Goal: Transaction & Acquisition: Purchase product/service

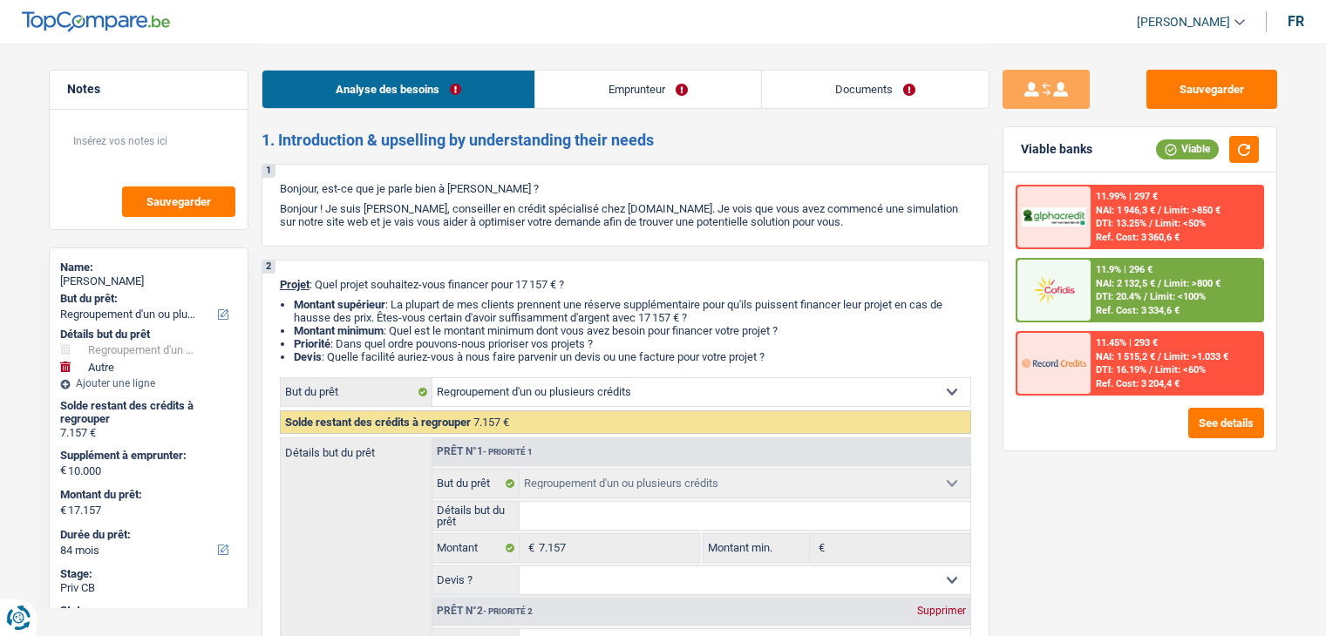
select select "refinancing"
select select "other"
select select "84"
select select "refinancing"
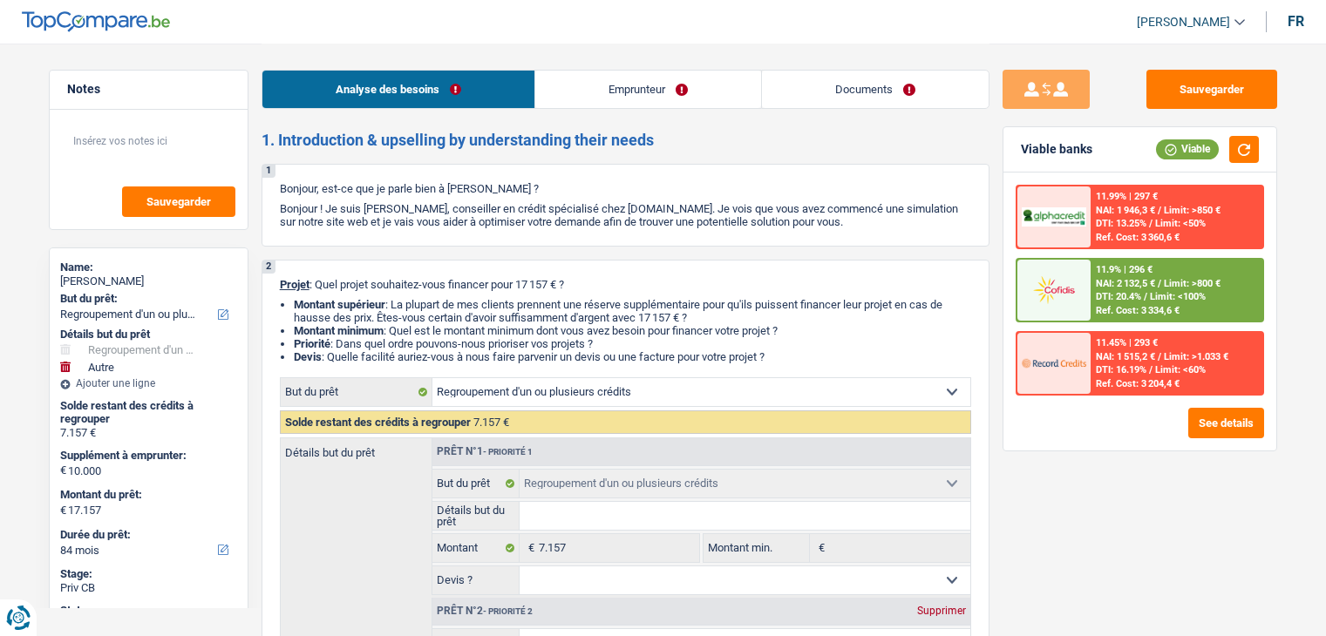
select select "refinancing"
select select "other"
select select "84"
select select "mutuality"
select select "familyAllowances"
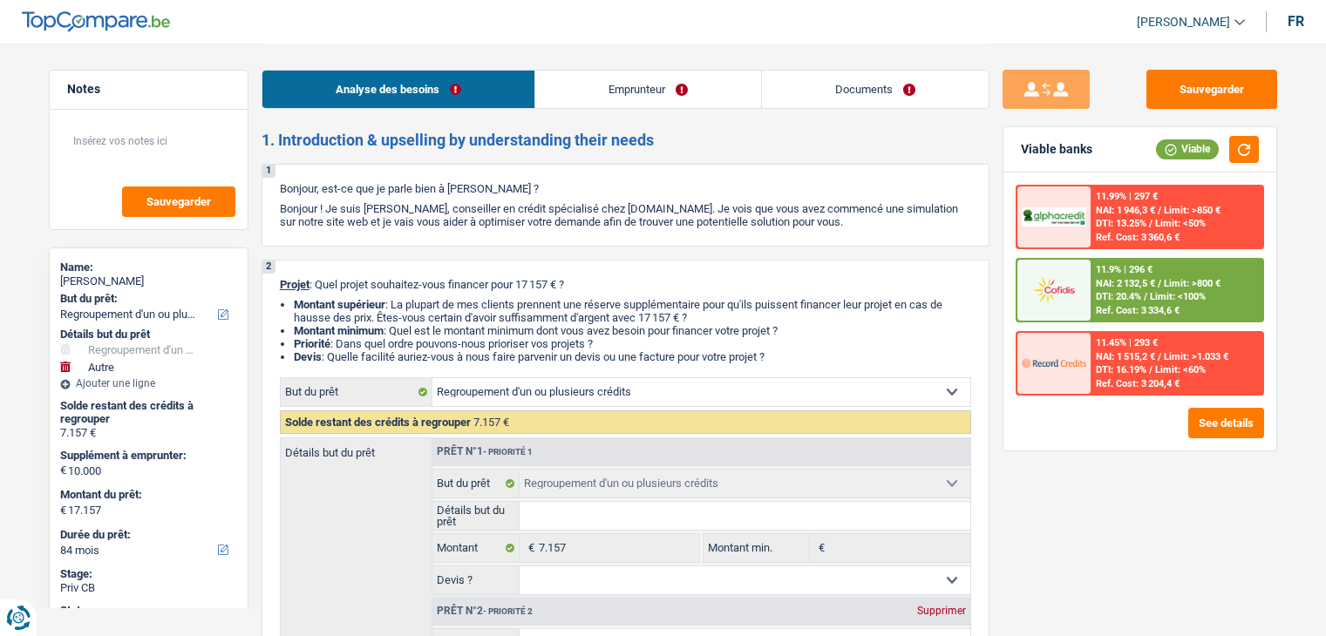
select select "mutualityIndemnity"
select select "familyAllowances"
select select "liveWithParents"
select select "carLoan"
select select "42"
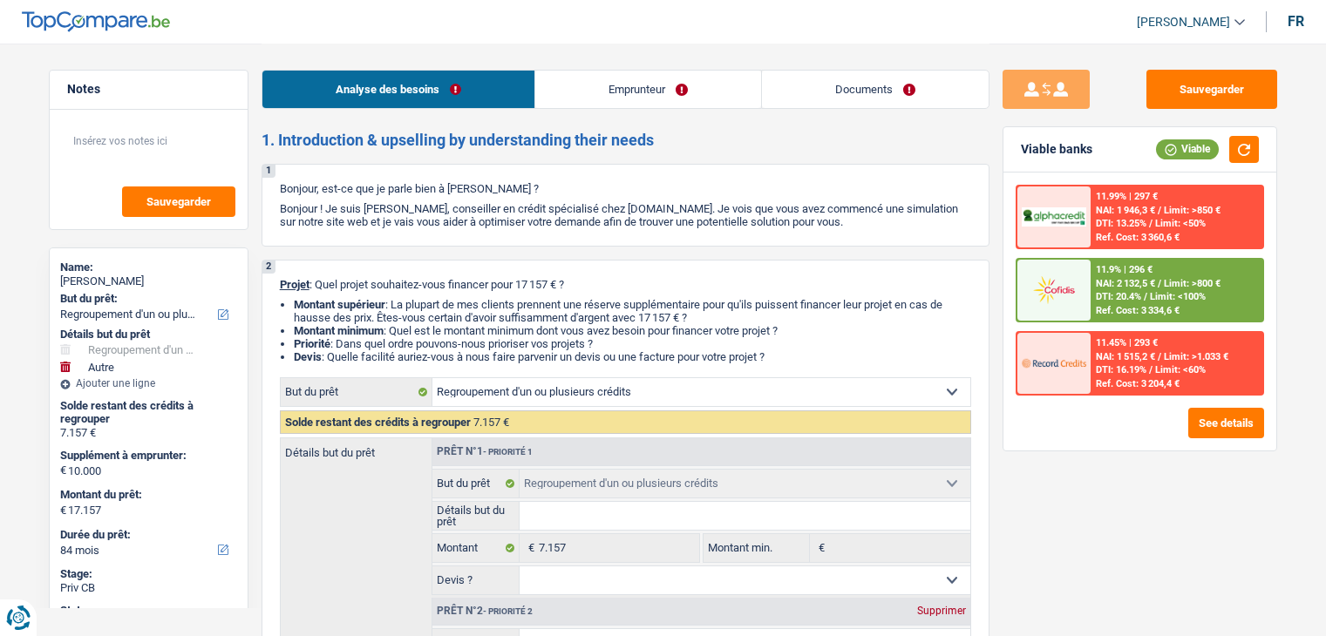
select select "personalLoan"
select select "medicalFees"
select select "36"
select select "refinancing"
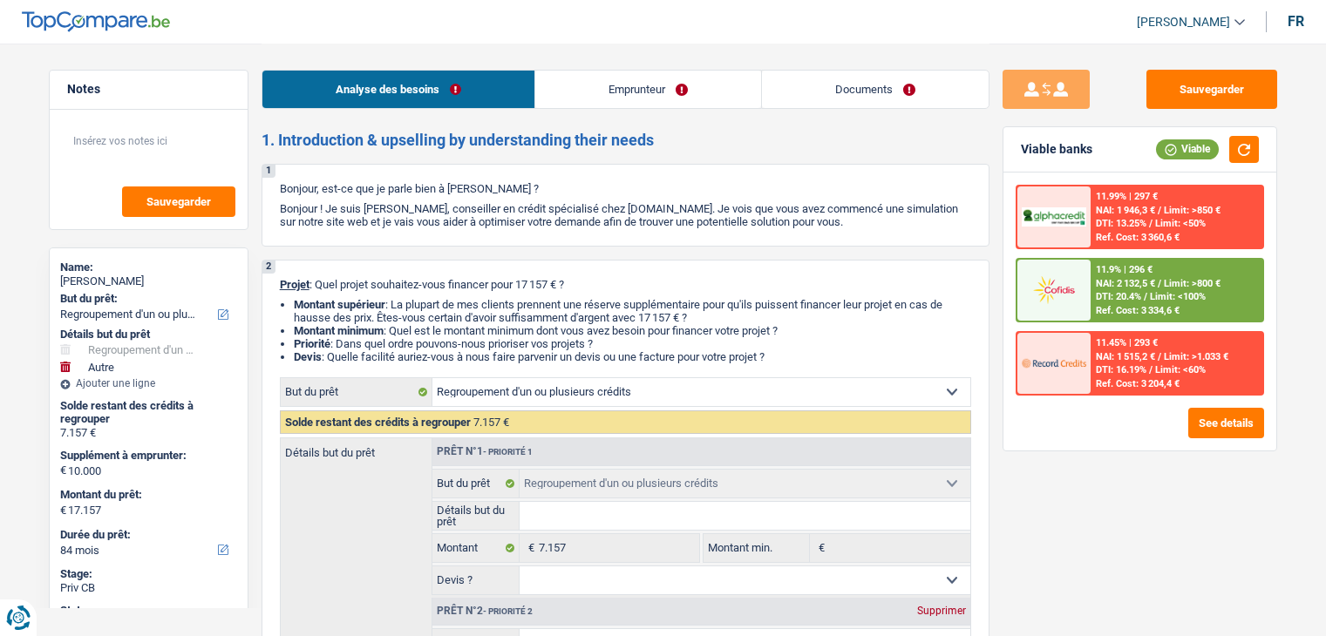
select select "other"
select select "84"
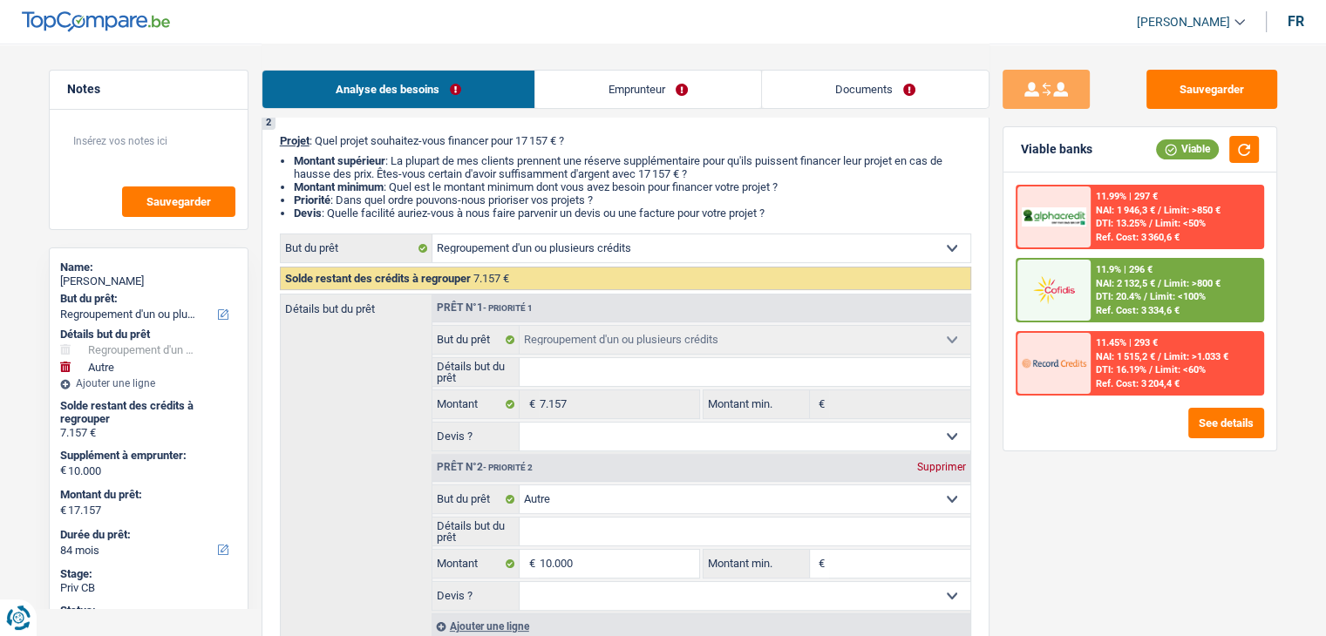
scroll to position [349, 0]
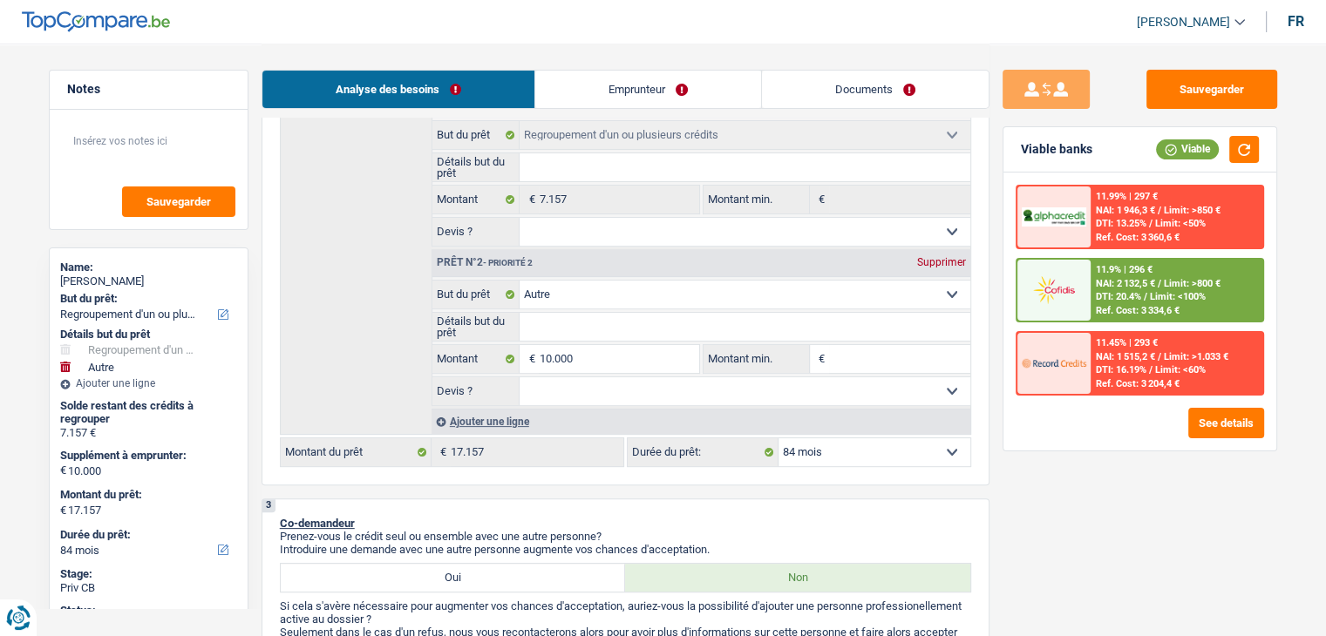
click at [324, 14] on header "Yanis Duboc Se déconnecter fr" at bounding box center [663, 22] width 1326 height 44
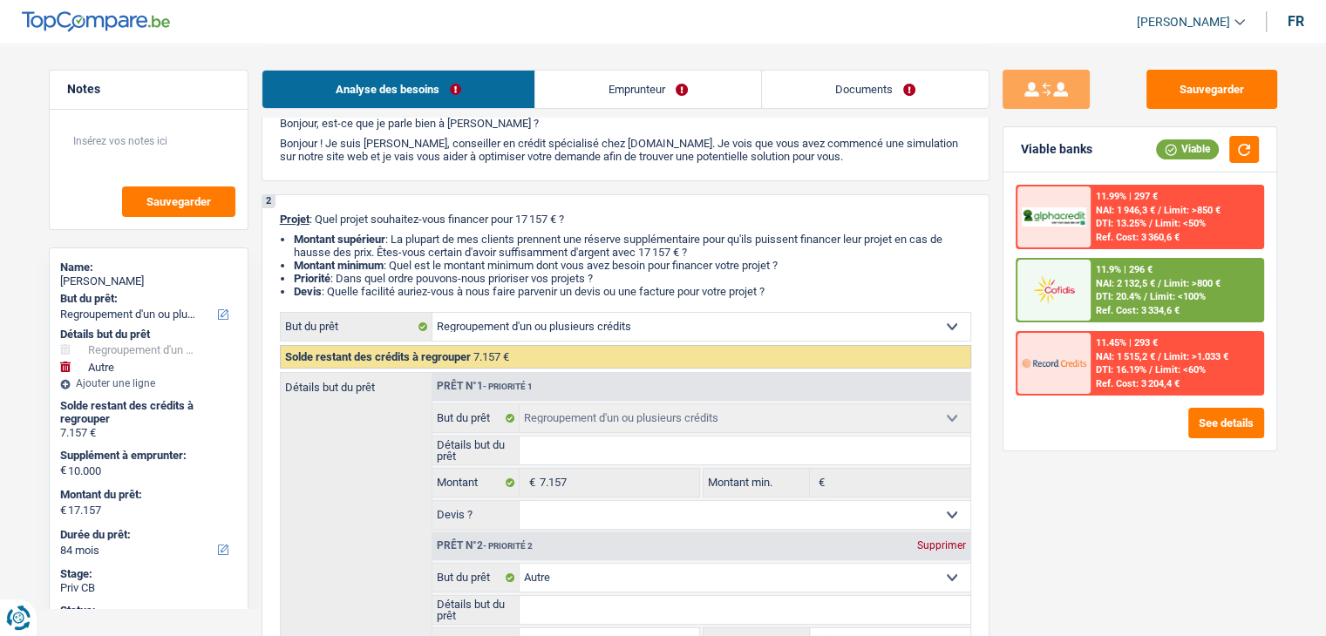
scroll to position [0, 0]
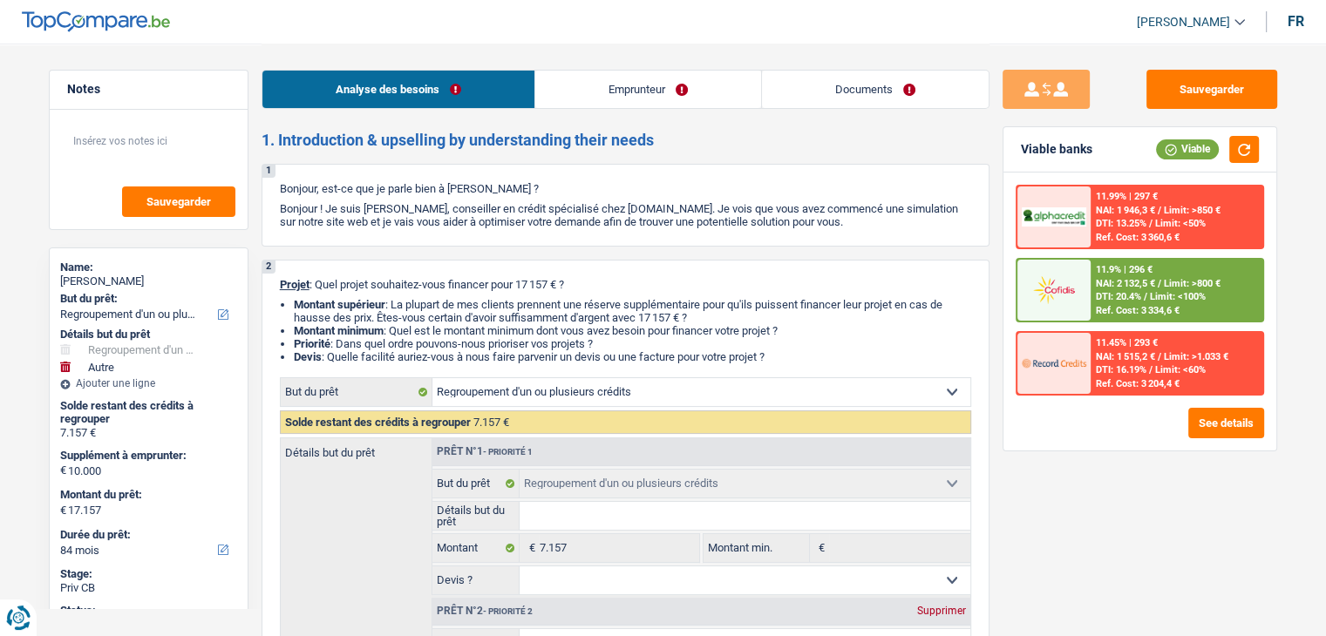
click at [680, 285] on p "Projet : Quel projet souhaitez-vous financer pour 17 157 € ?" at bounding box center [625, 284] width 691 height 13
click at [641, 78] on link "Emprunteur" at bounding box center [648, 89] width 226 height 37
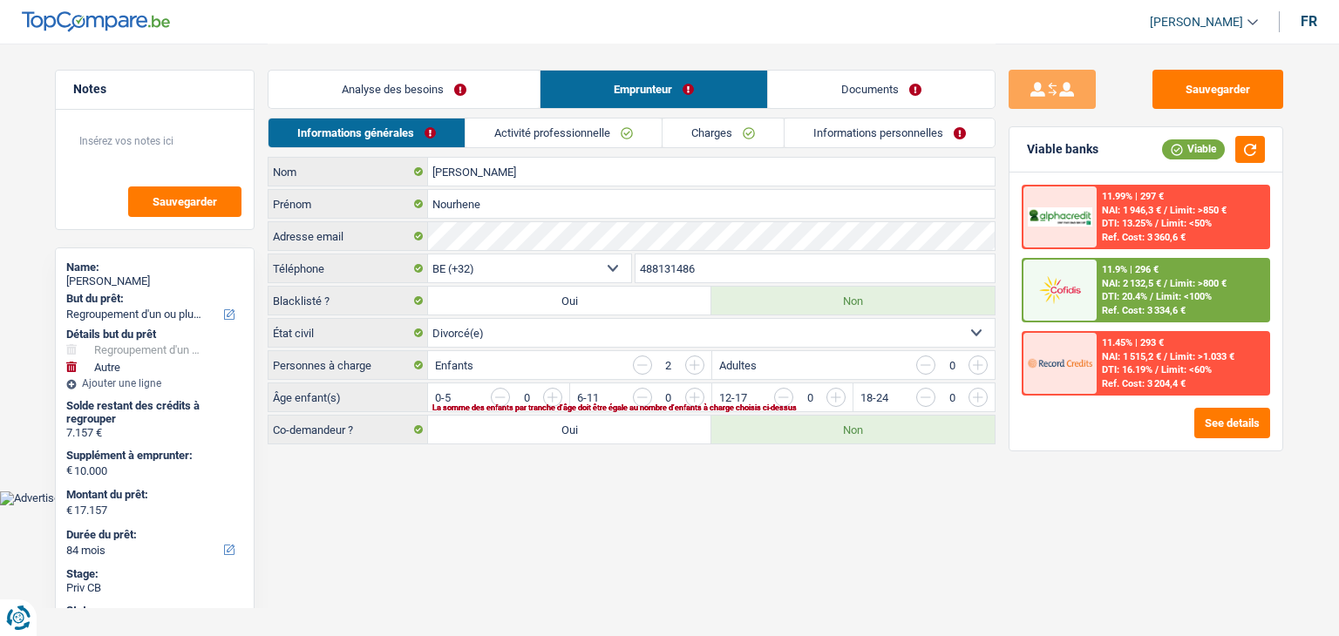
click at [567, 132] on link "Activité professionnelle" at bounding box center [563, 133] width 196 height 29
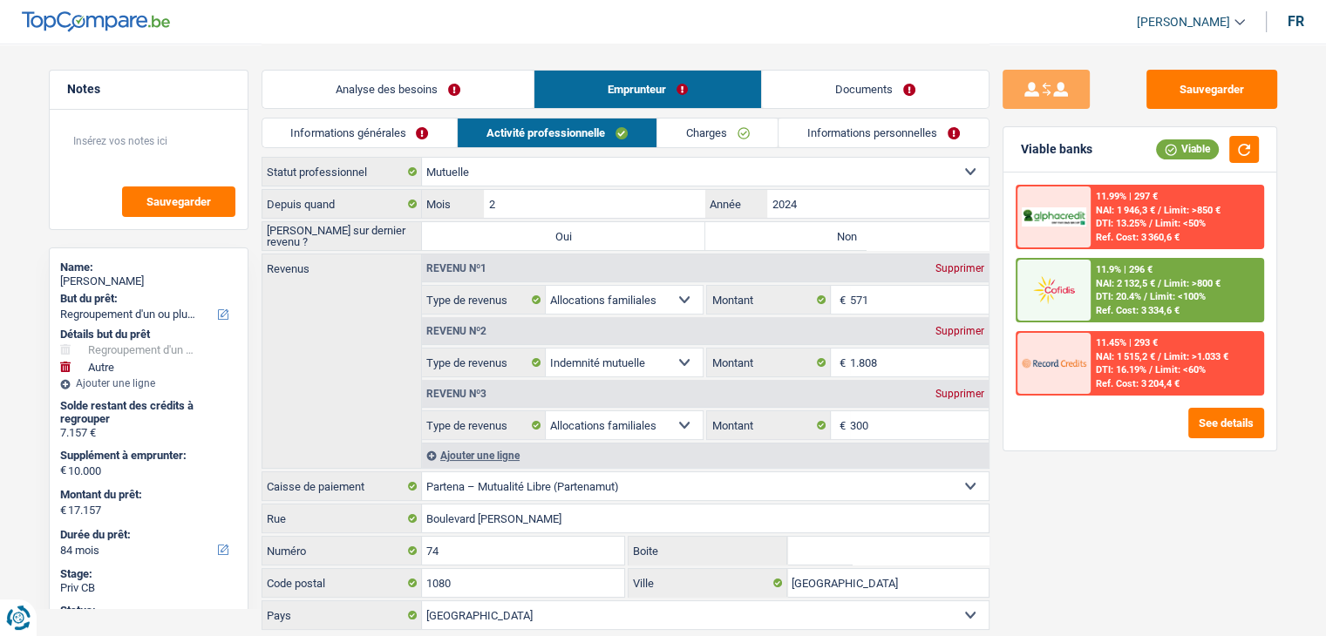
click at [740, 125] on link "Charges" at bounding box center [717, 133] width 121 height 29
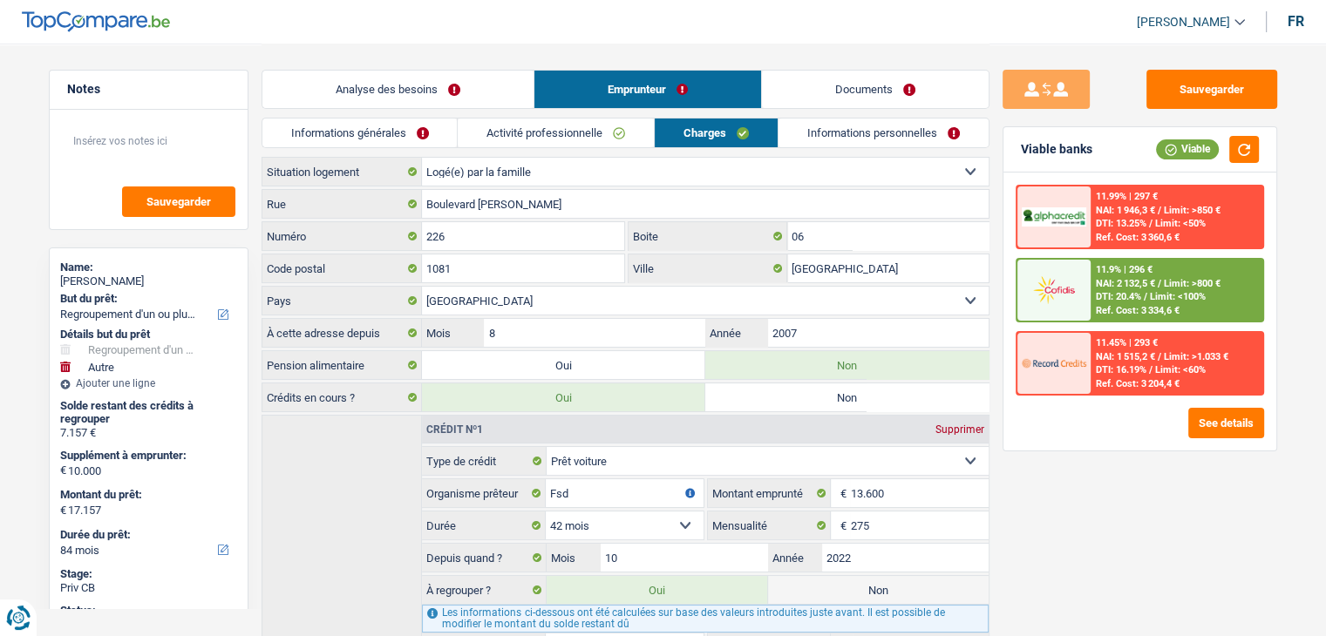
click at [865, 132] on link "Informations personnelles" at bounding box center [883, 133] width 210 height 29
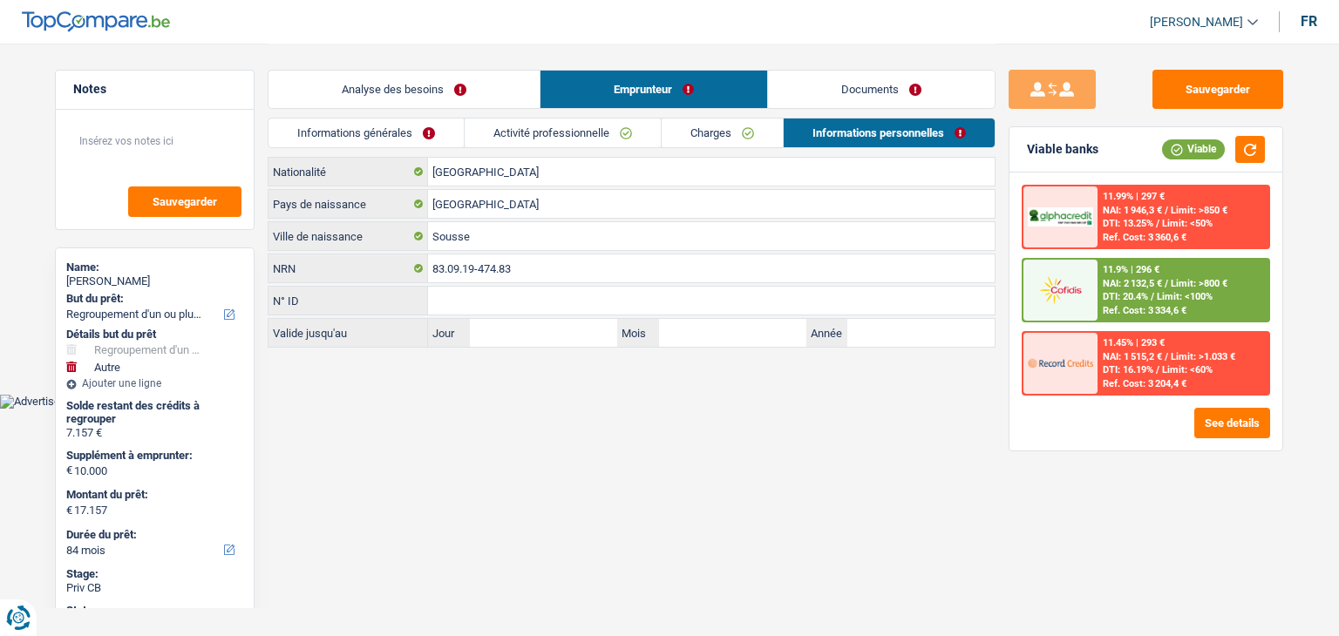
click at [665, 132] on link "Charges" at bounding box center [721, 133] width 121 height 29
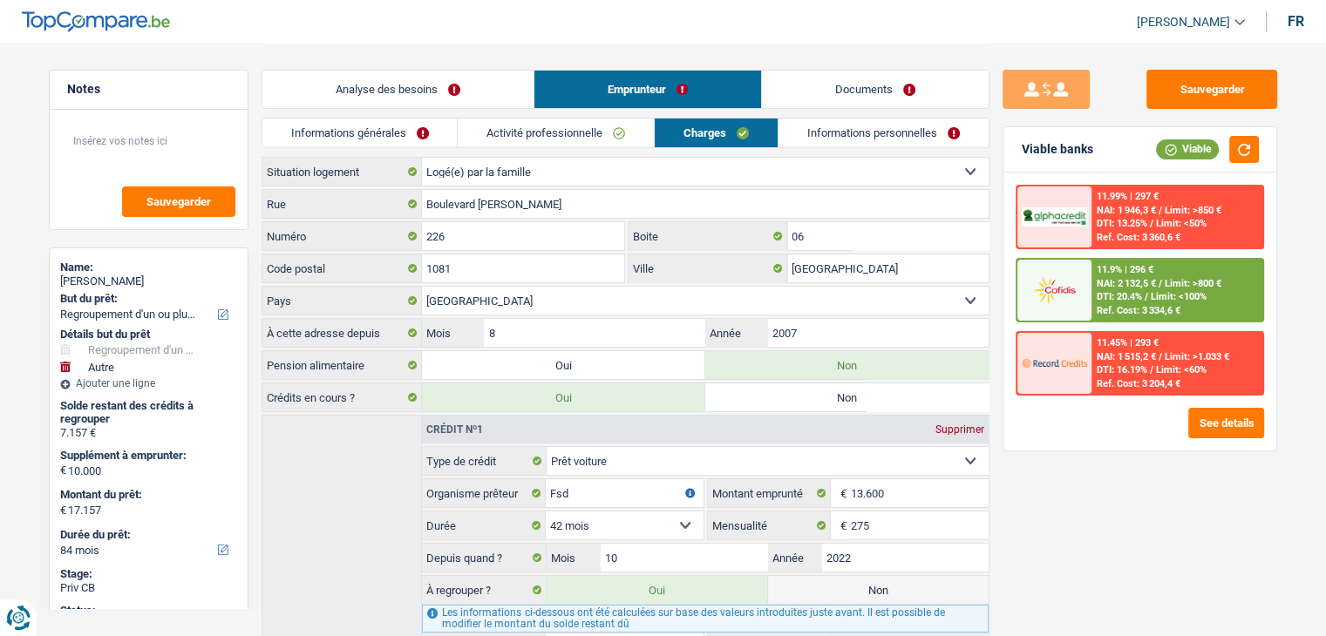
click at [564, 130] on link "Activité professionnelle" at bounding box center [556, 133] width 196 height 29
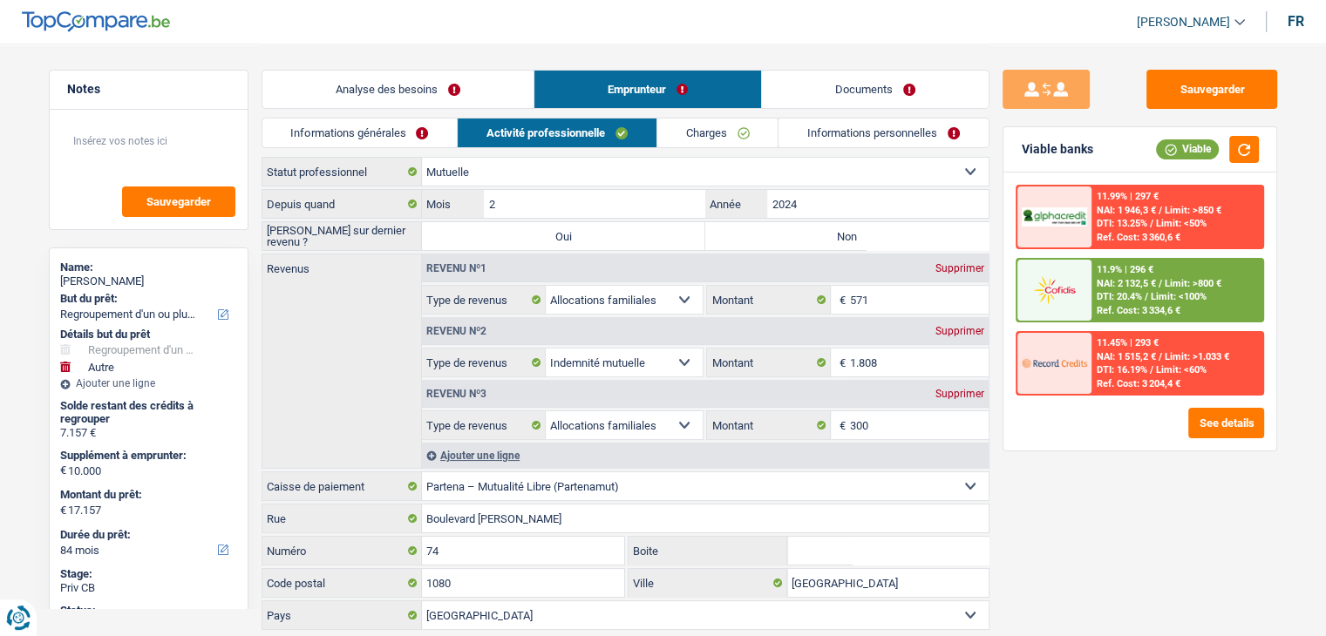
click at [397, 129] on link "Informations générales" at bounding box center [359, 133] width 195 height 29
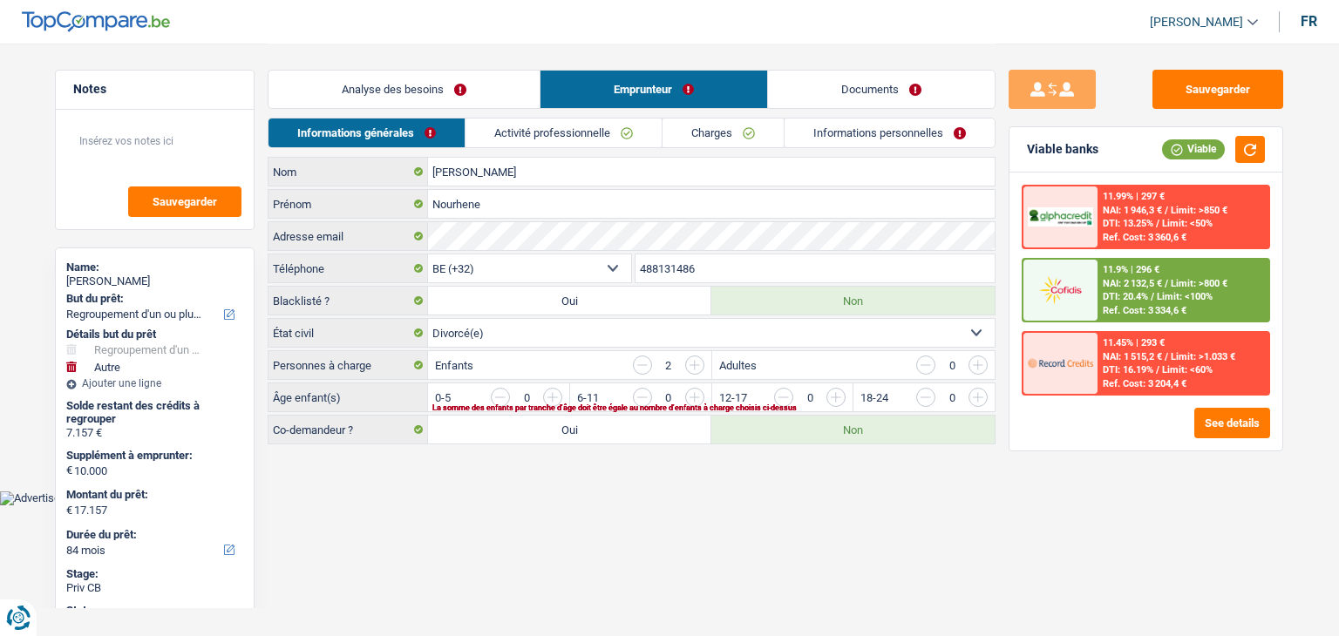
click at [419, 82] on link "Analyse des besoins" at bounding box center [403, 89] width 271 height 37
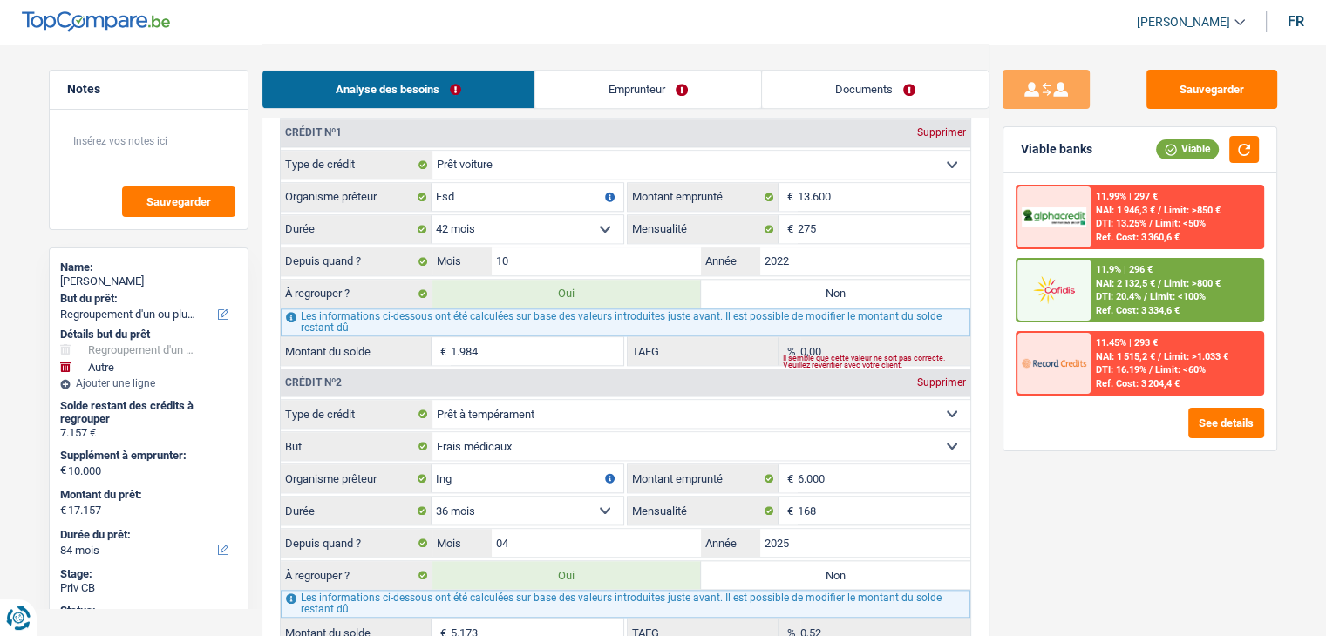
scroll to position [1743, 0]
click at [993, 361] on div "Sauvegarder Viable banks Viable 11.99% | 297 € NAI: 1 946,3 € / Limit: >850 € D…" at bounding box center [1139, 339] width 301 height 539
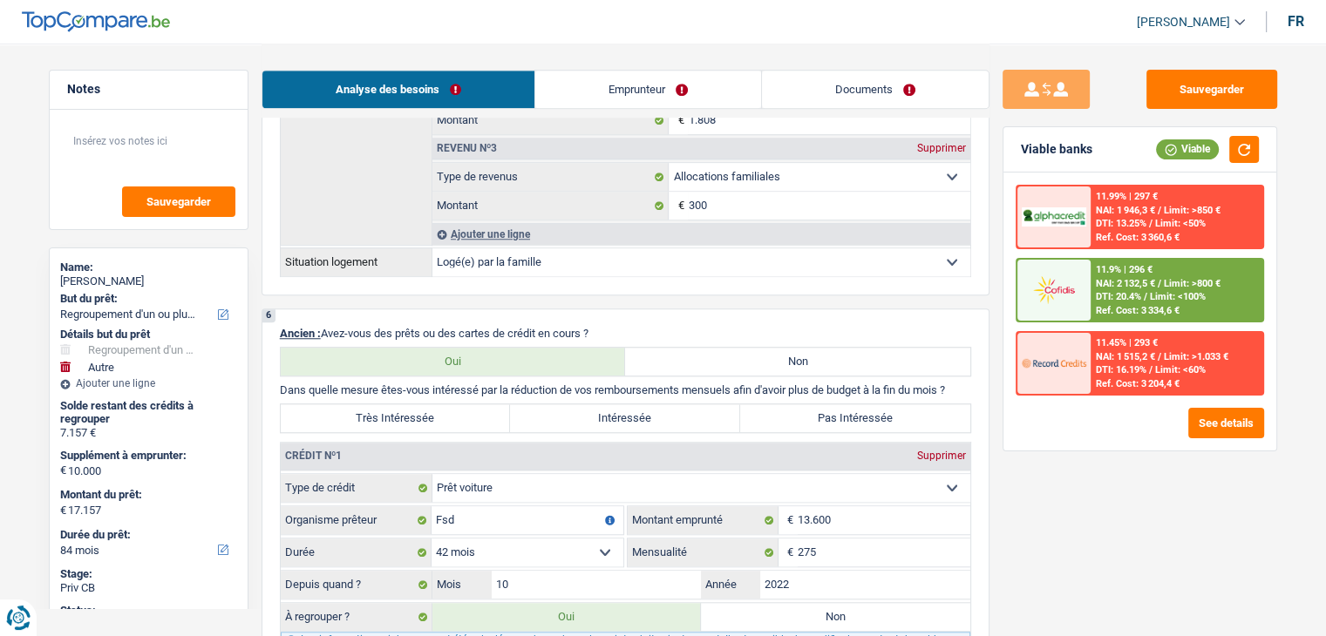
scroll to position [1394, 0]
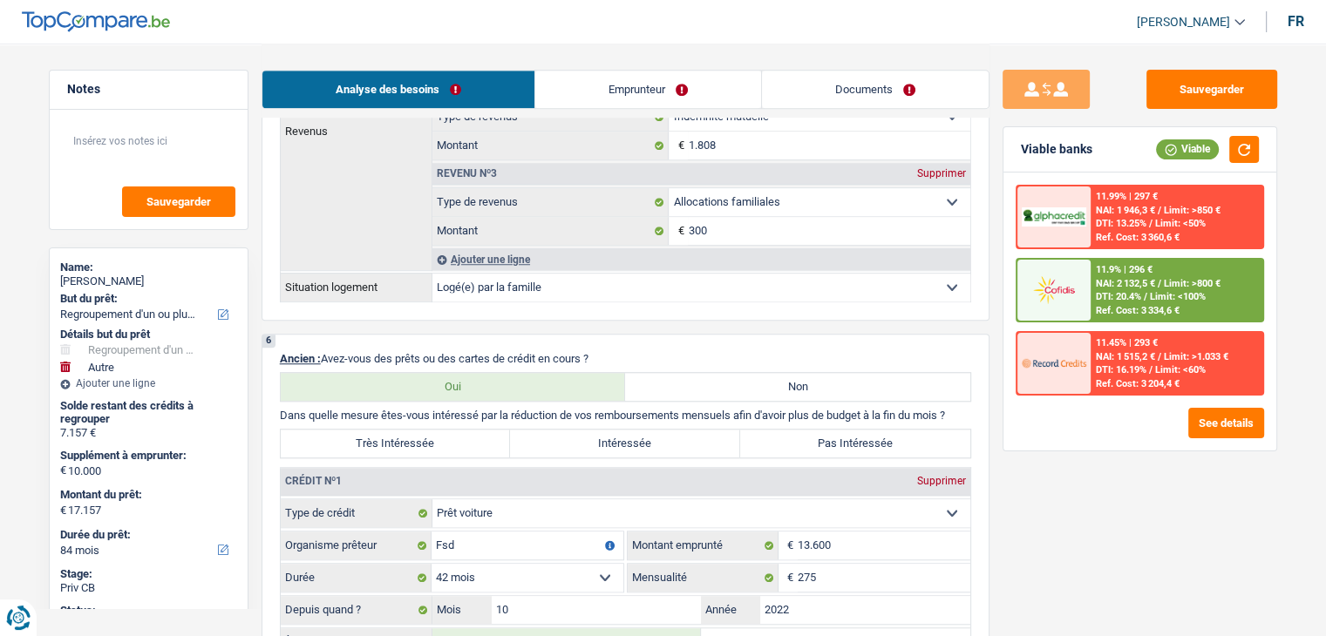
drag, startPoint x: 610, startPoint y: 358, endPoint x: 309, endPoint y: 342, distance: 301.1
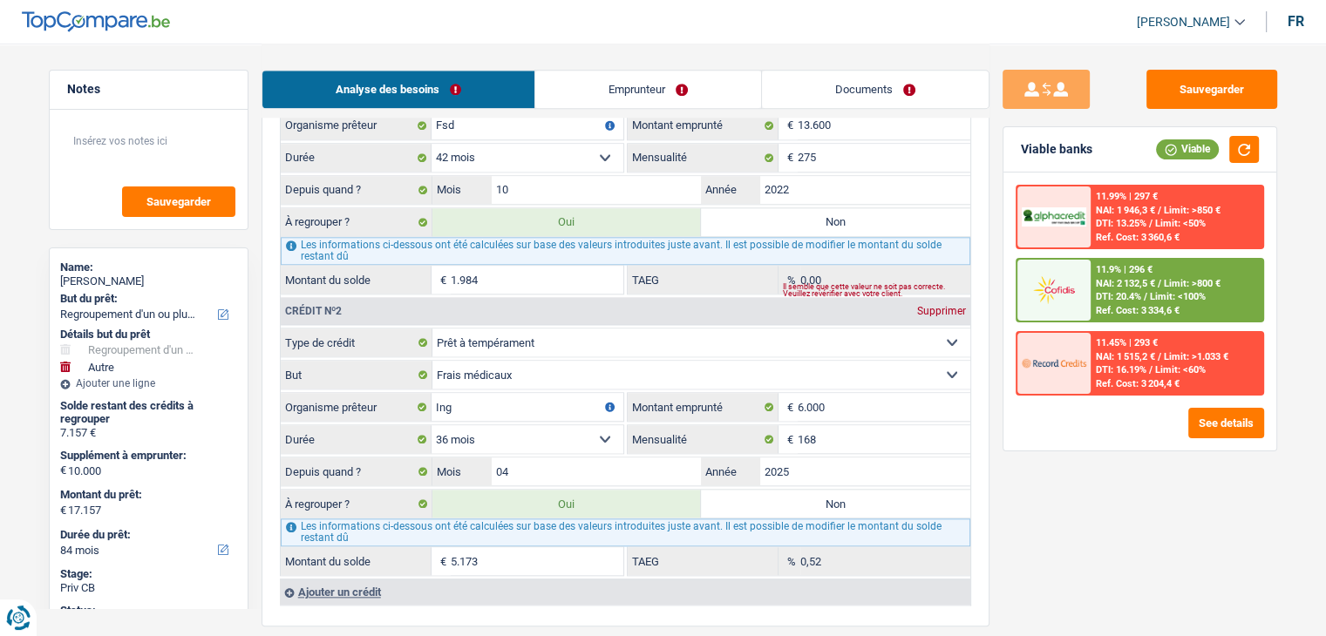
scroll to position [1917, 0]
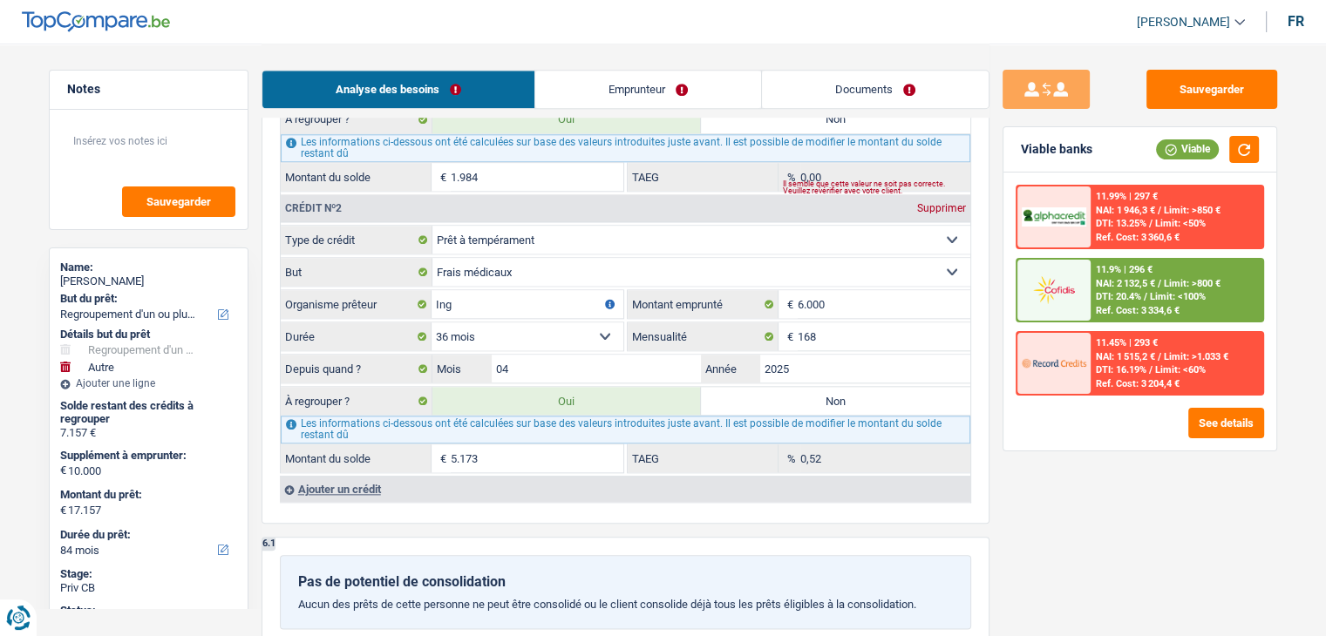
click at [642, 496] on div "6 Ancien : Avez-vous des prêts ou des cartes de crédit en cours ? Oui Non Dans …" at bounding box center [625, 168] width 728 height 714
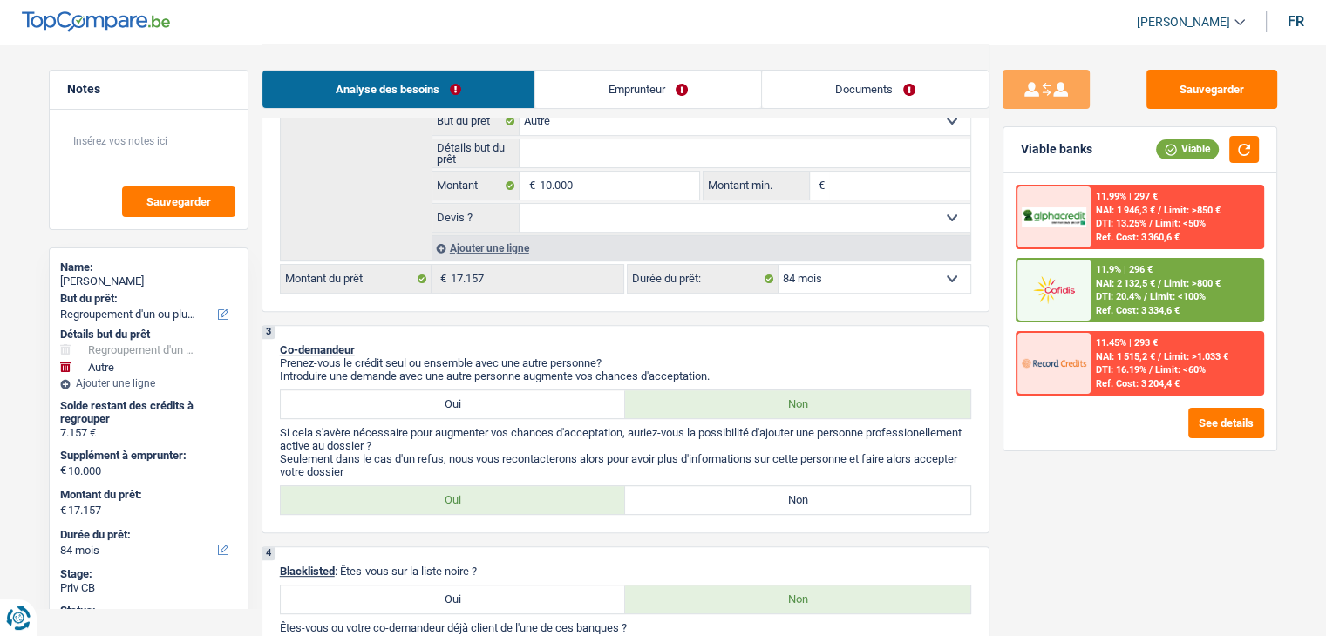
scroll to position [523, 0]
click at [736, 499] on label "Non" at bounding box center [797, 499] width 345 height 28
click at [736, 499] on input "Non" at bounding box center [797, 499] width 345 height 28
radio input "true"
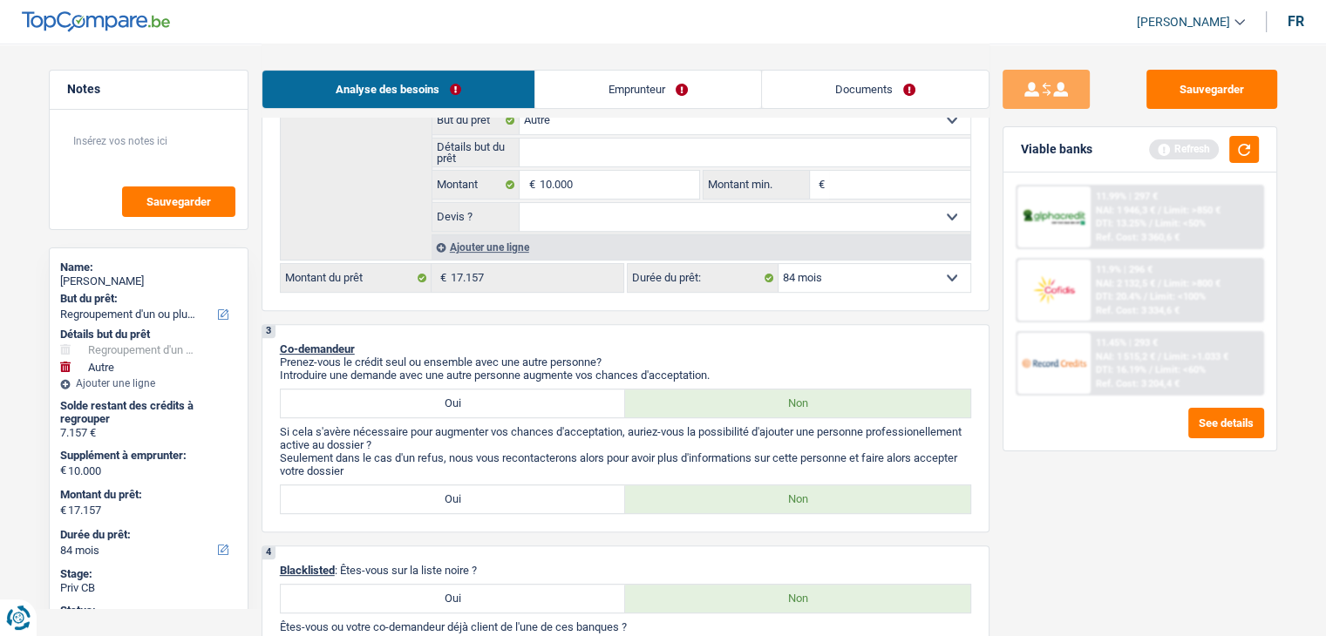
click at [624, 465] on p "Seulement dans le cas d'un refus, nous vous recontacterons alors pour avoir plu…" at bounding box center [625, 464] width 691 height 26
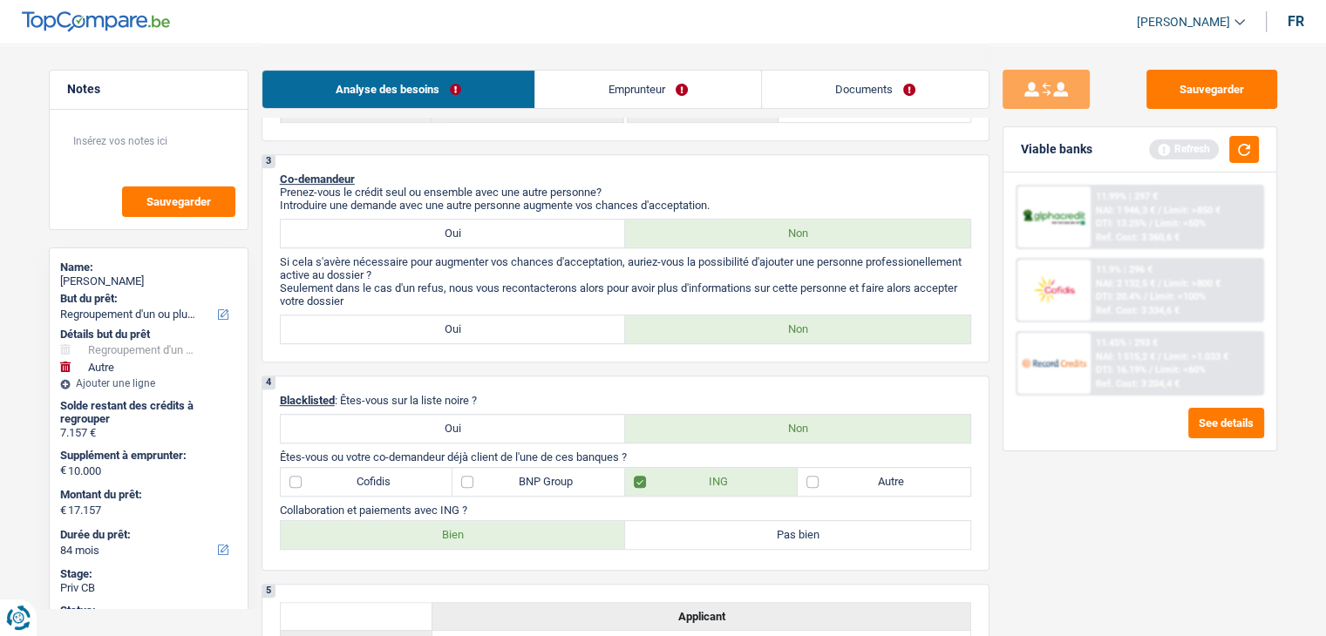
scroll to position [697, 0]
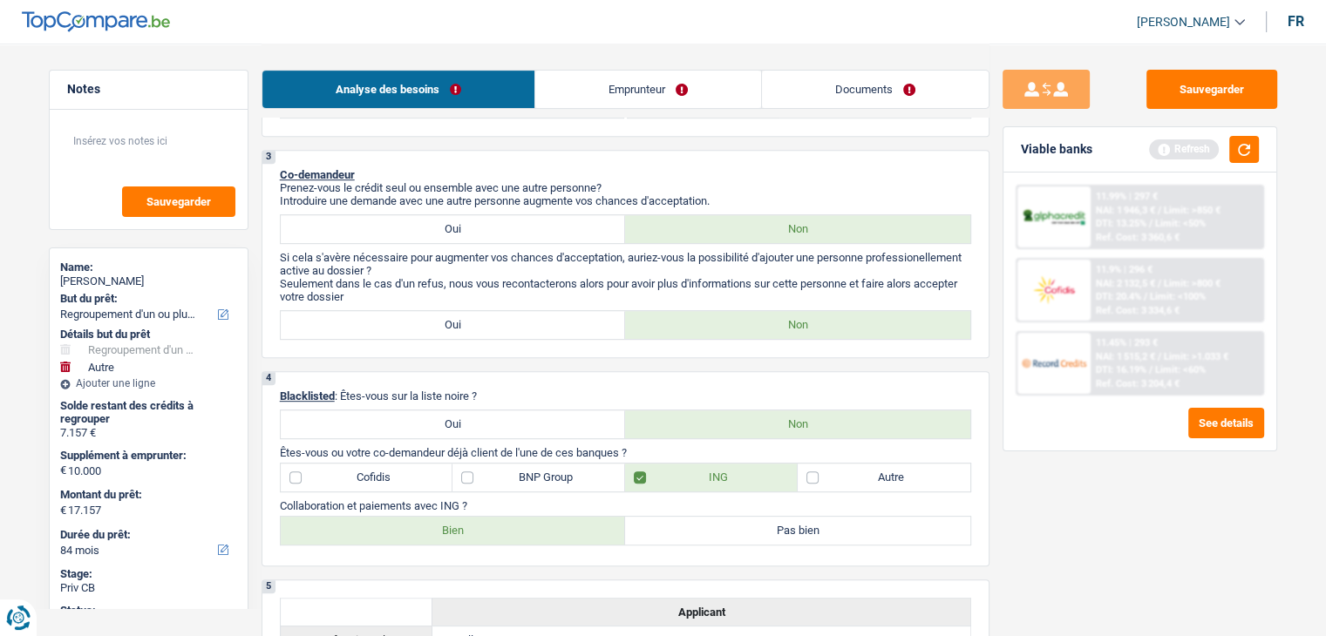
click at [609, 390] on p "Blacklisted : Êtes-vous sur la liste noire ?" at bounding box center [625, 396] width 691 height 13
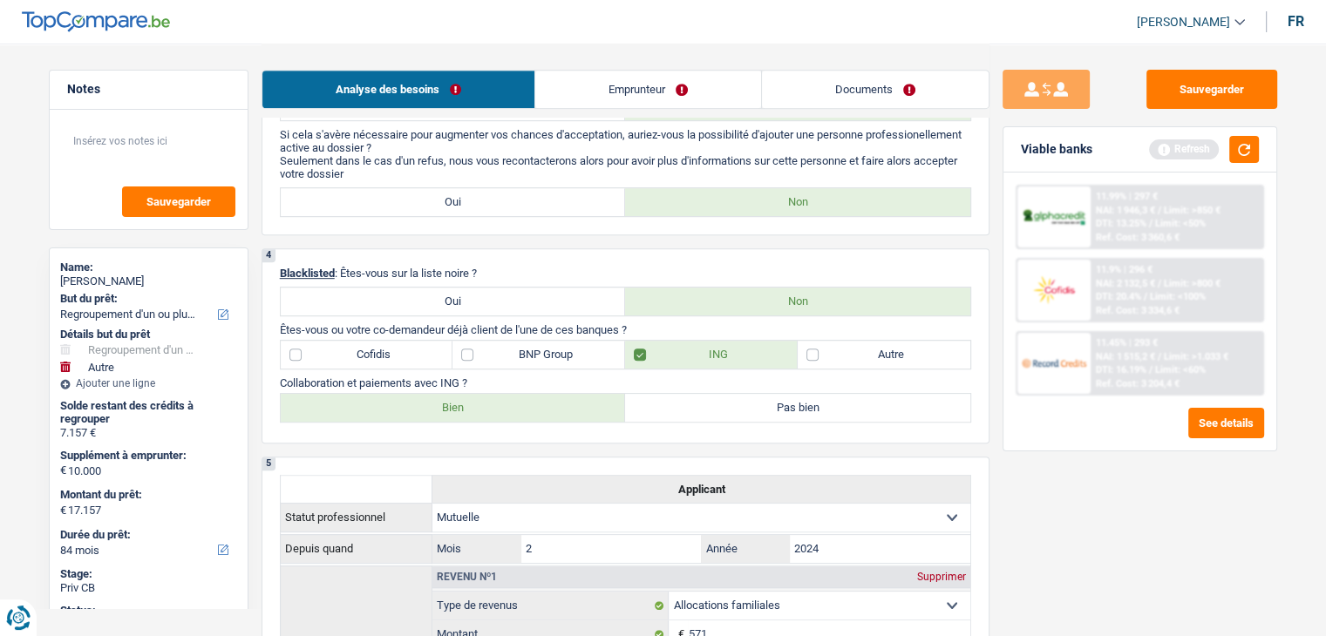
scroll to position [871, 0]
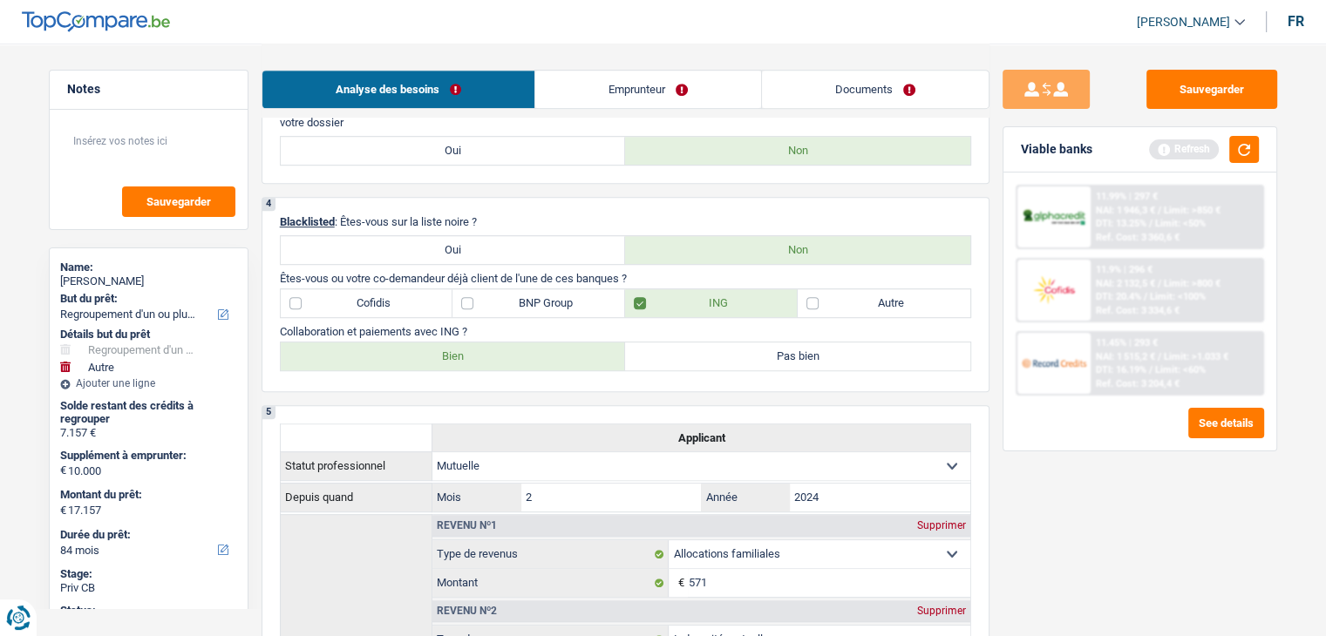
click at [436, 383] on div "4 Blacklisted : Êtes-vous sur la liste noire ? Oui Non Êtes-vous ou votre co-de…" at bounding box center [625, 294] width 728 height 195
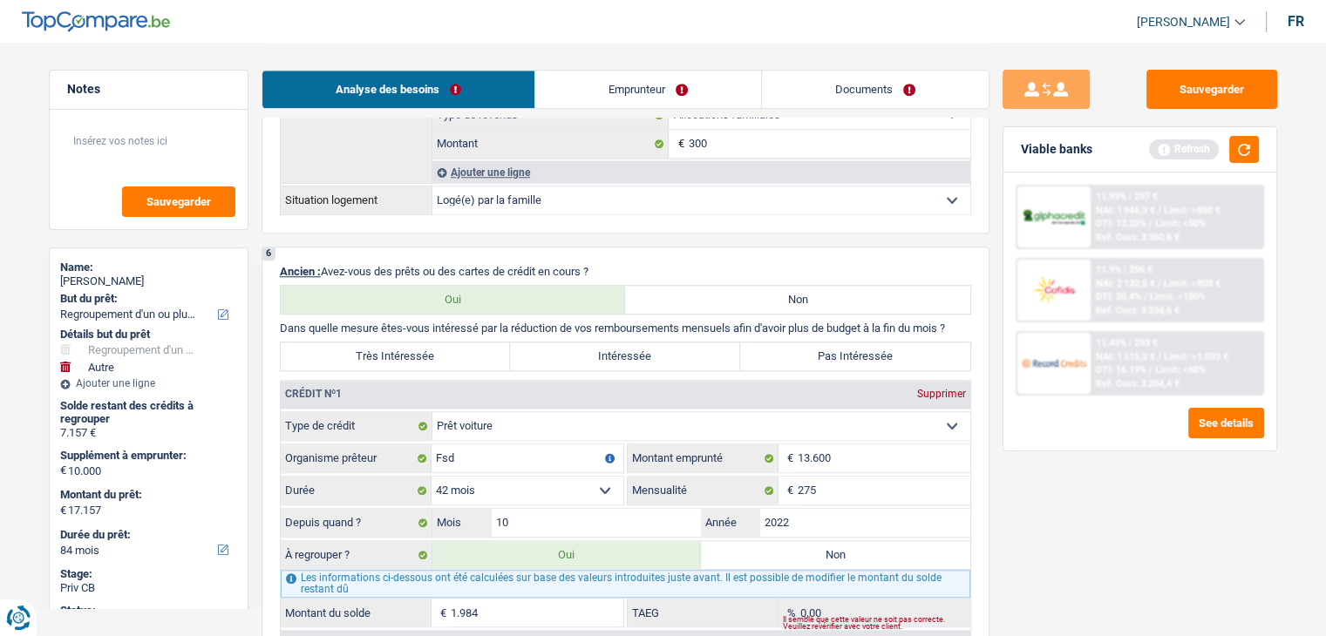
scroll to position [1743, 0]
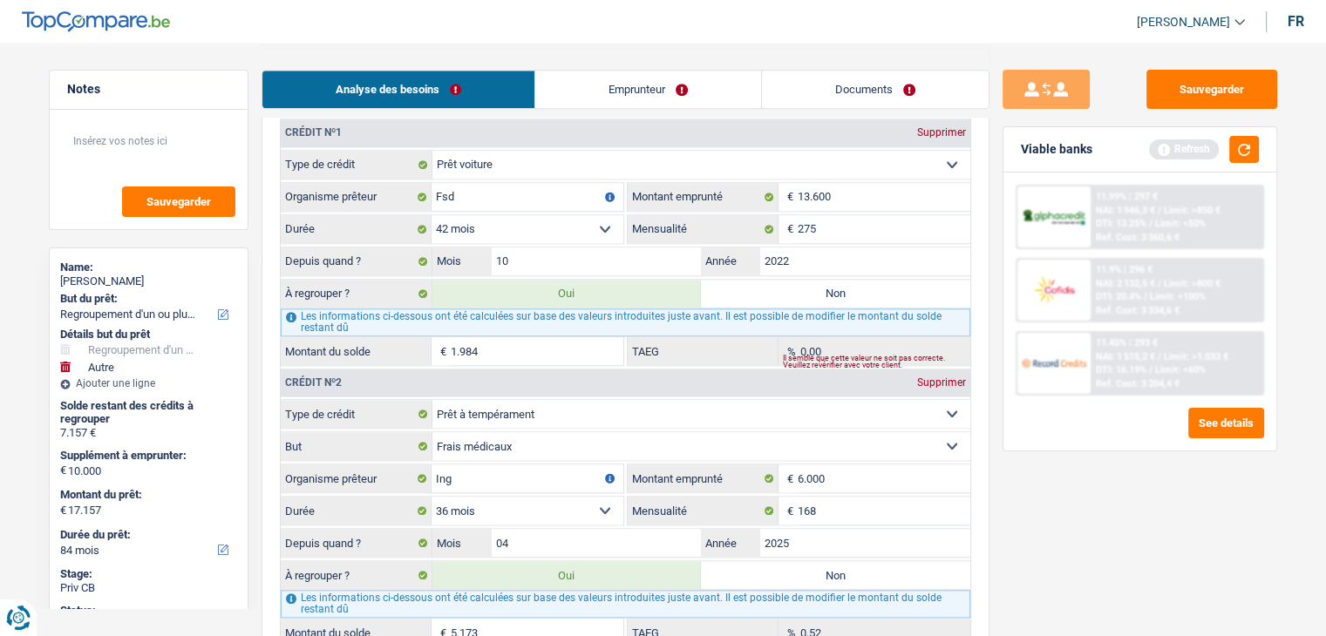
click at [1077, 482] on div "Sauvegarder Viable banks Refresh 11.99% | 297 € NAI: 1 946,3 € / Limit: >850 € …" at bounding box center [1139, 339] width 301 height 539
click at [1249, 157] on button "button" at bounding box center [1244, 149] width 30 height 27
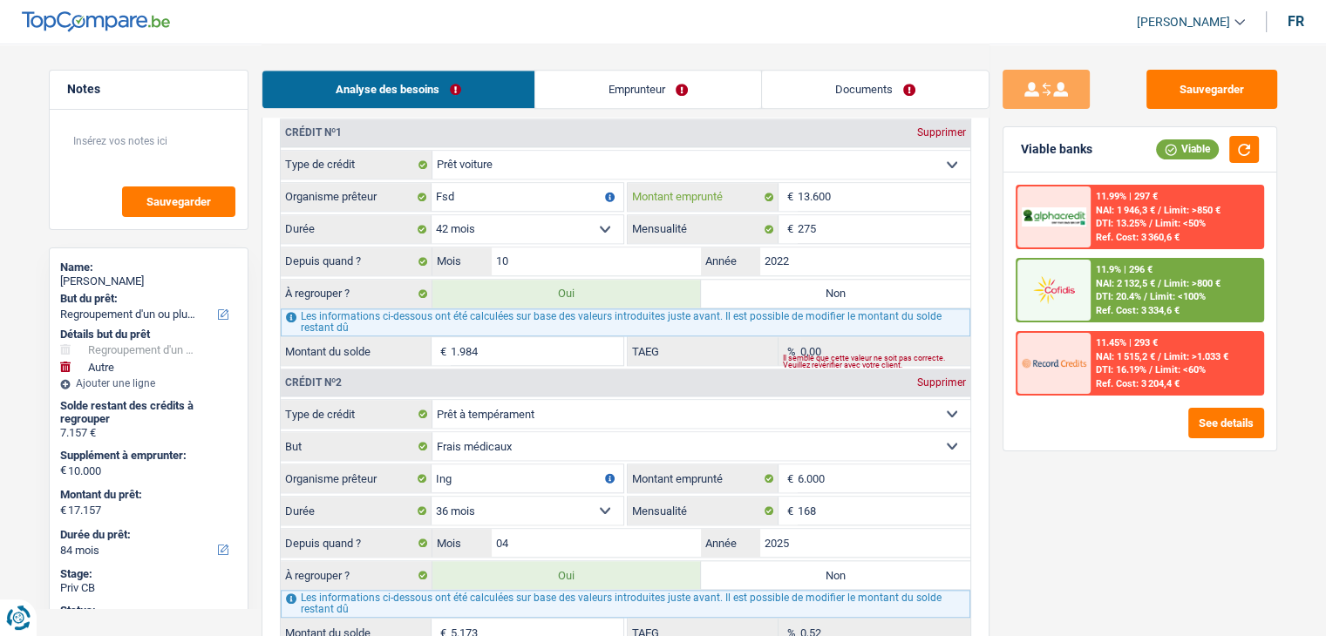
click at [868, 186] on input "13.600" at bounding box center [883, 197] width 173 height 28
type input "1.360"
select select
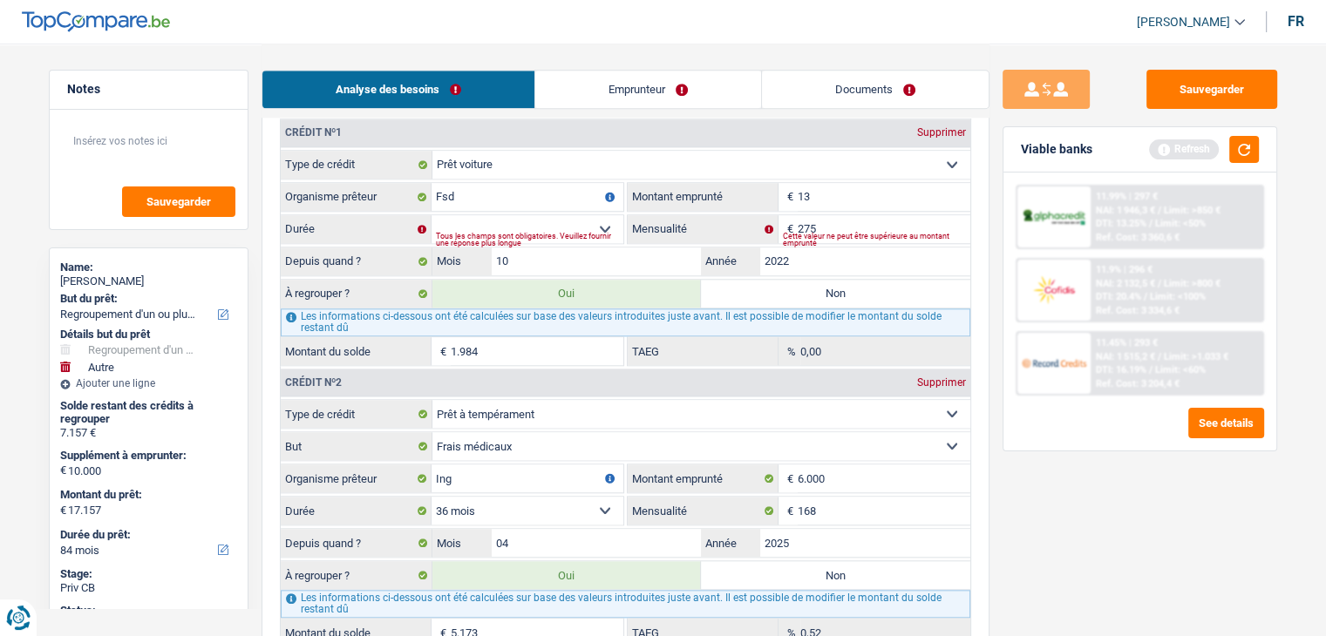
type input "1"
type input "14.000"
click at [593, 215] on select "12 mois 18 mois 24 mois 30 mois 36 mois 42 mois 48 mois 60 mois Sélectionner un…" at bounding box center [527, 229] width 192 height 28
select select "42"
click at [431, 215] on select "12 mois 18 mois 24 mois 30 mois 36 mois 42 mois 48 mois 60 mois Sélectionner un…" at bounding box center [527, 229] width 192 height 28
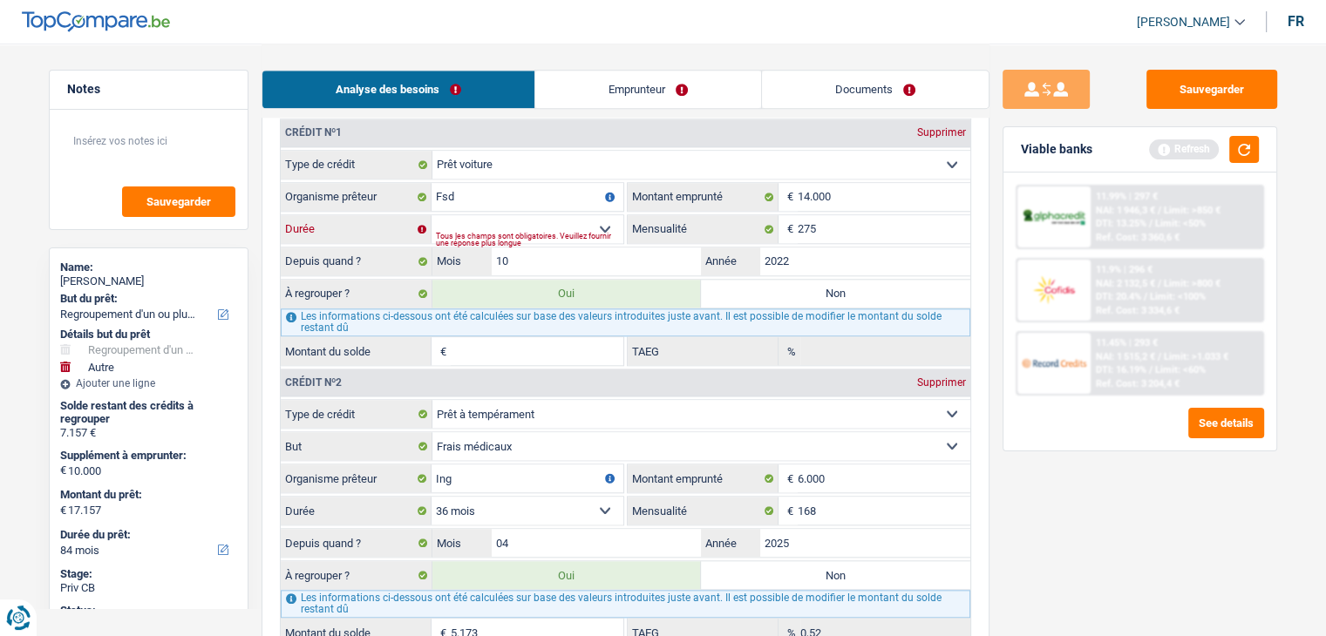
type input "16.875"
select select "84"
type input "6.875"
type input "16.875"
select select "84"
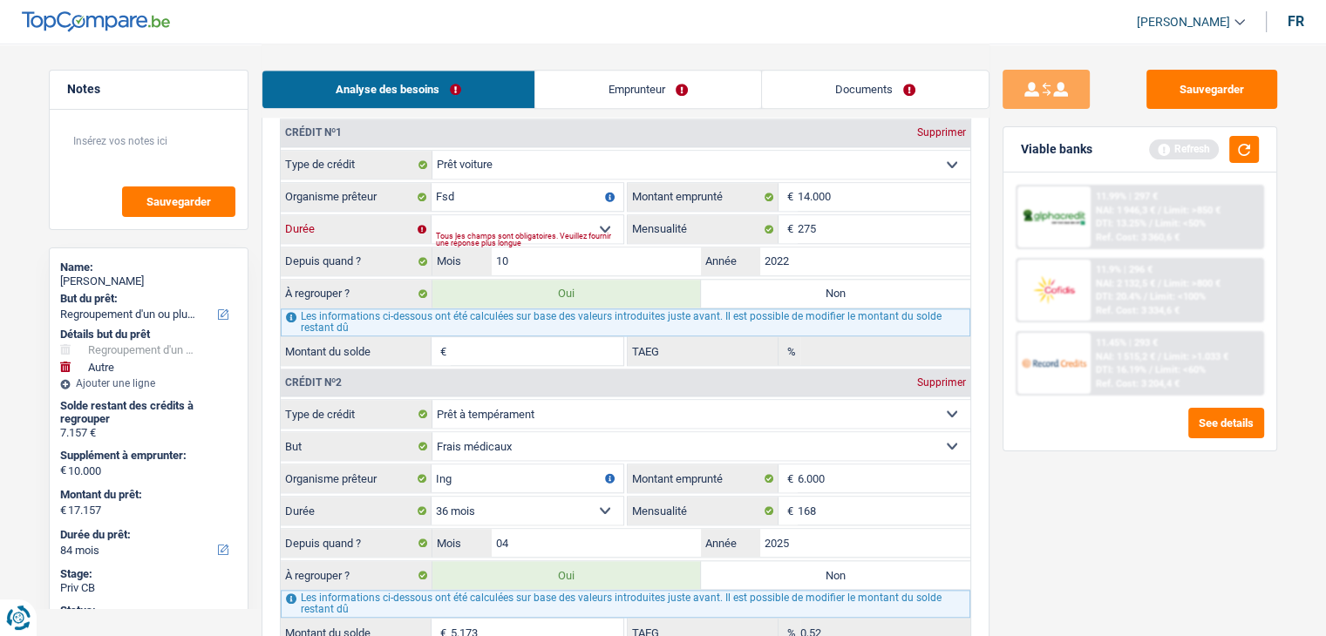
type input "1.702"
type input "0,00"
type input "6.875"
type input "16.875"
select select "84"
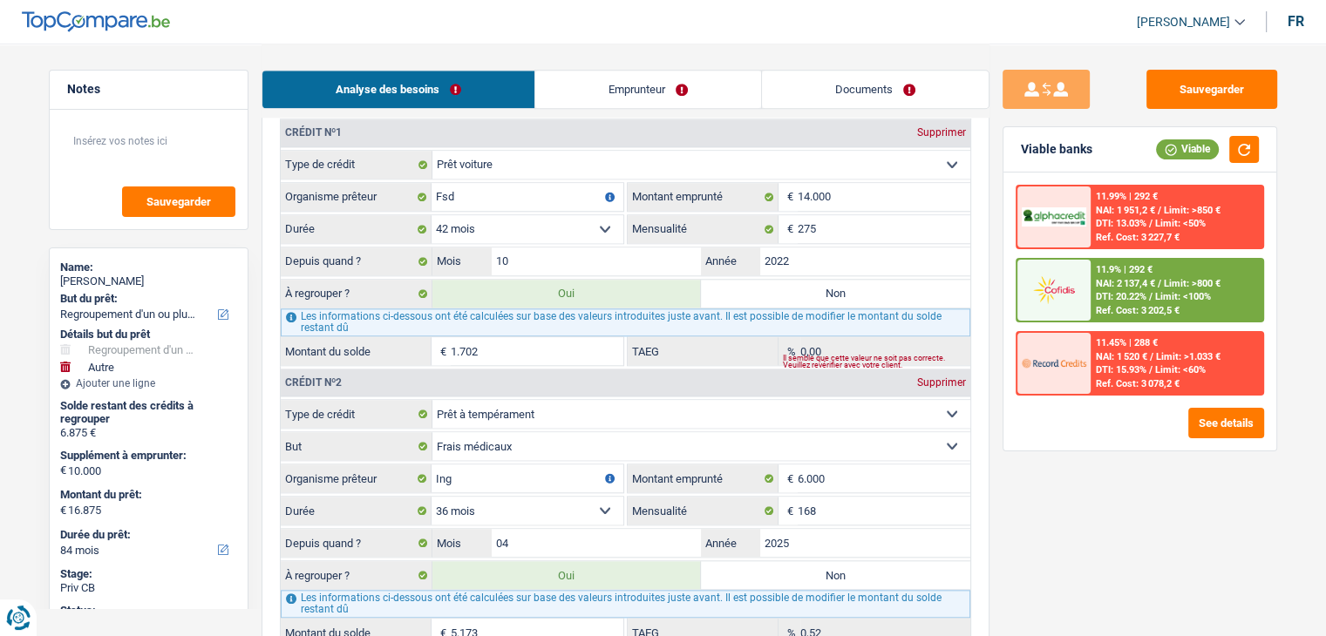
click at [522, 340] on input "1.702" at bounding box center [537, 351] width 173 height 28
type input "170"
type input "15.343"
type input "5.343"
type input "15.343"
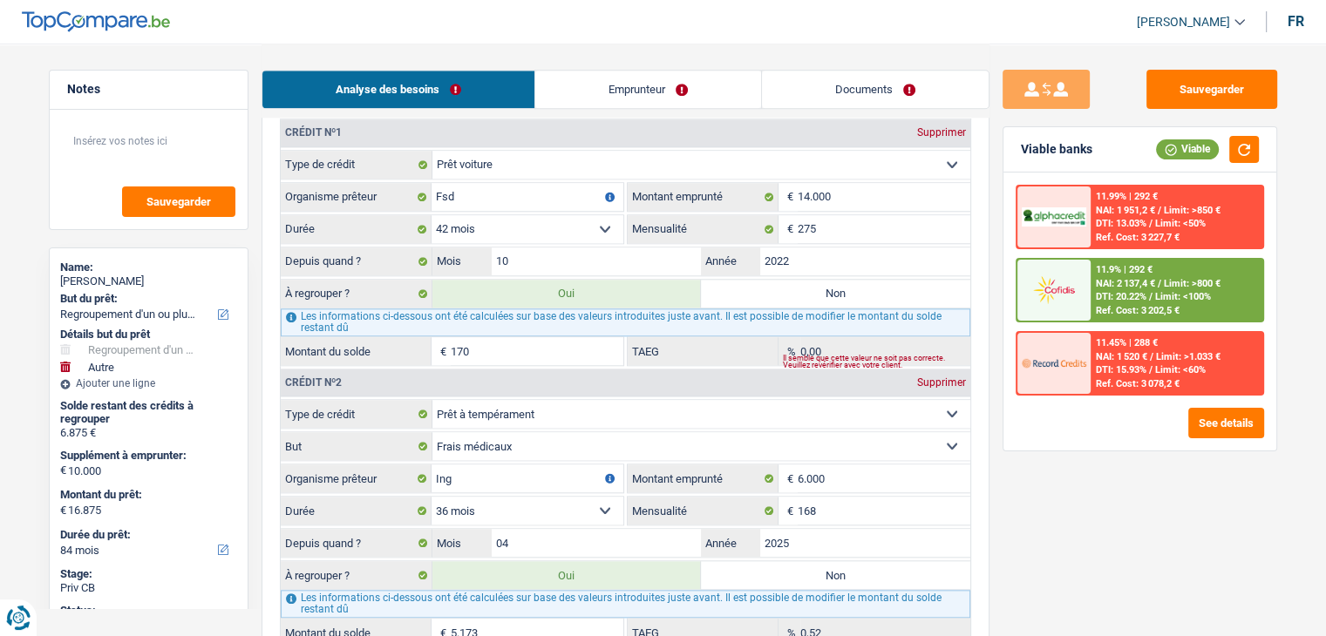
type input "5.343"
type input "15.343"
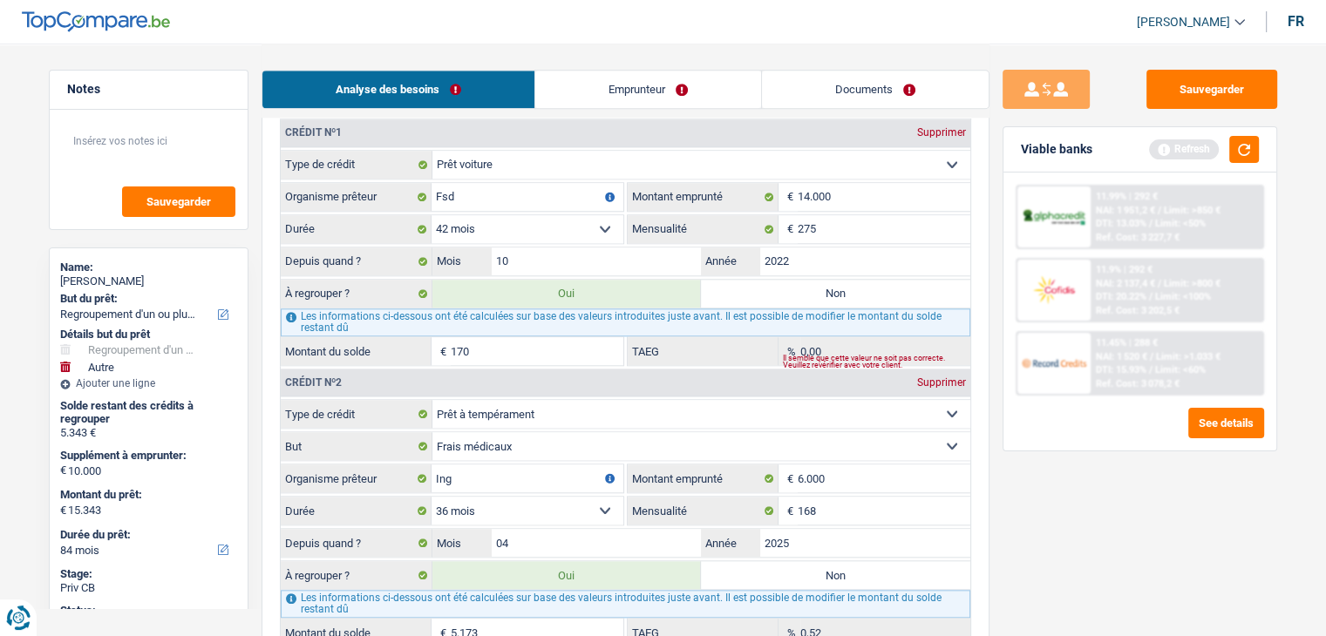
type input "17"
type input "15.190"
type input "5.190"
type input "15.190"
type input "5.190"
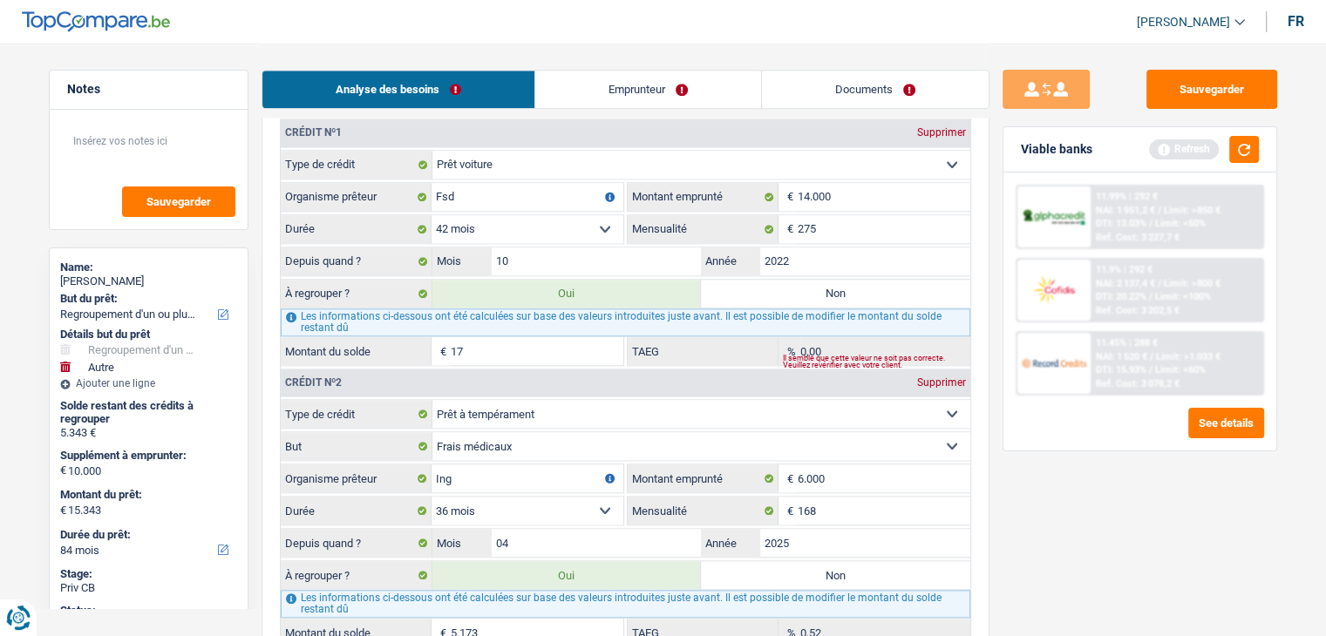
type input "15.190"
type input "1"
type input "15.174"
type input "5.174"
type input "15.174"
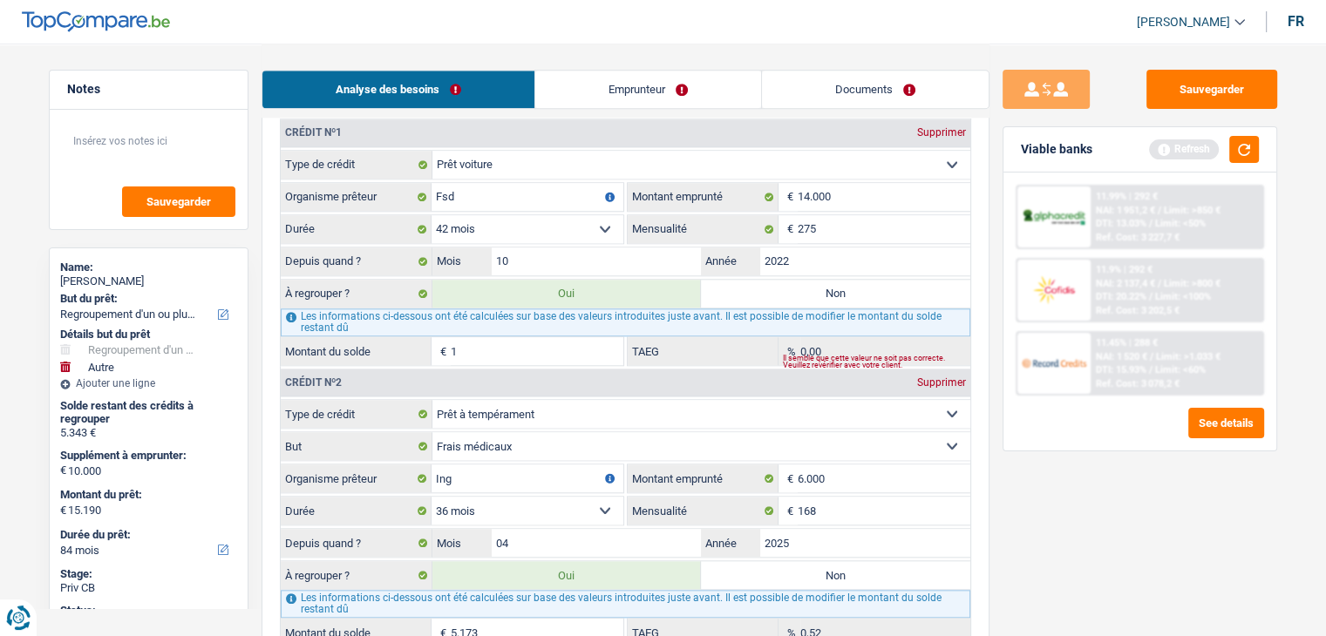
type input "5.174"
type input "15.174"
type input "27.157"
type input "17.157"
type input "27.157"
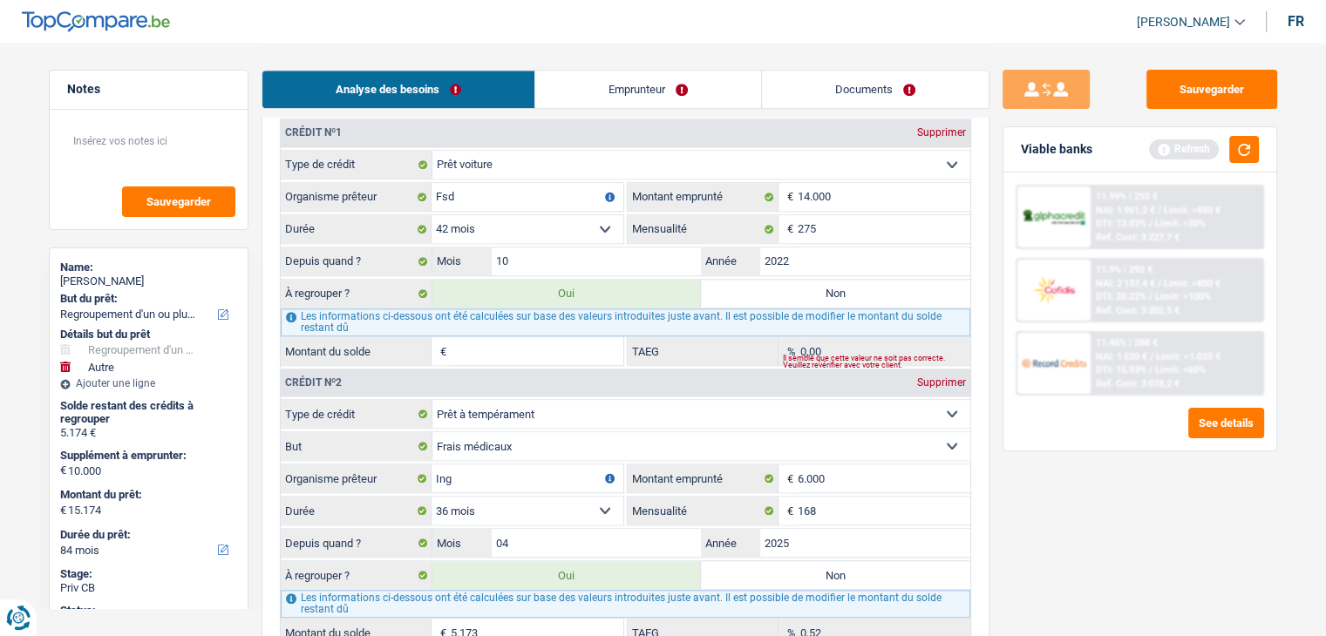
type input "17.157"
type input "27.157"
select select "120"
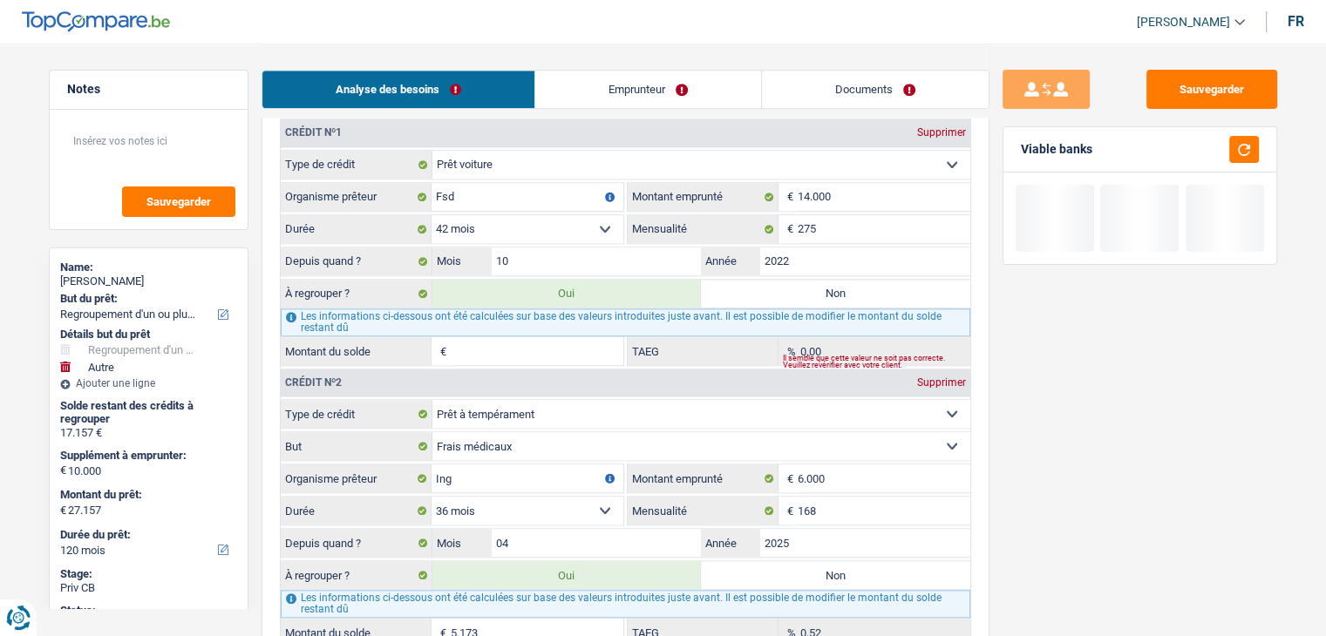
type input "6"
type input "15.179"
select select "84"
type input "5.179"
type input "15.179"
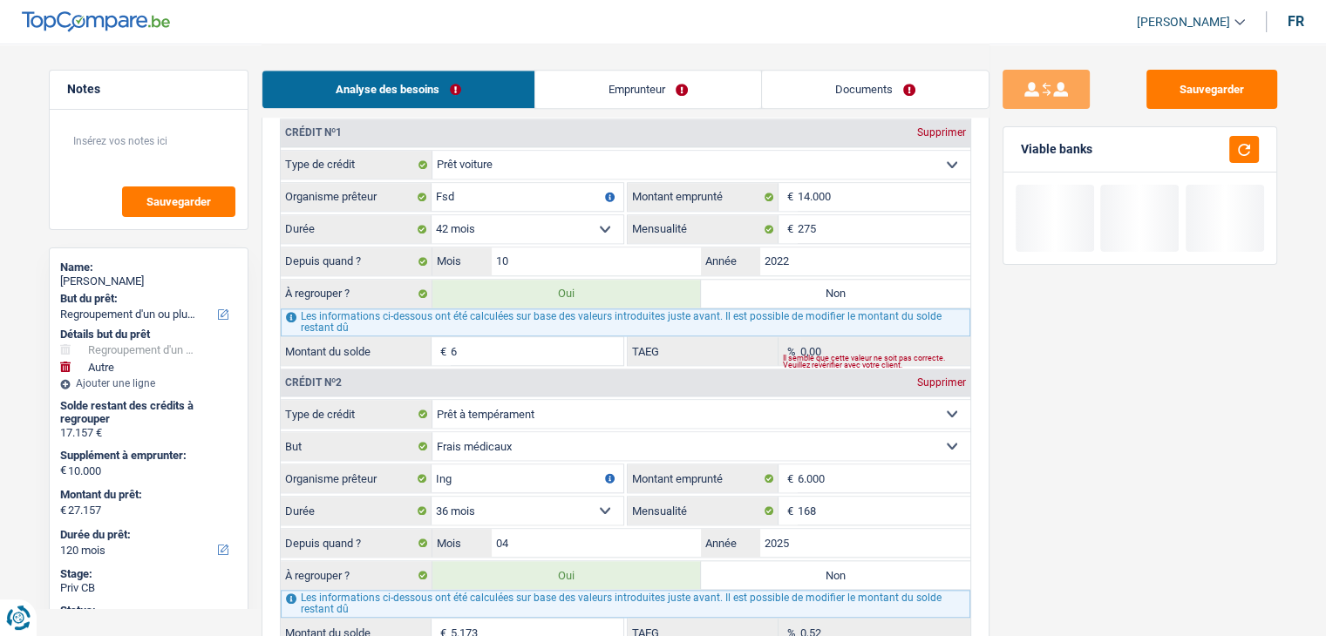
select select "84"
type input "5.179"
type input "15.179"
select select "84"
type input "61"
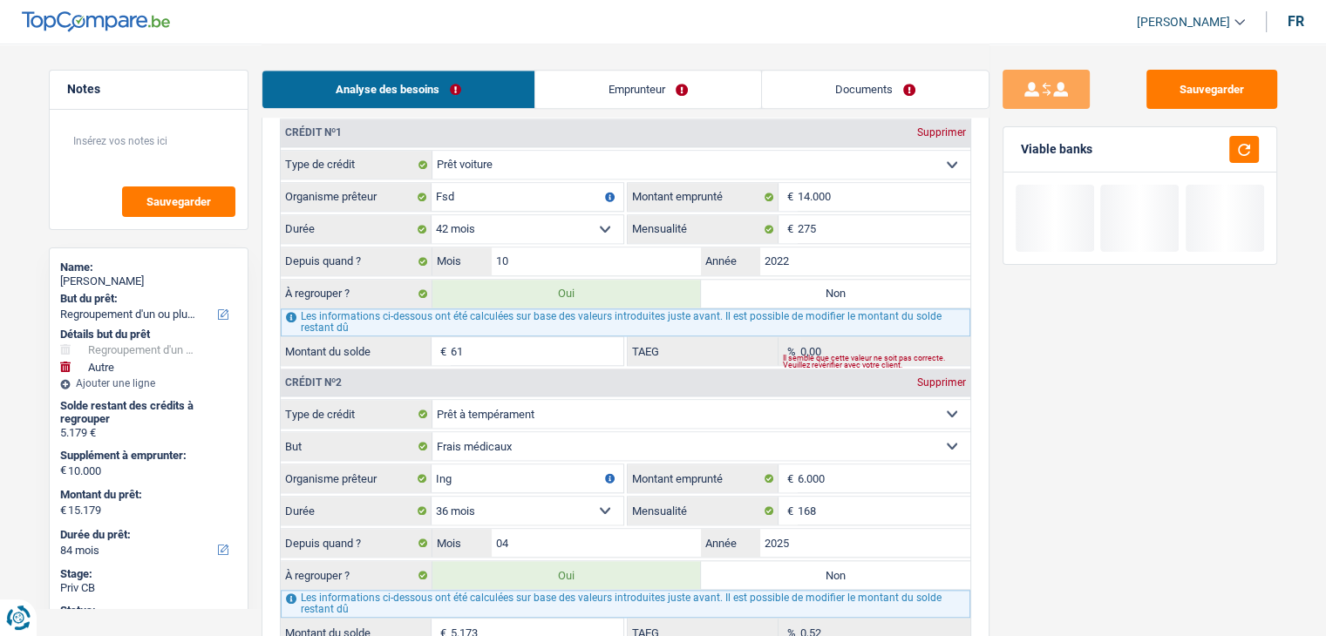
type input "15.234"
type input "5.234"
type input "15.234"
type input "5.234"
type input "15.234"
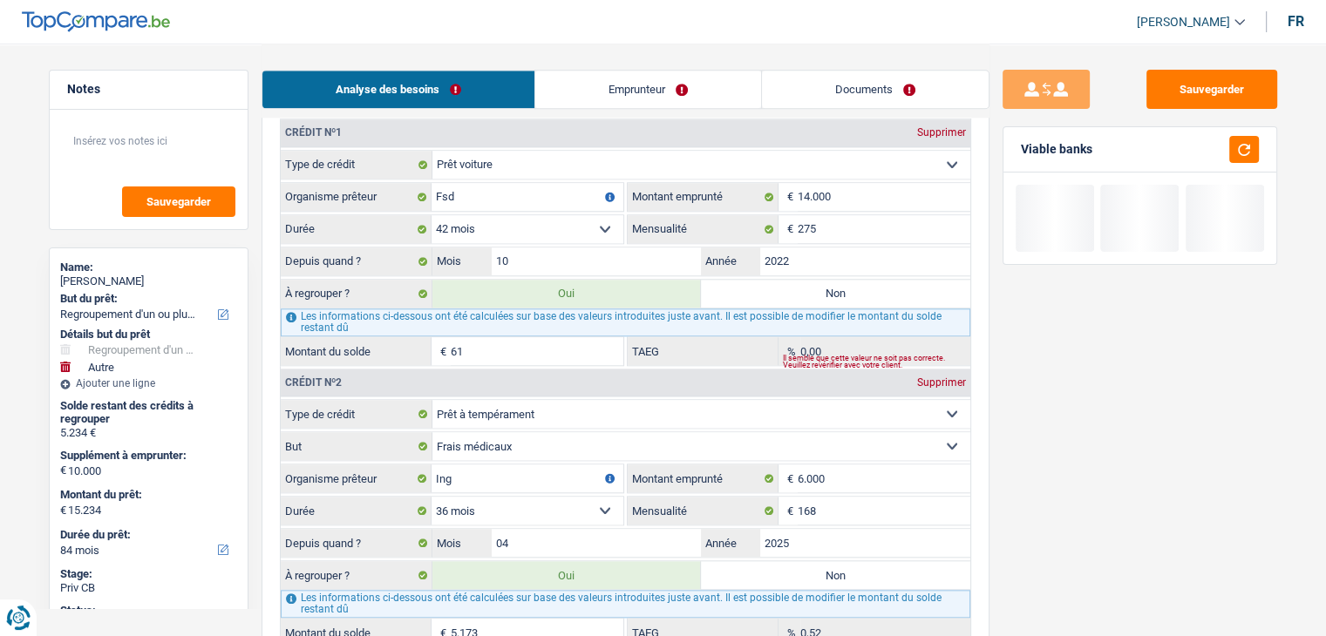
type input "610"
type input "15.783"
type input "5.783"
type input "15.783"
type input "5.783"
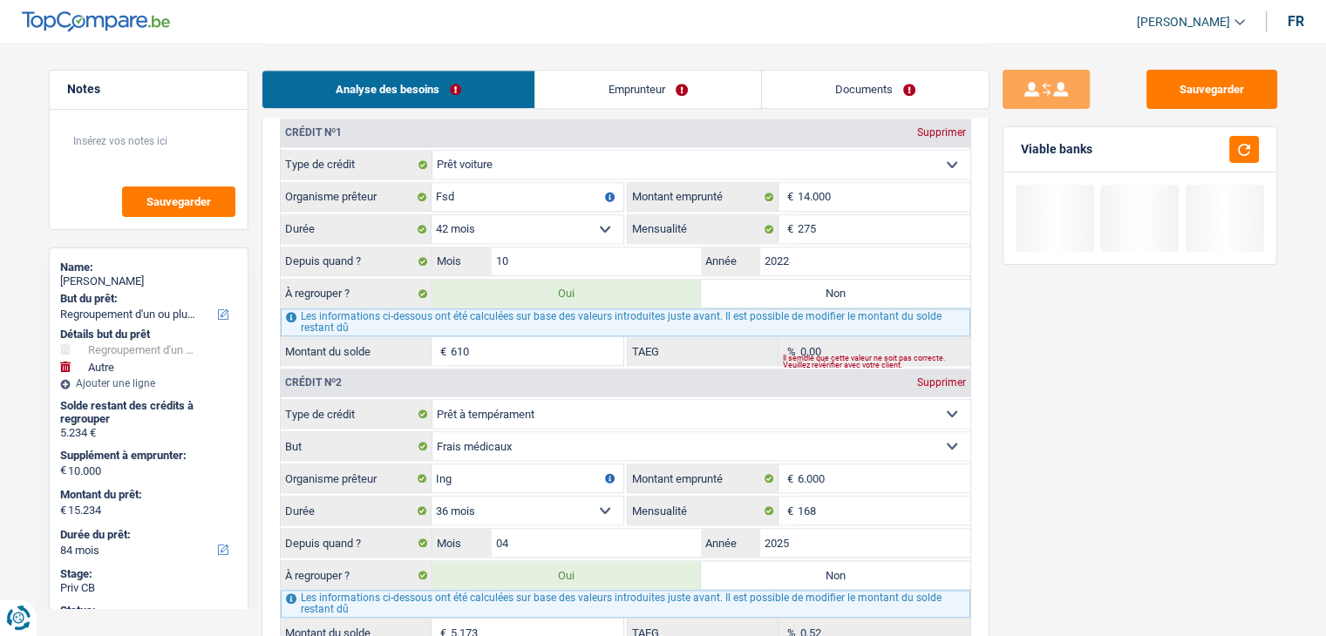
type input "15.783"
type input "6.100"
type input "21.273"
type input "11.273"
type input "21.273"
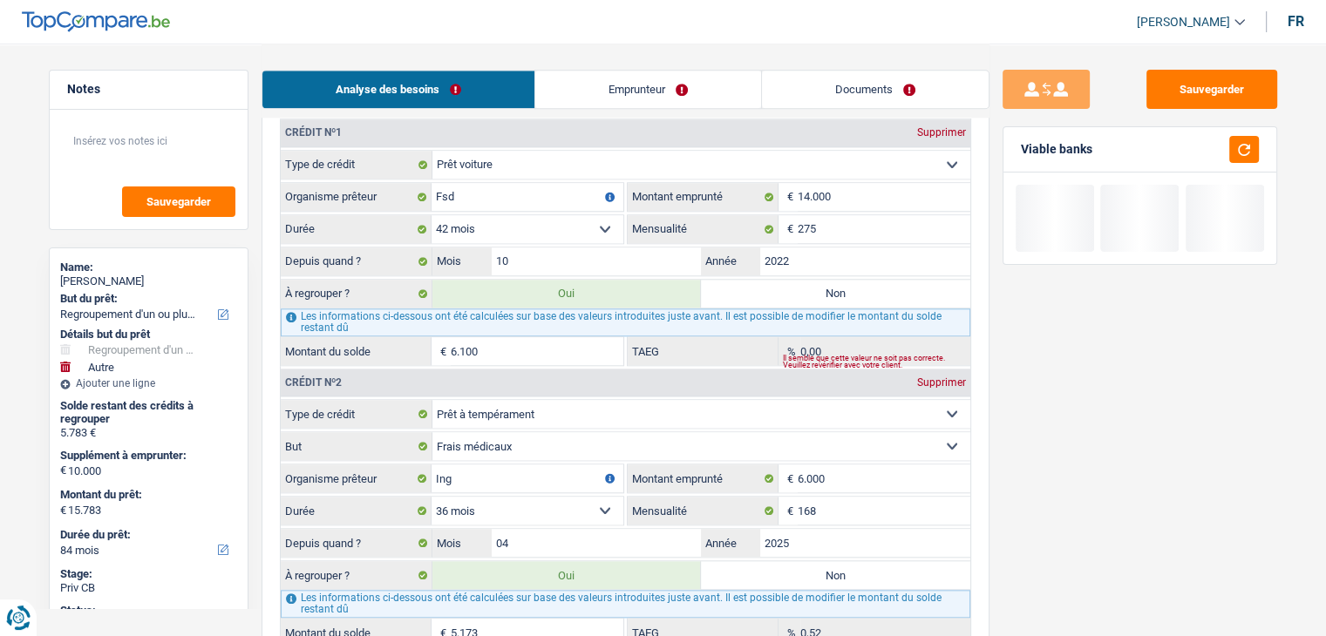
type input "11.273"
type input "21.273"
select select "120"
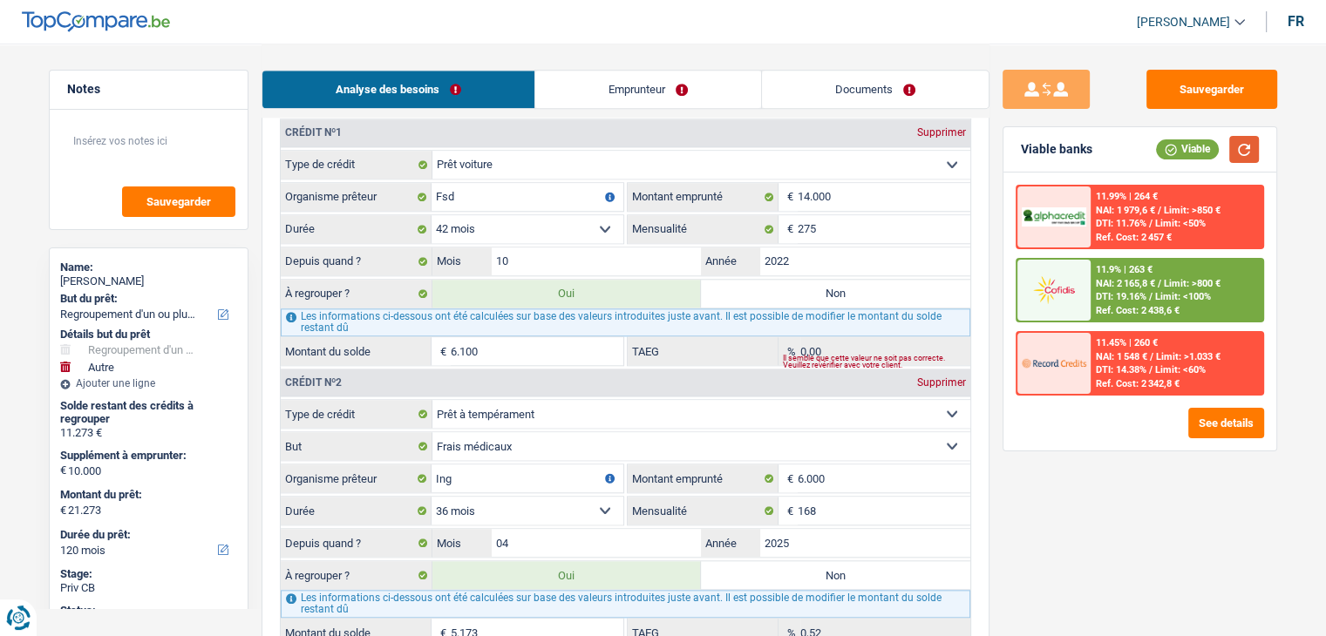
type input "6.100"
click at [1238, 154] on button "button" at bounding box center [1244, 149] width 30 height 27
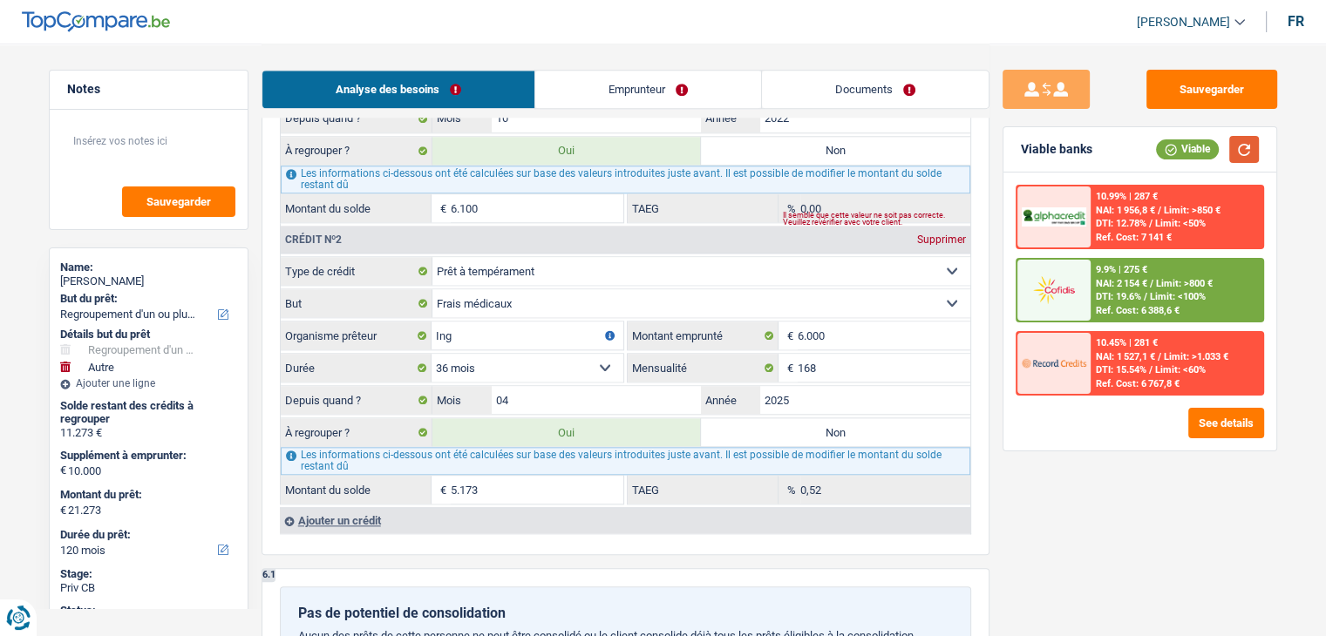
scroll to position [1917, 0]
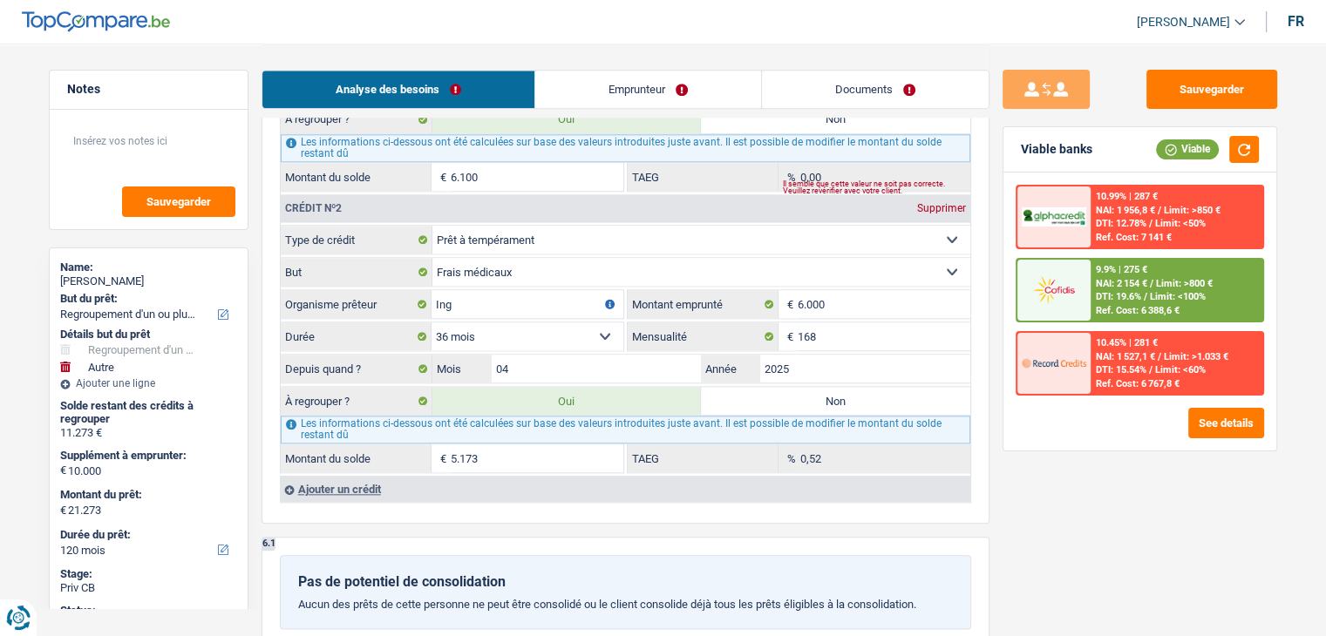
click at [997, 340] on div "Sauvegarder Viable banks Viable 10.99% | 287 € NAI: 1 956,8 € / Limit: >850 € D…" at bounding box center [1139, 339] width 301 height 539
click at [1004, 497] on div "Sauvegarder Viable banks Viable 10.99% | 287 € NAI: 1 956,8 € / Limit: >850 € D…" at bounding box center [1139, 339] width 301 height 539
click at [529, 451] on input "5.173" at bounding box center [537, 458] width 173 height 28
click at [1116, 482] on div "Sauvegarder Viable banks Viable 10.99% | 287 € NAI: 1 956,8 € / Limit: >850 € D…" at bounding box center [1139, 339] width 301 height 539
click at [1007, 521] on div "Sauvegarder Viable banks Viable 10.99% | 287 € NAI: 1 956,8 € / Limit: >850 € D…" at bounding box center [1139, 339] width 301 height 539
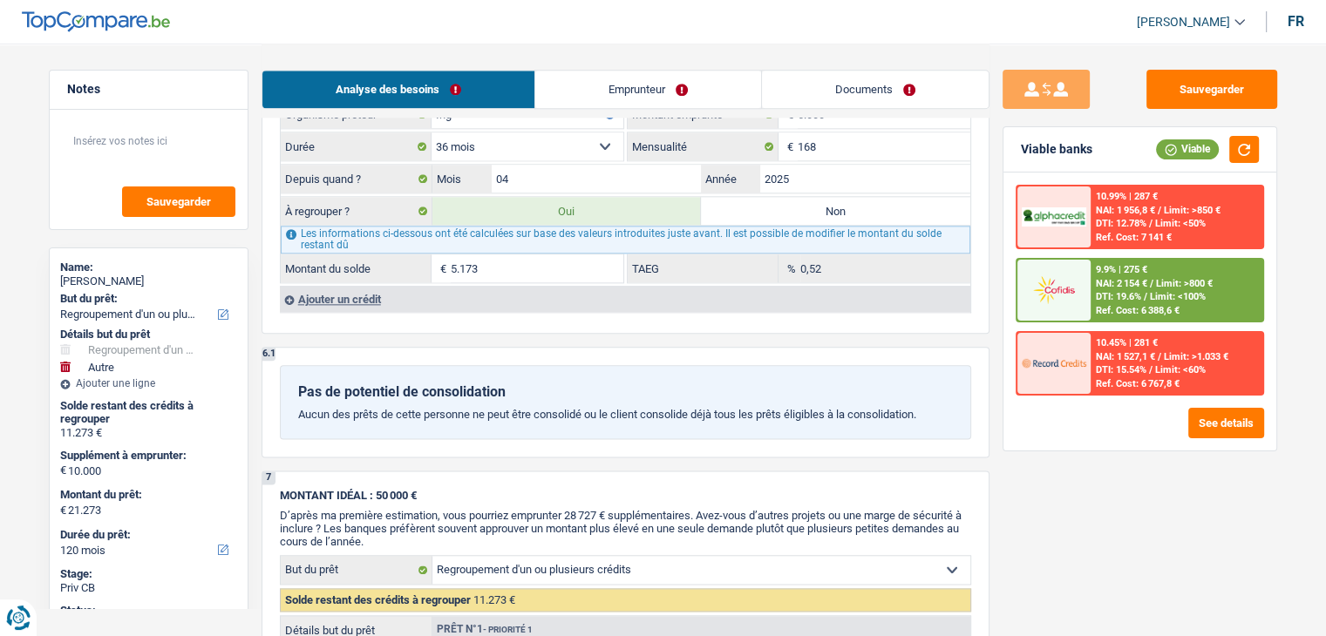
scroll to position [2004, 0]
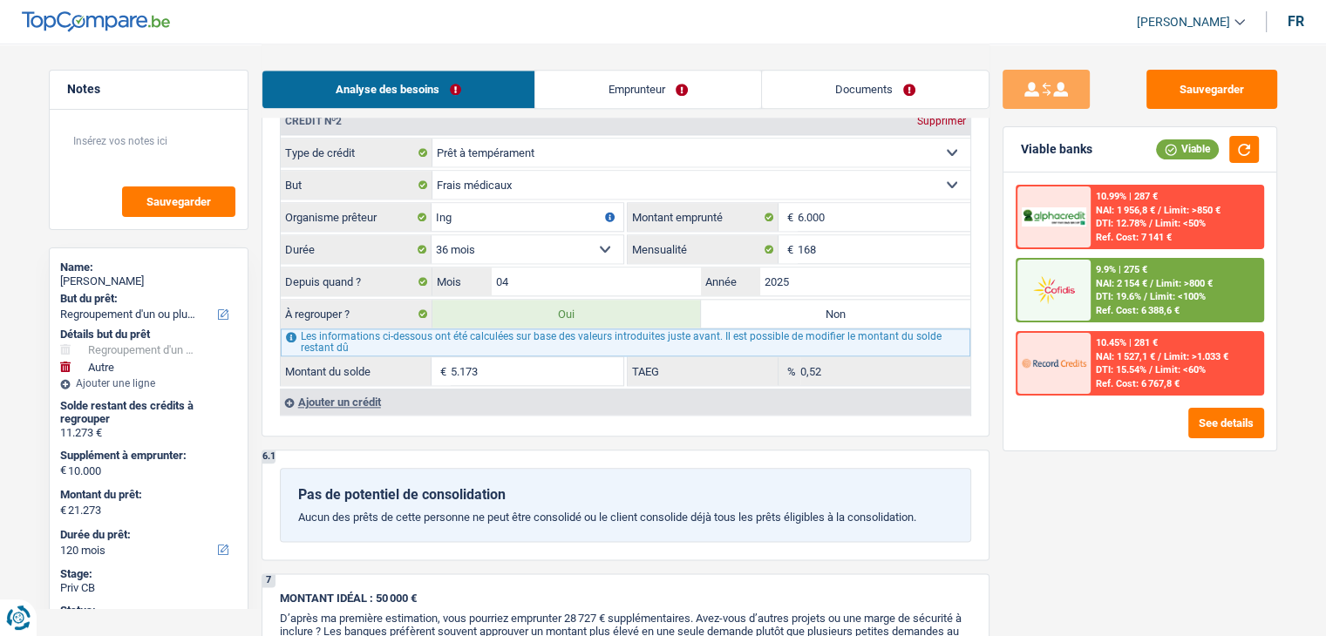
click at [347, 389] on div "Ajouter un crédit" at bounding box center [625, 402] width 690 height 26
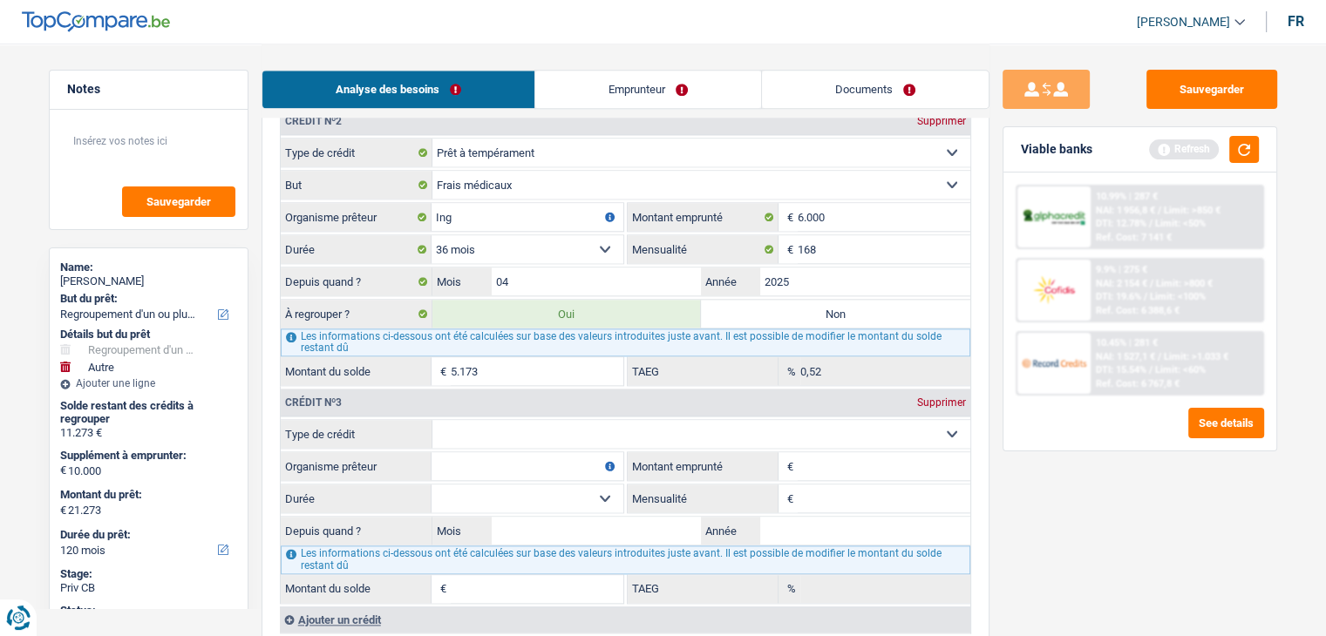
click at [932, 397] on div "Supprimer" at bounding box center [941, 402] width 58 height 10
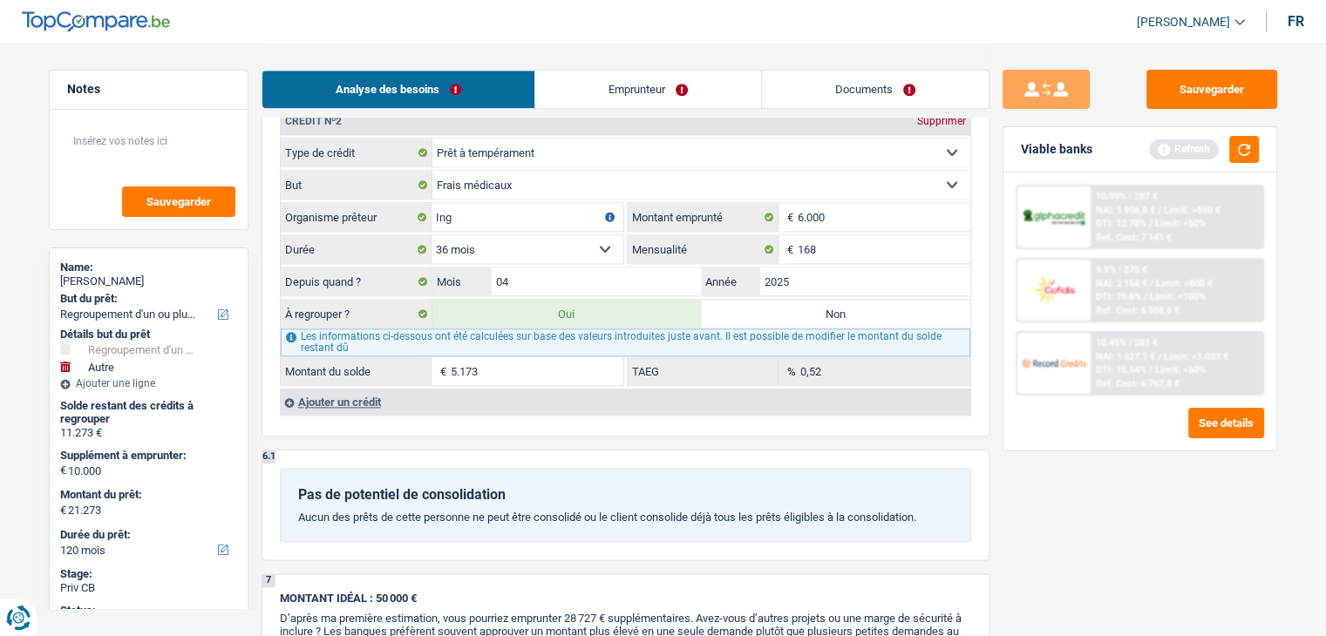
click at [1248, 122] on div "Sauvegarder Viable banks Refresh 10.99% | 287 € NAI: 1 956,8 € / Limit: >850 € …" at bounding box center [1139, 339] width 301 height 539
click at [1250, 136] on button "button" at bounding box center [1244, 149] width 30 height 27
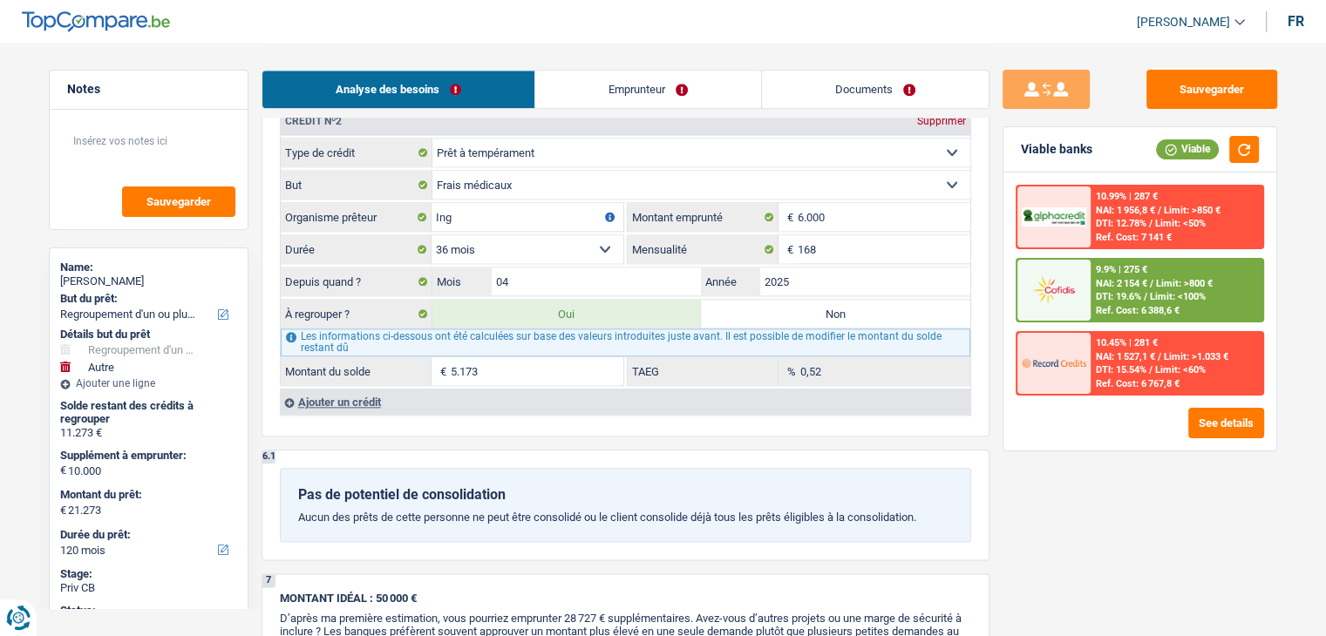
click at [512, 450] on div "6.1 Pas de potentiel de consolidation Aucun des prêts de cette personne ne peut…" at bounding box center [625, 505] width 728 height 110
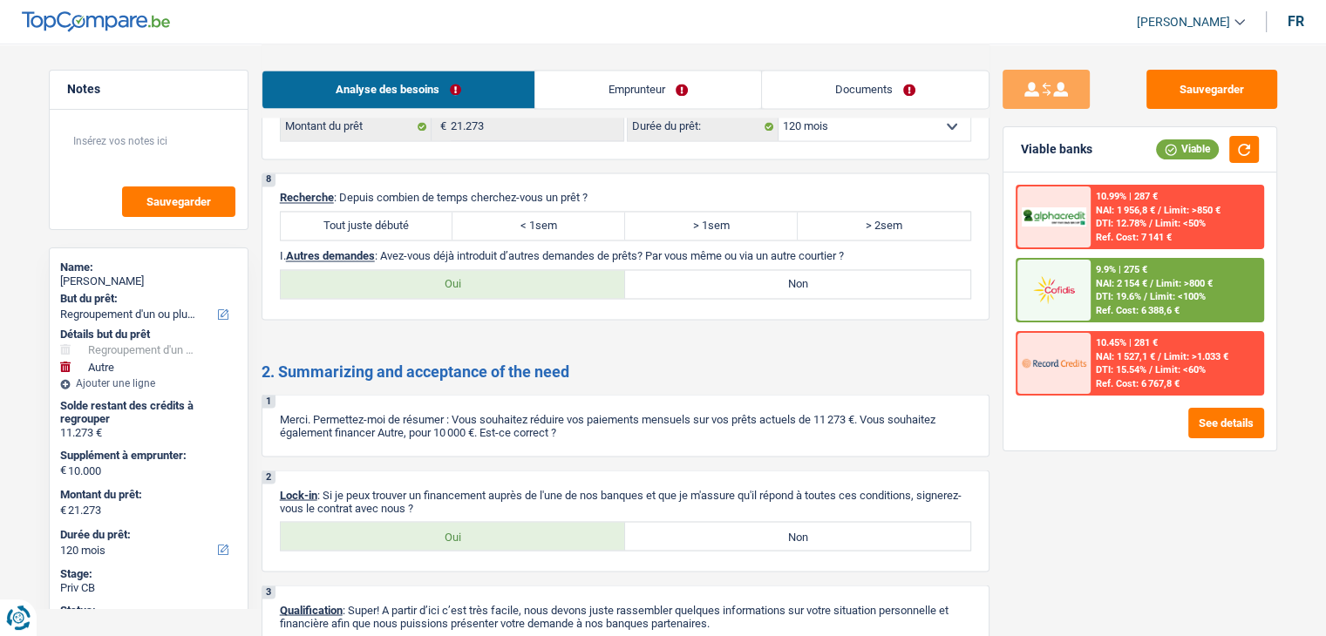
scroll to position [2963, 0]
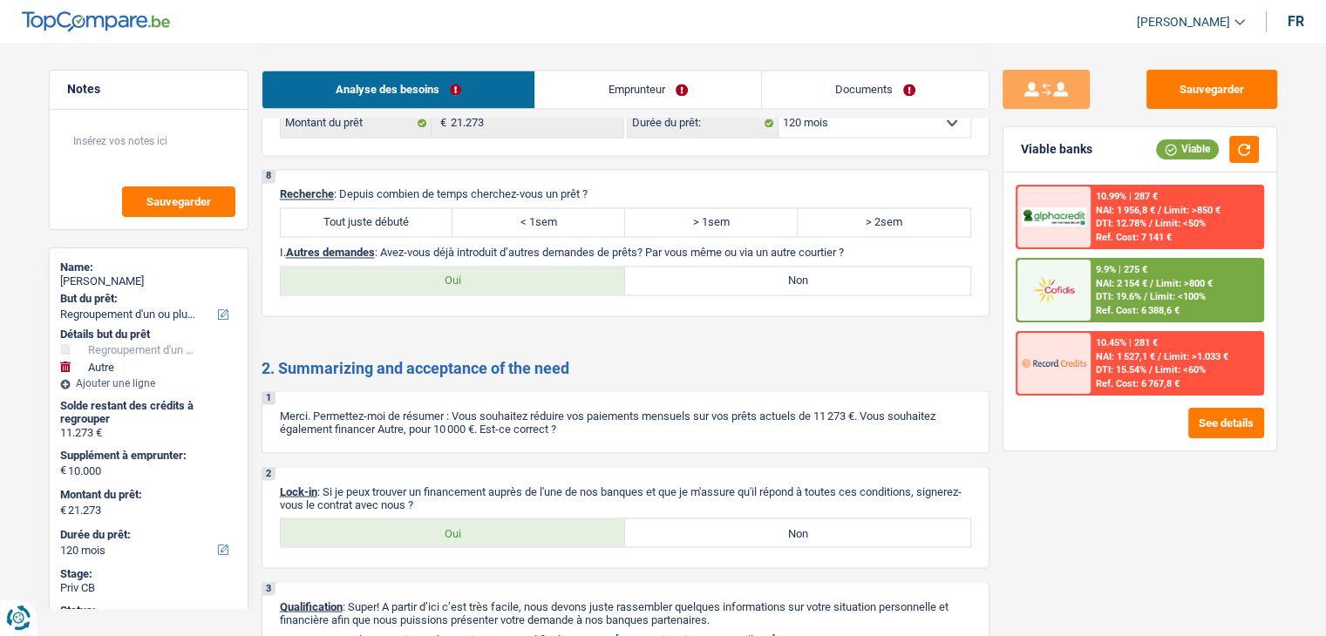
click at [388, 207] on div "Tout juste débuté < 1sem > 1sem > 2sem Tous les champs sont obligatoires. Veuil…" at bounding box center [625, 222] width 691 height 30
click at [399, 208] on label "Tout juste débuté" at bounding box center [367, 222] width 173 height 28
click at [399, 208] on input "Tout juste débuté" at bounding box center [367, 222] width 173 height 28
radio input "true"
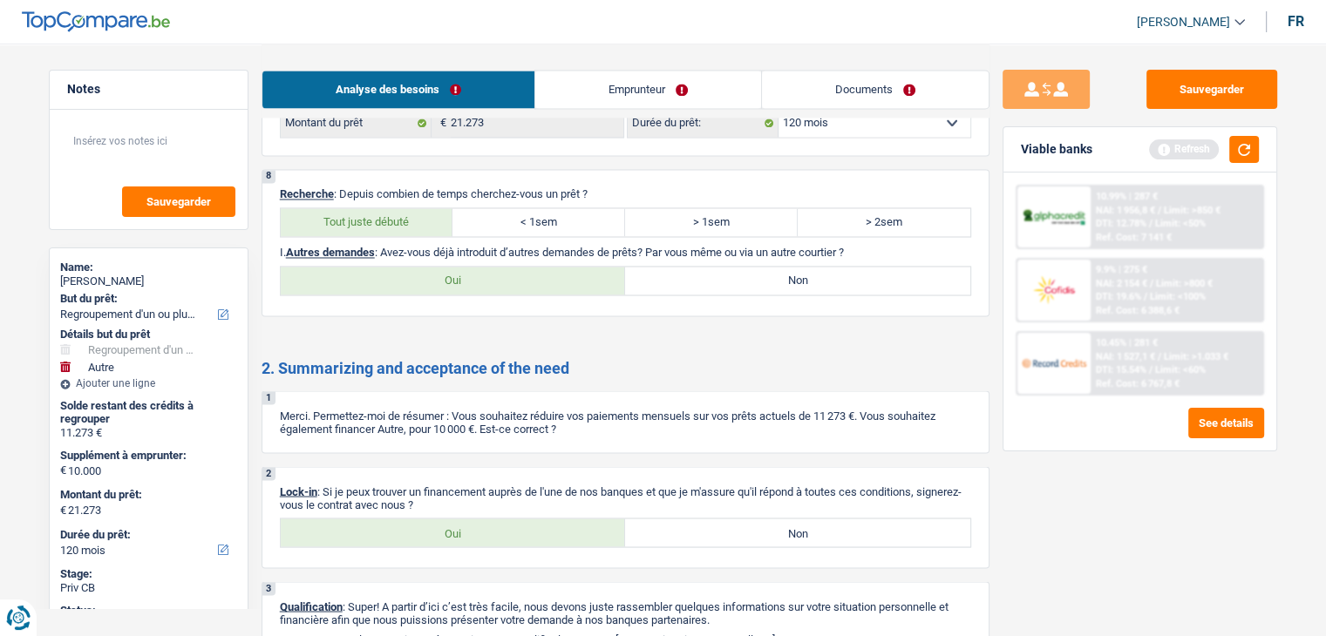
click at [712, 267] on label "Non" at bounding box center [797, 281] width 345 height 28
click at [712, 267] on input "Non" at bounding box center [797, 281] width 345 height 28
radio input "true"
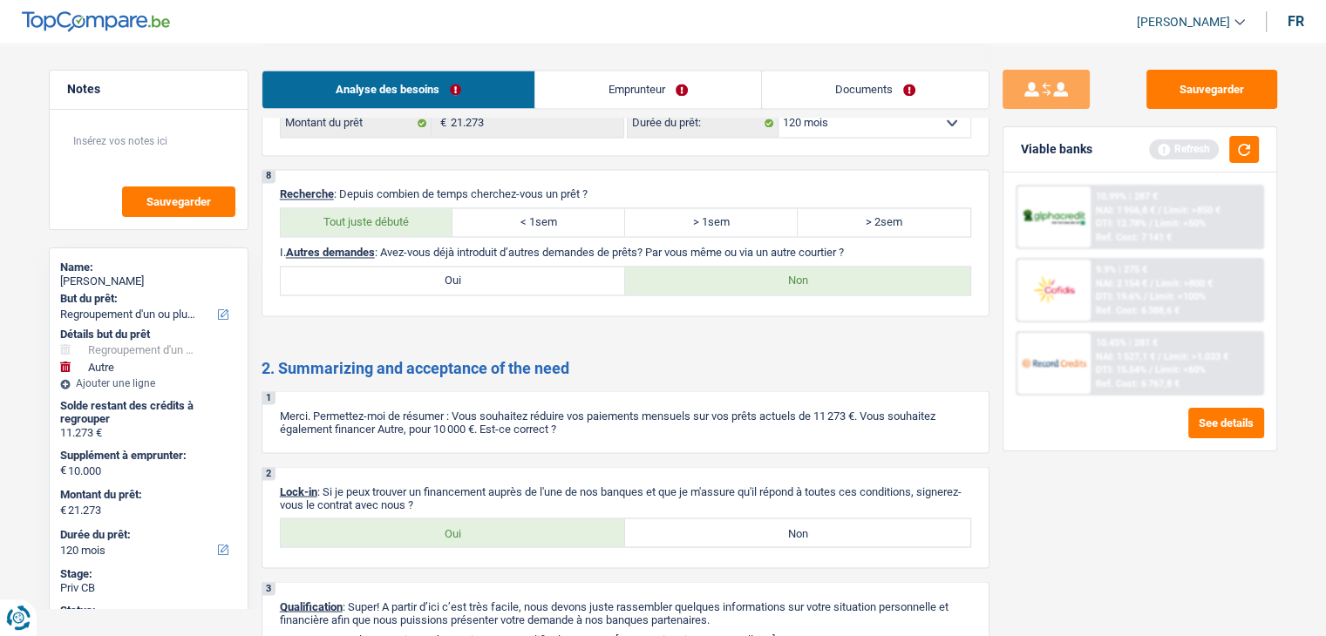
click at [484, 519] on label "Oui" at bounding box center [453, 533] width 345 height 28
click at [484, 519] on input "Oui" at bounding box center [453, 533] width 345 height 28
radio input "true"
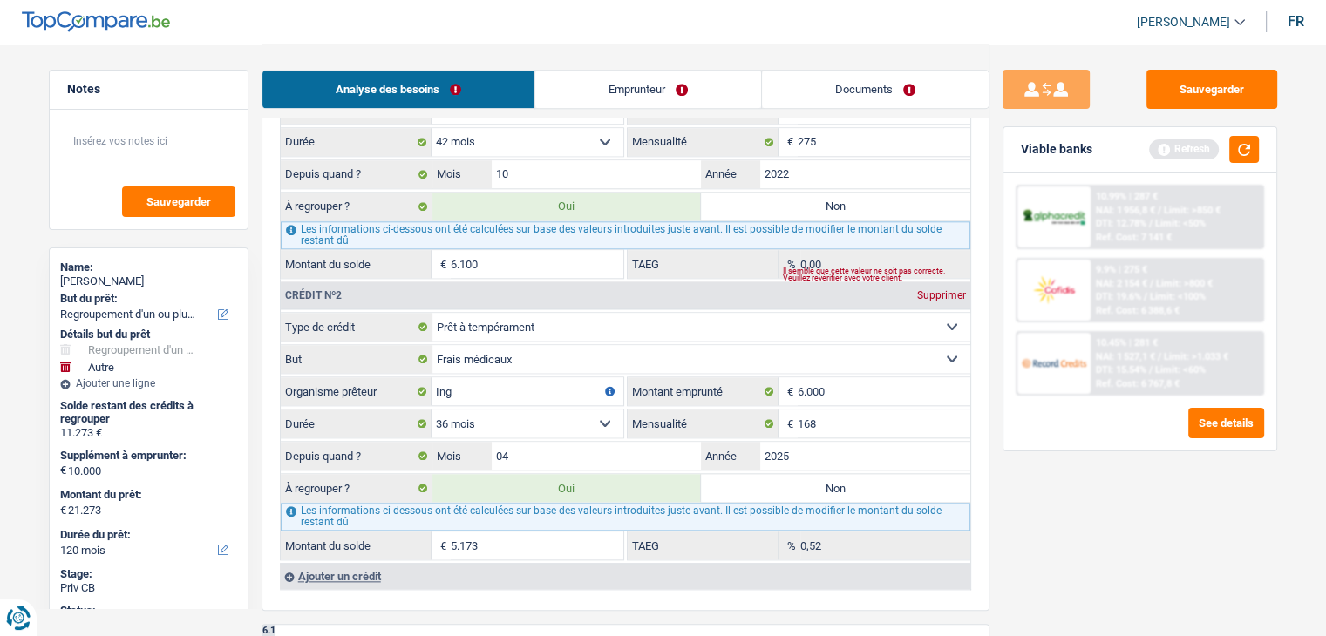
scroll to position [1735, 0]
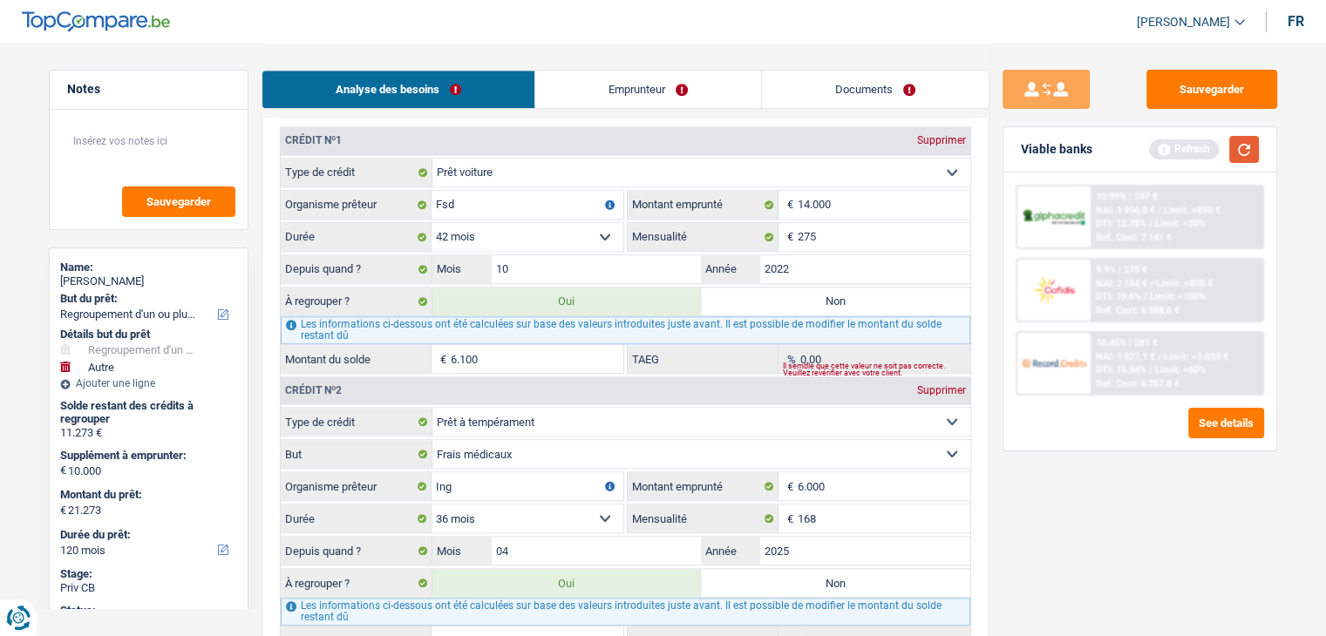
click at [1247, 158] on button "button" at bounding box center [1244, 149] width 30 height 27
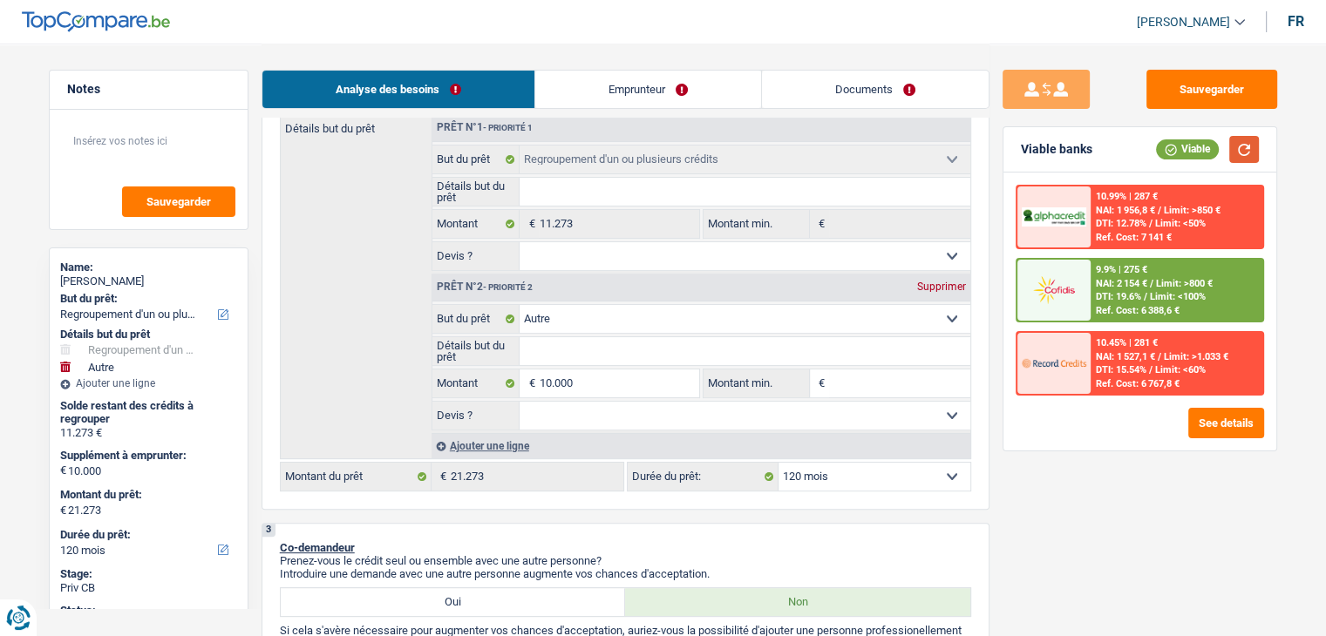
scroll to position [349, 0]
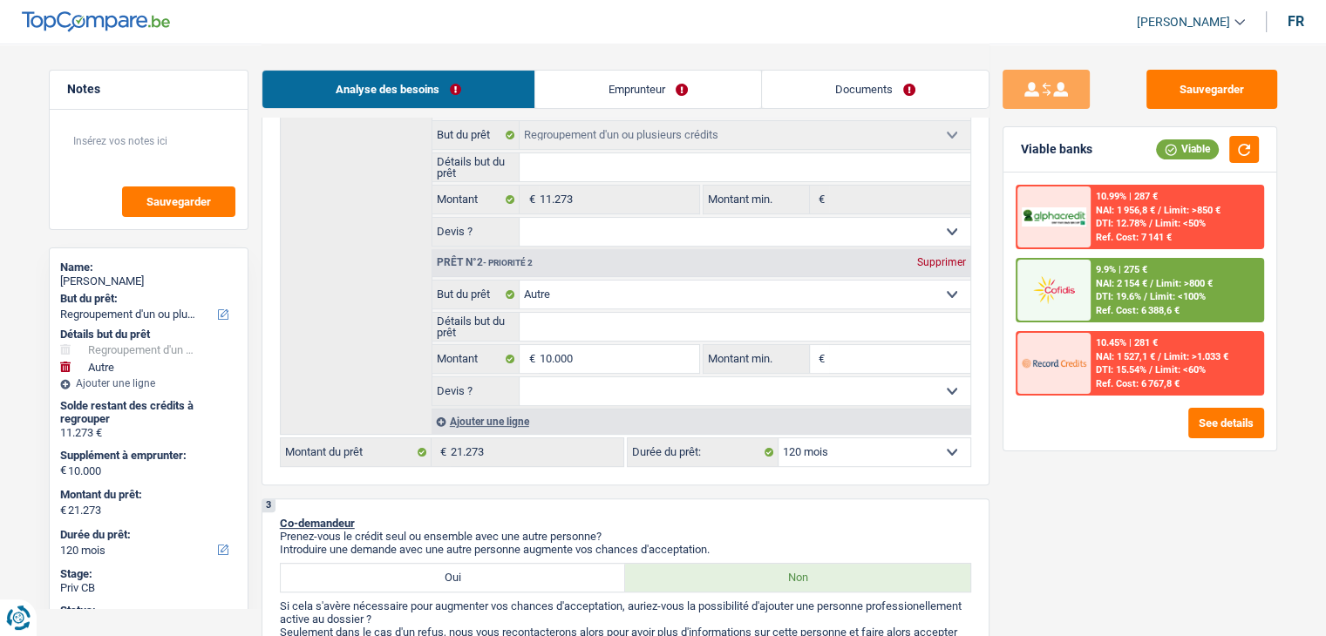
click at [575, 302] on select "Confort maison: meubles, textile, peinture, électroménager, outillage non-profe…" at bounding box center [744, 295] width 451 height 28
select select "medical"
click at [519, 281] on select "Confort maison: meubles, textile, peinture, électroménager, outillage non-profe…" at bounding box center [744, 295] width 451 height 28
select select "medical"
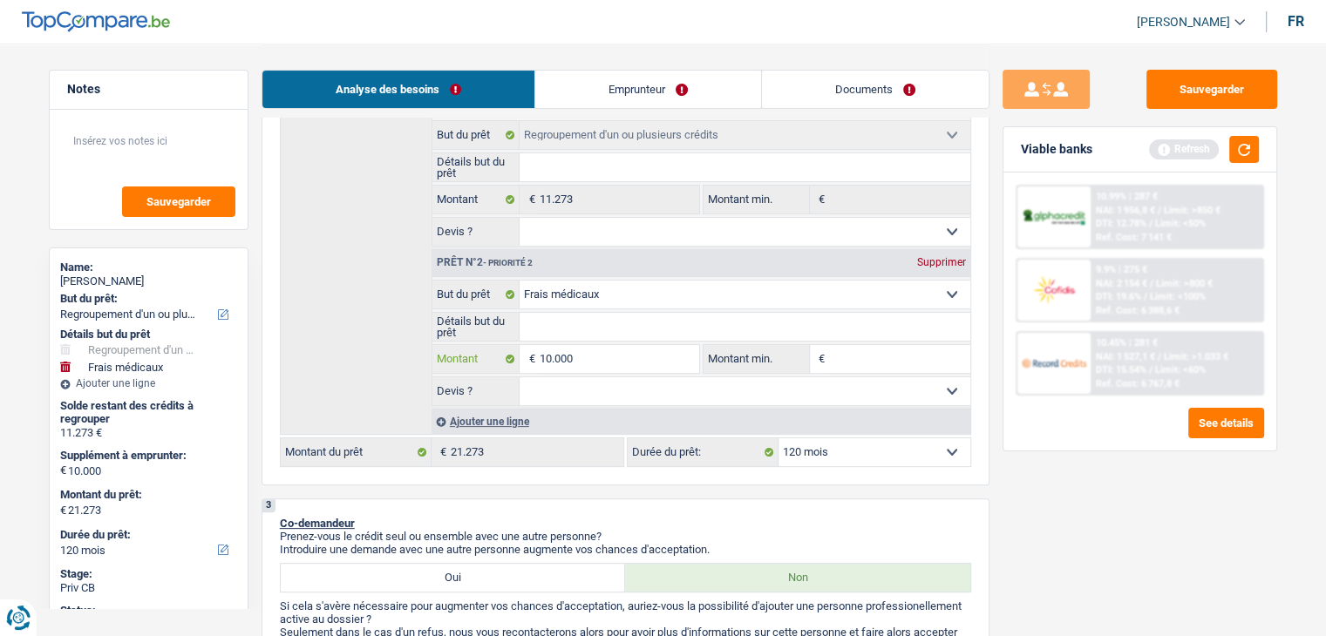
click at [600, 366] on input "10.000" at bounding box center [618, 359] width 159 height 28
type input "1.000"
type input "100"
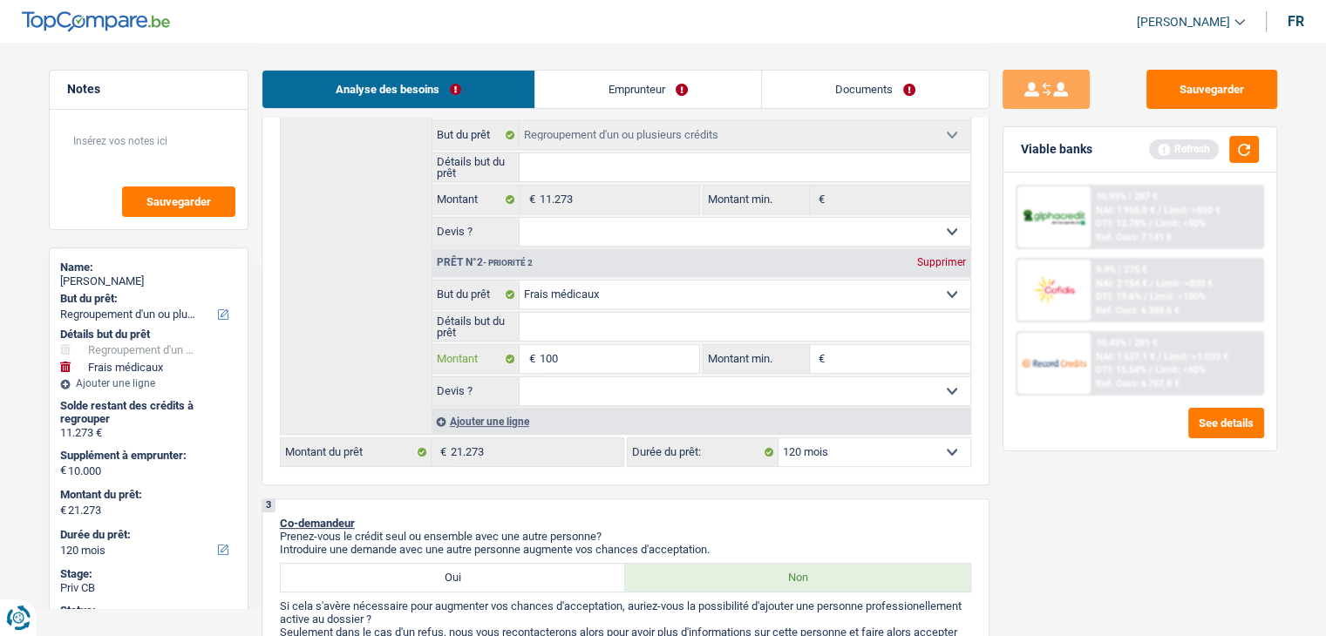
type input "10"
type input "1"
type input "7"
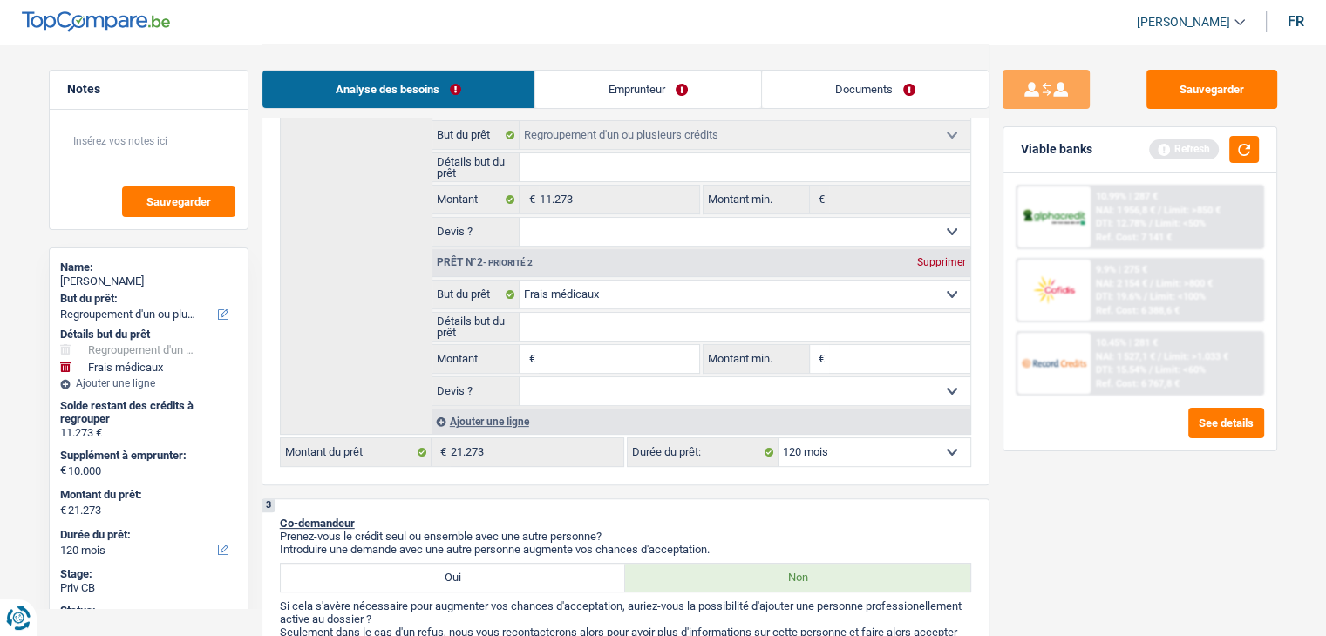
type input "7"
type input "770"
type input "7.700"
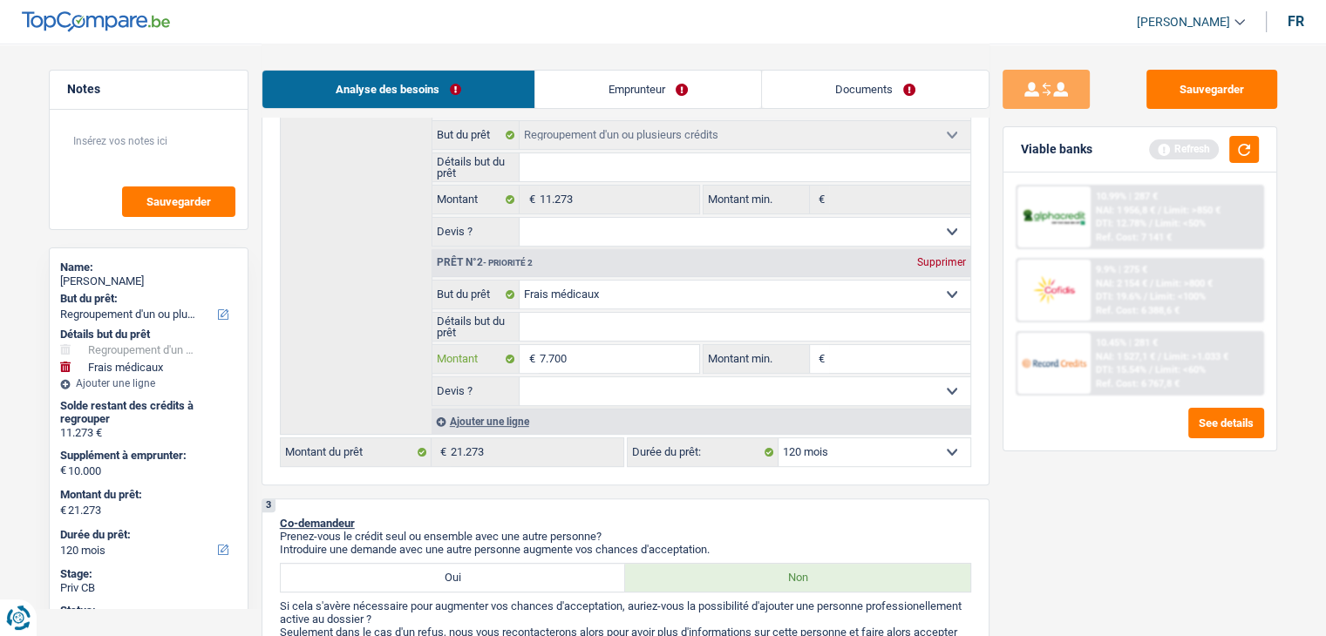
type input "77.000"
type input "7.700"
type input "770"
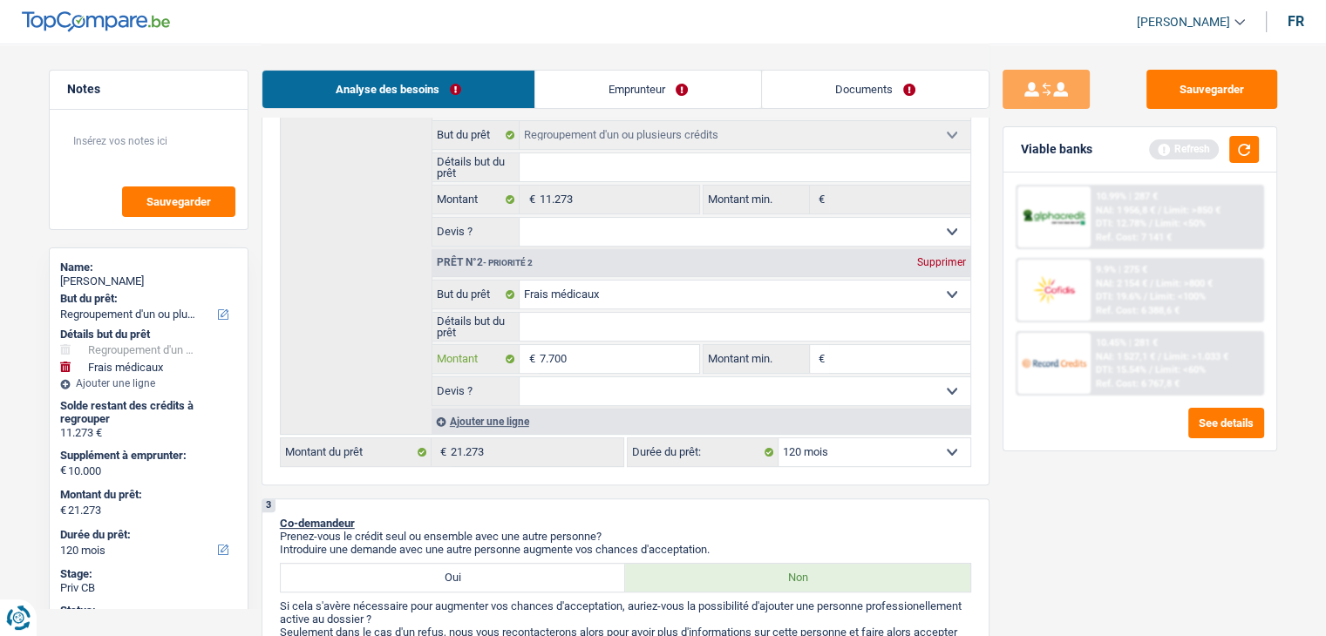
type input "770"
type input "77"
type input "7"
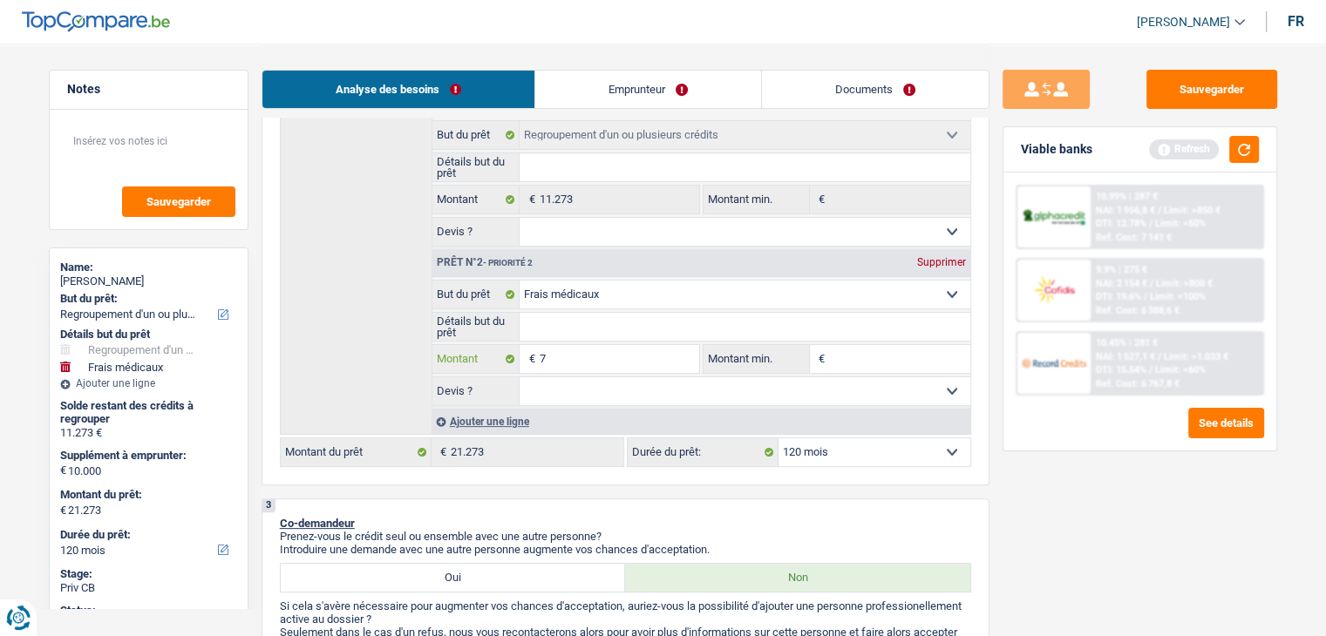
type input "70"
type input "700"
type input "7.000"
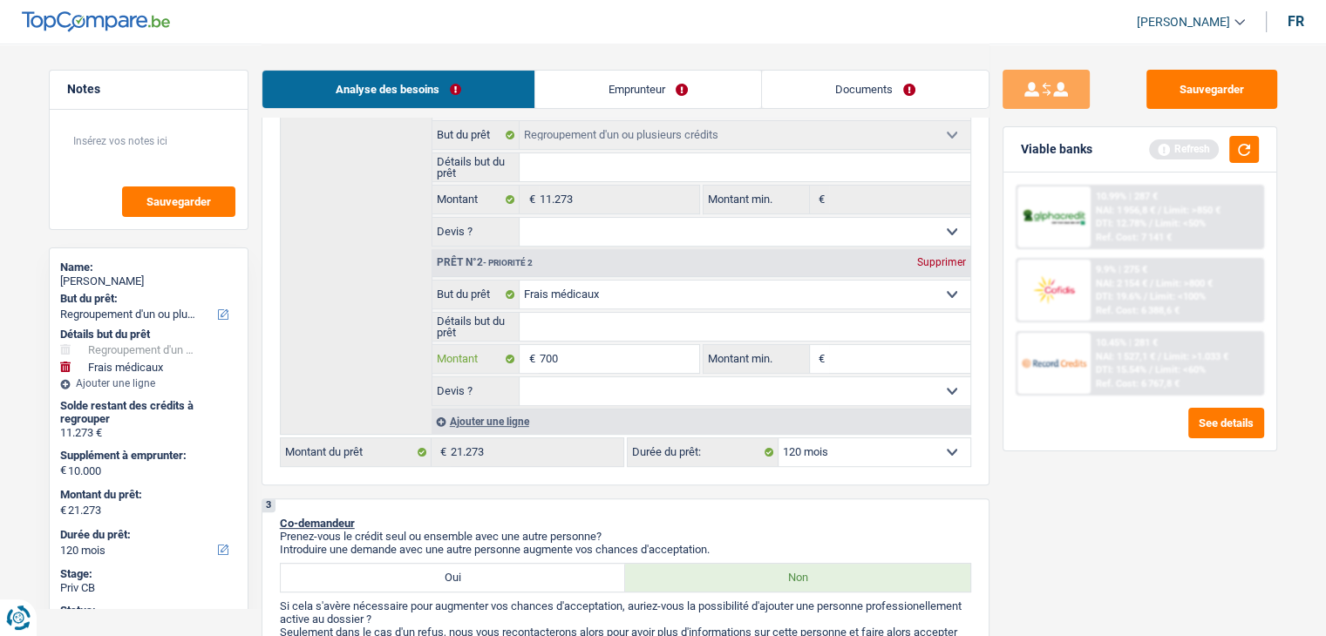
type input "7.000"
type input "18.273"
select select "84"
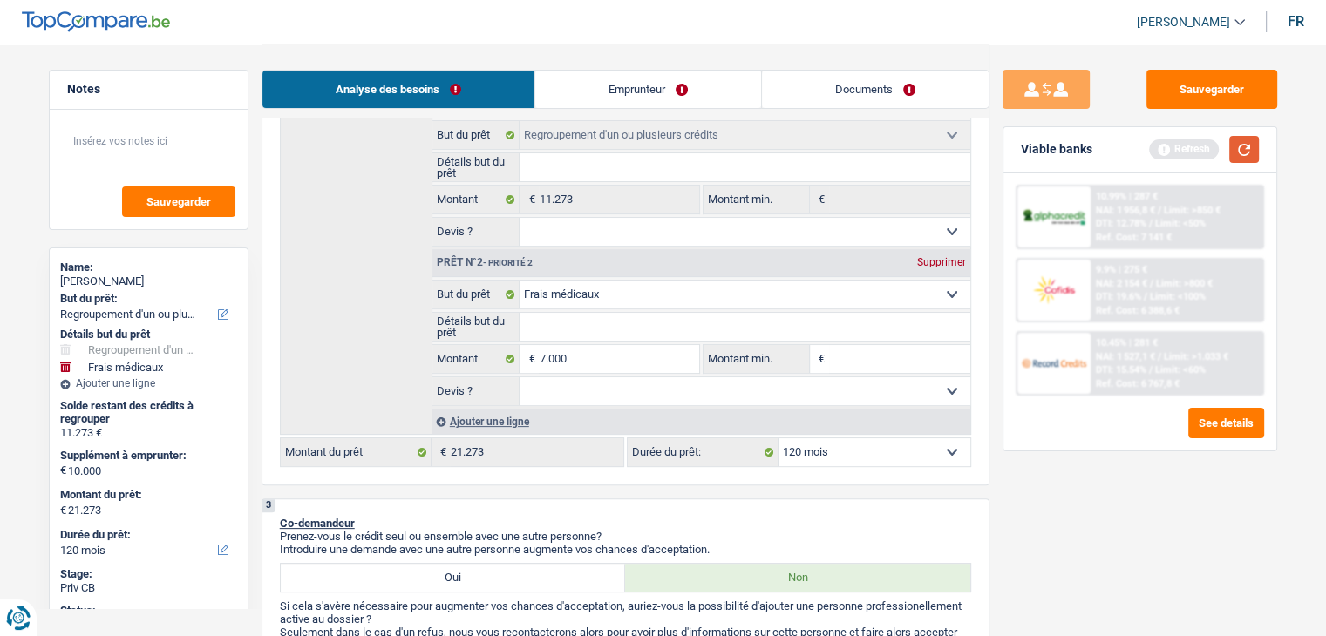
type input "18.273"
select select "84"
type input "18.273"
select select "84"
click at [1244, 151] on button "button" at bounding box center [1244, 149] width 30 height 27
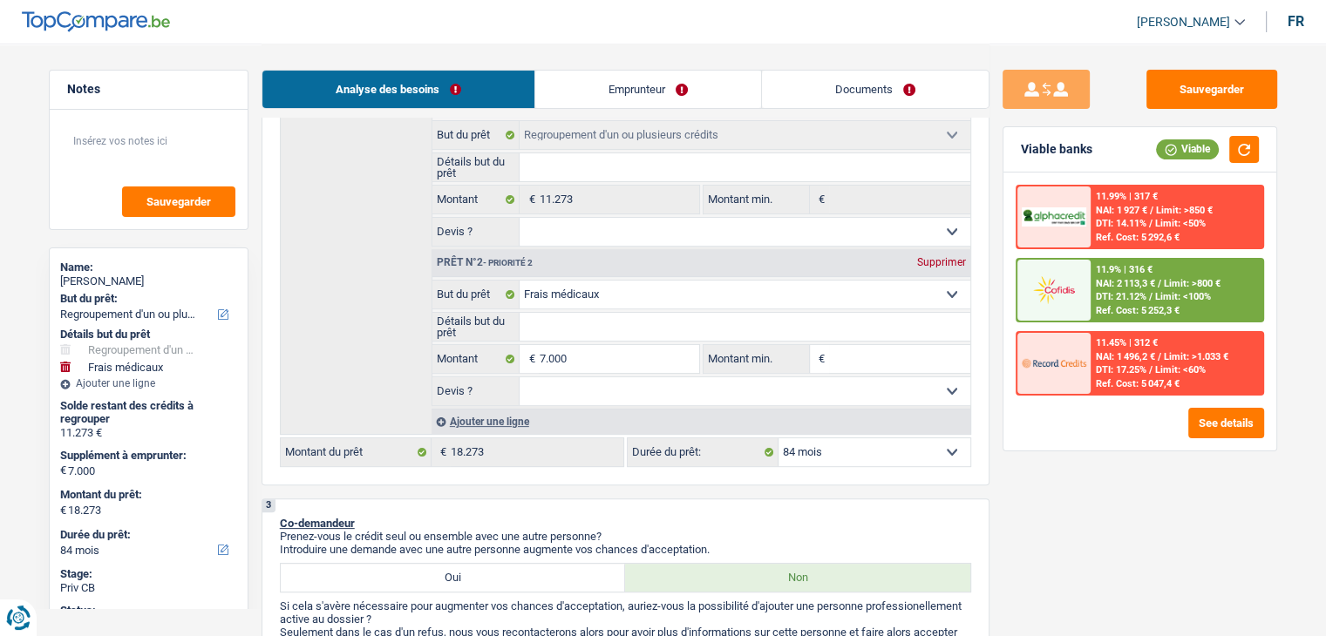
click at [898, 369] on input "Montant min." at bounding box center [899, 359] width 141 height 28
type input "6"
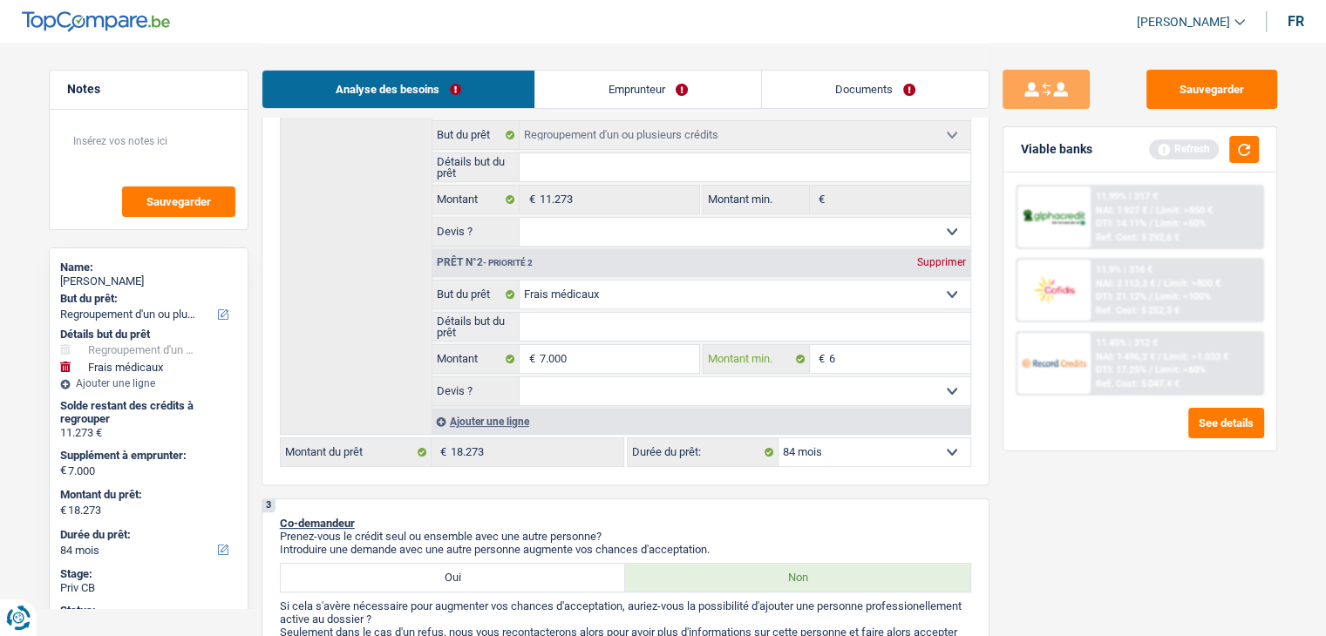
type input "60"
type input "600"
type input "6.000"
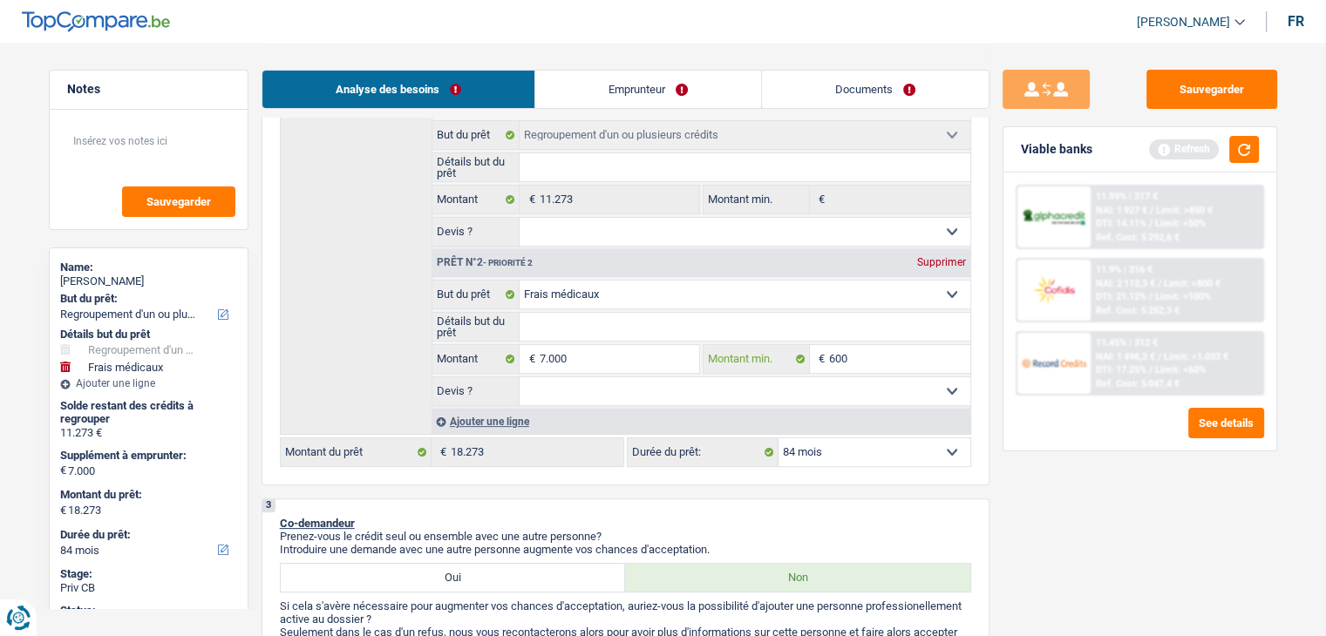
type input "6.000"
click at [1246, 143] on button "button" at bounding box center [1244, 149] width 30 height 27
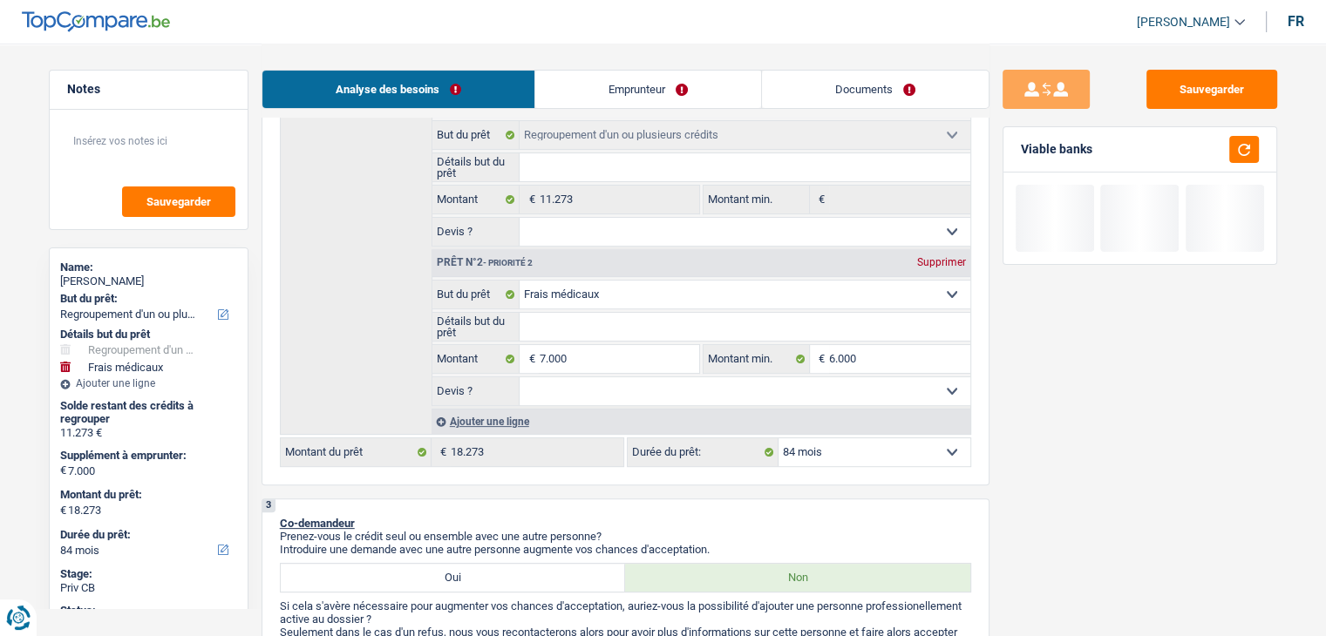
drag, startPoint x: 698, startPoint y: 384, endPoint x: 688, endPoint y: 389, distance: 10.5
click at [698, 384] on select "Oui Non Non répondu Sélectionner une option" at bounding box center [744, 391] width 451 height 28
select select "yes"
click at [519, 377] on select "Oui Non Non répondu Sélectionner une option" at bounding box center [744, 391] width 451 height 28
select select "yes"
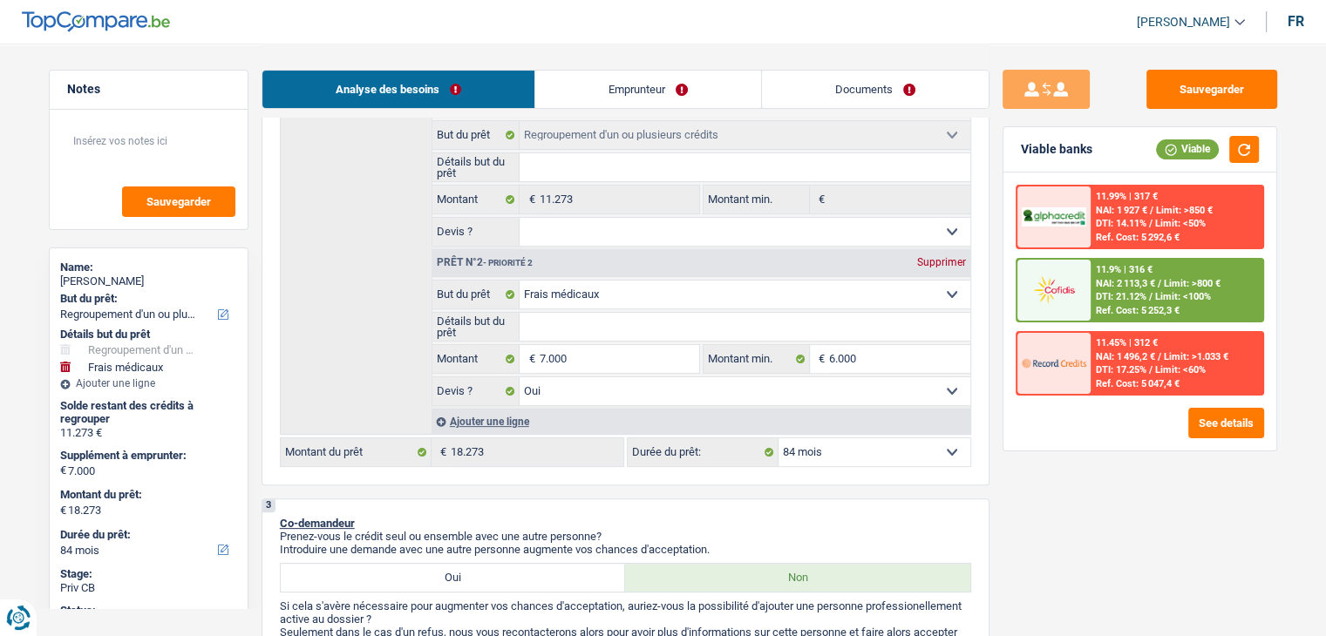
click at [623, 395] on select "Oui Non Non répondu Sélectionner une option" at bounding box center [744, 391] width 451 height 28
select select "not_answered"
click at [519, 377] on select "Oui Non Non répondu Sélectionner une option" at bounding box center [744, 391] width 451 height 28
select select "not_answered"
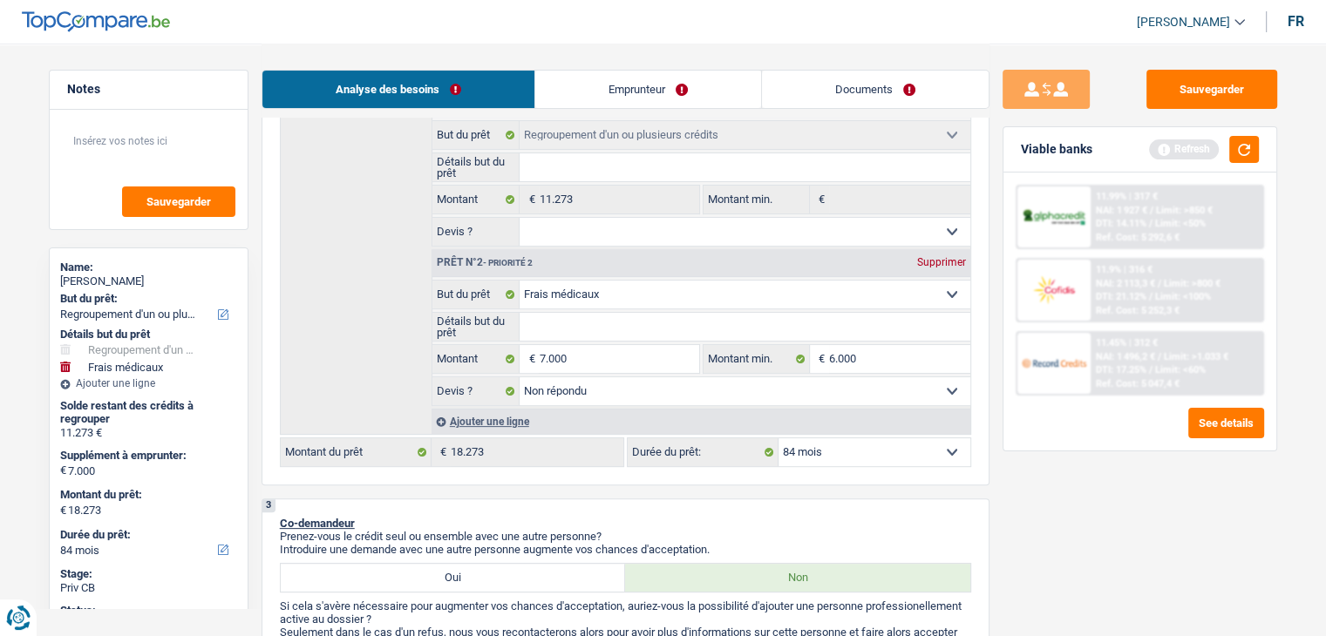
click at [1237, 148] on button "button" at bounding box center [1244, 149] width 30 height 27
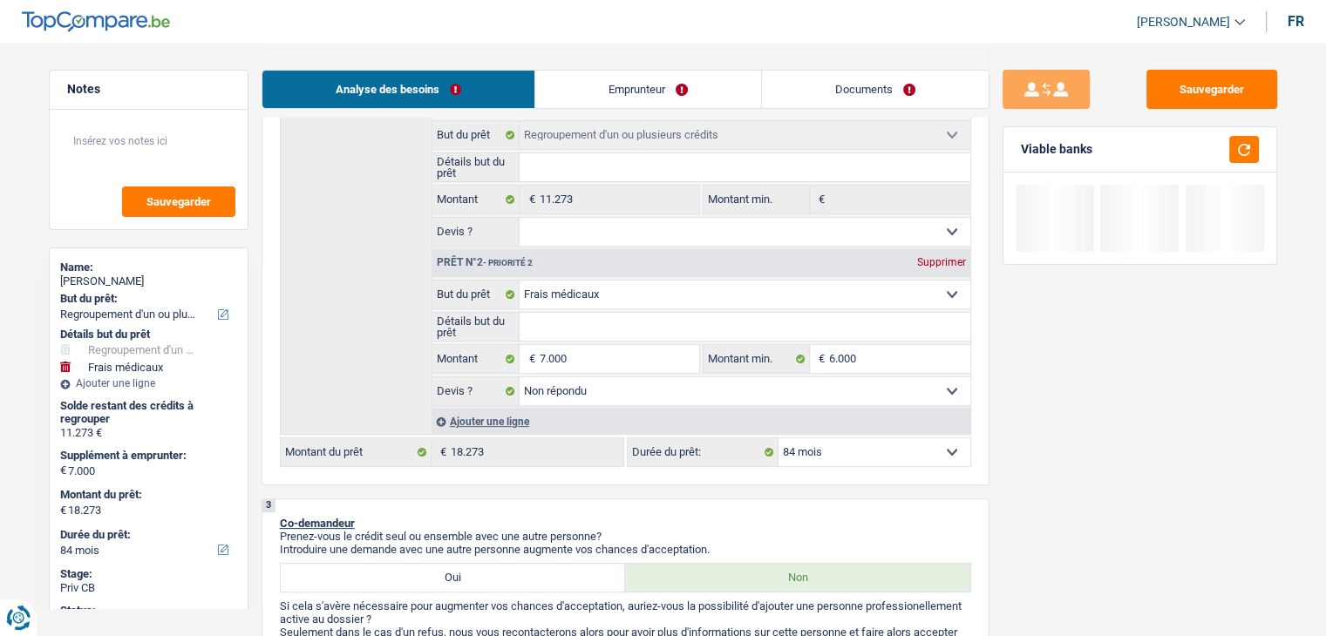
click at [600, 81] on link "Emprunteur" at bounding box center [648, 89] width 226 height 37
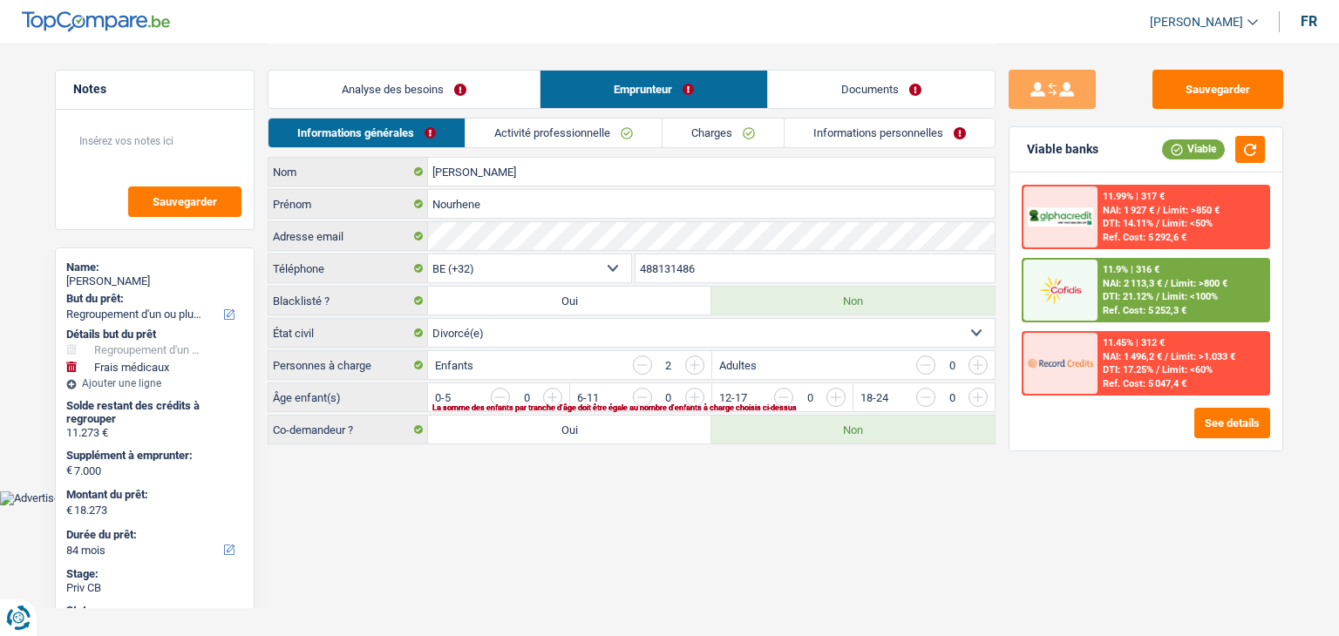
click at [442, 478] on main "Notes Sauvegarder Name: Nourhene Hadj Ahmed But du prêt: Confort maison: meuble…" at bounding box center [669, 245] width 1339 height 491
click at [692, 395] on input "button" at bounding box center [1048, 402] width 726 height 28
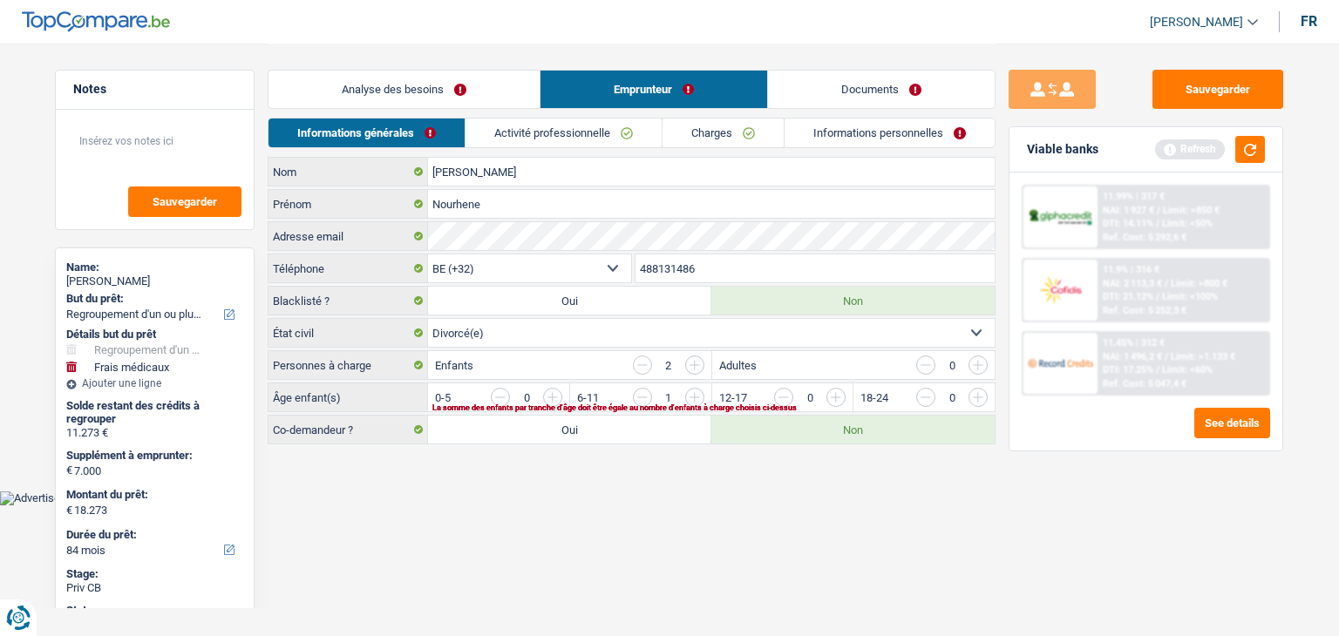
click at [831, 388] on input "button" at bounding box center [1189, 402] width 726 height 28
click at [526, 130] on link "Activité professionnelle" at bounding box center [564, 133] width 196 height 29
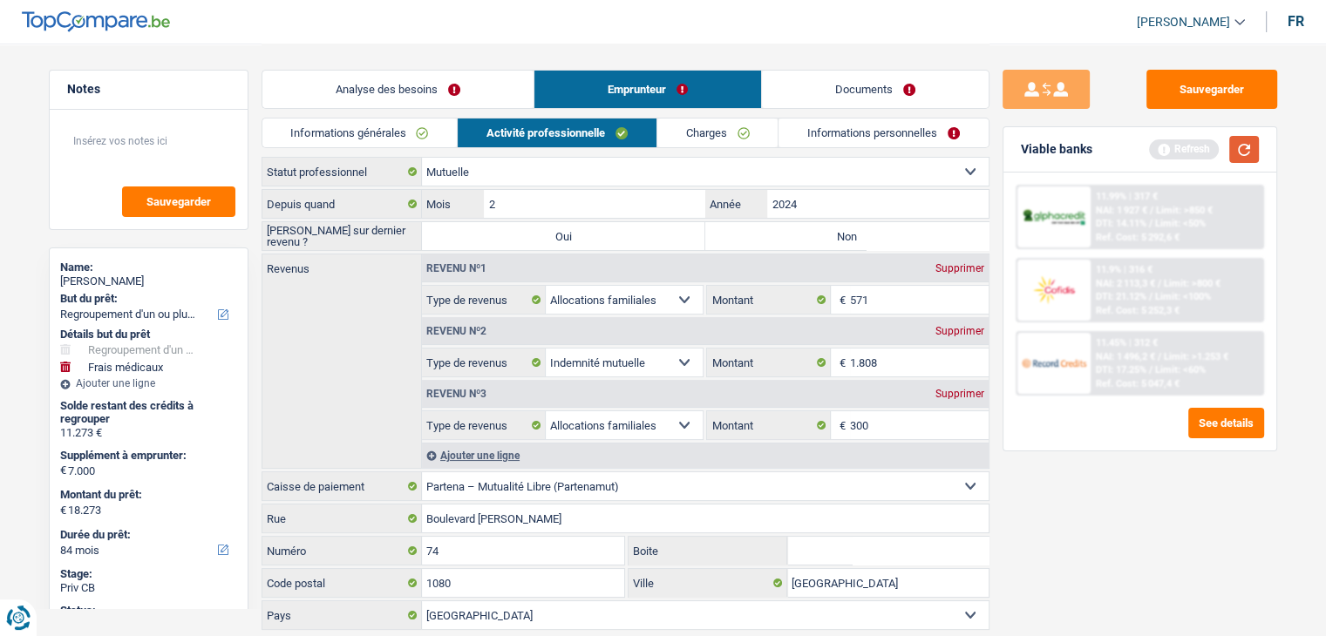
click at [1243, 147] on button "button" at bounding box center [1244, 149] width 30 height 27
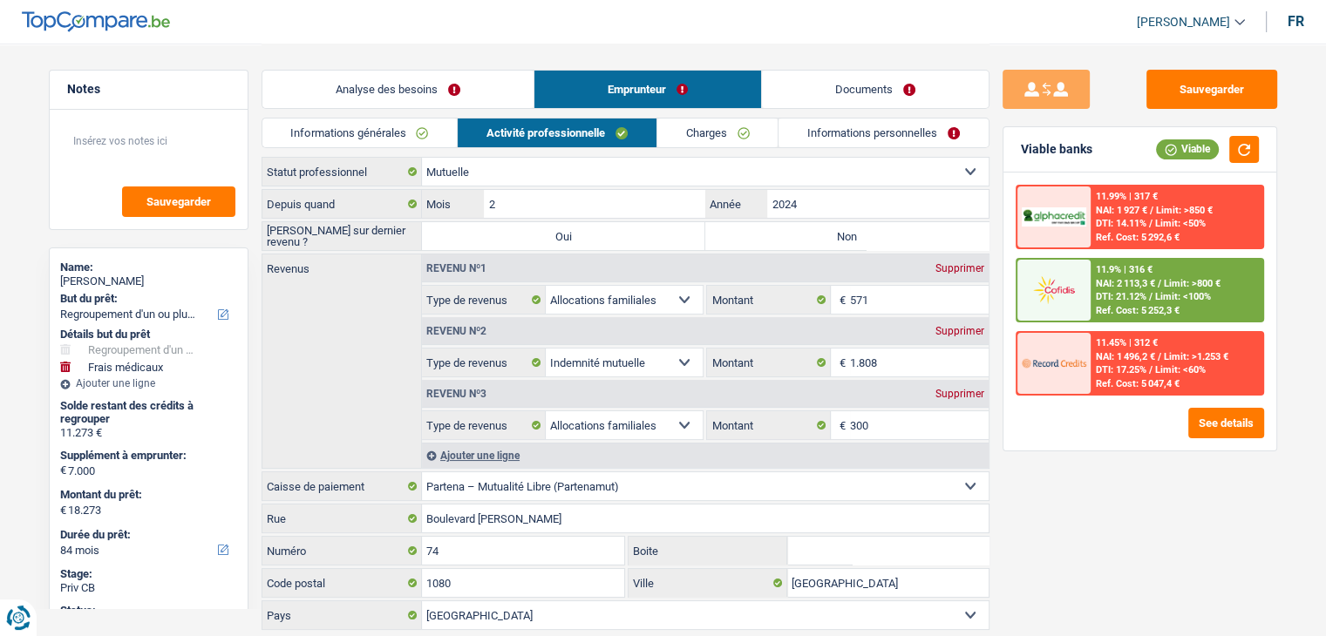
click at [1105, 531] on div "Sauvegarder Viable banks Viable 11.99% | 317 € NAI: 1 927 € / Limit: >850 € DTI…" at bounding box center [1139, 339] width 301 height 539
click at [548, 172] on select "Ouvrier Employé privé Employé public Invalide Indépendant Pensionné Chômeur Mut…" at bounding box center [705, 172] width 566 height 28
click at [1078, 467] on div "Sauvegarder Viable banks Viable 11.99% | 317 € NAI: 1 927 € / Limit: >850 € DTI…" at bounding box center [1139, 339] width 301 height 539
click at [528, 167] on select "Ouvrier Employé privé Employé public Invalide Indépendant Pensionné Chômeur Mut…" at bounding box center [705, 172] width 566 height 28
click at [1103, 485] on div "Sauvegarder Viable banks Viable 11.99% | 317 € NAI: 1 927 € / Limit: >850 € DTI…" at bounding box center [1139, 339] width 301 height 539
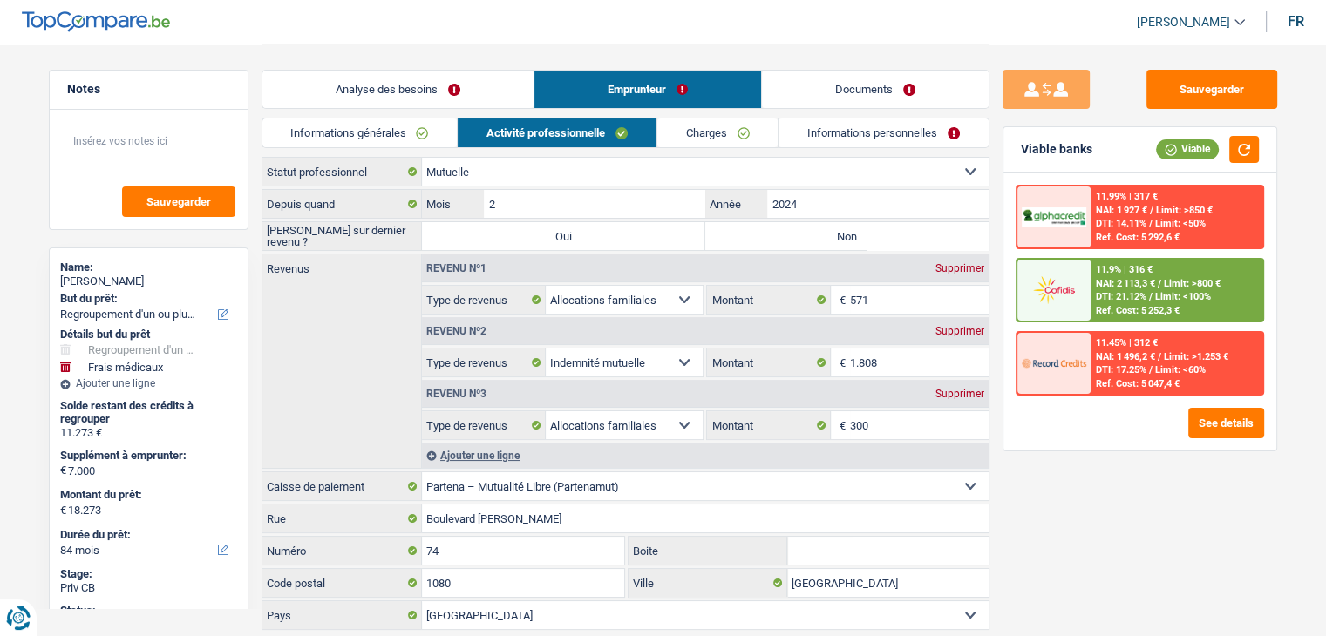
click at [566, 172] on select "Ouvrier Employé privé Employé public Invalide Indépendant Pensionné Chômeur Mut…" at bounding box center [705, 172] width 566 height 28
select select "invalid"
click at [422, 158] on select "Ouvrier Employé privé Employé public Invalide Indépendant Pensionné Chômeur Mut…" at bounding box center [705, 172] width 566 height 28
select select
select select "disabilityPension"
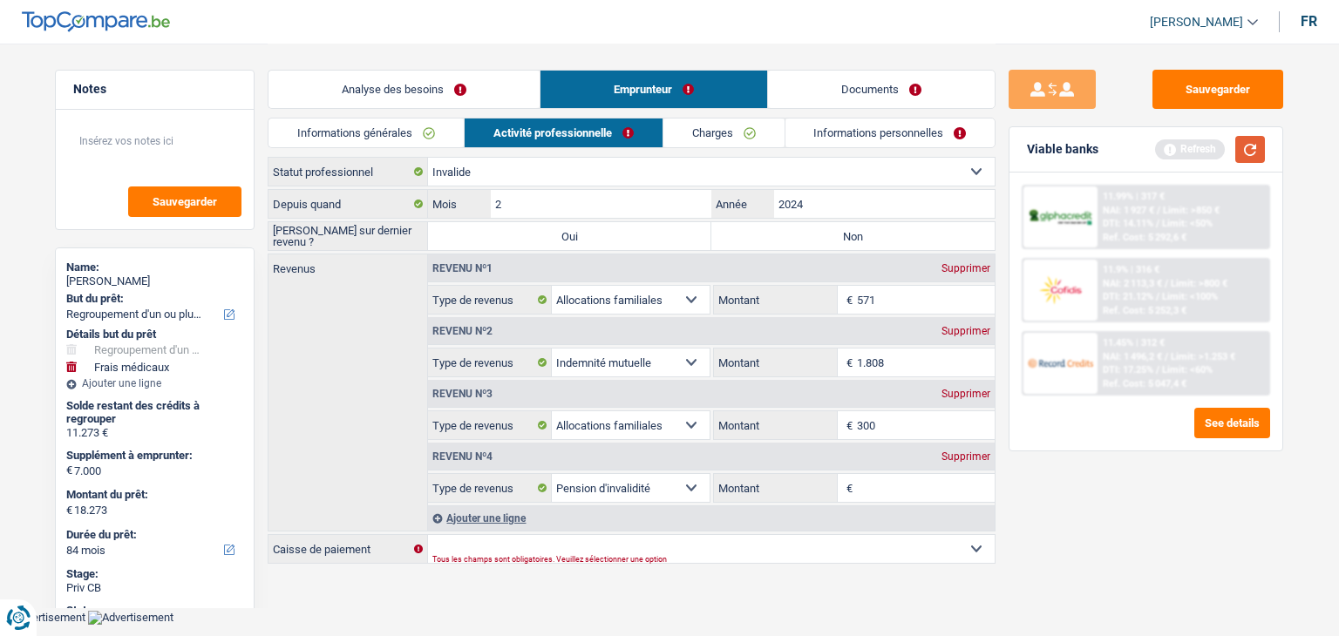
click at [1240, 157] on button "button" at bounding box center [1250, 149] width 30 height 27
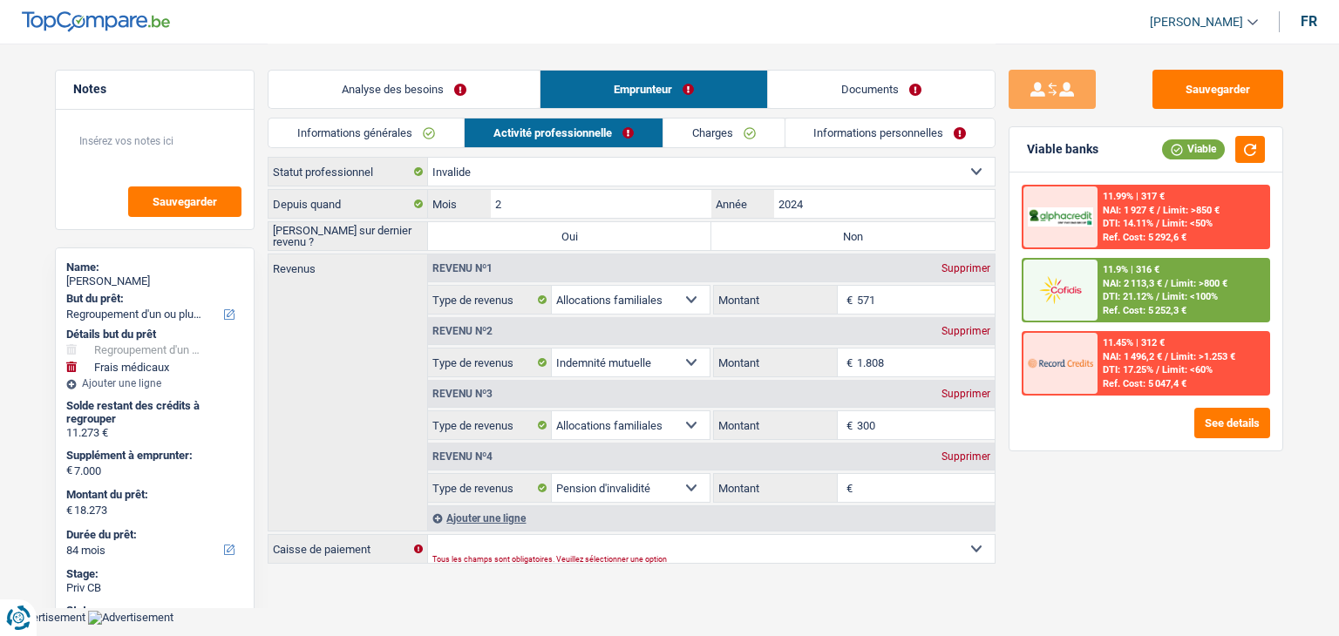
click at [891, 491] on input "Montant" at bounding box center [926, 488] width 139 height 28
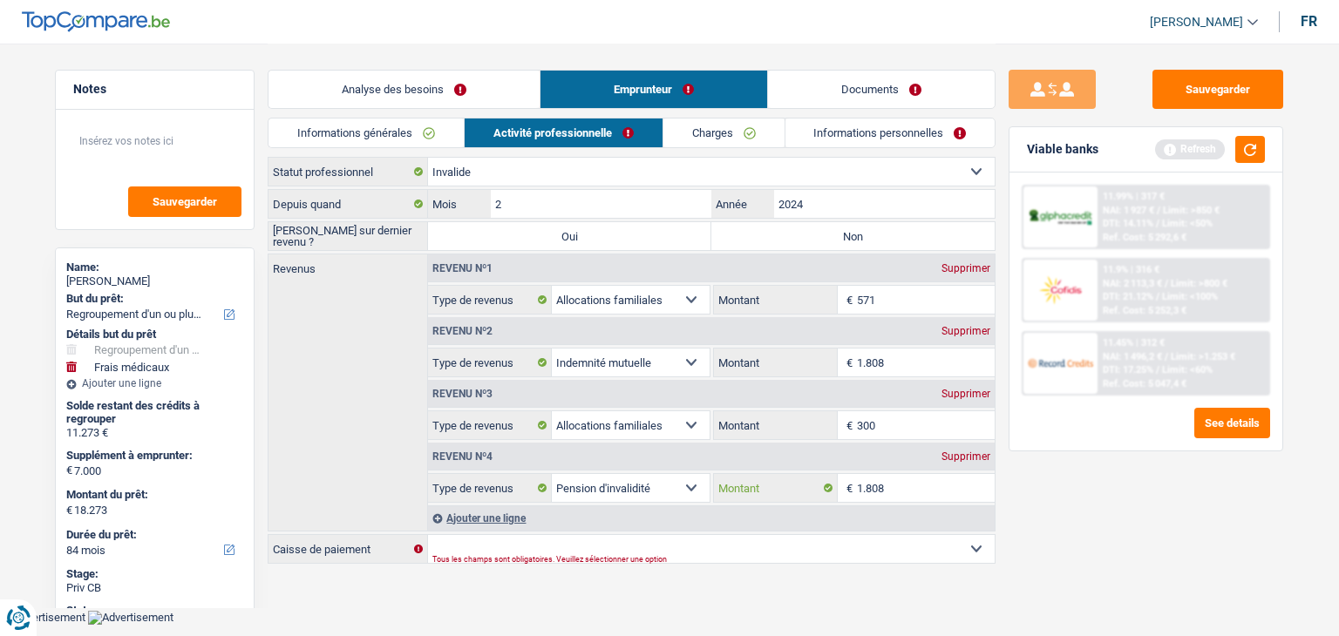
type input "1.808"
click at [1056, 475] on div "Sauvegarder Viable banks Refresh 11.99% | 317 € NAI: 1 927 € / Limit: >850 € DT…" at bounding box center [1145, 339] width 301 height 539
click at [946, 332] on div "Supprimer" at bounding box center [966, 331] width 58 height 10
select select "familyAllowances"
type input "300"
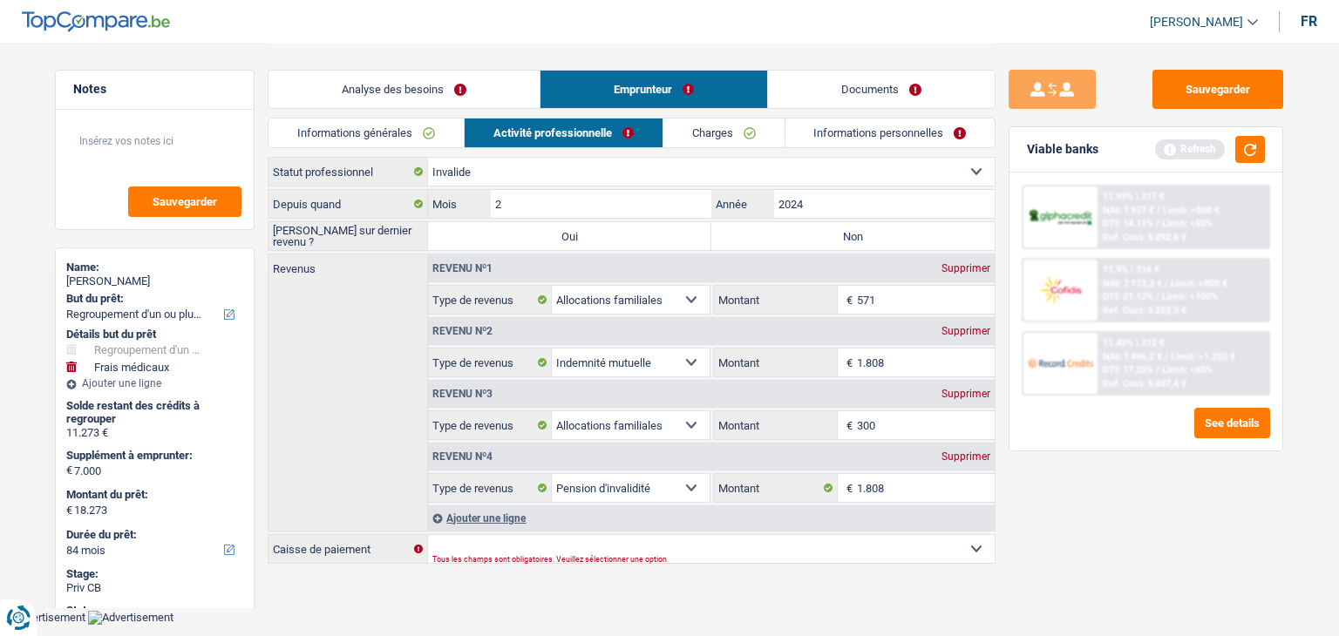
select select "disabilityPension"
type input "1.808"
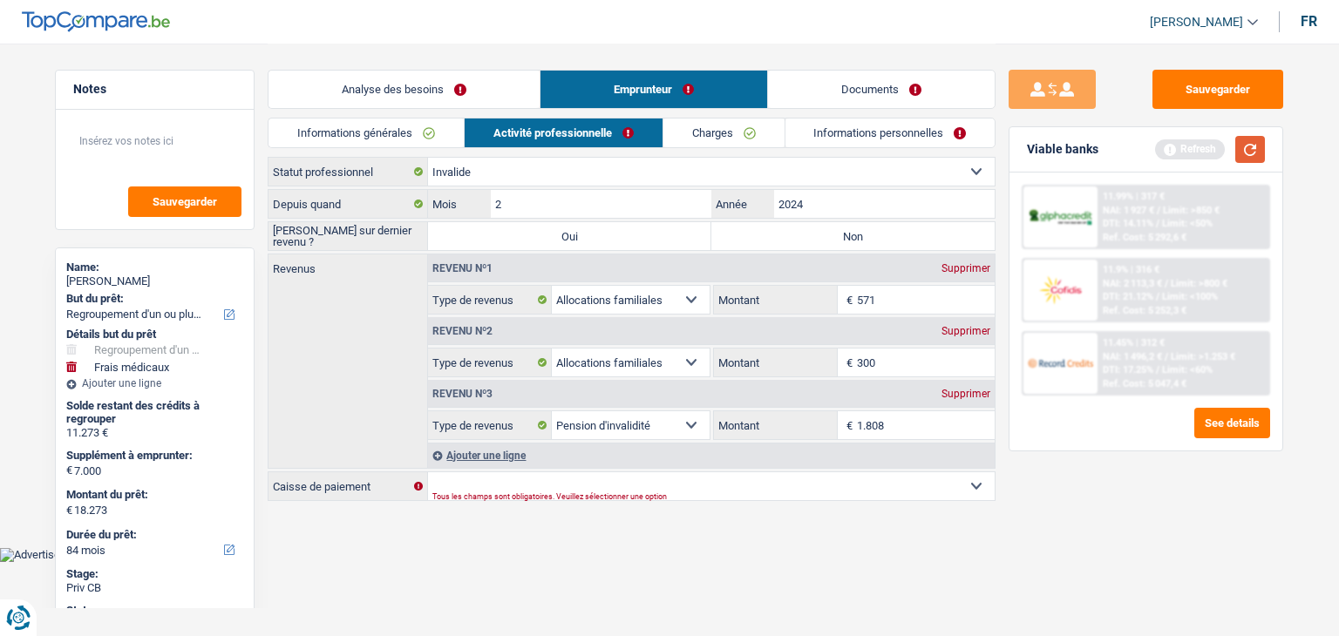
click at [1258, 143] on button "button" at bounding box center [1250, 149] width 30 height 27
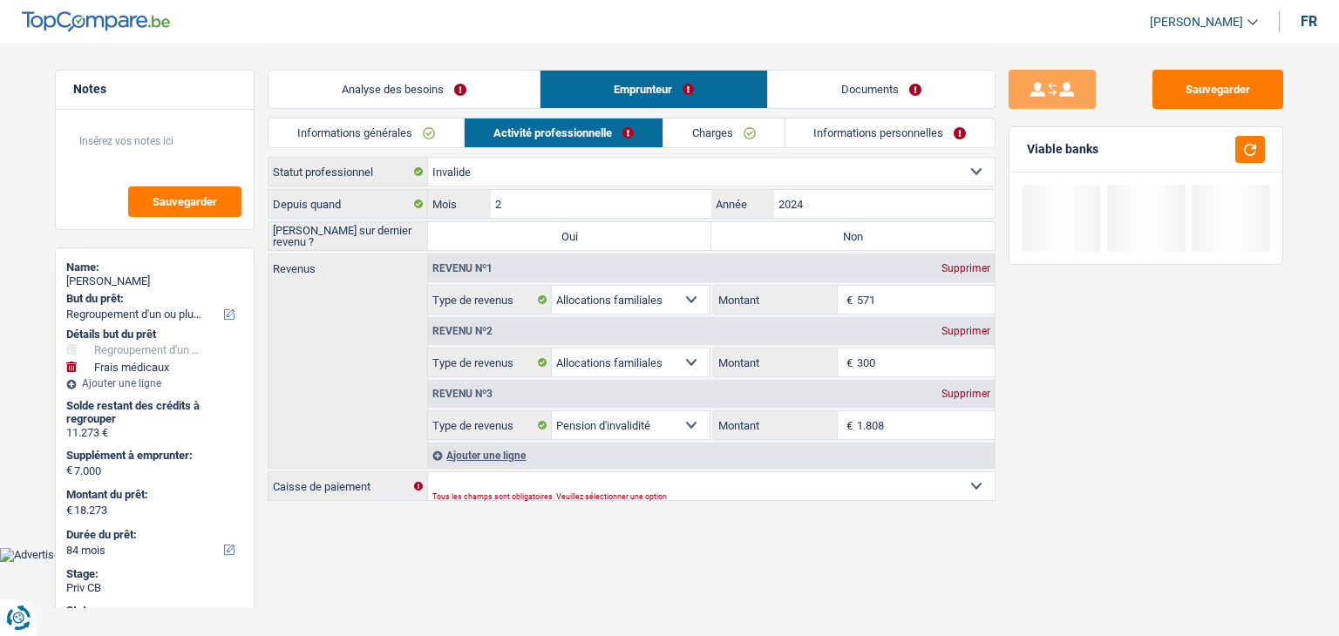
click at [684, 363] on select "Allocation d'handicap Allocations chômage Allocations familiales Chèques repas …" at bounding box center [631, 363] width 158 height 28
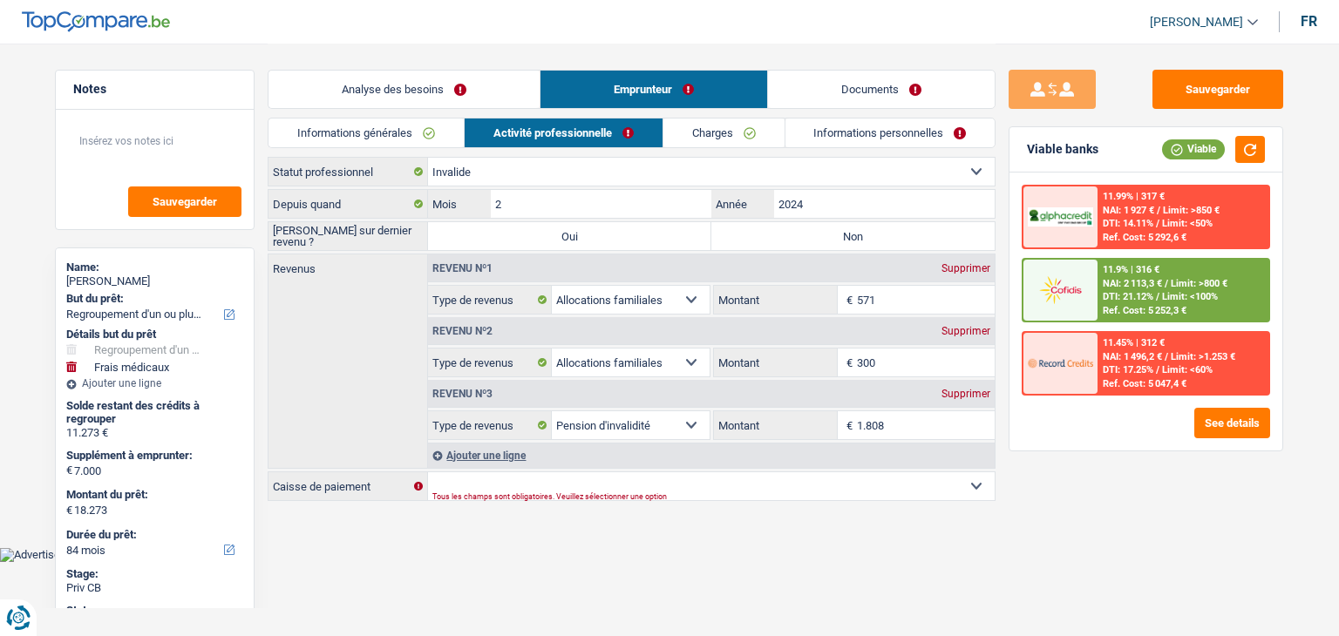
select select "alimony"
click at [552, 349] on select "Allocation d'handicap Allocations chômage Allocations familiales Chèques repas …" at bounding box center [631, 363] width 158 height 28
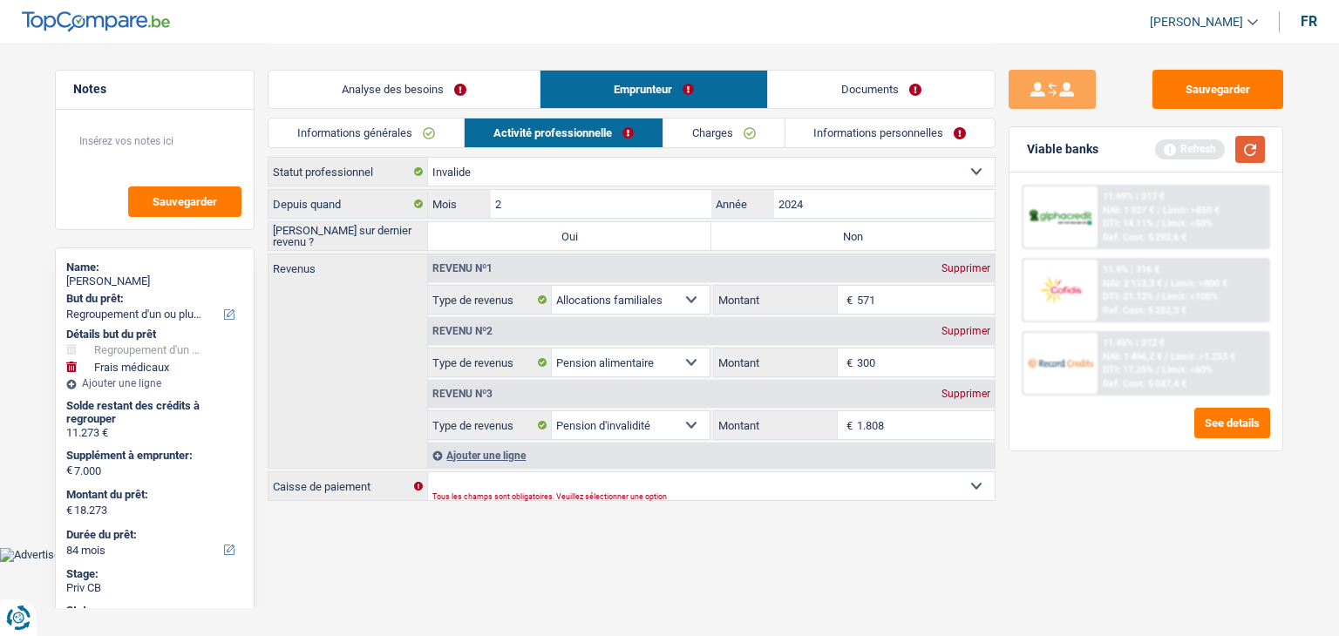
click at [1241, 158] on button "button" at bounding box center [1250, 149] width 30 height 27
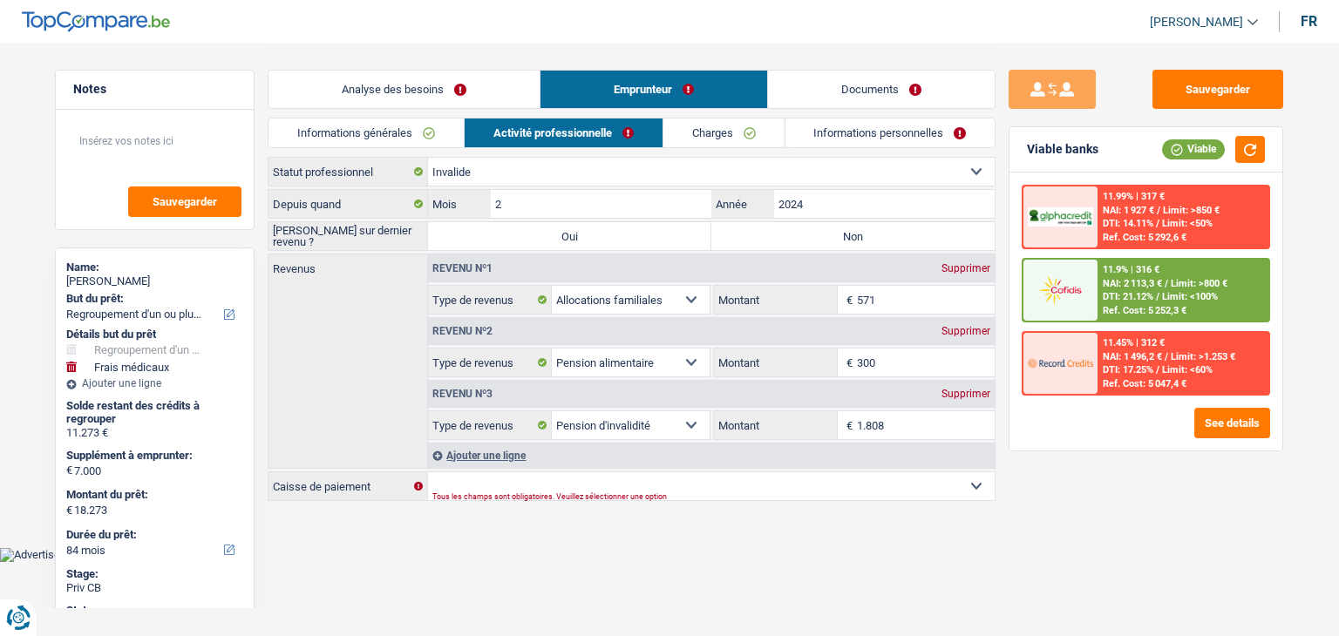
click at [1014, 445] on div "11.99% | 317 € NAI: 1 927 € / Limit: >850 € DTI: 14.11% / Limit: <50% Ref. Cost…" at bounding box center [1145, 312] width 273 height 278
drag, startPoint x: 274, startPoint y: 238, endPoint x: 401, endPoint y: 245, distance: 127.4
click at [401, 245] on label "[PERSON_NAME] sur dernier revenu ?" at bounding box center [347, 236] width 159 height 28
click at [1000, 215] on div "Sauvegarder Viable banks Viable 11.99% | 317 € NAI: 1 927 € / Limit: >850 € DTI…" at bounding box center [1145, 339] width 301 height 539
click at [823, 237] on label "Non" at bounding box center [852, 236] width 283 height 28
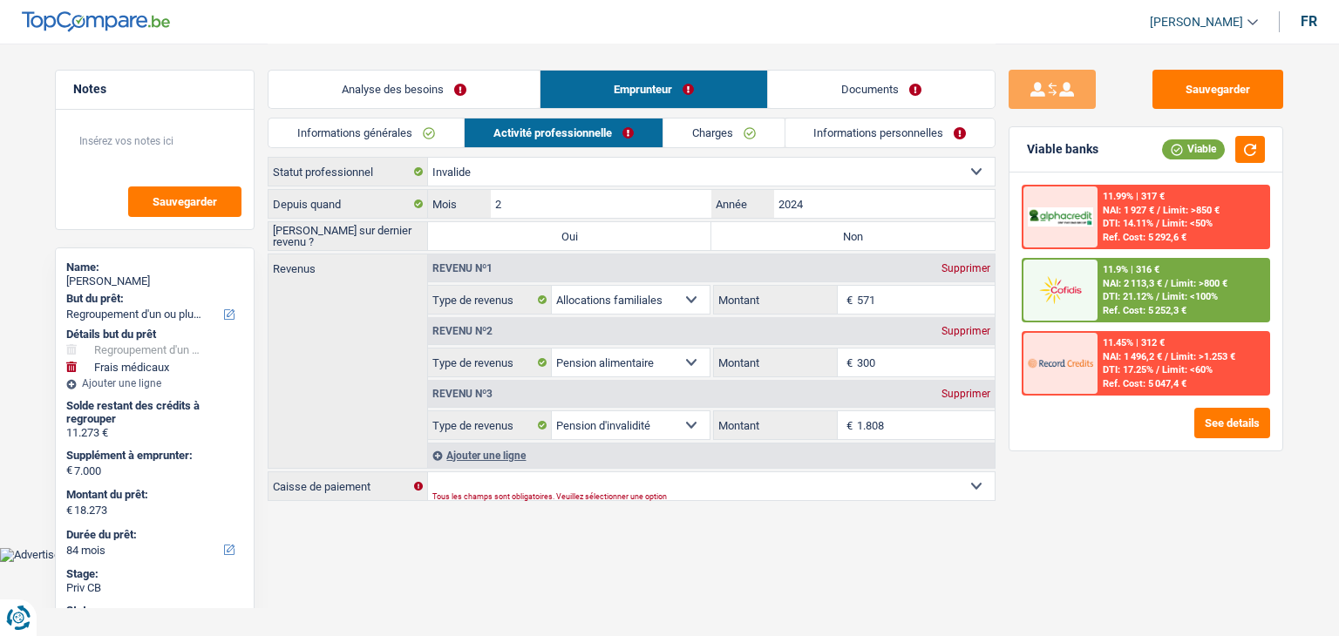
click at [823, 237] on input "Non" at bounding box center [852, 236] width 283 height 28
radio input "true"
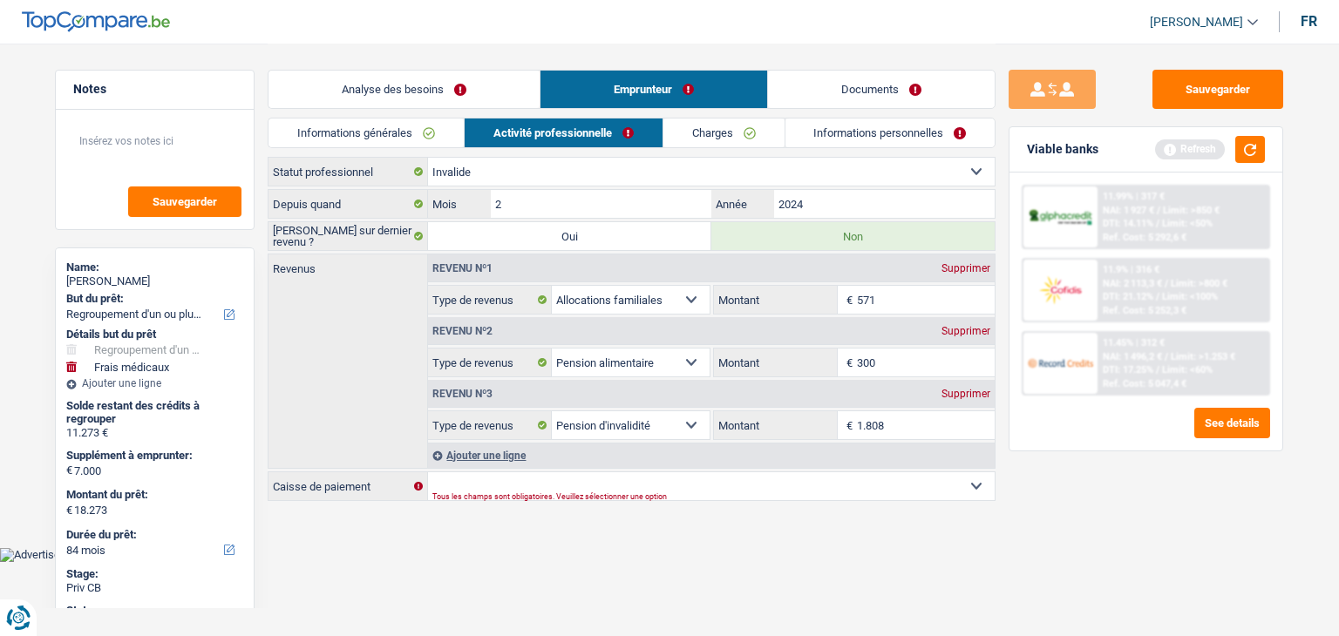
click at [483, 494] on div "Tous les champs sont obligatoires. Veuillez sélectionner une option" at bounding box center [684, 496] width 504 height 7
click at [491, 506] on main "Notes Sauvegarder Name: Nourhene Hadj Ahmed But du prêt: Confort maison: meuble…" at bounding box center [669, 273] width 1339 height 547
click at [491, 493] on div "Tous les champs sont obligatoires. Veuillez sélectionner une option" at bounding box center [684, 496] width 504 height 7
click at [493, 475] on select "Mutualité Chrétienne Mutualité Socialiste (Solidaris) SPF Sécurité Sociale Unio…" at bounding box center [711, 486] width 566 height 28
select select "partenamut"
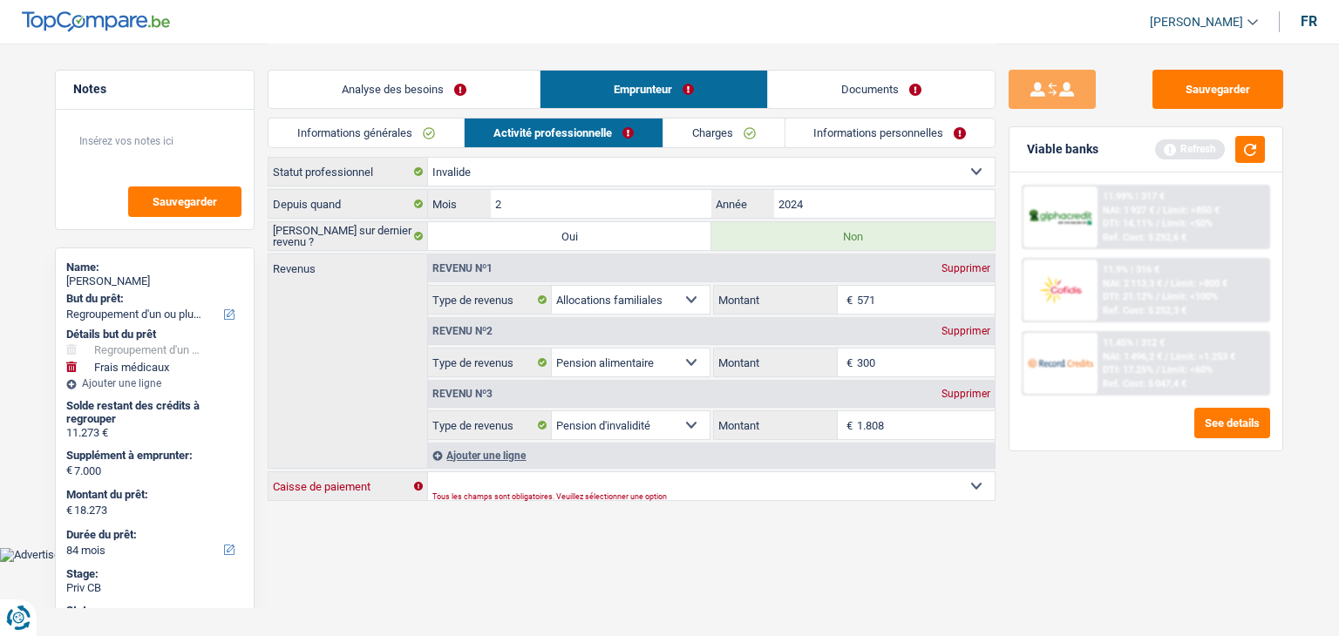
click at [428, 472] on select "Mutualité Chrétienne Mutualité Socialiste (Solidaris) SPF Sécurité Sociale Unio…" at bounding box center [711, 486] width 566 height 28
select select "BE"
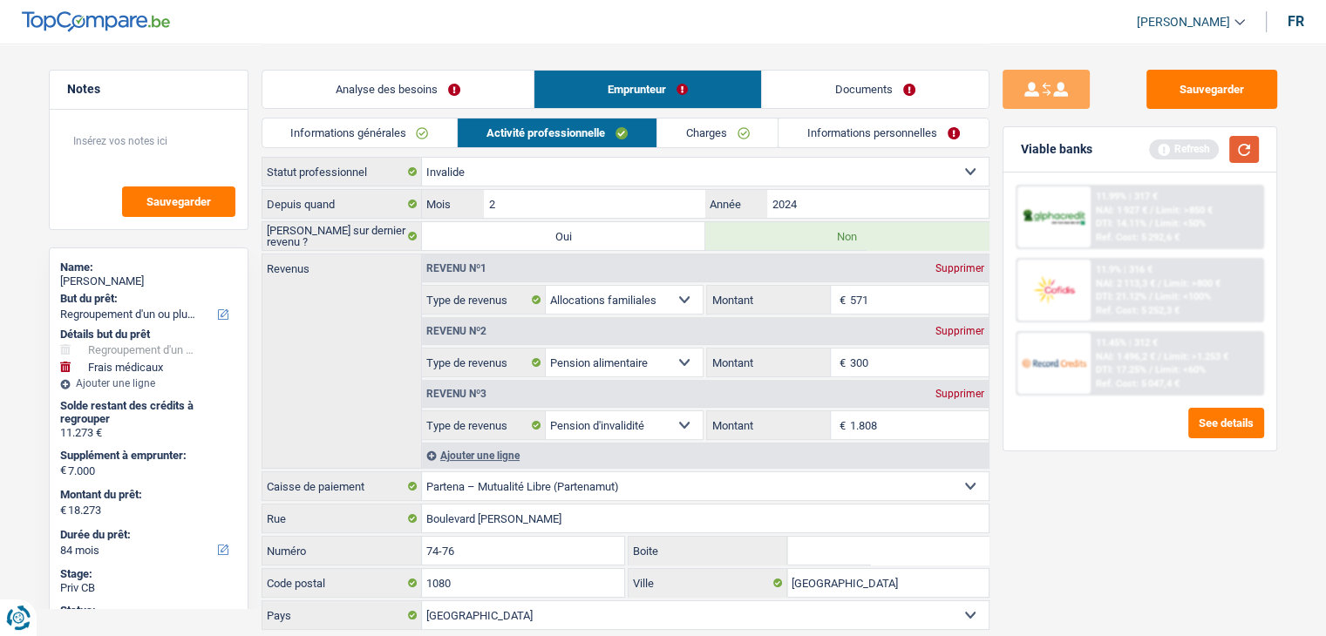
click at [1242, 146] on button "button" at bounding box center [1244, 149] width 30 height 27
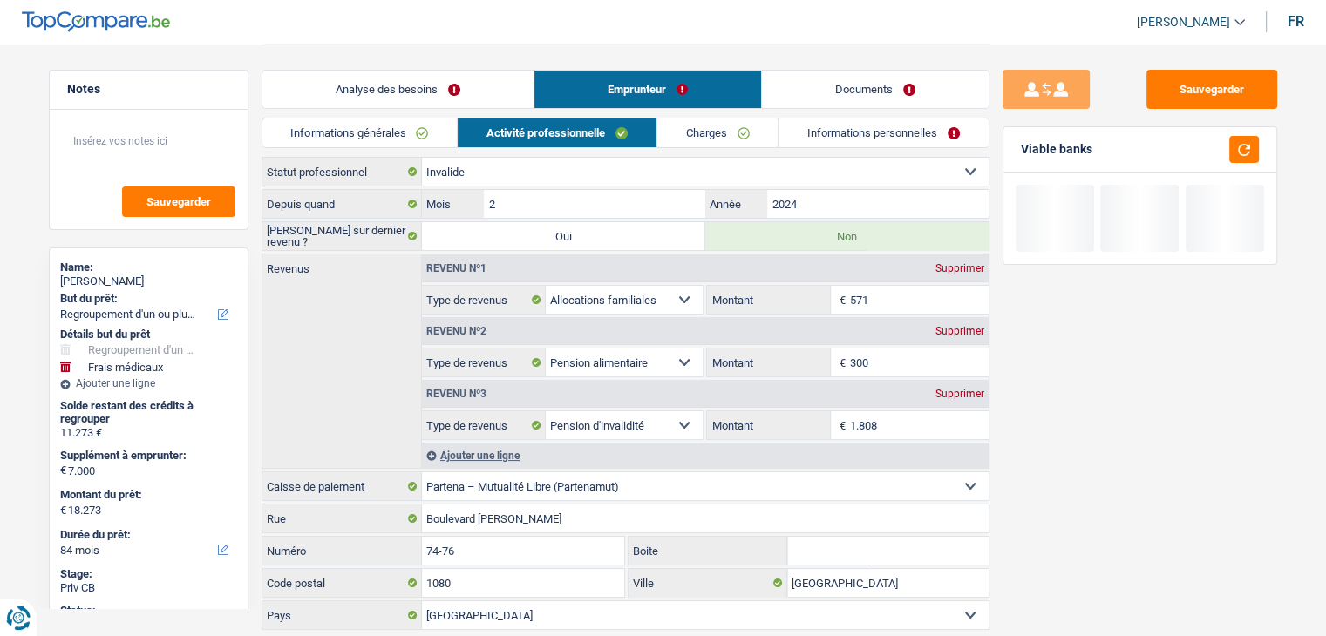
click at [708, 127] on link "Charges" at bounding box center [717, 133] width 121 height 29
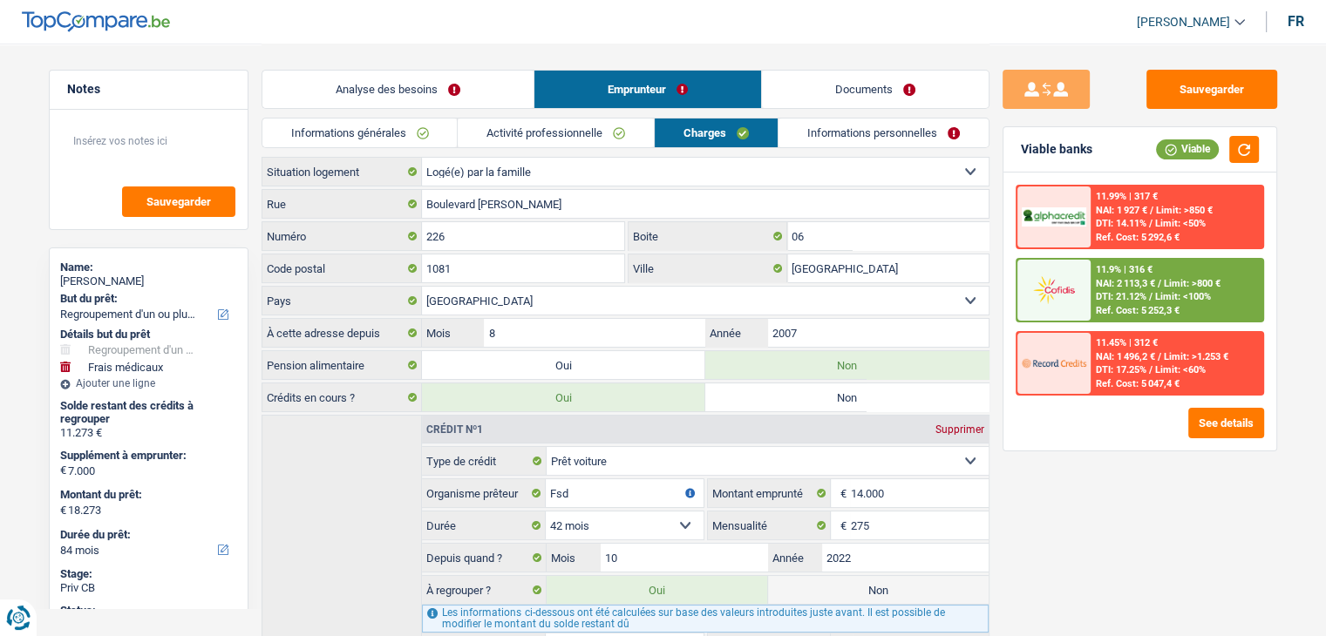
scroll to position [174, 0]
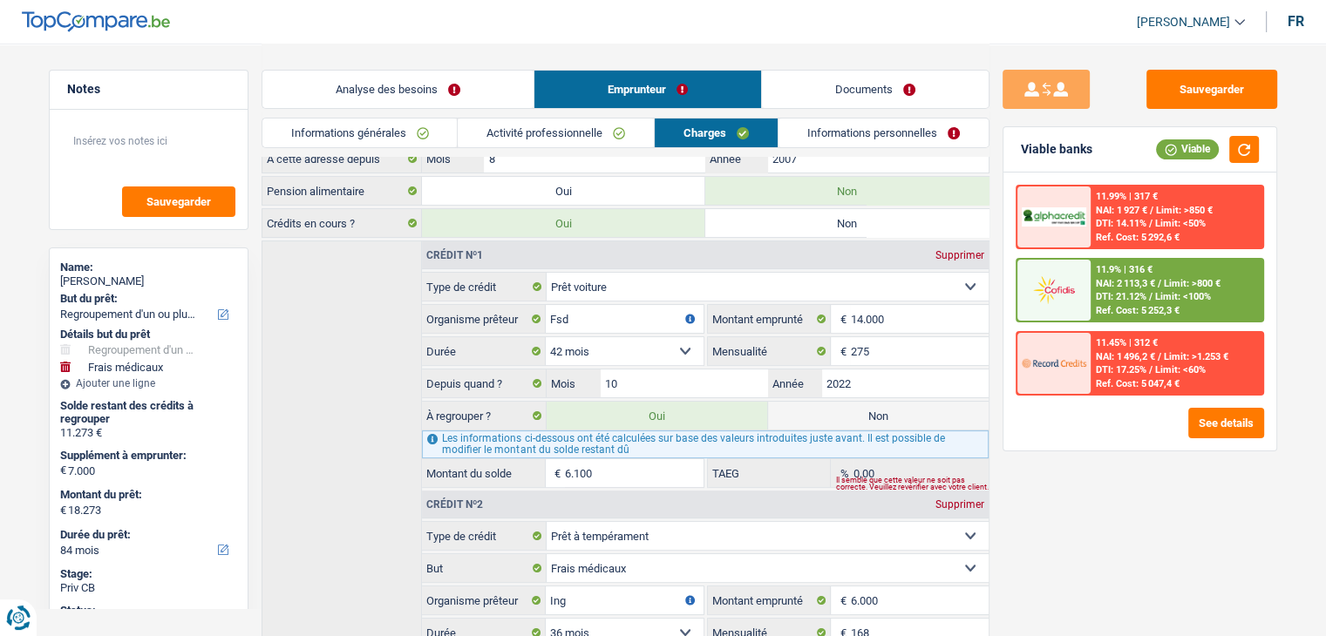
click at [809, 136] on link "Informations personnelles" at bounding box center [883, 133] width 210 height 29
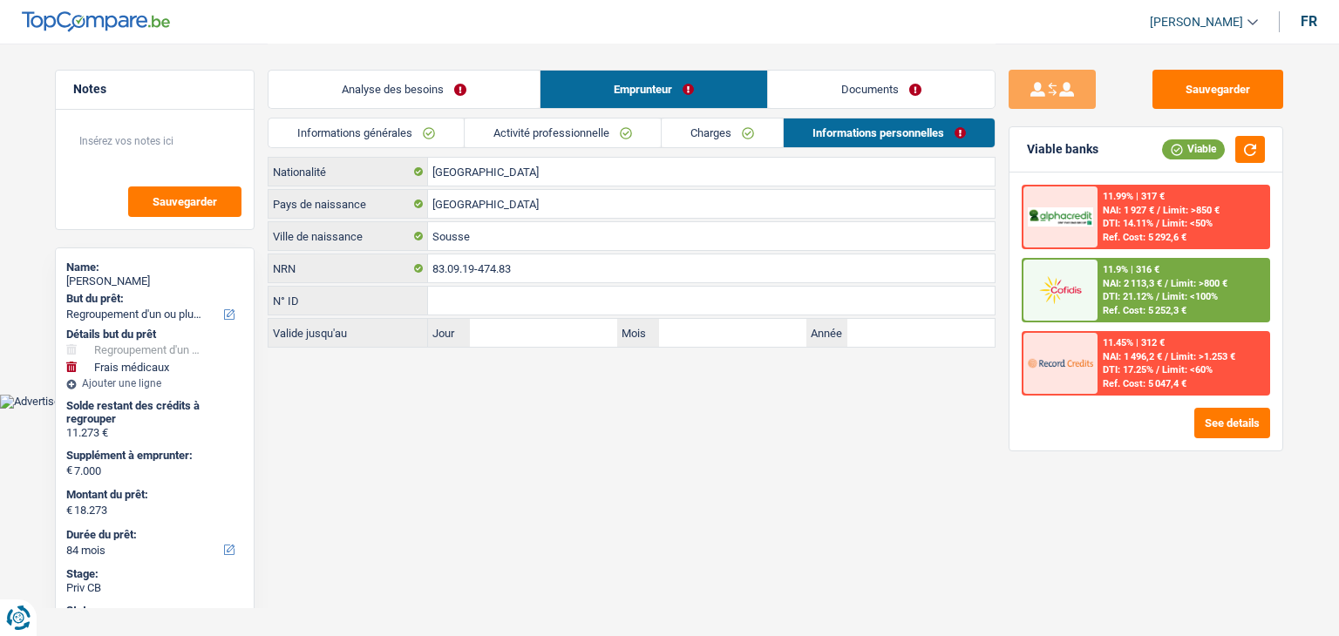
click at [525, 409] on html "Vous avez le contrôle de vos données Nous utilisons des cookies, tout comme nos…" at bounding box center [669, 204] width 1339 height 409
click at [688, 153] on div "Informations générales Activité professionnelle Charges Informations personnell…" at bounding box center [632, 137] width 728 height 39
click at [577, 131] on link "Activité professionnelle" at bounding box center [562, 133] width 196 height 29
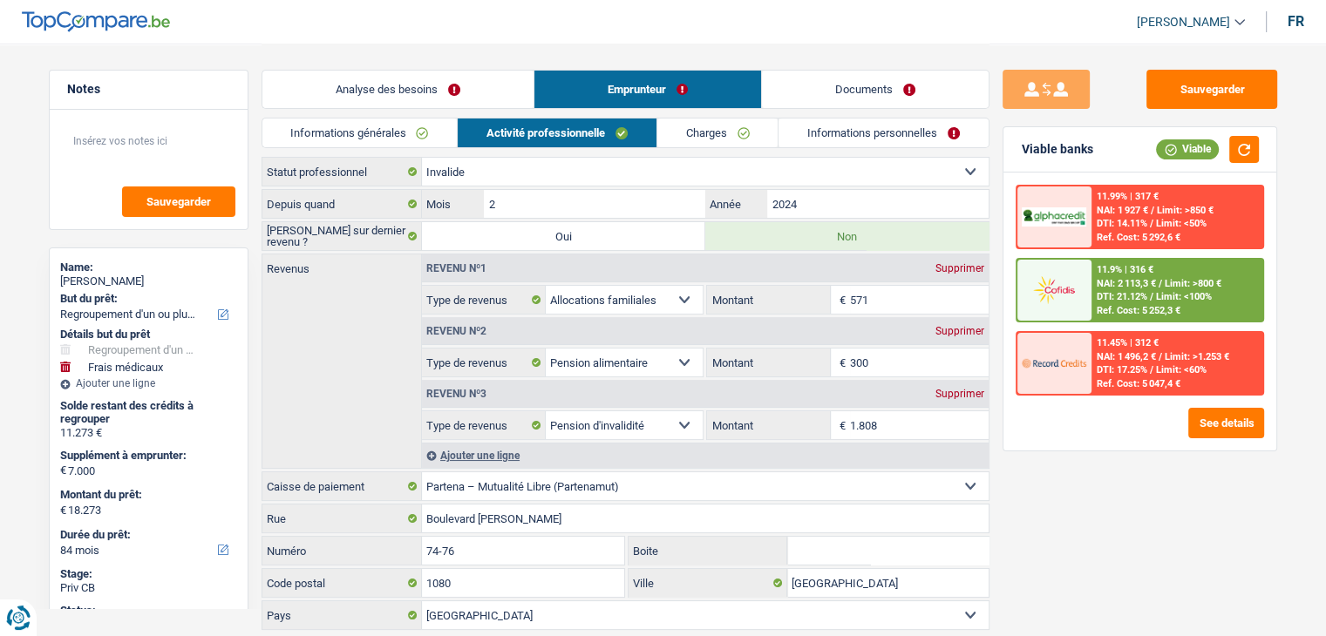
click at [356, 140] on link "Informations générales" at bounding box center [359, 133] width 195 height 29
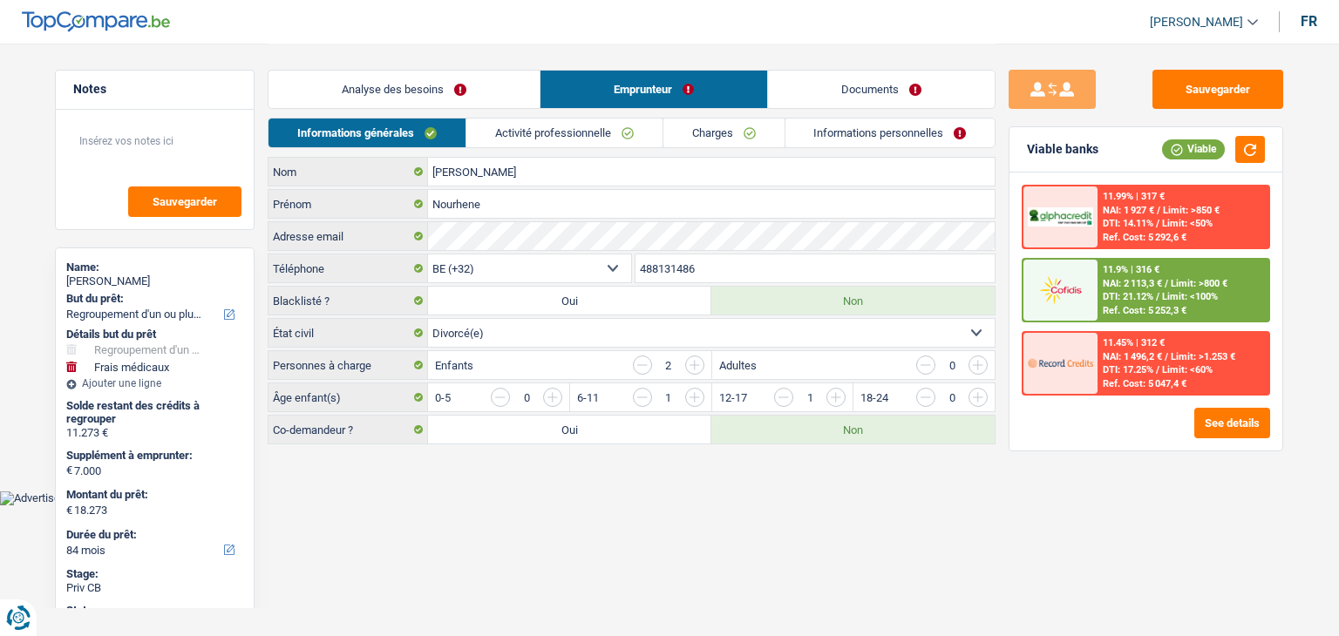
click at [384, 89] on link "Analyse des besoins" at bounding box center [403, 89] width 271 height 37
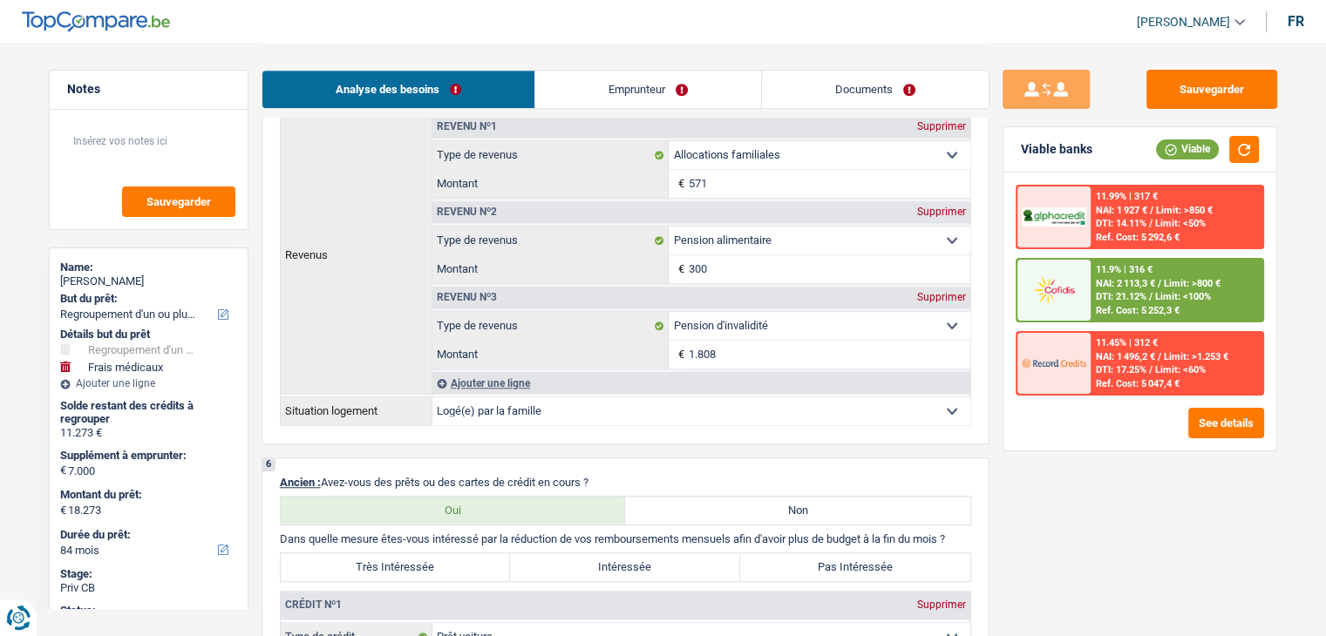
scroll to position [784, 0]
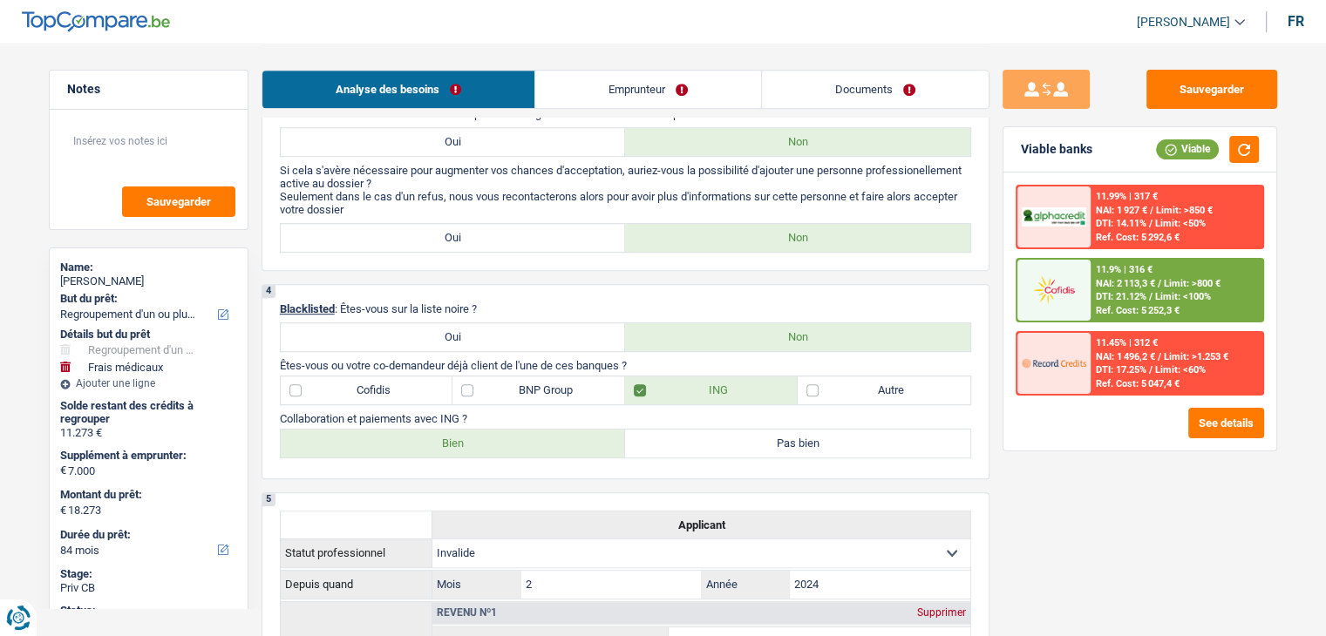
click at [850, 384] on label "Autre" at bounding box center [883, 390] width 173 height 28
click at [850, 384] on input "Autre" at bounding box center [883, 390] width 173 height 28
checkbox input "true"
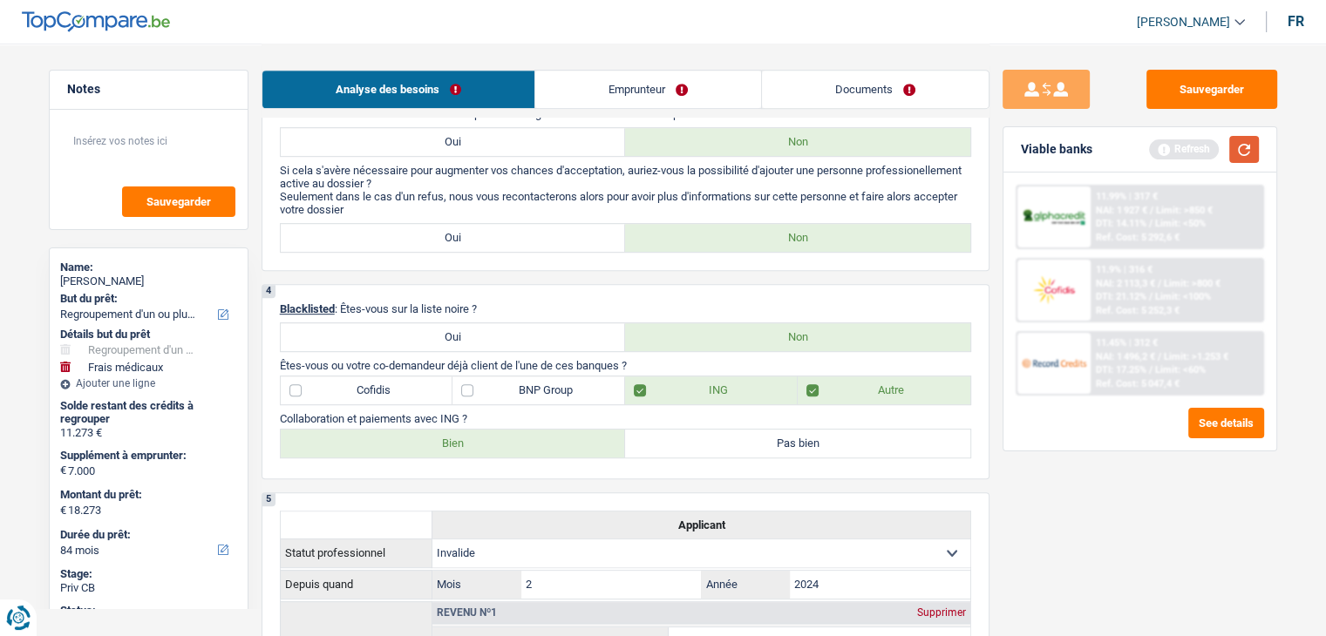
click at [1248, 147] on button "button" at bounding box center [1244, 149] width 30 height 27
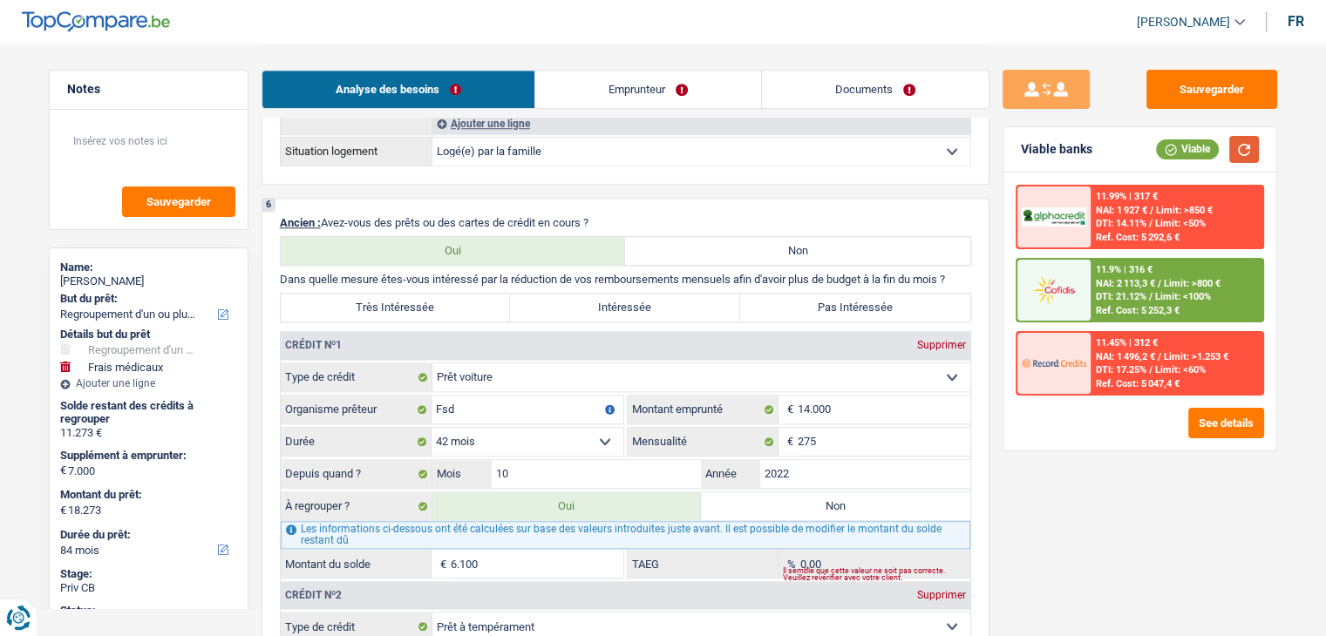
scroll to position [1656, 0]
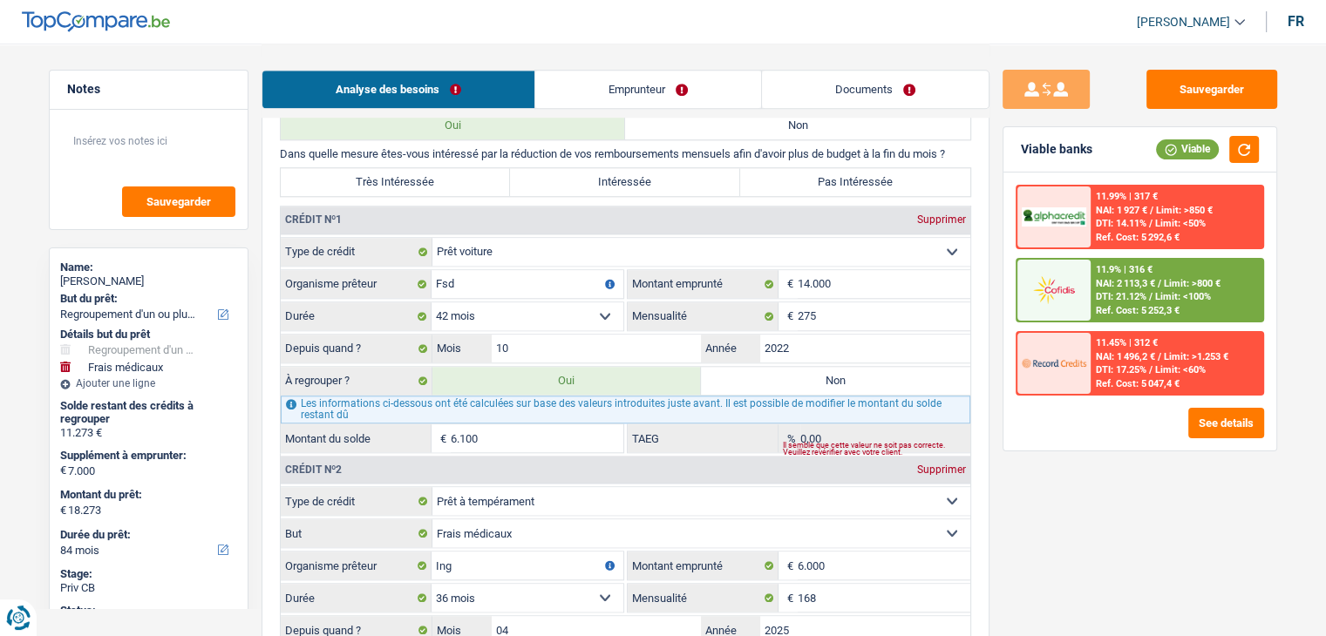
click at [641, 171] on label "Intéressée" at bounding box center [625, 182] width 230 height 28
click at [641, 171] on input "Intéressée" at bounding box center [625, 182] width 230 height 28
radio input "true"
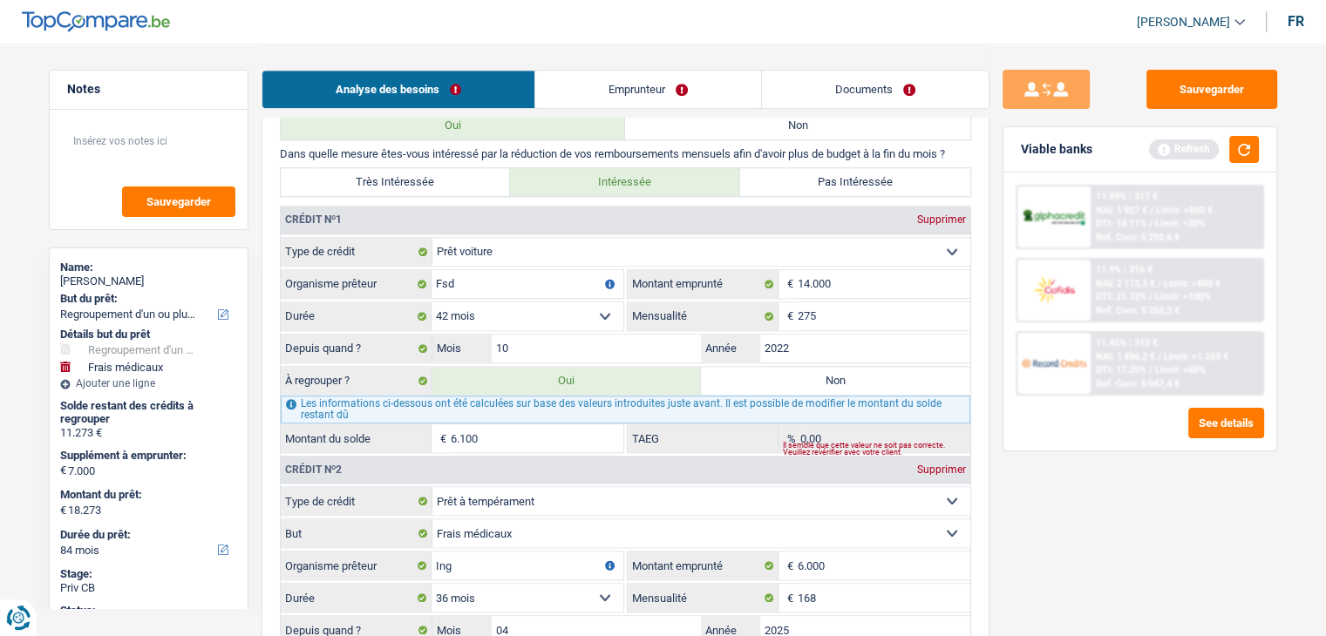
scroll to position [1917, 0]
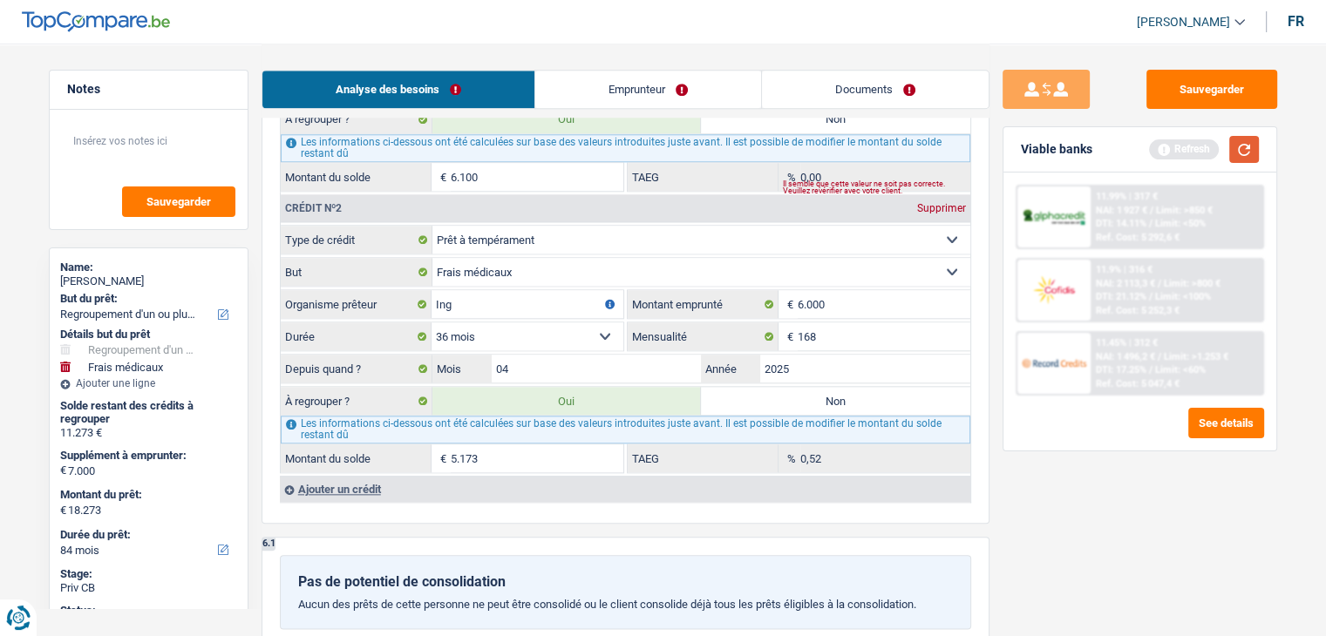
click at [1252, 137] on button "button" at bounding box center [1244, 149] width 30 height 27
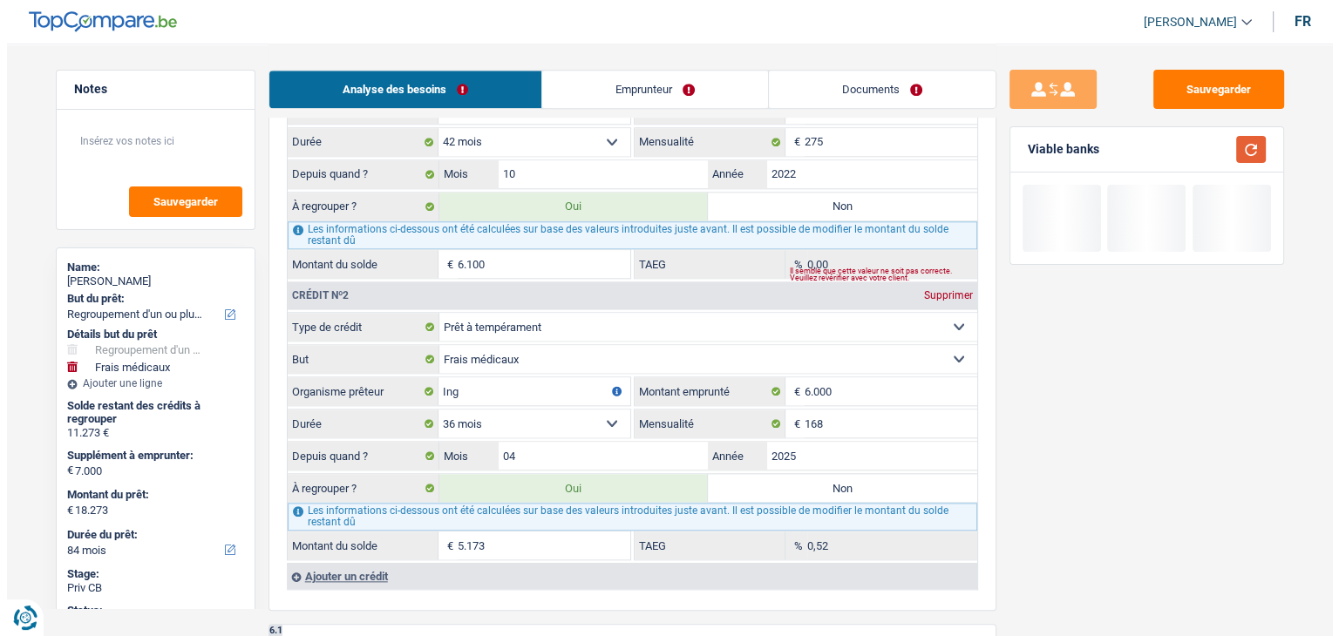
scroll to position [1220, 0]
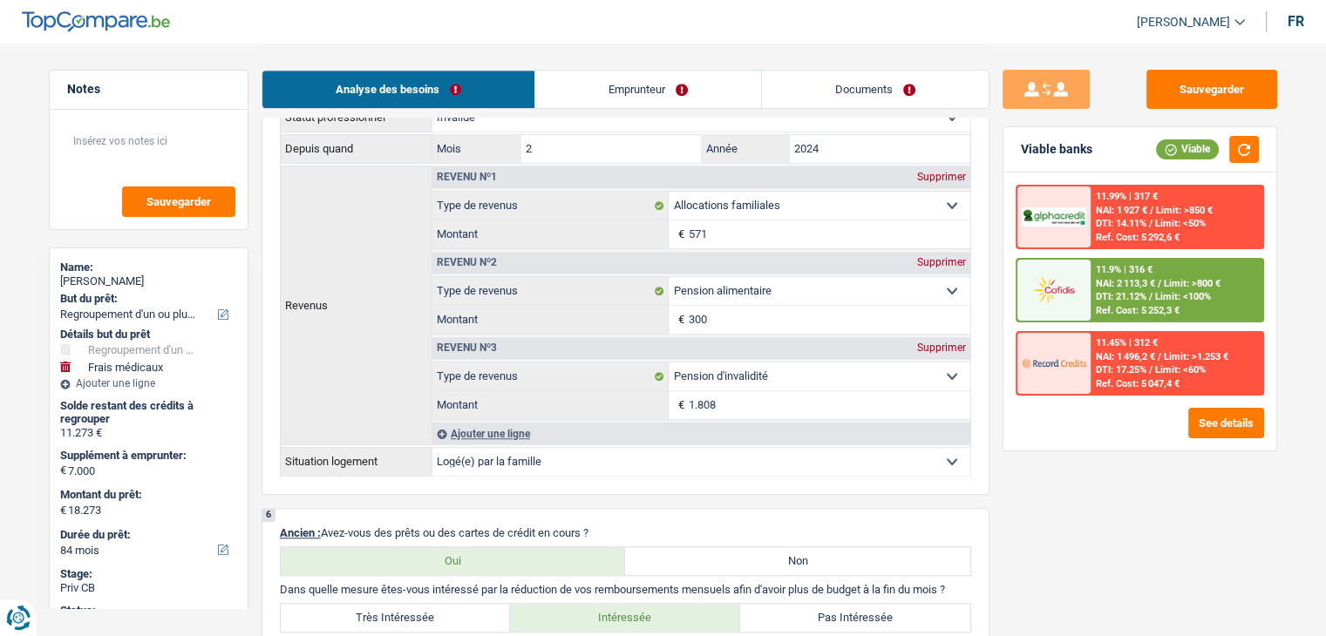
click at [1156, 273] on div "11.9% | 316 € NAI: 2 113,3 € / Limit: >800 € DTI: 21.12% / Limit: <100% Ref. Co…" at bounding box center [1176, 290] width 172 height 61
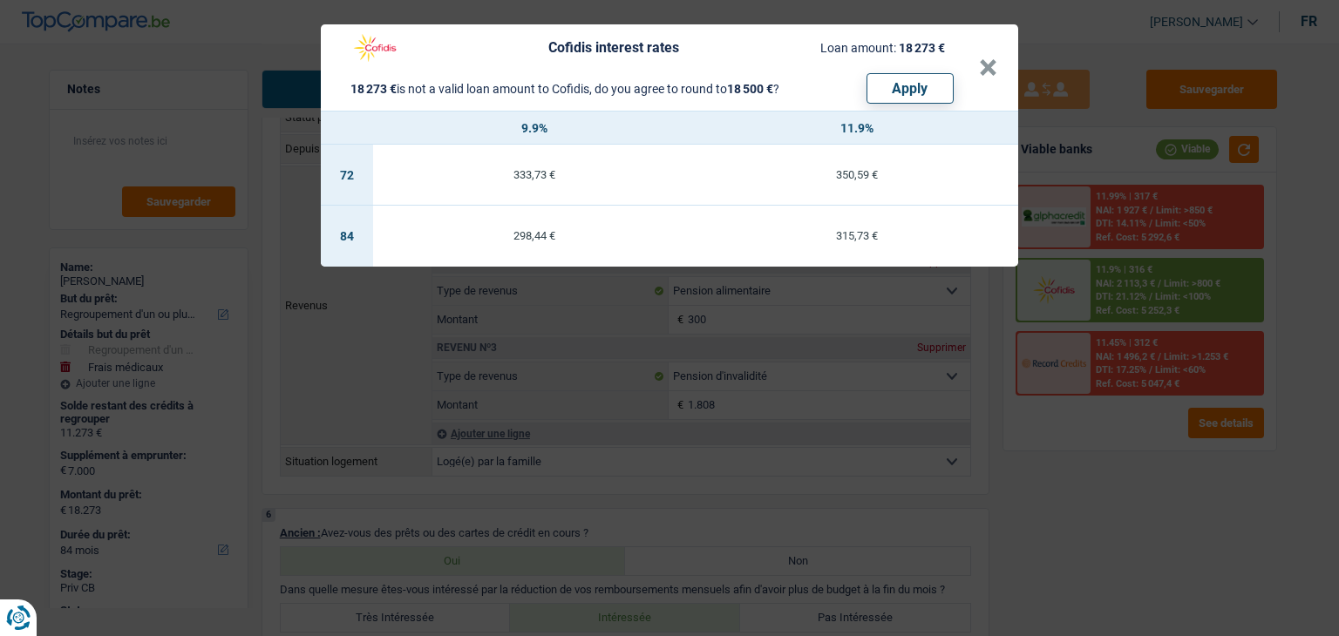
drag, startPoint x: 1097, startPoint y: 464, endPoint x: 1141, endPoint y: 432, distance: 54.2
click at [1097, 464] on div "Cofidis interest rates Loan amount: 18 273 € 18 273 € is not a valid loan amoun…" at bounding box center [669, 318] width 1339 height 636
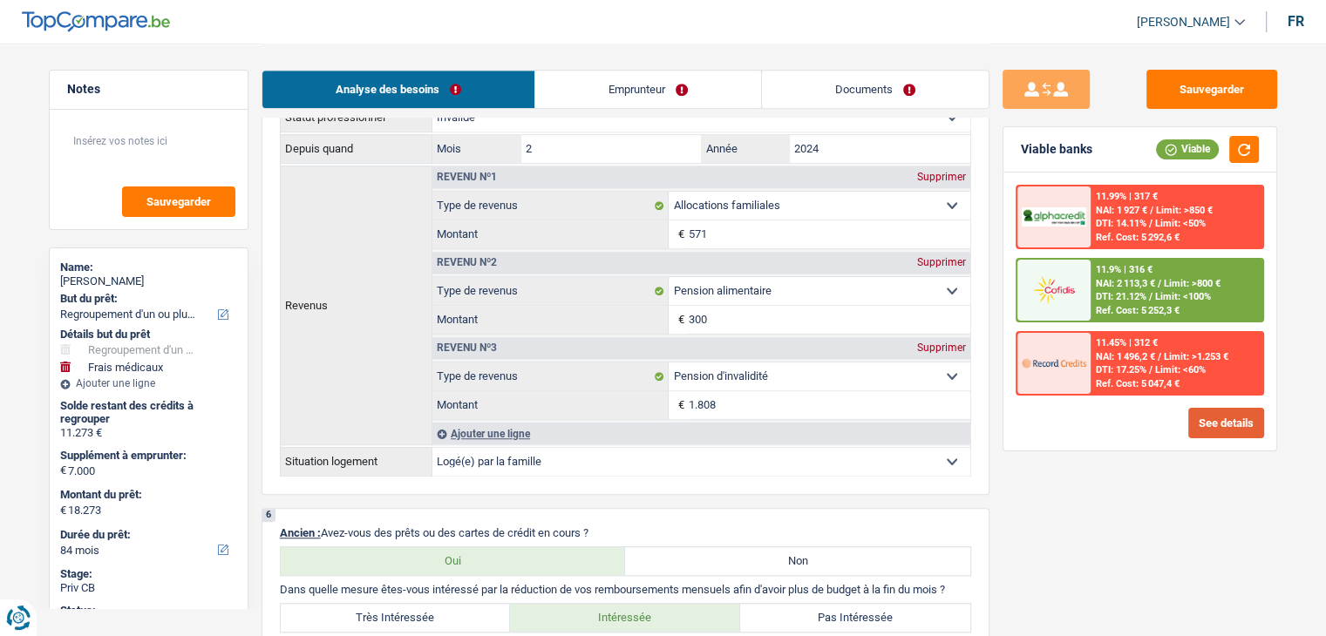
click at [1215, 427] on button "See details" at bounding box center [1226, 423] width 76 height 31
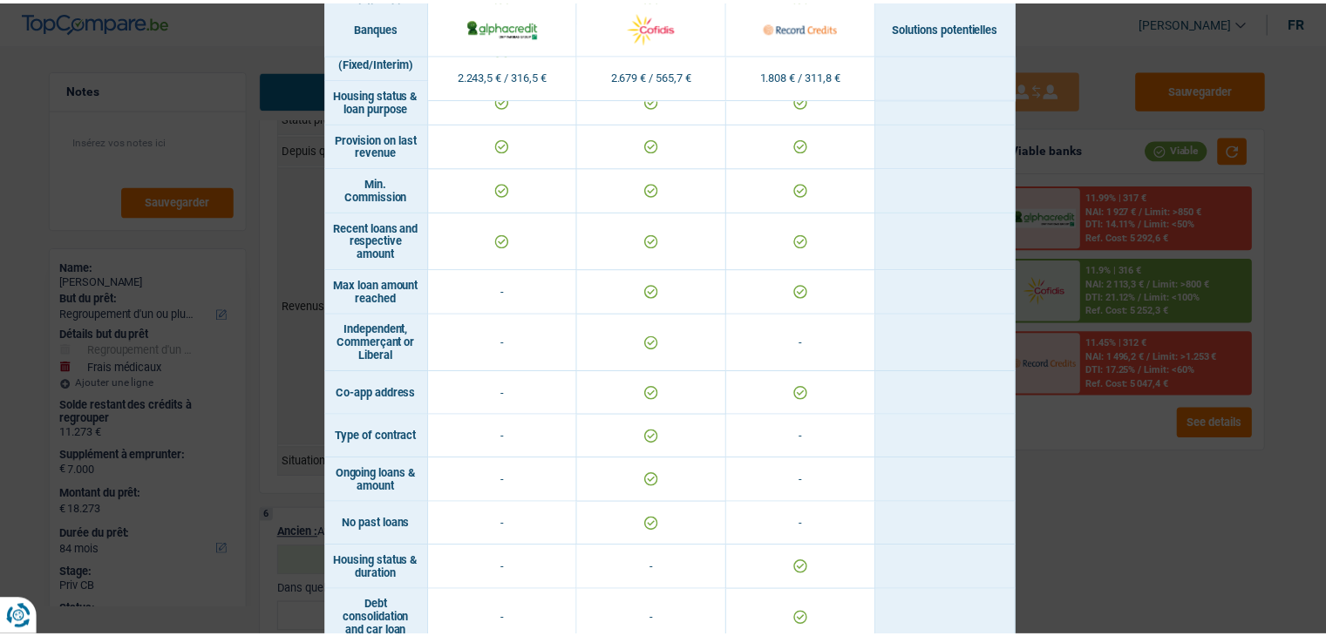
scroll to position [1123, 0]
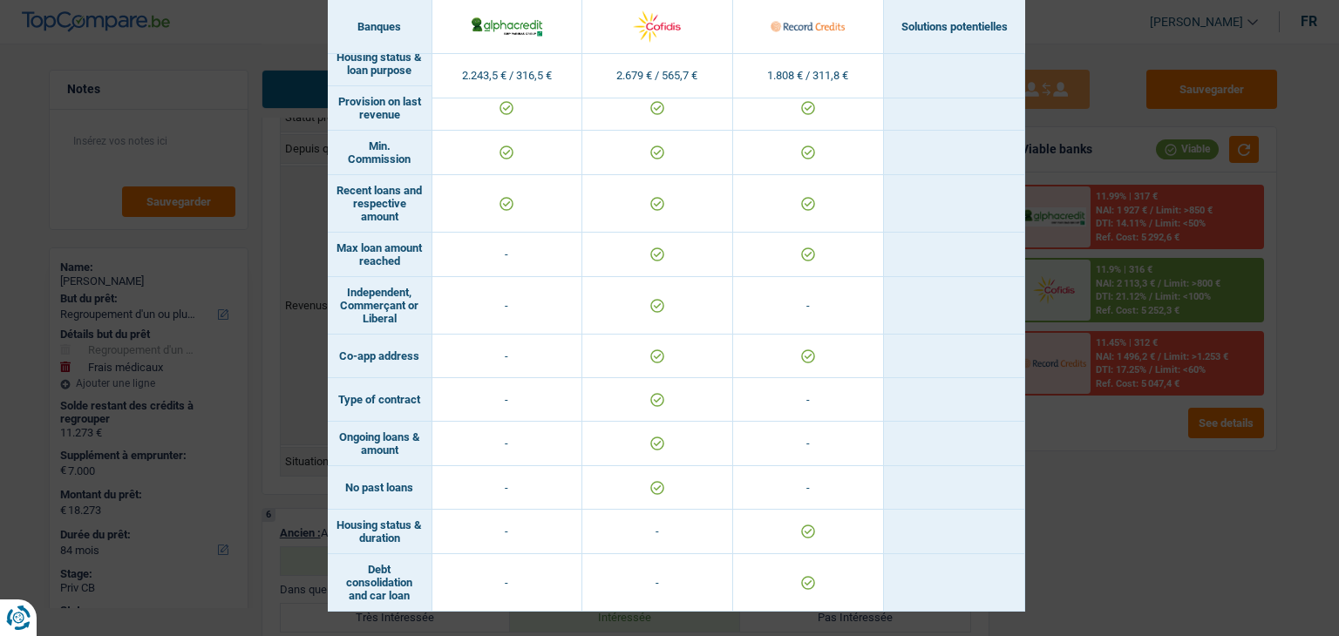
click at [1091, 489] on div "Banks conditions × Banques Solutions potentielles Revenus / Charges 2.243,5 € /…" at bounding box center [669, 318] width 1339 height 636
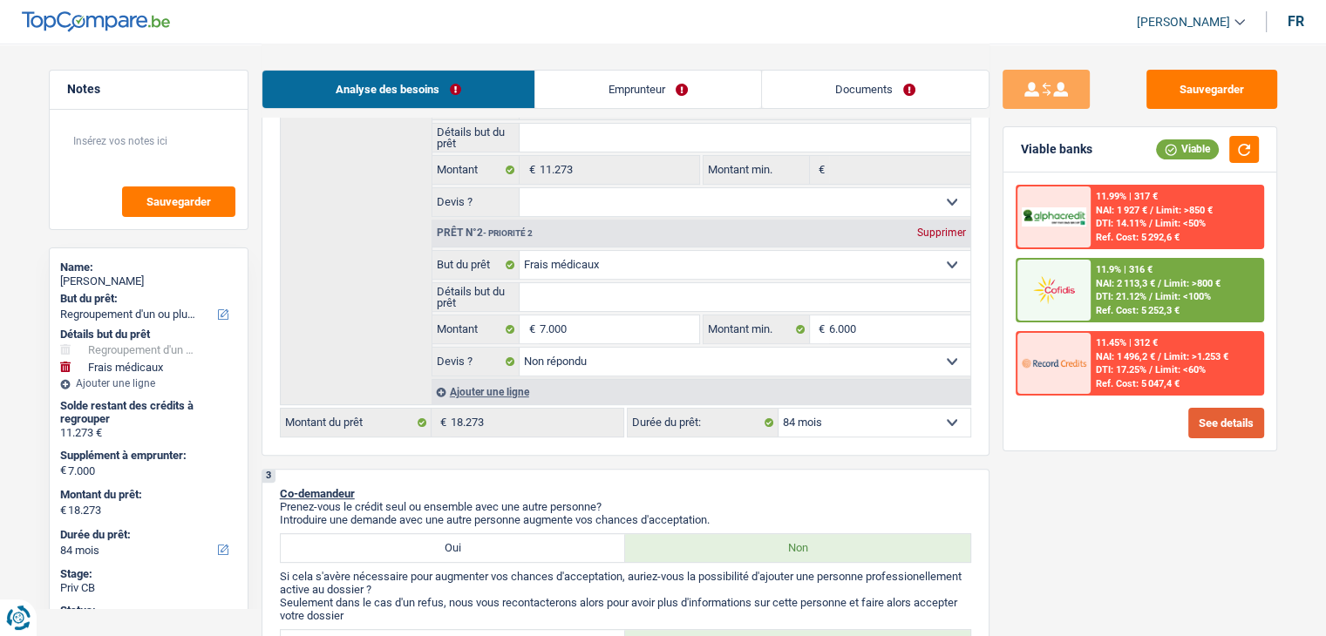
scroll to position [349, 0]
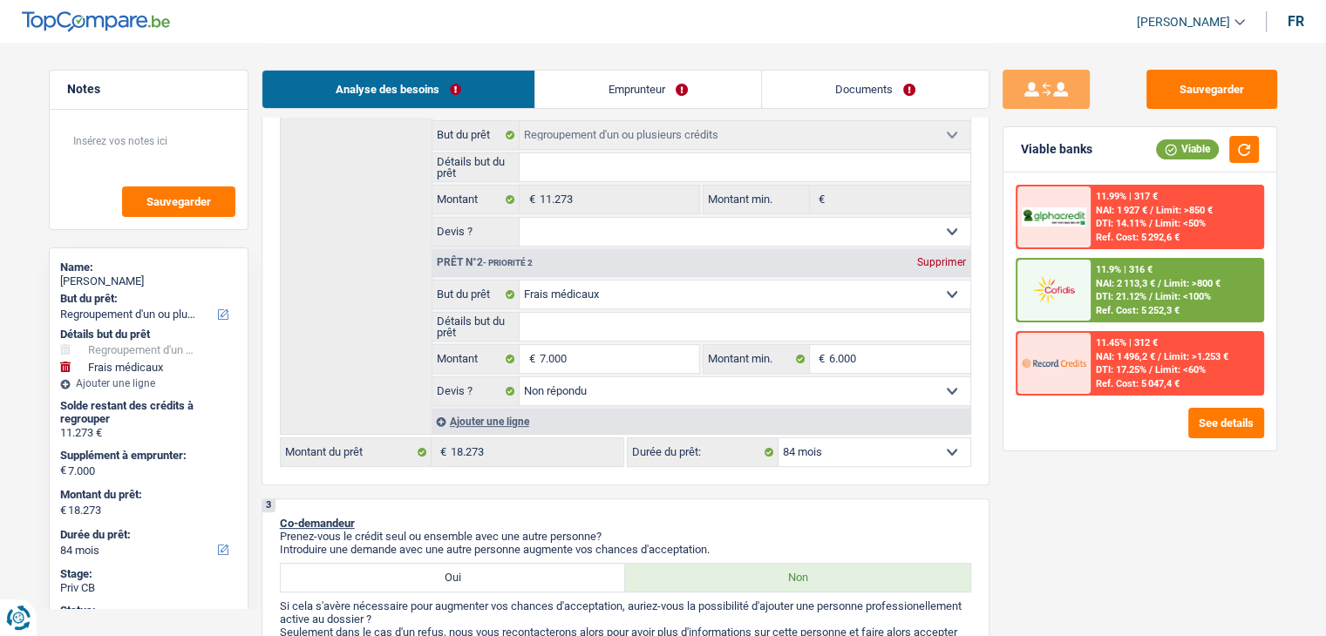
click at [1082, 288] on img at bounding box center [1053, 290] width 64 height 32
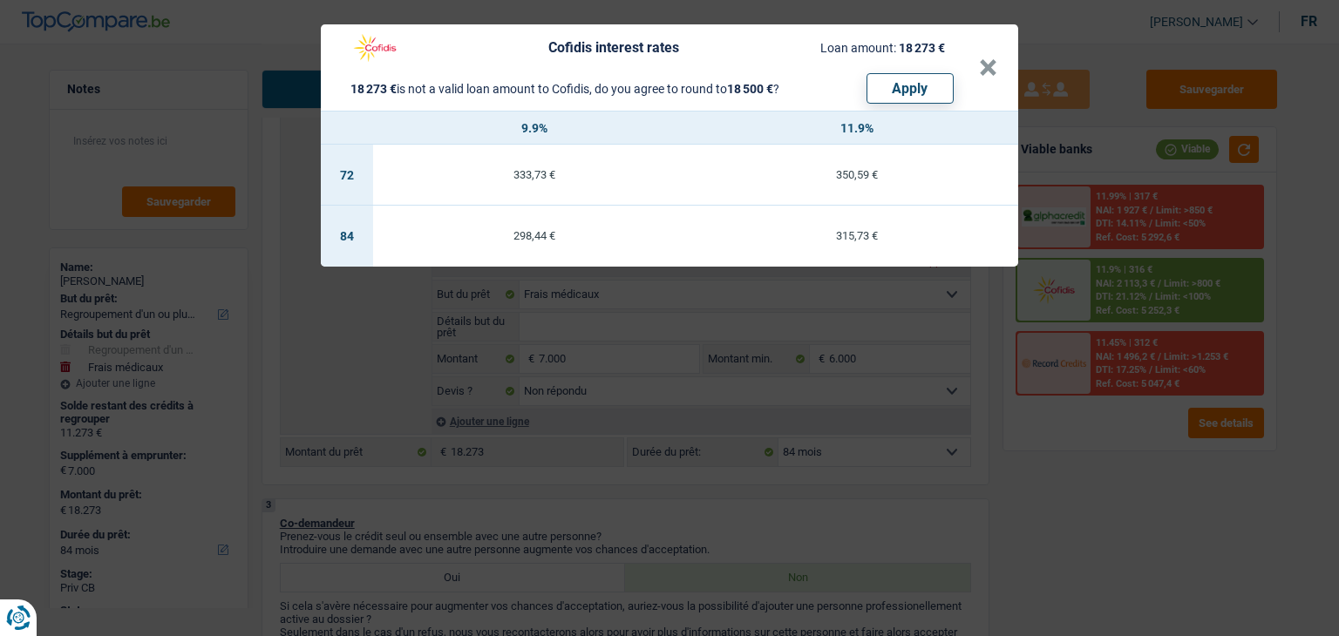
click at [1071, 499] on div "Cofidis interest rates Loan amount: 18 273 € 18 273 € is not a valid loan amoun…" at bounding box center [669, 318] width 1339 height 636
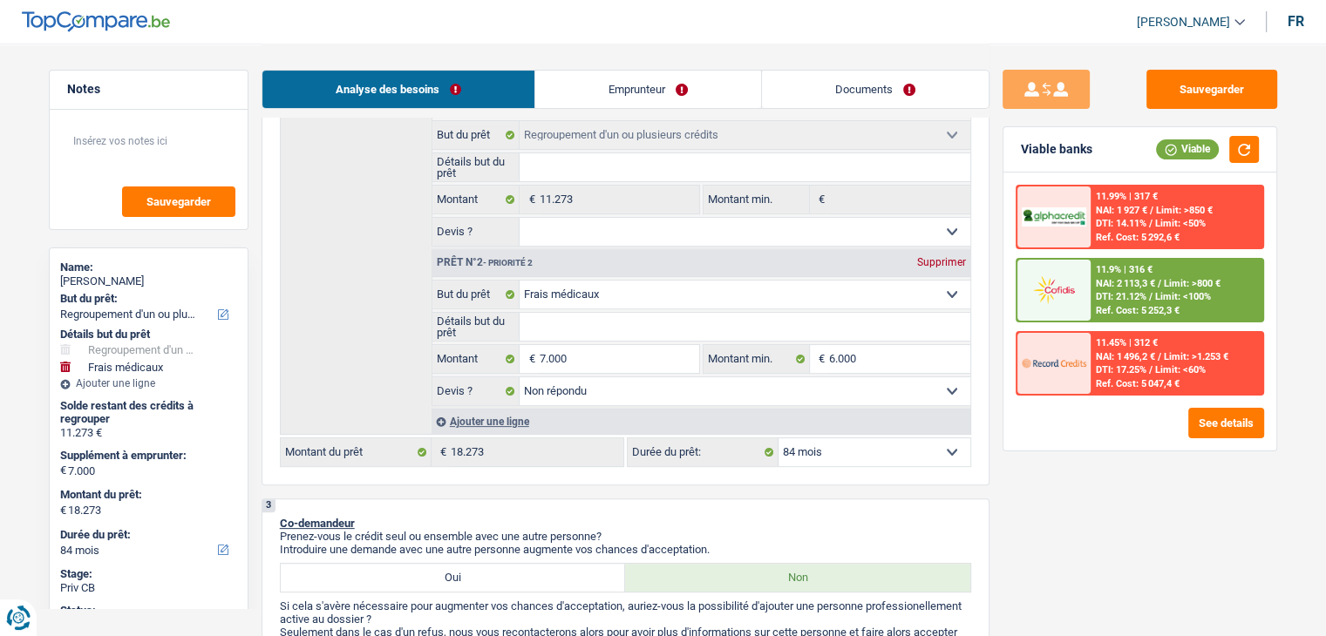
click at [1142, 308] on div "Ref. Cost: 5 252,3 €" at bounding box center [1137, 310] width 84 height 11
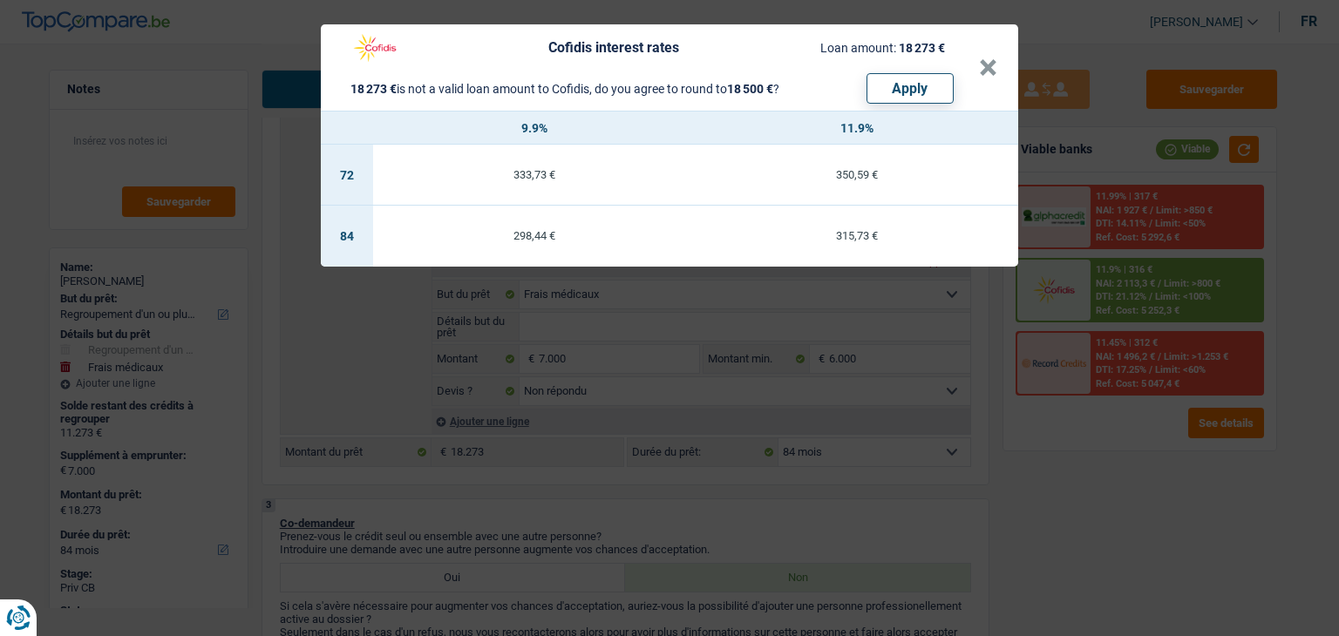
click at [1090, 437] on div "Cofidis interest rates Loan amount: 18 273 € 18 273 € is not a valid loan amoun…" at bounding box center [669, 318] width 1339 height 636
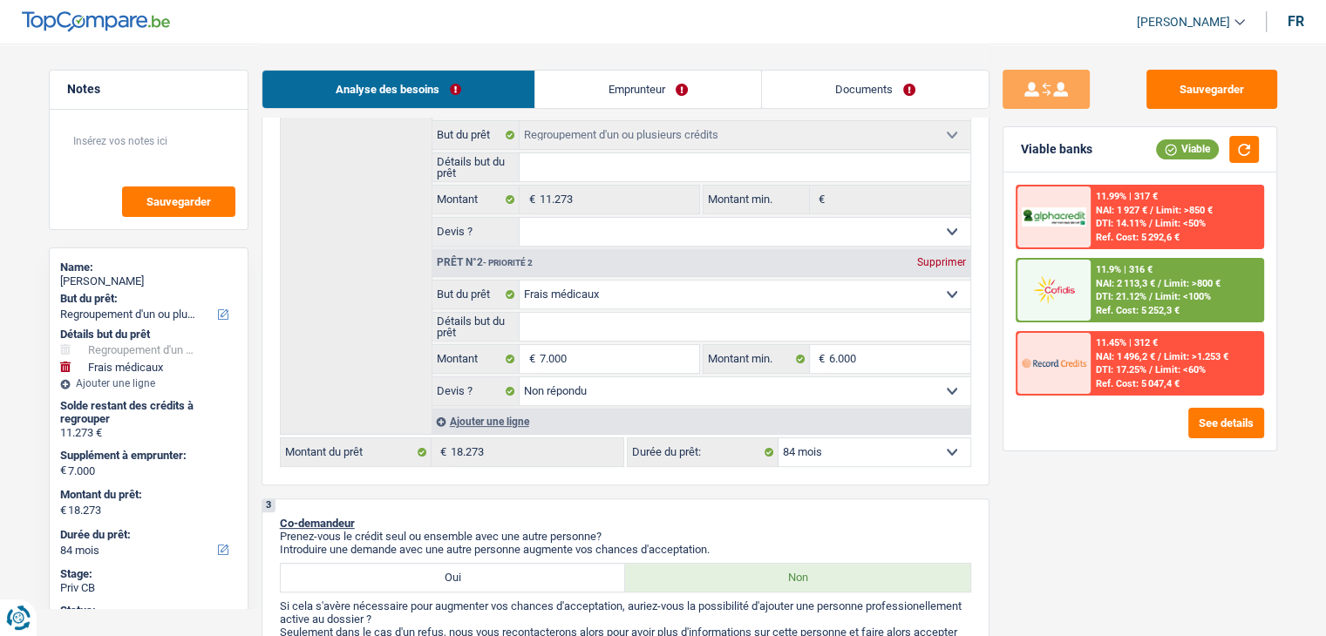
click at [1096, 285] on span "NAI: 2 113,3 €" at bounding box center [1124, 283] width 59 height 11
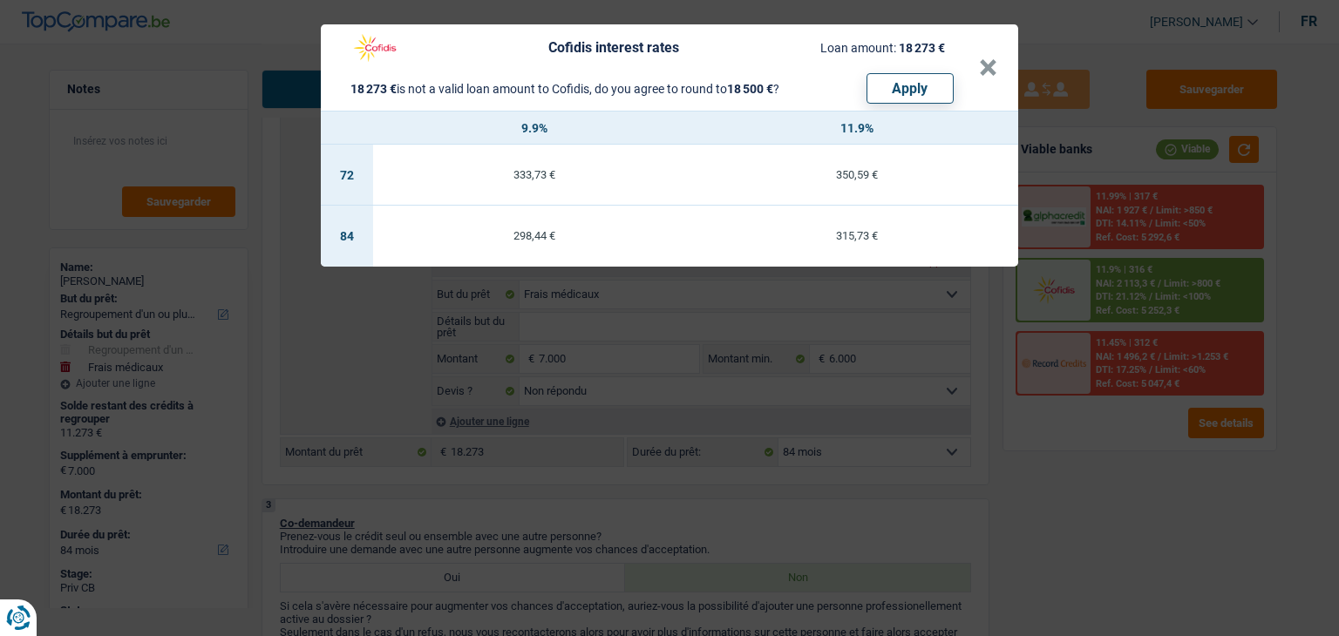
click at [1102, 448] on div "Cofidis interest rates Loan amount: 18 273 € 18 273 € is not a valid loan amoun…" at bounding box center [669, 318] width 1339 height 636
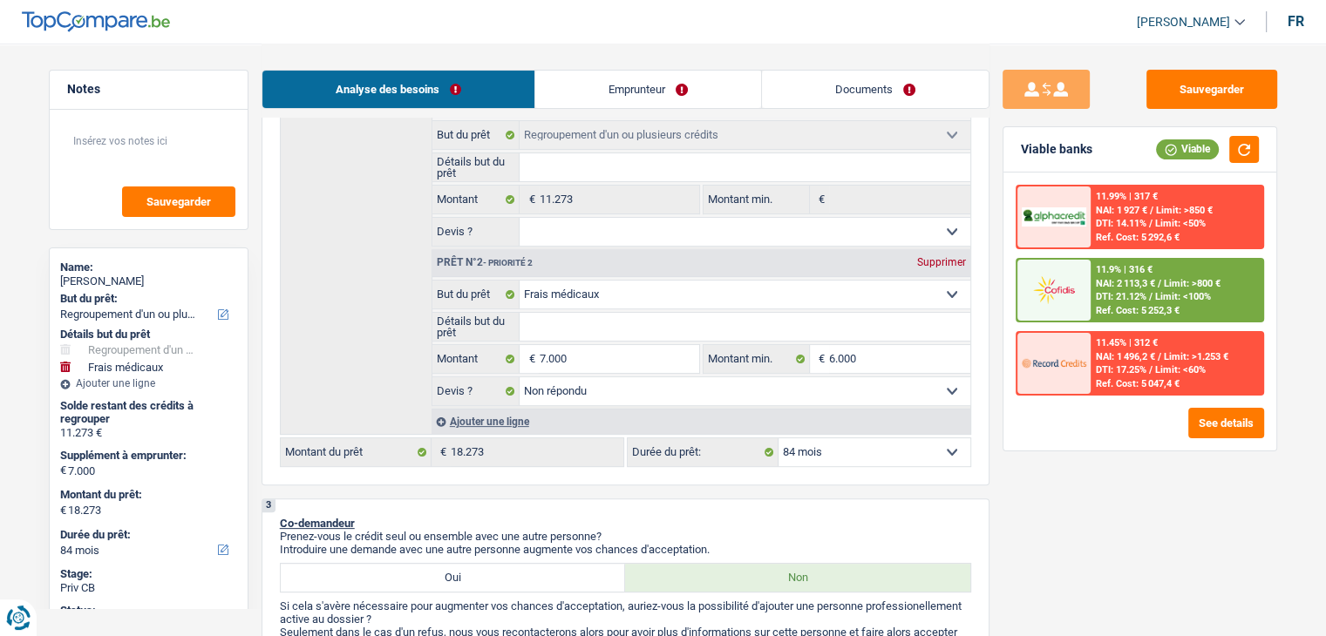
click at [1117, 288] on div "11.9% | 316 € NAI: 2 113,3 € / Limit: >800 € DTI: 21.12% / Limit: <100% Ref. Co…" at bounding box center [1176, 290] width 172 height 61
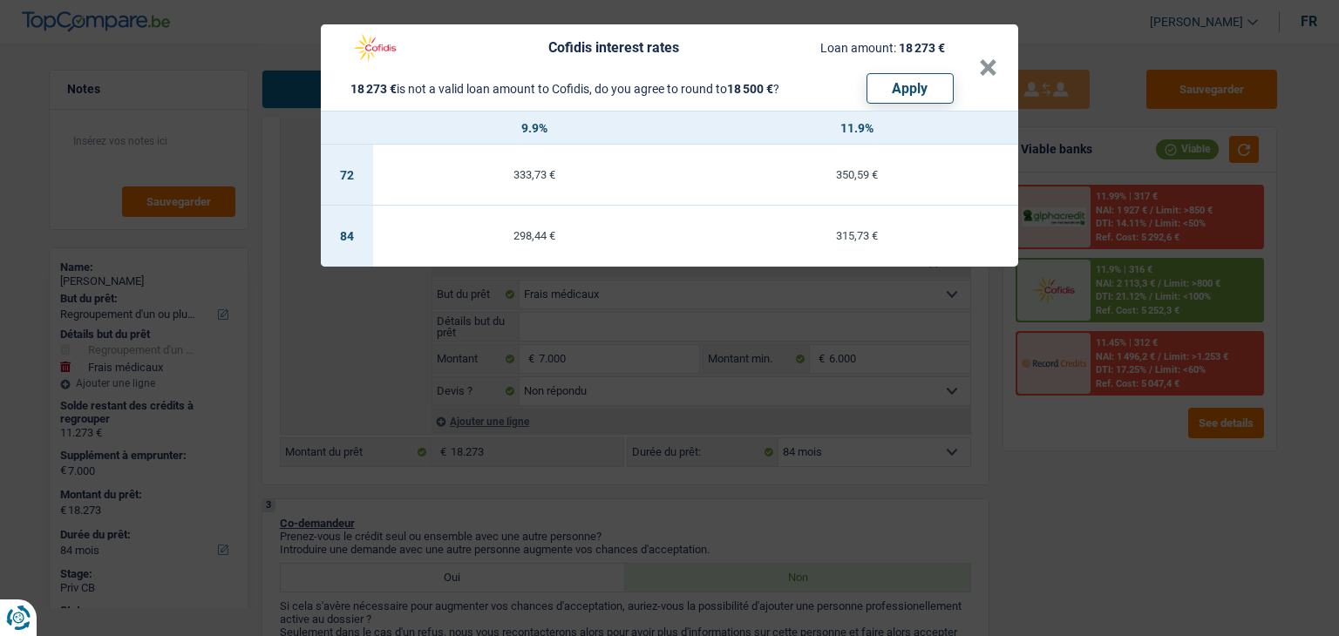
click at [1005, 281] on div "Cofidis interest rates Loan amount: 18 273 € 18 273 € is not a valid loan amoun…" at bounding box center [669, 318] width 1339 height 636
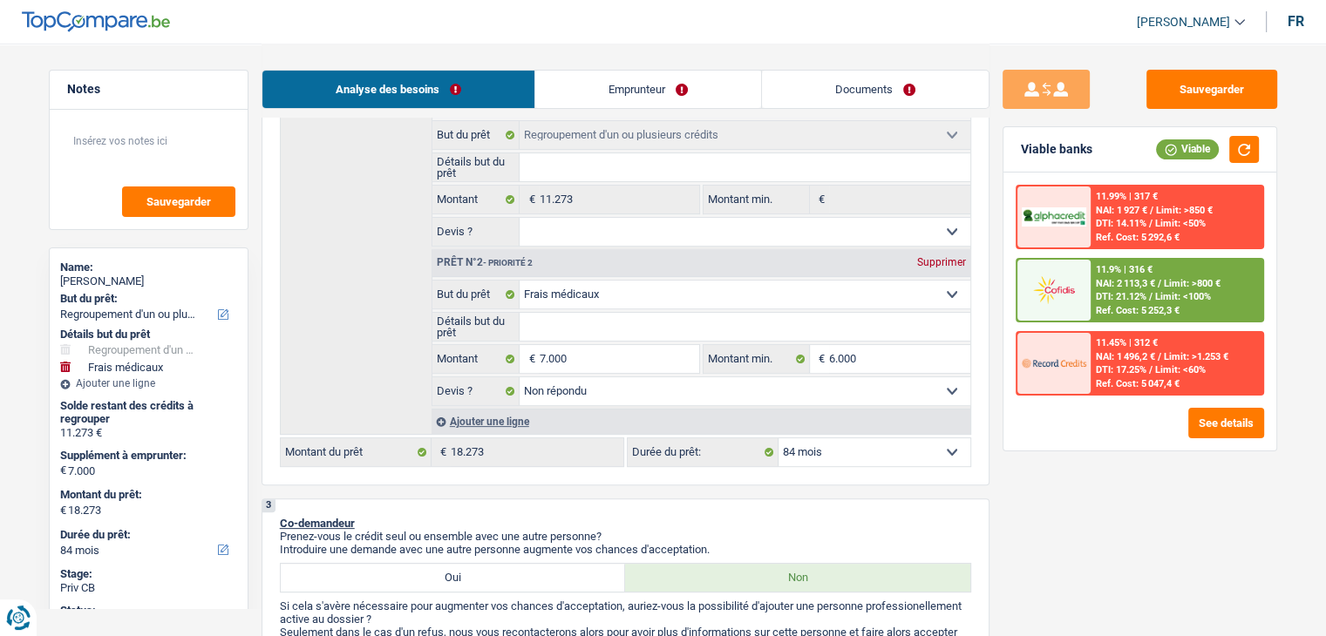
click at [1109, 294] on span "DTI: 21.12%" at bounding box center [1120, 296] width 51 height 11
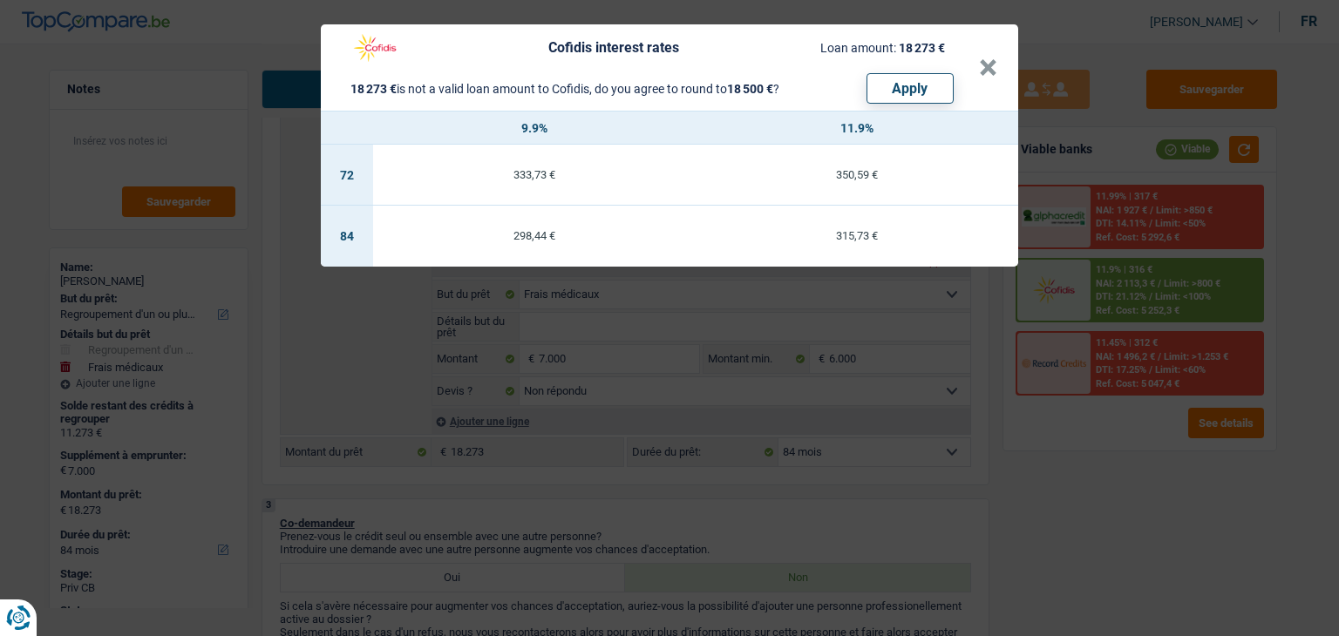
click at [1118, 482] on div "Cofidis interest rates Loan amount: 18 273 € 18 273 € is not a valid loan amoun…" at bounding box center [669, 318] width 1339 height 636
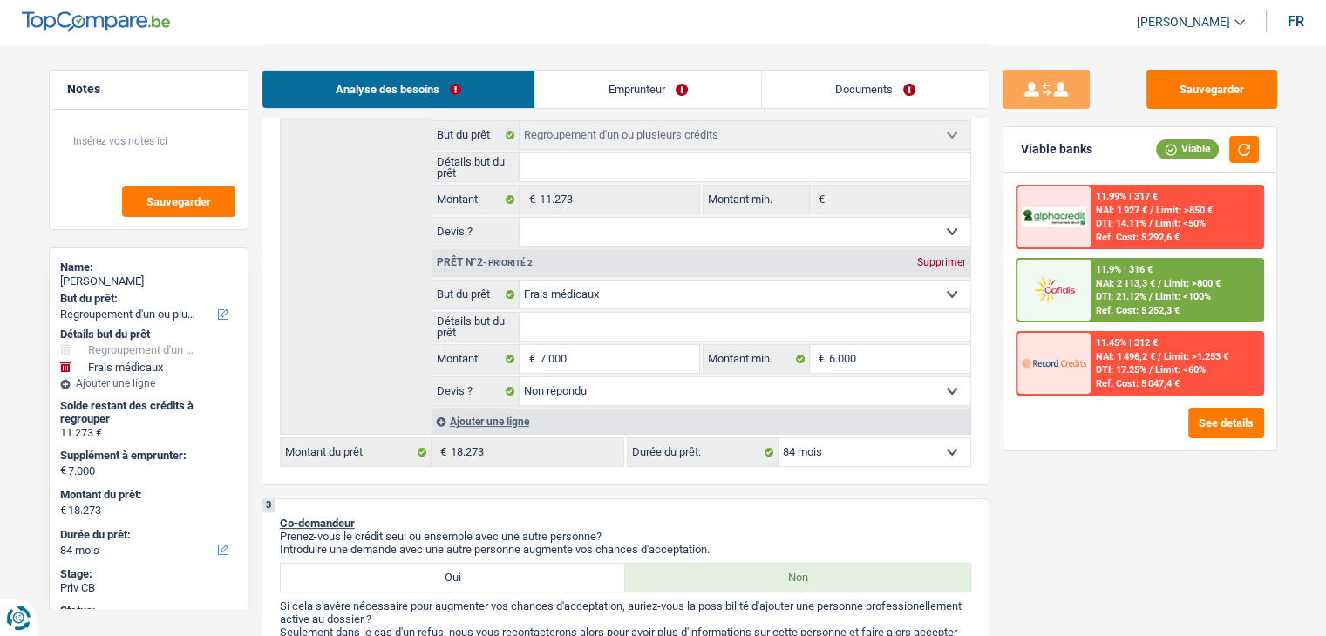
click at [1115, 295] on span "DTI: 21.12%" at bounding box center [1120, 296] width 51 height 11
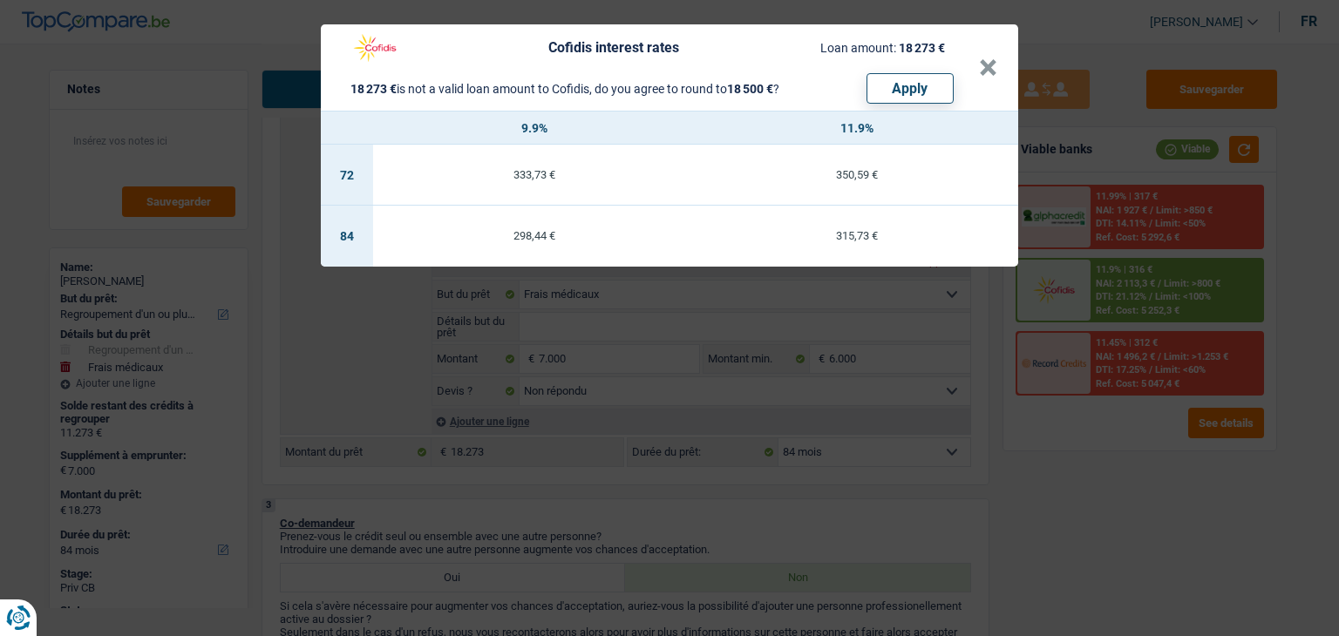
click at [989, 314] on div "Cofidis interest rates Loan amount: 18 273 € 18 273 € is not a valid loan amoun…" at bounding box center [669, 318] width 1339 height 636
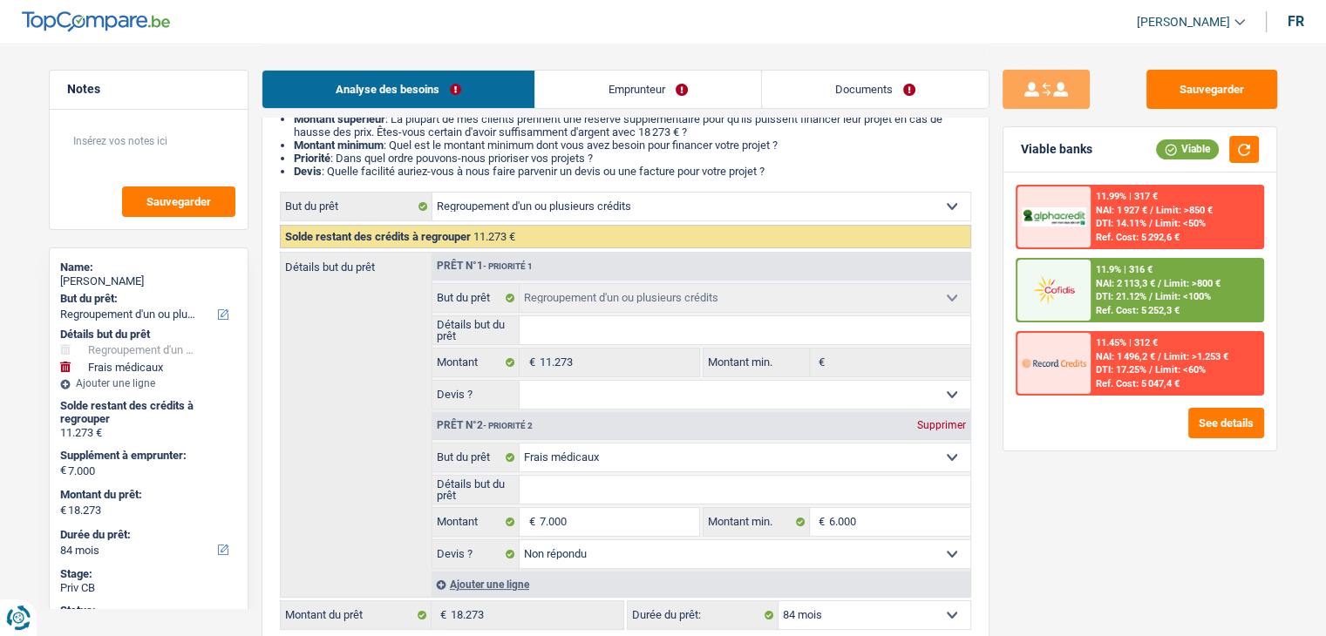
scroll to position [261, 0]
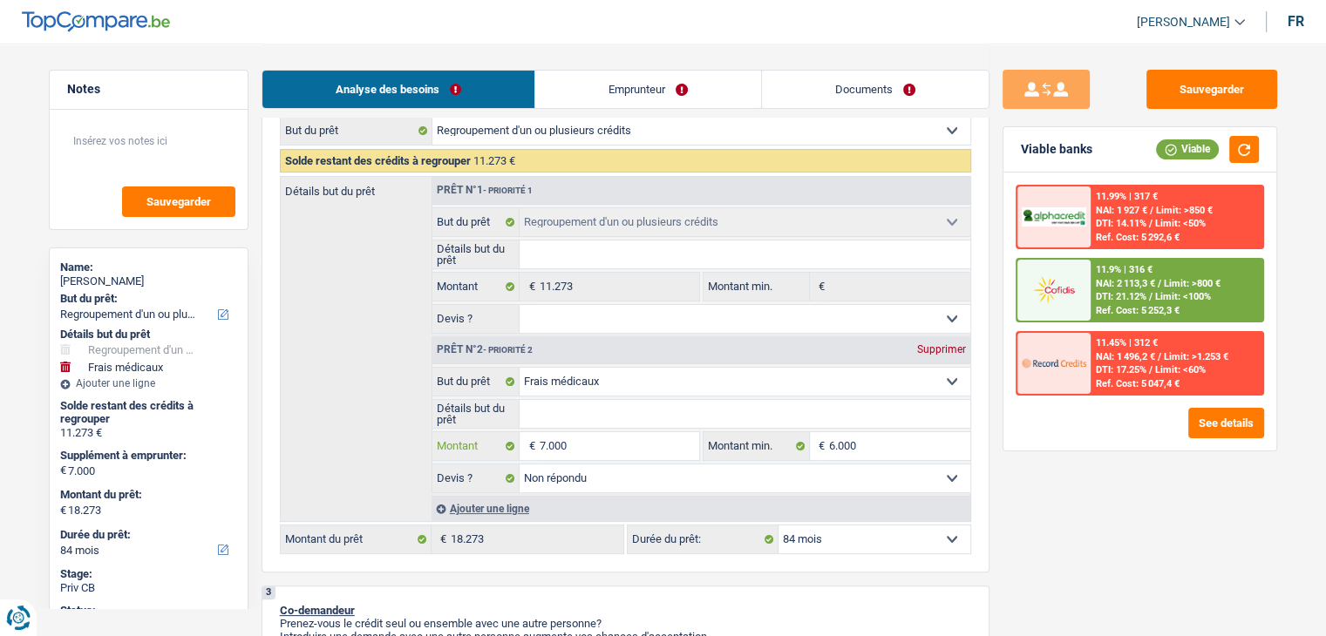
click at [613, 436] on input "7.000" at bounding box center [618, 446] width 159 height 28
type input "700"
type input "70"
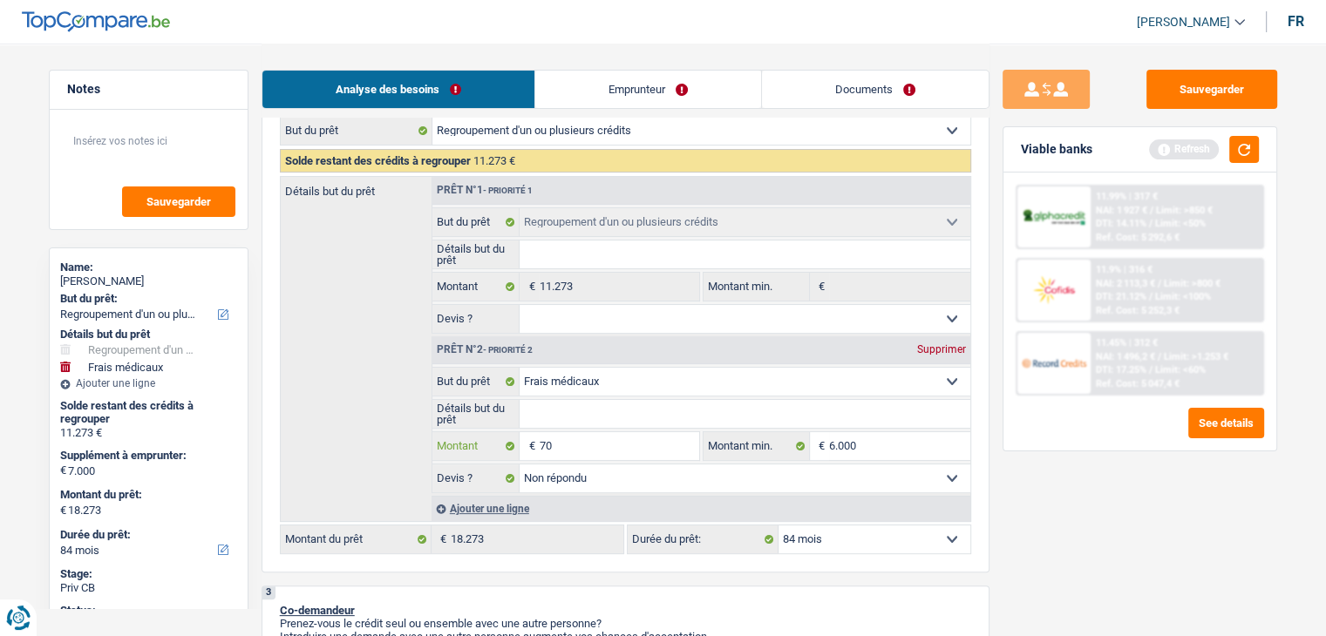
type input "7"
type input "8"
type input "80"
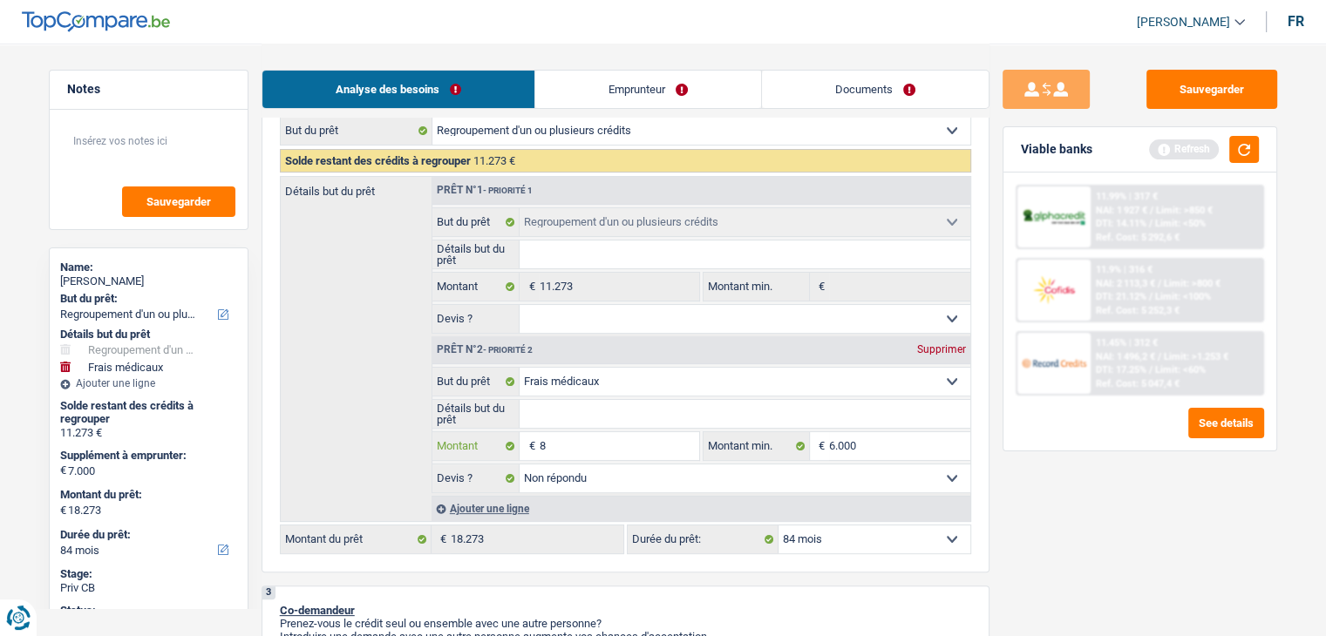
type input "80"
type input "800"
type input "8.000"
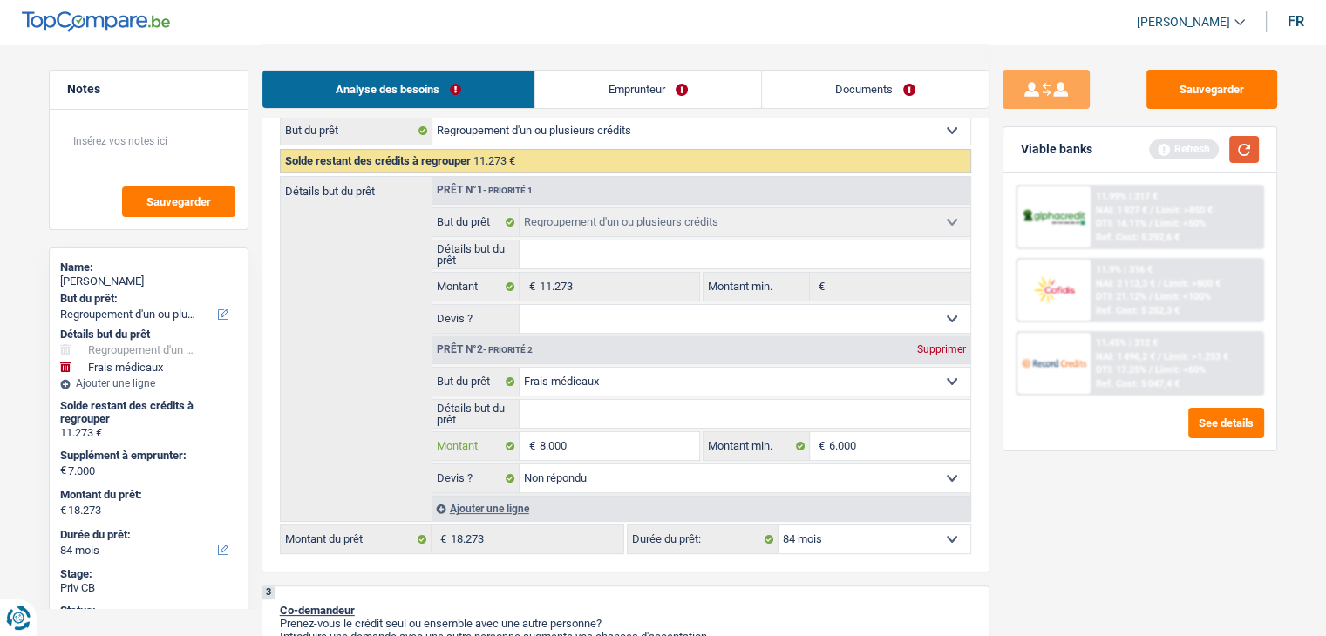
type input "8.000"
type input "19.273"
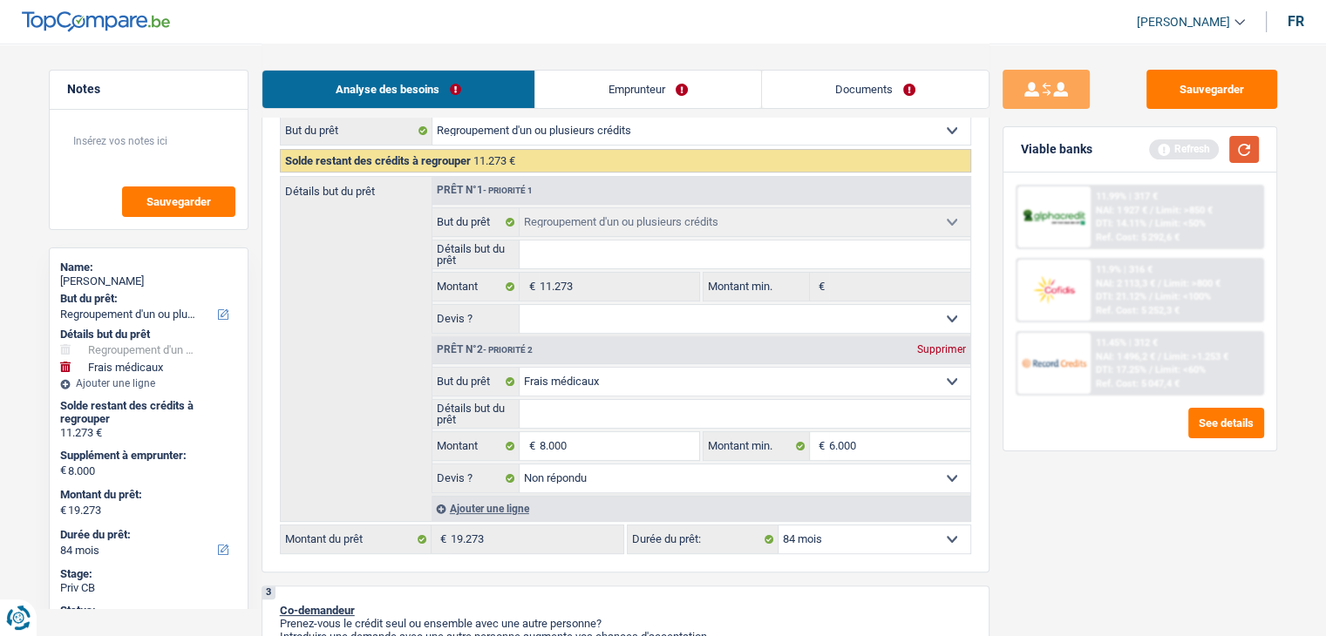
click at [1249, 151] on button "button" at bounding box center [1244, 149] width 30 height 27
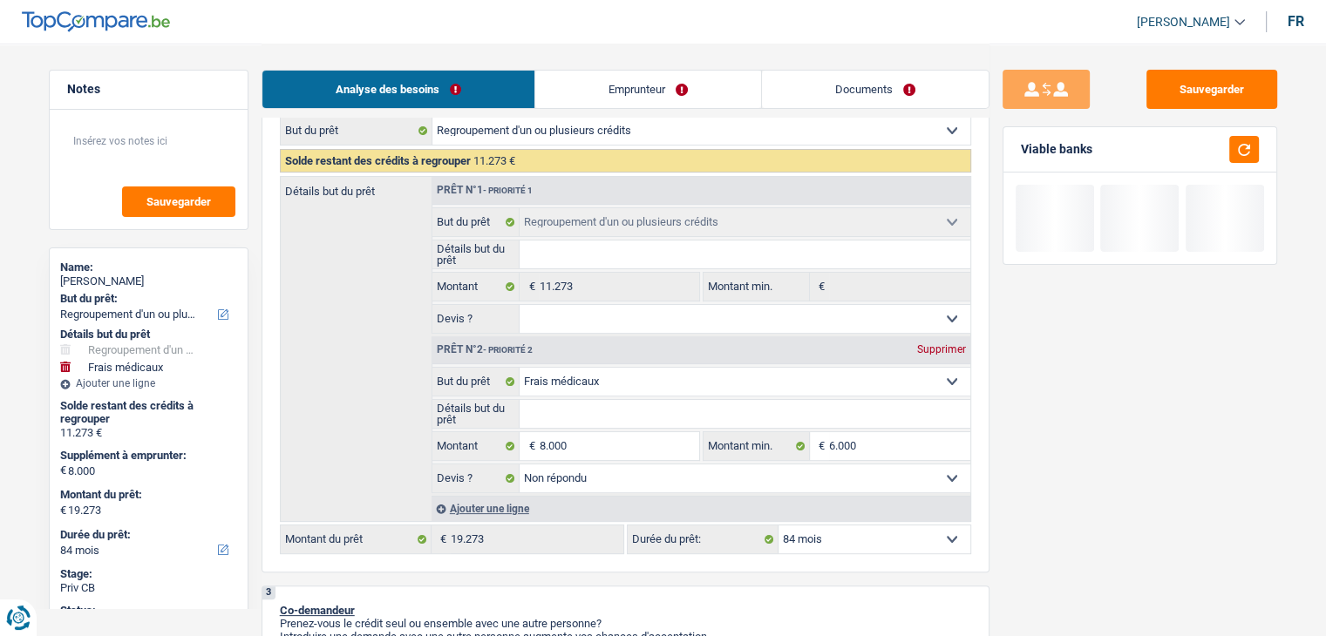
drag, startPoint x: 1102, startPoint y: 150, endPoint x: 1021, endPoint y: 147, distance: 81.1
click at [1021, 147] on div "Viable banks" at bounding box center [1139, 149] width 273 height 45
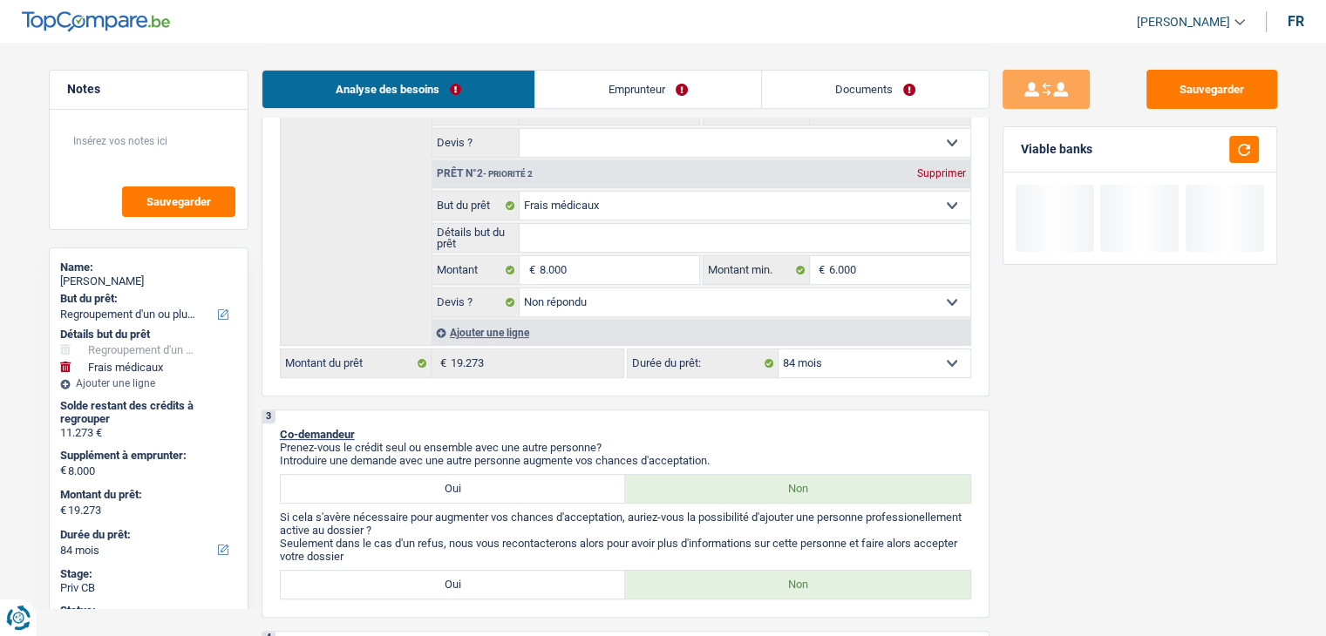
scroll to position [610, 0]
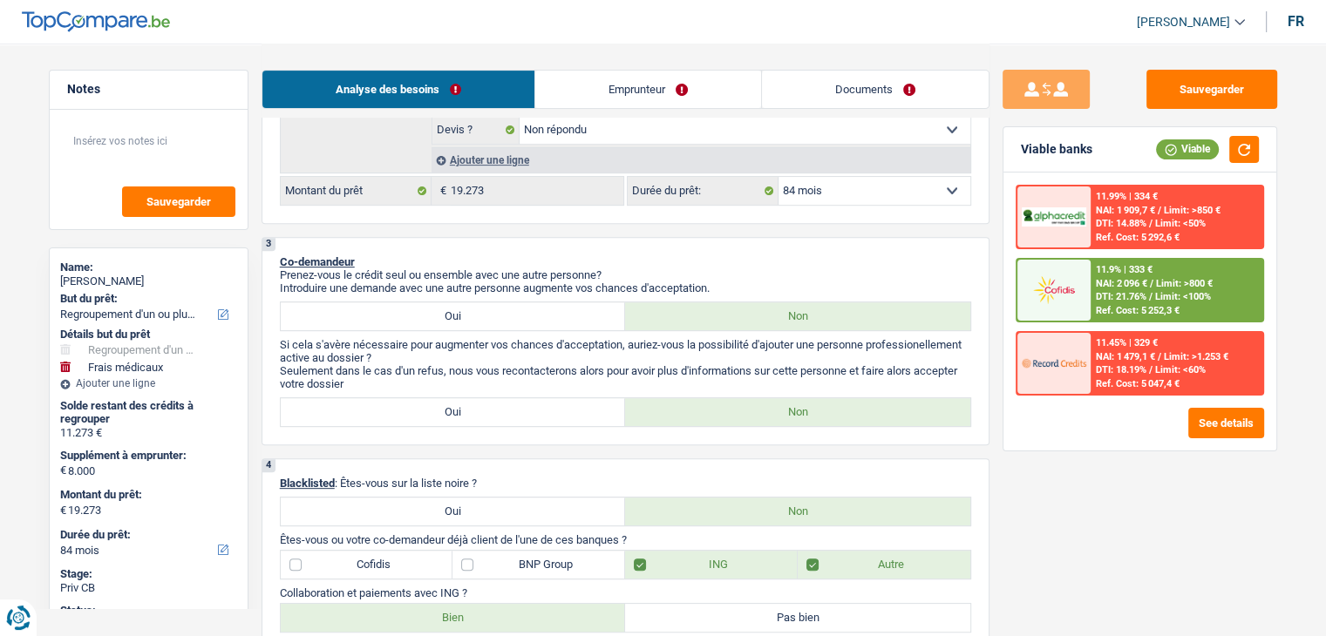
click at [1105, 281] on span "NAI: 2 096 €" at bounding box center [1120, 283] width 51 height 11
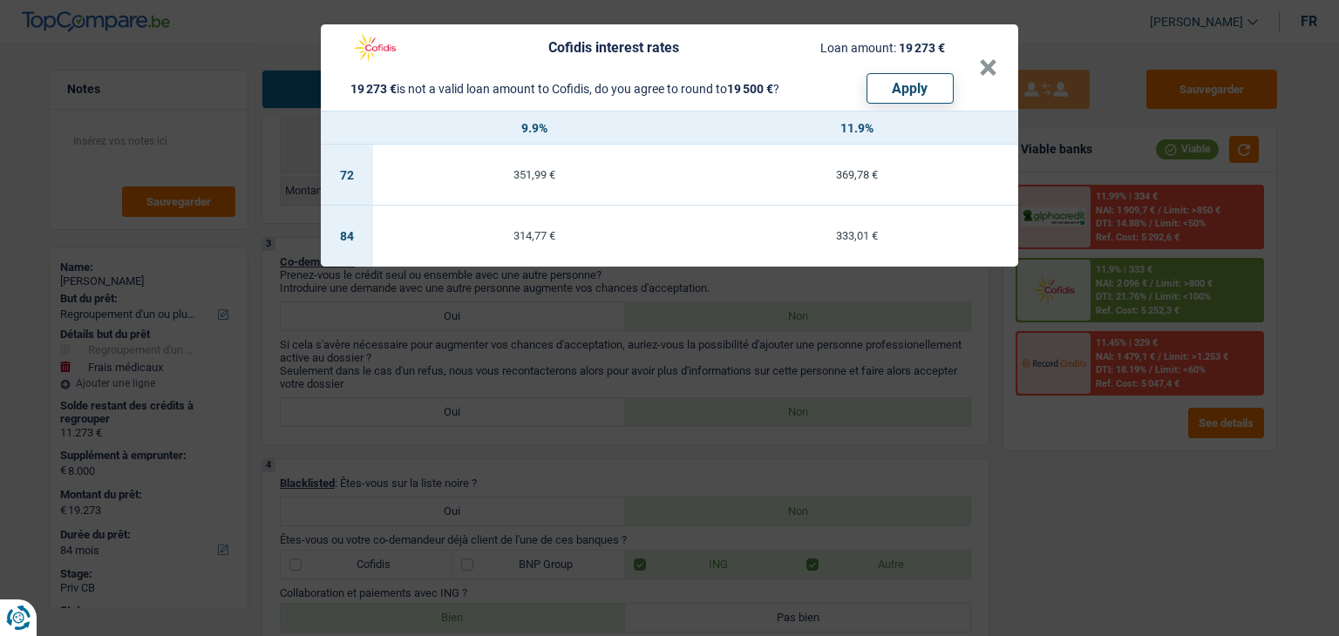
click at [899, 318] on div "Cofidis interest rates Loan amount: 19 273 € 19 273 € is not a valid loan amoun…" at bounding box center [669, 318] width 1339 height 636
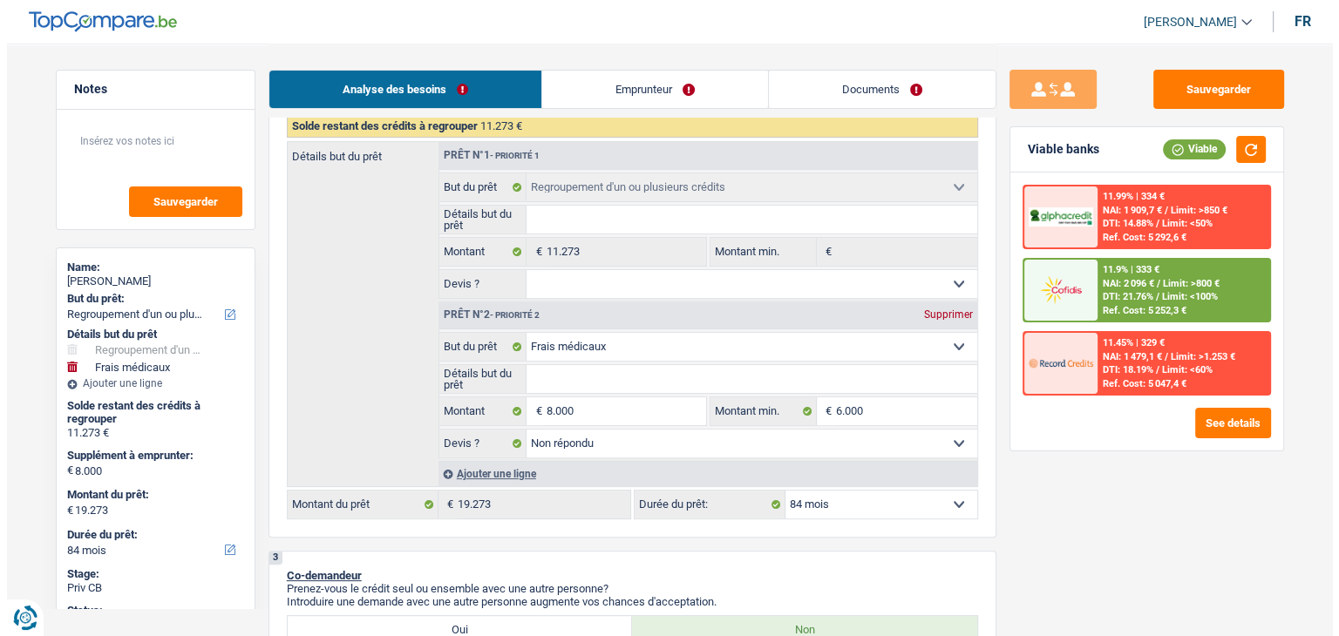
scroll to position [436, 0]
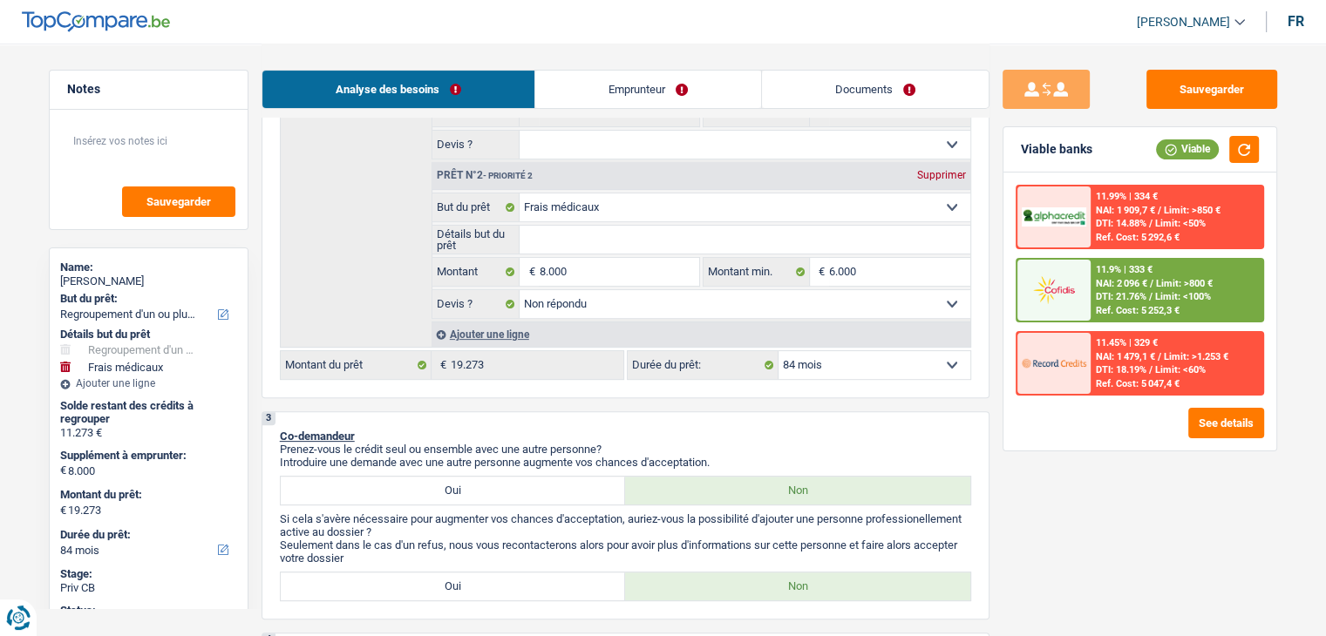
click at [485, 415] on div "3 Co-demandeur Prenez-vous le crédit seul ou ensemble avec une autre personne? …" at bounding box center [625, 515] width 728 height 208
click at [1138, 307] on div "Ref. Cost: 5 252,3 €" at bounding box center [1137, 310] width 84 height 11
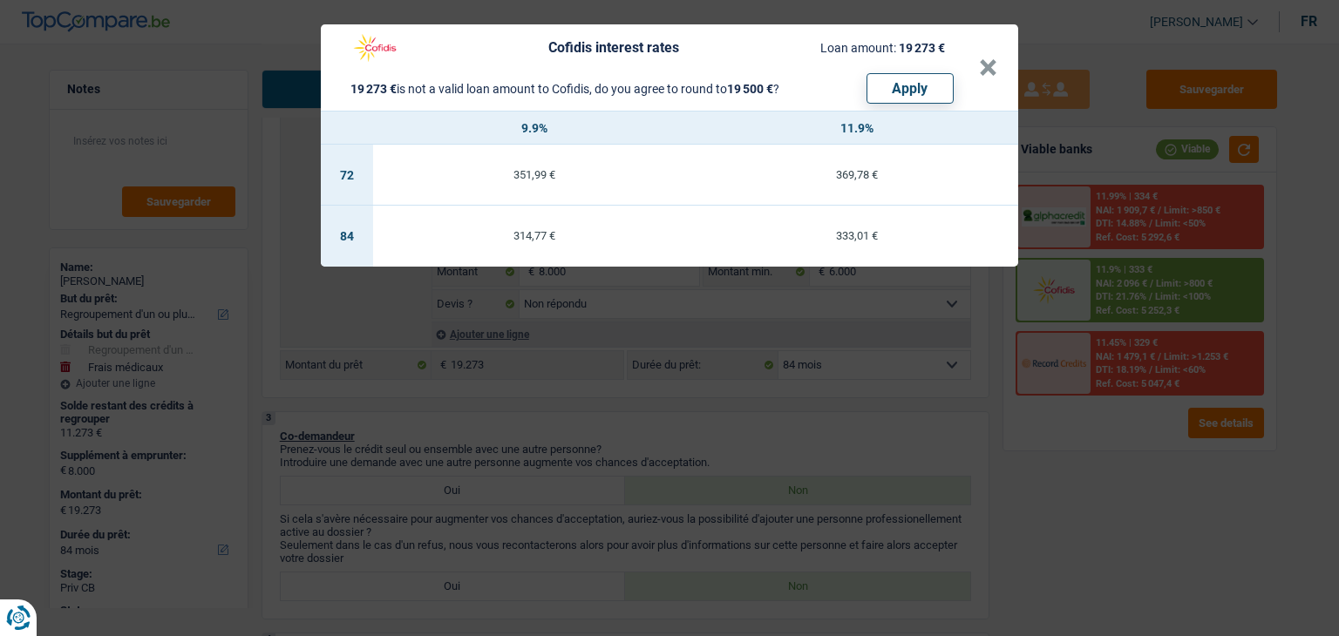
click at [1069, 295] on div "Cofidis interest rates Loan amount: 19 273 € 19 273 € is not a valid loan amoun…" at bounding box center [669, 318] width 1339 height 636
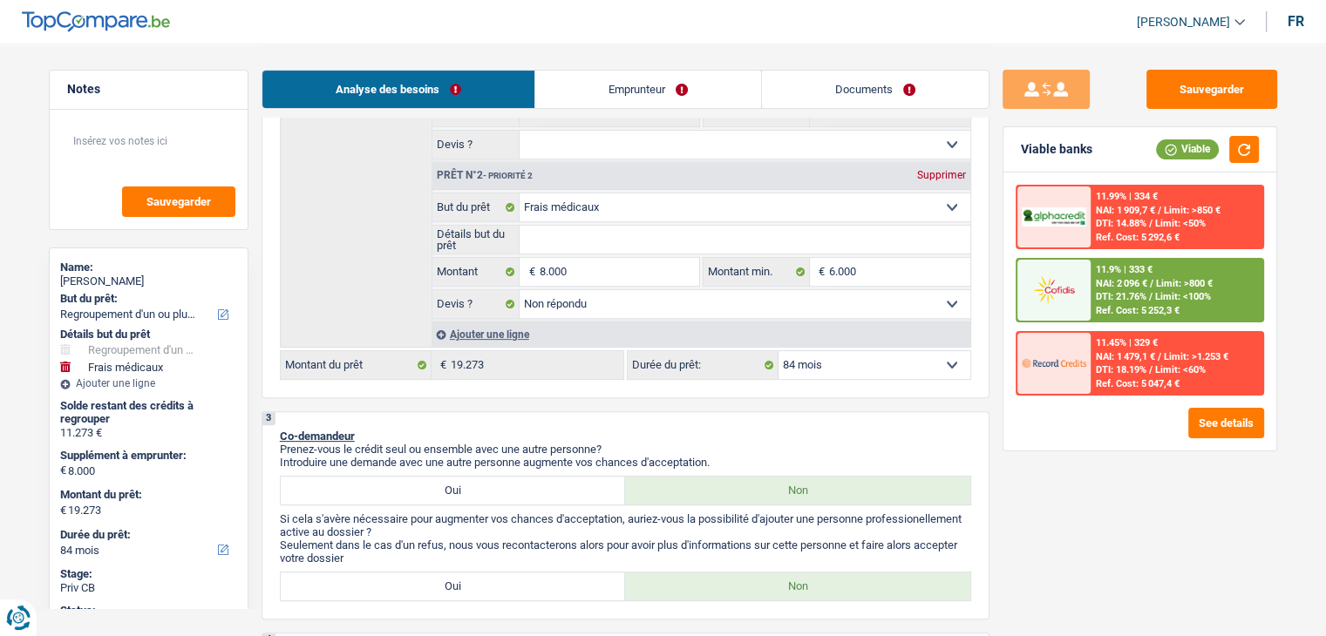
click at [1069, 295] on img at bounding box center [1053, 290] width 64 height 32
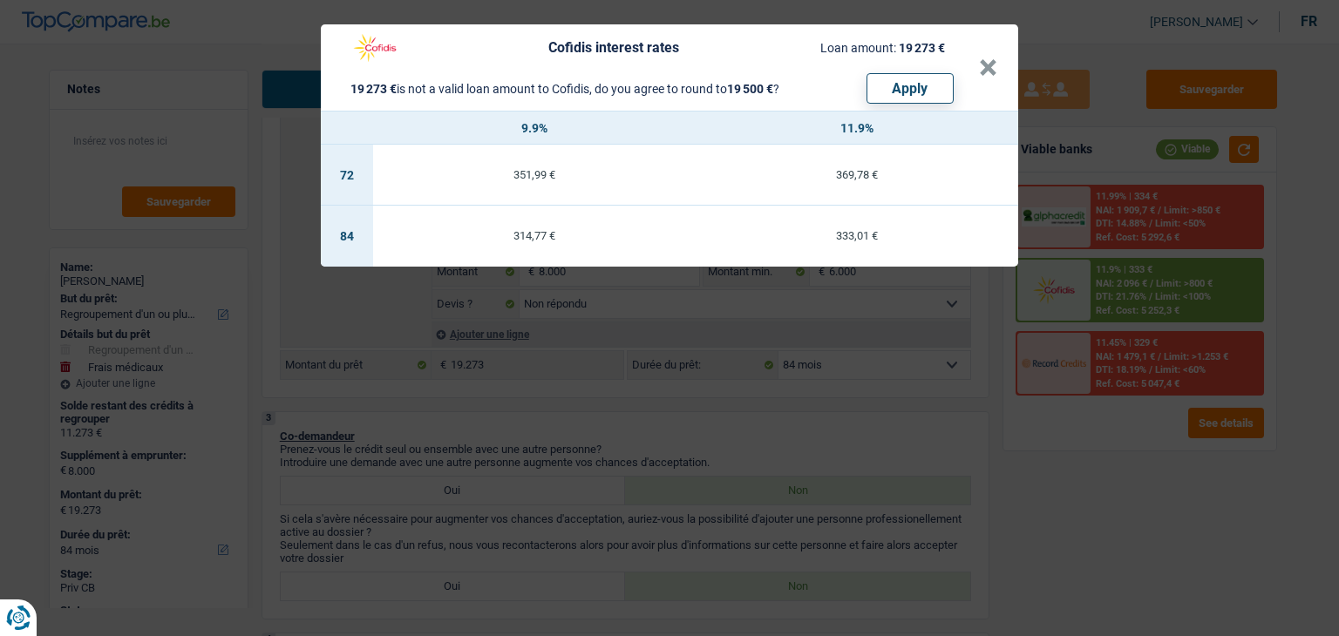
click at [1005, 407] on div "Cofidis interest rates Loan amount: 19 273 € 19 273 € is not a valid loan amoun…" at bounding box center [669, 318] width 1339 height 636
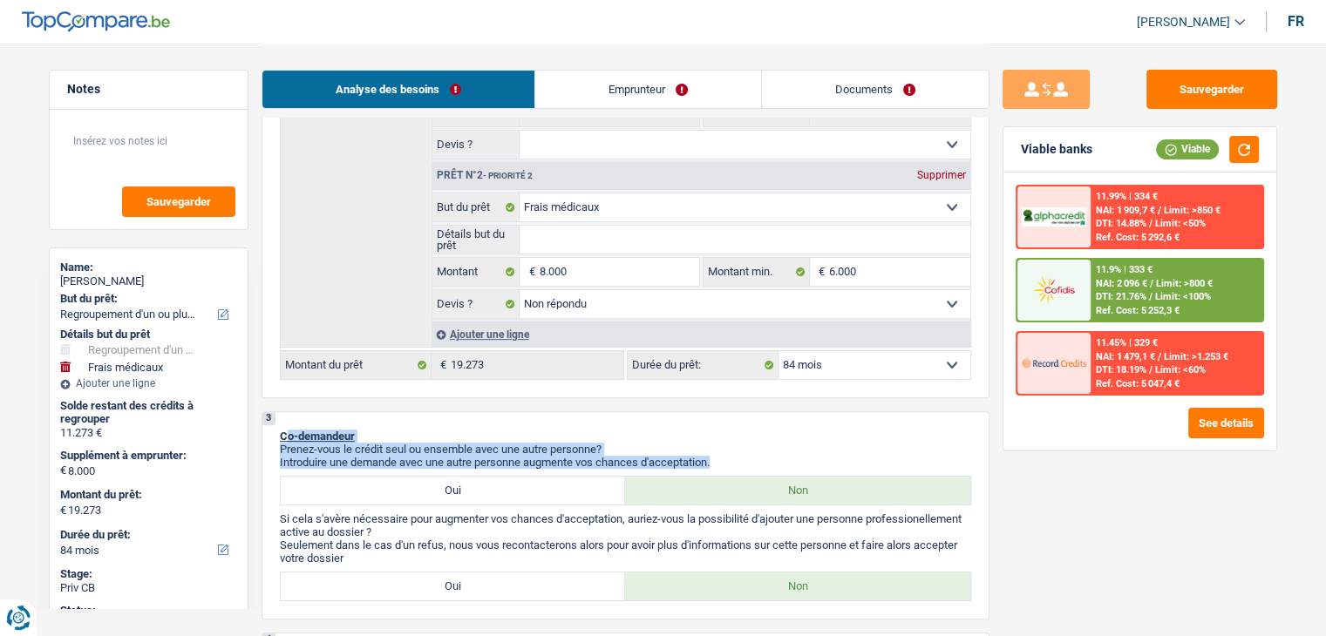
drag, startPoint x: 722, startPoint y: 455, endPoint x: 289, endPoint y: 426, distance: 433.2
click at [289, 426] on div "3 Co-demandeur Prenez-vous le crédit seul ou ensemble avec une autre personne? …" at bounding box center [625, 515] width 728 height 208
click at [289, 430] on span "Co-demandeur" at bounding box center [317, 436] width 75 height 13
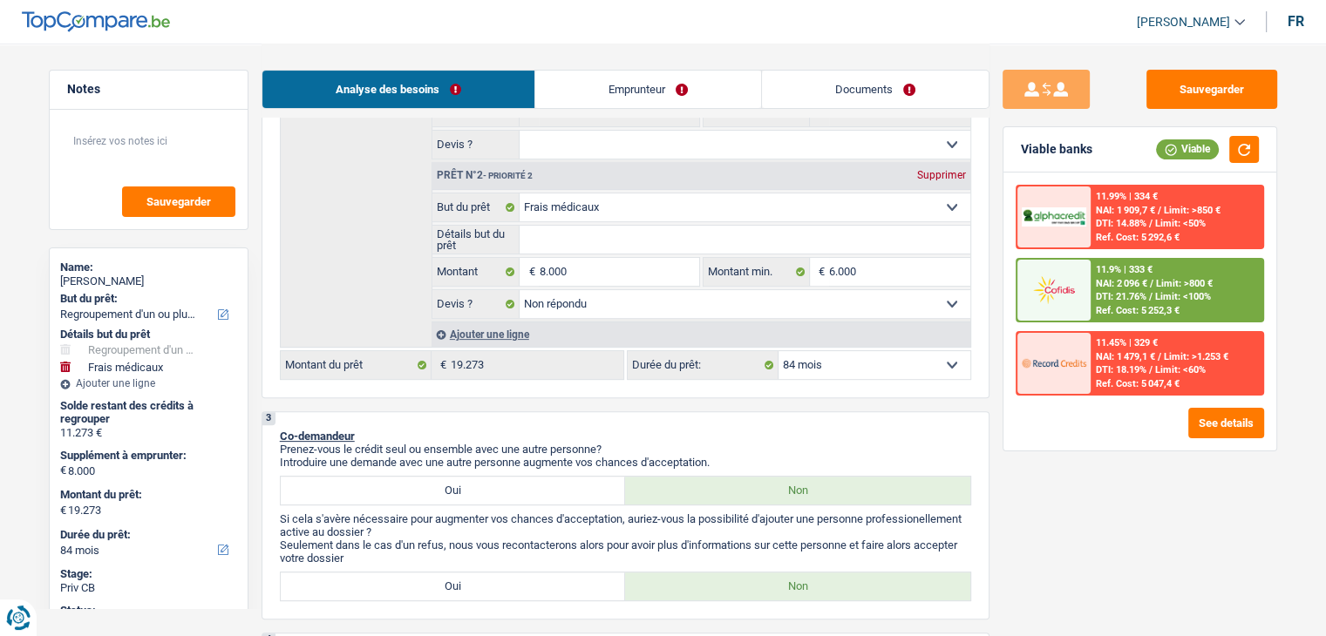
click at [579, 430] on p "Co-demandeur" at bounding box center [625, 436] width 691 height 13
click at [598, 239] on input "Détails but du prêt" at bounding box center [744, 240] width 451 height 28
type input "f"
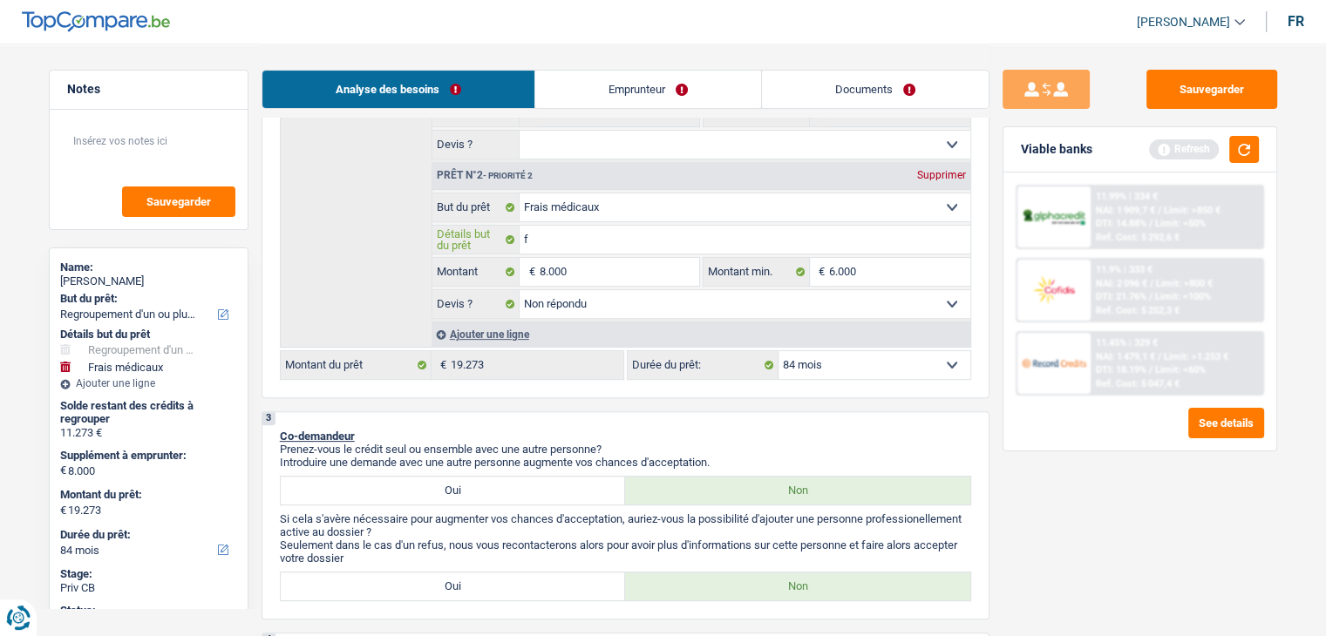
type input "fa"
type input "fac"
type input "fa"
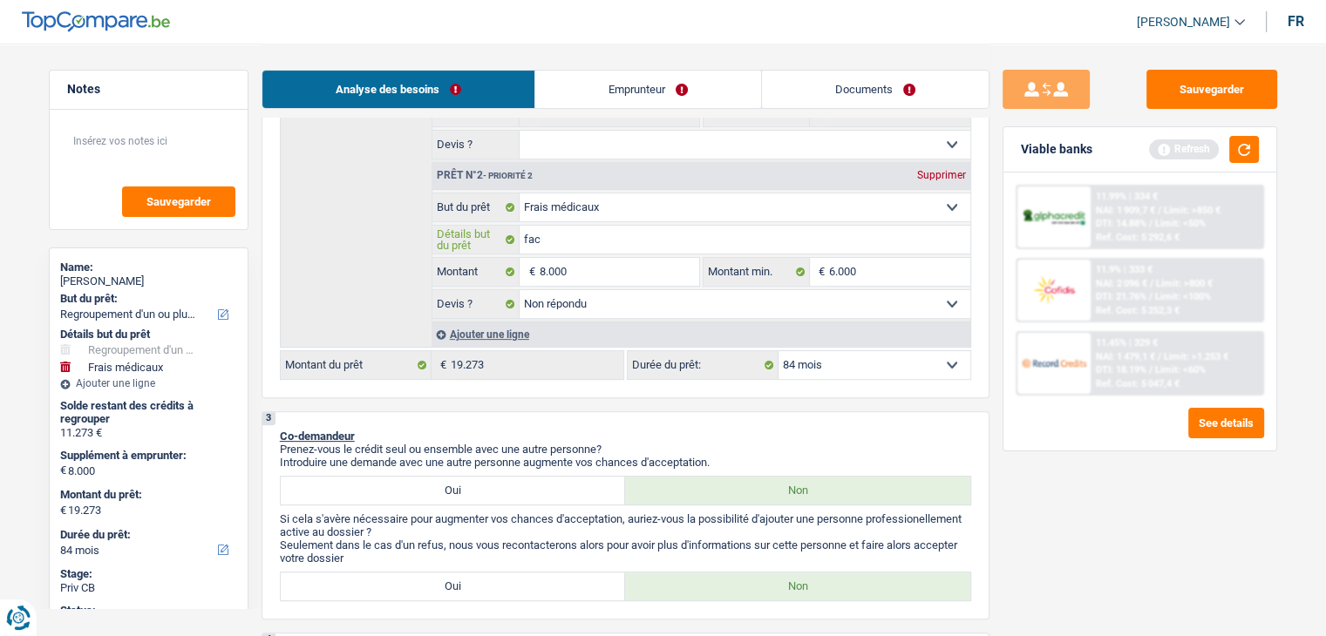
type input "fa"
drag, startPoint x: 1237, startPoint y: 145, endPoint x: 1204, endPoint y: 161, distance: 37.8
click at [1239, 145] on button "button" at bounding box center [1244, 149] width 30 height 27
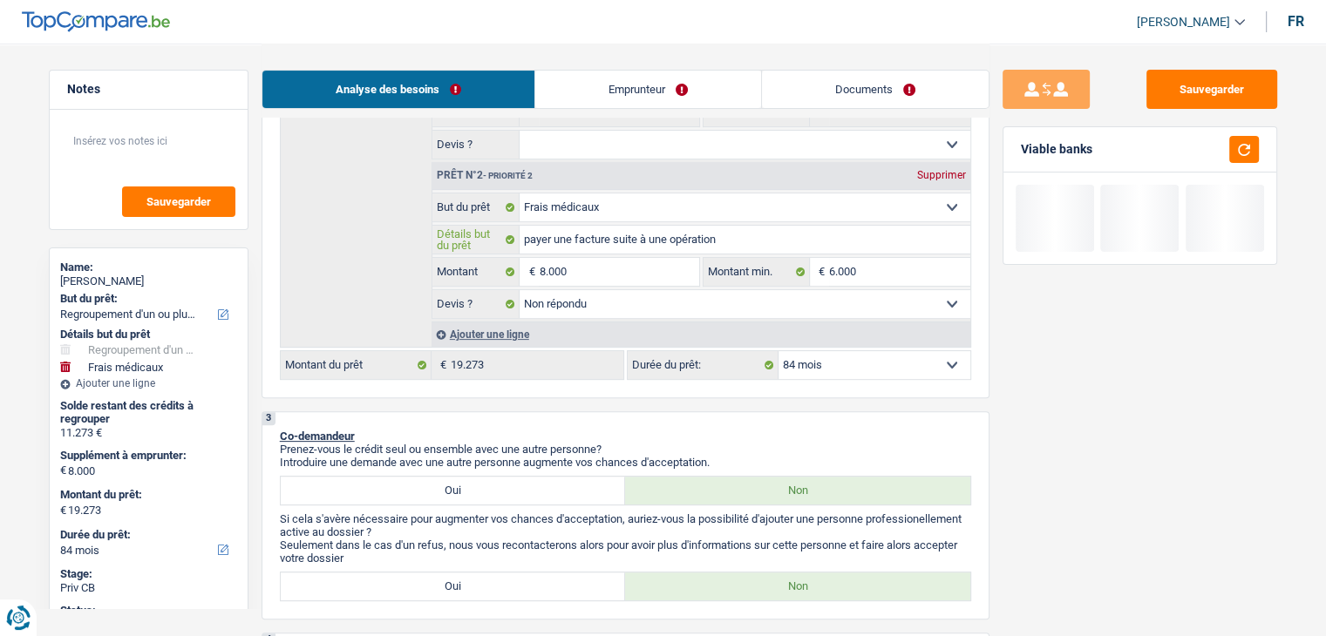
click at [829, 243] on input "payer une facture suite à une opération" at bounding box center [744, 240] width 451 height 28
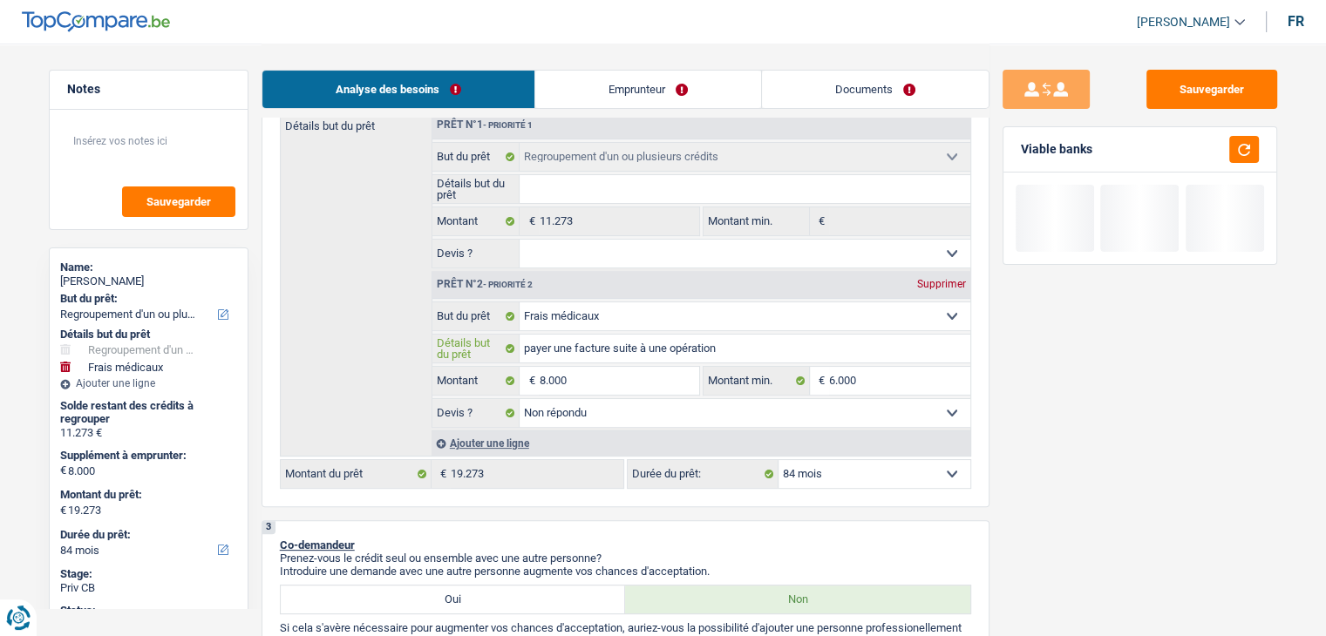
scroll to position [174, 0]
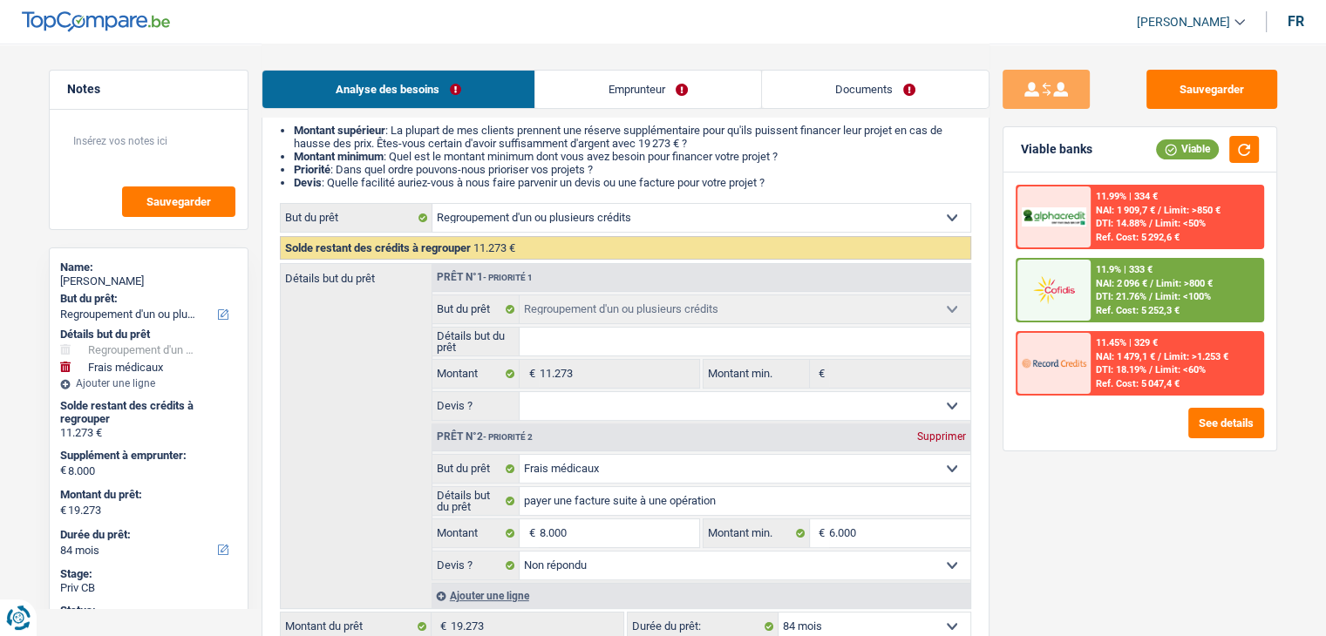
click at [588, 410] on select "Oui Non Non répondu Sélectionner une option" at bounding box center [744, 406] width 451 height 28
click at [519, 392] on select "Oui Non Non répondu Sélectionner une option" at bounding box center [744, 406] width 451 height 28
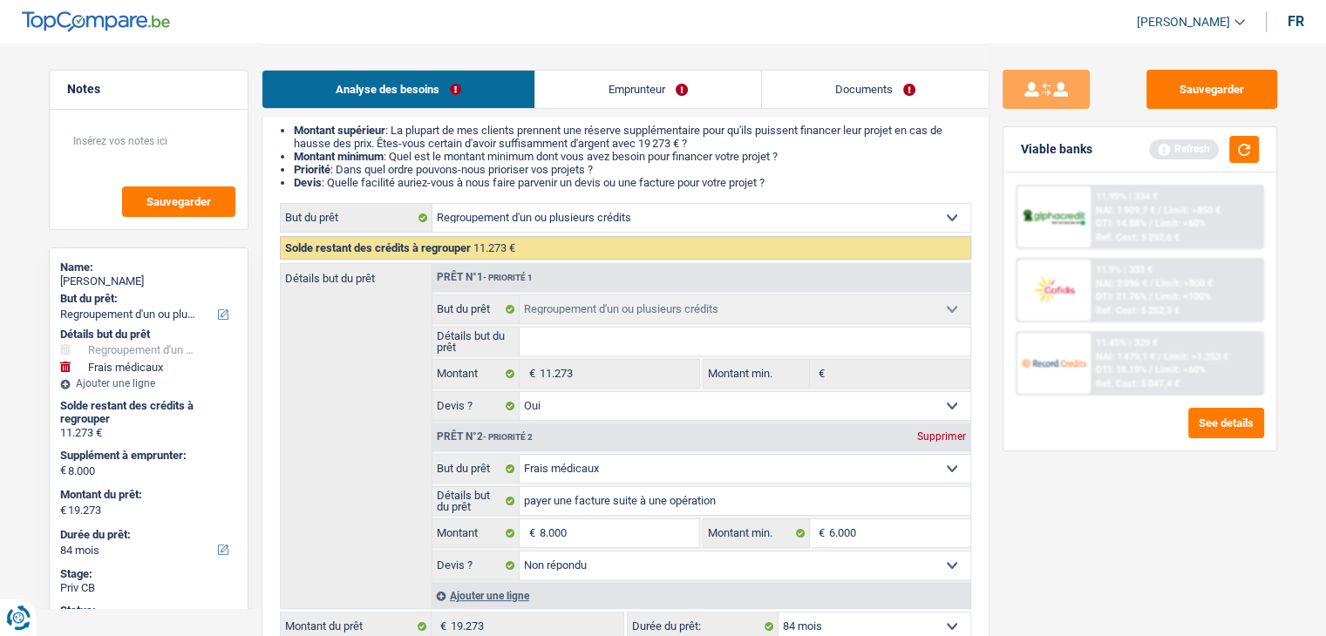
click at [557, 349] on input "Détails but du prêt" at bounding box center [744, 342] width 451 height 28
click at [804, 99] on link "Documents" at bounding box center [875, 89] width 227 height 37
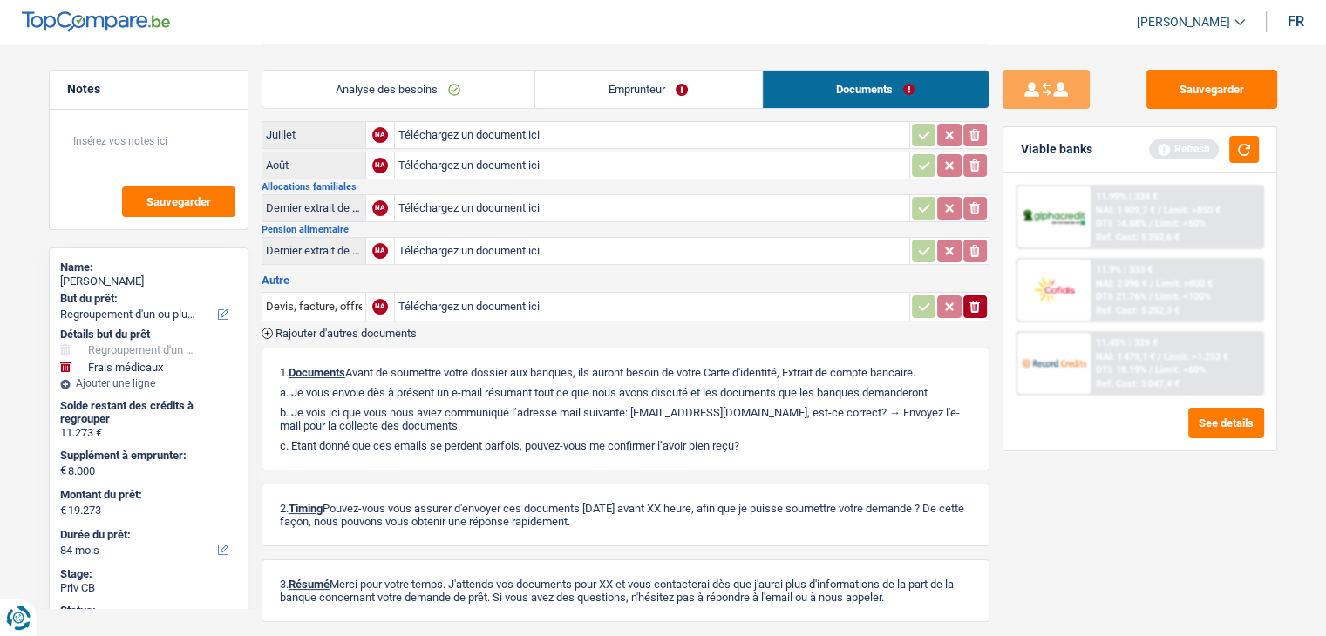
scroll to position [0, 0]
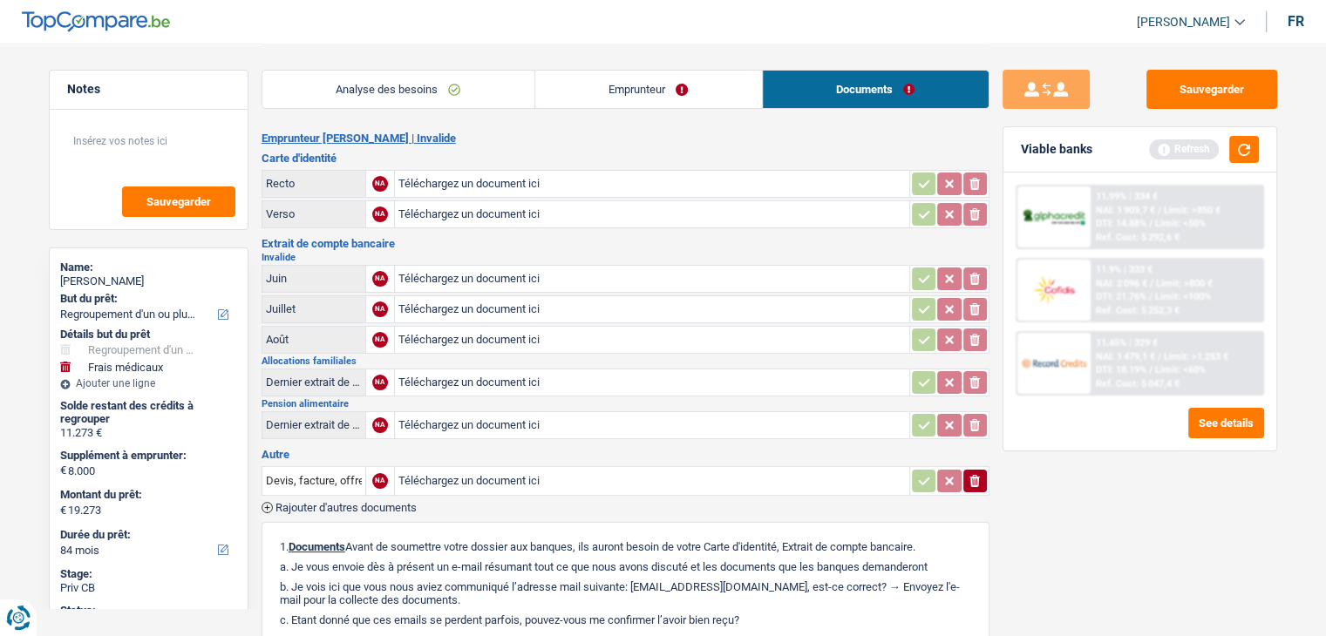
click at [627, 245] on h3 "Extrait de compte bancaire" at bounding box center [625, 243] width 728 height 11
click at [1245, 154] on button "button" at bounding box center [1244, 149] width 30 height 27
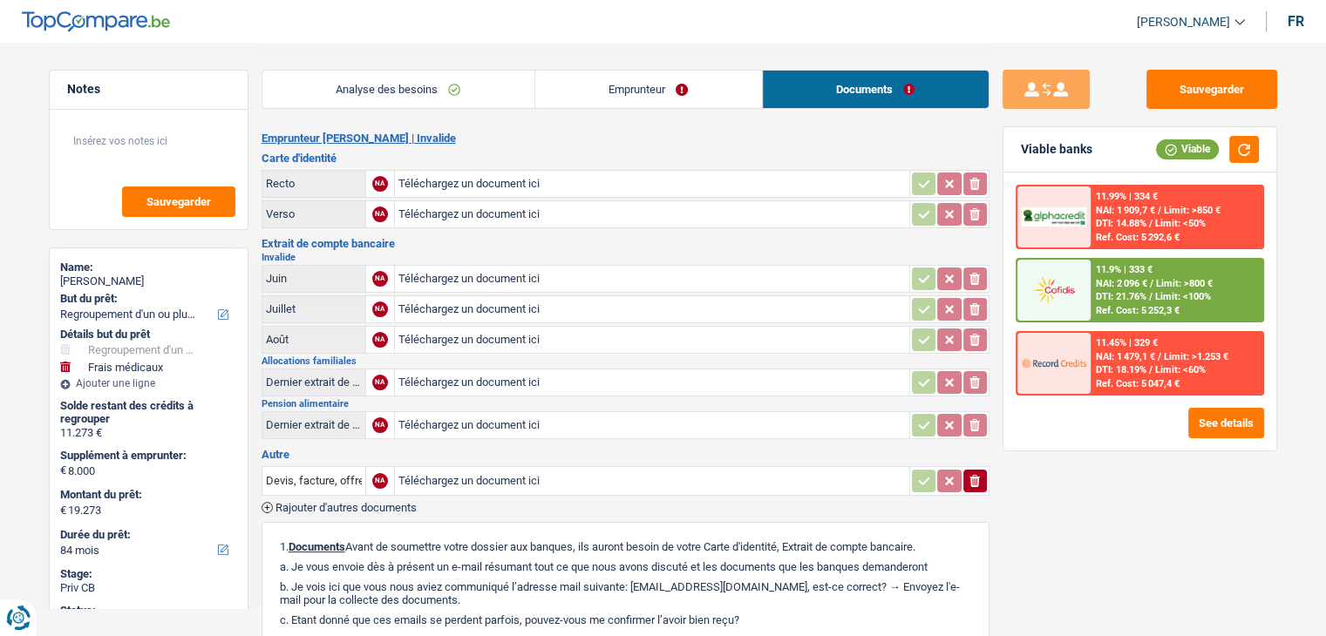
drag, startPoint x: 296, startPoint y: 255, endPoint x: 254, endPoint y: 242, distance: 44.7
click at [254, 242] on div "Notes Sauvegarder Name: Nourhene Hadj Ahmed But du prêt: Confort maison: meuble…" at bounding box center [663, 442] width 1255 height 797
click at [494, 243] on h3 "Extrait de compte bancaire" at bounding box center [625, 243] width 728 height 11
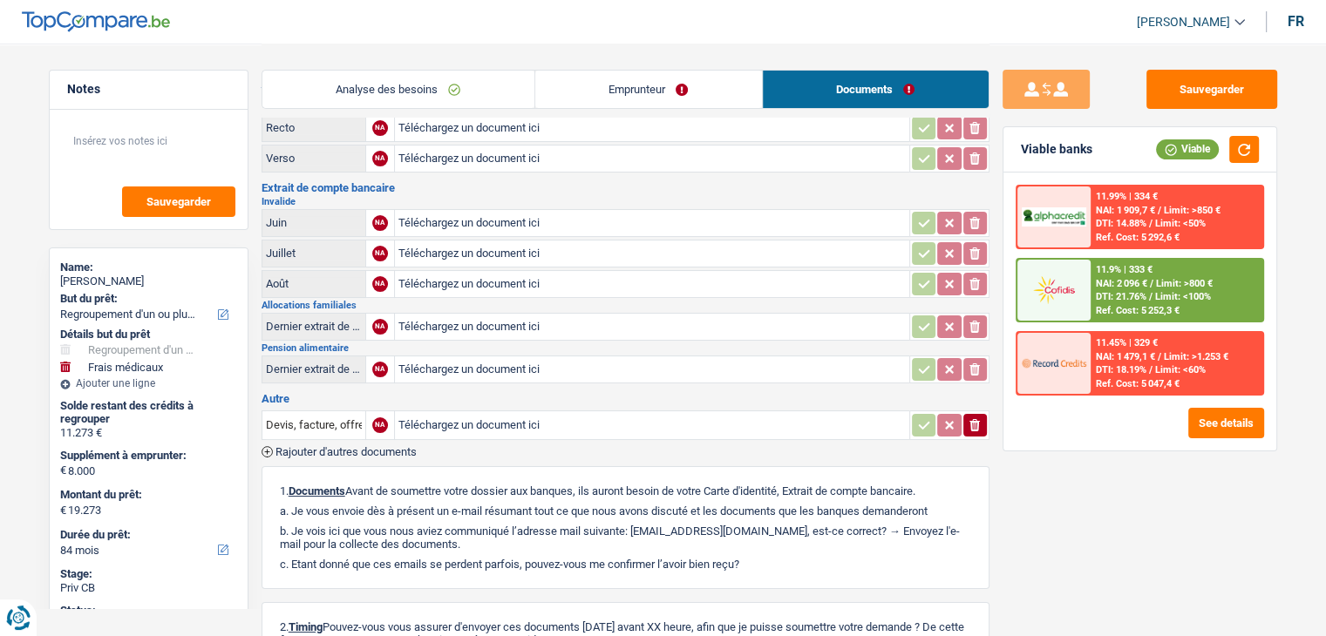
scroll to position [87, 0]
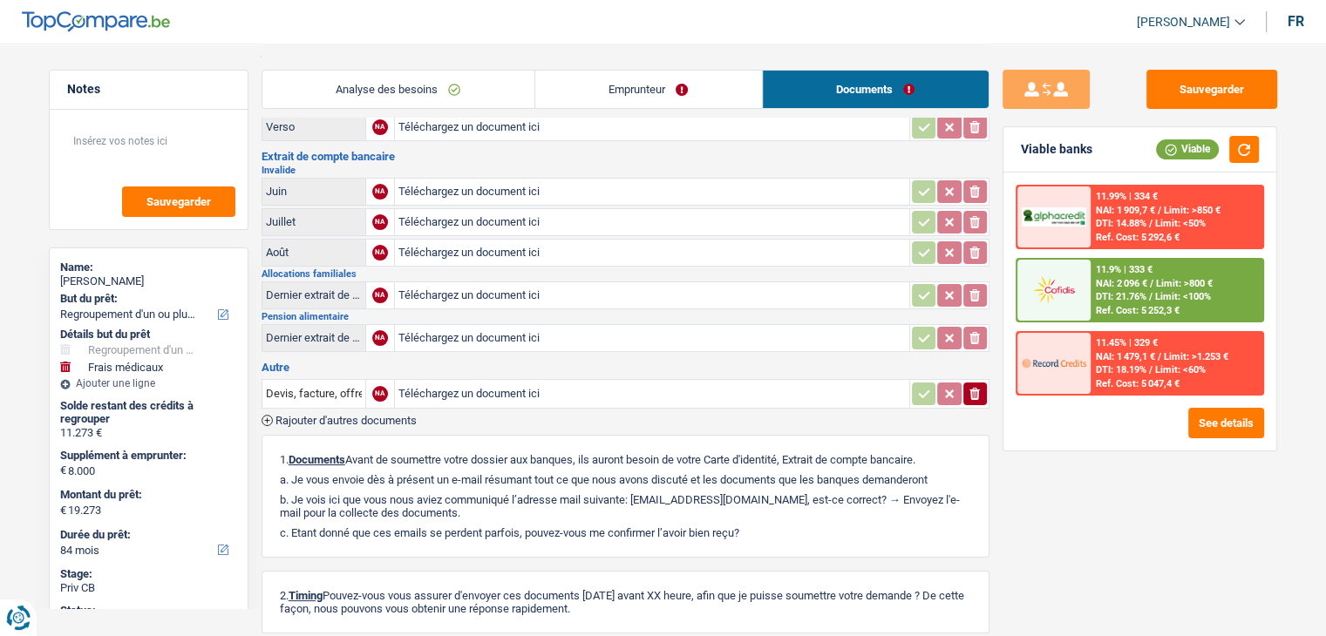
click at [485, 269] on h2 "Allocations familiales" at bounding box center [625, 274] width 728 height 10
click at [485, 270] on h2 "Allocations familiales" at bounding box center [625, 274] width 728 height 10
click at [494, 270] on h2 "Allocations familiales" at bounding box center [625, 274] width 728 height 10
click at [1097, 275] on div "11.9% | 333 € NAI: 2 096 € / Limit: >800 € DTI: 21.76% / Limit: <100% Ref. Cost…" at bounding box center [1176, 290] width 172 height 61
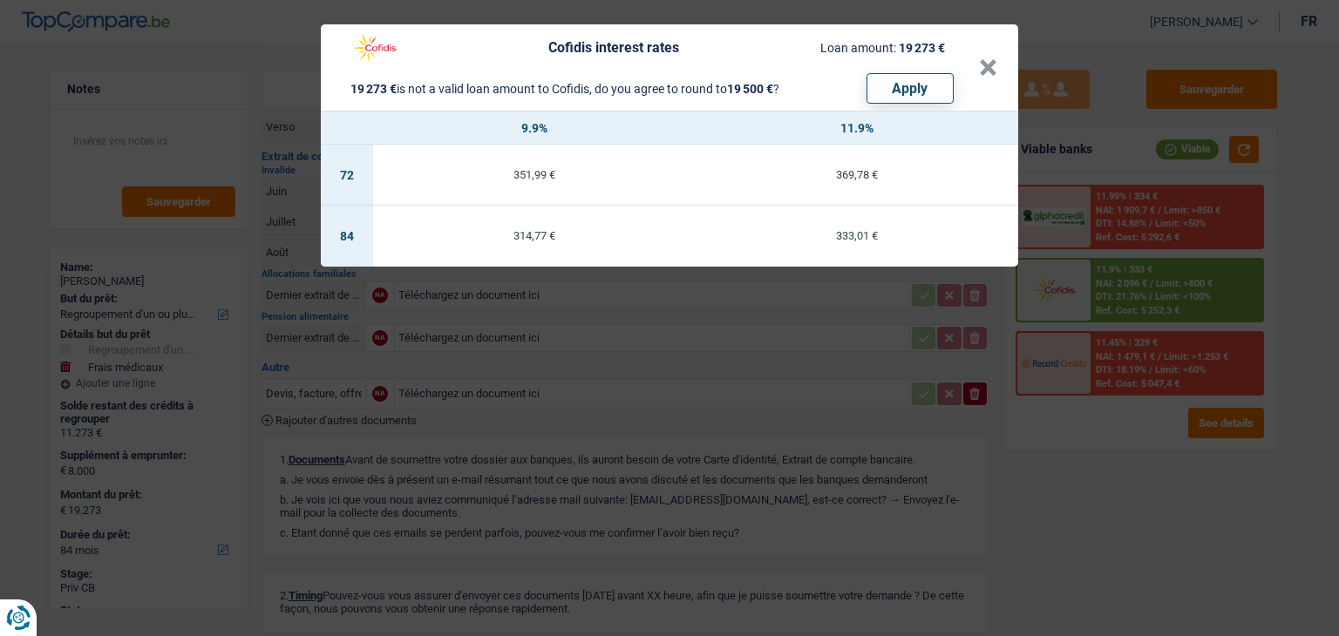
click at [899, 231] on div "333,01 €" at bounding box center [856, 235] width 322 height 11
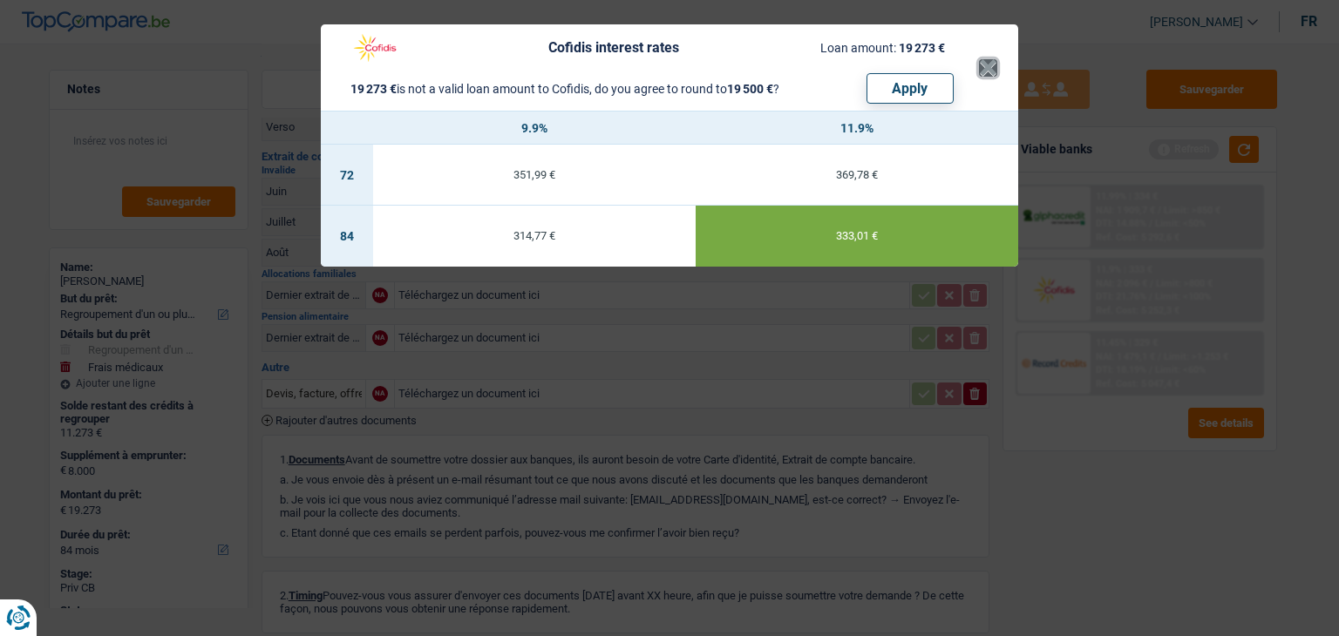
click at [990, 62] on button "×" at bounding box center [988, 67] width 18 height 17
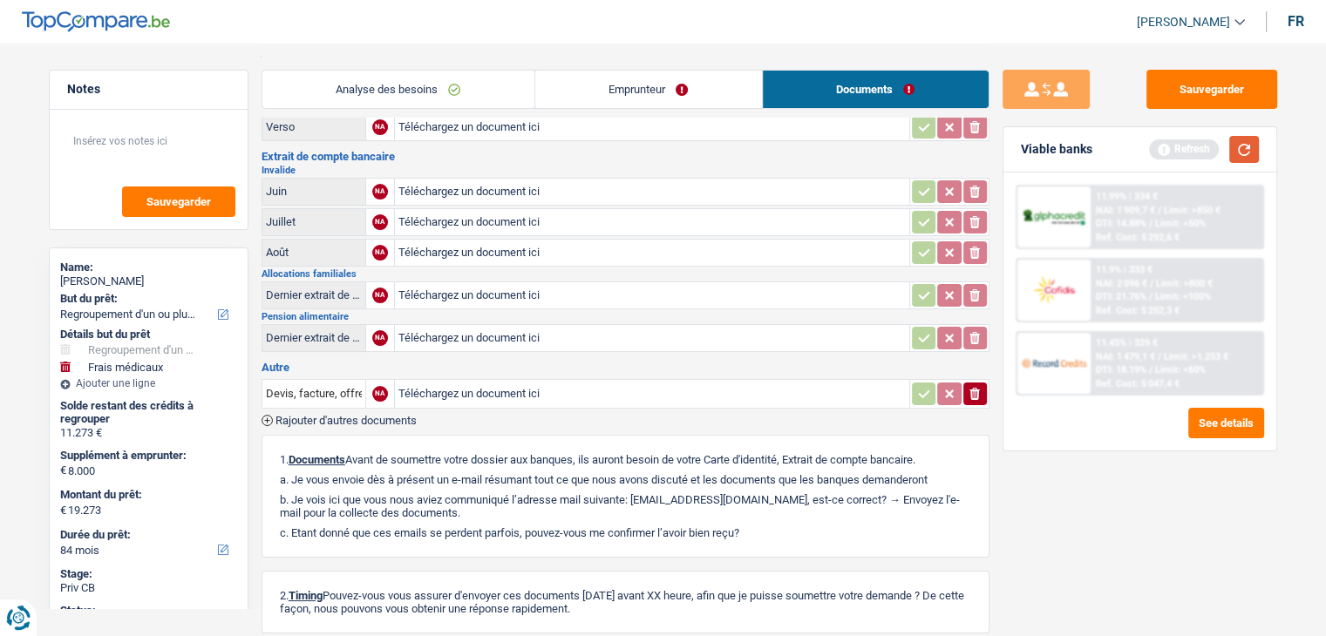
click at [1252, 145] on button "button" at bounding box center [1244, 149] width 30 height 27
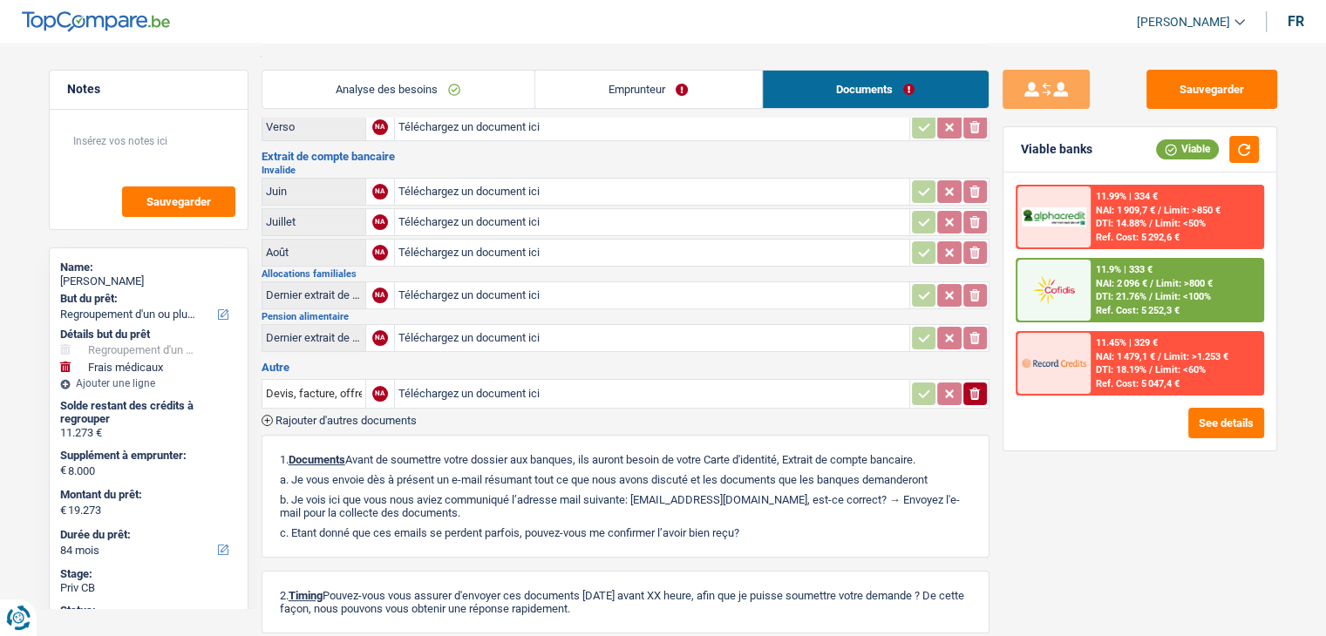
click at [386, 92] on link "Analyse des besoins" at bounding box center [398, 89] width 272 height 37
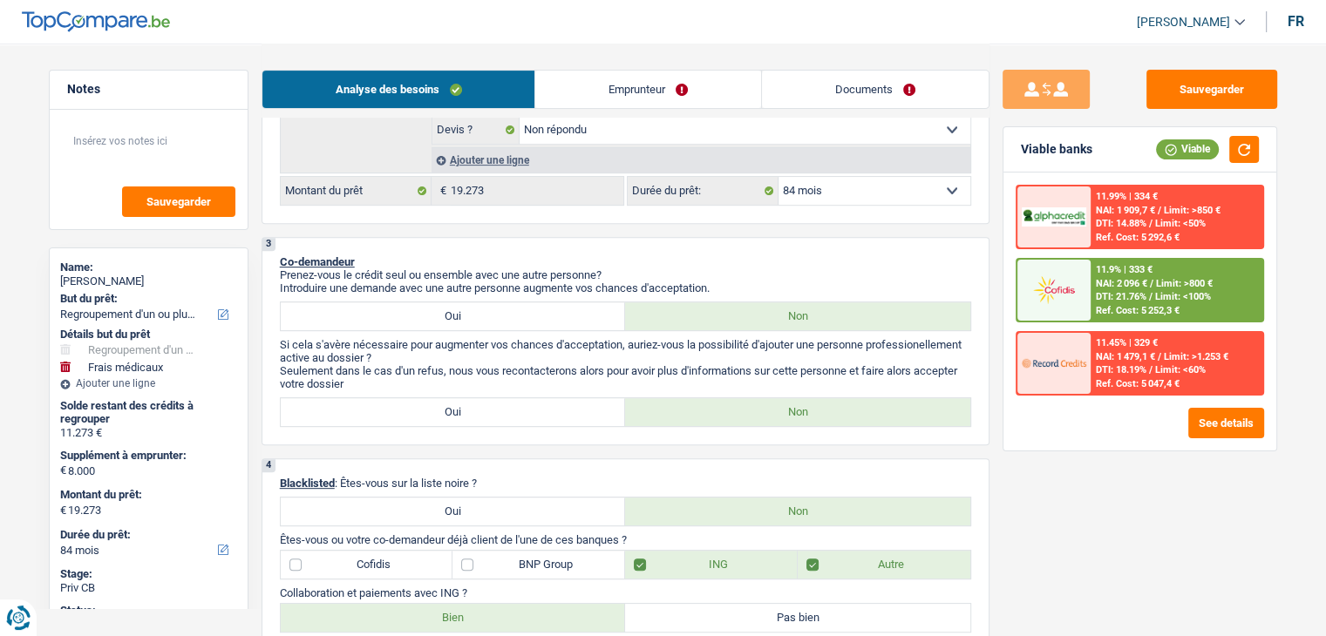
scroll to position [959, 0]
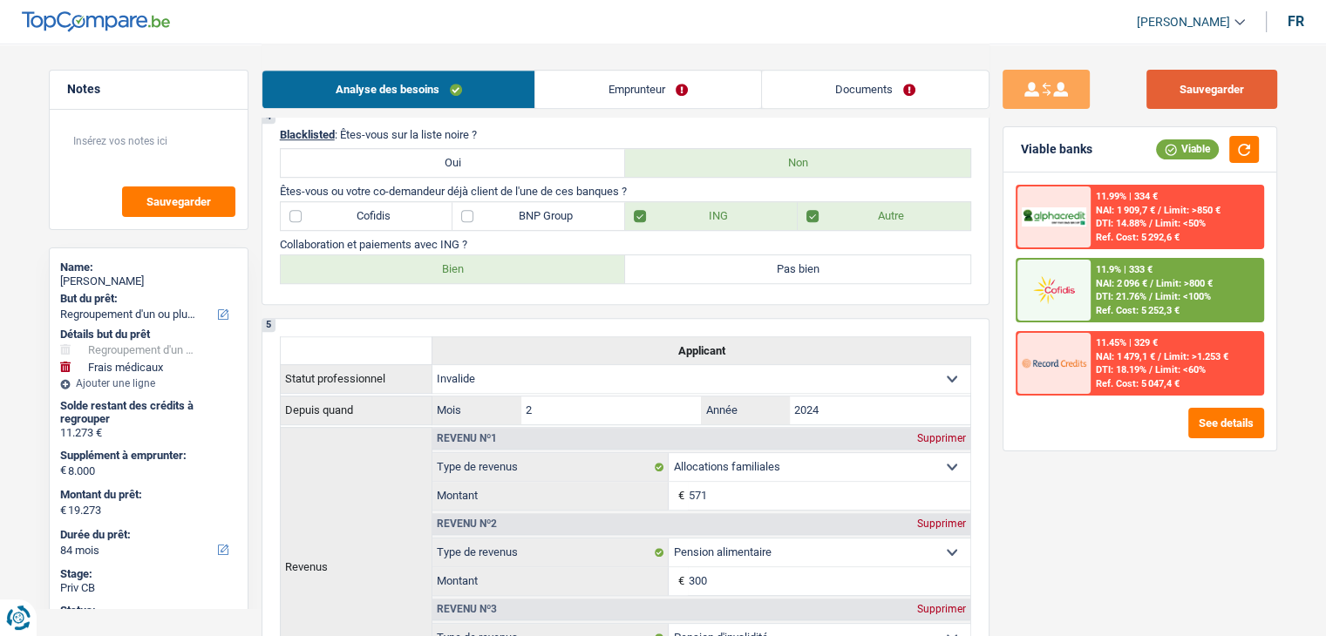
click at [1160, 90] on button "Sauvegarder" at bounding box center [1211, 89] width 131 height 39
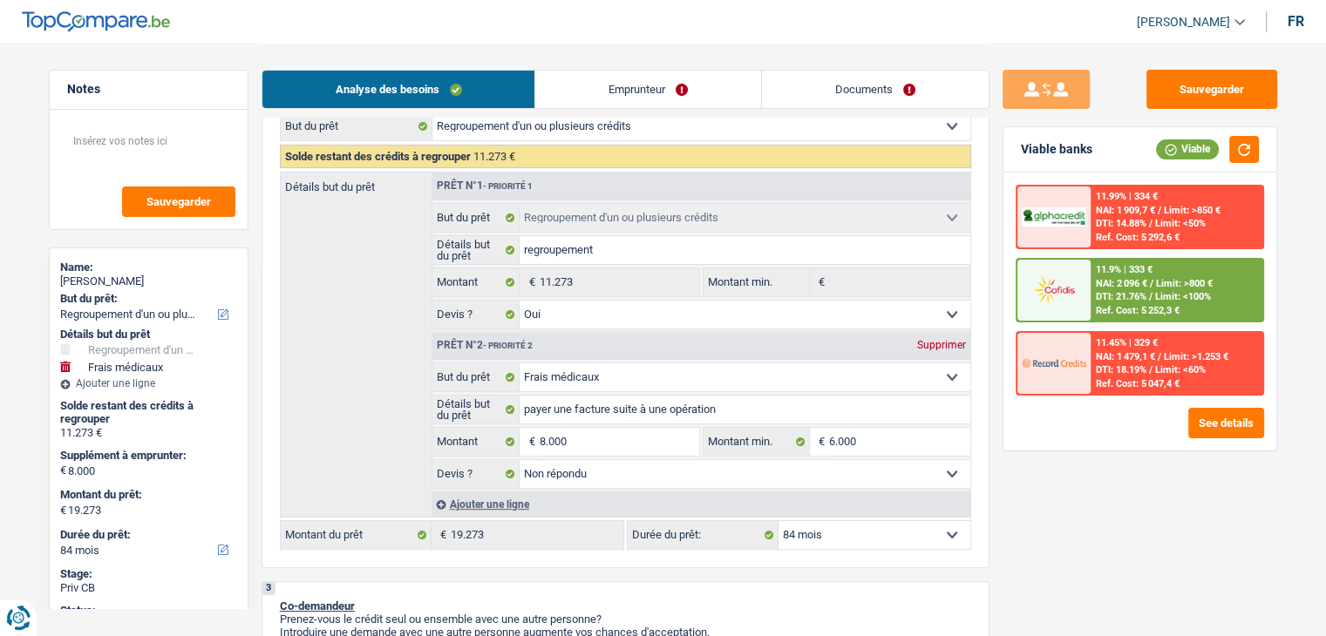
scroll to position [436, 0]
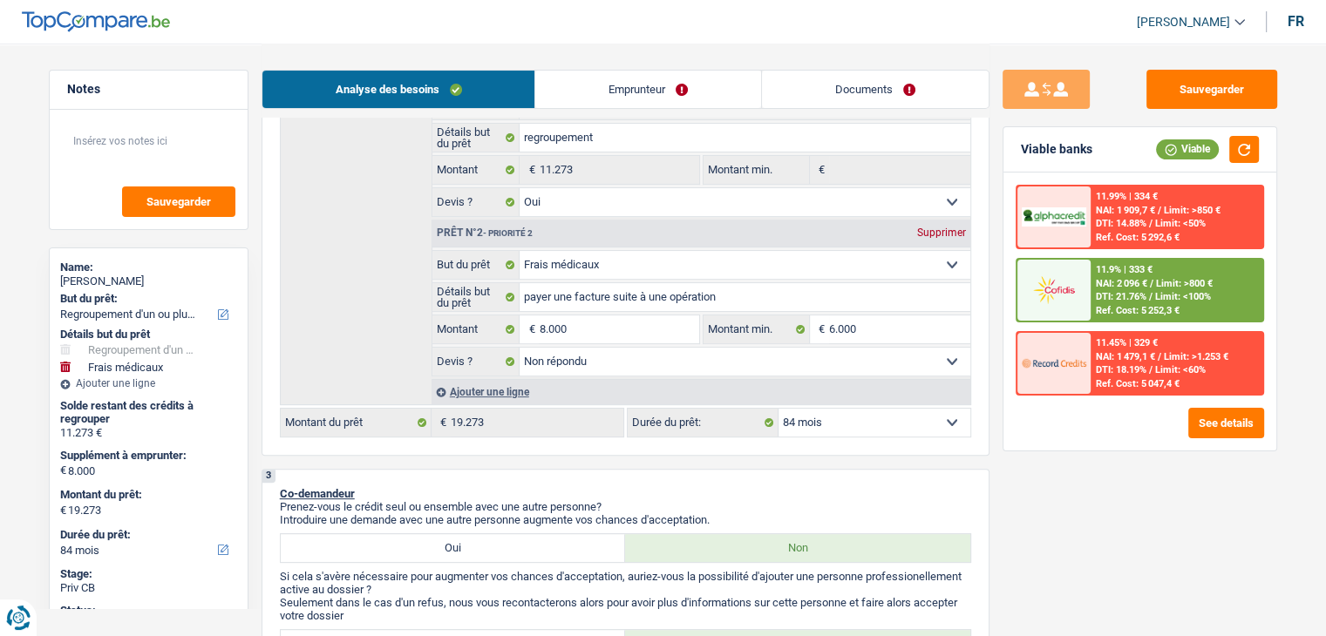
scroll to position [349, 0]
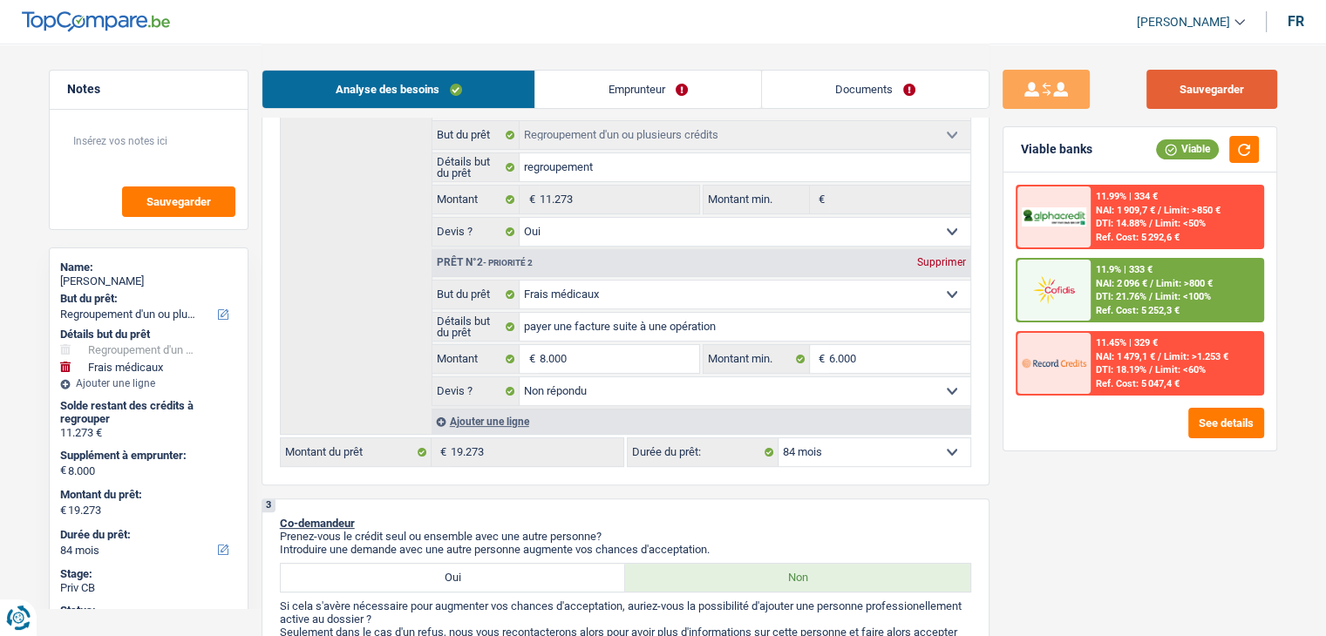
click at [1187, 88] on button "Sauvegarder" at bounding box center [1211, 89] width 131 height 39
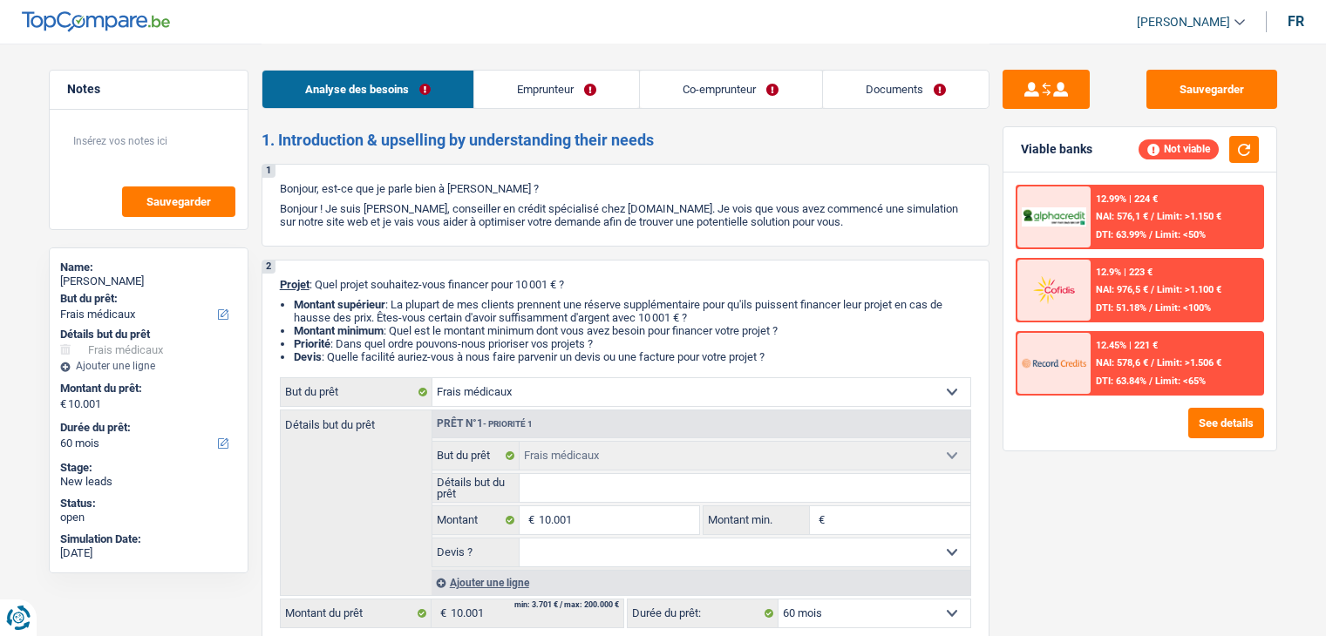
select select "medical"
select select "60"
select select "medical"
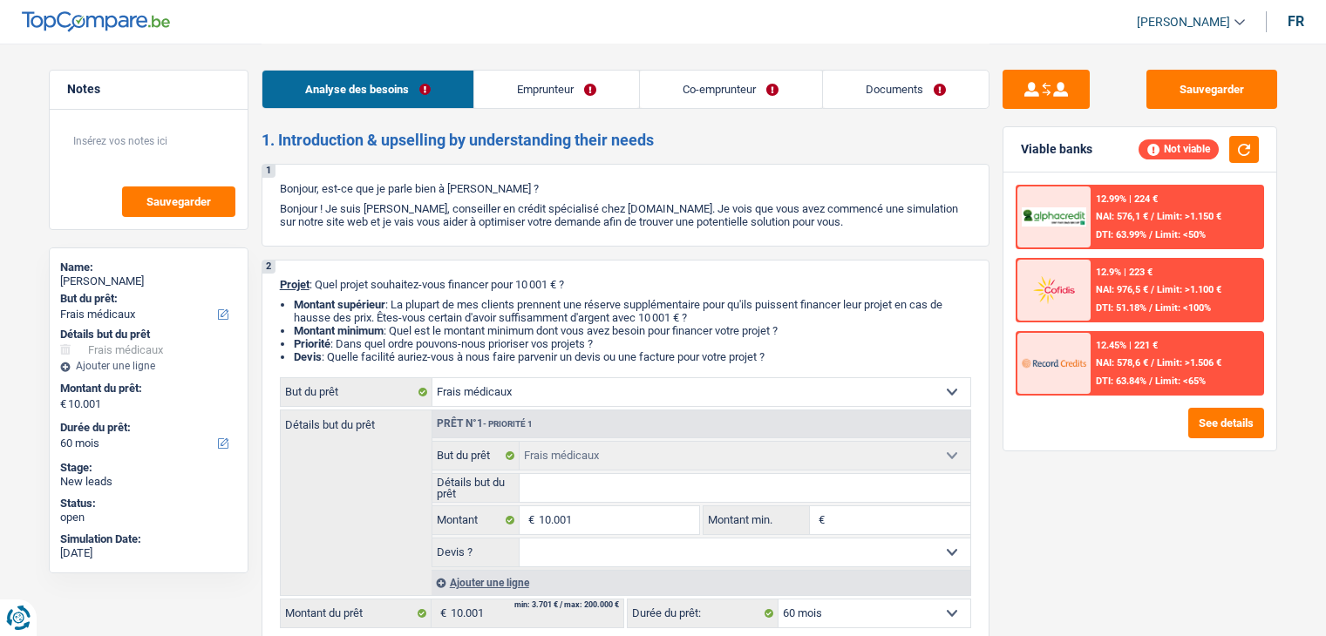
select select "60"
select select "worker"
select select "familyAllowances"
select select "mealVouchers"
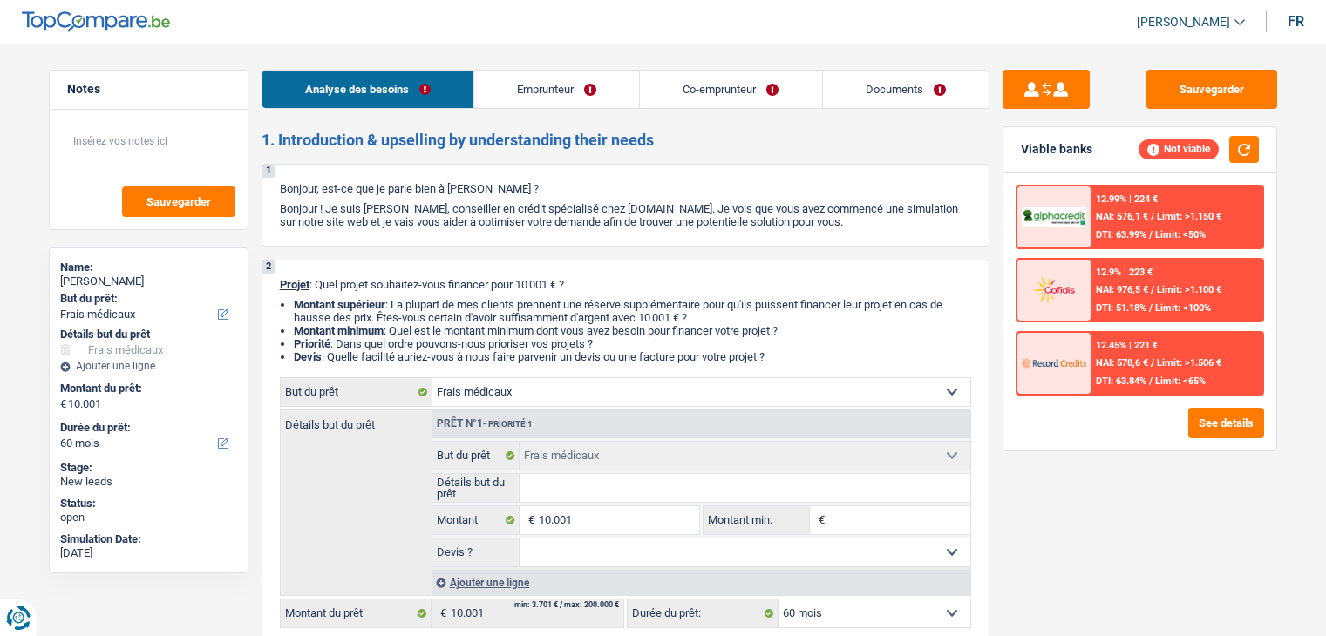
select select "netSalary"
select select "rents"
select select "medical"
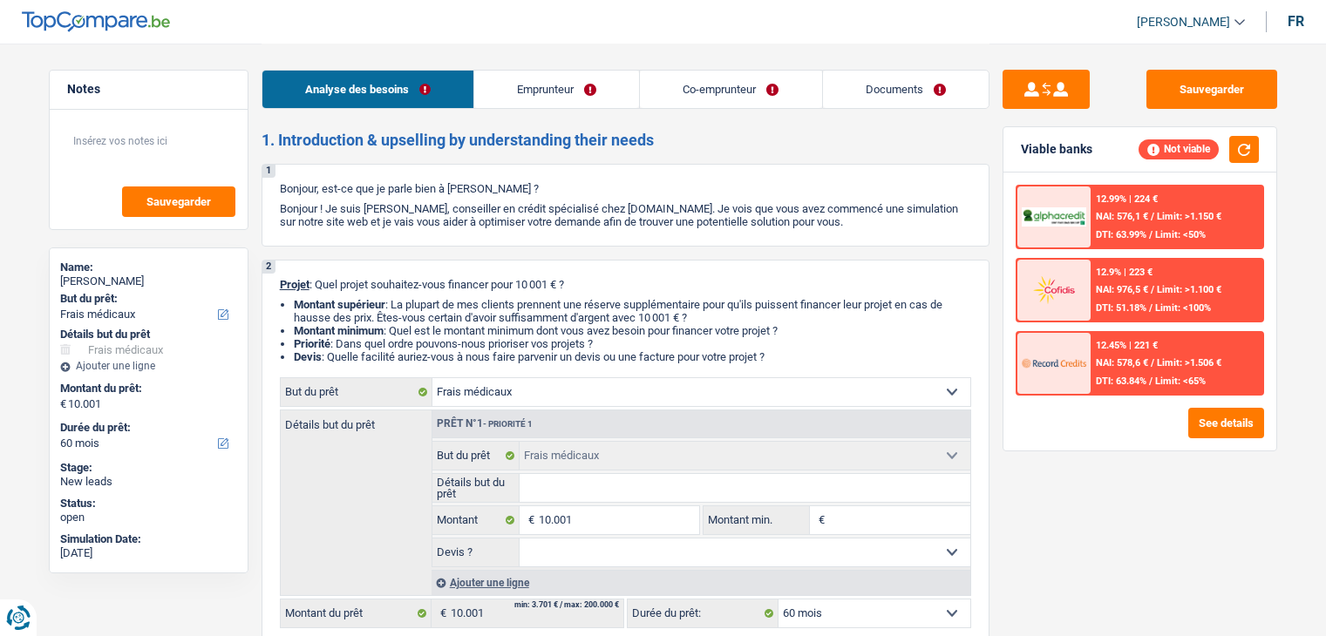
select select "60"
click at [550, 101] on link "Emprunteur" at bounding box center [556, 89] width 165 height 37
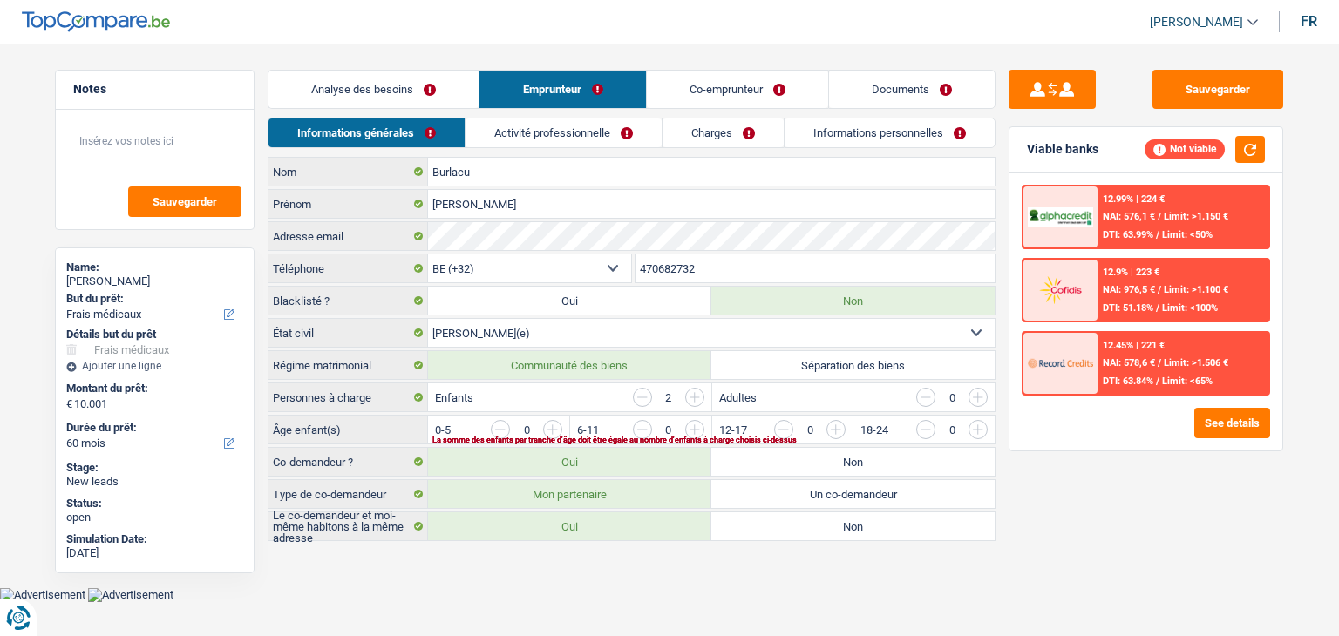
click at [712, 128] on link "Charges" at bounding box center [722, 133] width 121 height 29
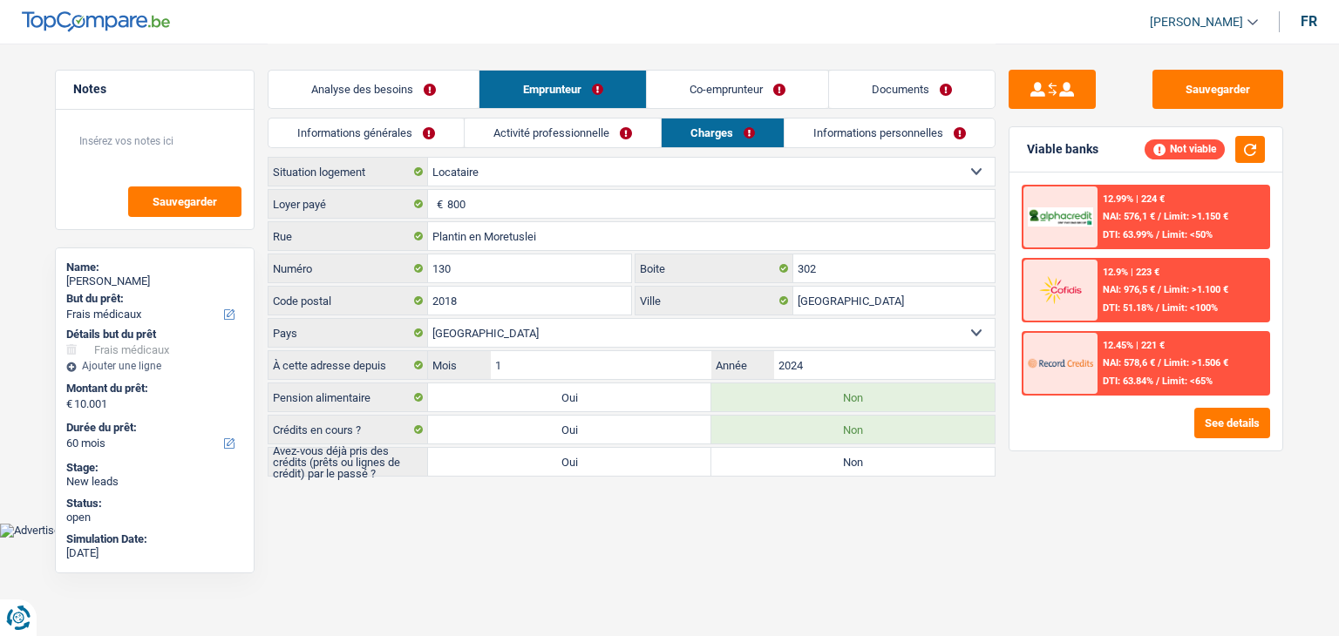
click at [845, 136] on link "Informations personnelles" at bounding box center [889, 133] width 210 height 29
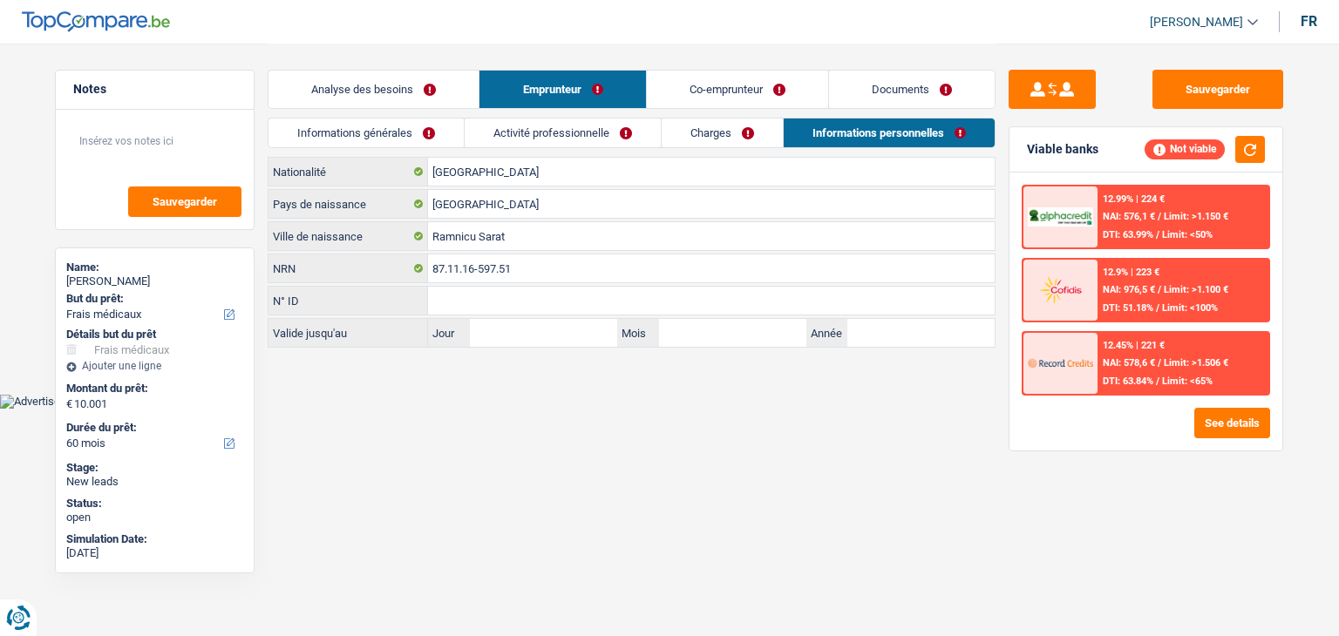
click at [905, 102] on link "Documents" at bounding box center [912, 89] width 166 height 37
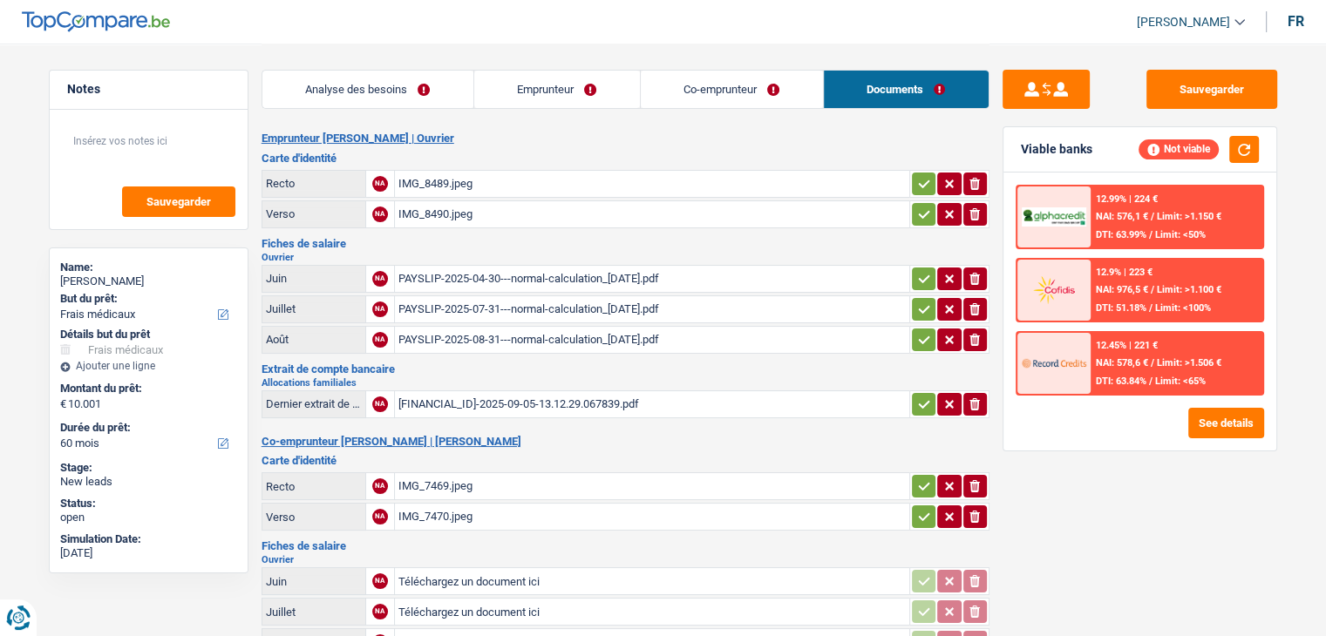
click at [415, 86] on link "Analyse des besoins" at bounding box center [367, 89] width 211 height 37
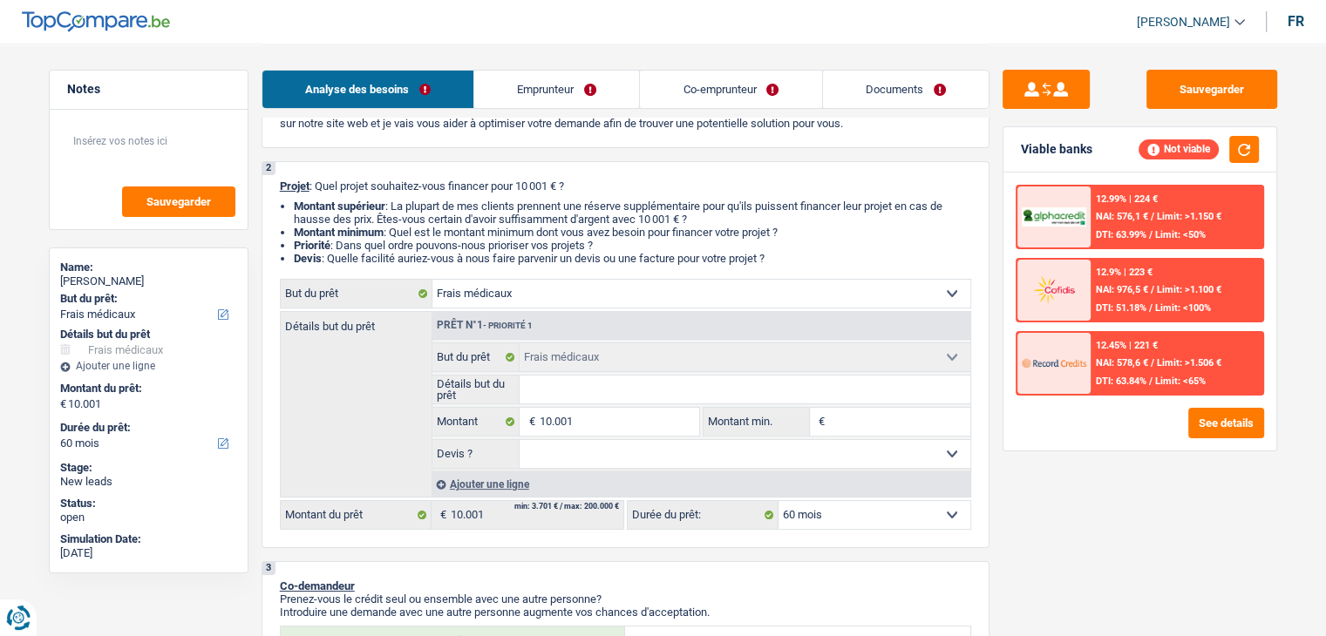
scroll to position [174, 0]
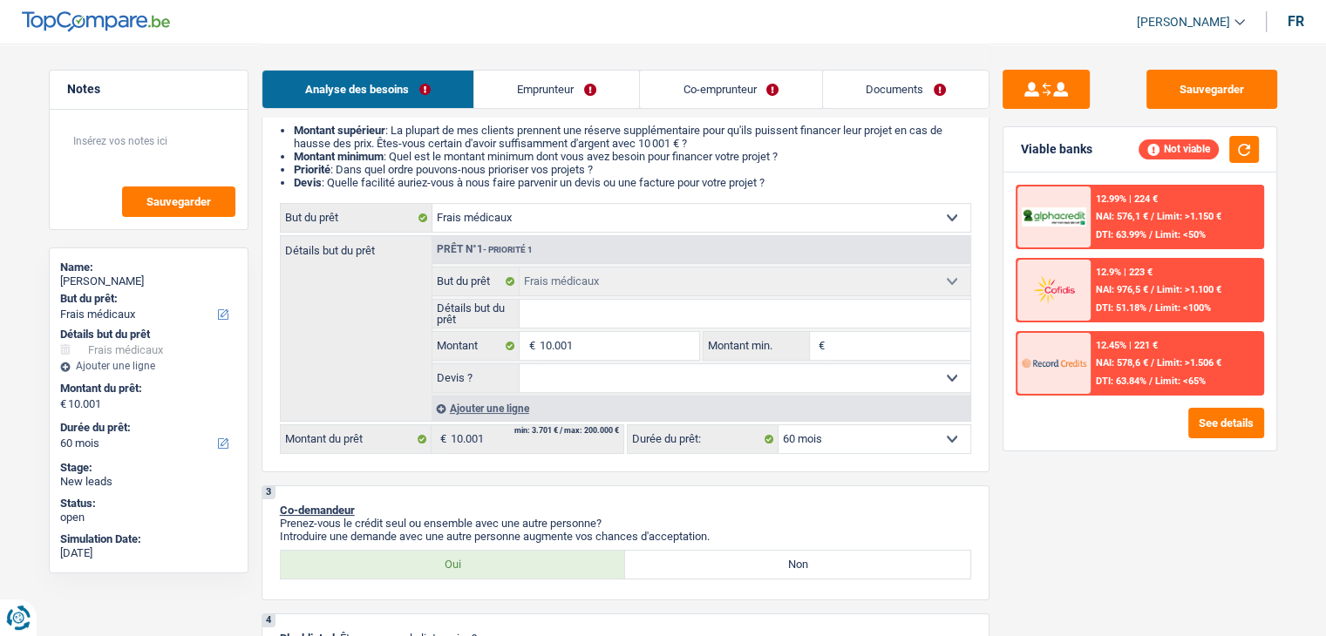
click at [603, 211] on select "Confort maison: meubles, textile, peinture, électroménager, outillage non-profe…" at bounding box center [701, 218] width 538 height 28
select select "household"
click at [432, 204] on select "Confort maison: meubles, textile, peinture, électroménager, outillage non-profe…" at bounding box center [701, 218] width 538 height 28
select select "household"
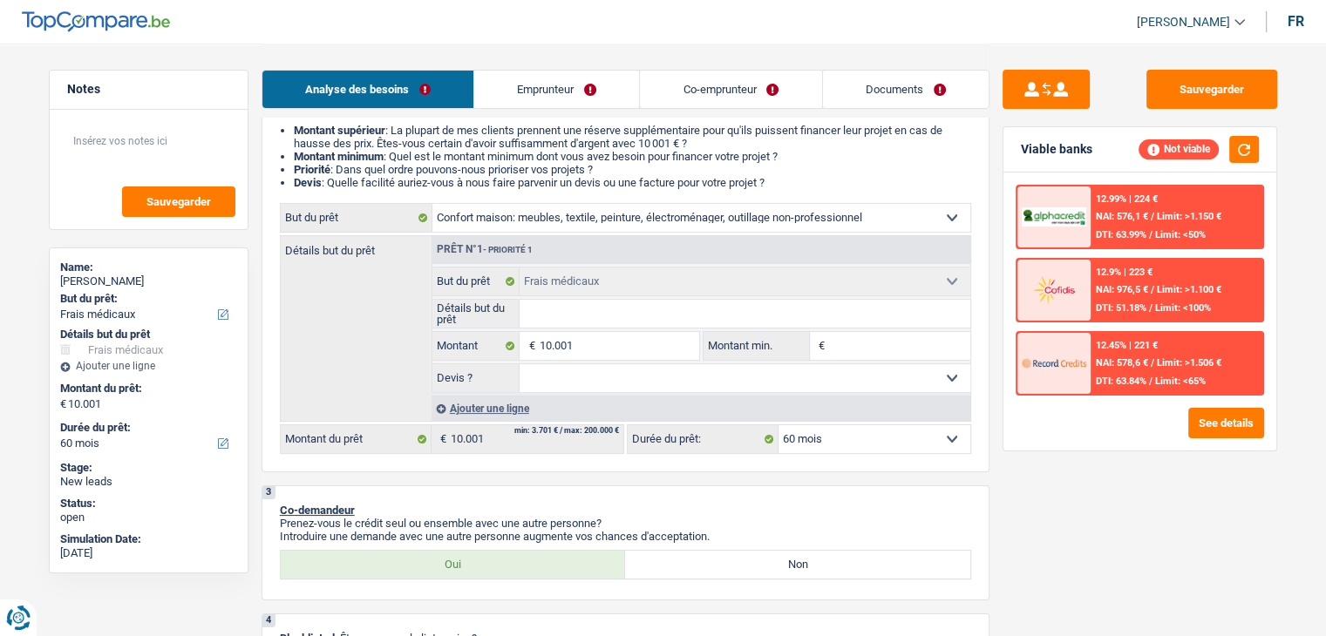
select select "household"
select select "medical"
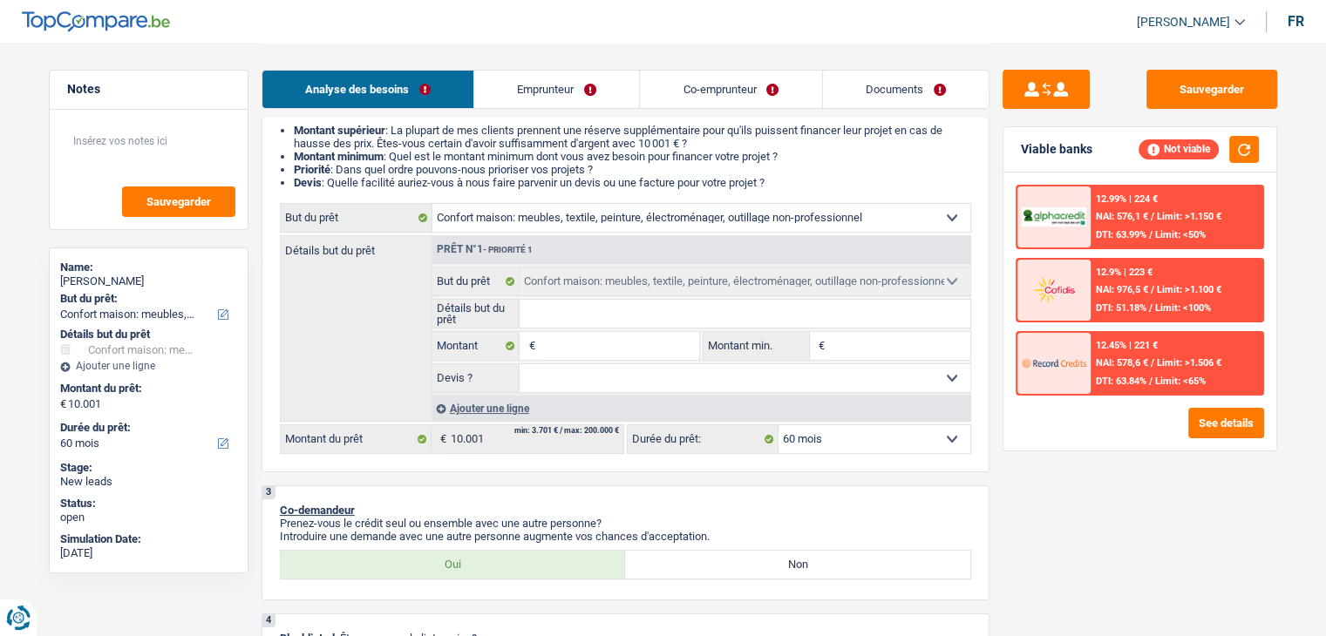
select select "medical"
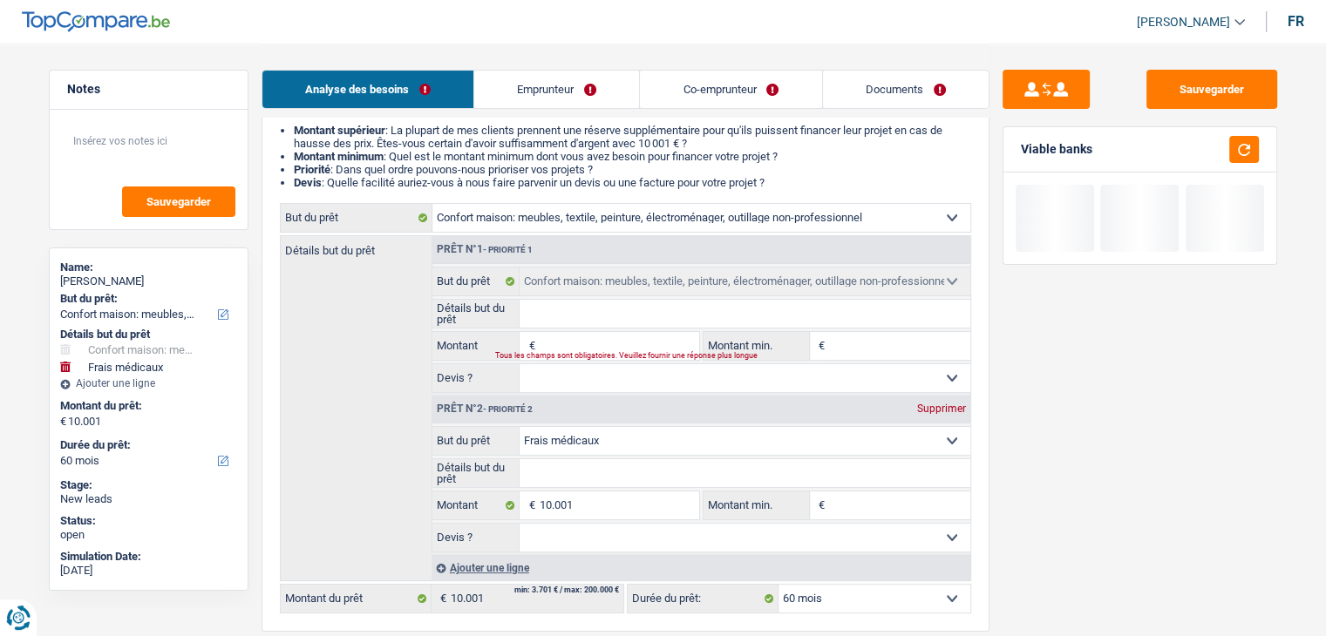
click at [932, 412] on div "Supprimer" at bounding box center [941, 408] width 58 height 10
type input "0"
select select
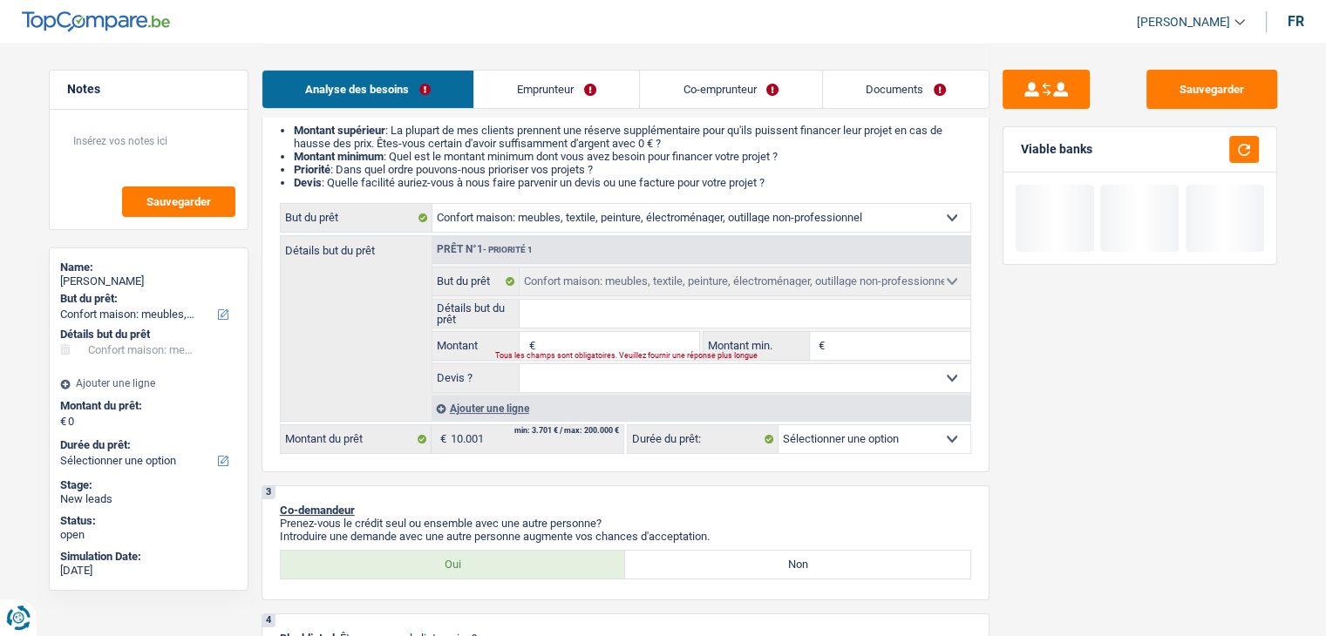
click at [606, 343] on input "Montant" at bounding box center [618, 346] width 159 height 28
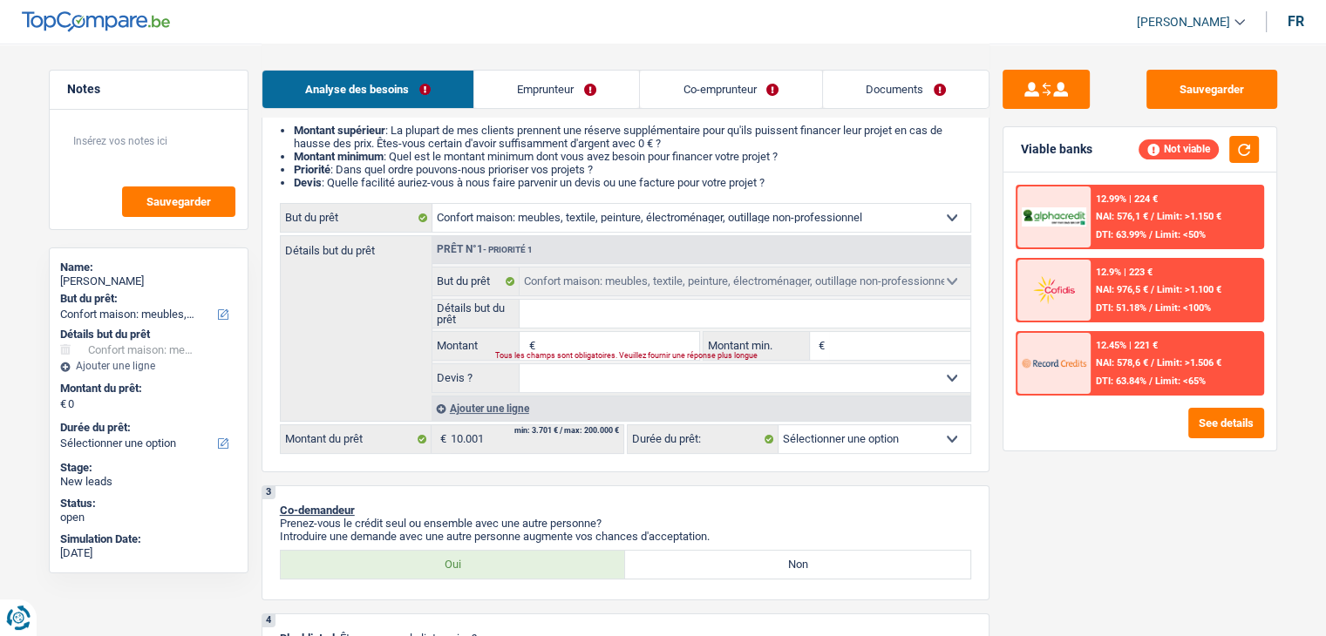
type input "1"
type input "10"
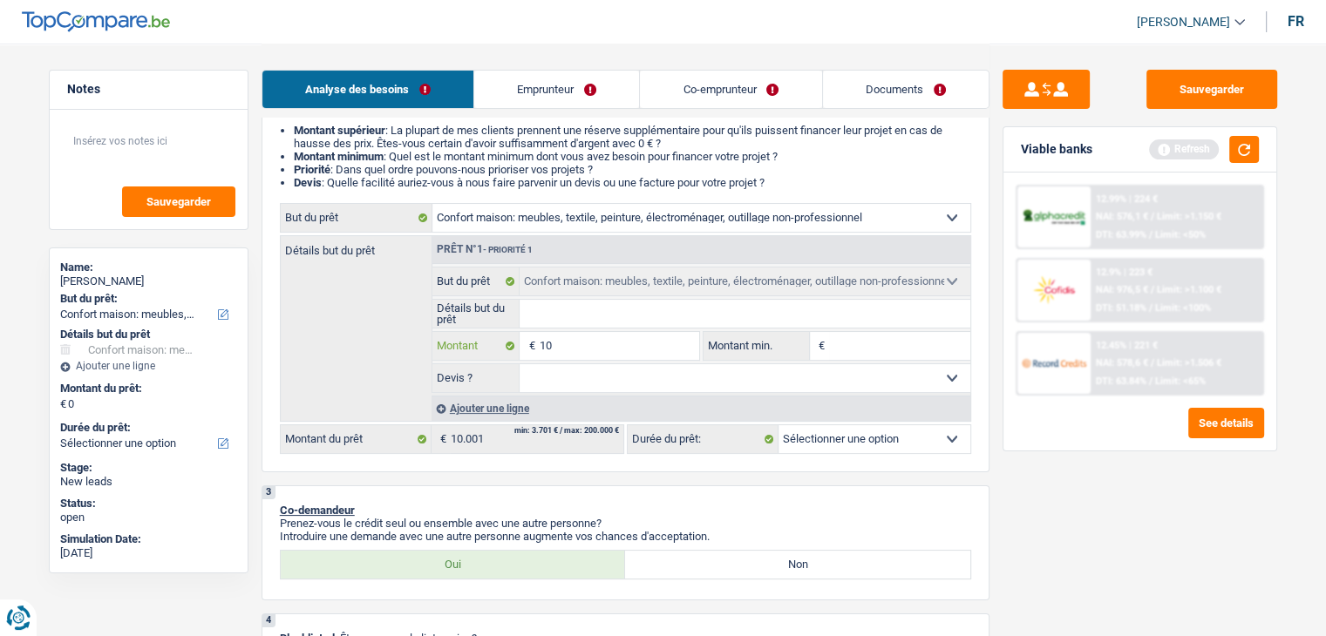
type input "100"
type input "1.000"
type input "10.001"
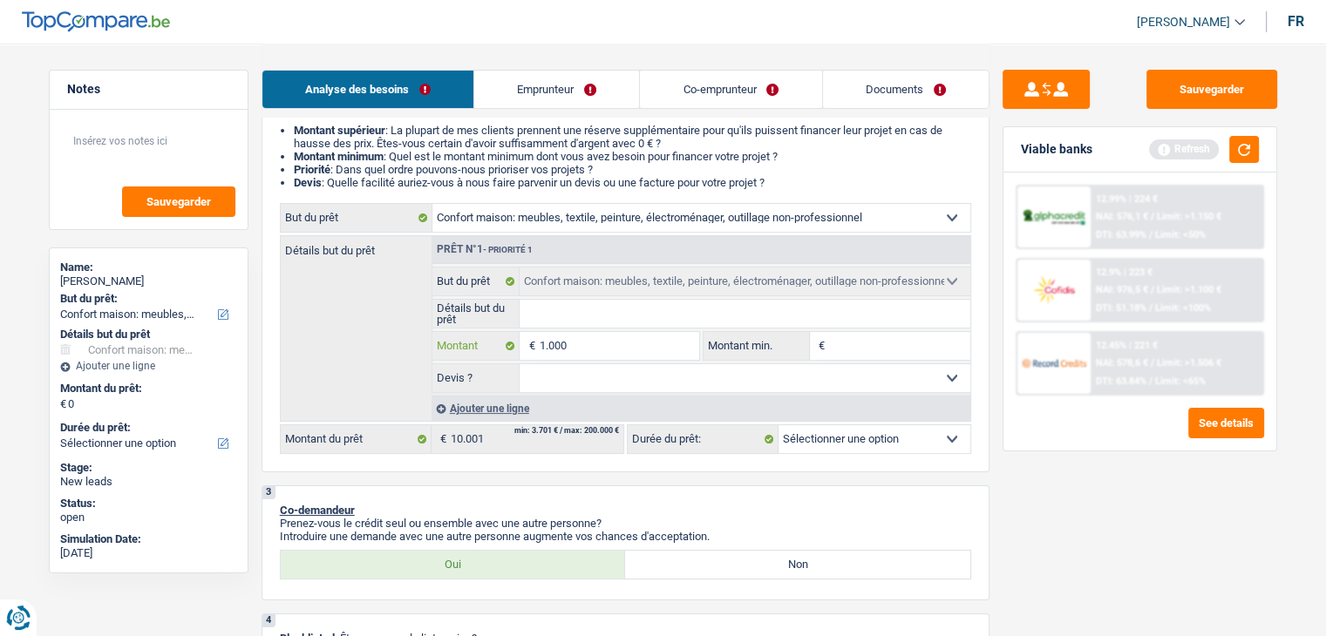
type input "10.001"
click at [770, 309] on input "Détails but du prêt" at bounding box center [744, 314] width 451 height 28
type input "10.001"
select select "60"
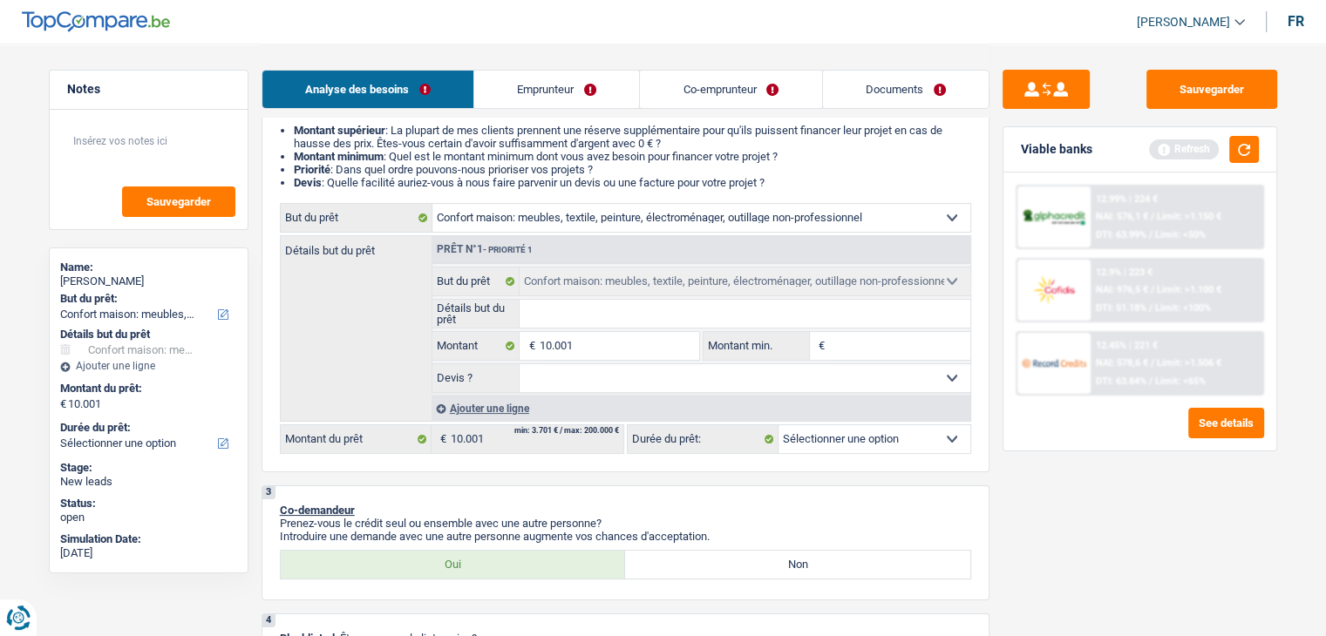
select select "60"
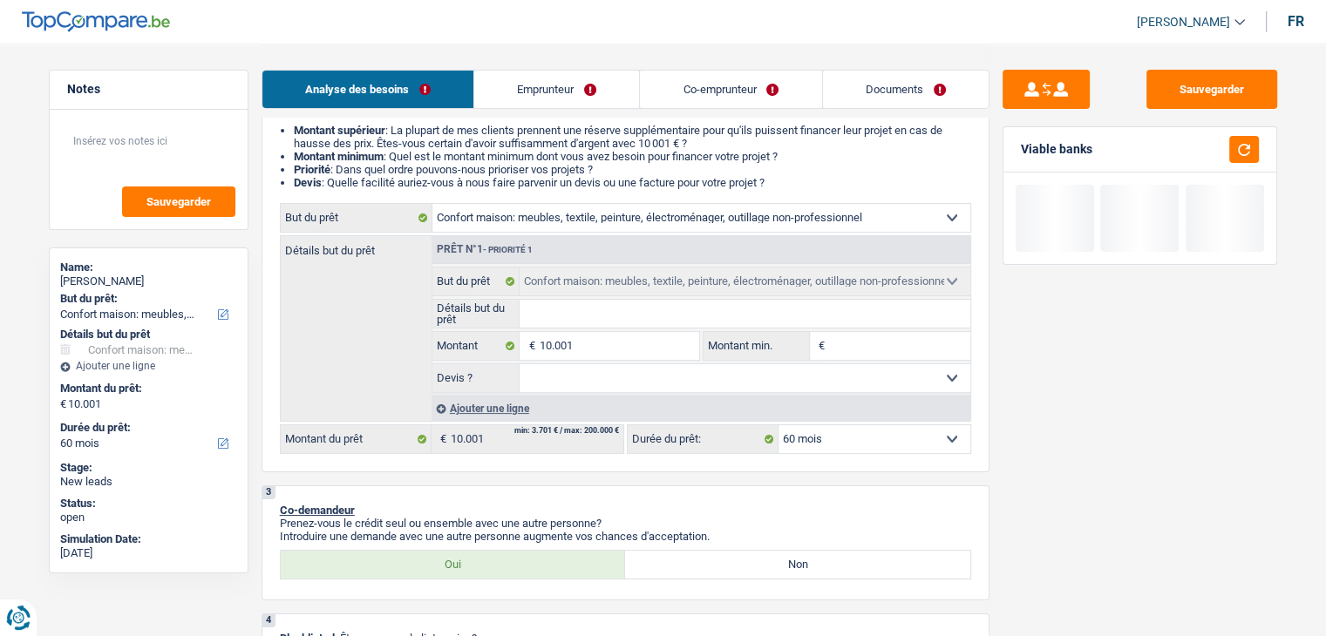
type input "a"
type input "am"
type input "ame"
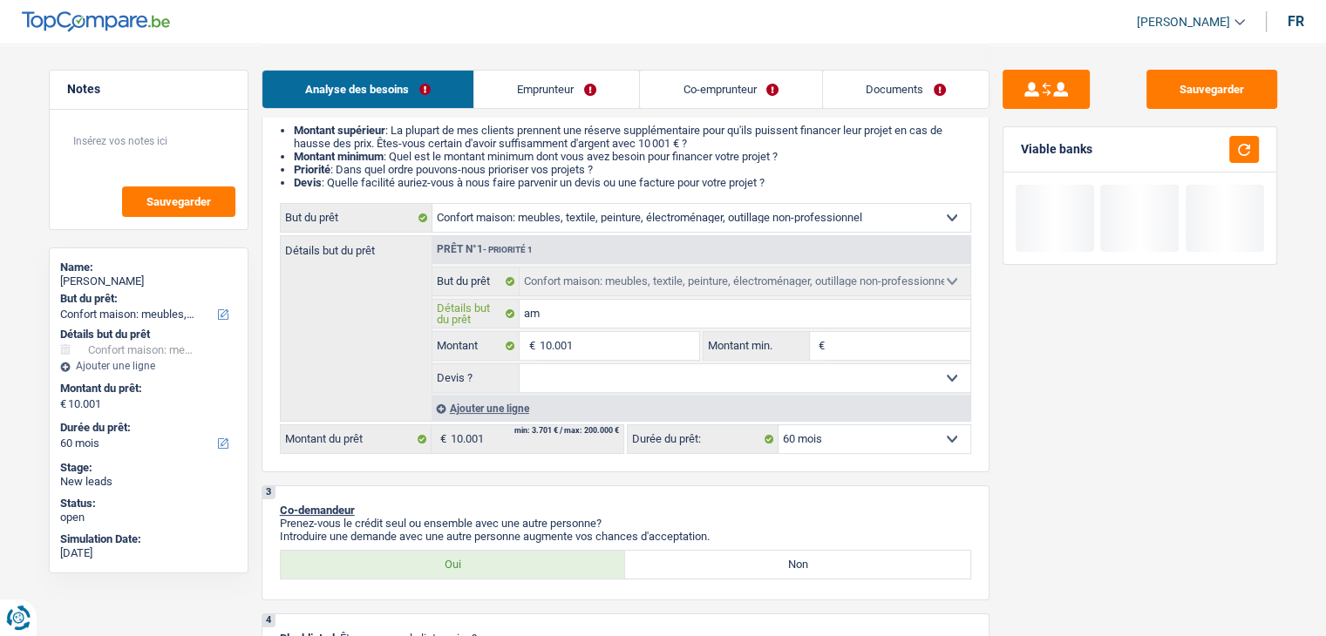
type input "ame"
type input "ameu"
type input "ameub"
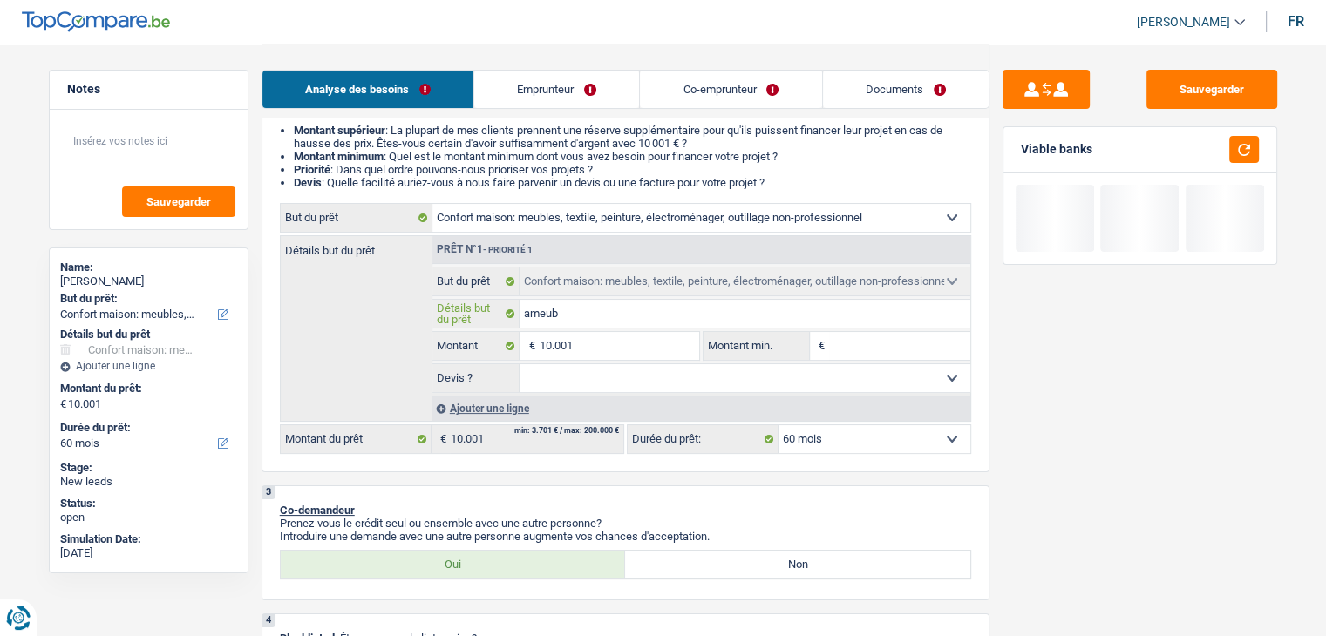
type input "ameubl"
type input "ameuble"
type input "ameublem"
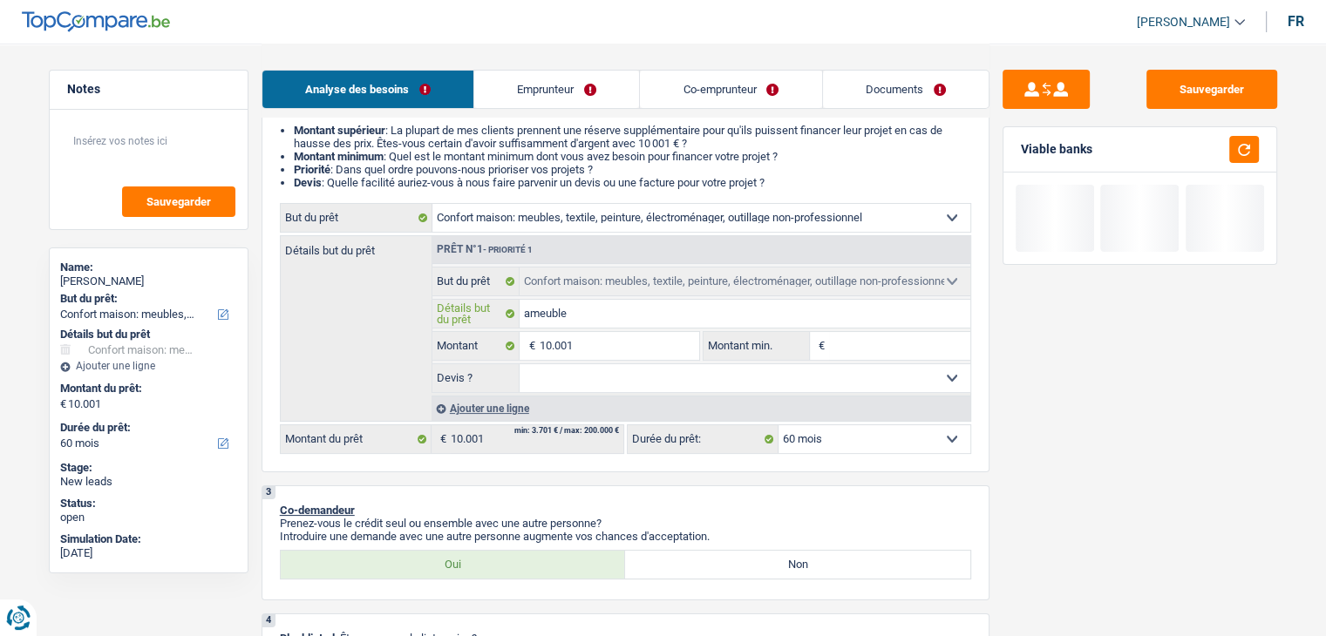
type input "ameublem"
type input "ameubleme"
type input "ameublemen"
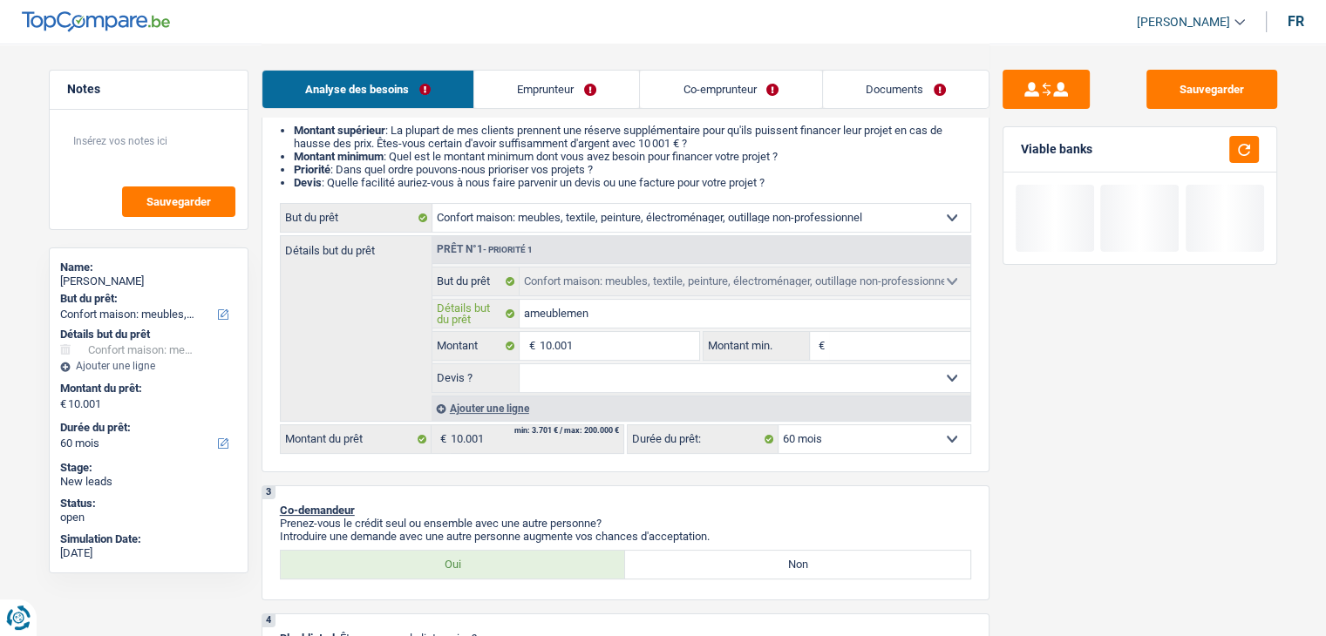
type input "ameublement"
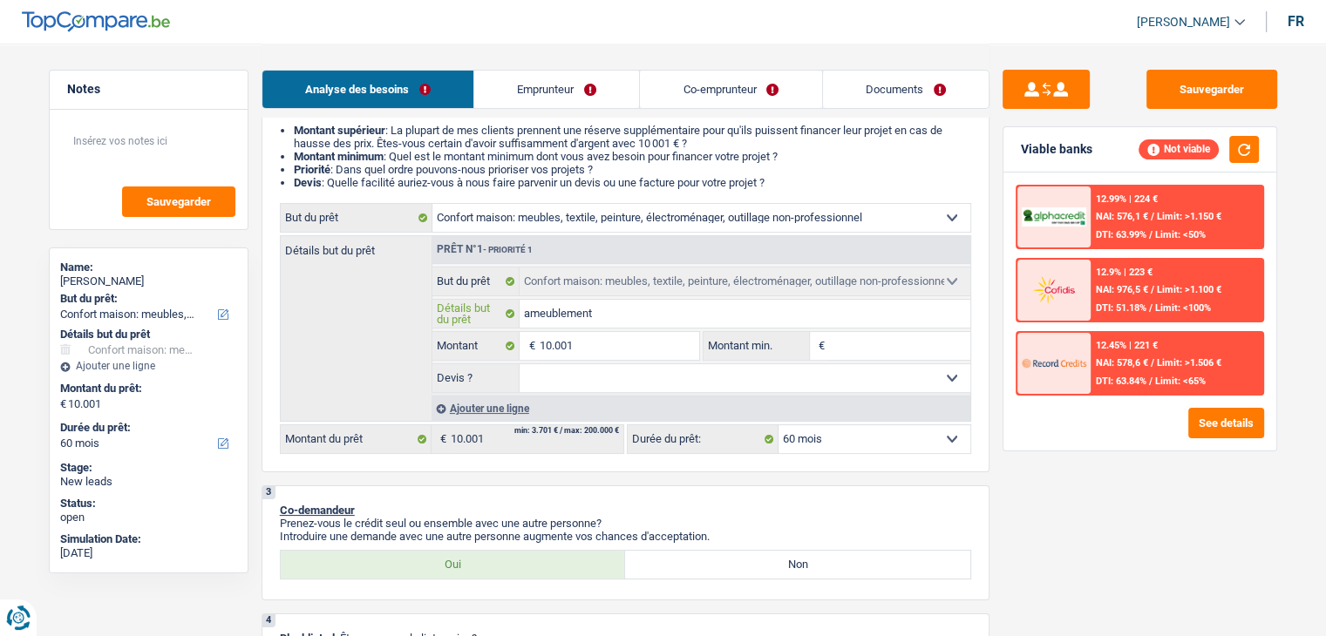
type input "ameublement"
click at [877, 343] on input "Montant min." at bounding box center [899, 346] width 141 height 28
type input "1"
type input "10"
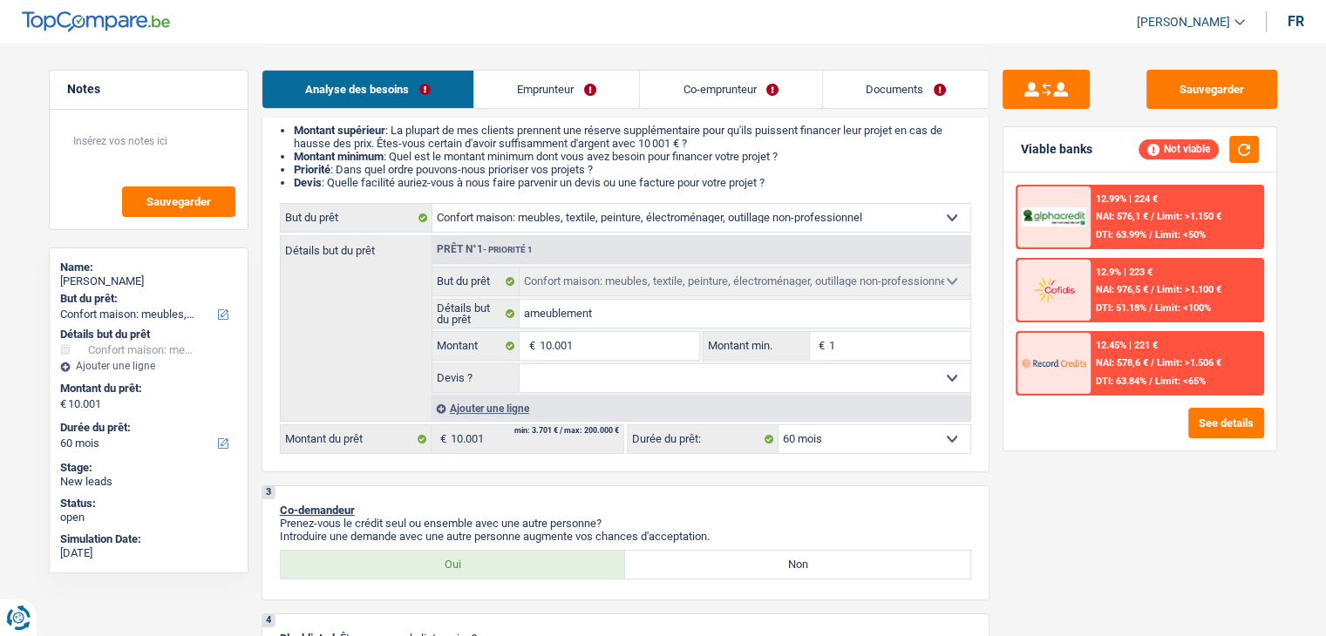
type input "10"
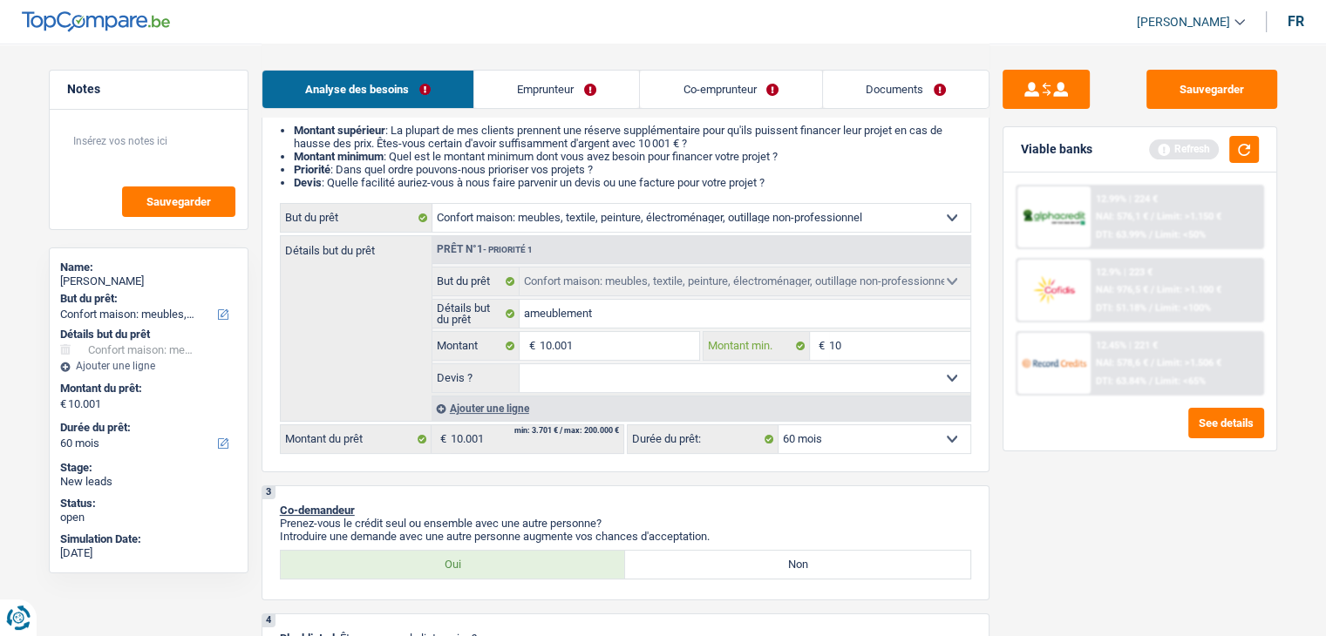
type input "100"
type input "1.000"
type input "10.001"
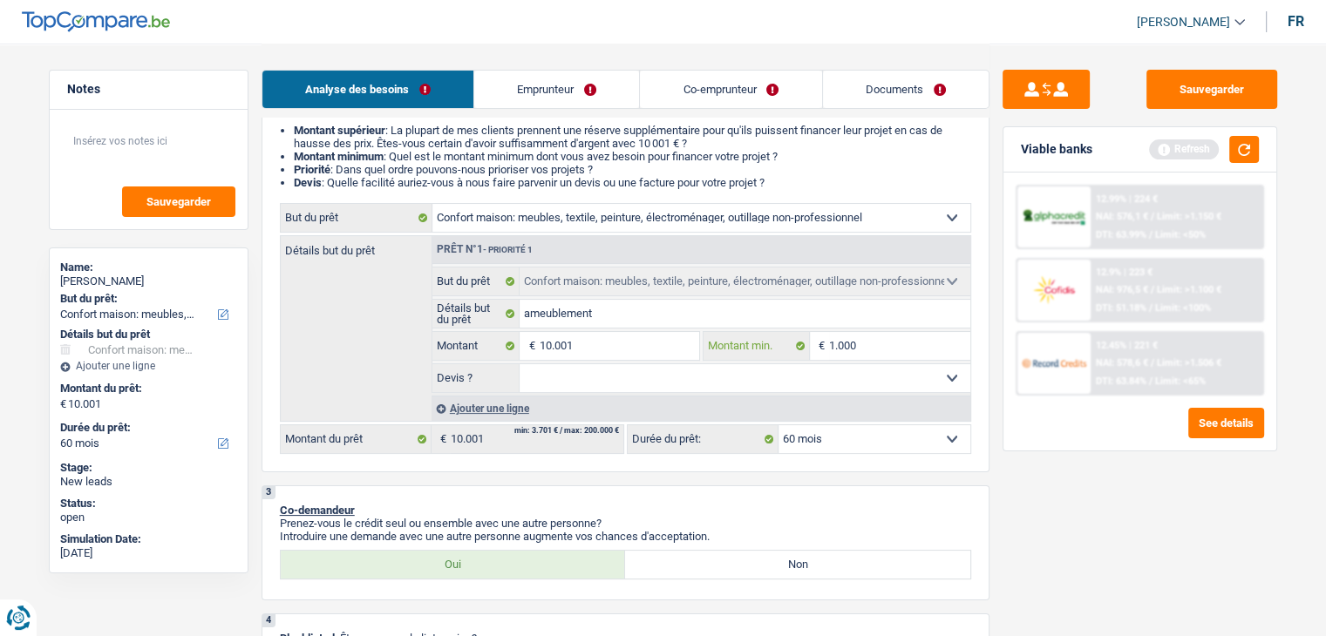
type input "10.001"
click at [728, 165] on li "Priorité : Dans quel ordre pouvons-nous prioriser vos projets ?" at bounding box center [632, 169] width 677 height 13
click at [1244, 153] on button "button" at bounding box center [1244, 149] width 30 height 27
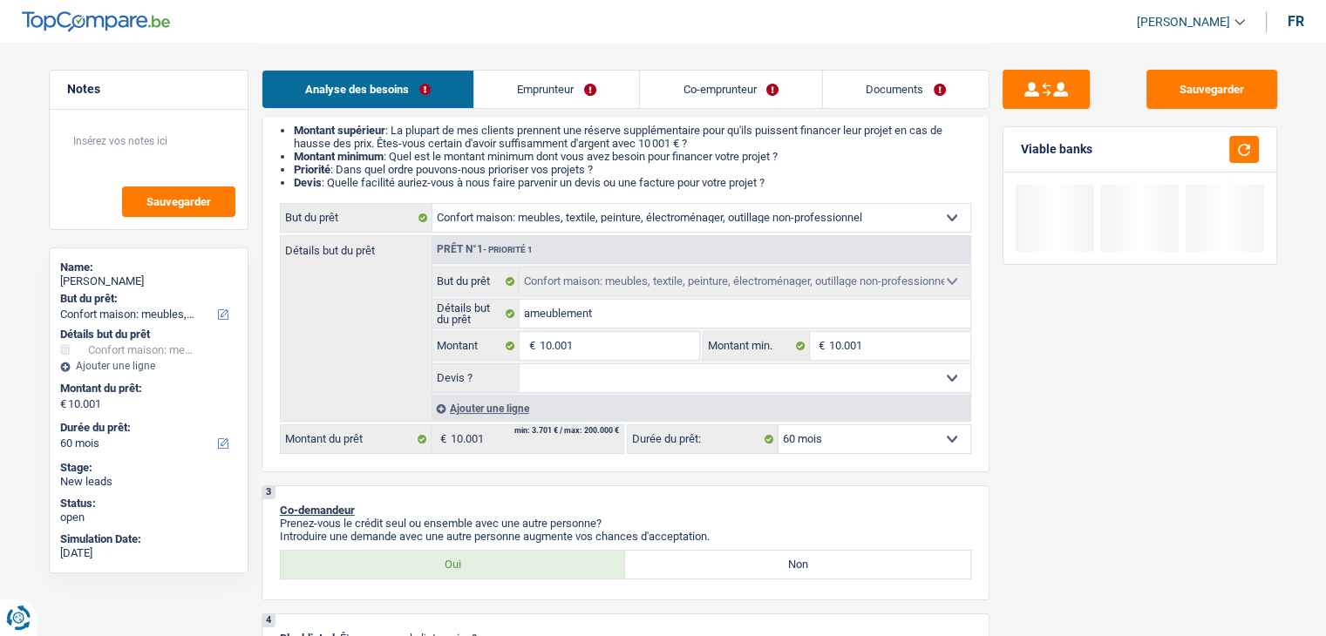
click at [742, 105] on link "Co-emprunteur" at bounding box center [730, 89] width 181 height 37
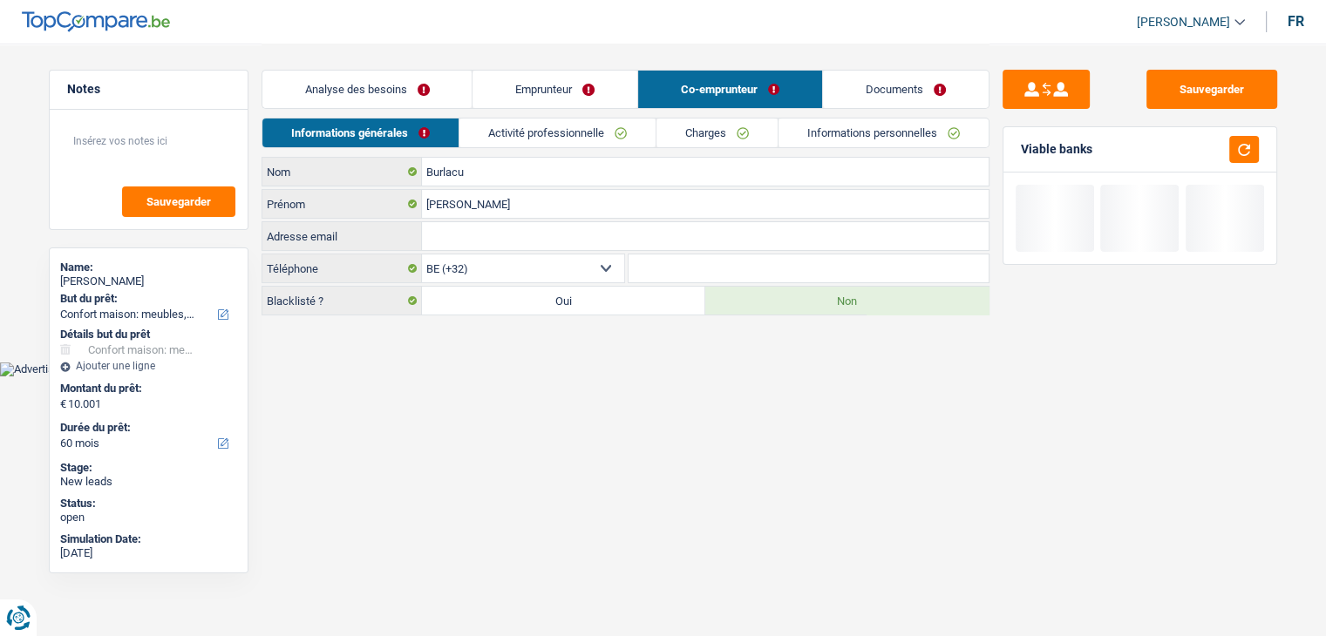
scroll to position [0, 0]
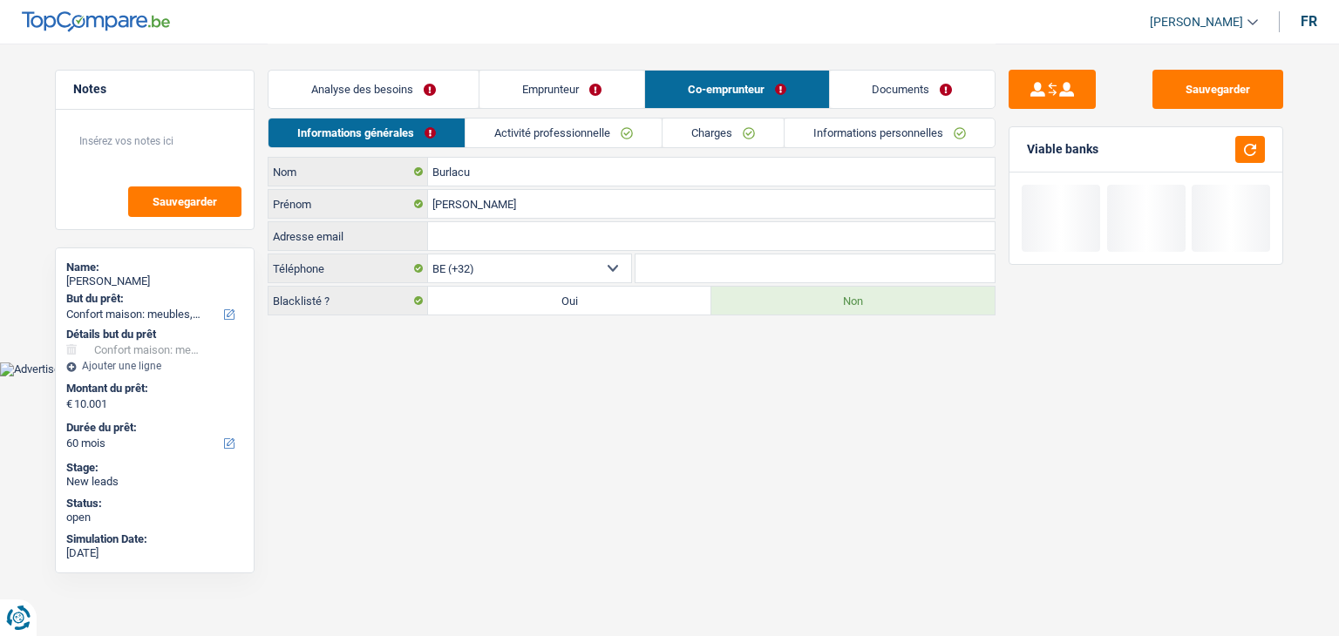
click at [576, 92] on link "Emprunteur" at bounding box center [561, 89] width 165 height 37
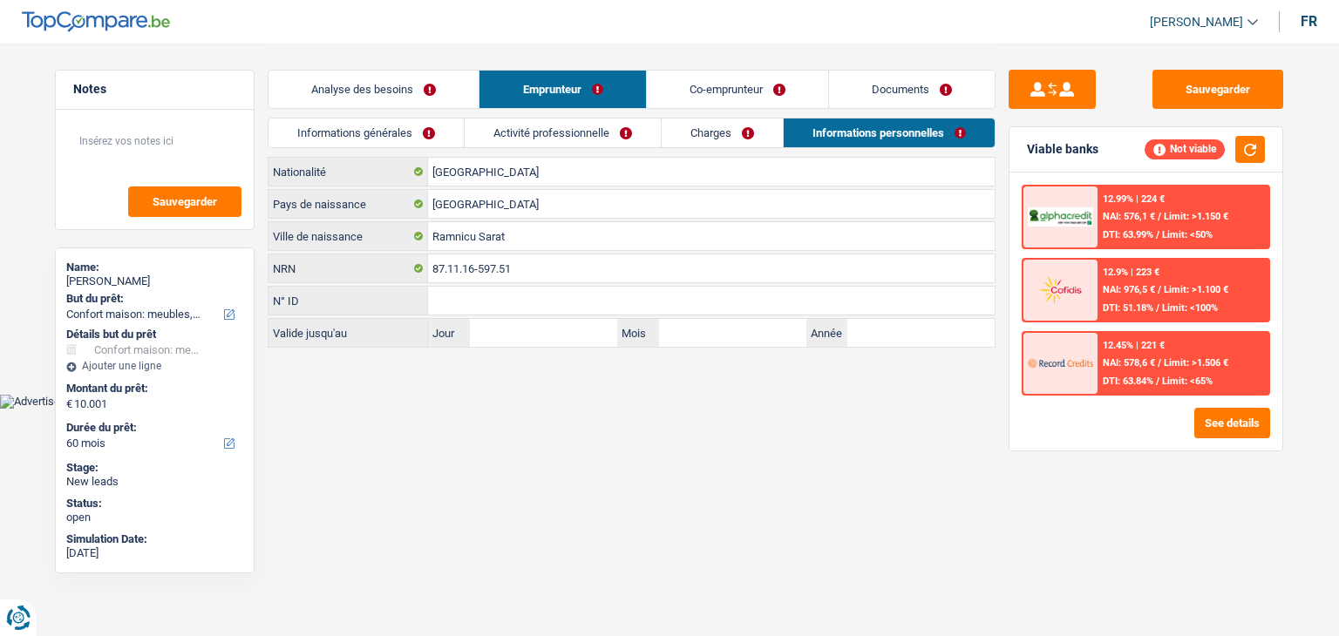
click at [409, 95] on link "Analyse des besoins" at bounding box center [373, 89] width 210 height 37
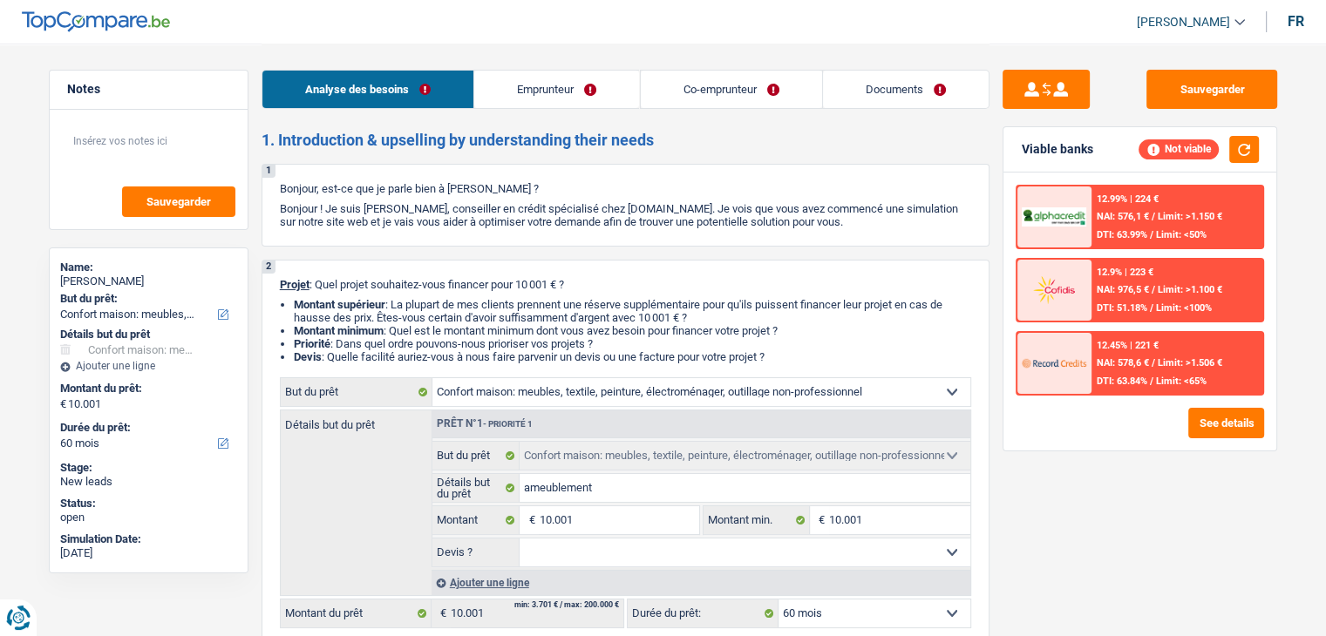
scroll to position [261, 0]
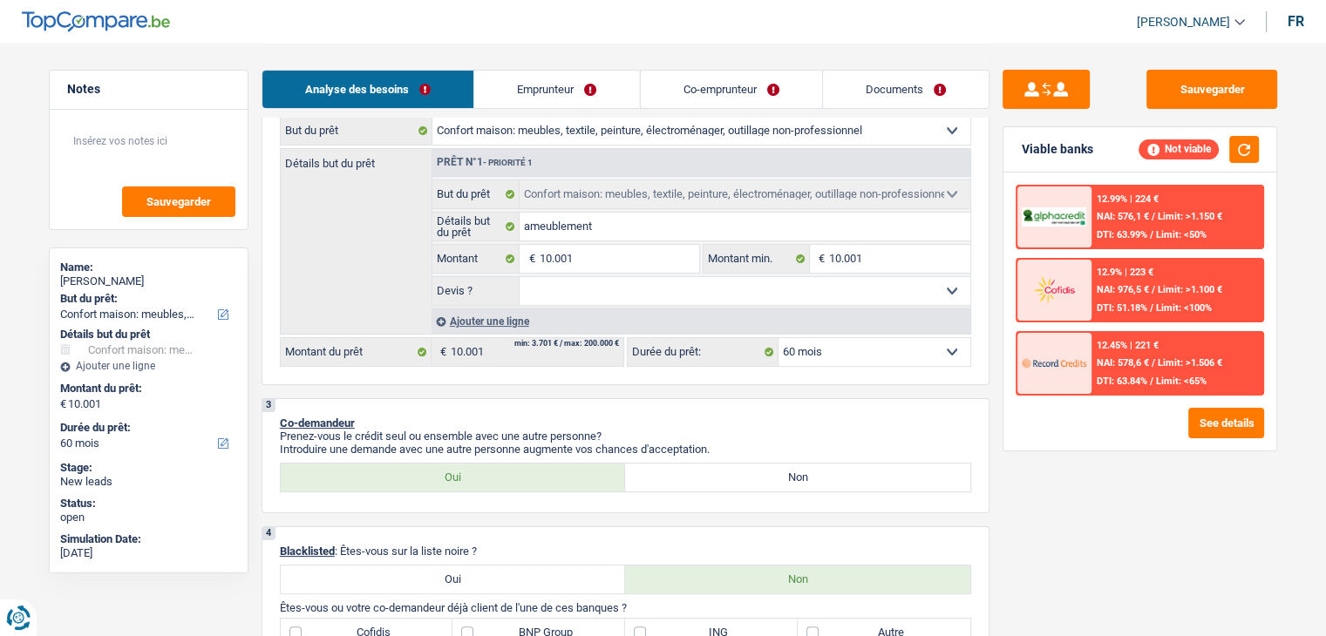
click at [662, 407] on div "3 Co-demandeur Prenez-vous le crédit seul ou ensemble avec une autre personne? …" at bounding box center [625, 455] width 728 height 115
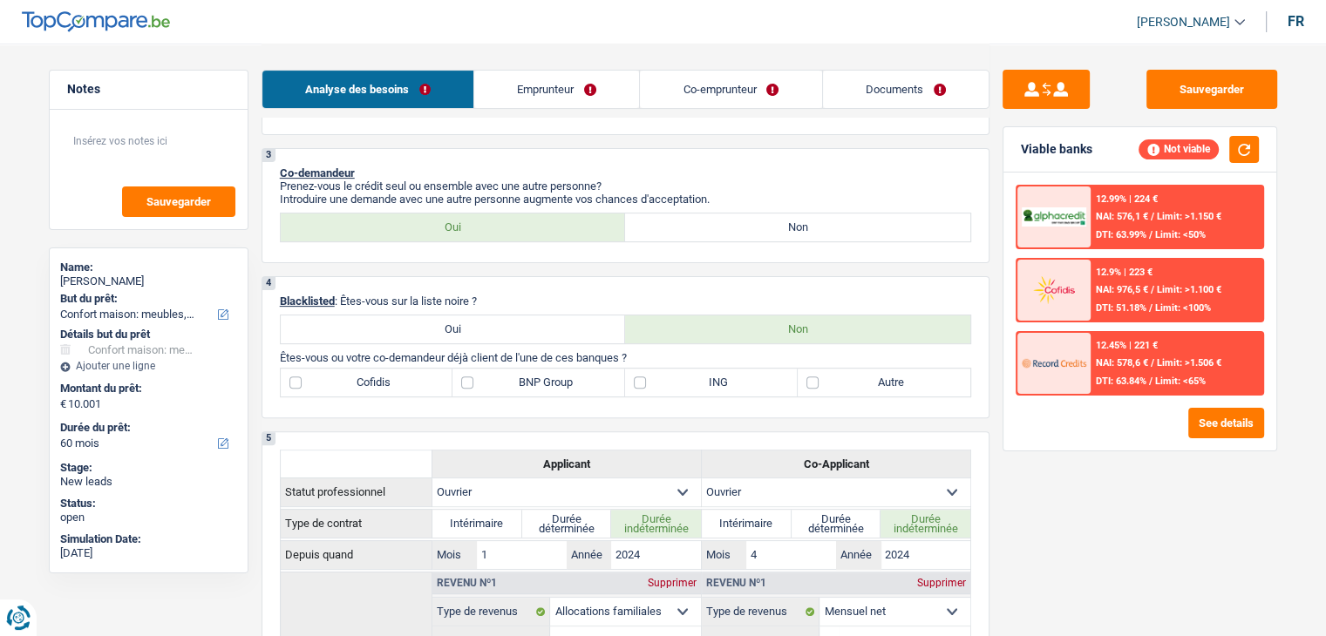
scroll to position [523, 0]
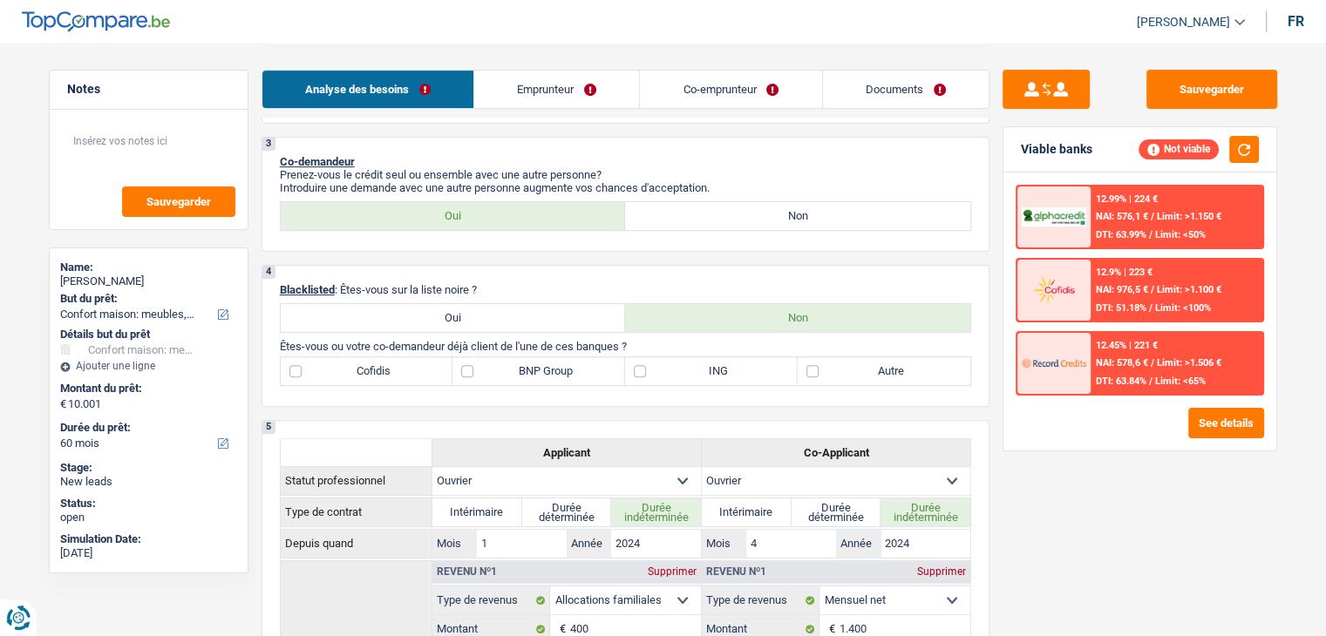
click at [574, 280] on div "4 Blacklisted : Êtes-vous sur la liste noire ? Oui Non Êtes-vous ou votre co-de…" at bounding box center [625, 336] width 728 height 142
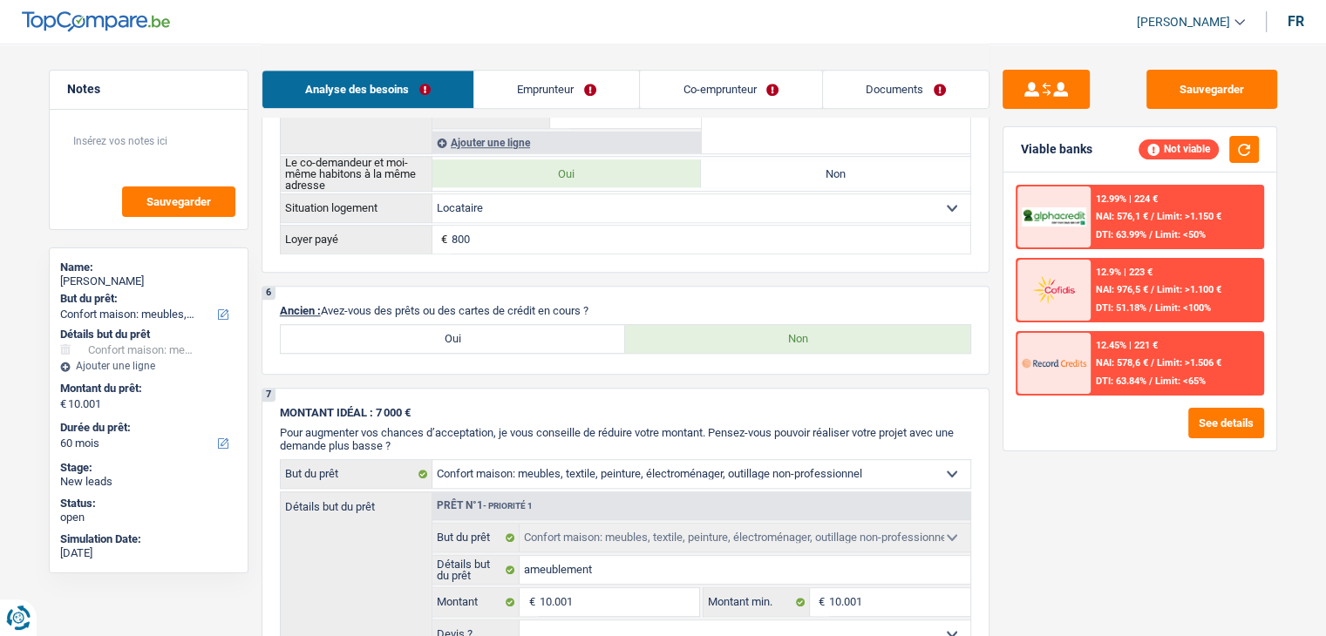
scroll to position [1220, 0]
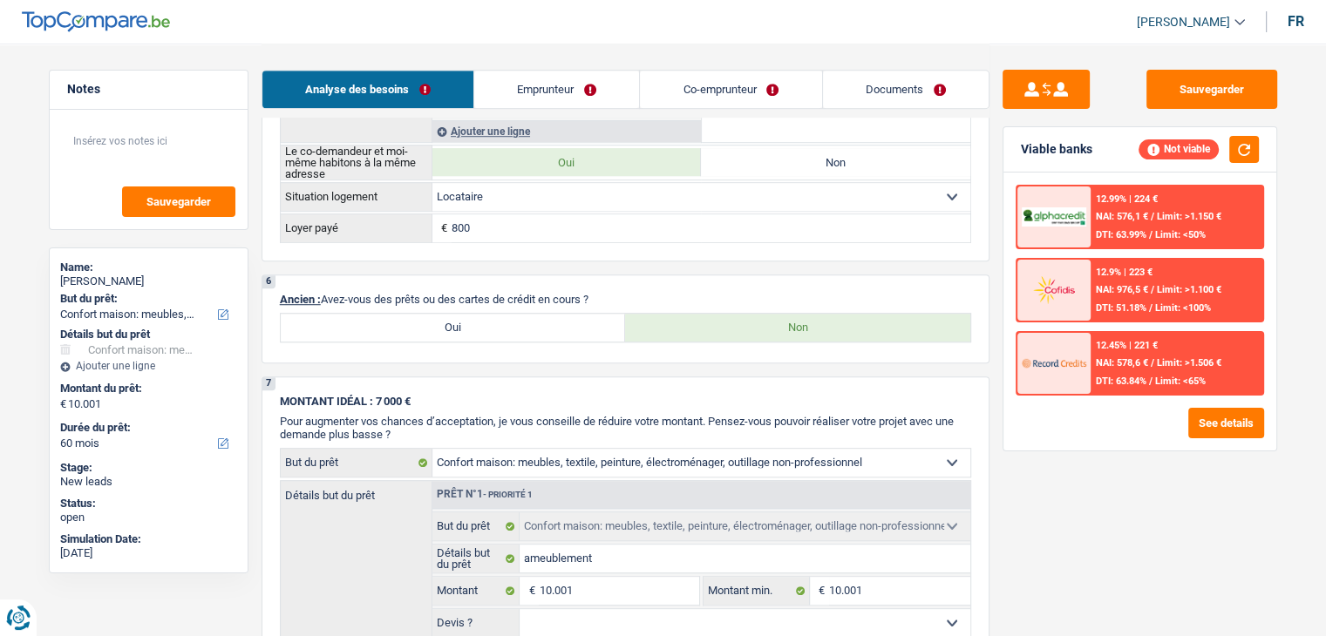
click at [439, 322] on label "Oui" at bounding box center [453, 328] width 345 height 28
click at [439, 322] on input "Oui" at bounding box center [453, 328] width 345 height 28
radio input "true"
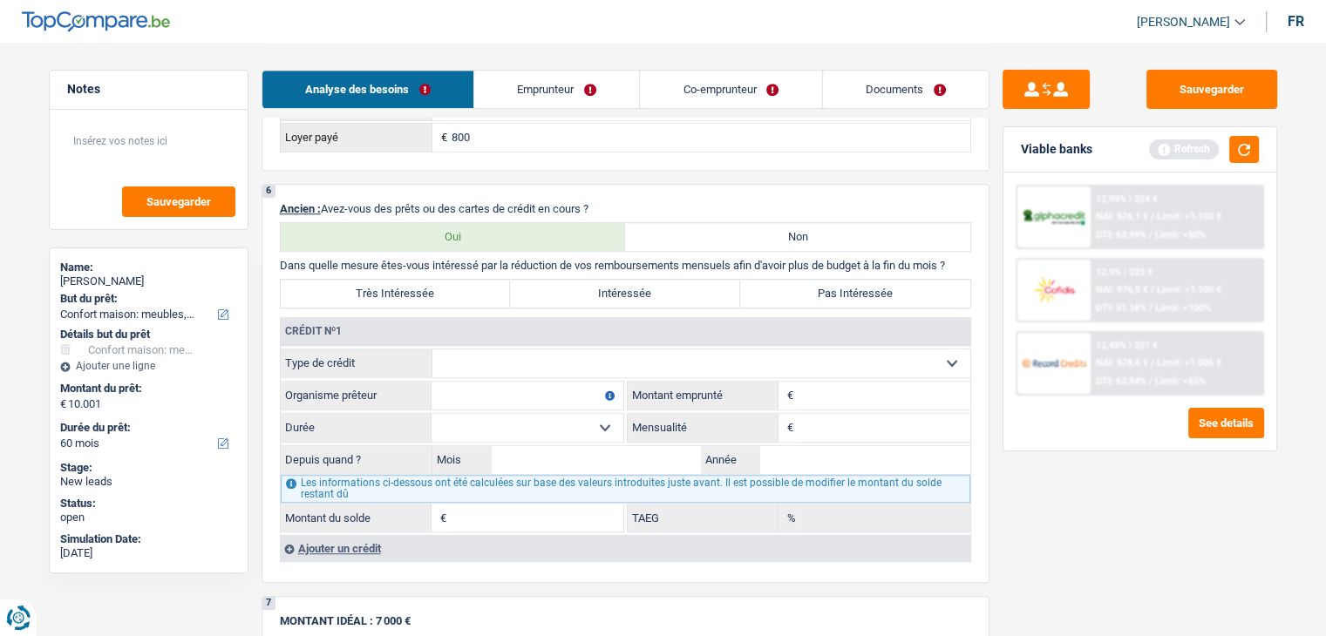
scroll to position [1394, 0]
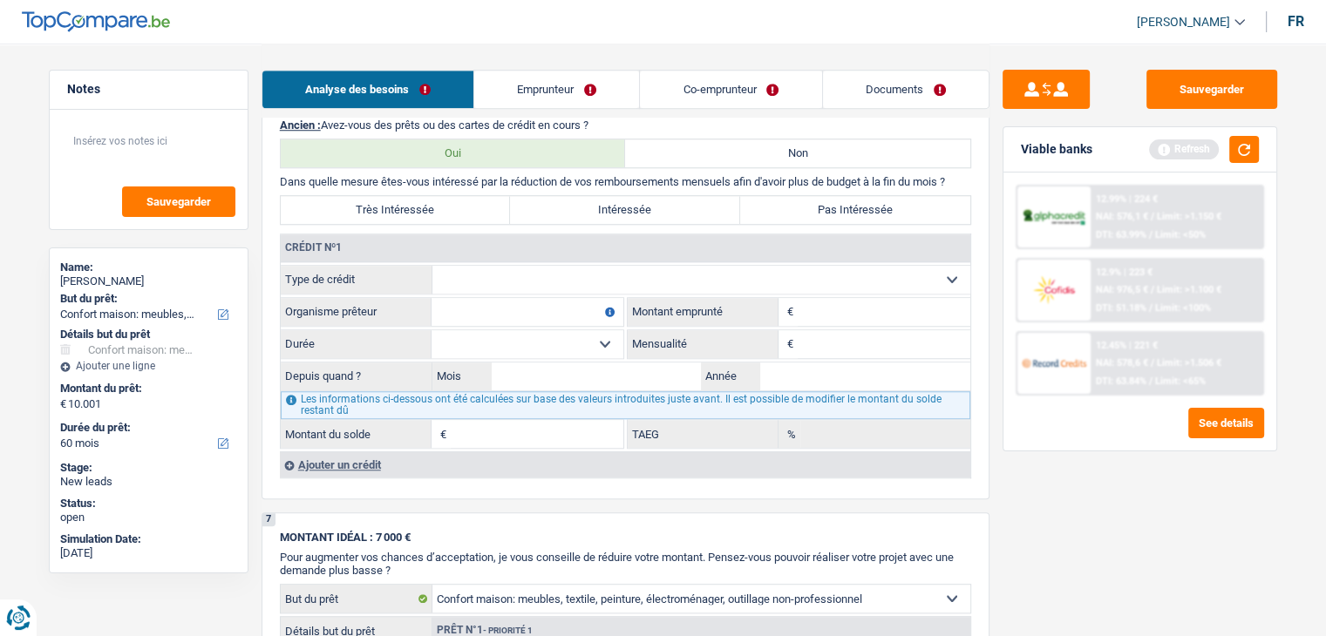
click at [528, 266] on select "Carte ou ouverture de crédit Prêt hypothécaire Vente à tempérament Prêt à tempé…" at bounding box center [701, 280] width 538 height 28
click at [532, 234] on div "Crédit nº1" at bounding box center [625, 248] width 689 height 28
click at [805, 330] on input "Mensualité" at bounding box center [883, 344] width 173 height 28
type input "200"
click at [851, 303] on input "Montant" at bounding box center [883, 312] width 173 height 28
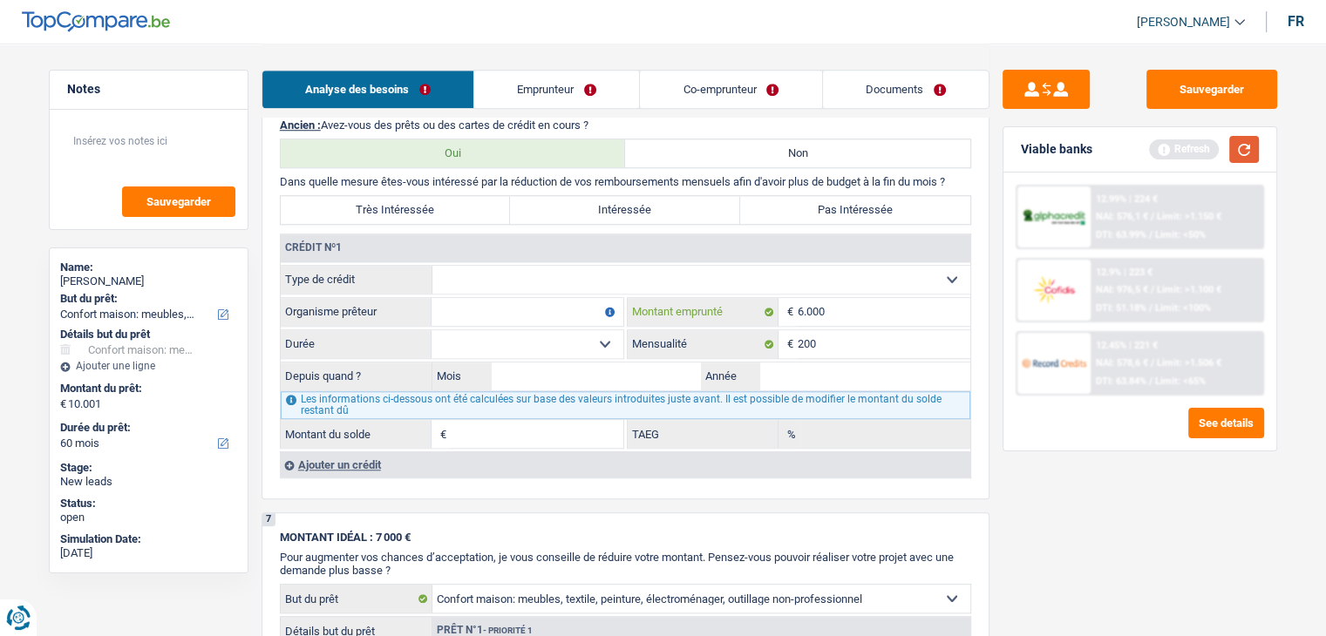
type input "6.000"
click at [1234, 156] on button "button" at bounding box center [1244, 149] width 30 height 27
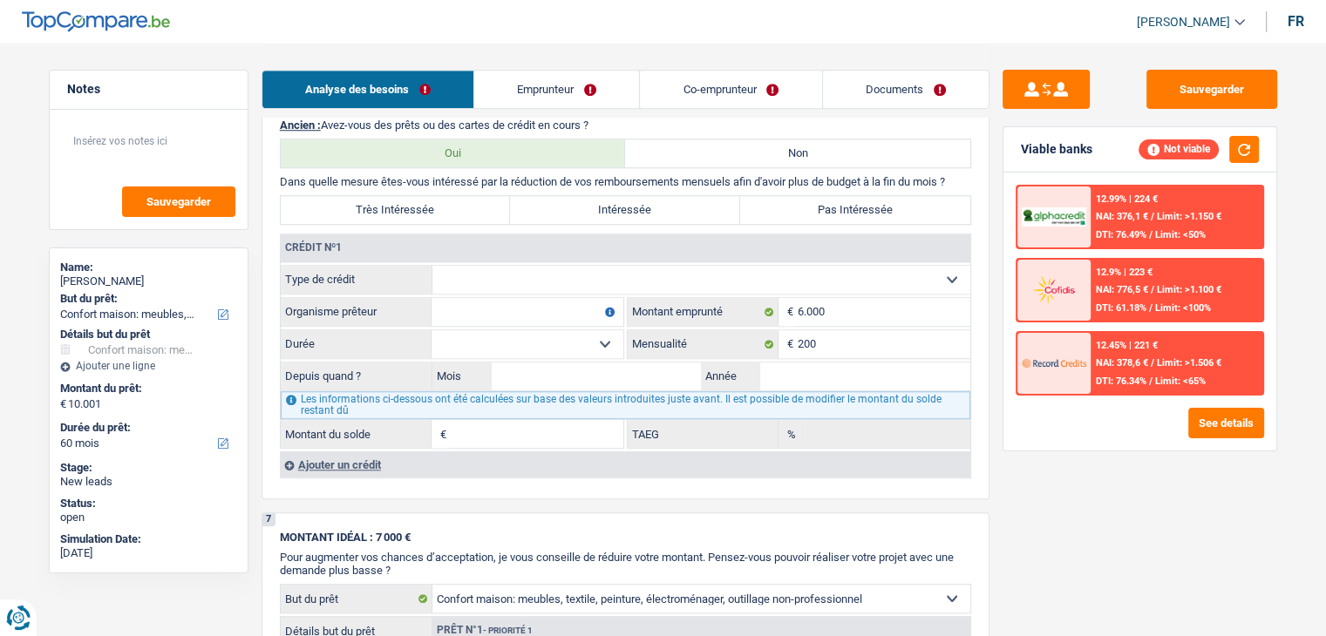
click at [584, 313] on input "Organisme prêteur" at bounding box center [527, 312] width 192 height 28
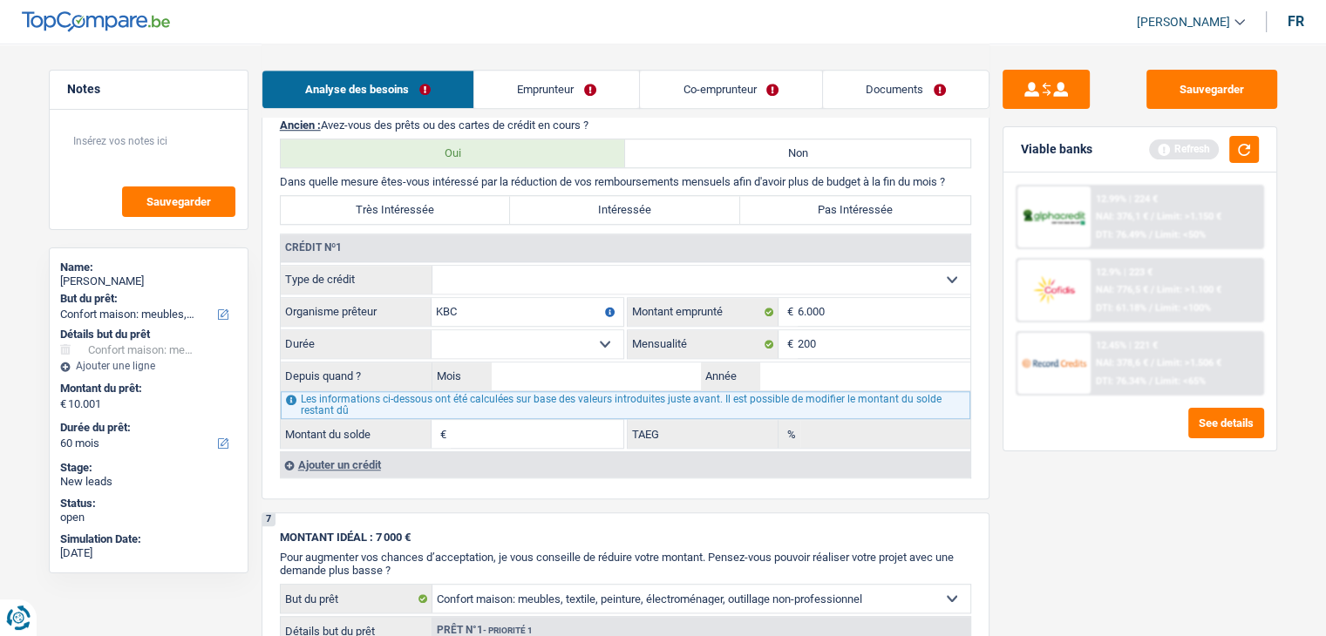
type input "KBC"
click at [565, 332] on select "12 mois 18 mois 24 mois 30 mois 36 mois 42 mois Sélectionner une option" at bounding box center [527, 344] width 192 height 28
click at [847, 302] on input "6.000" at bounding box center [883, 312] width 173 height 28
click at [501, 333] on select "12 mois 18 mois 24 mois 30 mois 36 mois 42 mois Sélectionner une option" at bounding box center [527, 344] width 192 height 28
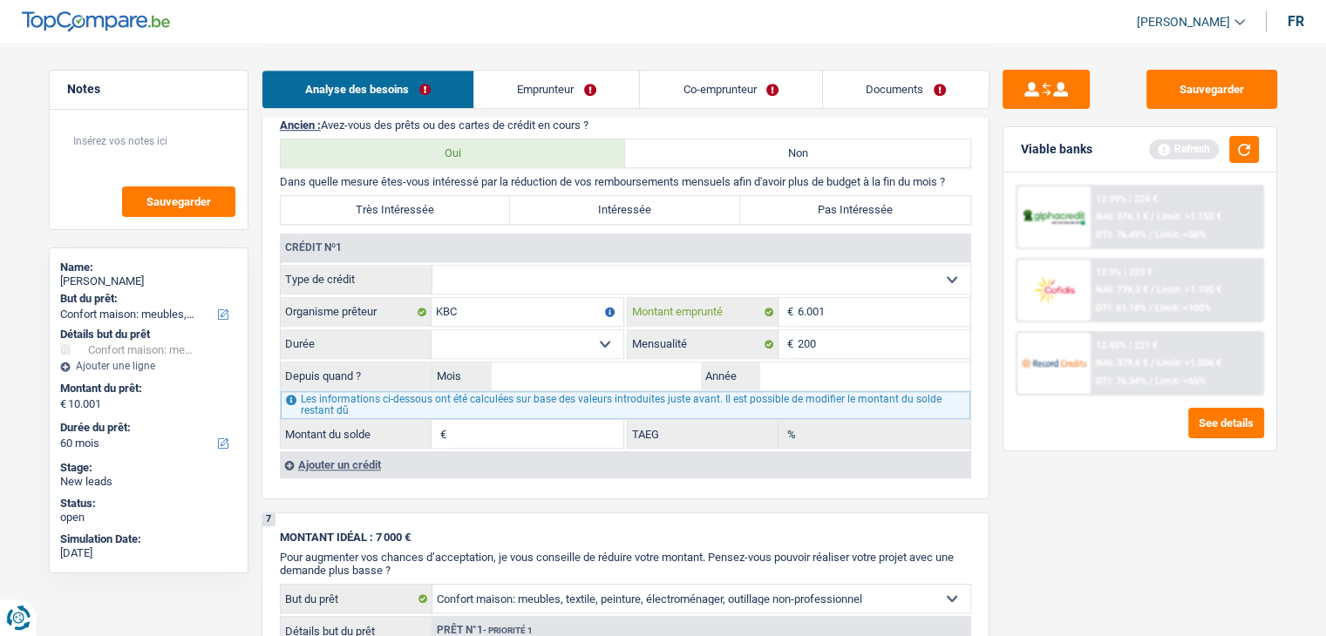
click at [875, 305] on input "6.001" at bounding box center [883, 312] width 173 height 28
type input "6"
click at [566, 336] on select "12 mois 18 mois 24 mois 30 mois 36 mois 42 mois Sélectionner une option" at bounding box center [527, 344] width 192 height 28
click at [836, 309] on input "7.000" at bounding box center [883, 312] width 173 height 28
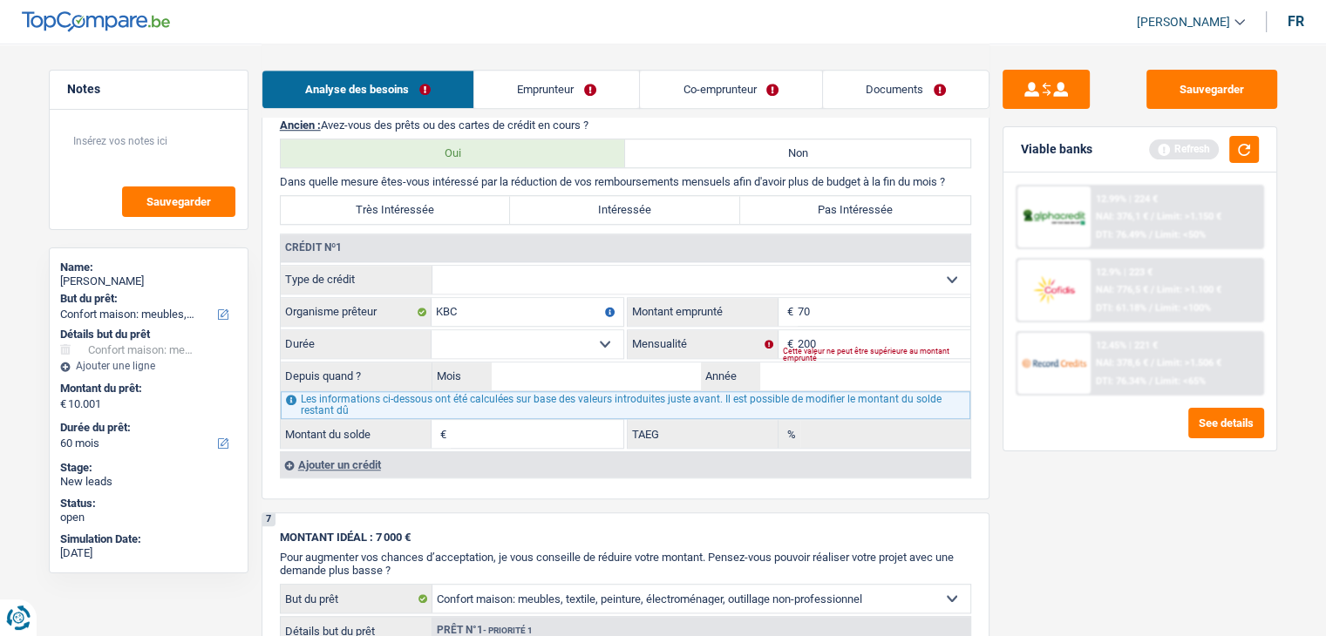
type input "7"
type input "6.000"
click at [526, 344] on select "12 mois 18 mois 24 mois 30 mois 36 mois 42 mois Sélectionner une option" at bounding box center [527, 344] width 192 height 28
select select "42"
click at [431, 330] on select "12 mois 18 mois 24 mois 30 mois 36 mois 42 mois Sélectionner une option" at bounding box center [527, 344] width 192 height 28
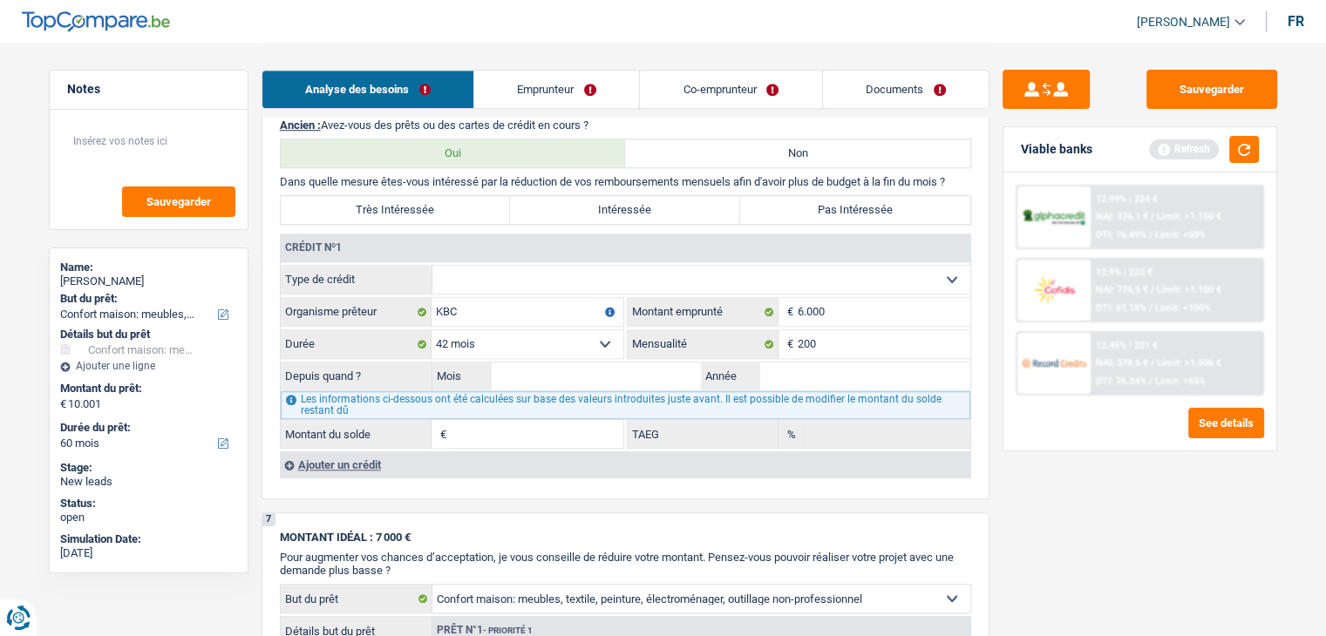
click at [519, 268] on select "Carte ou ouverture de crédit Prêt hypothécaire Vente à tempérament Prêt à tempé…" at bounding box center [701, 280] width 538 height 28
select select "personalLoan"
select select
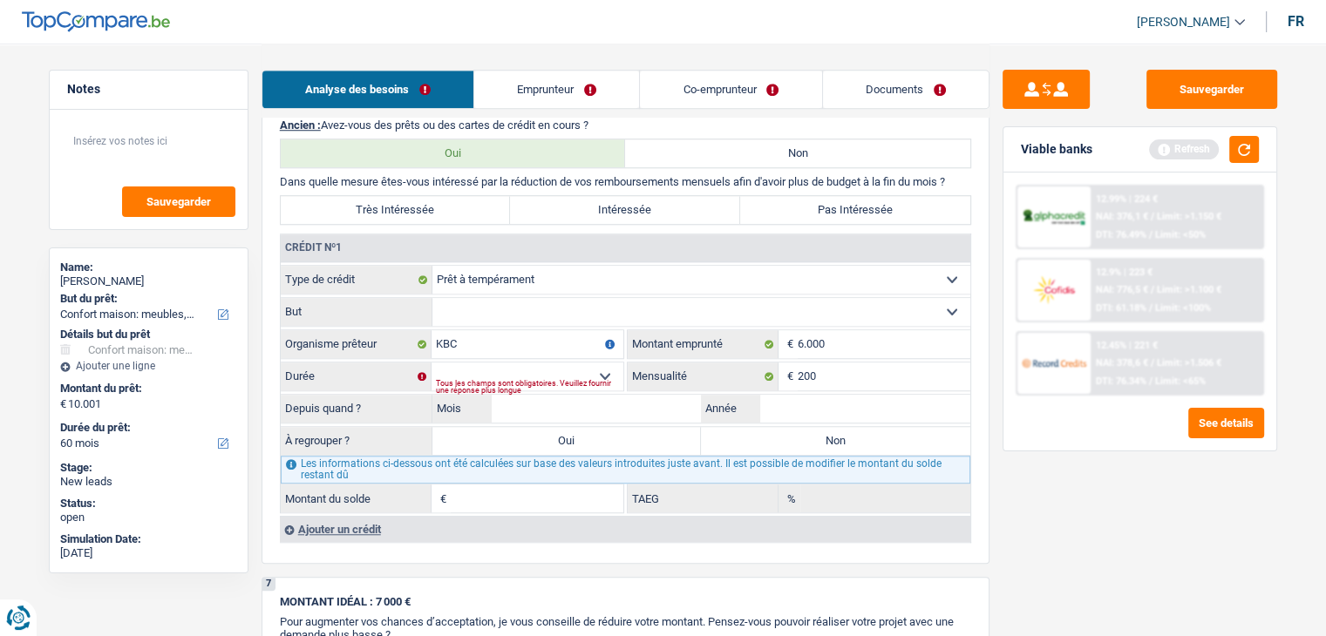
click at [505, 298] on select "Confort maison: meubles, textile, peinture, électroménager, outillage non-profe…" at bounding box center [701, 312] width 538 height 28
select select "homeFurnishingOrRelocation"
click at [432, 298] on select "Confort maison: meubles, textile, peinture, électroménager, outillage non-profe…" at bounding box center [701, 312] width 538 height 28
click at [500, 365] on select "12 mois 18 mois 24 mois 30 mois 36 mois 42 mois Sélectionner une option" at bounding box center [527, 377] width 192 height 28
select select "42"
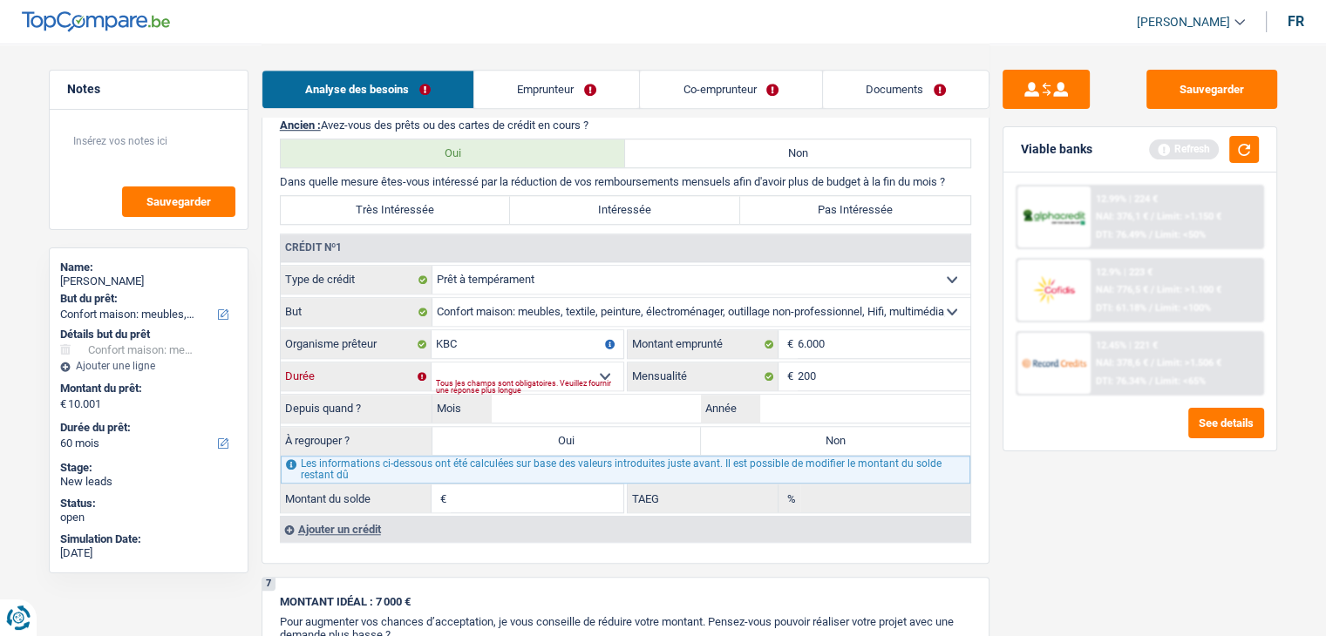
click at [431, 363] on select "12 mois 18 mois 24 mois 30 mois 36 mois 42 mois Sélectionner une option" at bounding box center [527, 377] width 192 height 28
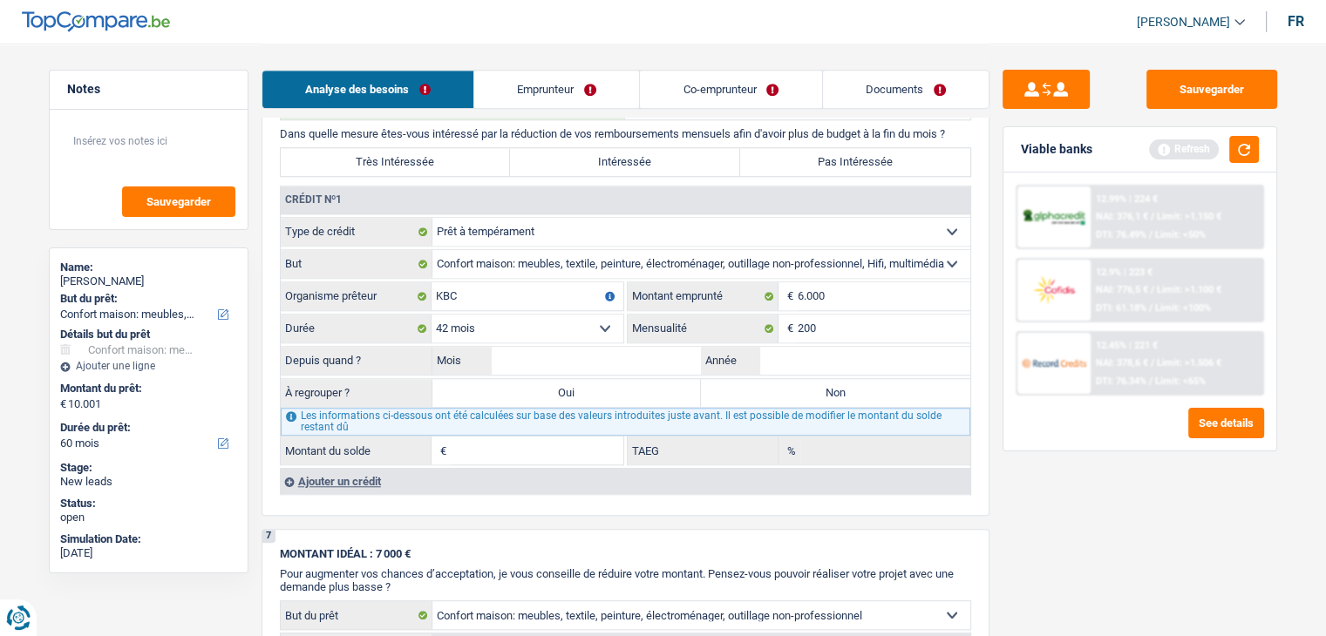
scroll to position [1482, 0]
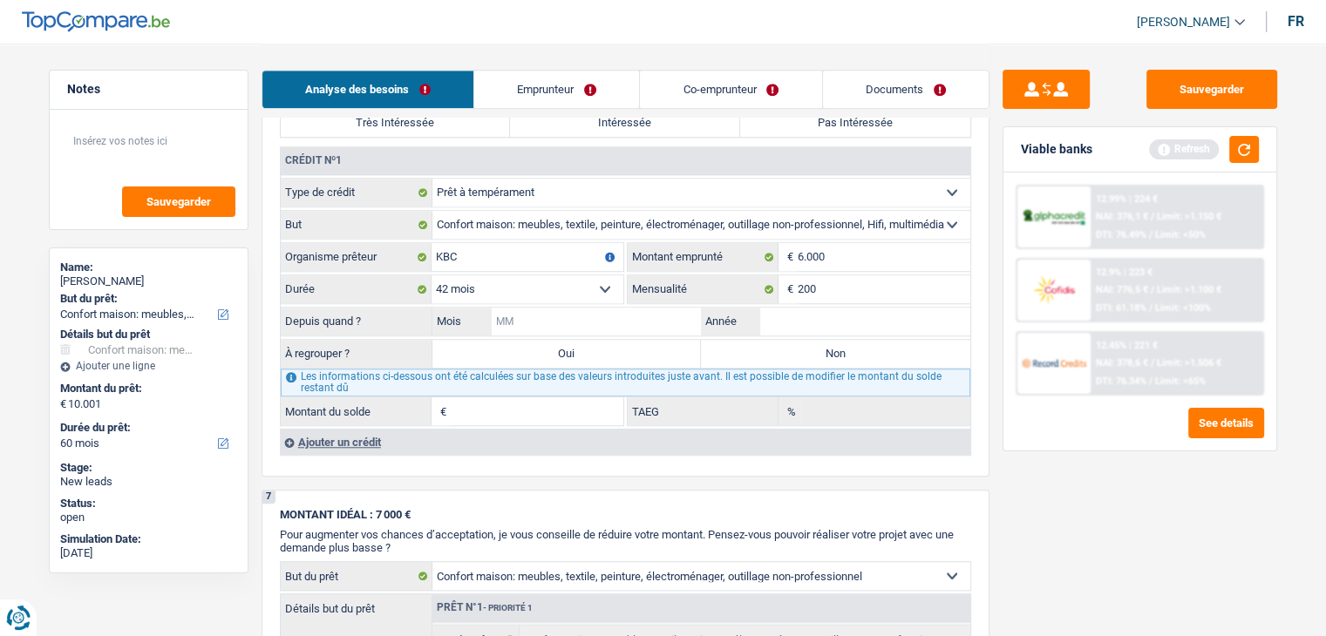
click at [610, 316] on input "Mois" at bounding box center [597, 322] width 210 height 28
click at [776, 315] on input "Année" at bounding box center [865, 322] width 210 height 28
type input "2024"
click at [640, 318] on input "Mois" at bounding box center [597, 322] width 210 height 28
type input "10"
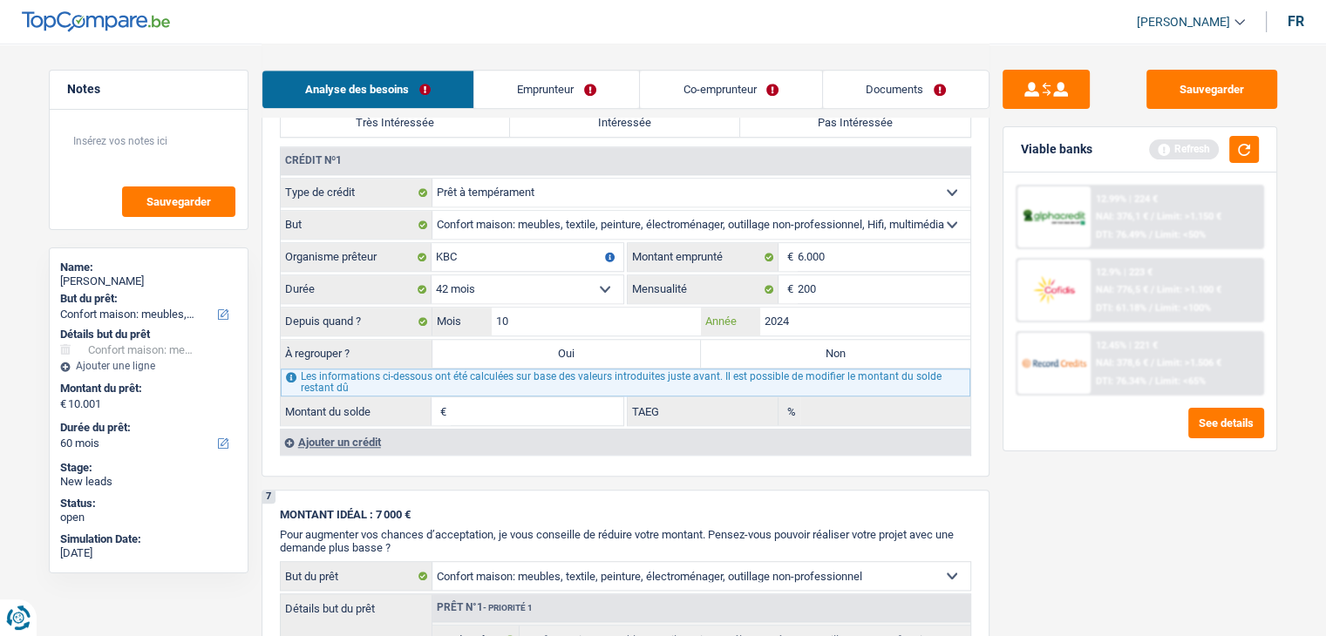
type input "4.688"
type input "22,02"
click at [1108, 468] on div "Sauvegarder Viable banks Refresh 12.99% | 224 € NAI: 376,1 € / Limit: >1.150 € …" at bounding box center [1139, 339] width 301 height 539
click at [1237, 140] on button "button" at bounding box center [1244, 149] width 30 height 27
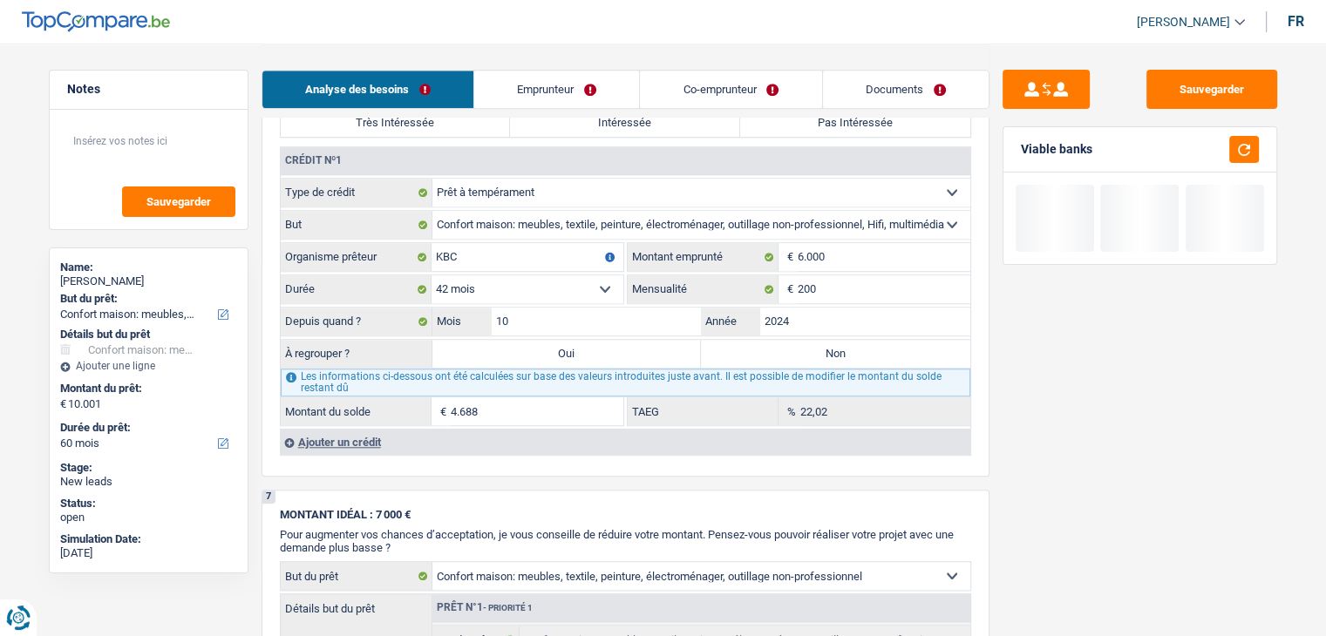
click at [565, 281] on select "12 mois 18 mois 24 mois 30 mois 36 mois 42 mois Sélectionner une option" at bounding box center [527, 289] width 192 height 28
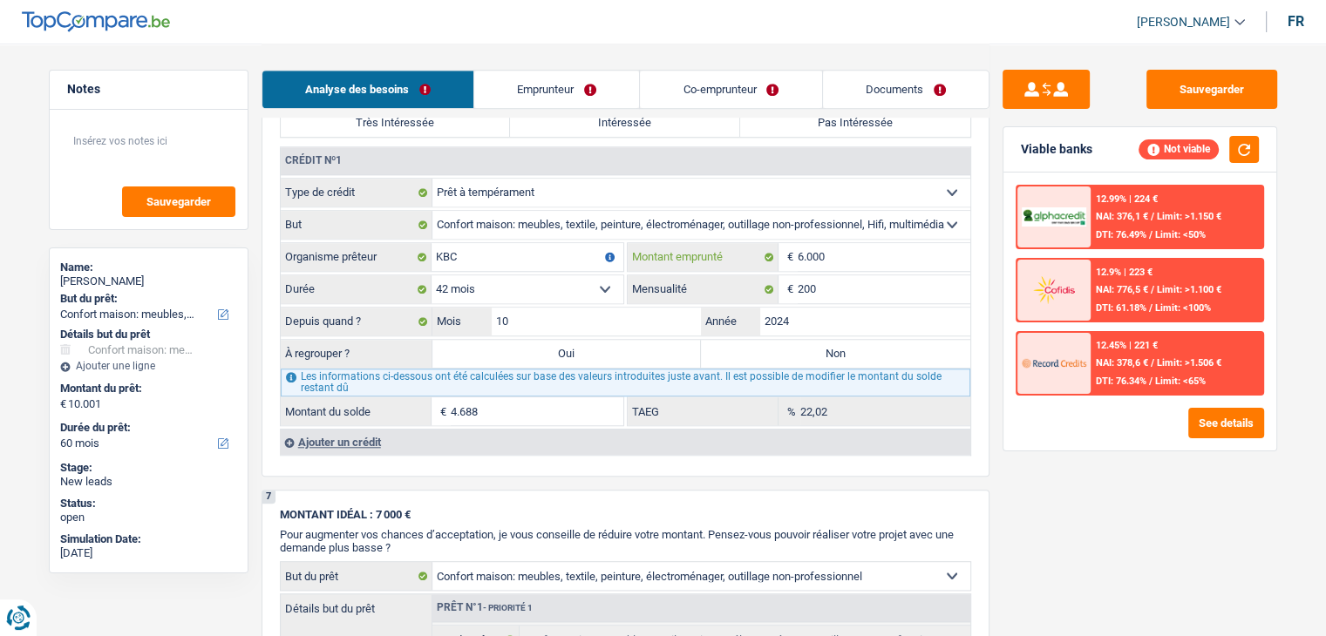
click at [837, 248] on input "6.000" at bounding box center [883, 257] width 173 height 28
type input "600"
select select
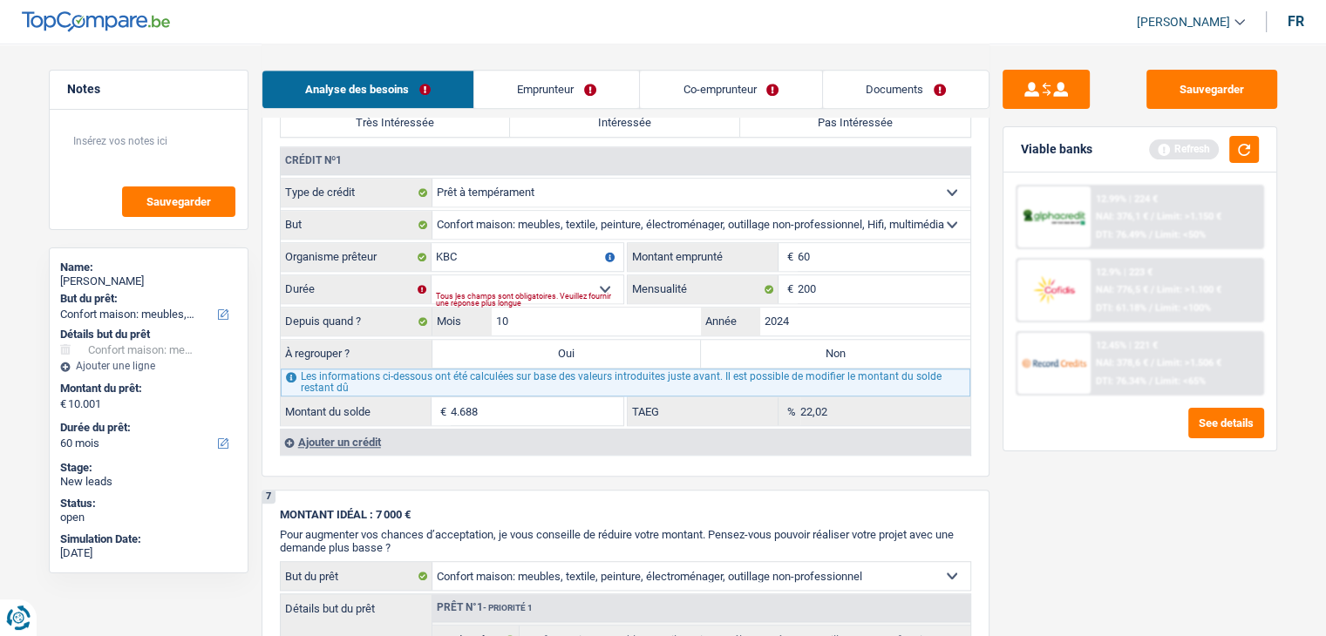
type input "6"
type input "8.000"
click at [559, 280] on select "12 mois 18 mois 24 mois 30 mois 36 mois 42 mois 48 mois Sélectionner une option" at bounding box center [527, 289] width 192 height 28
select select "48"
click at [431, 275] on select "12 mois 18 mois 24 mois 30 mois 36 mois 42 mois 48 mois Sélectionner une option" at bounding box center [527, 289] width 192 height 28
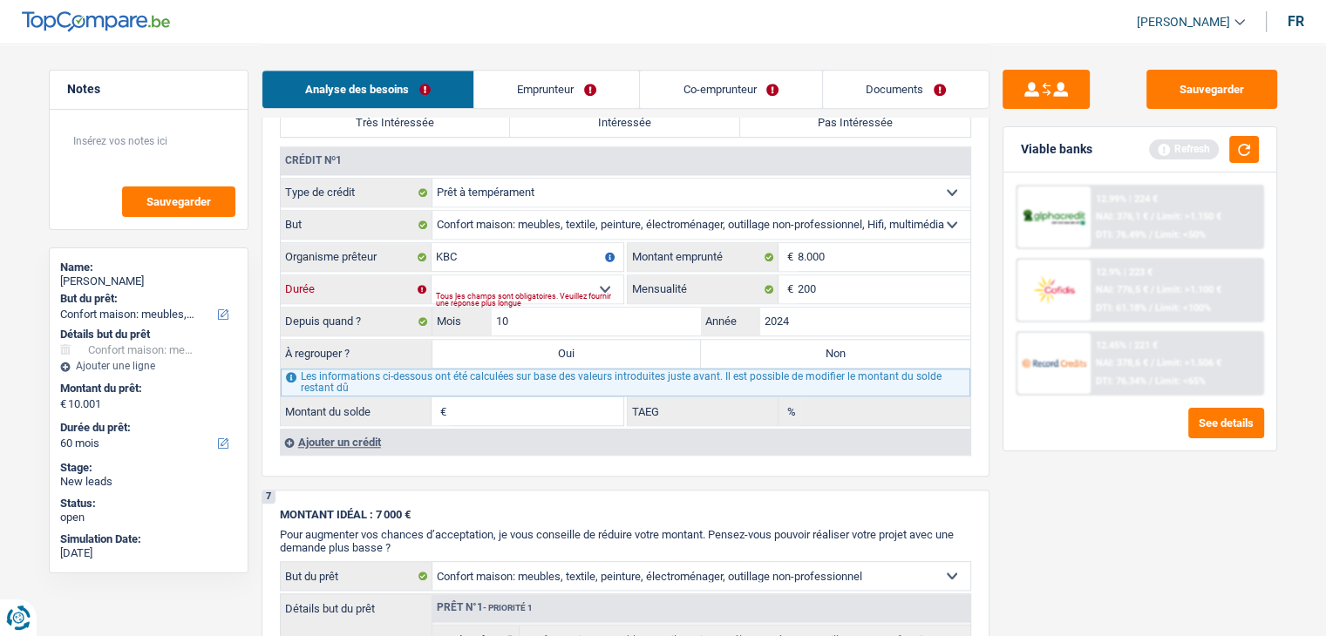
type input "6.268"
type input "9,64"
click at [849, 245] on input "8.000" at bounding box center [883, 257] width 173 height 28
type input "800"
select select
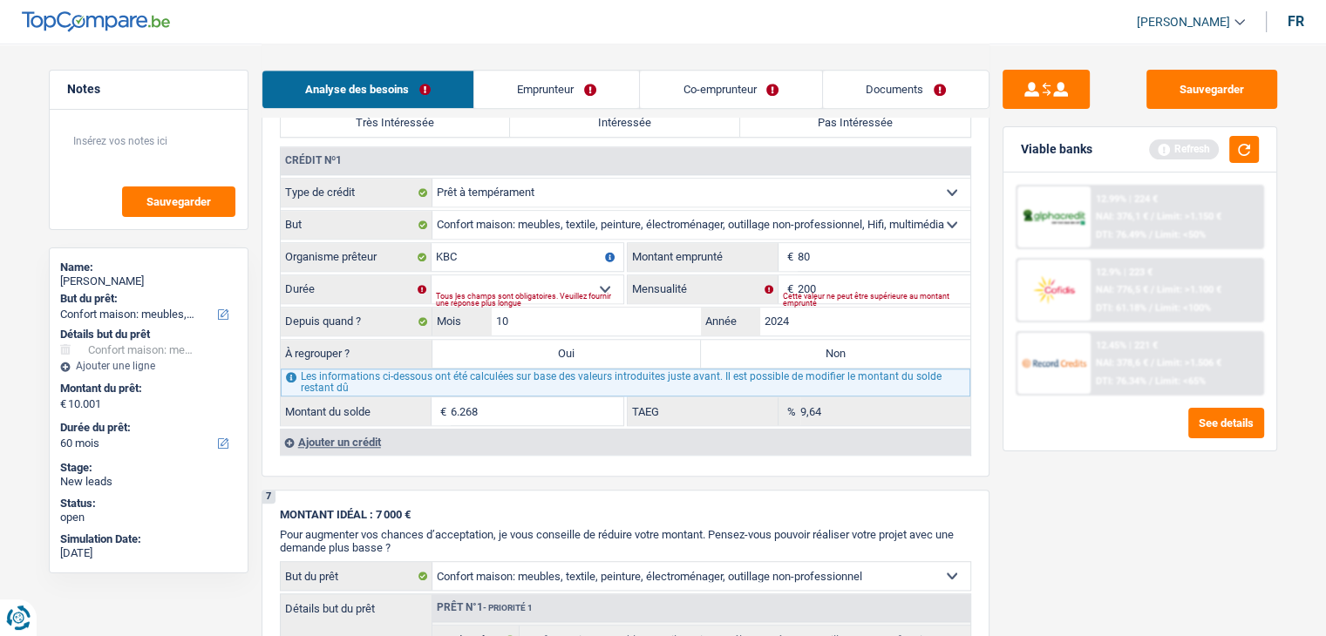
type input "8"
type input "7.000"
click at [513, 296] on div "Tous les champs sont obligatoires. Veuillez fournir une réponse plus longue" at bounding box center [529, 299] width 187 height 7
click at [513, 281] on select "12 mois 18 mois 24 mois 30 mois 36 mois 42 mois Sélectionner une option" at bounding box center [527, 289] width 192 height 28
click at [865, 261] on input "7.000" at bounding box center [883, 257] width 173 height 28
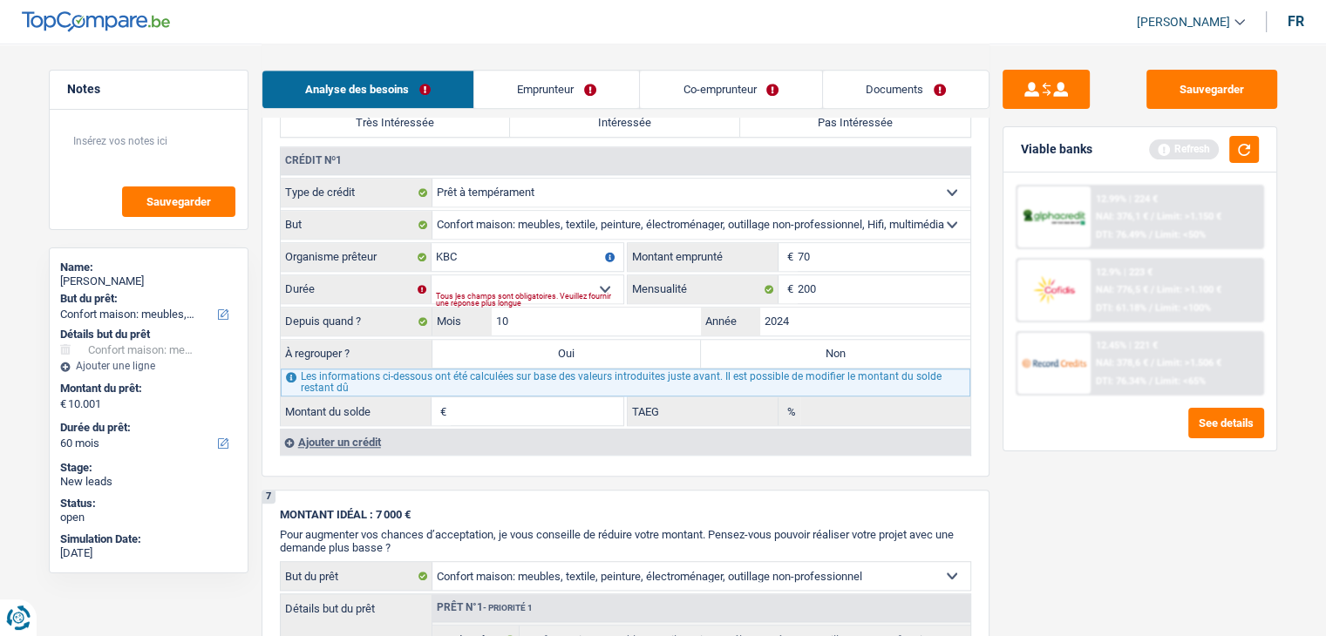
type input "7"
type input "8.000"
click at [591, 275] on select "12 mois 18 mois 24 mois 30 mois 36 mois 42 mois 48 mois Sélectionner une option" at bounding box center [527, 289] width 192 height 28
select select "48"
click at [431, 275] on select "12 mois 18 mois 24 mois 30 mois 36 mois 42 mois 48 mois Sélectionner une option" at bounding box center [527, 289] width 192 height 28
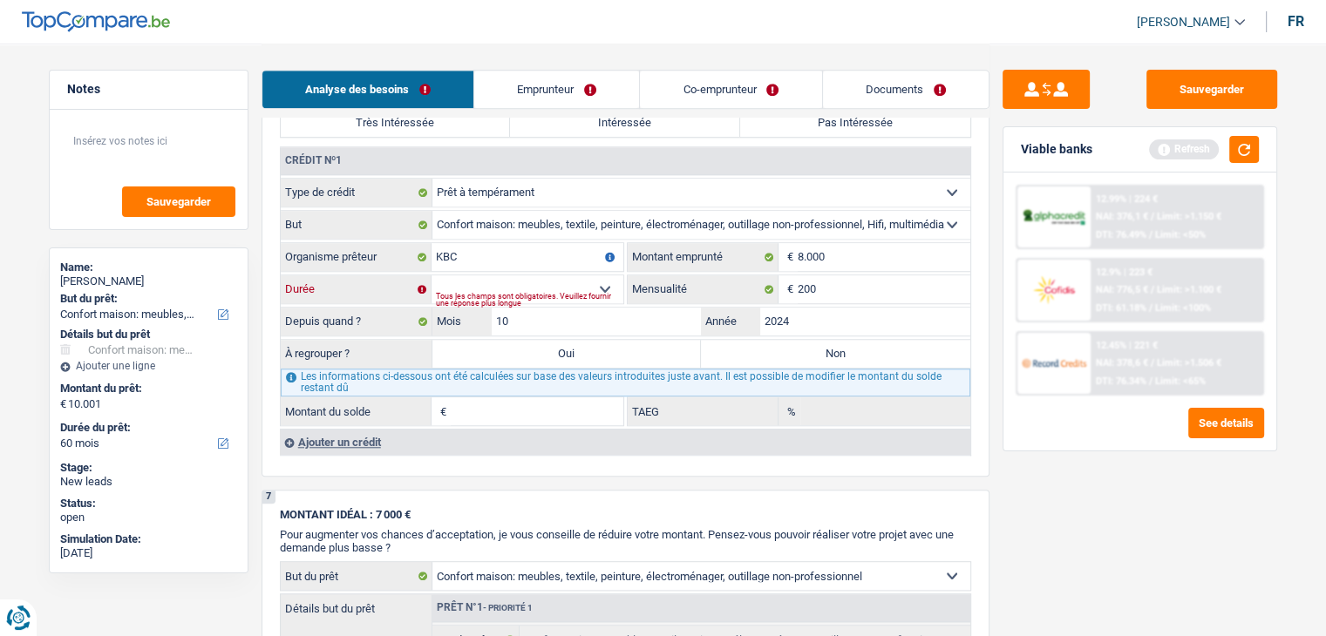
type input "6.268"
type input "9,64"
click at [1236, 153] on button "button" at bounding box center [1244, 149] width 30 height 27
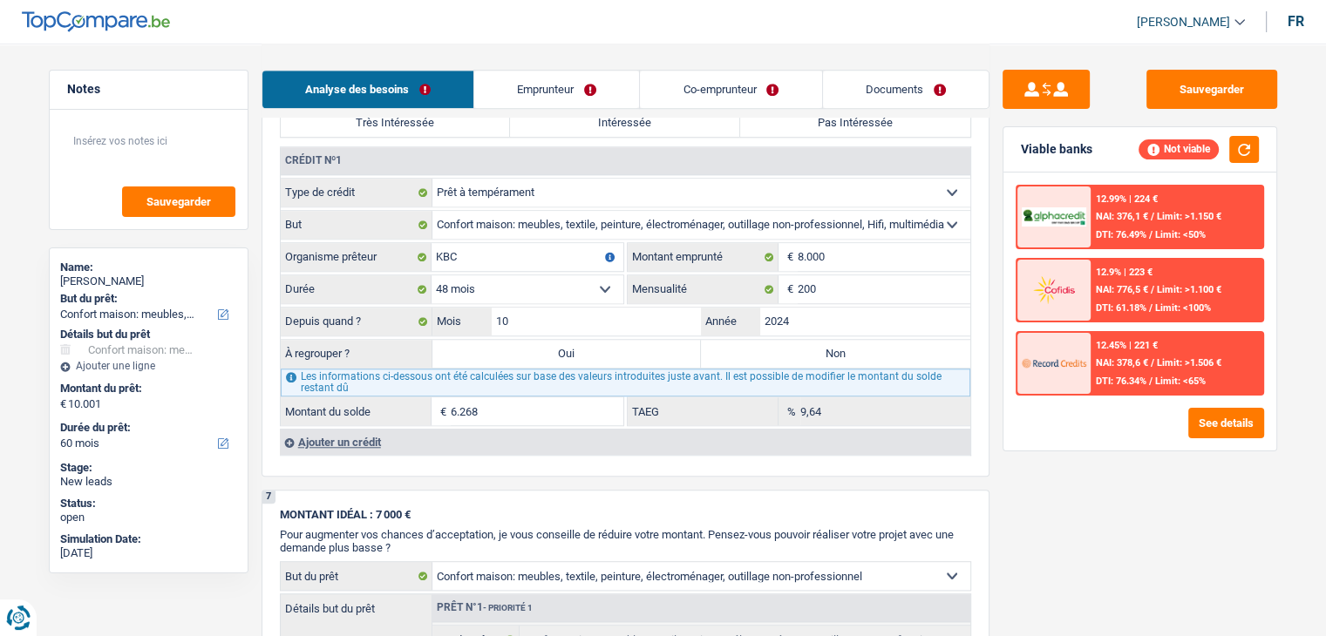
click at [1039, 489] on div "Sauvegarder Viable banks Not viable 12.99% | 224 € NAI: 376,1 € / Limit: >1.150…" at bounding box center [1139, 339] width 301 height 539
click at [1041, 489] on div "Sauvegarder Viable banks Not viable 12.99% | 224 € NAI: 376,1 € / Limit: >1.150…" at bounding box center [1139, 339] width 301 height 539
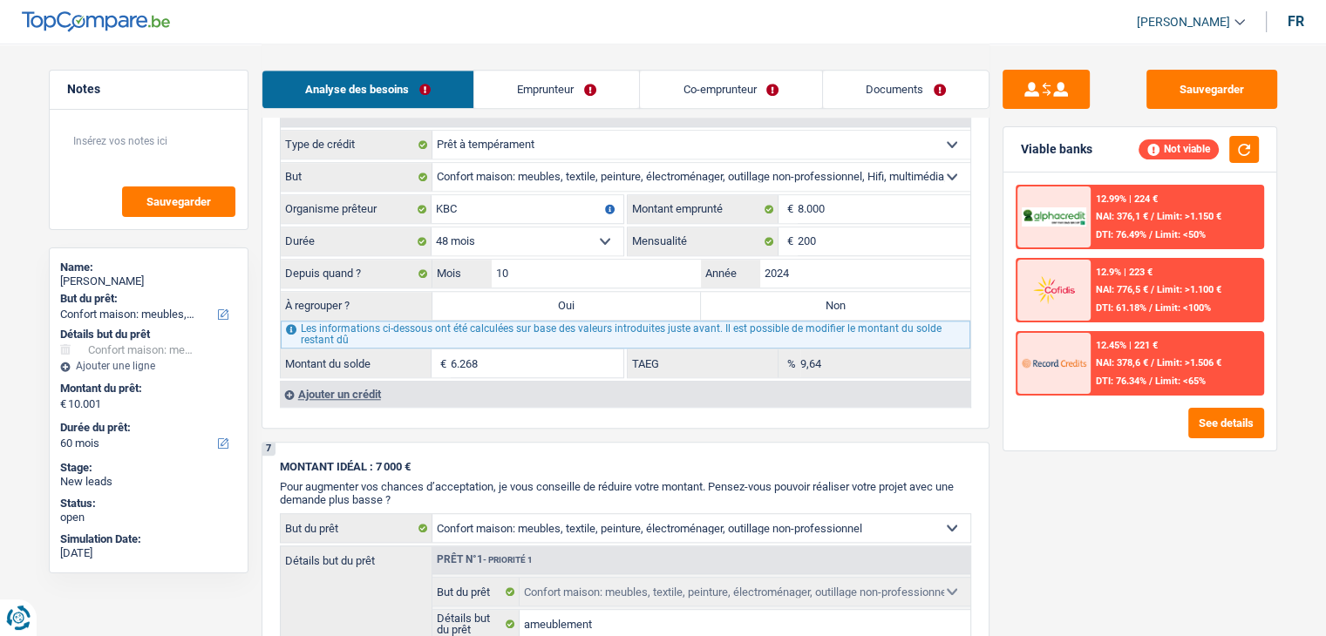
scroll to position [1569, 0]
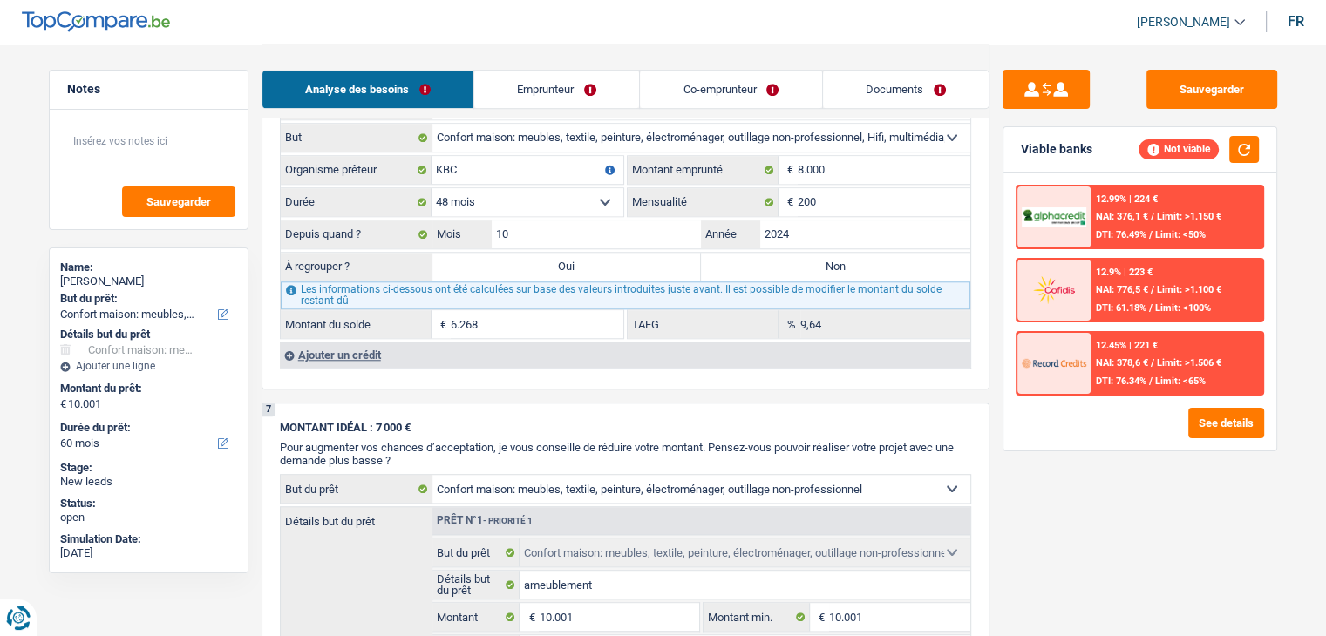
click at [796, 266] on label "Non" at bounding box center [835, 267] width 269 height 28
click at [796, 266] on input "Non" at bounding box center [835, 267] width 269 height 28
radio input "true"
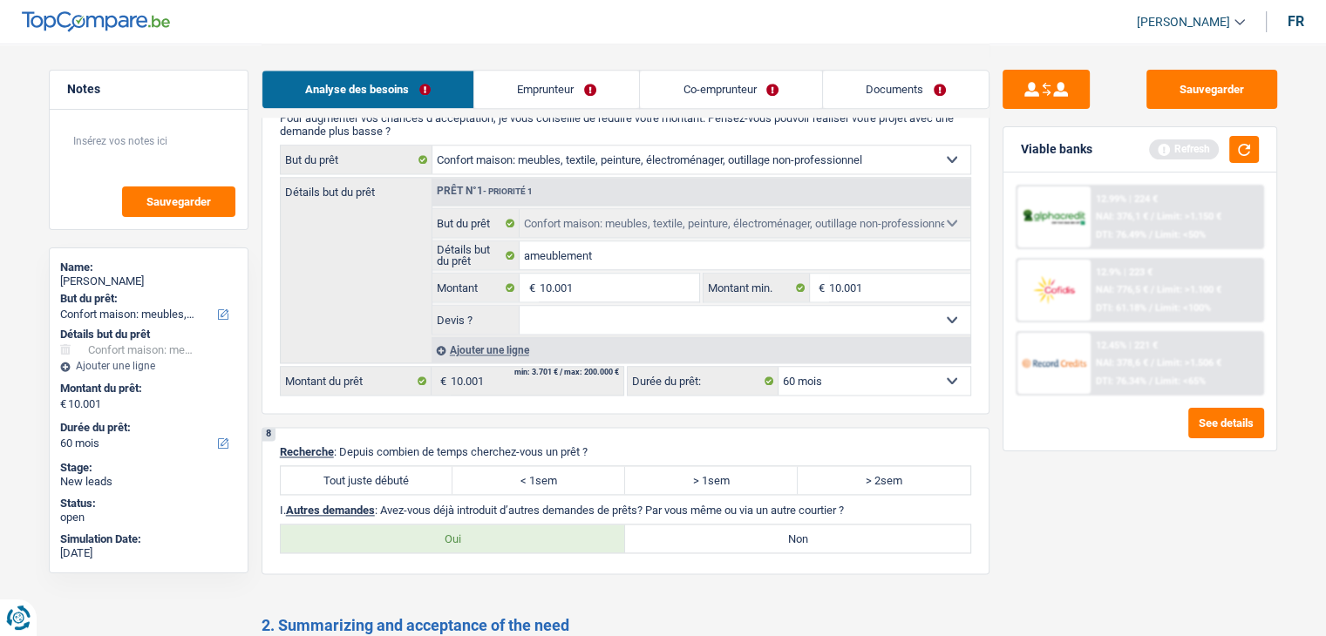
scroll to position [2353, 0]
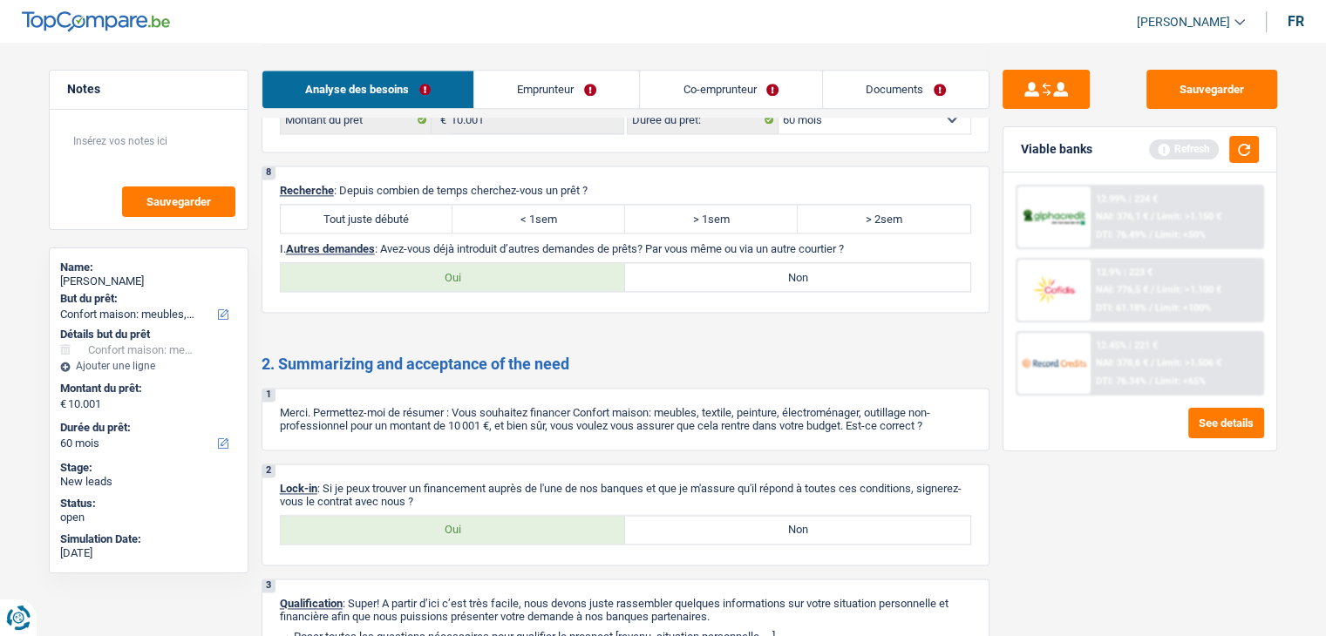
click at [395, 220] on label "Tout juste débuté" at bounding box center [367, 219] width 173 height 28
click at [395, 220] on input "Tout juste débuté" at bounding box center [367, 219] width 173 height 28
radio input "true"
click at [742, 263] on label "Non" at bounding box center [797, 277] width 345 height 28
click at [742, 263] on input "Non" at bounding box center [797, 277] width 345 height 28
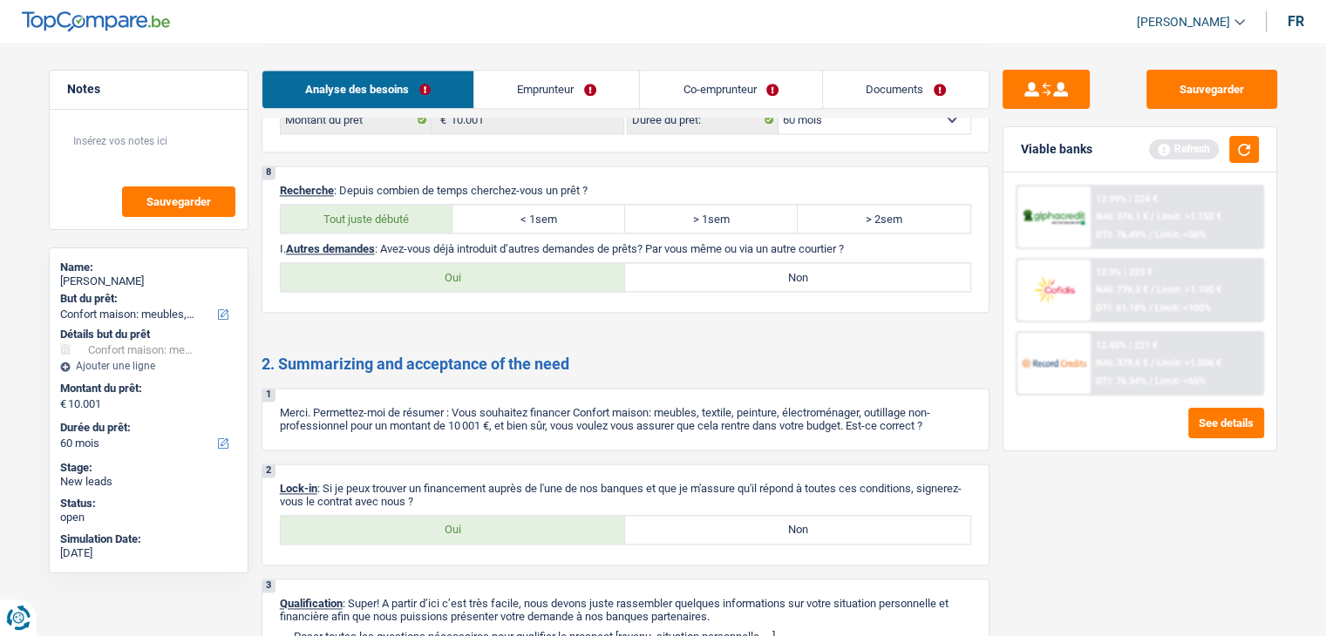
radio input "true"
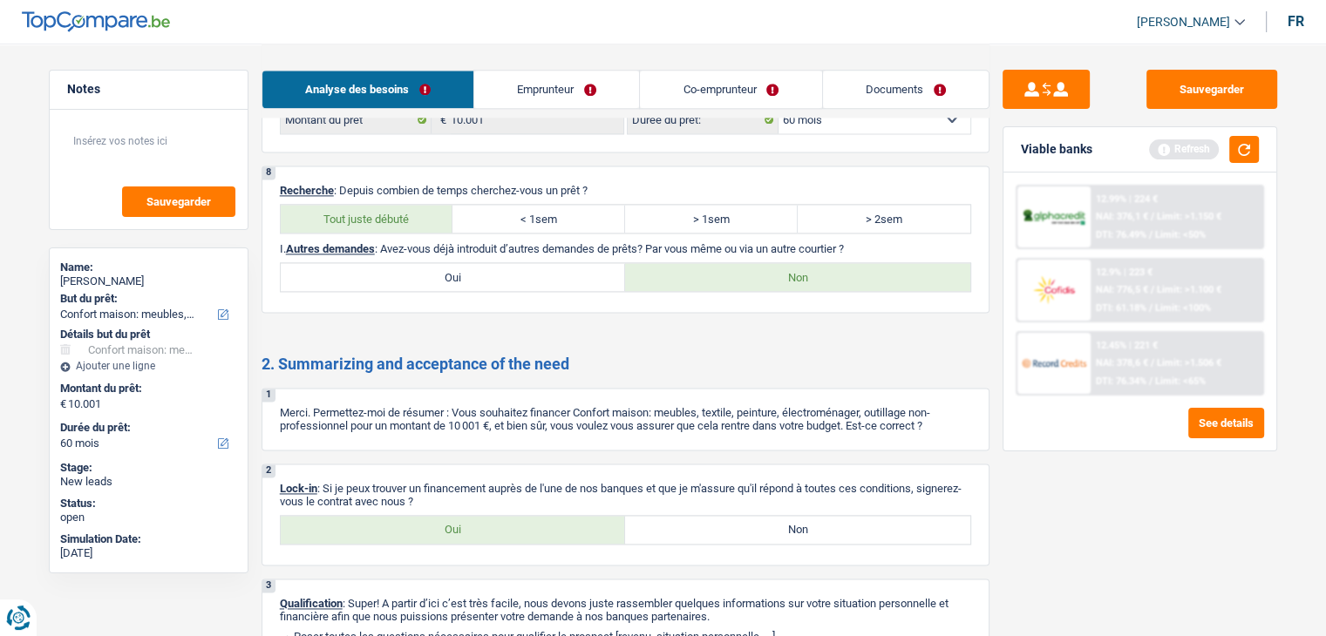
scroll to position [2435, 0]
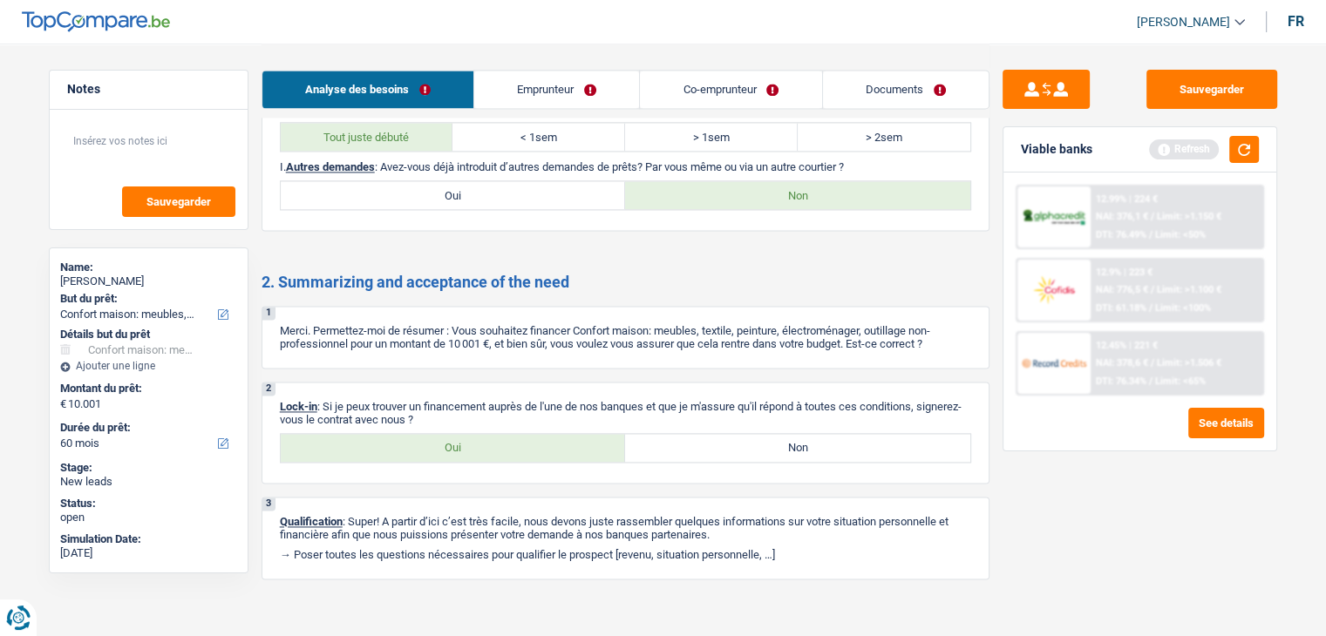
click at [495, 434] on label "Oui" at bounding box center [453, 448] width 345 height 28
click at [495, 434] on input "Oui" at bounding box center [453, 448] width 345 height 28
radio input "true"
click at [526, 89] on link "Emprunteur" at bounding box center [556, 89] width 165 height 37
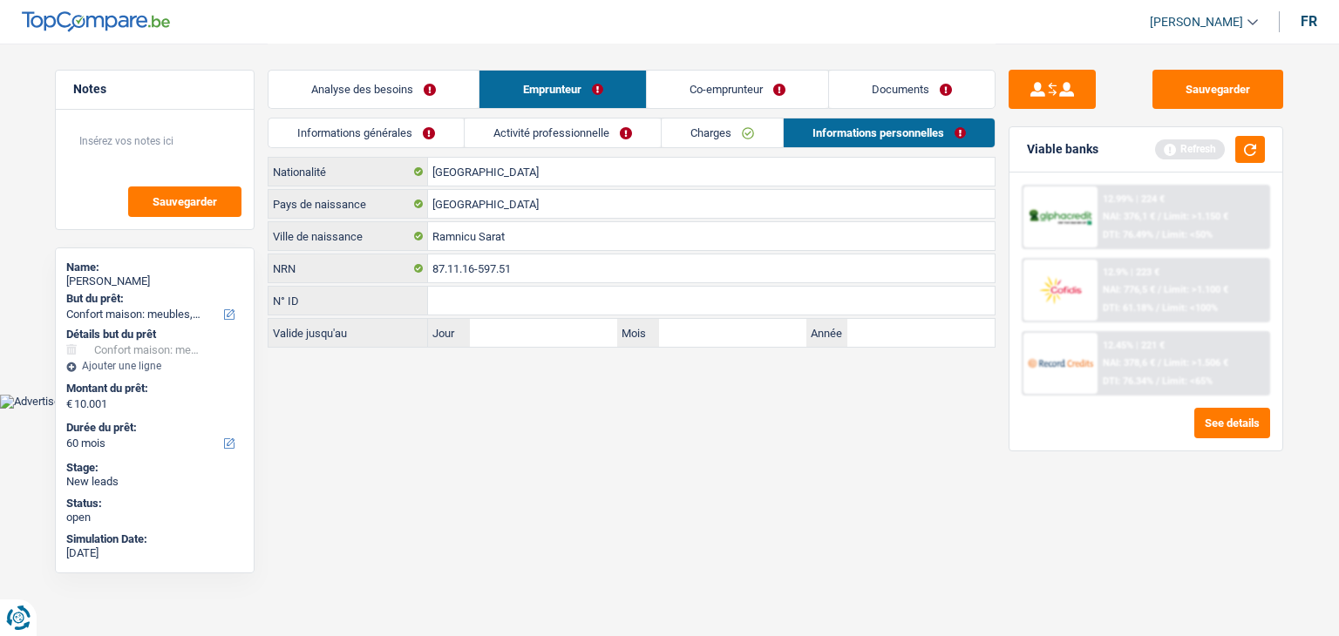
click at [387, 138] on link "Informations générales" at bounding box center [365, 133] width 195 height 29
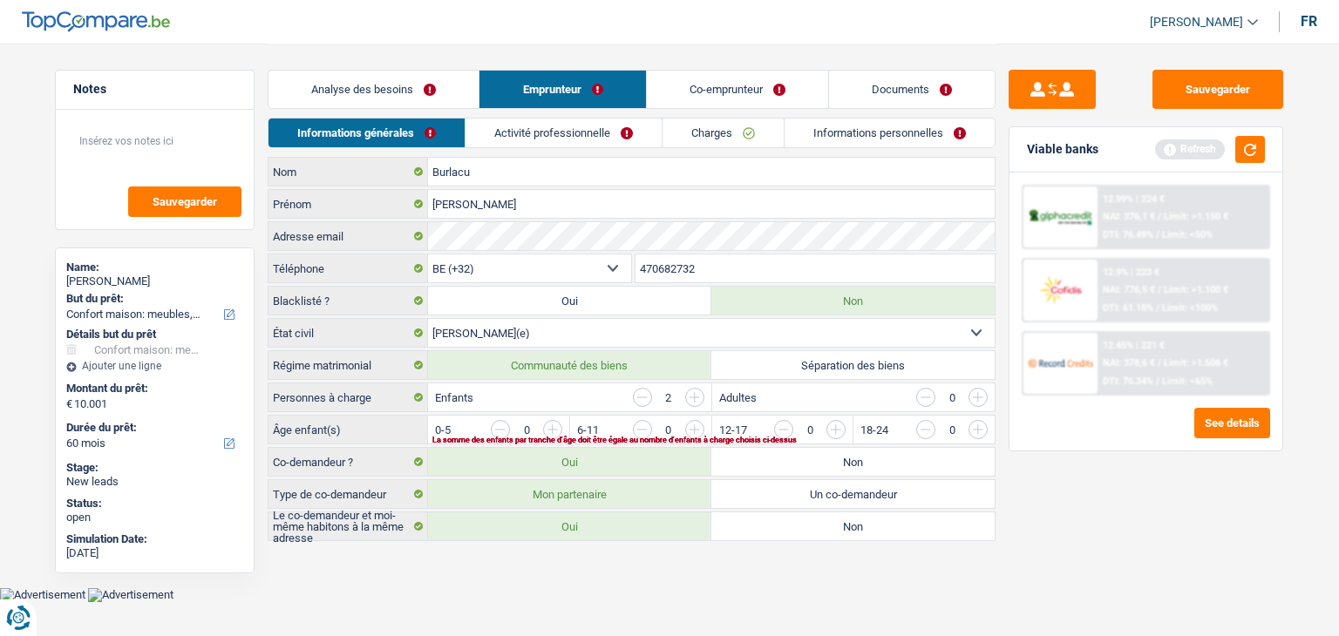
click at [580, 401] on div "Enfants 2" at bounding box center [569, 397] width 282 height 28
click at [598, 395] on div "Enfants 2" at bounding box center [569, 397] width 282 height 28
click at [553, 430] on input "button" at bounding box center [906, 434] width 726 height 28
click at [836, 429] on input "button" at bounding box center [1189, 434] width 726 height 28
click at [582, 150] on div "Informations générales Activité professionnelle Charges Informations personnell…" at bounding box center [632, 137] width 728 height 39
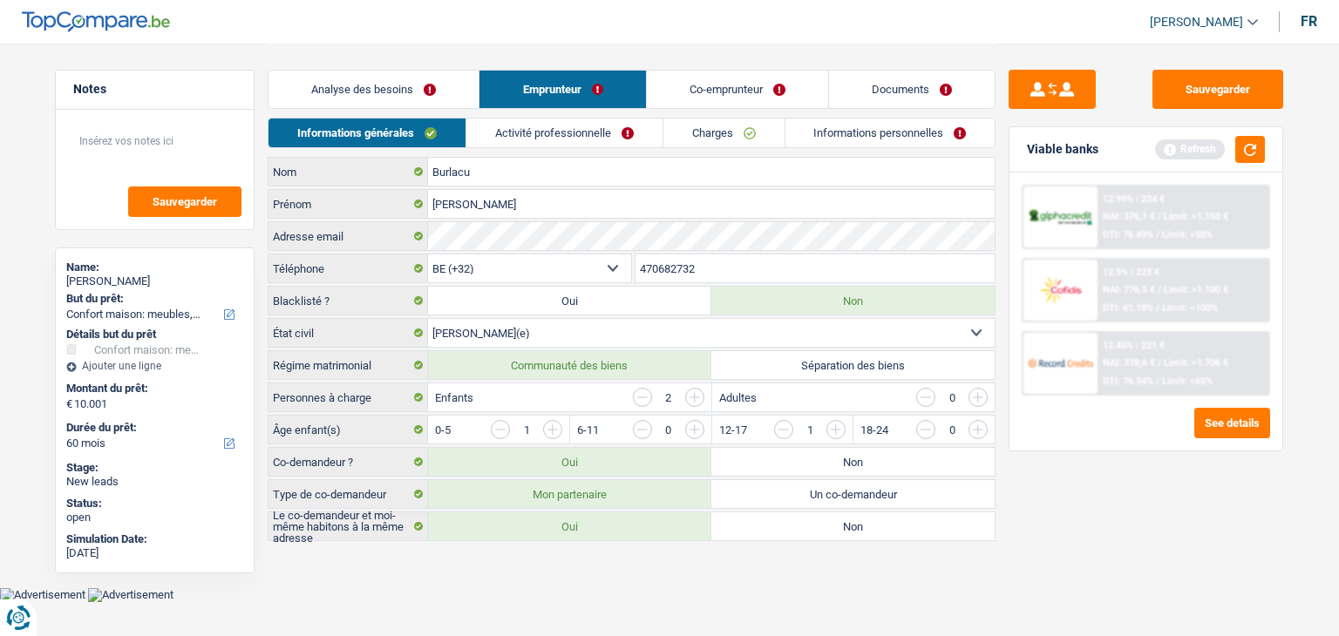
click at [579, 136] on link "Activité professionnelle" at bounding box center [564, 133] width 196 height 29
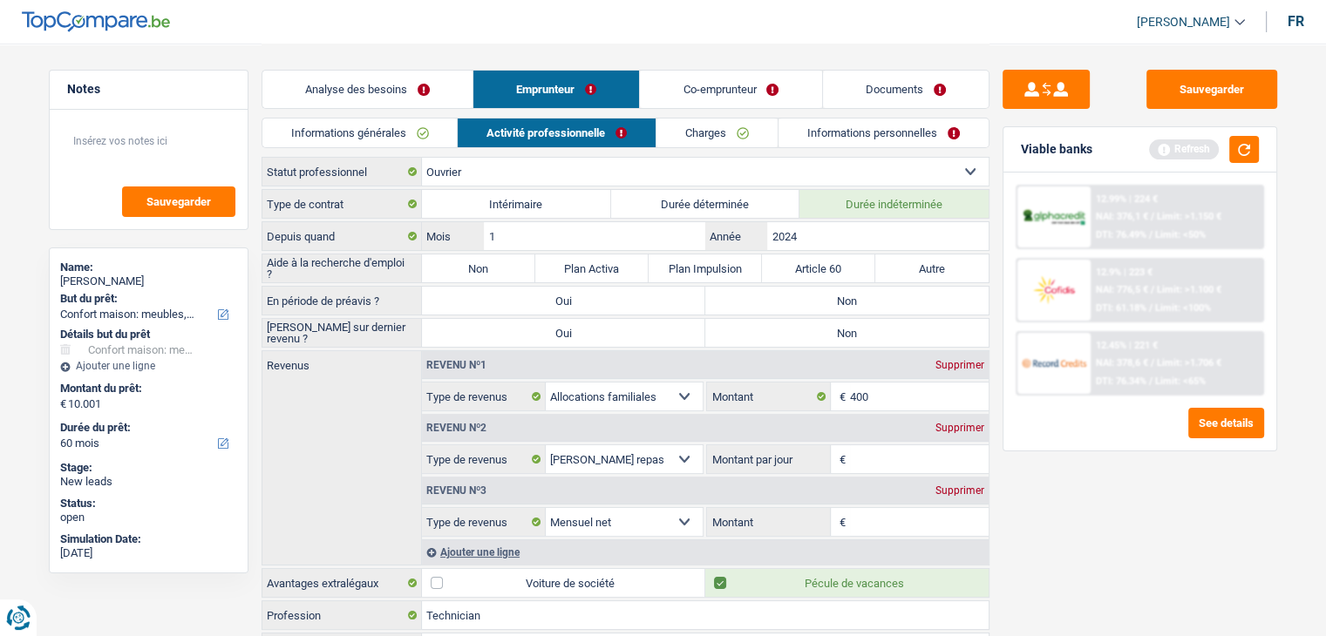
scroll to position [87, 0]
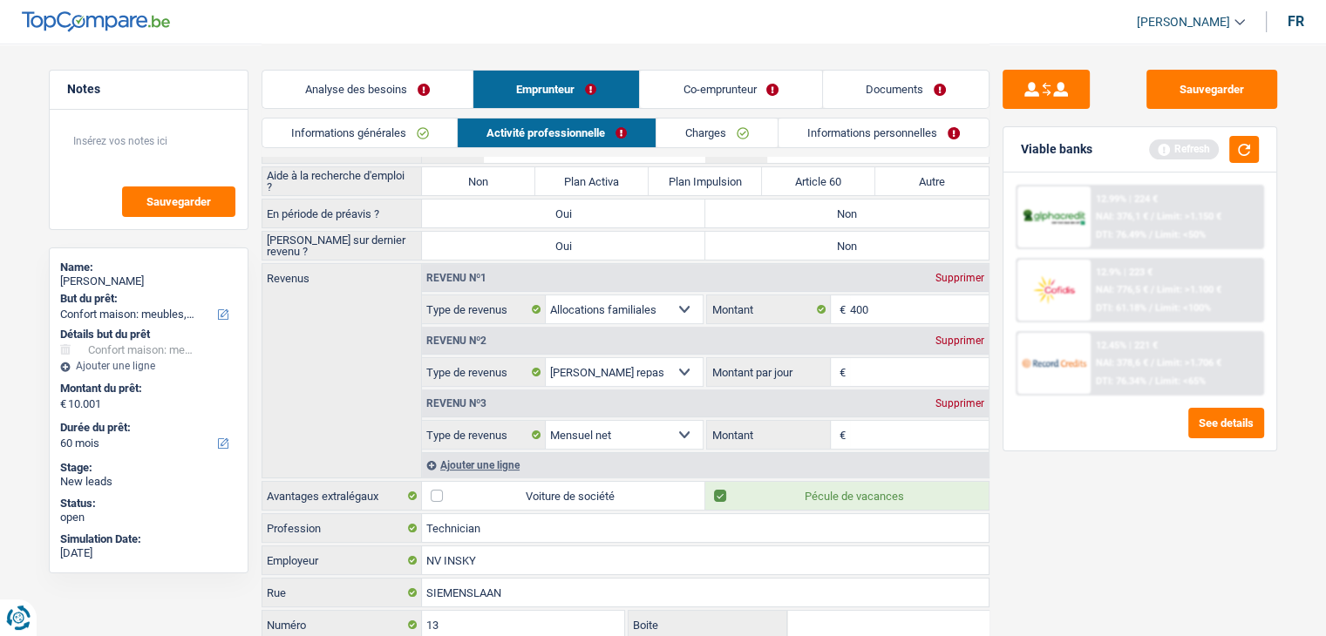
click at [864, 426] on input "Montant" at bounding box center [919, 435] width 139 height 28
type input "2.300"
click at [1078, 517] on div "Sauvegarder Viable banks Refresh 12.99% | 224 € NAI: 376,1 € / Limit: >1.150 € …" at bounding box center [1139, 339] width 301 height 539
click at [1237, 140] on button "button" at bounding box center [1244, 149] width 30 height 27
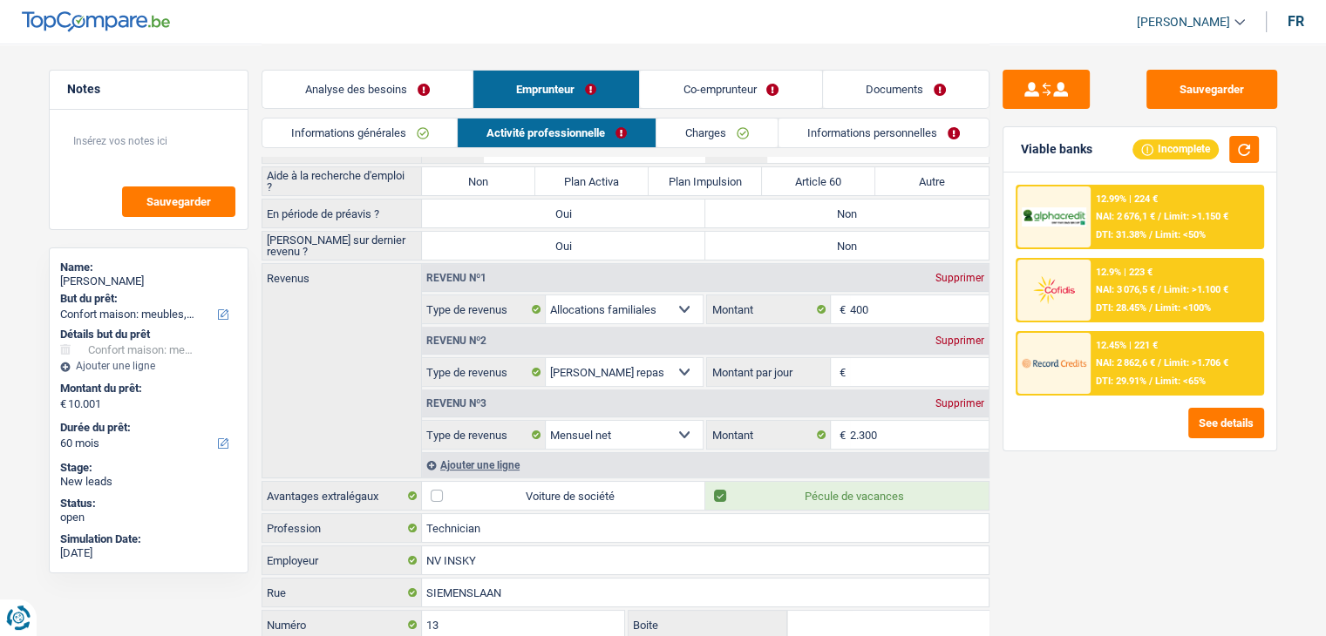
click at [885, 376] on input "Montant par jour" at bounding box center [919, 372] width 139 height 28
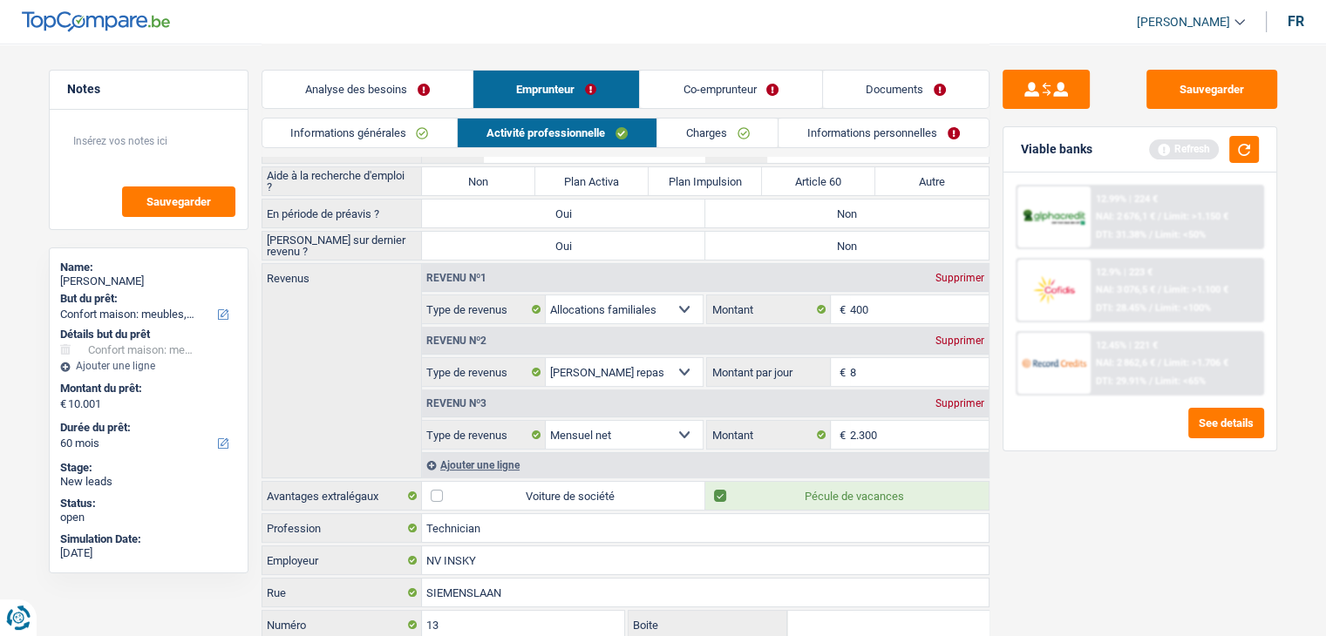
type input "8,0"
click at [1122, 510] on div "Sauvegarder Viable banks Refresh 12.99% | 224 € NAI: 2 676,1 € / Limit: >1.150 …" at bounding box center [1139, 339] width 301 height 539
click at [1233, 148] on button "button" at bounding box center [1244, 149] width 30 height 27
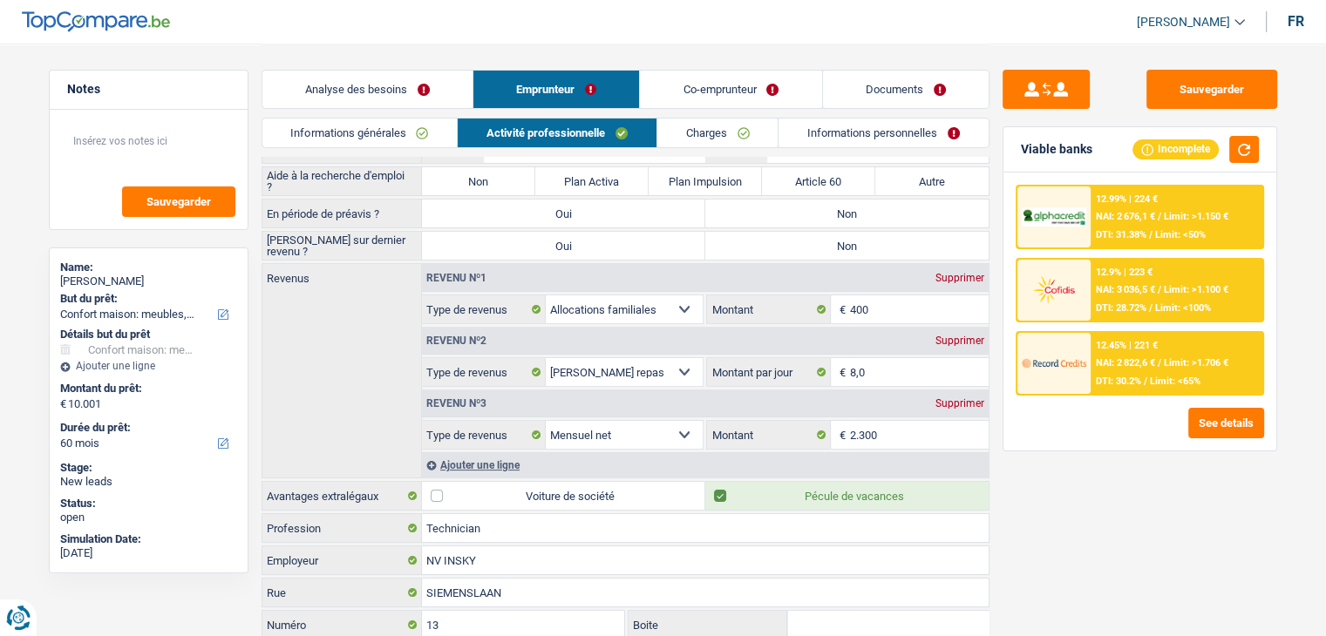
click at [1008, 310] on div "12.99% | 224 € NAI: 2 676,1 € / Limit: >1.150 € DTI: 31.38% / Limit: <50% 12.9%…" at bounding box center [1139, 312] width 273 height 278
click at [977, 277] on div "Supprimer" at bounding box center [960, 278] width 58 height 10
select select "mealVouchers"
type input "8,0"
select select "netSalary"
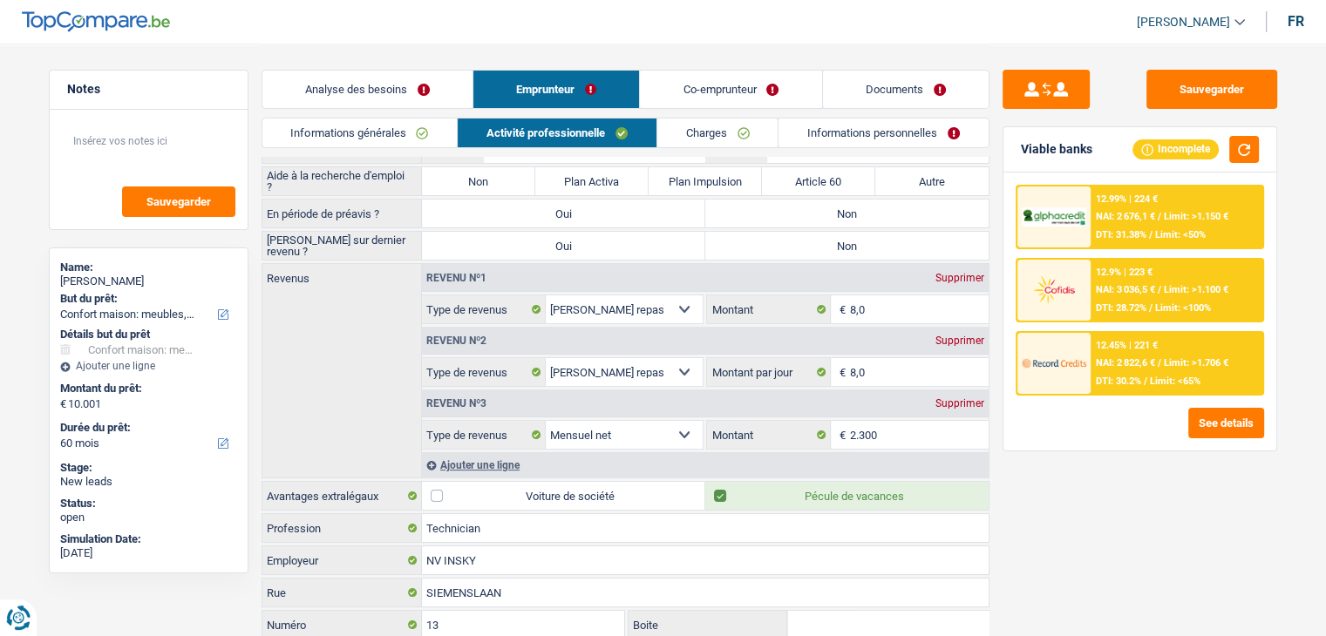
type input "8"
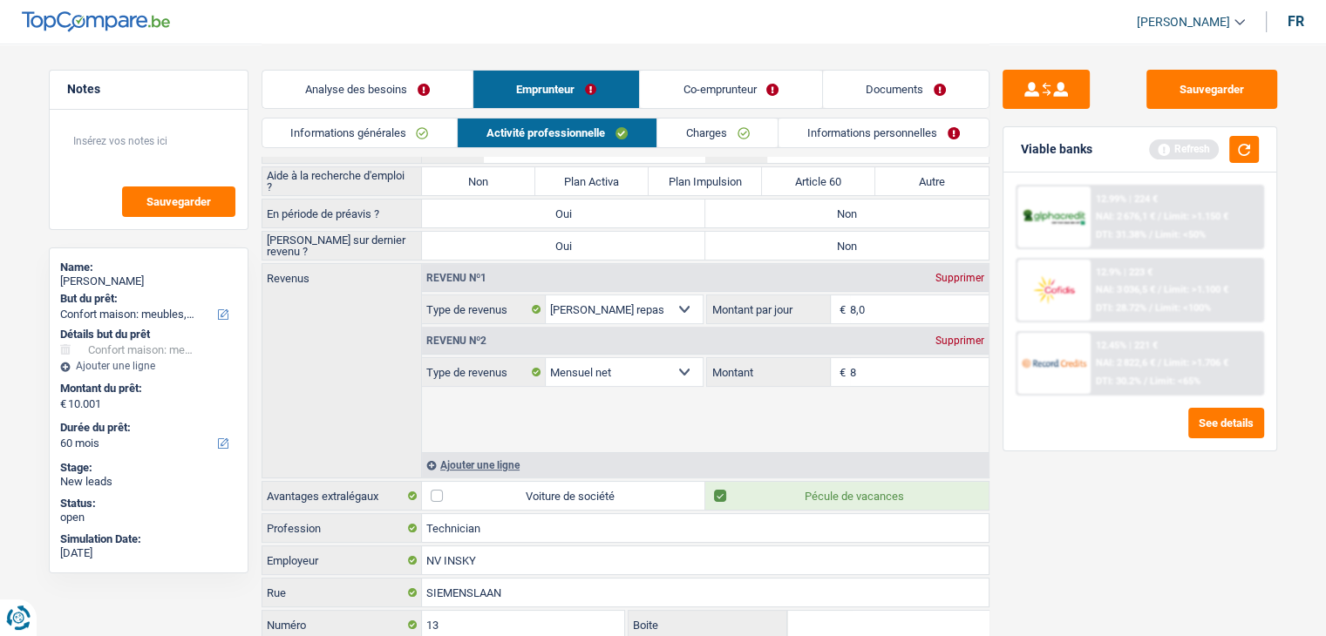
click at [702, 66] on div "Analyse des besoins Emprunteur Co-emprunteur Documents" at bounding box center [625, 81] width 728 height 74
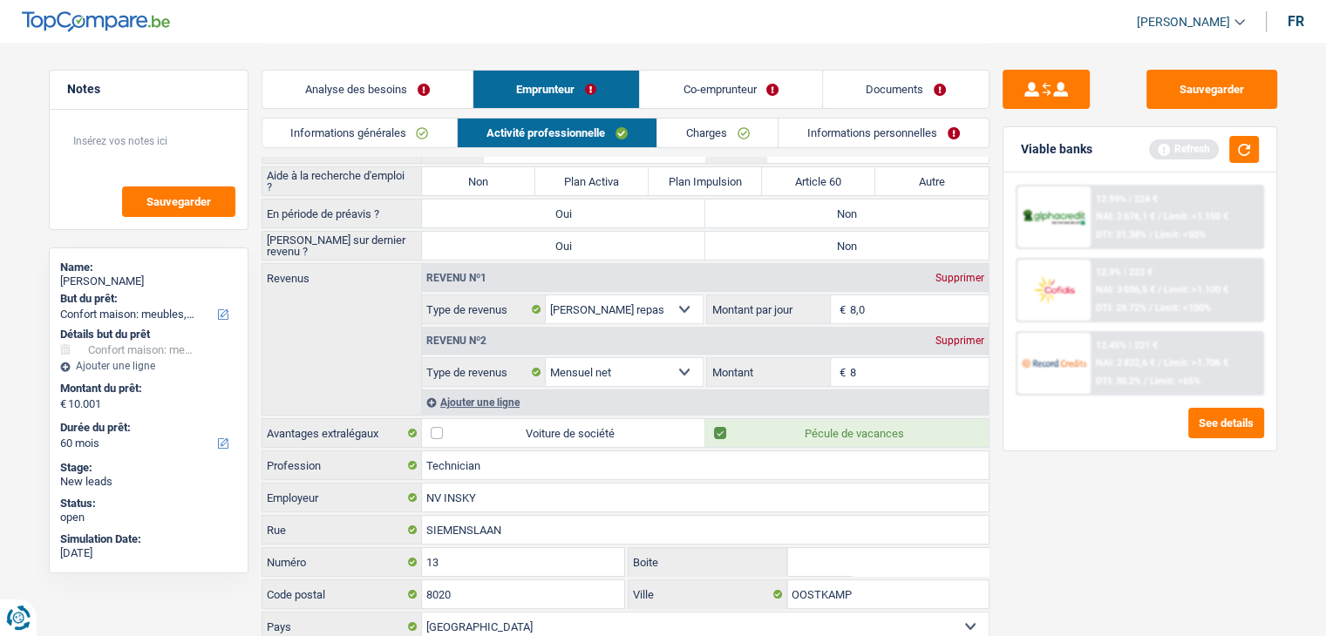
click at [702, 86] on link "Co-emprunteur" at bounding box center [730, 89] width 181 height 37
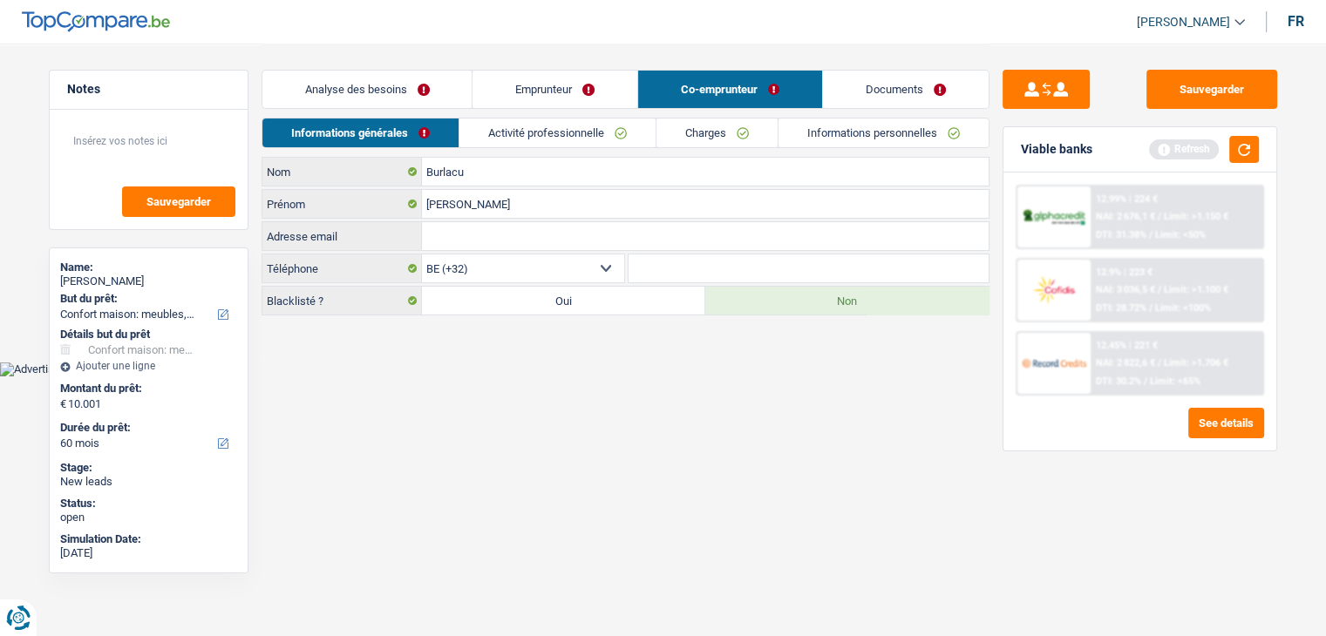
scroll to position [0, 0]
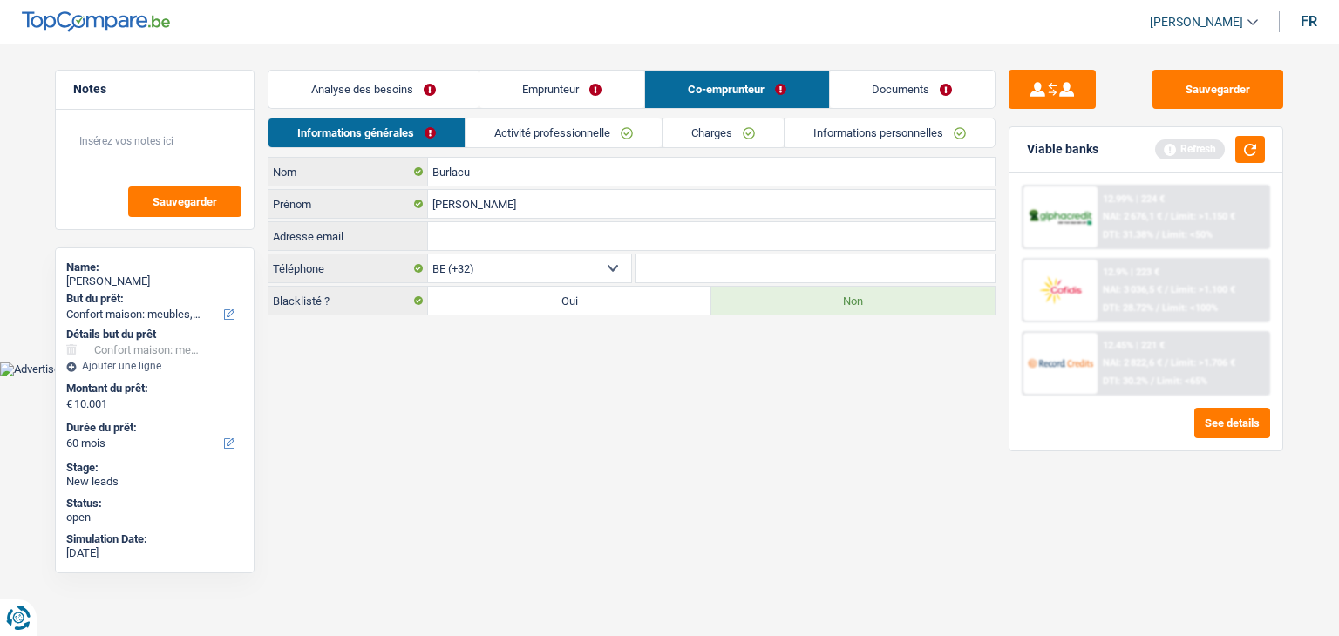
click at [596, 122] on link "Activité professionnelle" at bounding box center [563, 133] width 196 height 29
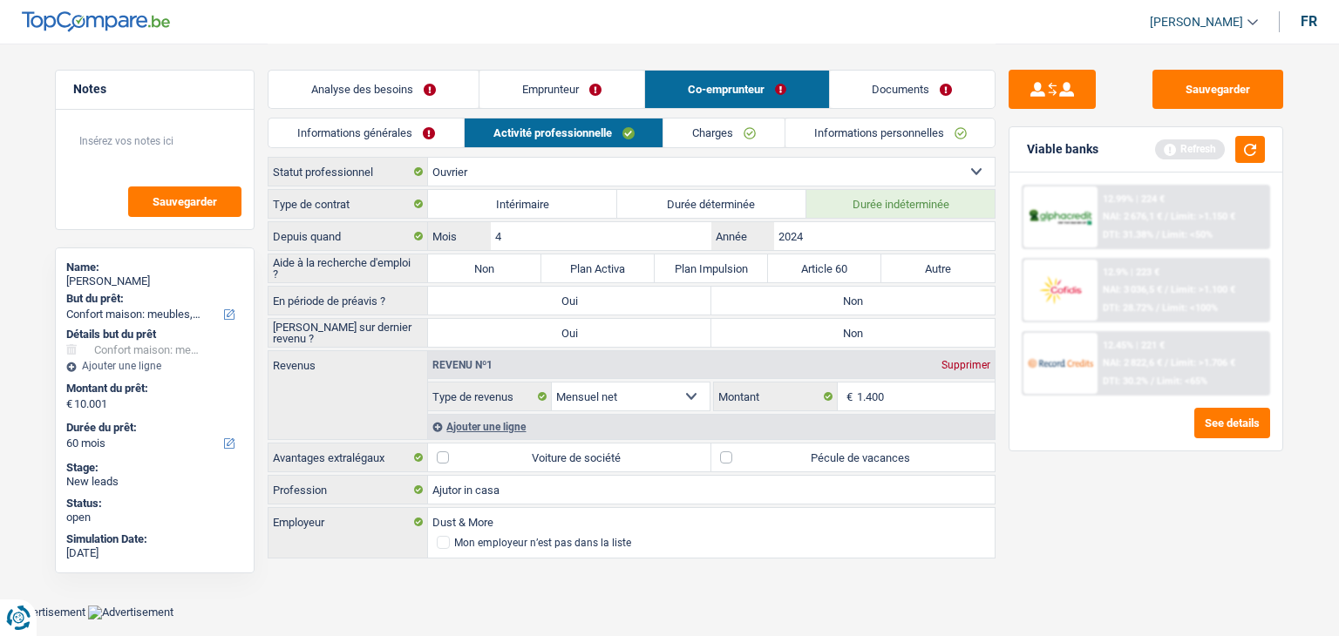
click at [483, 414] on div "Ajouter une ligne" at bounding box center [711, 426] width 566 height 25
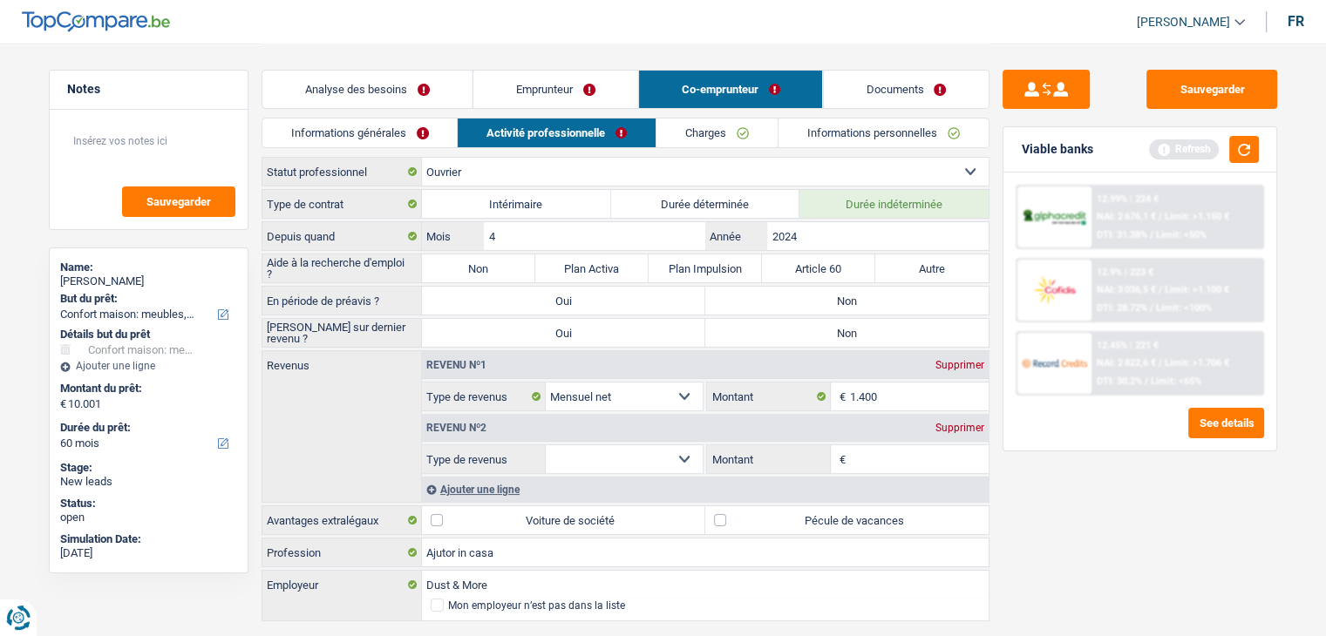
drag, startPoint x: 578, startPoint y: 449, endPoint x: 583, endPoint y: 458, distance: 10.2
click at [580, 454] on select "Allocation d'handicap Allocations chômage Allocations familiales Chèques repas …" at bounding box center [625, 459] width 158 height 28
select select "familyAllowances"
click at [546, 445] on select "Allocation d'handicap Allocations chômage Allocations familiales Chèques repas …" at bounding box center [625, 459] width 158 height 28
click at [868, 456] on input "Montant" at bounding box center [919, 459] width 139 height 28
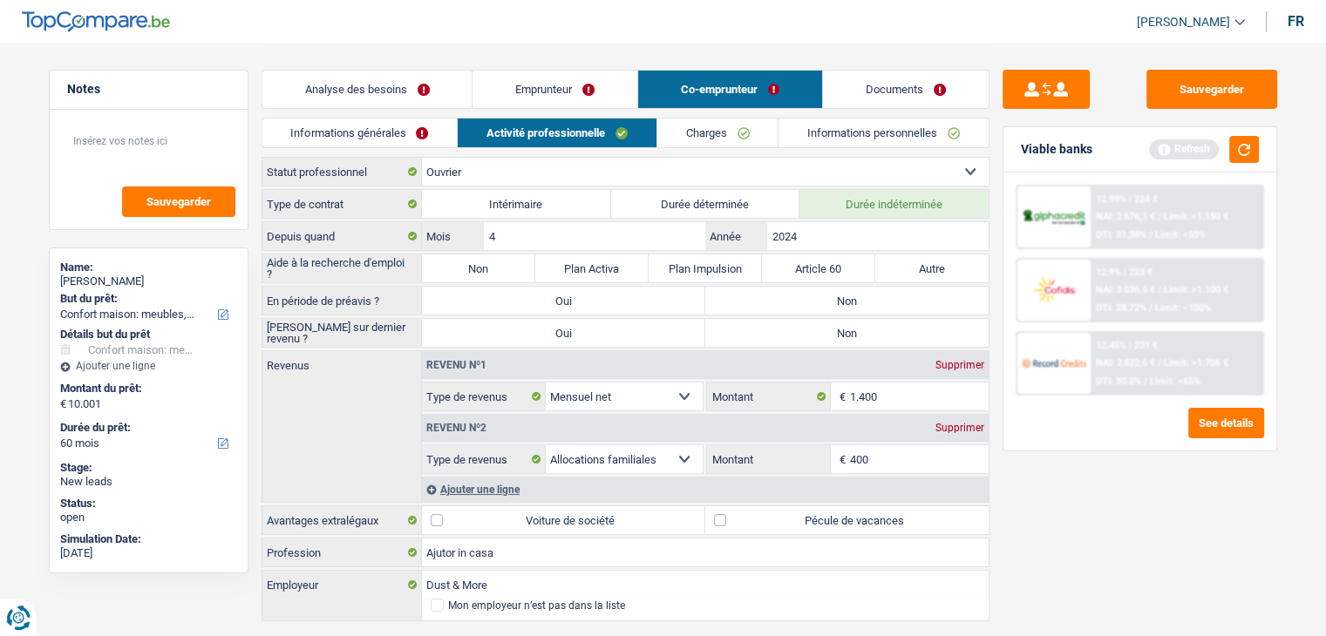
type input "400"
click at [592, 85] on link "Emprunteur" at bounding box center [554, 89] width 165 height 37
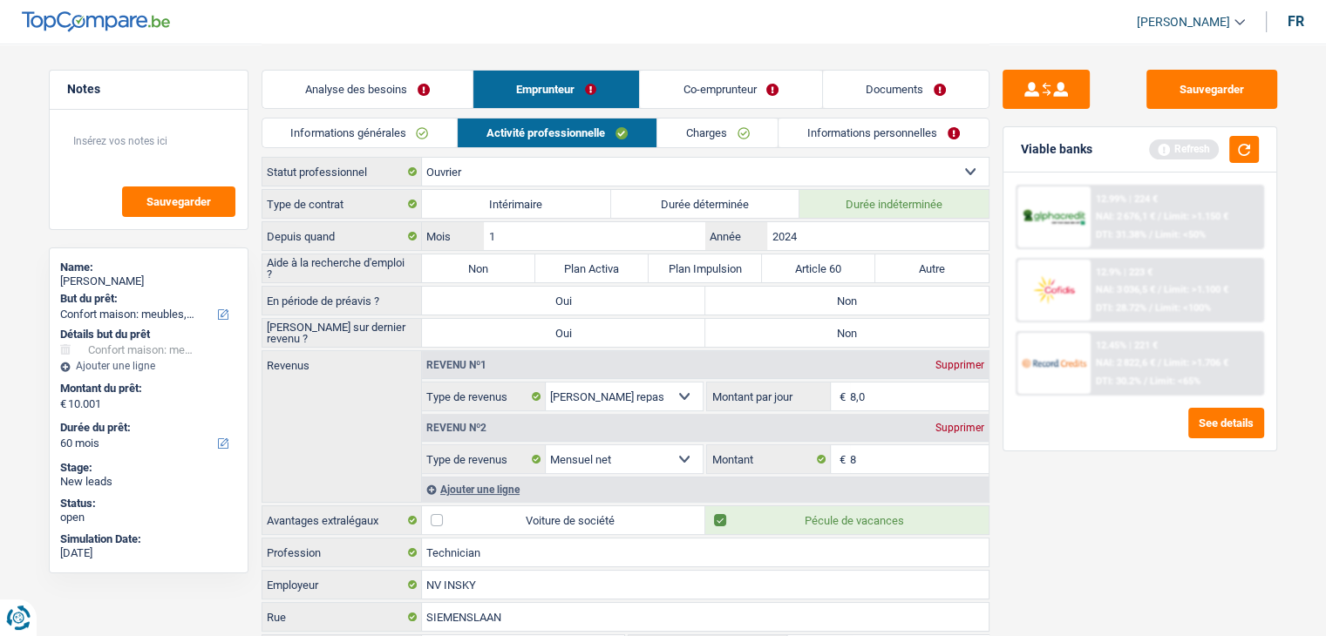
click at [882, 295] on label "Non" at bounding box center [846, 301] width 283 height 28
click at [882, 295] on input "Non" at bounding box center [846, 301] width 283 height 28
radio input "true"
click at [845, 329] on label "Non" at bounding box center [846, 333] width 283 height 28
click at [845, 329] on input "Non" at bounding box center [846, 333] width 283 height 28
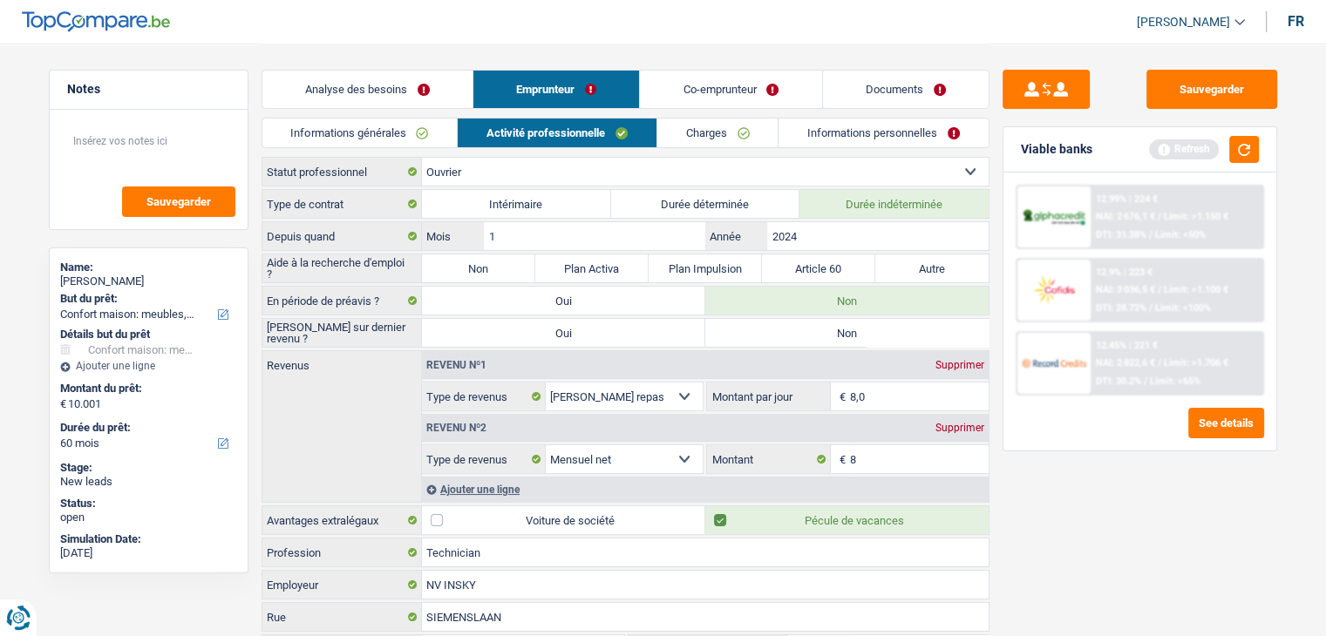
radio input "true"
click at [522, 267] on label "Non" at bounding box center [478, 268] width 113 height 28
click at [522, 267] on input "Non" at bounding box center [478, 268] width 113 height 28
radio input "true"
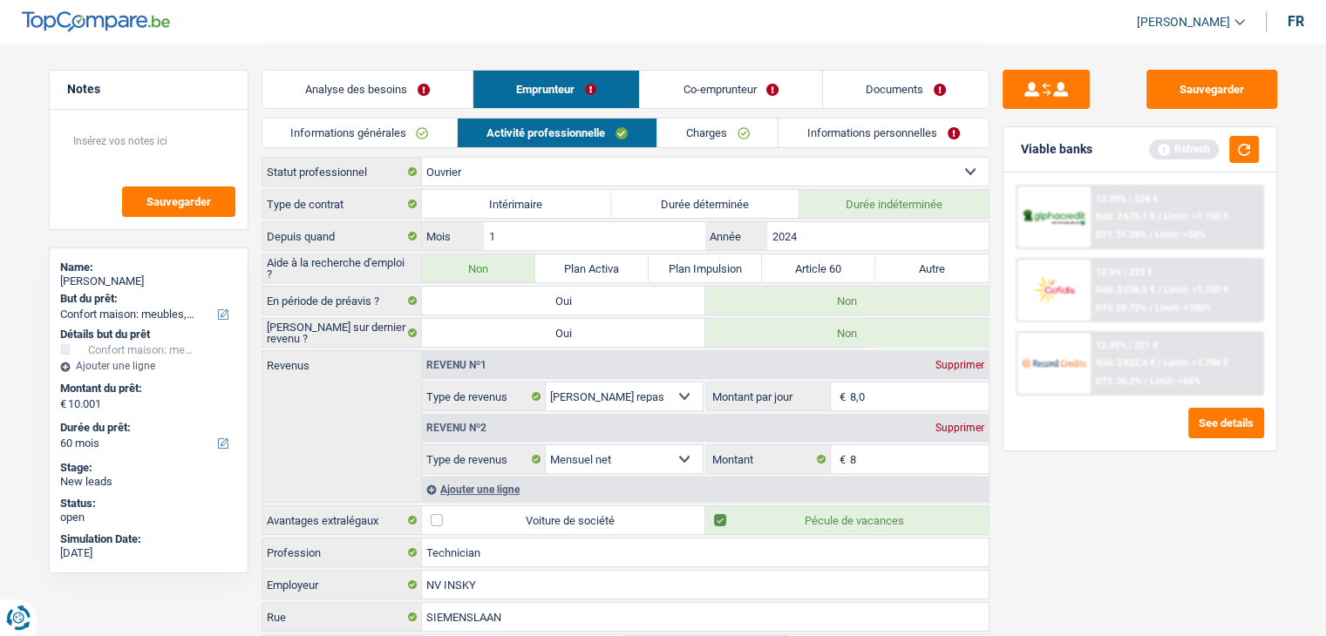
select select "familyAllowances"
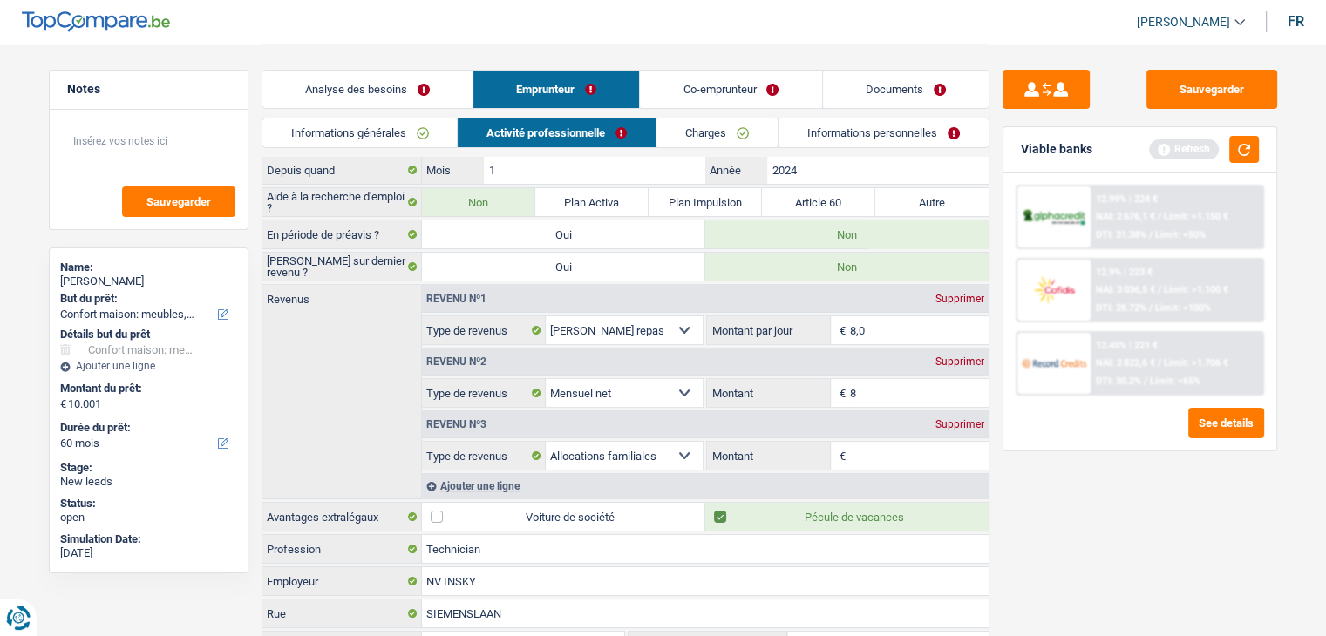
scroll to position [174, 0]
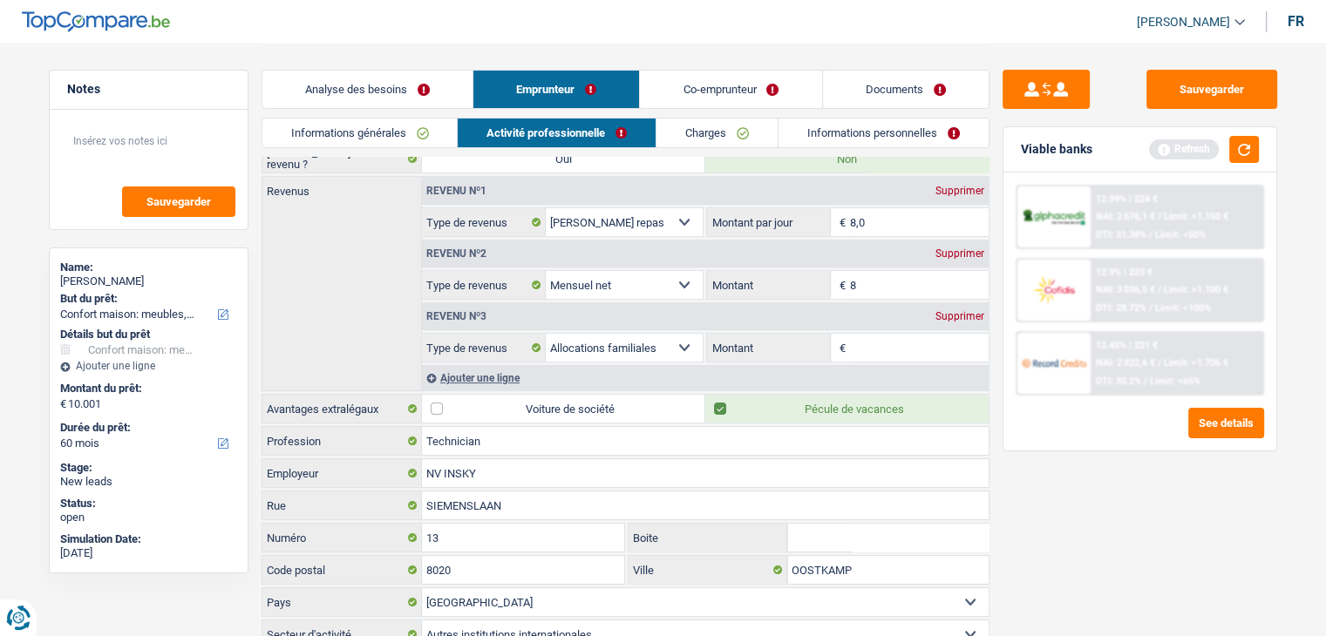
click at [906, 278] on input "8" at bounding box center [919, 285] width 139 height 28
type input "2.300"
click at [939, 322] on div "Revenu nº3 Supprimer" at bounding box center [705, 316] width 566 height 28
click at [943, 311] on div "Supprimer" at bounding box center [960, 316] width 58 height 10
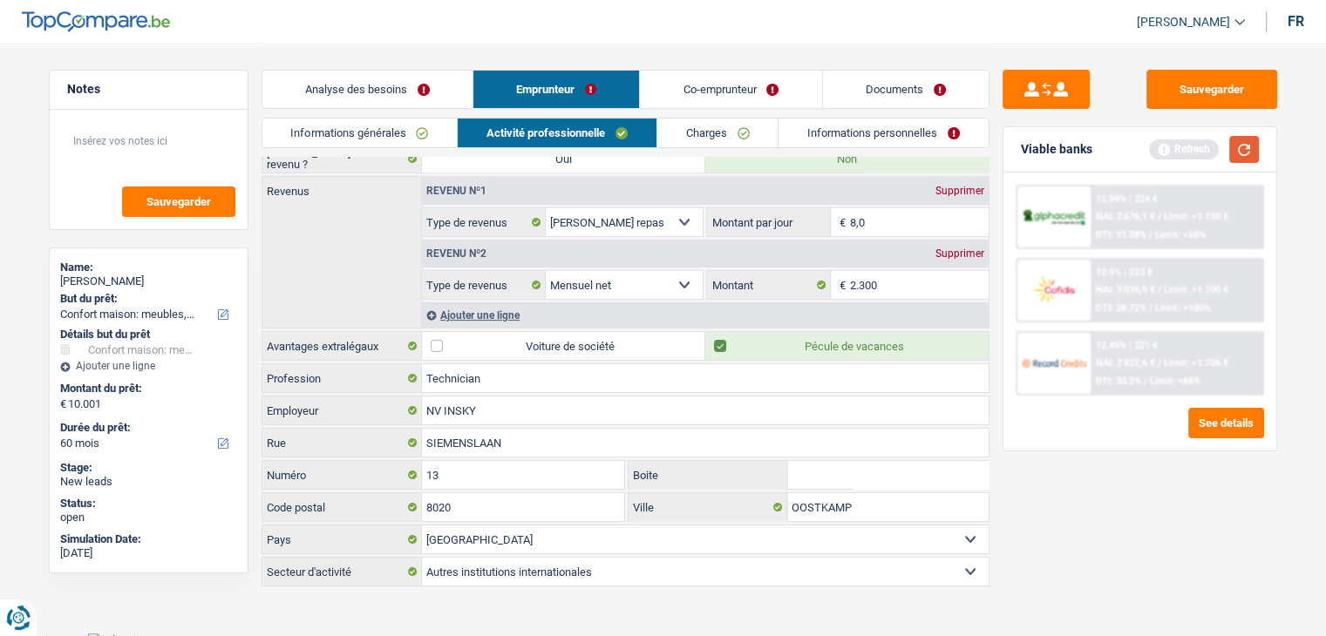
click at [1238, 151] on button "button" at bounding box center [1244, 149] width 30 height 27
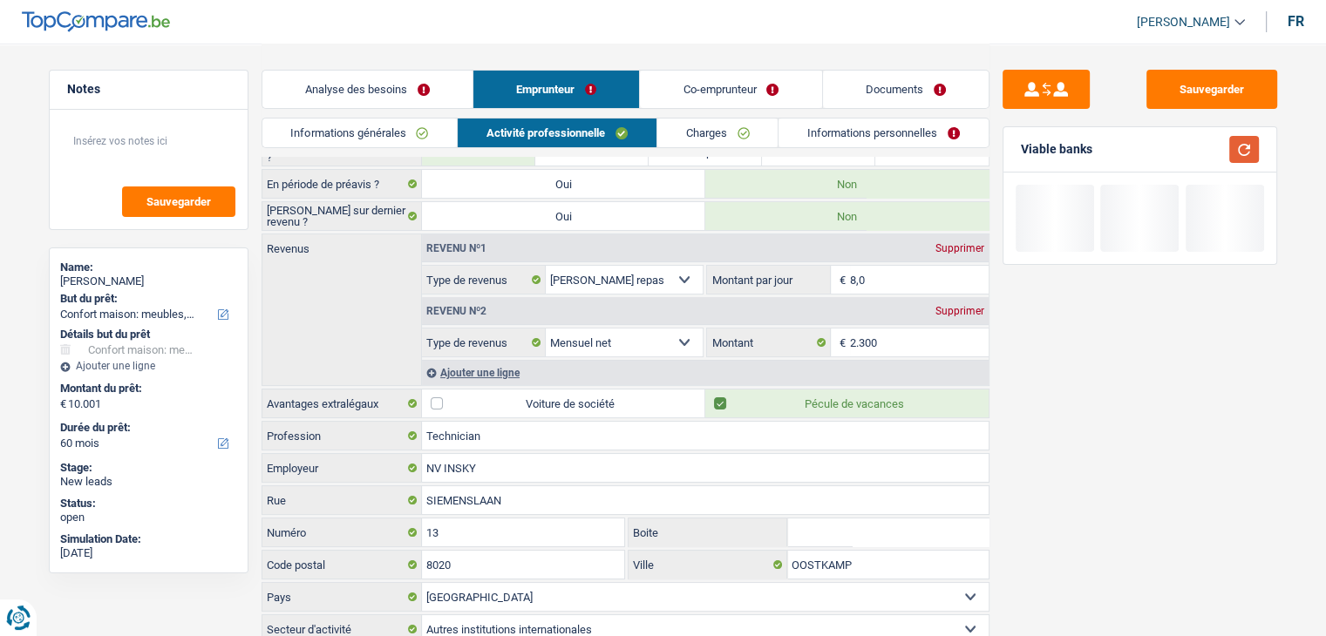
scroll to position [87, 0]
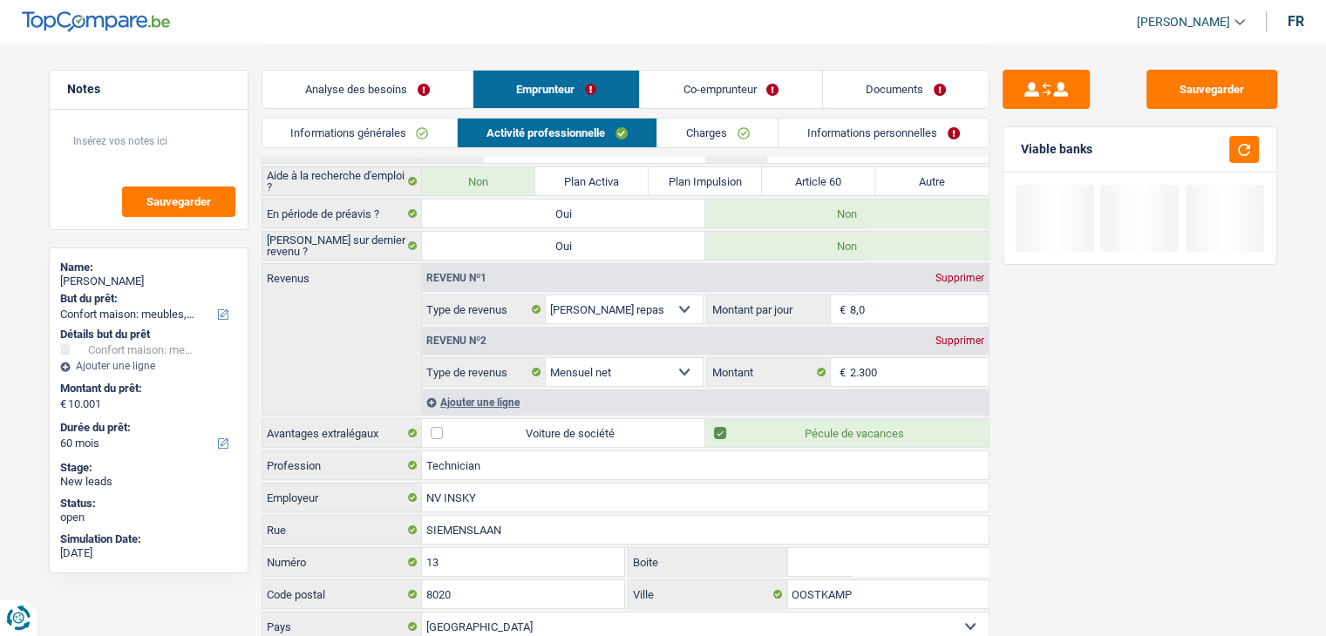
click at [700, 127] on link "Charges" at bounding box center [717, 133] width 121 height 29
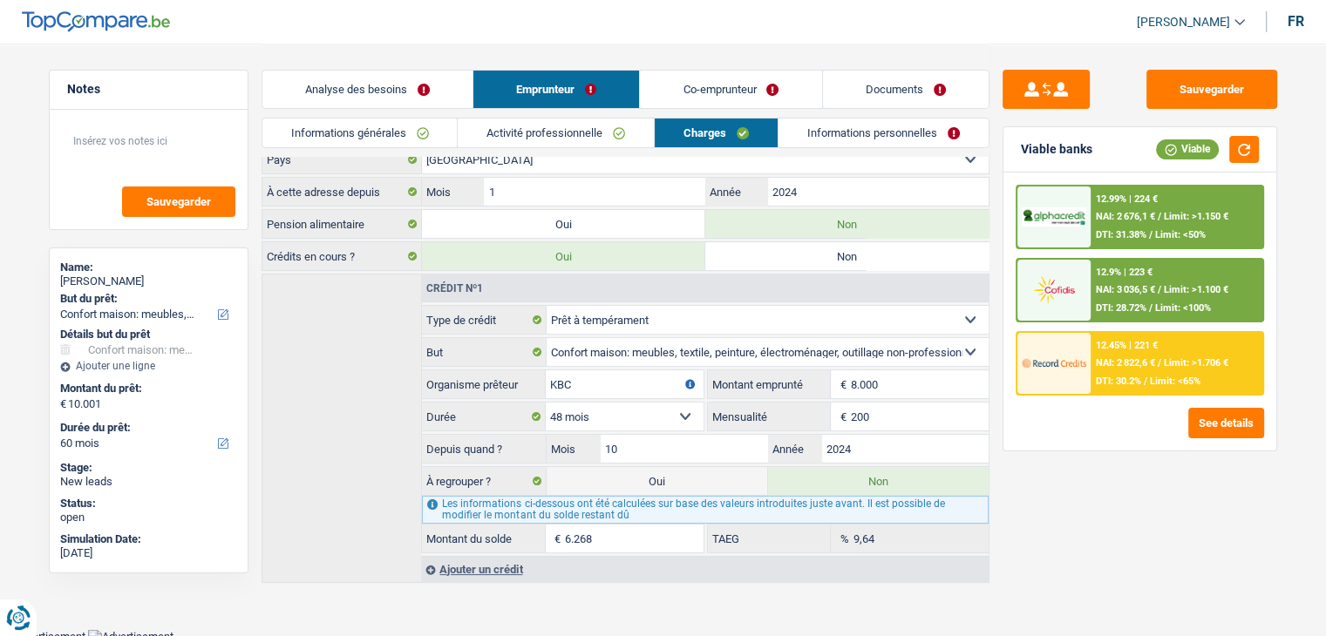
scroll to position [174, 0]
click at [902, 140] on link "Informations personnelles" at bounding box center [883, 133] width 210 height 29
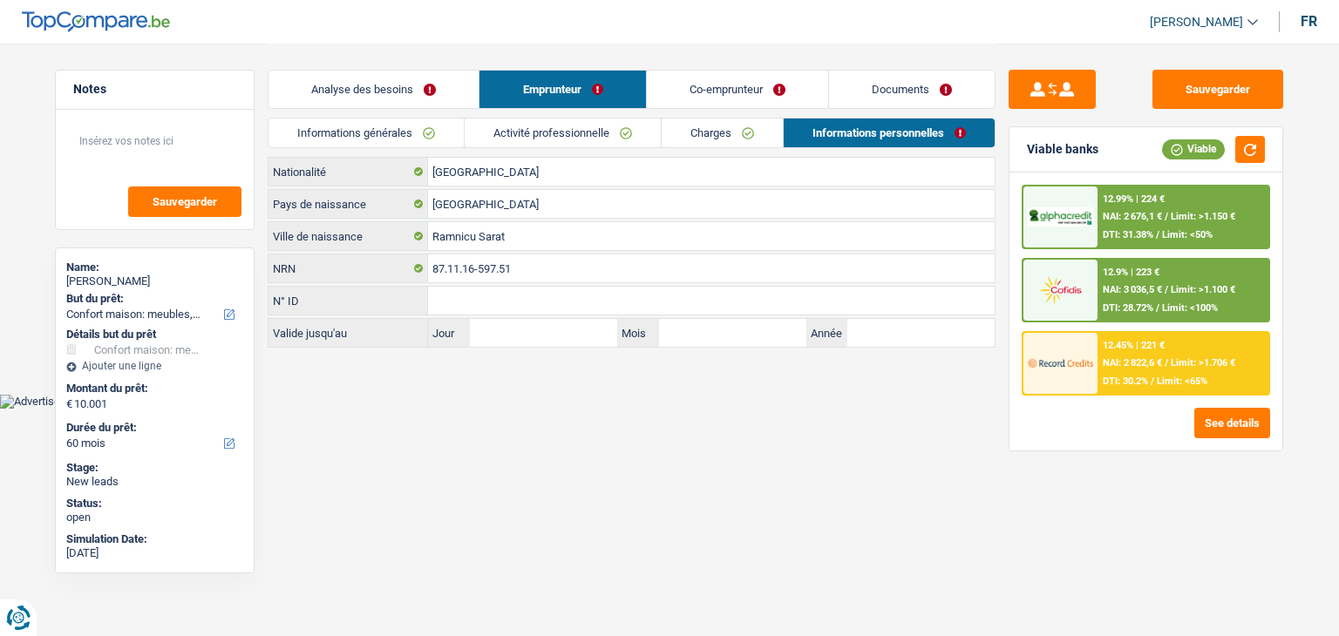
click at [481, 409] on html "Vous avez le contrôle de vos données Nous utilisons des cookies, tout comme nos…" at bounding box center [669, 204] width 1339 height 409
click at [484, 178] on input "[GEOGRAPHIC_DATA]" at bounding box center [711, 172] width 566 height 28
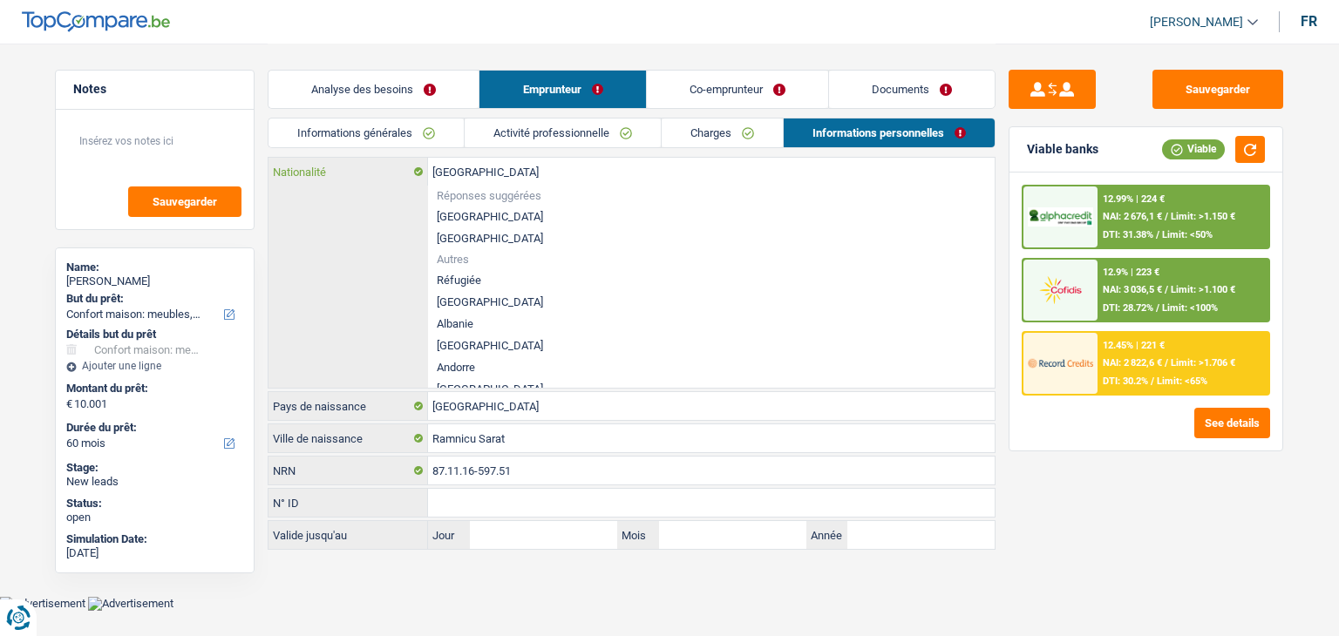
type input "Belgiqu"
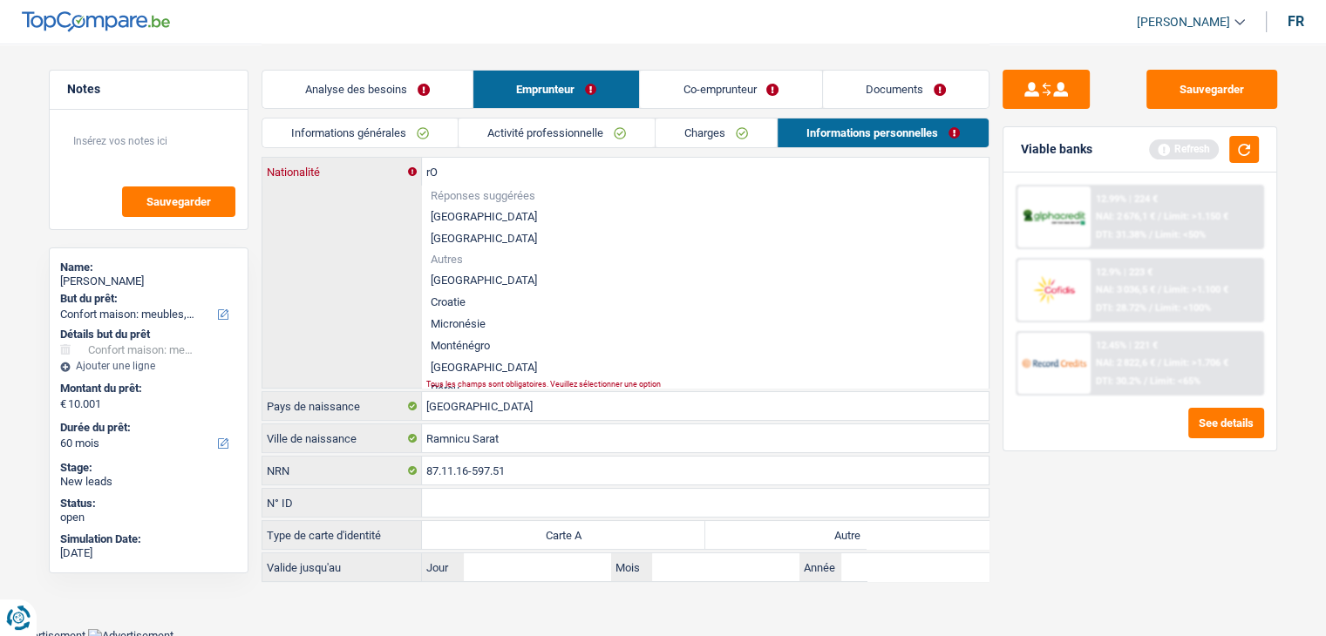
type input "r"
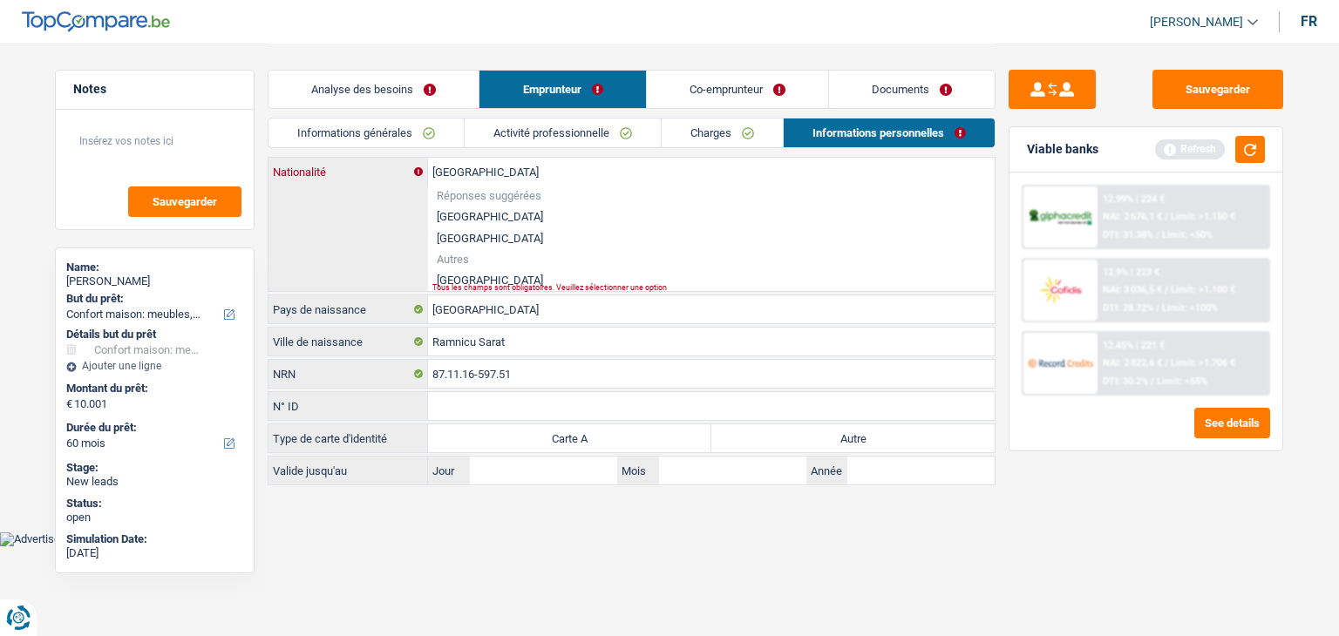
type input "Roumanie"
click at [478, 284] on div "Tous les champs sont obligatoires. Veuillez sélectionner une option" at bounding box center [684, 287] width 504 height 7
click at [478, 278] on li "Roumanie" at bounding box center [711, 280] width 566 height 22
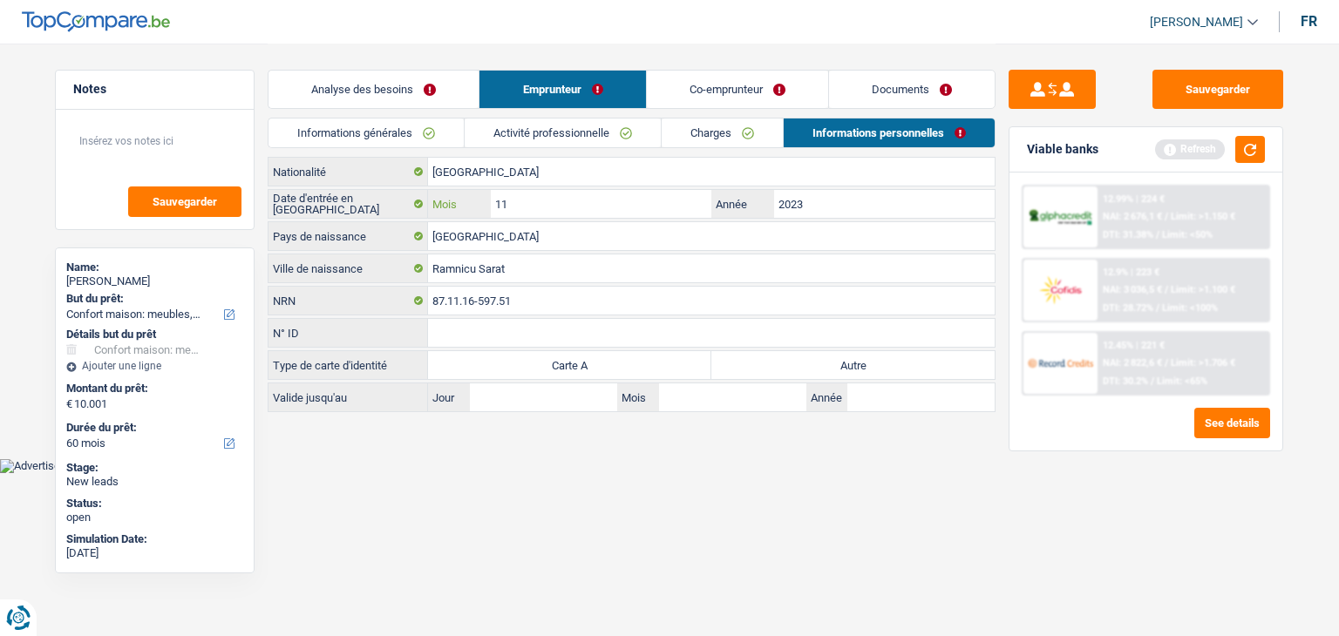
click at [564, 205] on input "11" at bounding box center [601, 204] width 220 height 28
click at [461, 473] on html "Vous avez le contrôle de vos données Nous utilisons des cookies, tout comme nos…" at bounding box center [669, 236] width 1339 height 473
click at [1246, 158] on button "button" at bounding box center [1250, 149] width 30 height 27
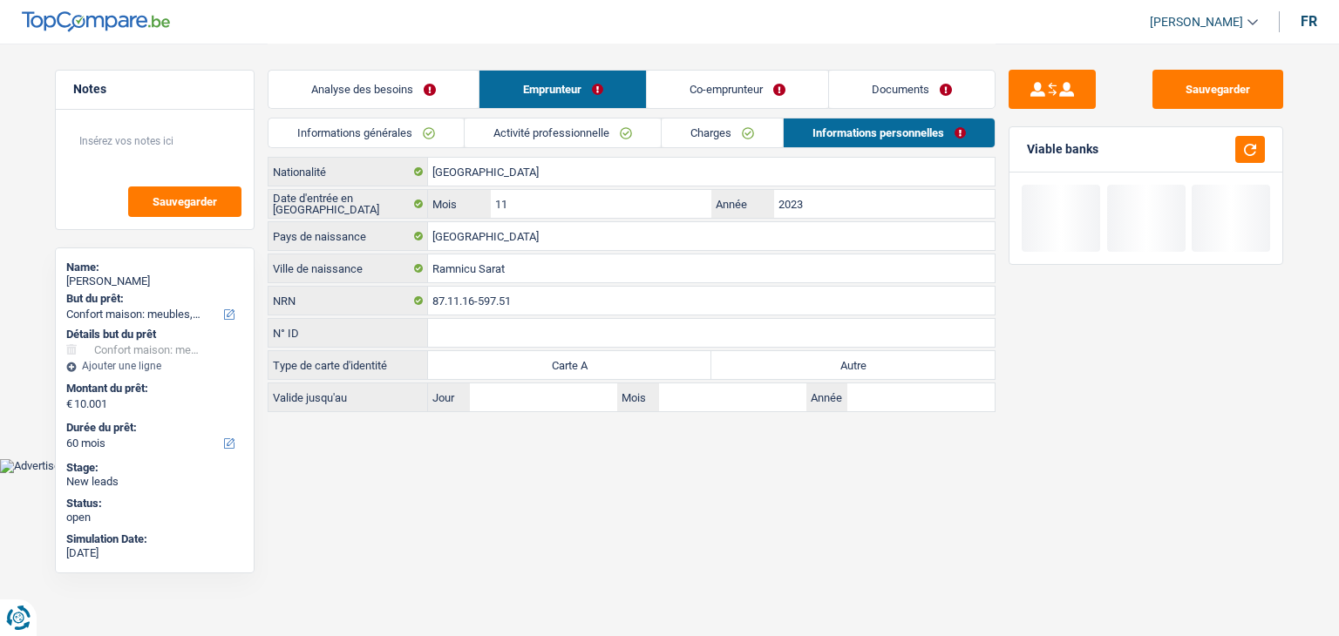
click at [830, 377] on div "Roumanie Nationalité Date d'entrée en Belgique 11 Mois / 2023 Année Roumanie Pa…" at bounding box center [632, 284] width 728 height 255
click at [826, 368] on label "Autre" at bounding box center [852, 365] width 283 height 28
click at [826, 368] on input "Autre" at bounding box center [852, 365] width 283 height 28
radio input "true"
click at [745, 132] on link "Charges" at bounding box center [721, 133] width 121 height 29
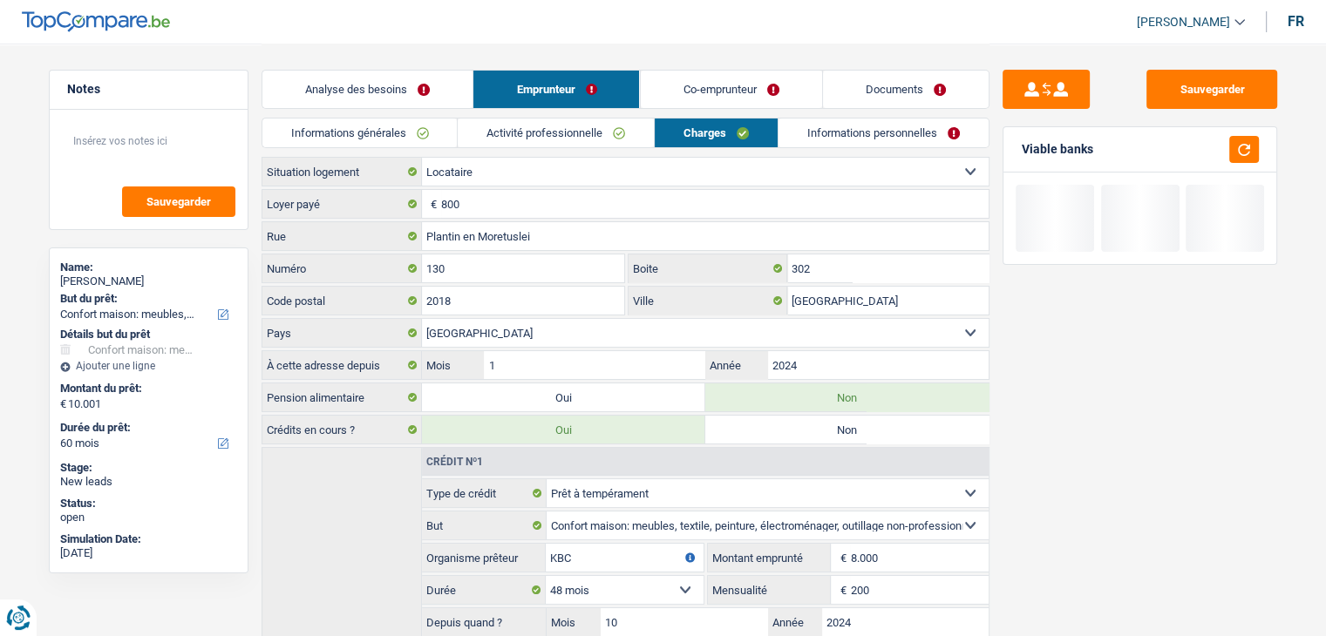
click at [558, 138] on link "Activité professionnelle" at bounding box center [556, 133] width 196 height 29
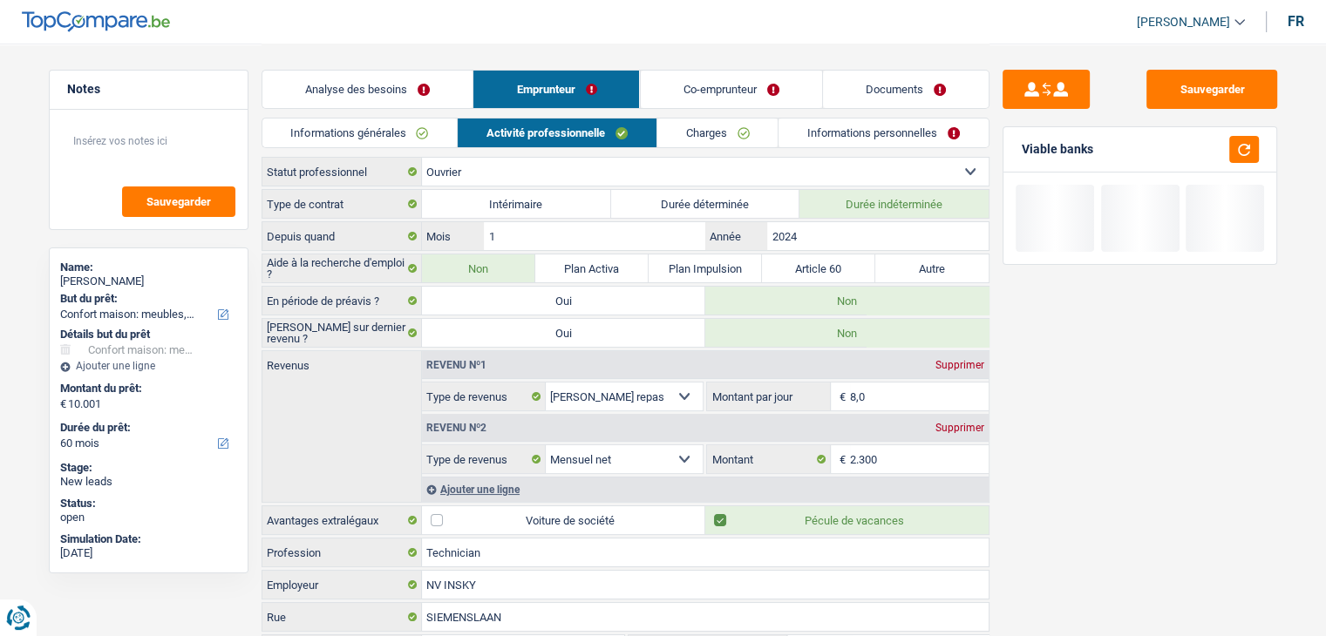
click at [395, 137] on link "Informations générales" at bounding box center [359, 133] width 195 height 29
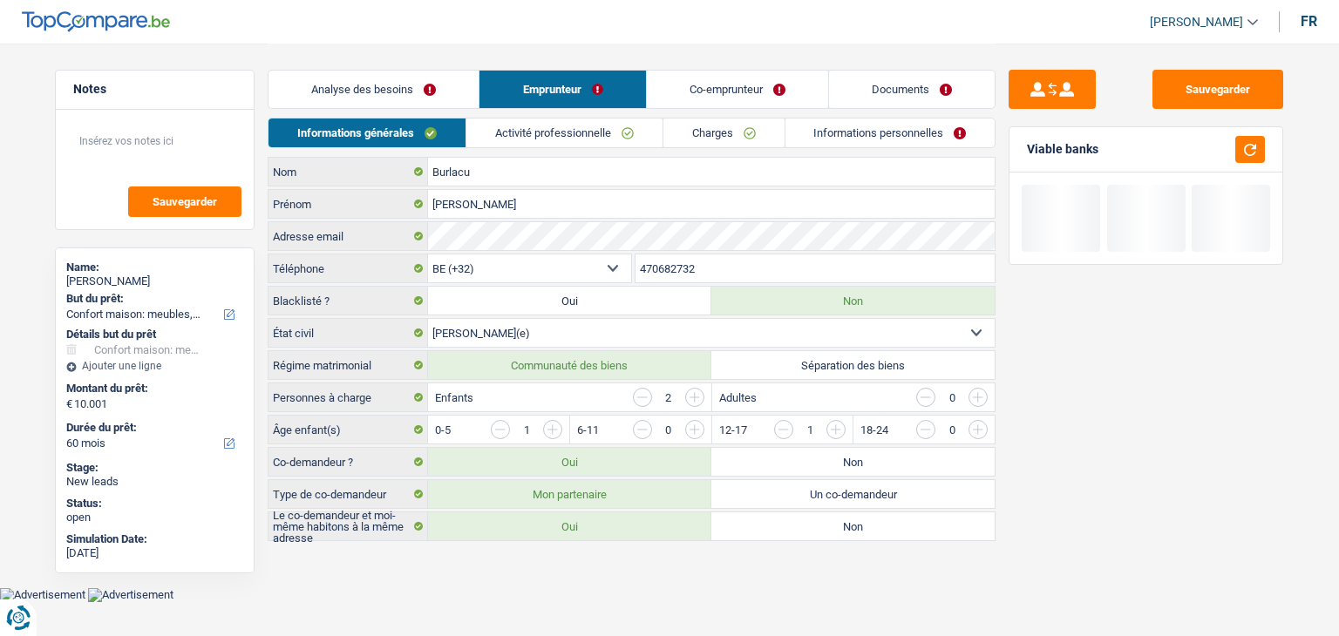
click at [810, 58] on div "Analyse des besoins Emprunteur Co-emprunteur Documents" at bounding box center [632, 81] width 728 height 74
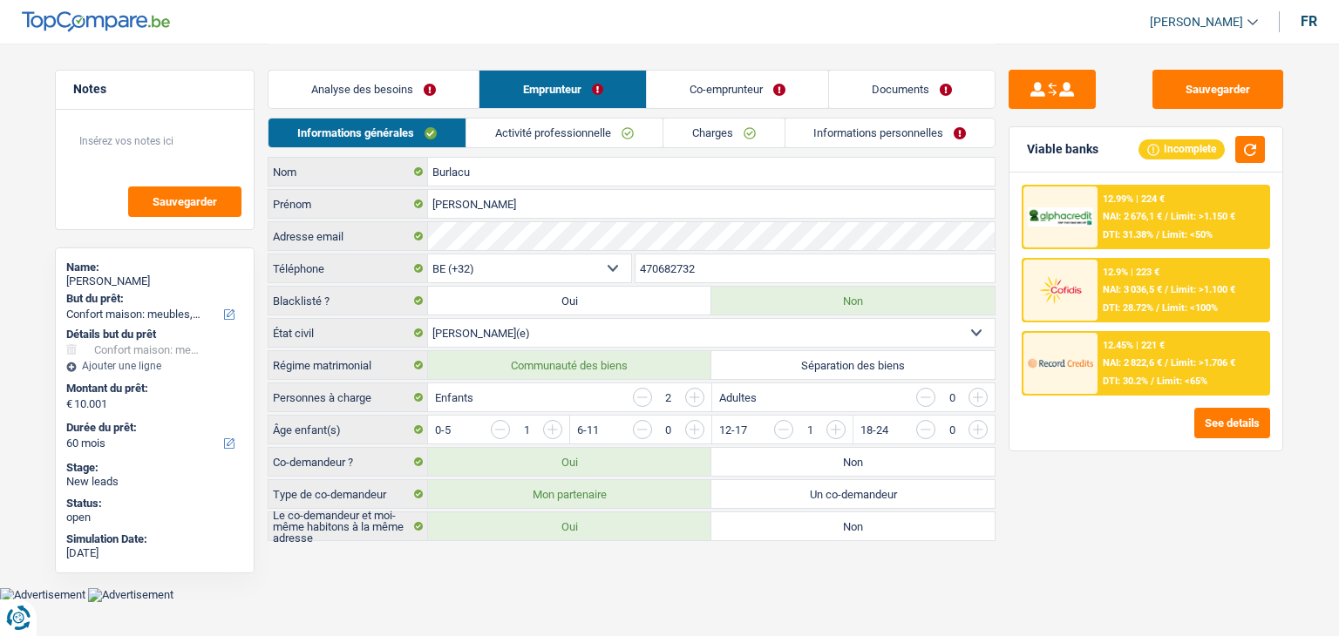
click at [712, 93] on link "Co-emprunteur" at bounding box center [737, 89] width 181 height 37
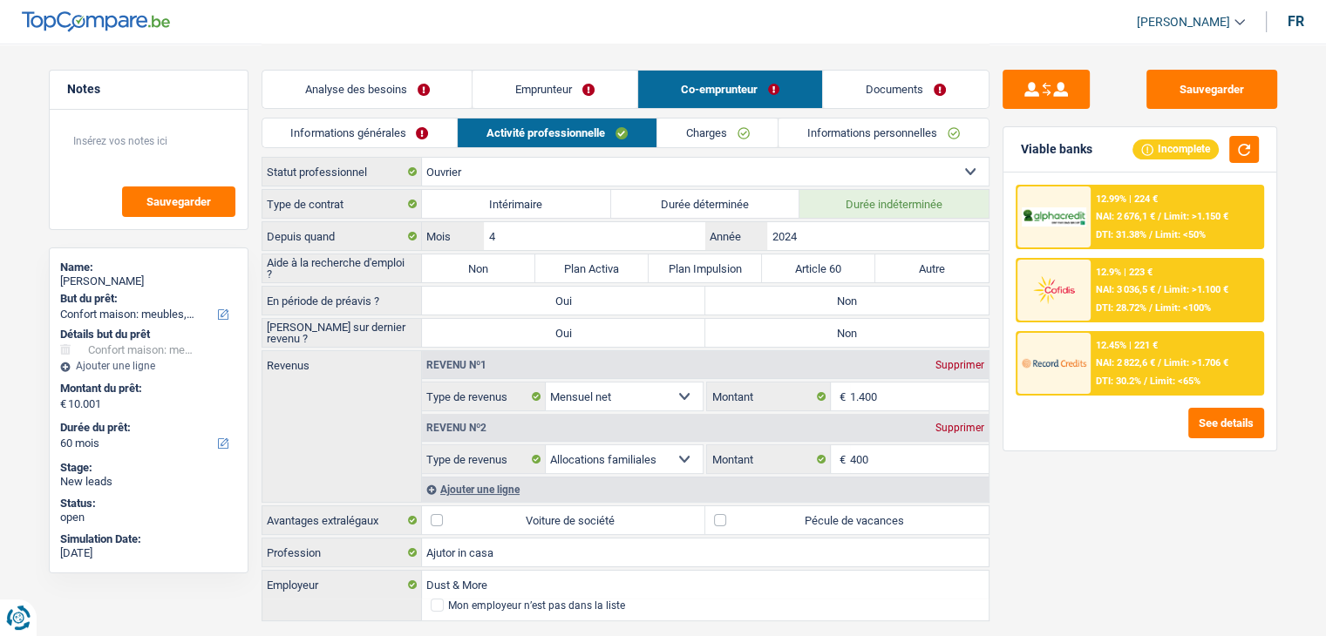
click at [356, 132] on link "Informations générales" at bounding box center [359, 133] width 195 height 29
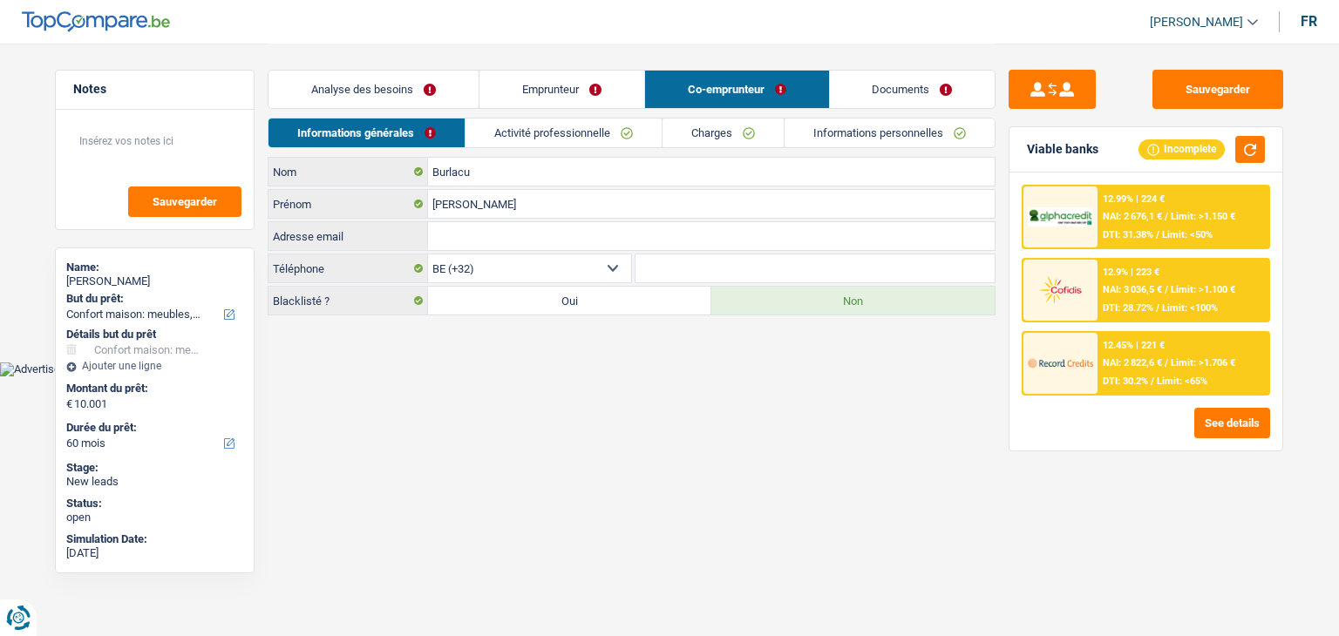
click at [523, 376] on html "Vous avez le contrôle de vos données Nous utilisons des cookies, tout comme nos…" at bounding box center [669, 188] width 1339 height 376
click at [522, 137] on link "Activité professionnelle" at bounding box center [563, 133] width 196 height 29
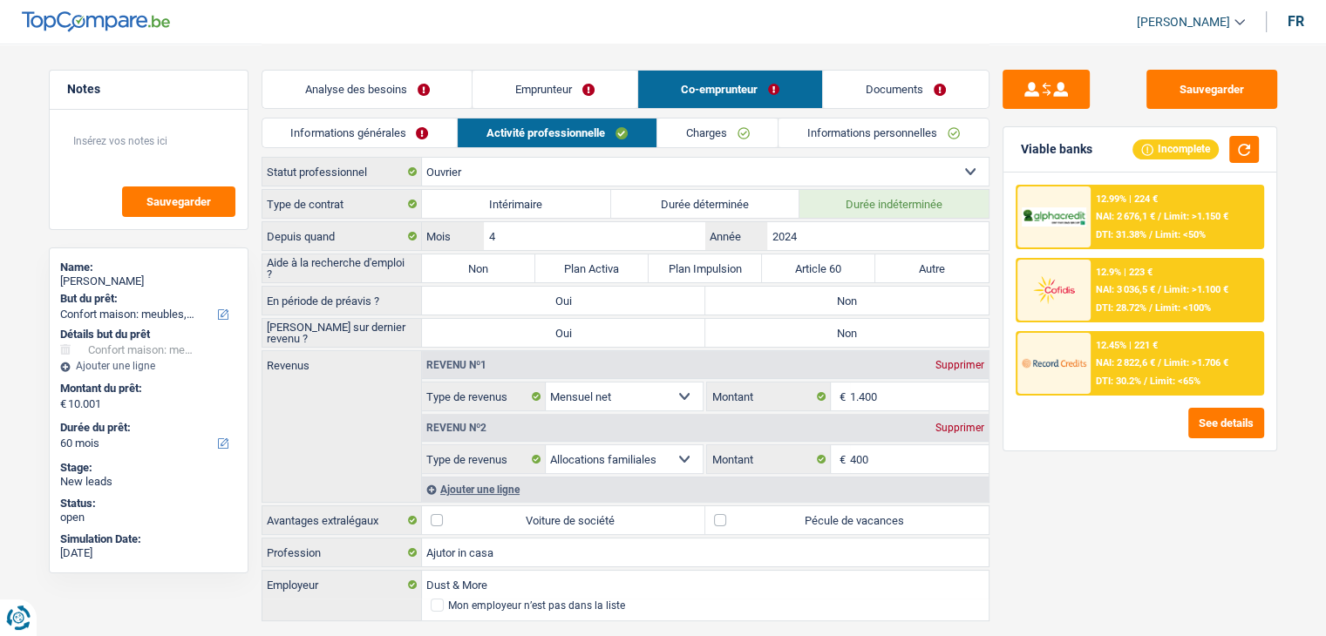
click at [1093, 496] on div "Sauvegarder Viable banks Incomplete 12.99% | 224 € NAI: 2 676,1 € / Limit: >1.1…" at bounding box center [1139, 339] width 301 height 539
click at [489, 266] on label "Non" at bounding box center [478, 268] width 113 height 28
click at [489, 266] on input "Non" at bounding box center [478, 268] width 113 height 28
radio input "true"
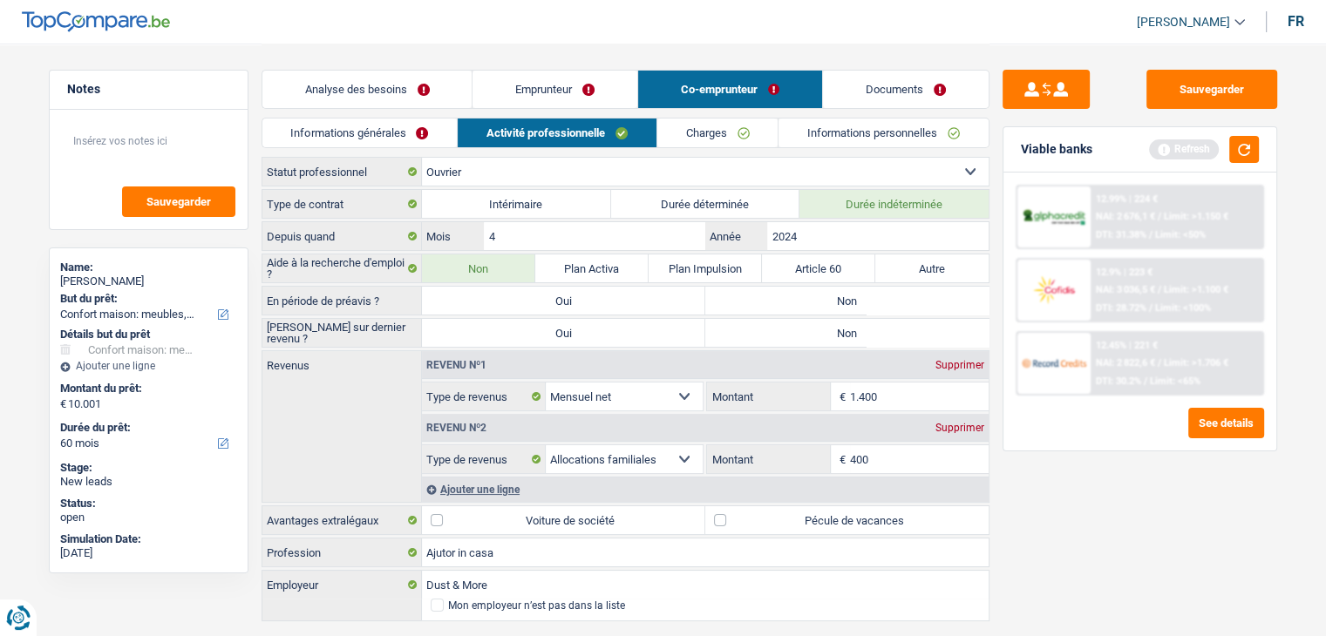
click at [788, 302] on label "Non" at bounding box center [846, 301] width 283 height 28
click at [788, 302] on input "Non" at bounding box center [846, 301] width 283 height 28
radio input "true"
click at [797, 336] on label "Non" at bounding box center [846, 333] width 283 height 28
click at [797, 336] on input "Non" at bounding box center [846, 333] width 283 height 28
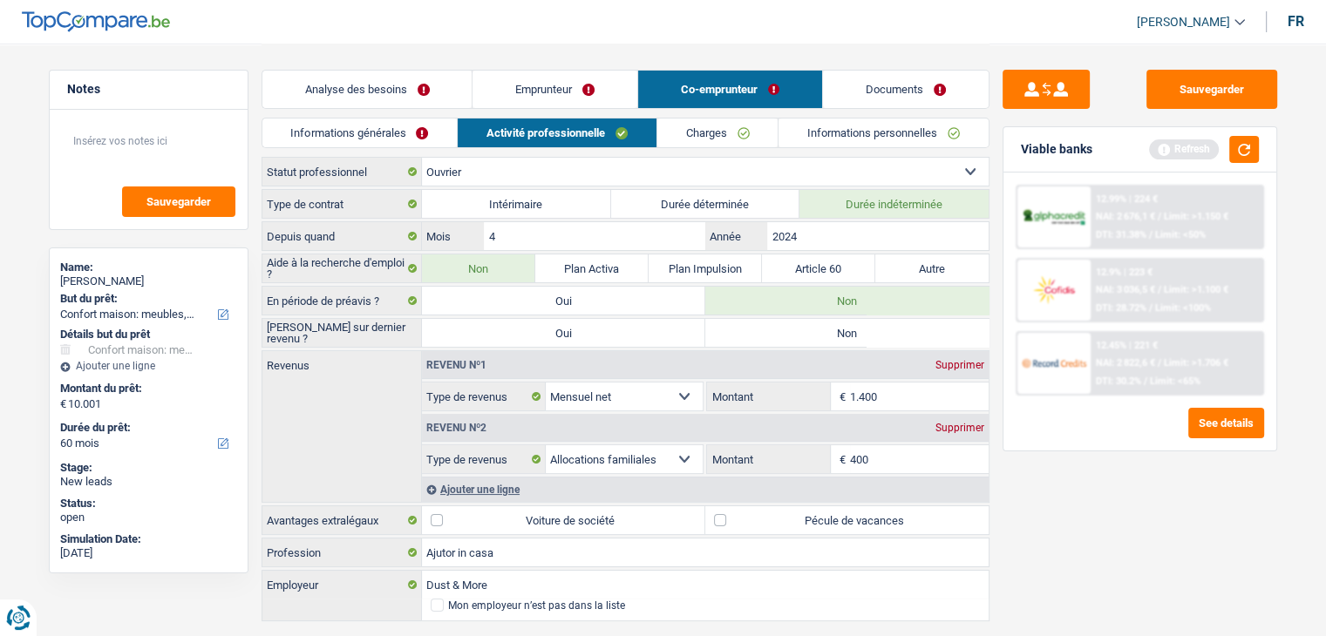
radio input "true"
click at [1229, 159] on button "button" at bounding box center [1244, 149] width 30 height 27
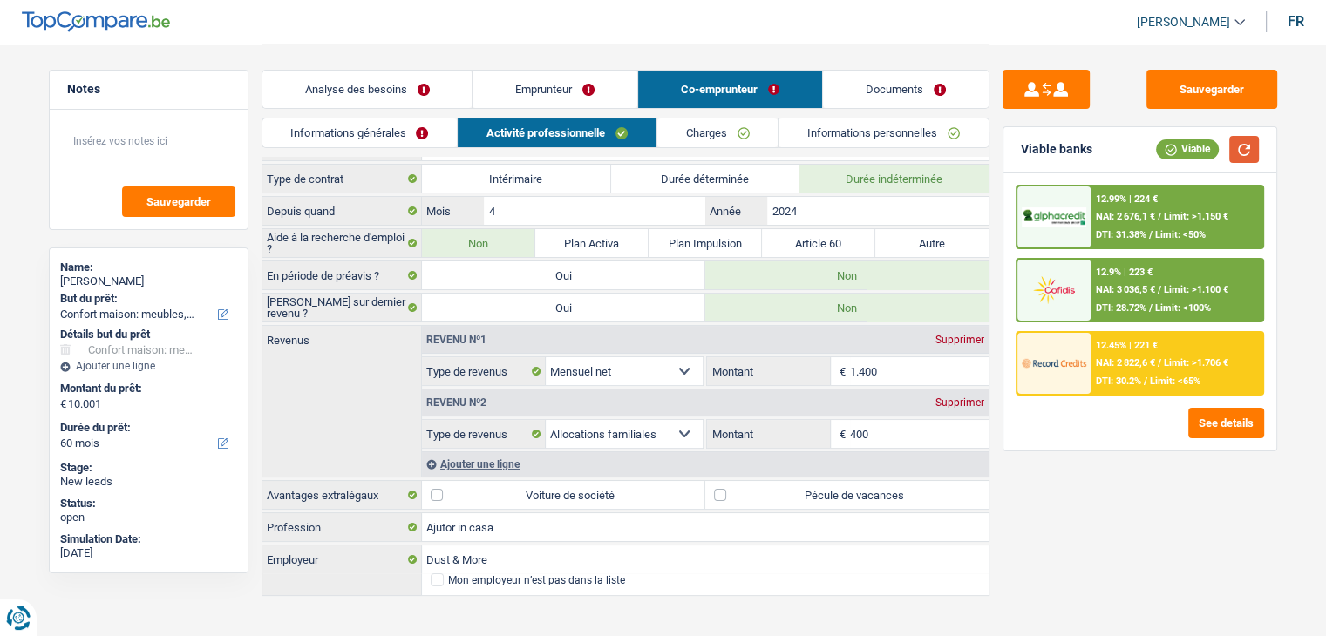
scroll to position [40, 0]
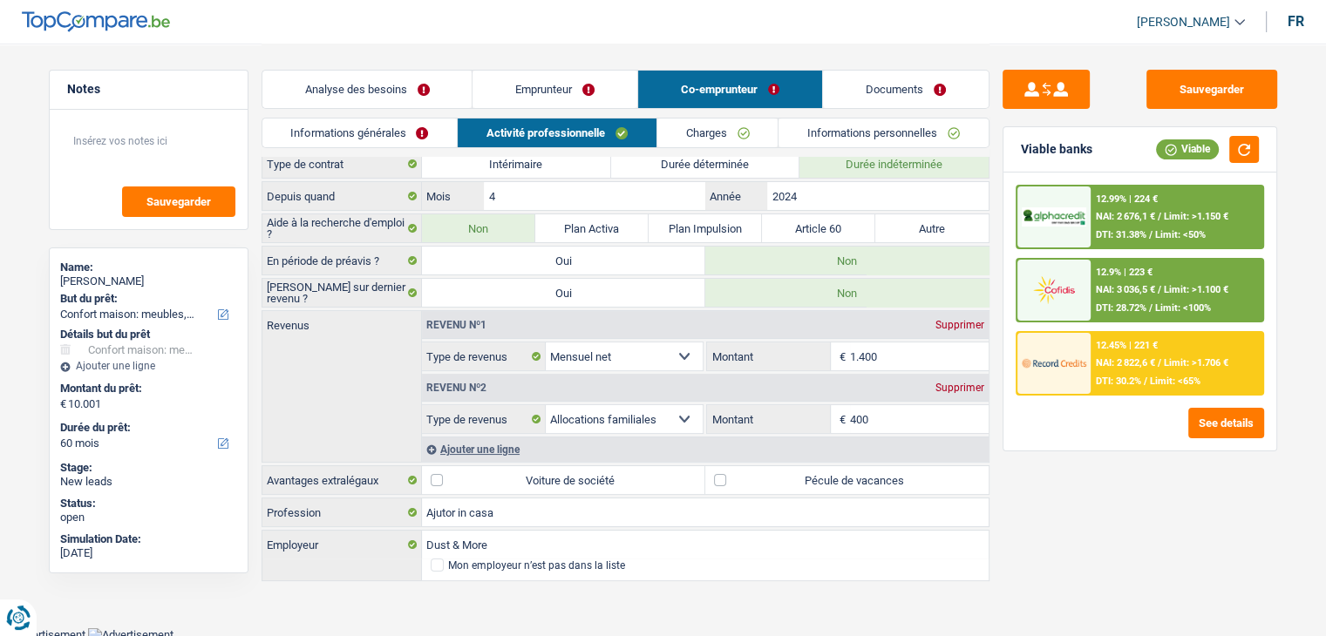
click at [492, 442] on div "Ajouter une ligne" at bounding box center [705, 449] width 566 height 25
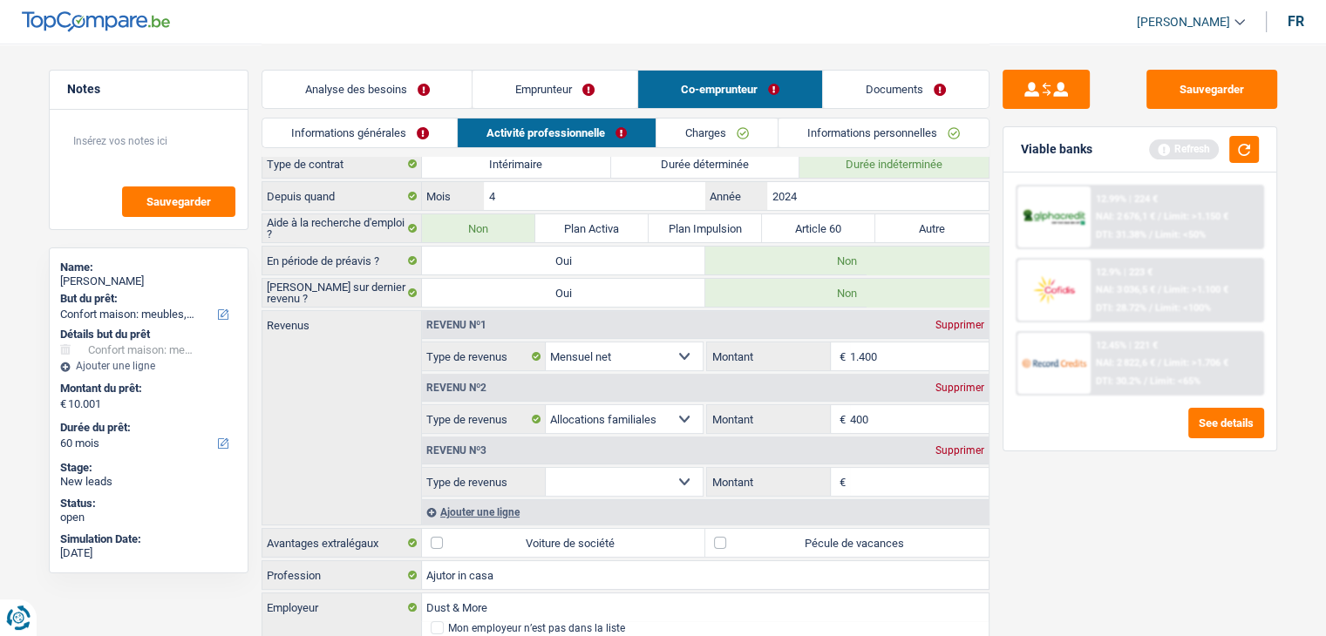
click at [865, 472] on input "Montant" at bounding box center [919, 482] width 139 height 28
click at [680, 479] on select "Allocation d'handicap Allocations chômage Allocations familiales Chèques repas …" at bounding box center [625, 482] width 158 height 28
select select "mealVouchers"
click at [546, 468] on select "Allocation d'handicap Allocations chômage Allocations familiales Chèques repas …" at bounding box center [625, 482] width 158 height 28
click at [893, 491] on input "Montant par jour" at bounding box center [919, 482] width 139 height 28
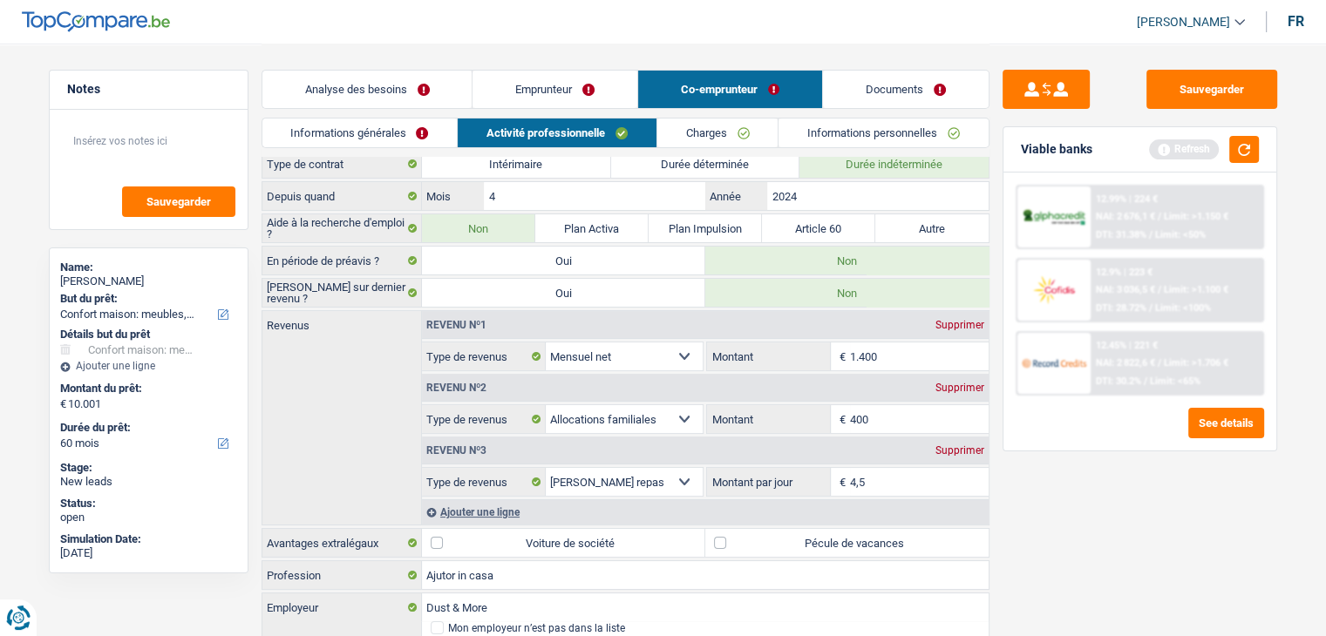
type input "4,5"
click at [1067, 506] on div "Sauvegarder Viable banks Refresh 12.99% | 224 € NAI: 2 676,1 € / Limit: >1.150 …" at bounding box center [1139, 339] width 301 height 539
click at [1245, 151] on button "button" at bounding box center [1244, 149] width 30 height 27
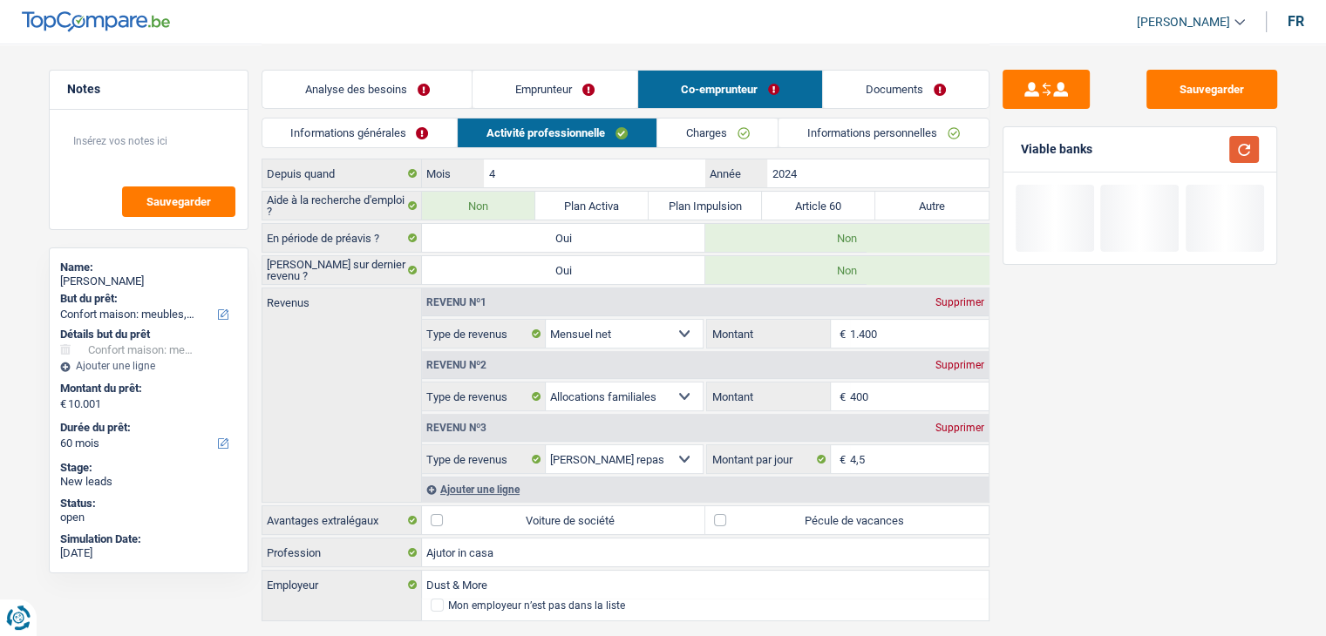
scroll to position [103, 0]
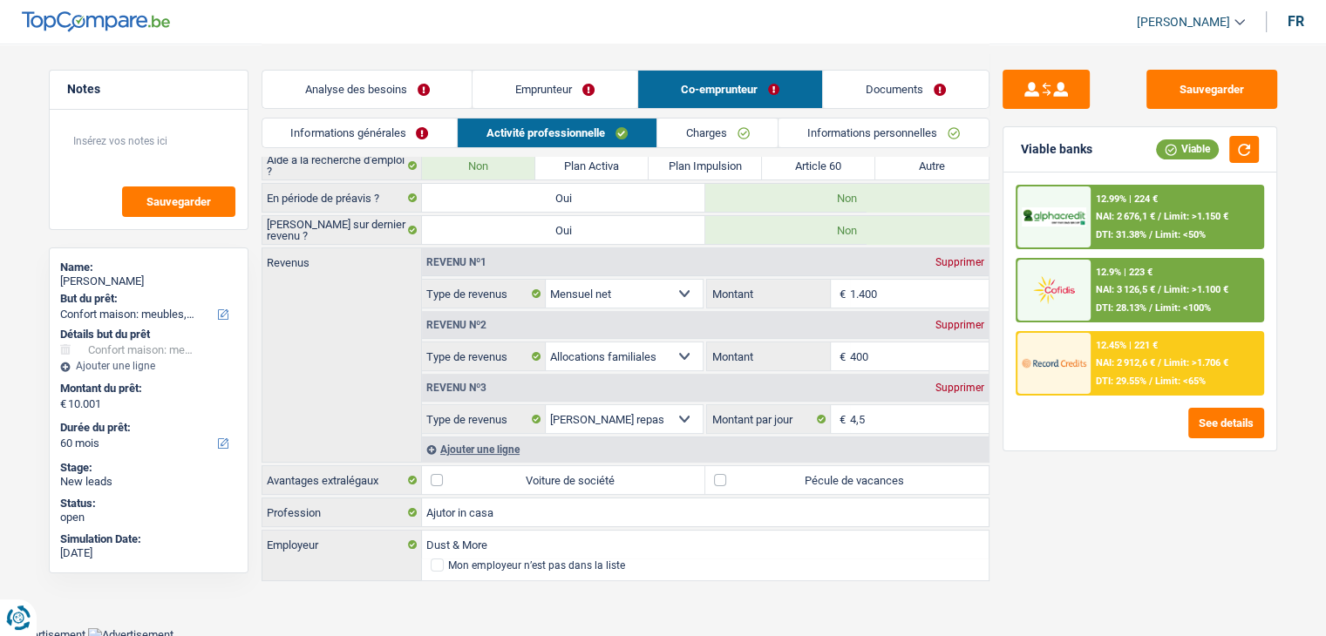
click at [903, 484] on label "Pécule de vacances" at bounding box center [846, 480] width 283 height 28
click at [903, 484] on input "Pécule de vacances" at bounding box center [846, 480] width 283 height 28
checkbox input "true"
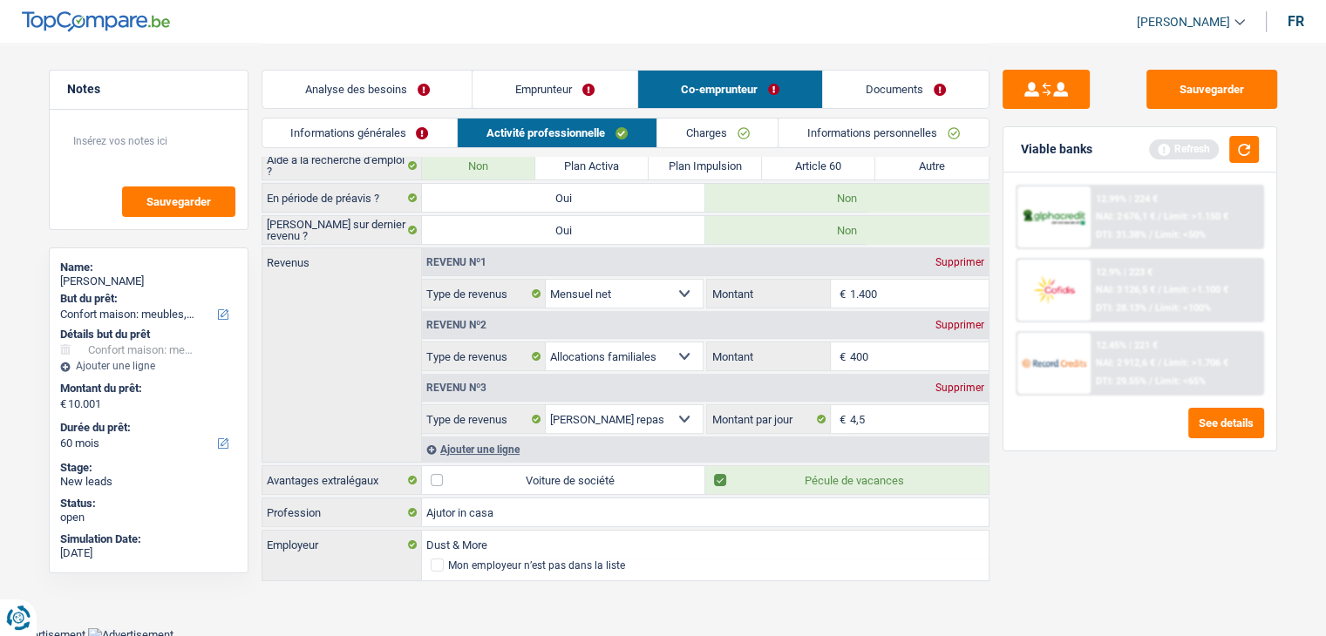
drag, startPoint x: 1074, startPoint y: 489, endPoint x: 1171, endPoint y: 230, distance: 276.6
click at [1079, 483] on div "Sauvegarder Viable banks Refresh 12.99% | 224 € NAI: 2 676,1 € / Limit: >1.150 …" at bounding box center [1139, 339] width 301 height 539
click at [1244, 144] on button "button" at bounding box center [1244, 149] width 30 height 27
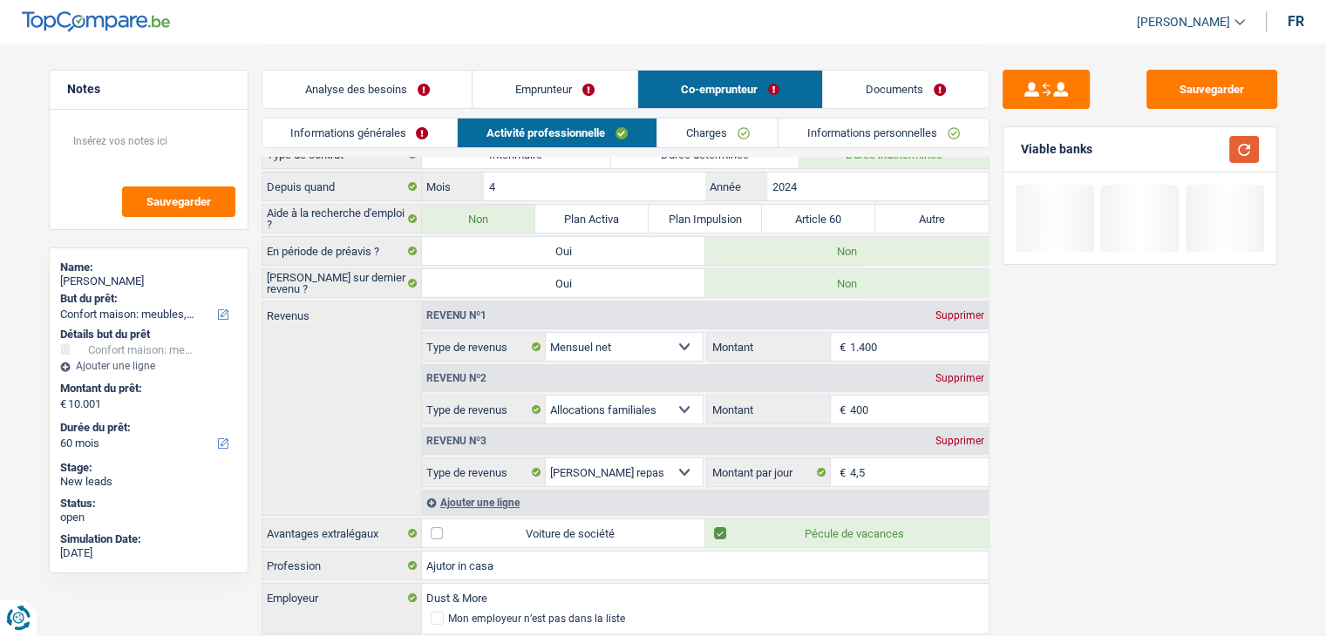
scroll to position [0, 0]
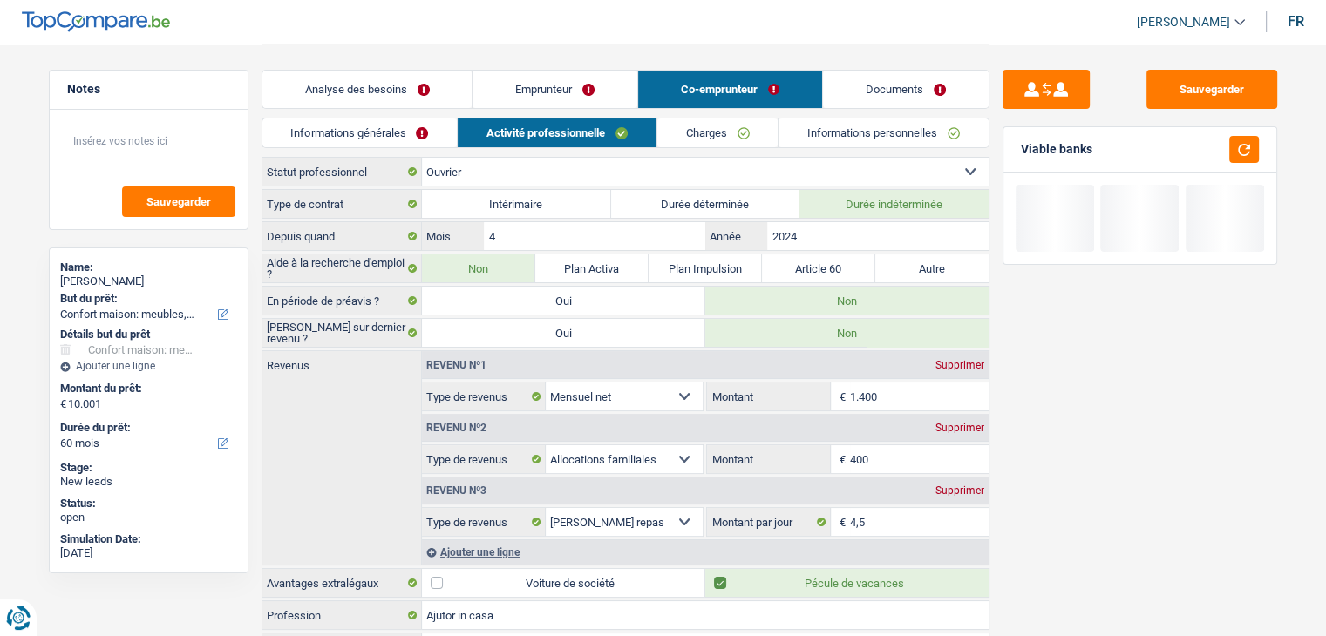
click at [708, 136] on link "Charges" at bounding box center [717, 133] width 121 height 29
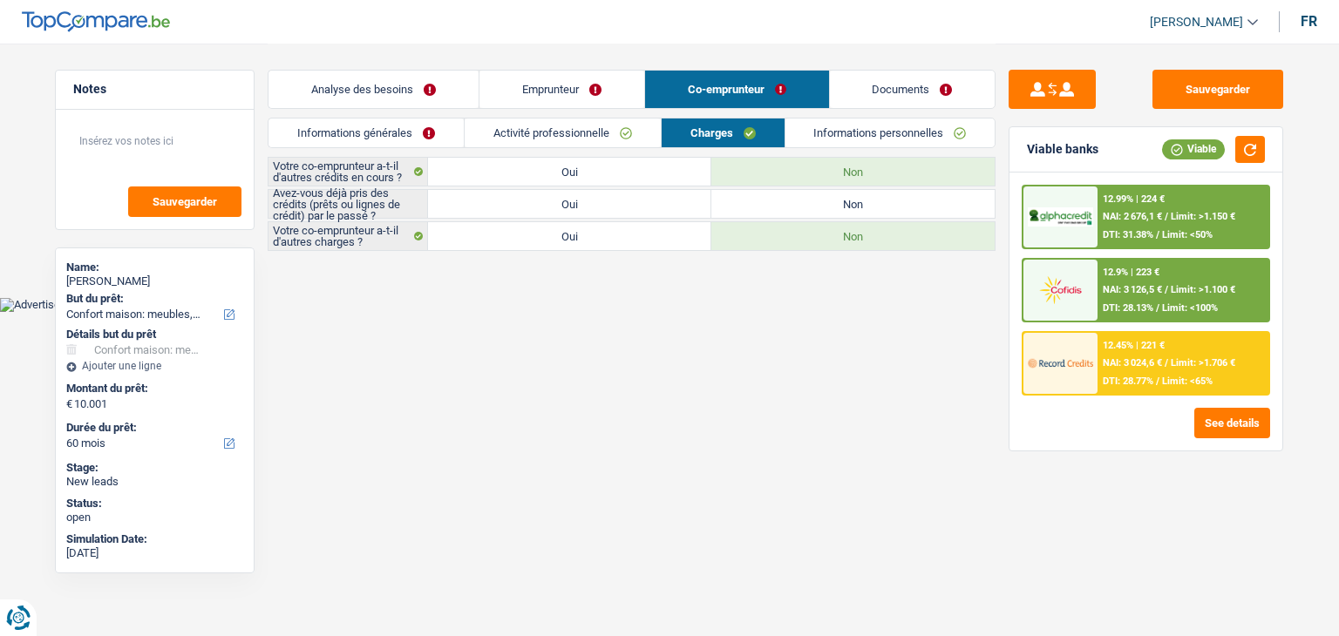
click at [483, 213] on label "Oui" at bounding box center [569, 204] width 283 height 28
click at [483, 213] on input "Oui" at bounding box center [569, 204] width 283 height 28
radio input "true"
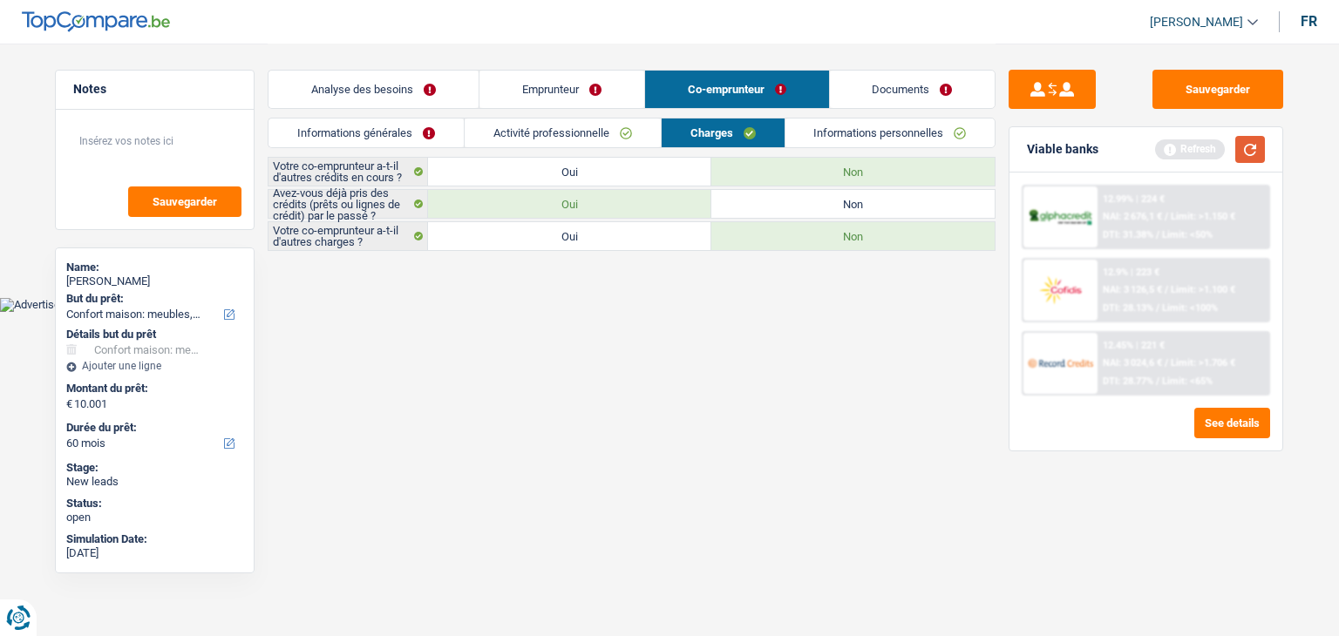
click at [1241, 138] on button "button" at bounding box center [1250, 149] width 30 height 27
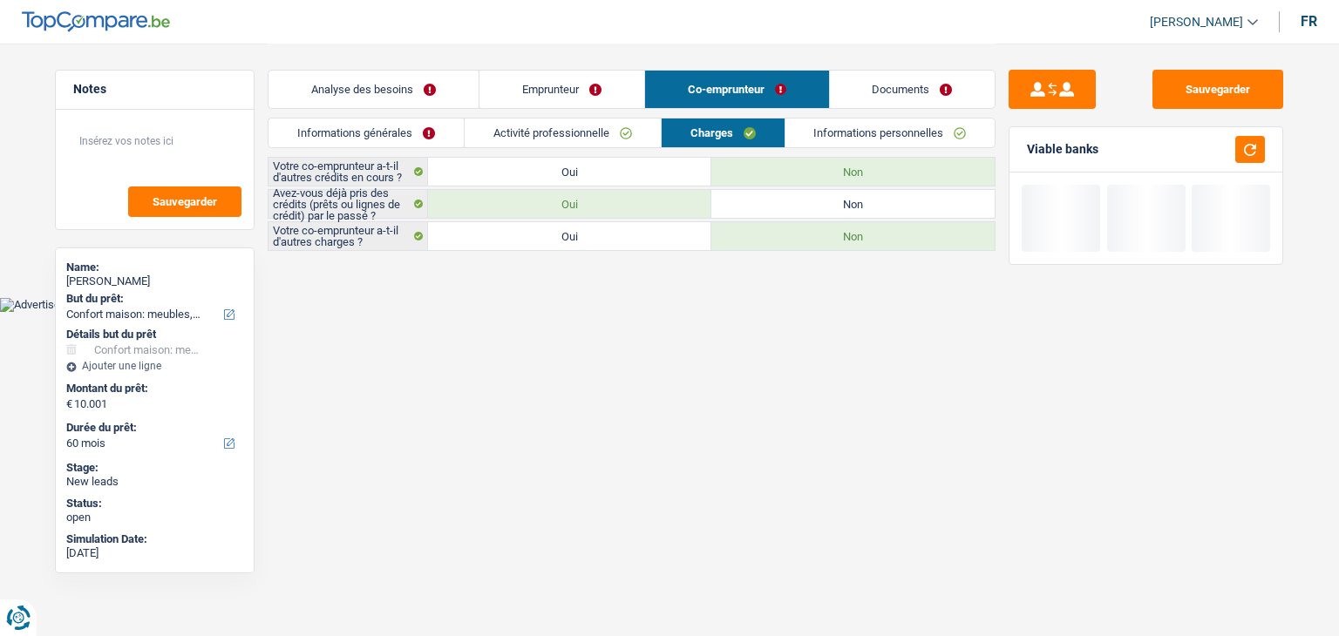
click at [818, 133] on link "Informations personnelles" at bounding box center [890, 133] width 210 height 29
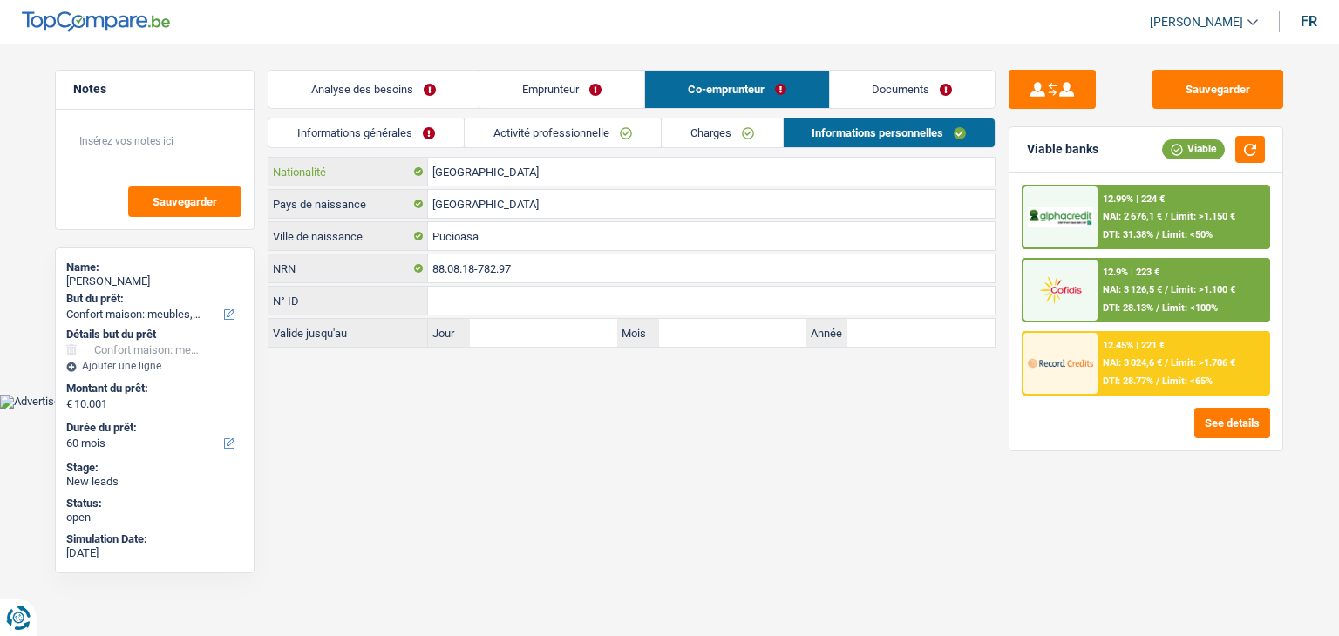
click at [478, 177] on input "[GEOGRAPHIC_DATA]" at bounding box center [711, 172] width 566 height 28
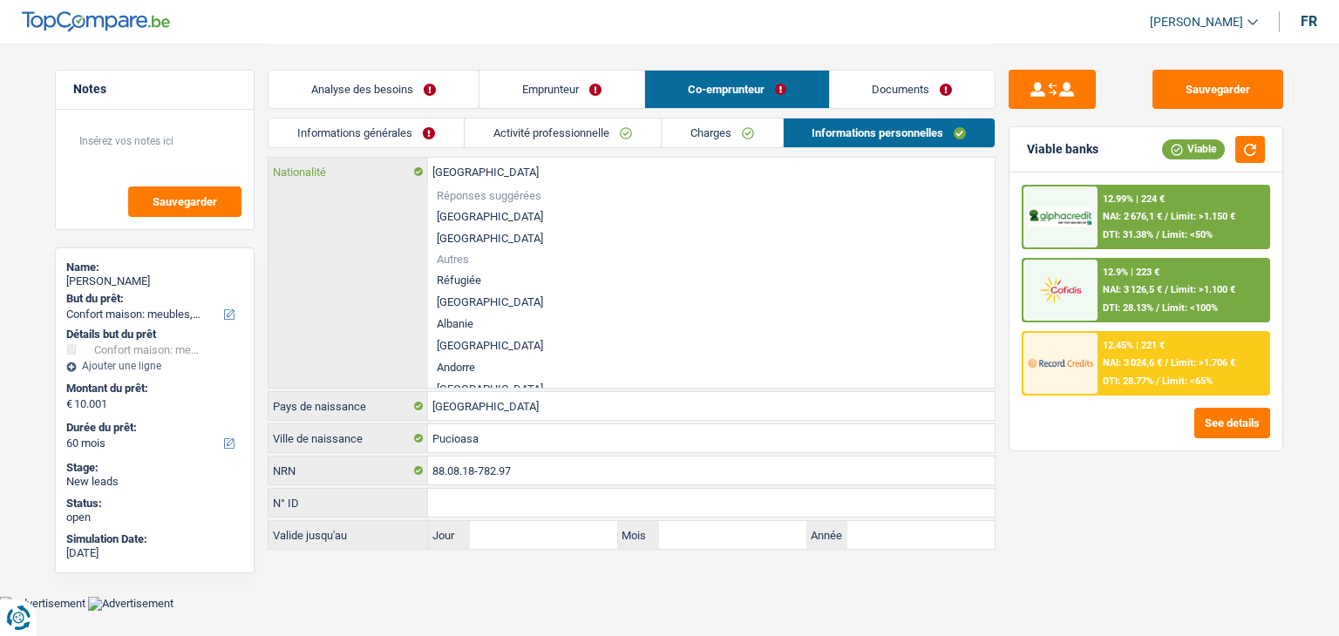
type input "Belgiqu"
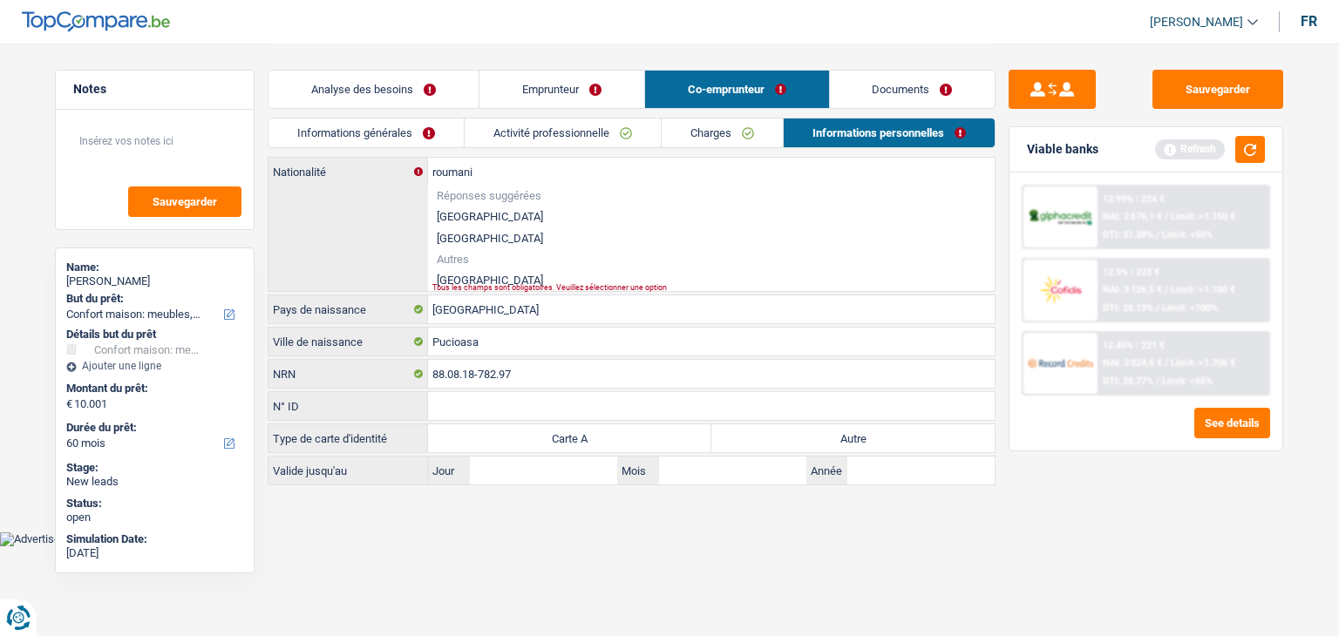
click at [457, 281] on li "Roumanie" at bounding box center [711, 280] width 566 height 22
type input "Roumanie"
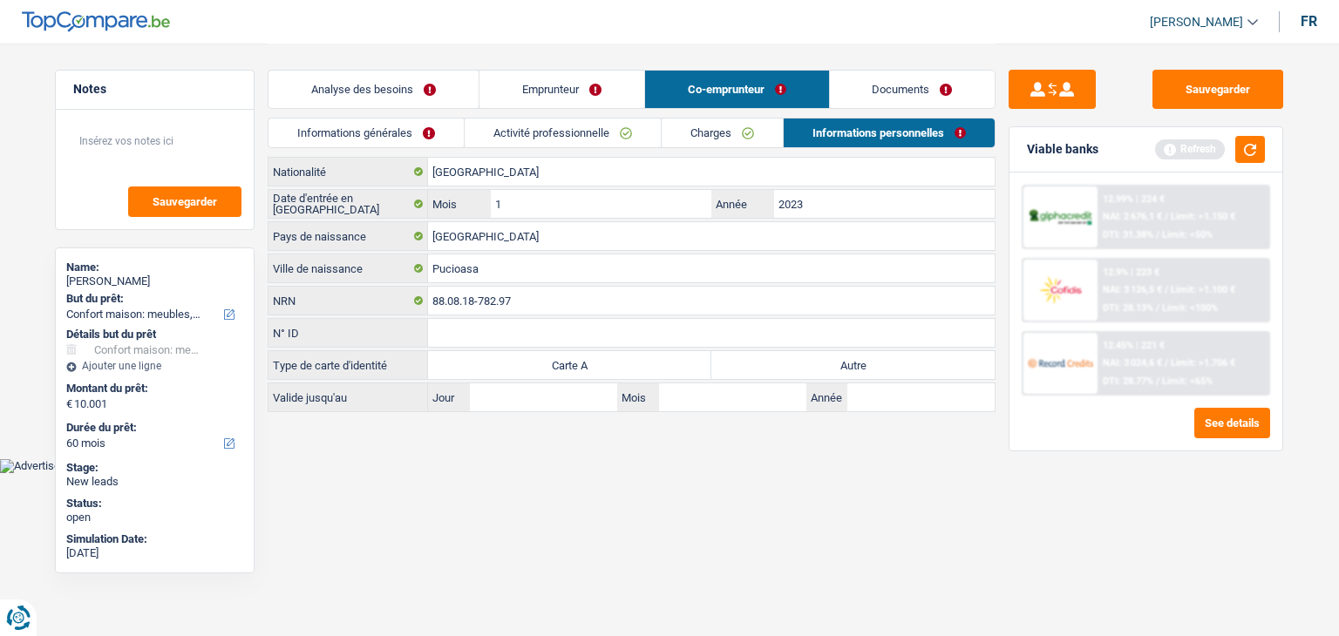
click at [853, 362] on label "Autre" at bounding box center [852, 365] width 283 height 28
click at [853, 362] on input "Autre" at bounding box center [852, 365] width 283 height 28
radio input "true"
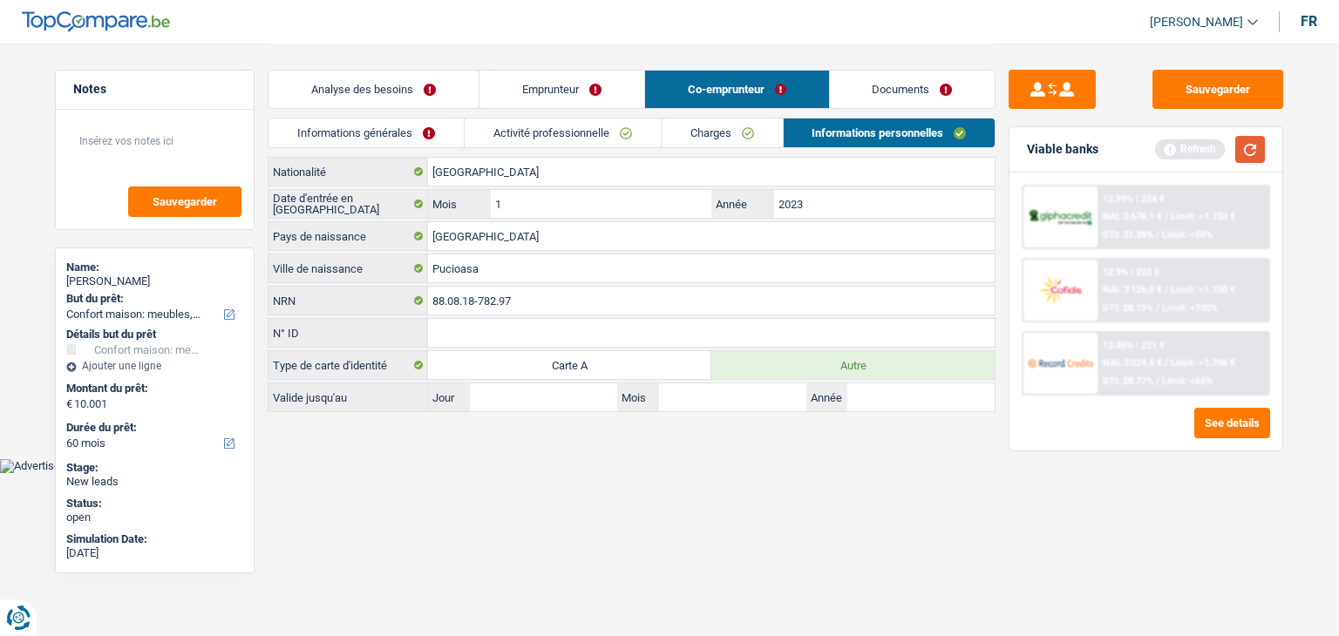
click at [1257, 147] on button "button" at bounding box center [1250, 149] width 30 height 27
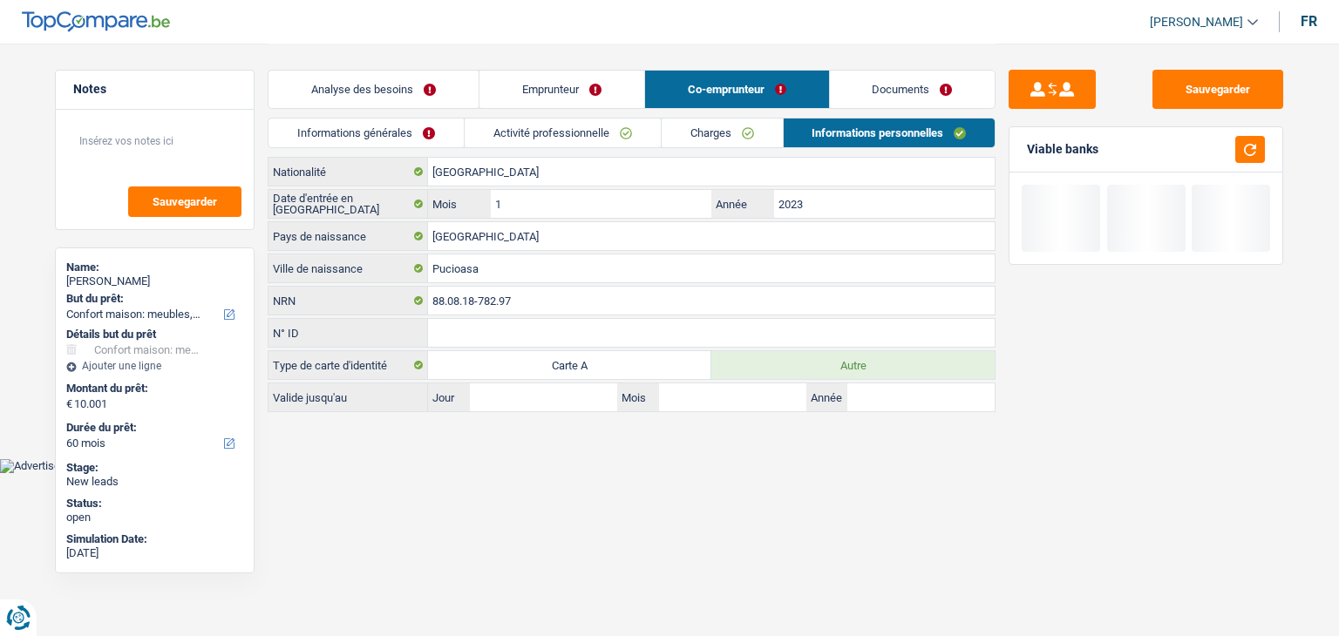
click at [668, 142] on link "Charges" at bounding box center [721, 133] width 121 height 29
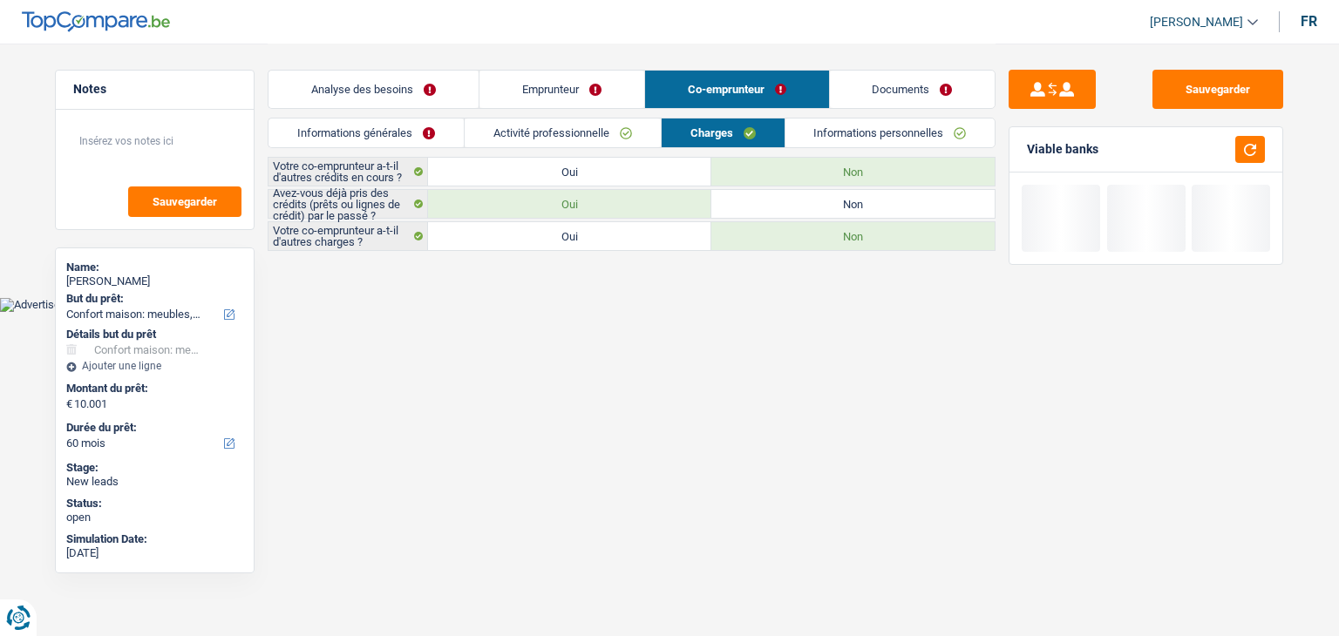
click at [579, 131] on link "Activité professionnelle" at bounding box center [562, 133] width 196 height 29
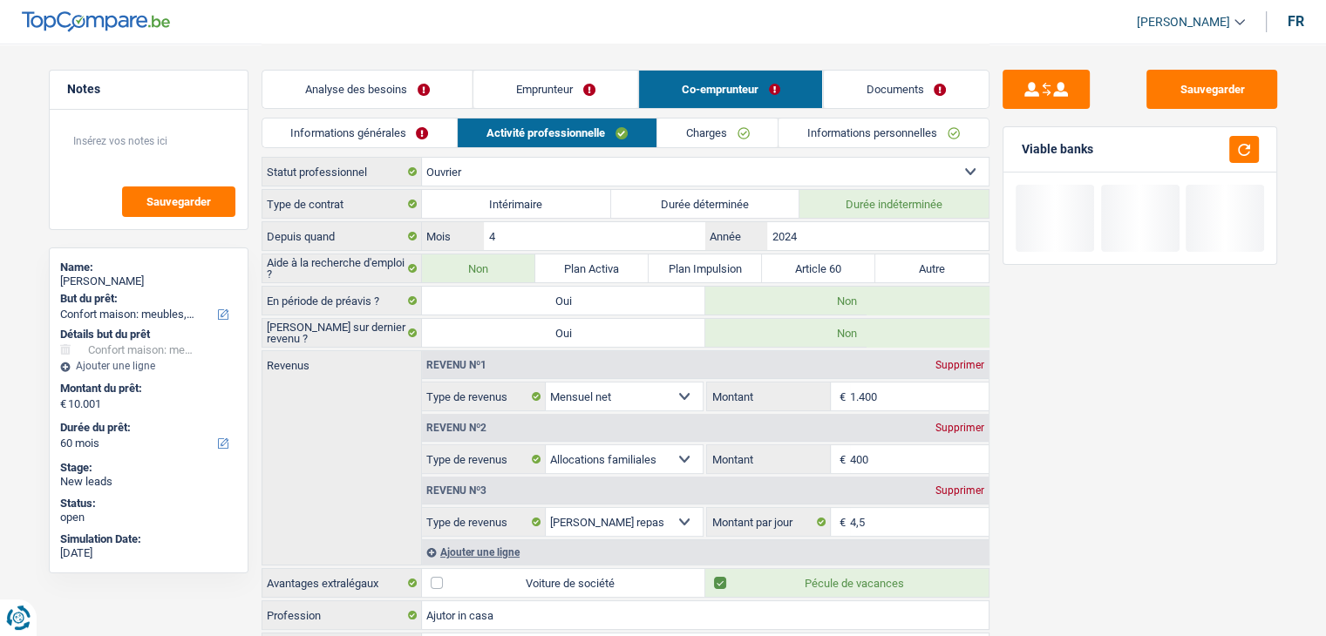
click at [408, 123] on link "Informations générales" at bounding box center [359, 133] width 195 height 29
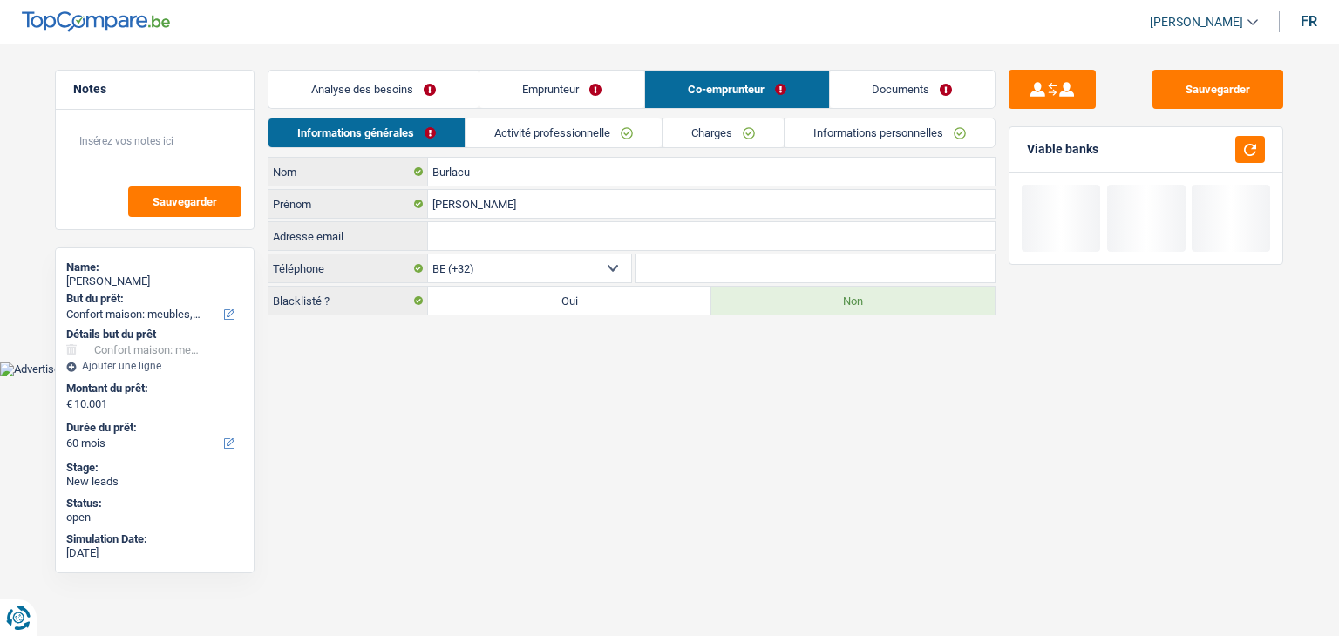
click at [409, 71] on link "Analyse des besoins" at bounding box center [373, 89] width 210 height 37
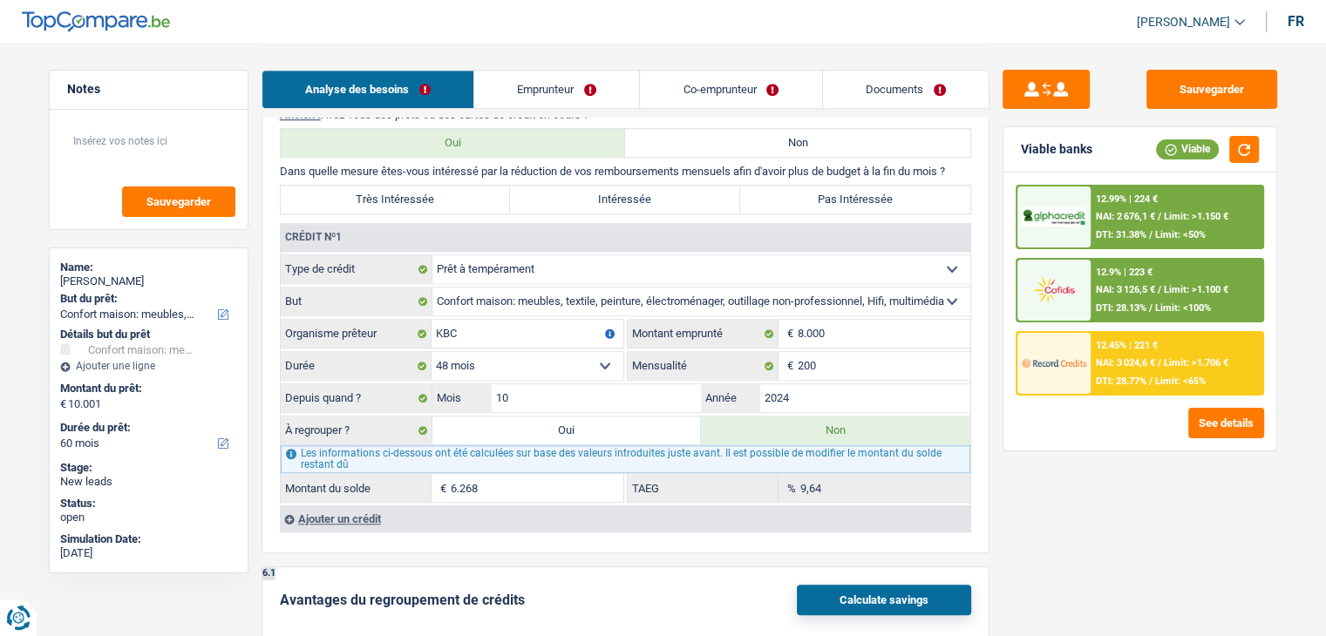
scroll to position [1402, 0]
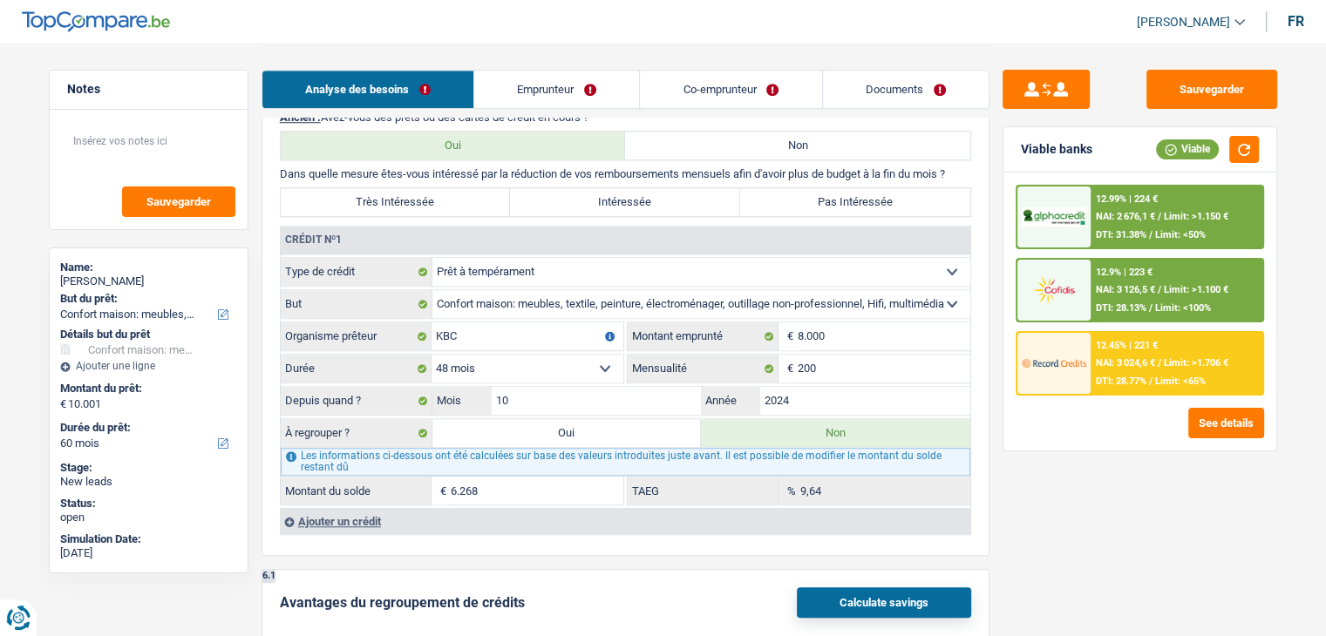
drag, startPoint x: 963, startPoint y: 166, endPoint x: 275, endPoint y: 162, distance: 687.6
click at [275, 162] on div "6 Ancien : Avez-vous des prêts ou des cartes de crédit en cours ? Oui Non Dans …" at bounding box center [625, 324] width 728 height 464
drag, startPoint x: 276, startPoint y: 165, endPoint x: 975, endPoint y: 170, distance: 698.9
click at [975, 170] on div "6 Ancien : Avez-vous des prêts ou des cartes de crédit en cours ? Oui Non Dans …" at bounding box center [625, 324] width 728 height 464
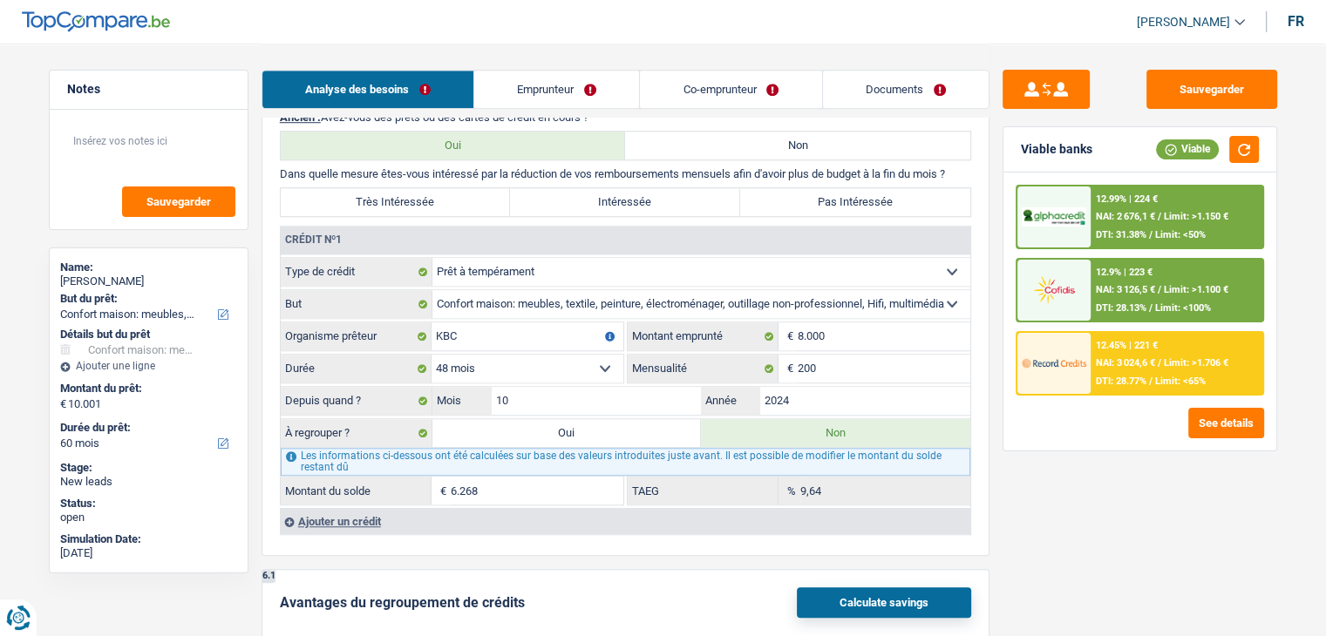
click at [975, 170] on div "6 Ancien : Avez-vous des prêts ou des cartes de crédit en cours ? Oui Non Dans …" at bounding box center [625, 324] width 728 height 464
click at [960, 167] on p "Dans quelle mesure êtes-vous intéressé par la réduction de vos remboursements m…" at bounding box center [625, 173] width 691 height 13
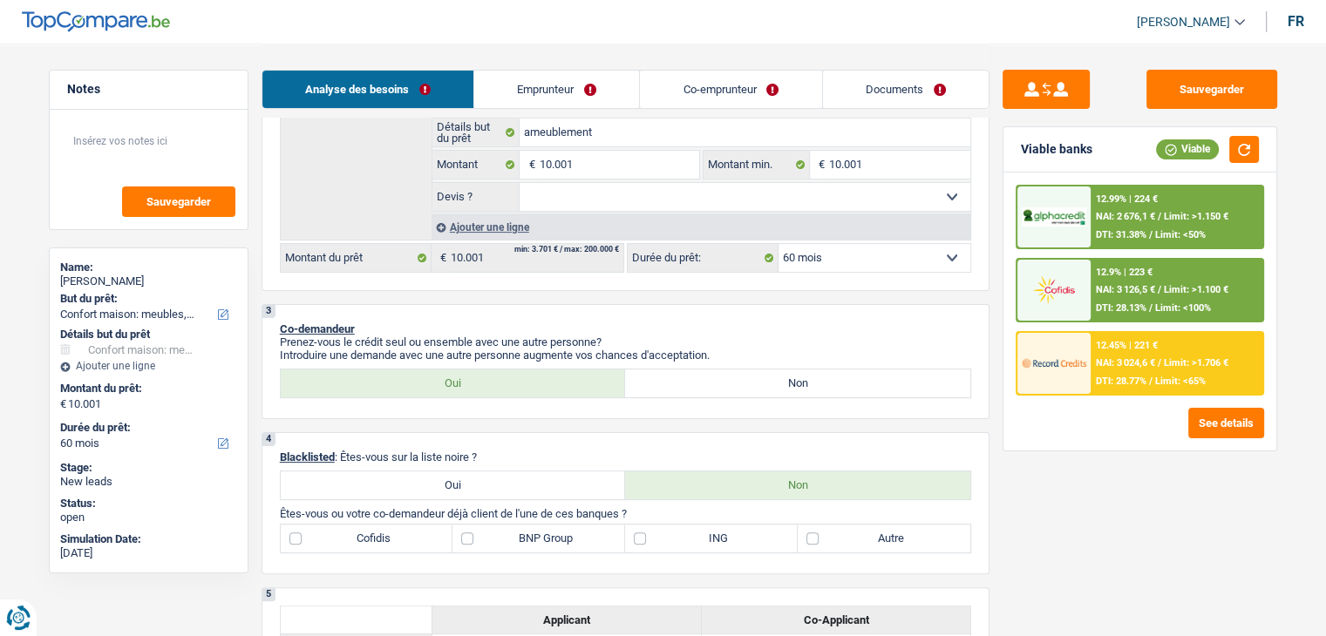
scroll to position [531, 0]
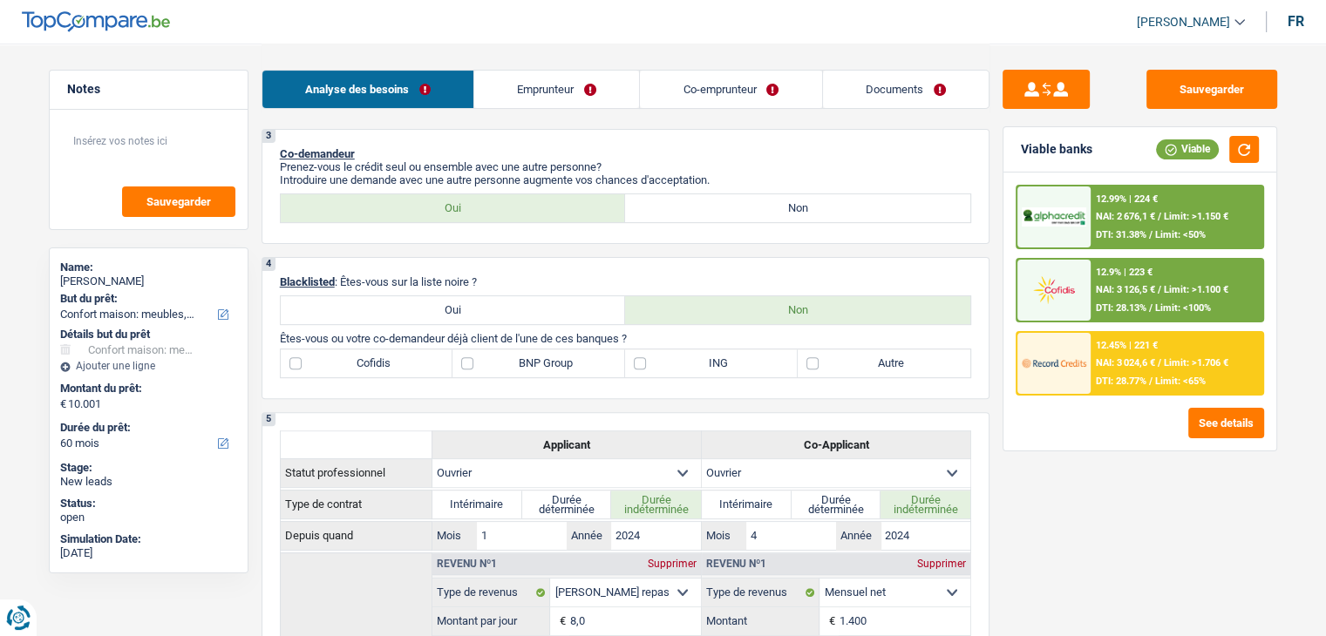
click at [814, 362] on label "Autre" at bounding box center [883, 363] width 173 height 28
click at [814, 362] on input "Autre" at bounding box center [883, 363] width 173 height 28
checkbox input "true"
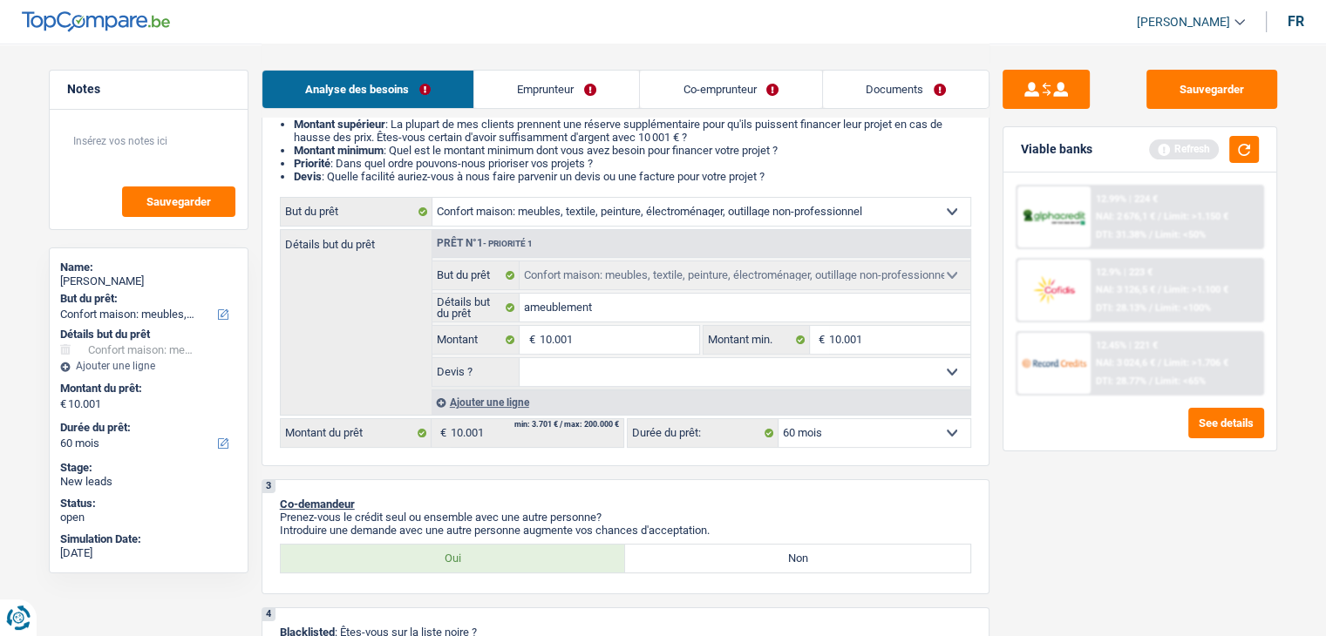
scroll to position [182, 0]
click at [1248, 144] on button "button" at bounding box center [1244, 149] width 30 height 27
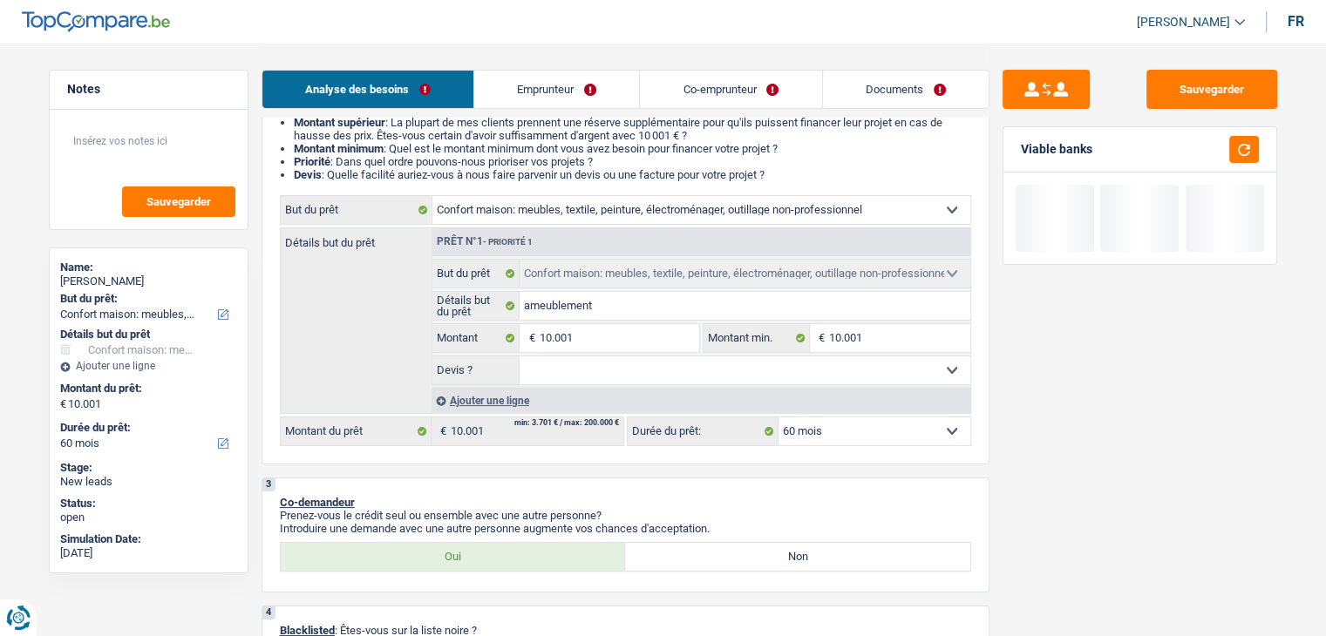
click at [567, 380] on select "Oui Non Non répondu Sélectionner une option" at bounding box center [744, 370] width 451 height 28
select select "false"
click at [519, 356] on select "Oui Non Non répondu Sélectionner une option" at bounding box center [744, 370] width 451 height 28
select select "false"
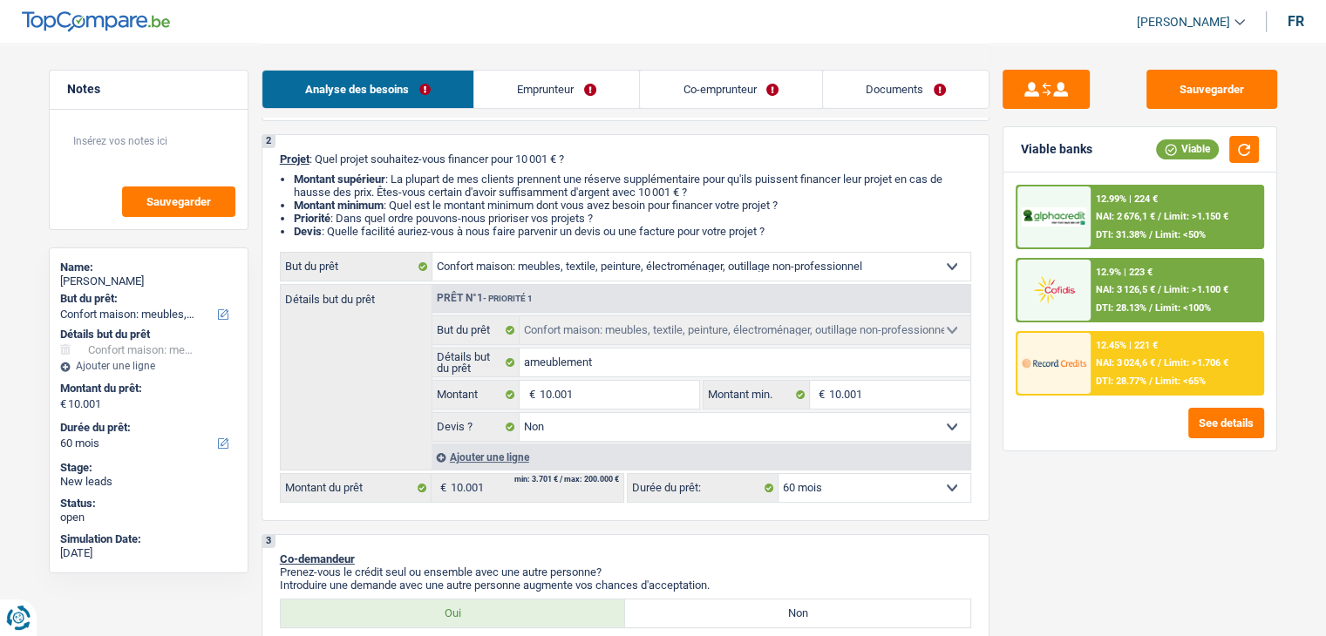
scroll to position [349, 0]
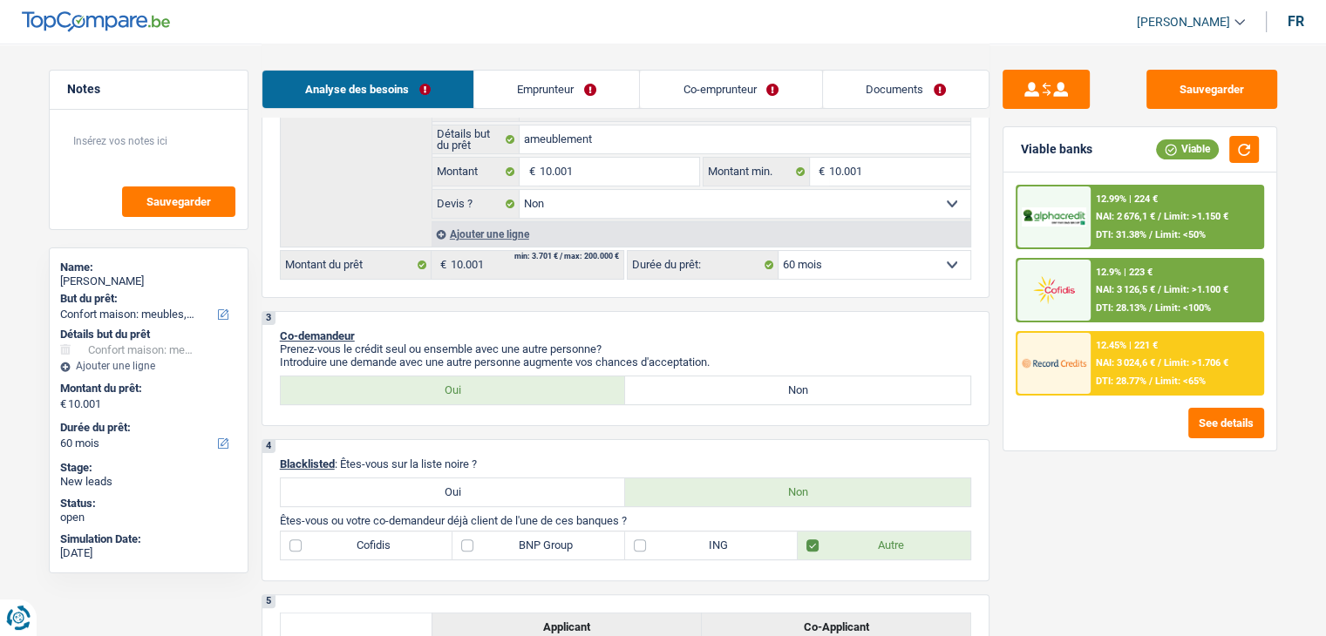
click at [882, 108] on li "Documents" at bounding box center [905, 89] width 167 height 39
click at [882, 99] on link "Documents" at bounding box center [906, 89] width 166 height 37
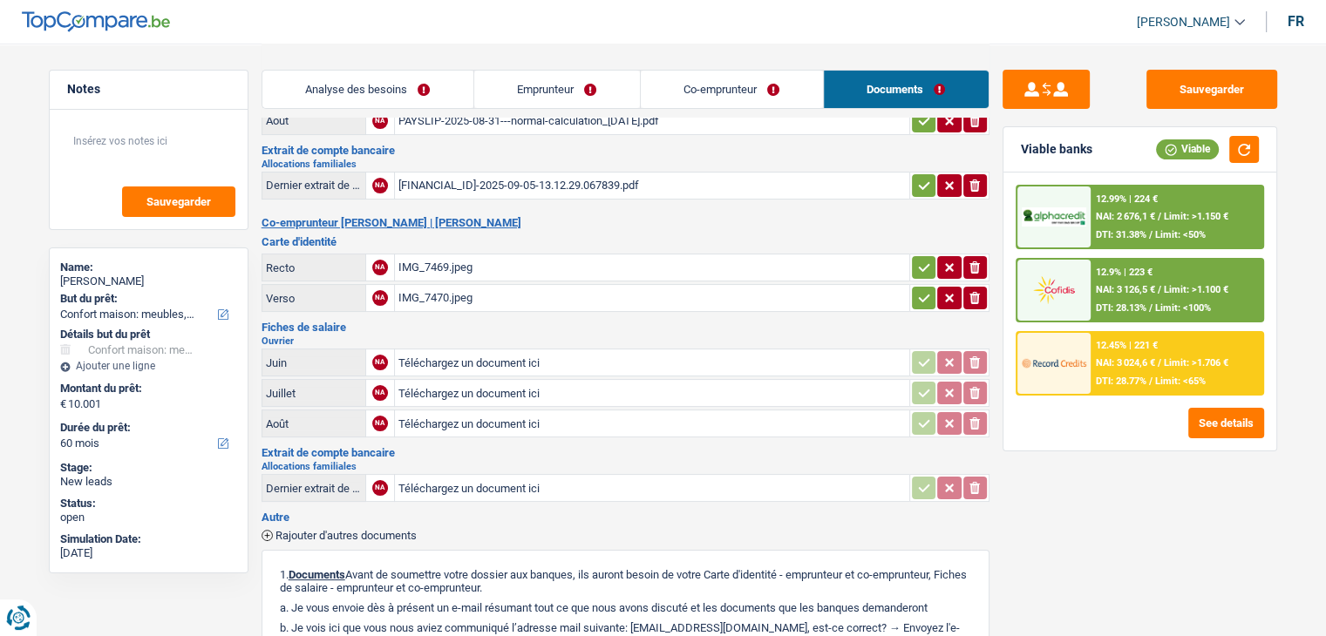
scroll to position [0, 0]
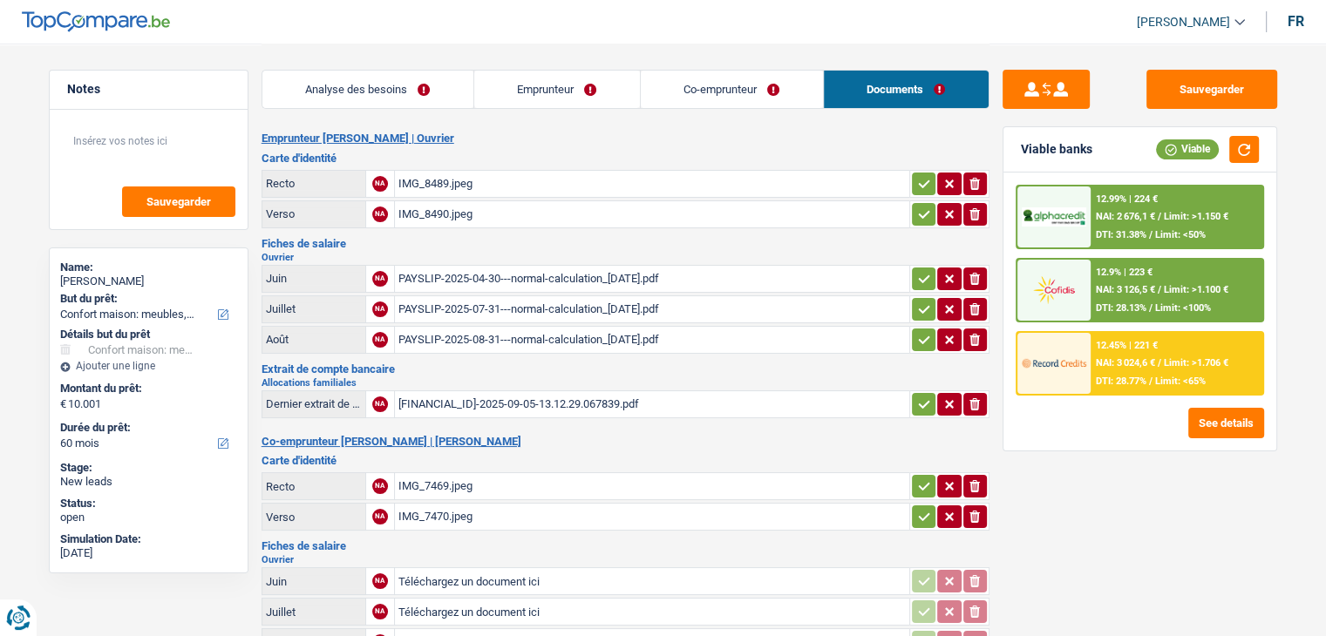
click at [488, 255] on h2 "Ouvrier" at bounding box center [625, 258] width 728 height 10
click at [429, 182] on div "IMG_8489.jpeg" at bounding box center [651, 184] width 507 height 26
click at [448, 187] on div "IMG_8489.jpeg" at bounding box center [651, 184] width 507 height 26
drag, startPoint x: 431, startPoint y: 229, endPoint x: 430, endPoint y: 214, distance: 15.8
click at [431, 229] on div "Emprunteur Marius Burlacu | Ouvrier Carte d'identité Recto NA IMG_8489.jpeg ion…" at bounding box center [625, 616] width 728 height 969
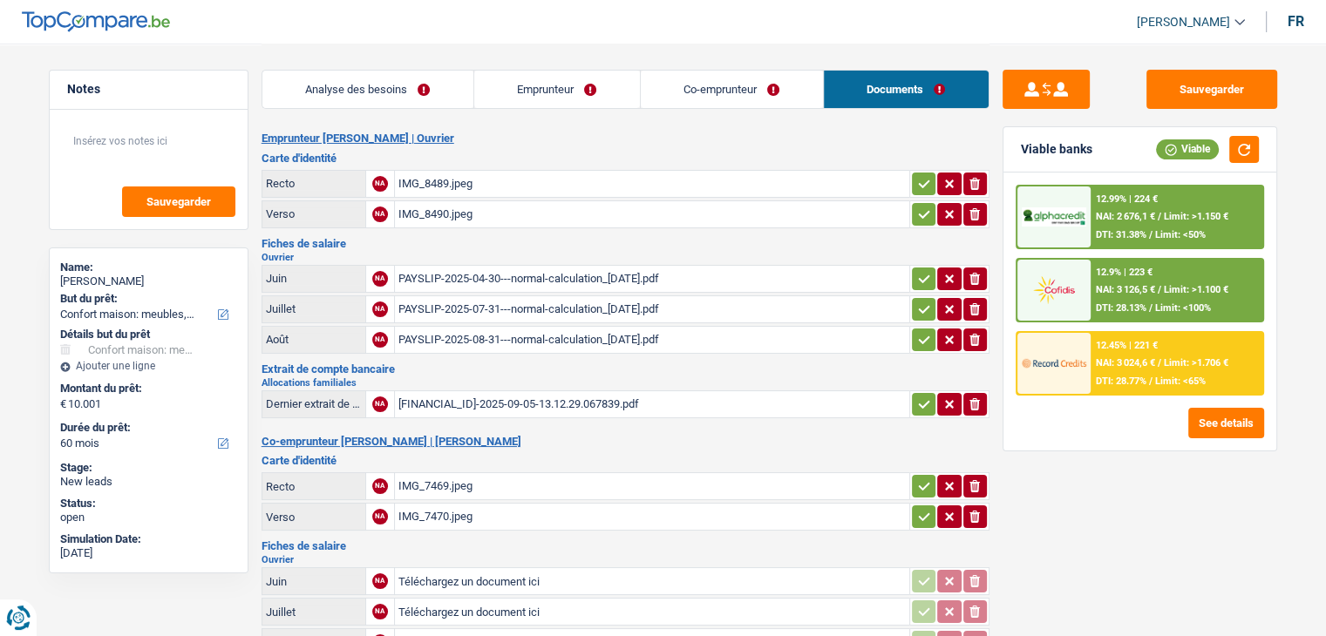
click at [430, 210] on div "IMG_8490.jpeg" at bounding box center [651, 214] width 507 height 26
click at [512, 254] on h2 "Ouvrier" at bounding box center [625, 258] width 728 height 10
click at [522, 281] on div "PAYSLIP-2025-04-30---normal-calculation_30-04-2025.pdf" at bounding box center [651, 279] width 507 height 26
click at [488, 301] on div "PAYSLIP-2025-07-31---normal-calculation_01-08-2025.pdf" at bounding box center [651, 309] width 507 height 26
click at [503, 332] on div "PAYSLIP-2025-08-31---normal-calculation_02-09-2025.pdf" at bounding box center [651, 340] width 507 height 26
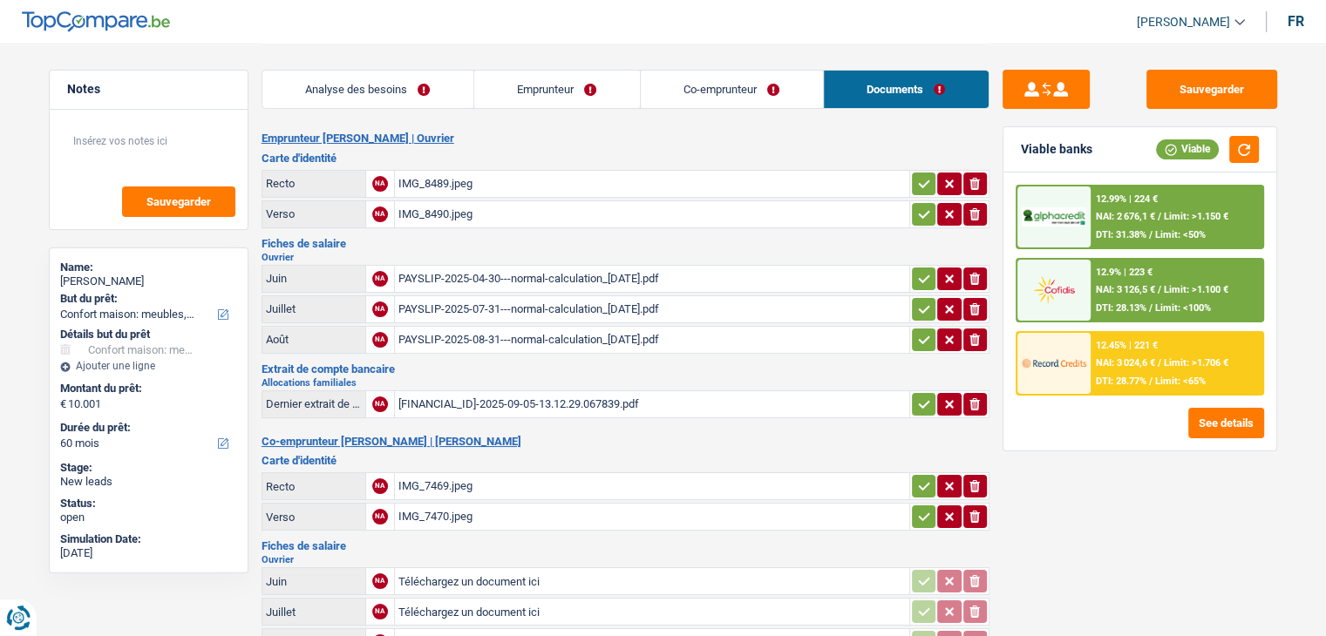
click at [528, 253] on h2 "Ouvrier" at bounding box center [625, 258] width 728 height 10
click at [503, 247] on div "Fiches de salaire Ouvrier Juin NA PAYSLIP-2025-04-30---normal-calculation_30-04…" at bounding box center [625, 297] width 728 height 119
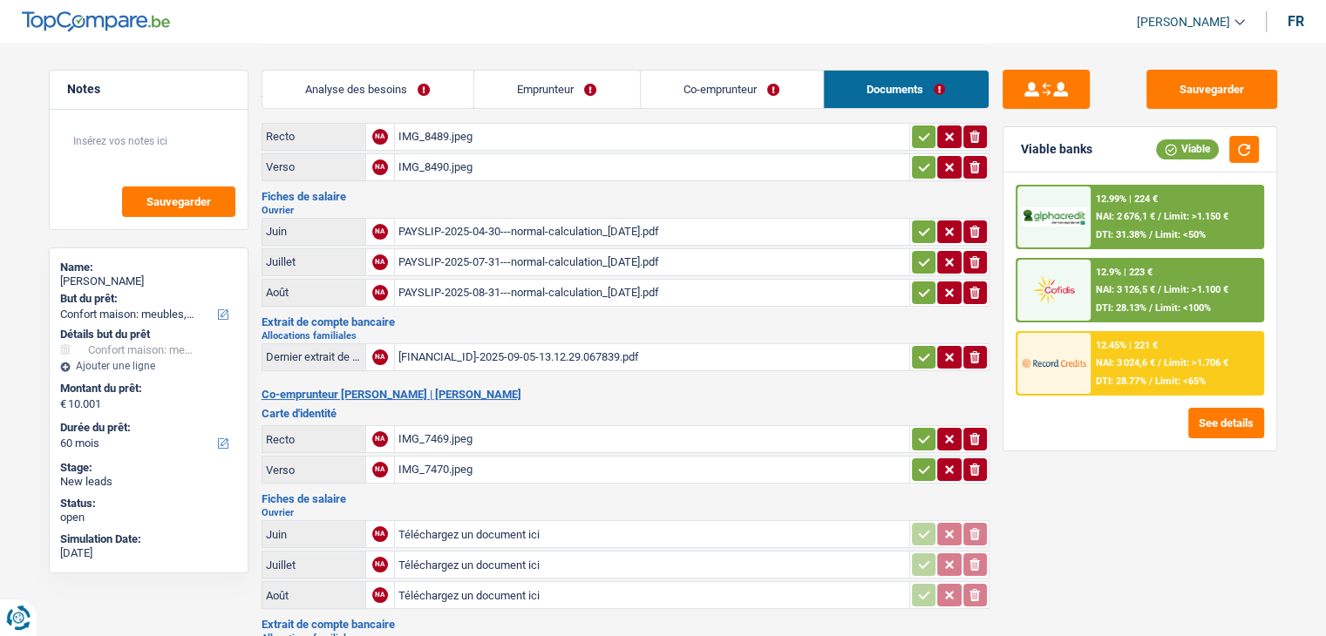
scroll to position [87, 0]
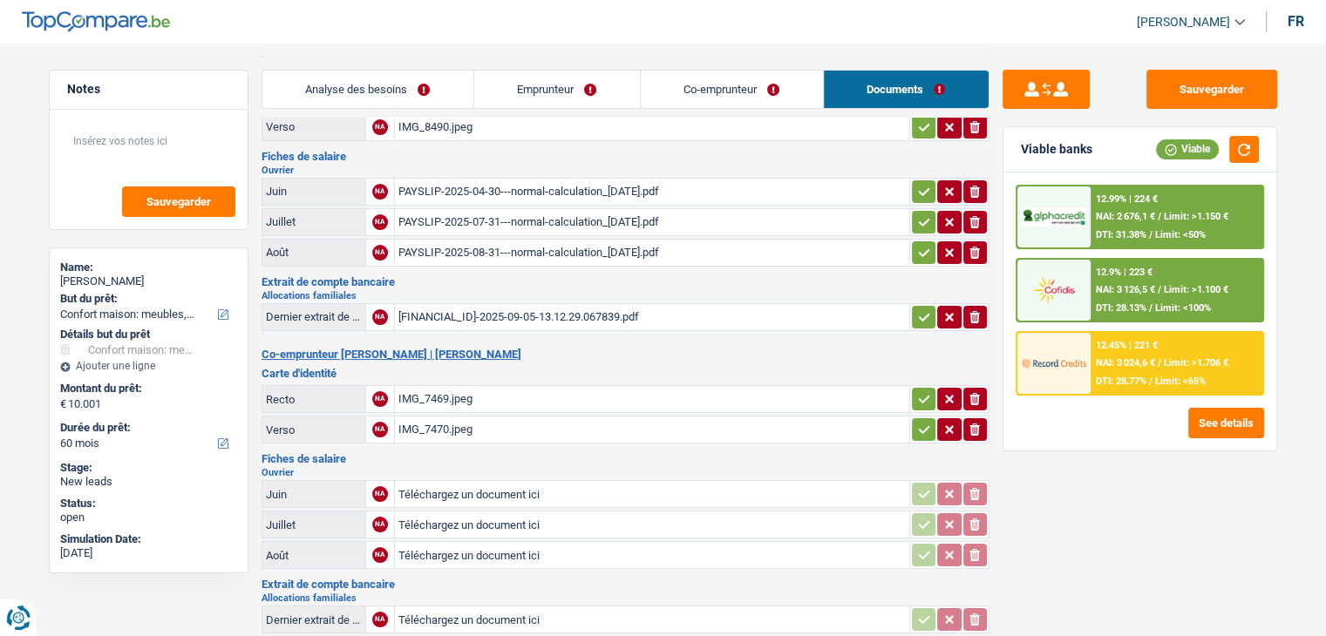
click at [507, 276] on h3 "Extrait de compte bancaire" at bounding box center [625, 281] width 728 height 11
click at [488, 281] on h3 "Extrait de compte bancaire" at bounding box center [625, 281] width 728 height 11
click at [488, 315] on div "BE59738043087826-2025-09-05-13.12.29.067839.pdf" at bounding box center [651, 317] width 507 height 26
click at [474, 305] on div "BE59738043087826-2025-09-05-13.12.29.067839.pdf" at bounding box center [651, 317] width 507 height 26
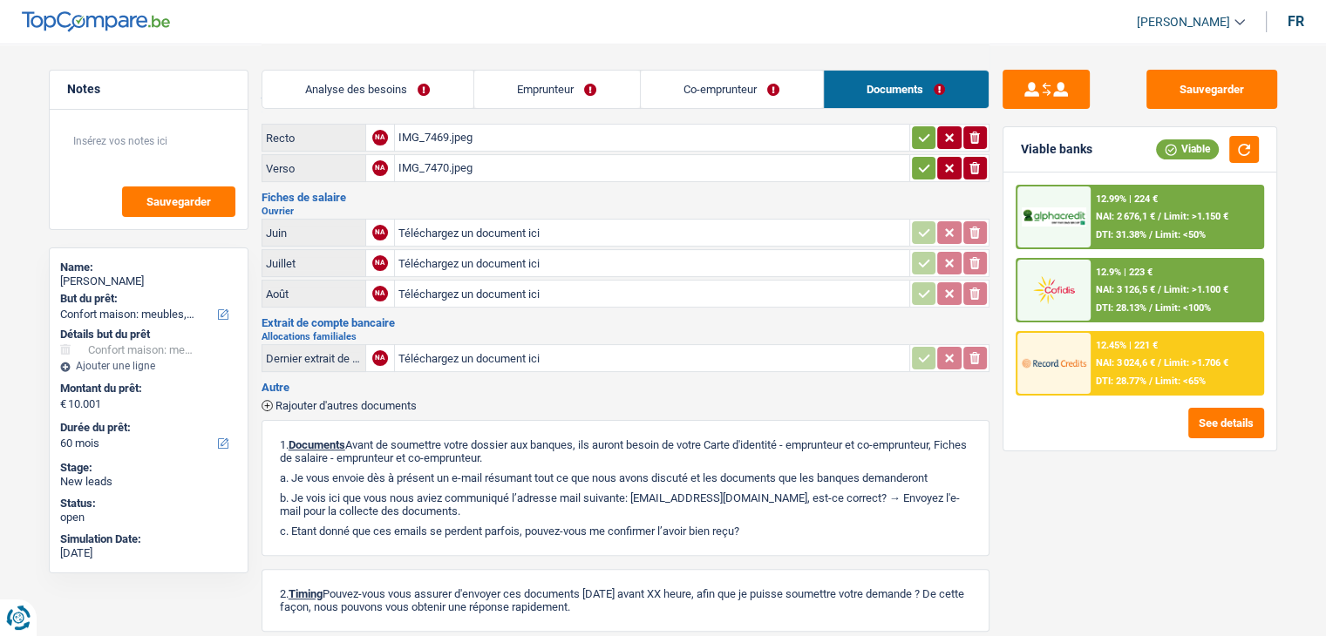
scroll to position [261, 0]
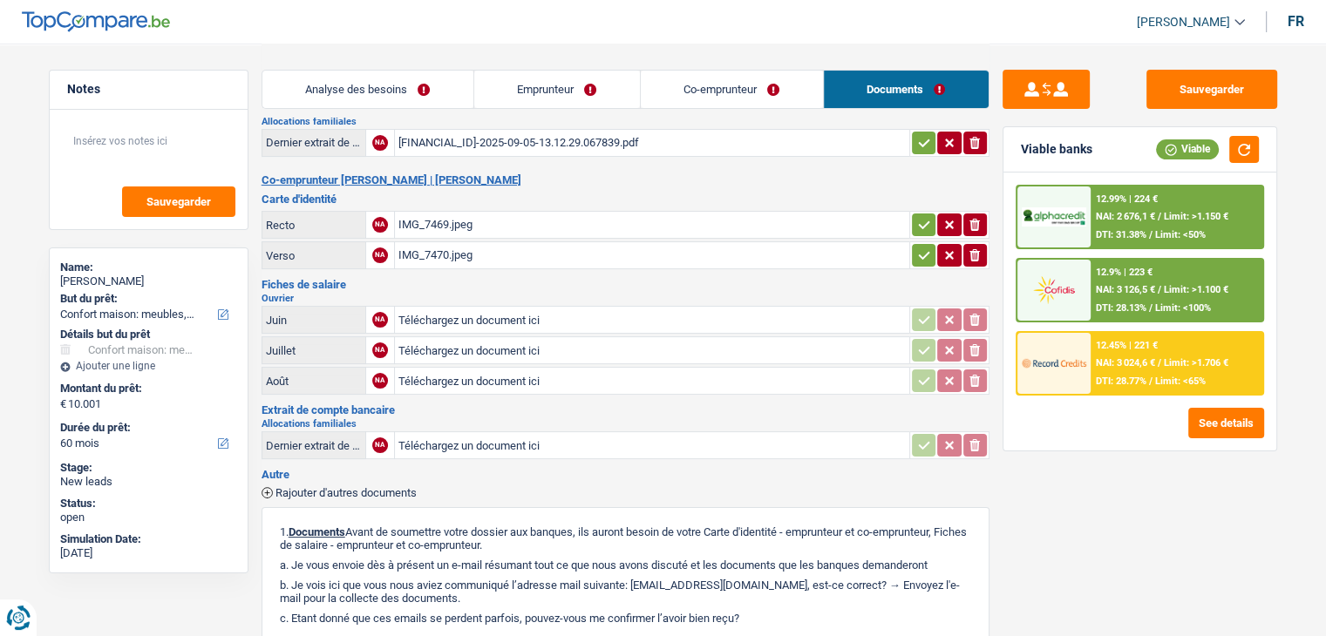
click at [434, 214] on div "IMG_7469.jpeg" at bounding box center [651, 225] width 507 height 26
click at [431, 245] on div "IMG_7470.jpeg" at bounding box center [651, 255] width 507 height 26
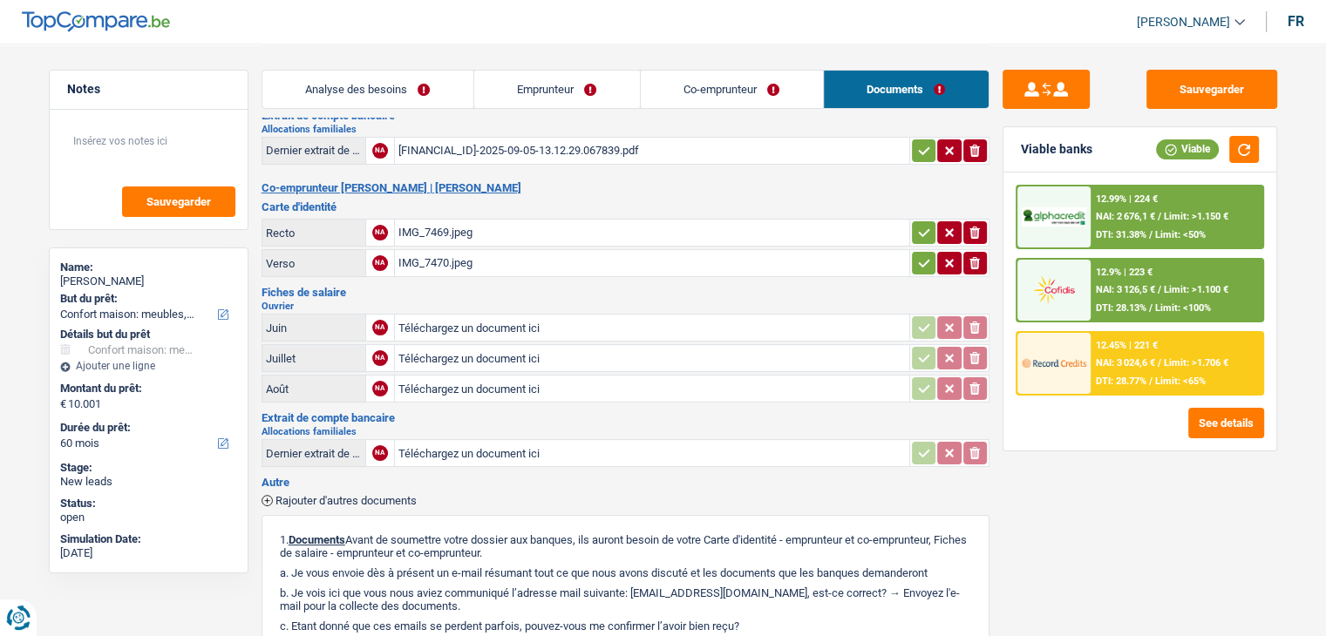
scroll to position [349, 0]
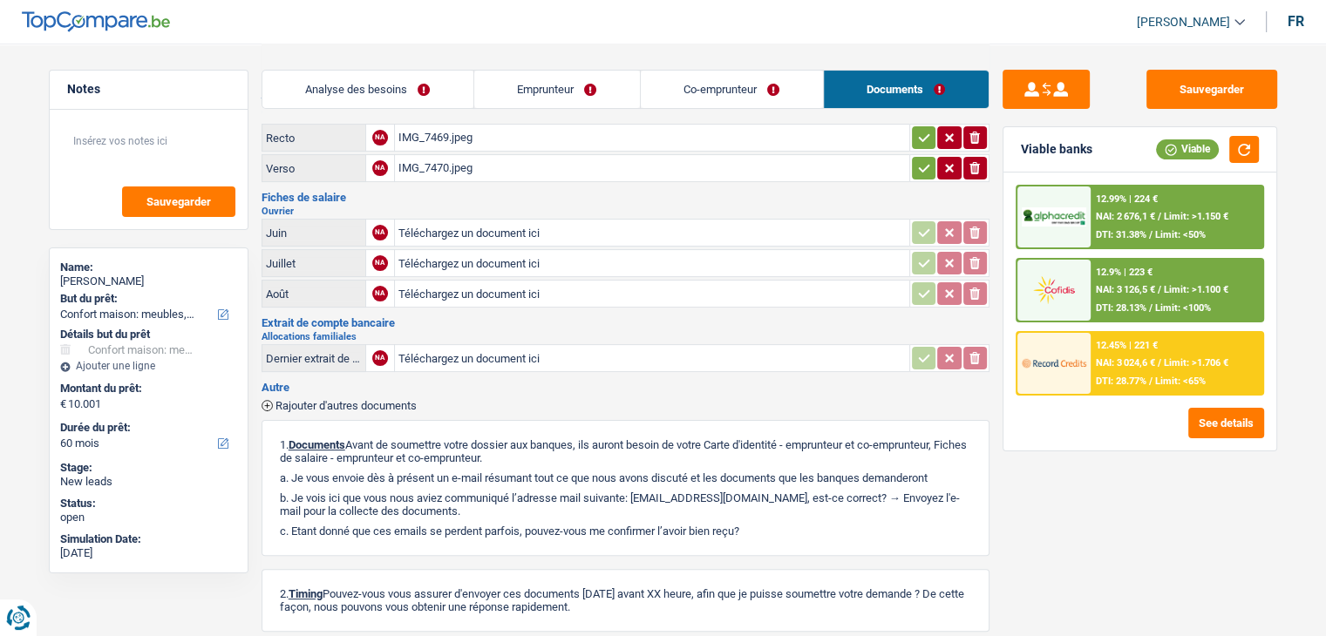
click at [400, 82] on link "Analyse des besoins" at bounding box center [367, 89] width 211 height 37
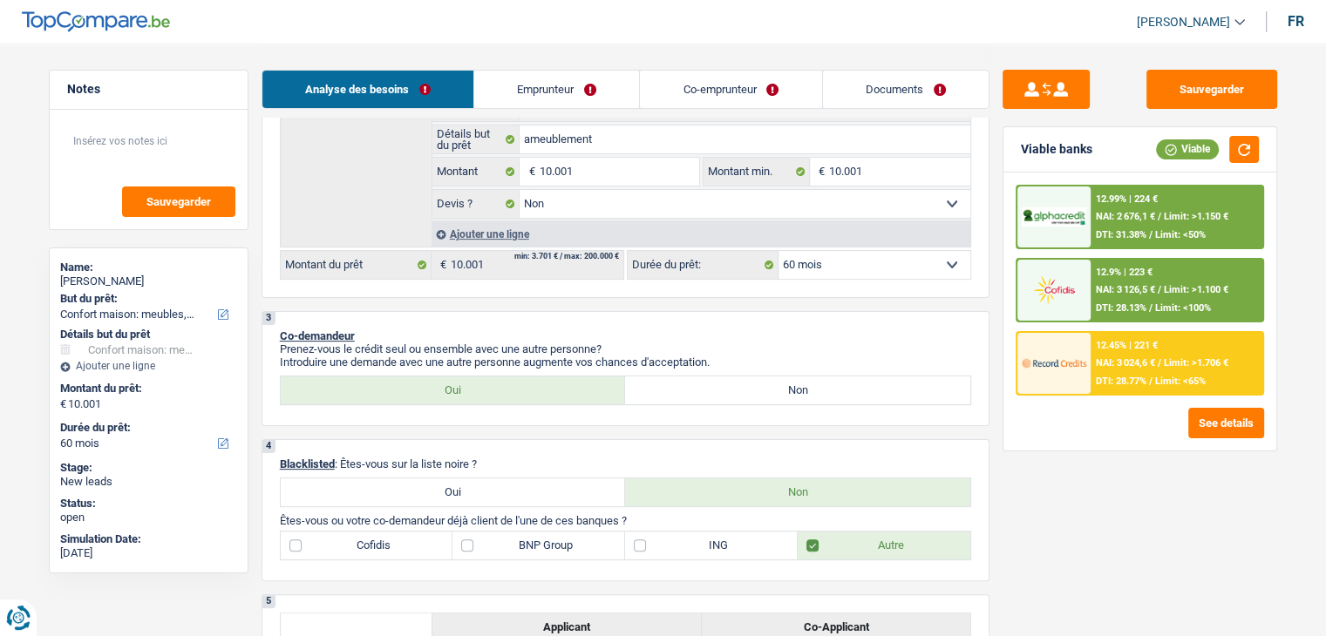
click at [1109, 359] on span "NAI: 3 024,6 €" at bounding box center [1124, 362] width 59 height 11
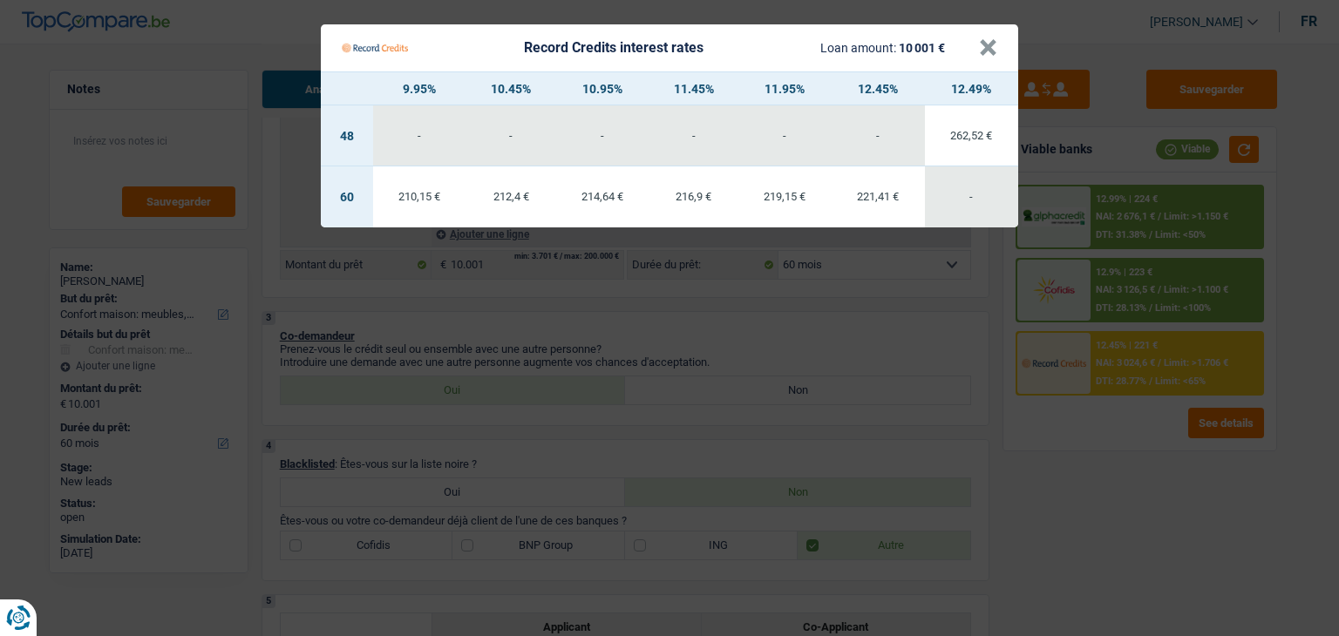
click at [882, 203] on td "221,41 €" at bounding box center [877, 196] width 93 height 61
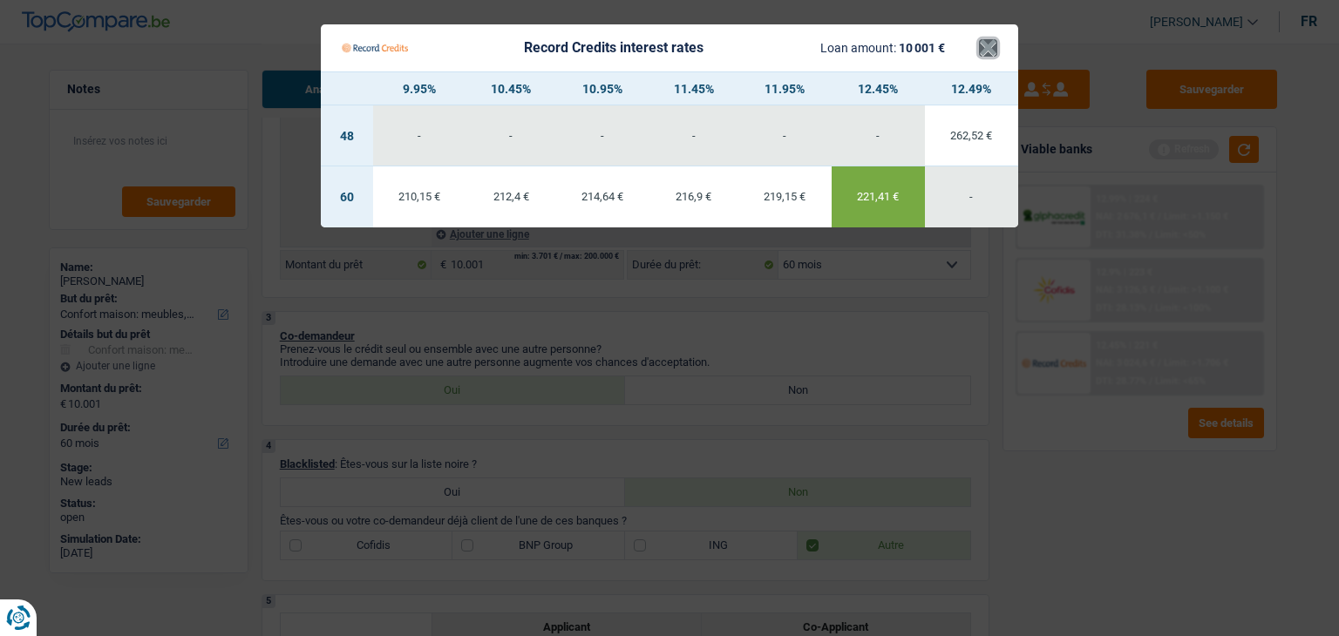
click at [981, 54] on button "×" at bounding box center [988, 47] width 18 height 17
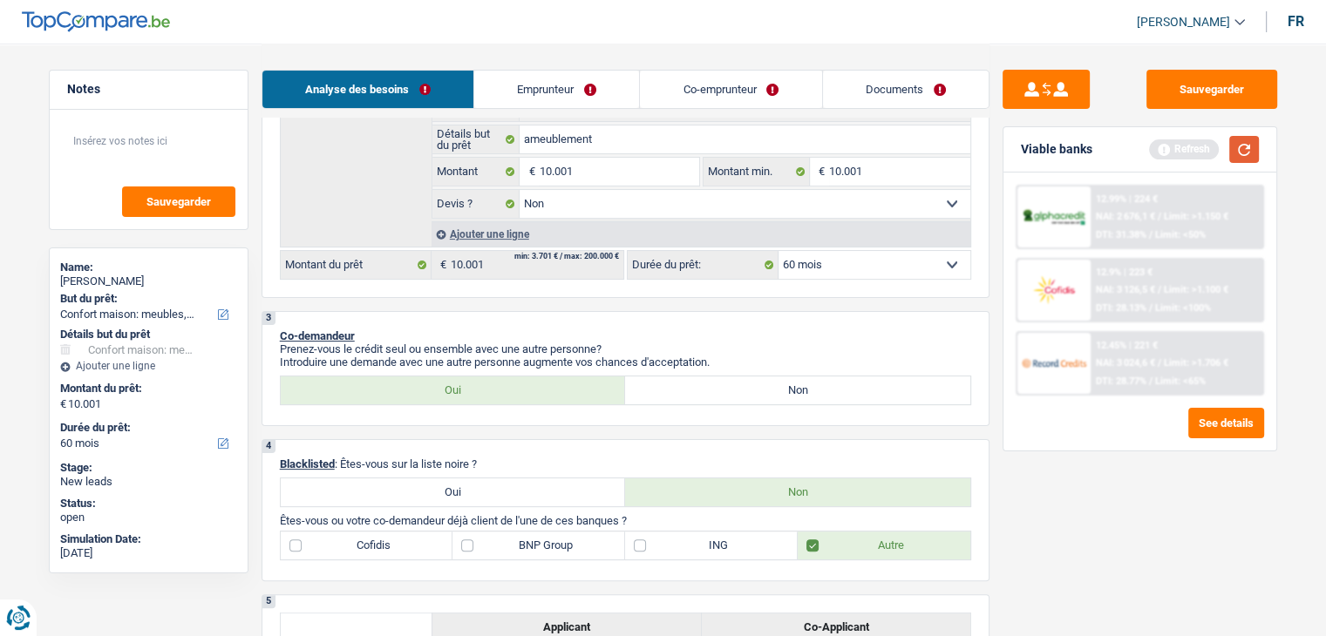
click at [1244, 155] on button "button" at bounding box center [1244, 149] width 30 height 27
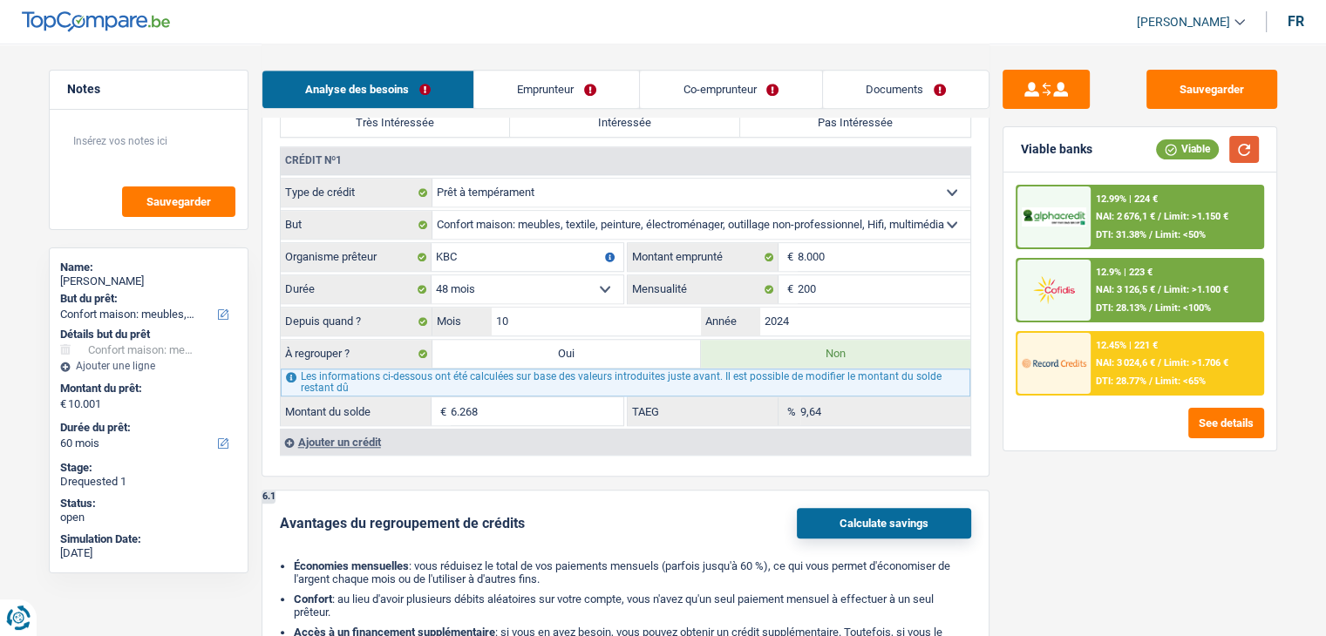
scroll to position [1394, 0]
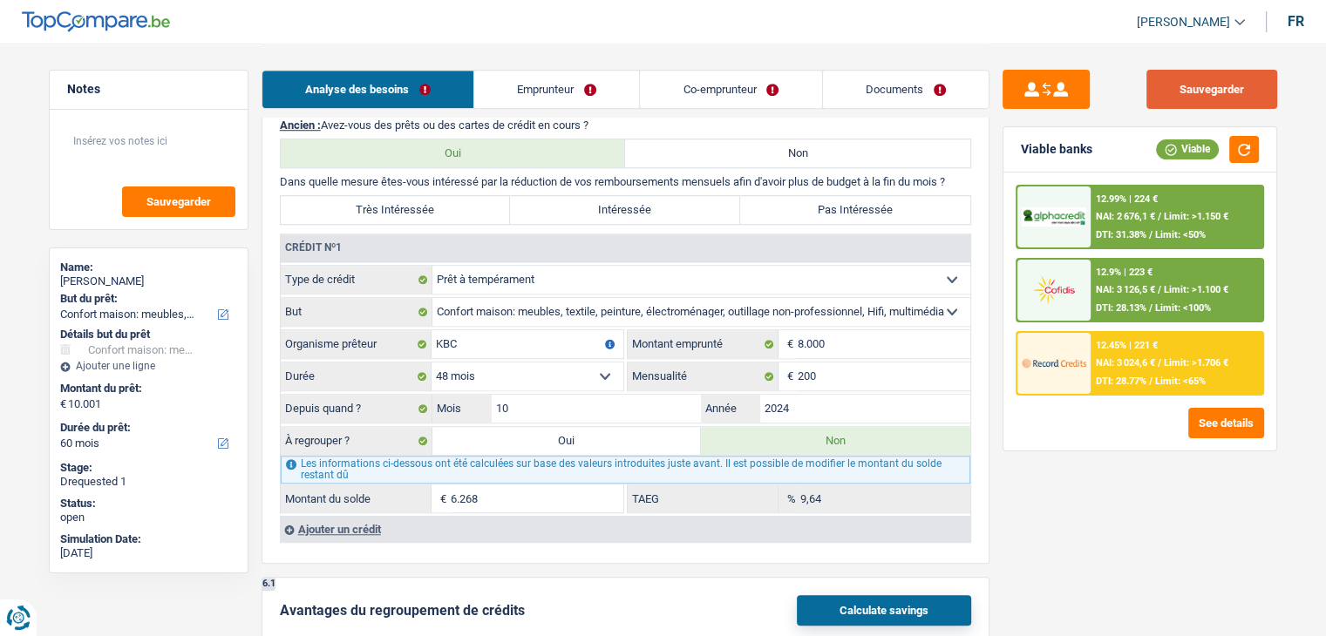
click at [1156, 98] on button "Sauvegarder" at bounding box center [1211, 89] width 131 height 39
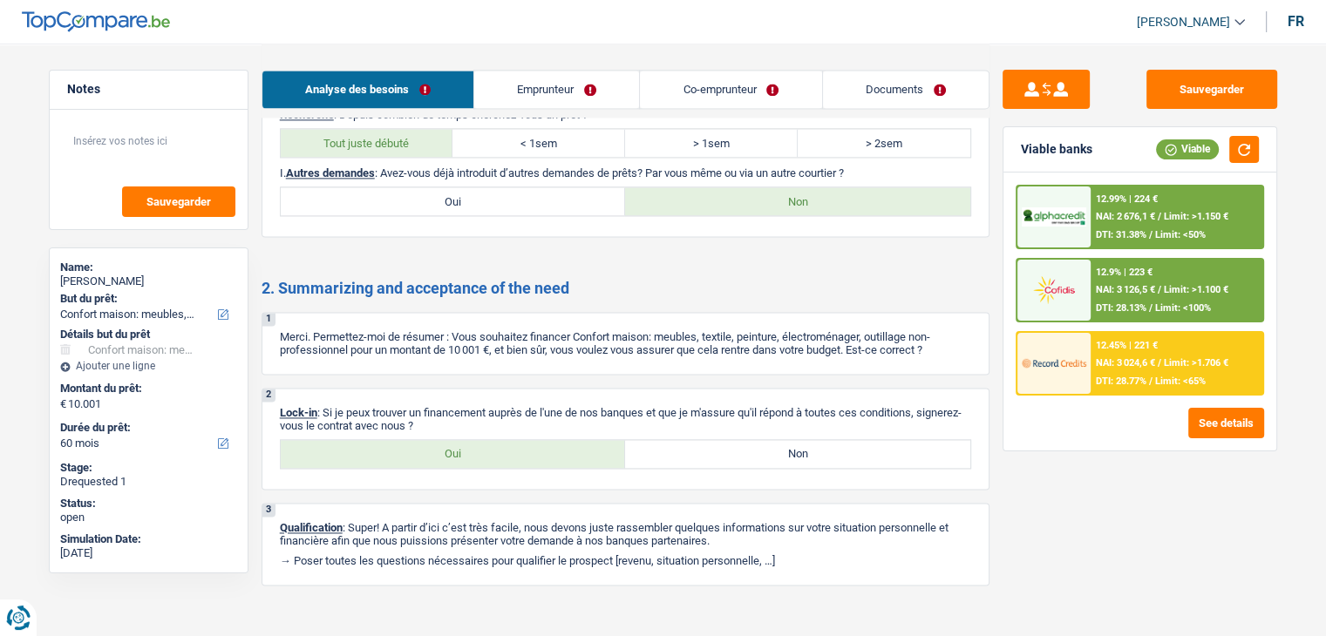
scroll to position [2448, 0]
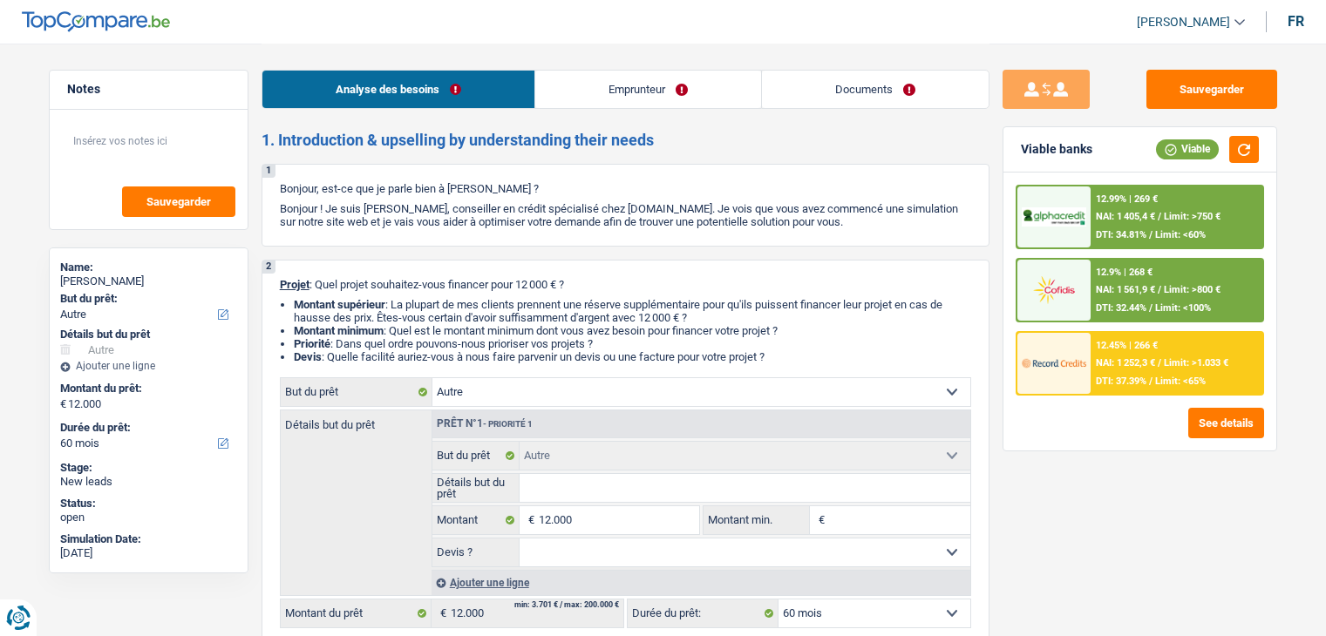
select select "other"
select select "60"
select select "other"
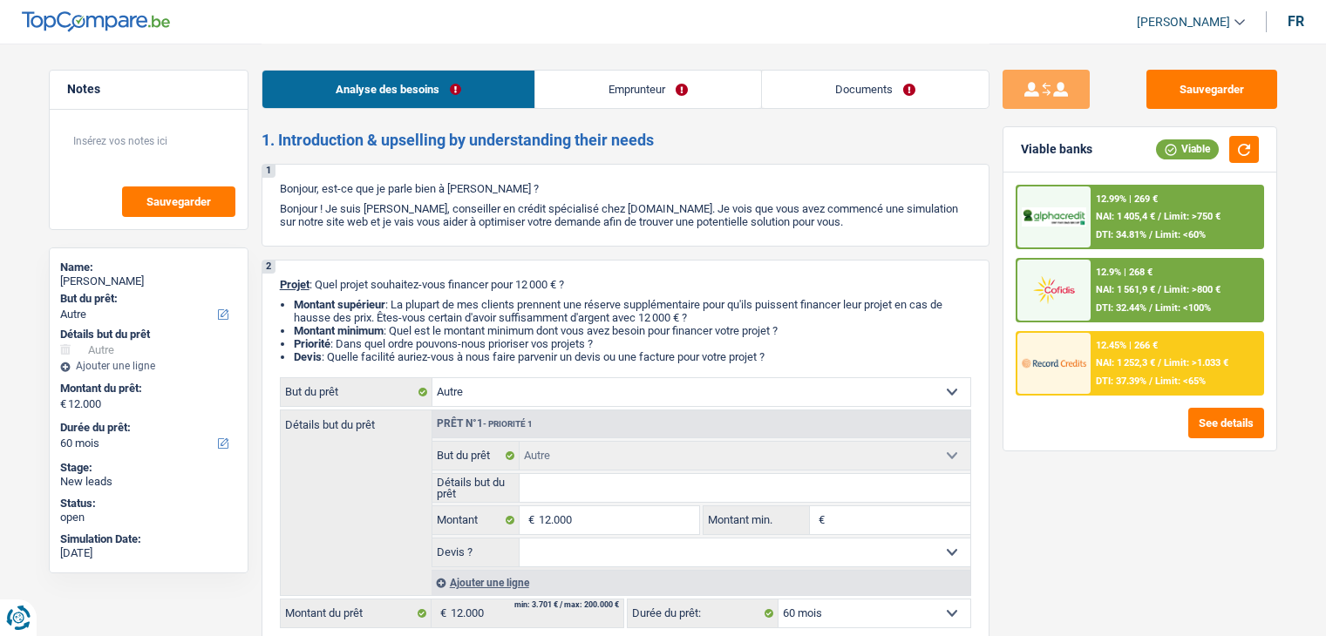
select select "60"
select select "invalid"
select select "familyAllowances"
select select "disabilityPension"
select select "ownerWithMortgage"
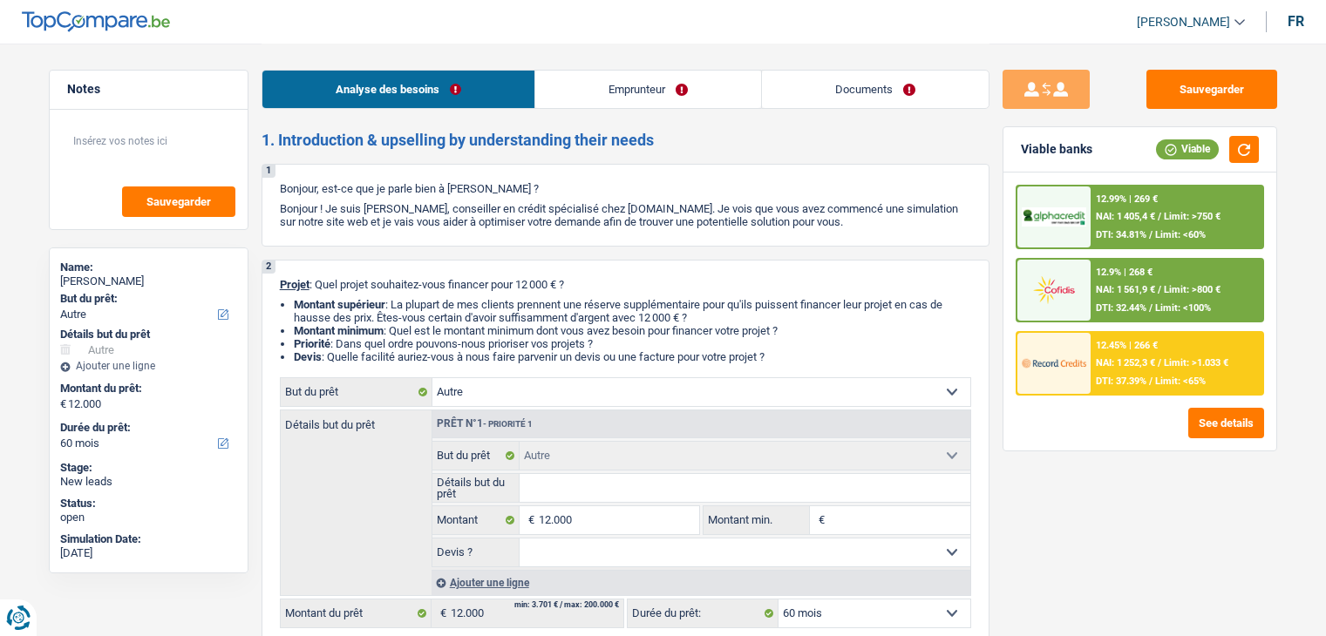
select select "mortgage"
select select "180"
select select "other"
select select "60"
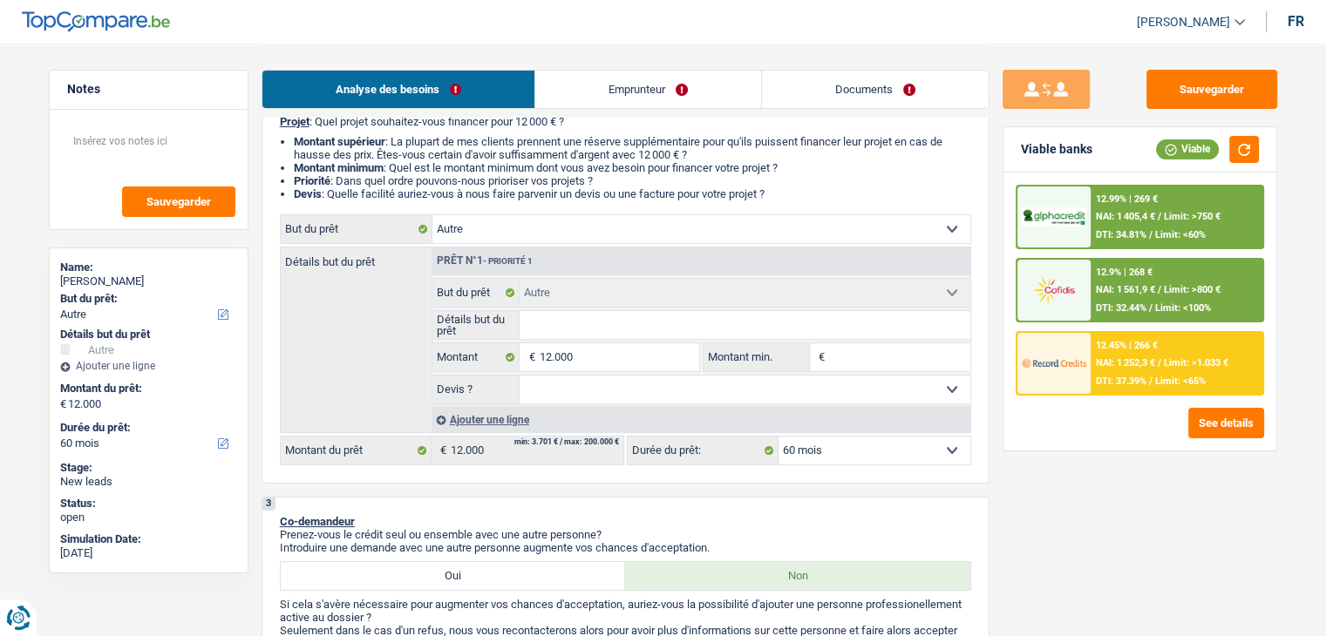
scroll to position [174, 0]
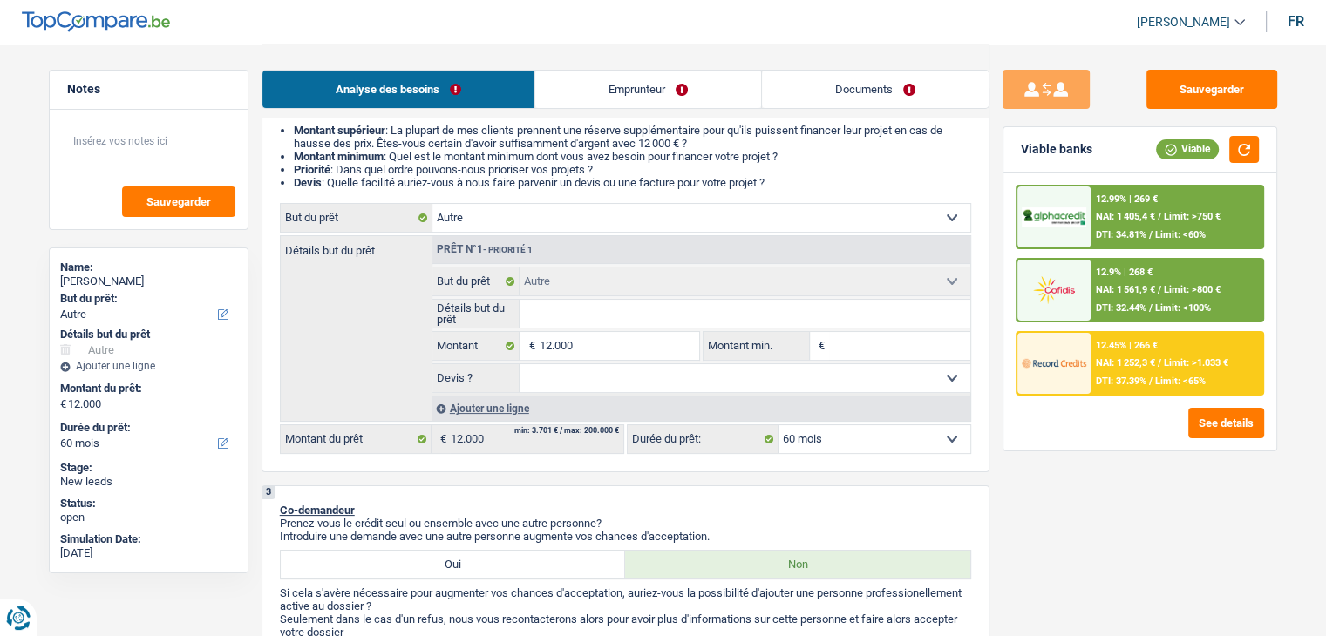
drag, startPoint x: 789, startPoint y: 186, endPoint x: 297, endPoint y: 130, distance: 494.7
click at [297, 130] on ul "Montant supérieur : La plupart de mes clients prennent une réserve supplémentai…" at bounding box center [625, 156] width 691 height 65
click at [296, 132] on strong "Montant supérieur" at bounding box center [340, 130] width 92 height 13
drag, startPoint x: 295, startPoint y: 129, endPoint x: 810, endPoint y: 183, distance: 517.0
click at [810, 183] on ul "Montant supérieur : La plupart de mes clients prennent une réserve supplémentai…" at bounding box center [625, 156] width 691 height 65
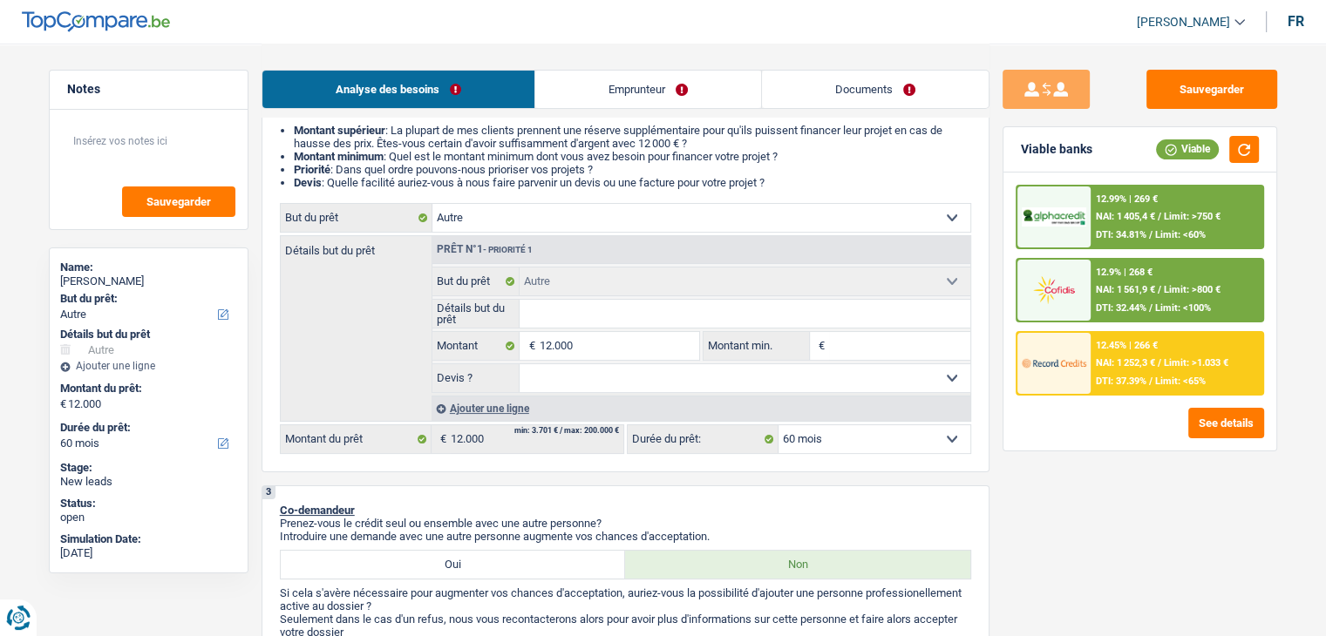
click at [810, 183] on li "Devis : Quelle facilité auriez-vous à nous faire parvenir un devis ou une factu…" at bounding box center [632, 182] width 677 height 13
drag, startPoint x: 783, startPoint y: 181, endPoint x: 435, endPoint y: 165, distance: 348.1
click at [435, 165] on ul "Montant supérieur : La plupart de mes clients prennent une réserve supplémentai…" at bounding box center [625, 156] width 691 height 65
click at [496, 219] on select "Confort maison: meubles, textile, peinture, électroménager, outillage non-profe…" at bounding box center [701, 218] width 538 height 28
select select "houseOrGarden"
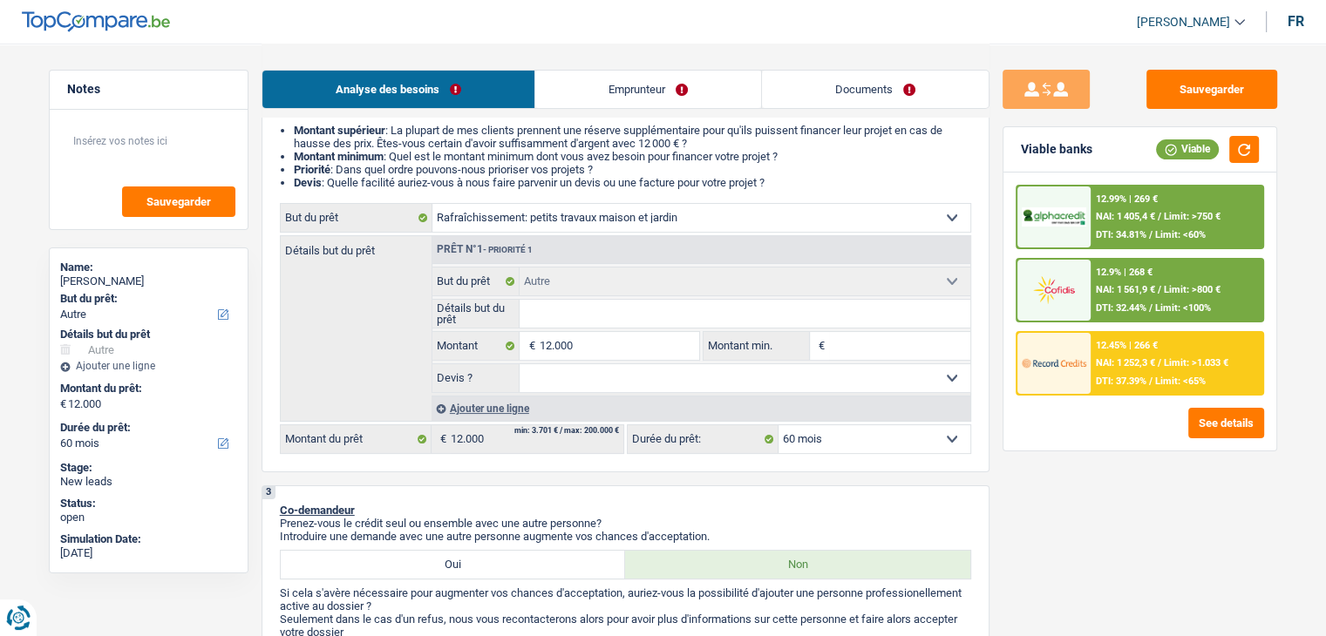
click at [432, 204] on select "Confort maison: meubles, textile, peinture, électroménager, outillage non-profe…" at bounding box center [701, 218] width 538 height 28
select select "houseOrGarden"
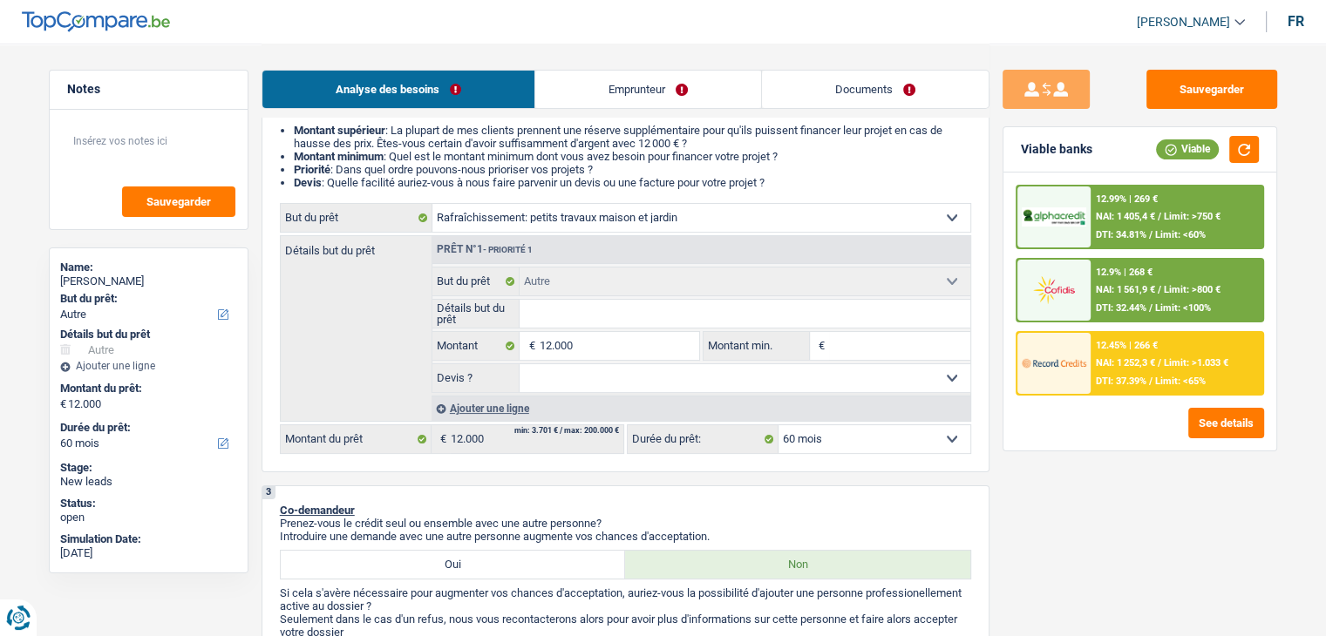
select select "houseOrGarden"
select select "other"
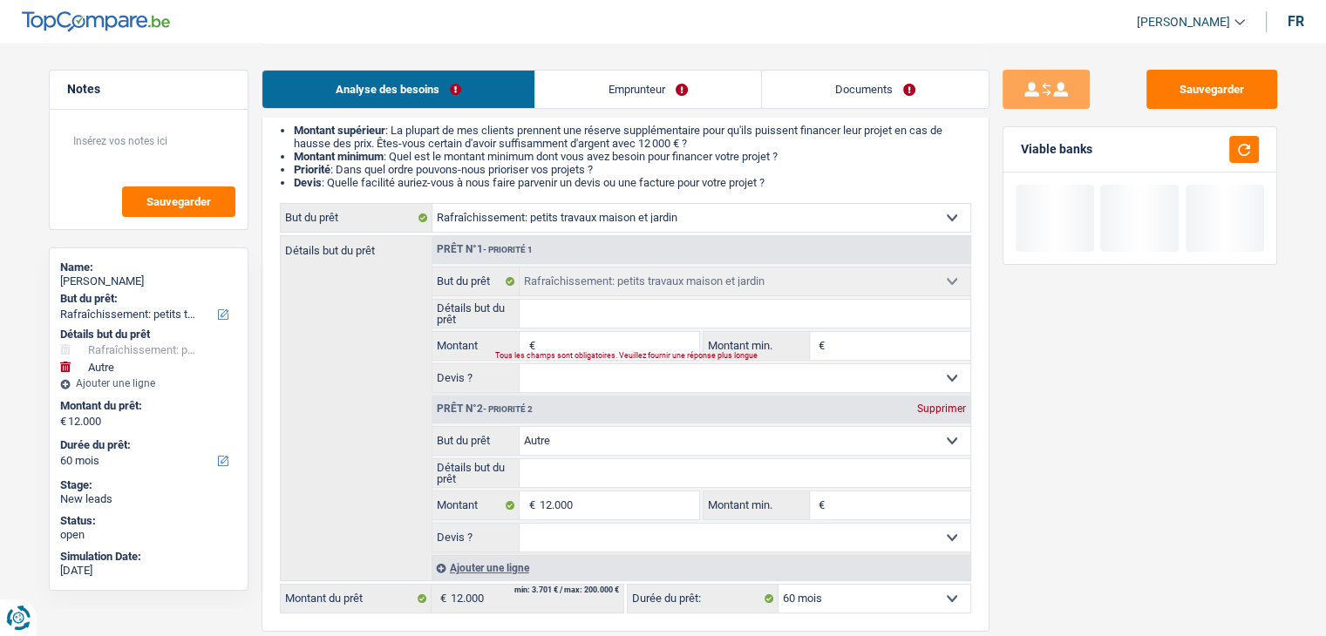
click at [932, 400] on div "Prêt n°2 - Priorité 2 Supprimer" at bounding box center [701, 410] width 538 height 28
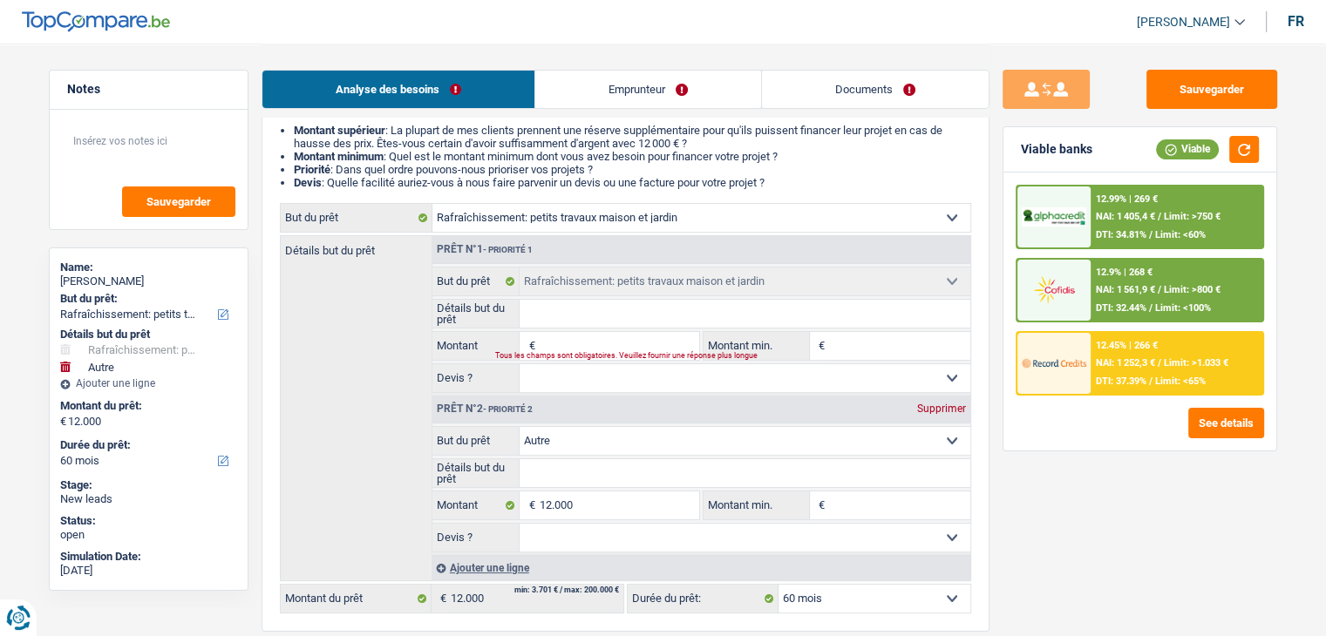
click at [923, 409] on div "Supprimer" at bounding box center [941, 408] width 58 height 10
type input "0"
select select
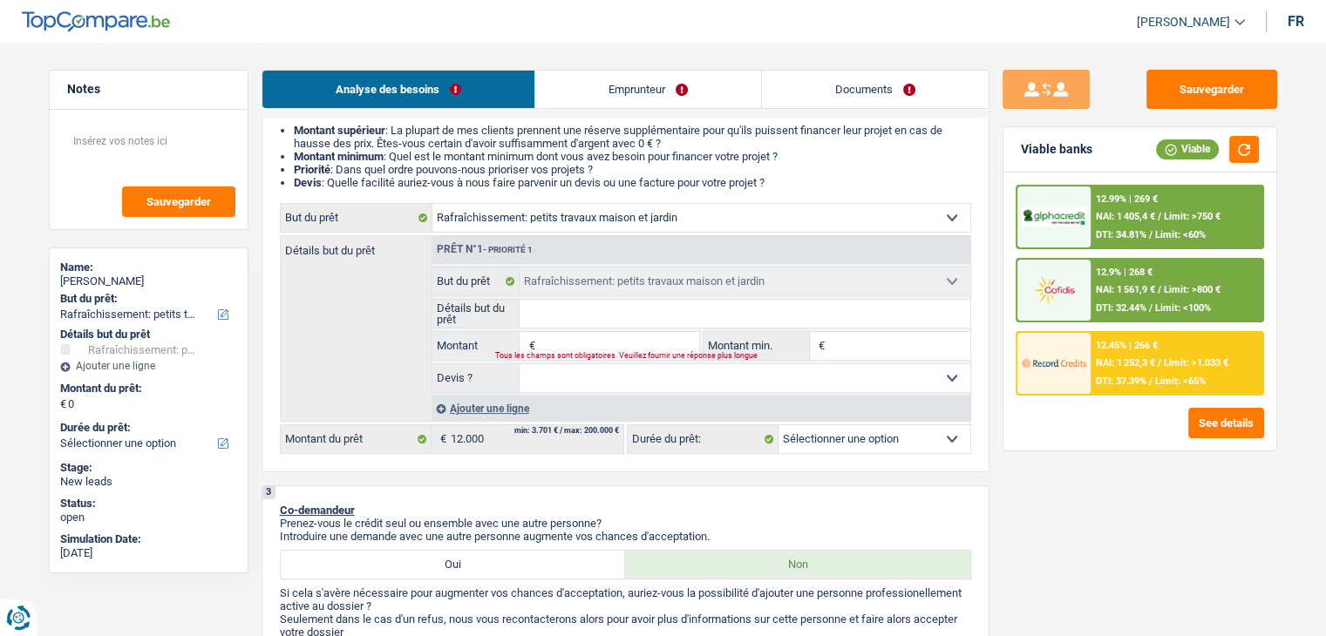
click at [614, 342] on input "Montant" at bounding box center [618, 346] width 159 height 28
type input "1"
type input "12"
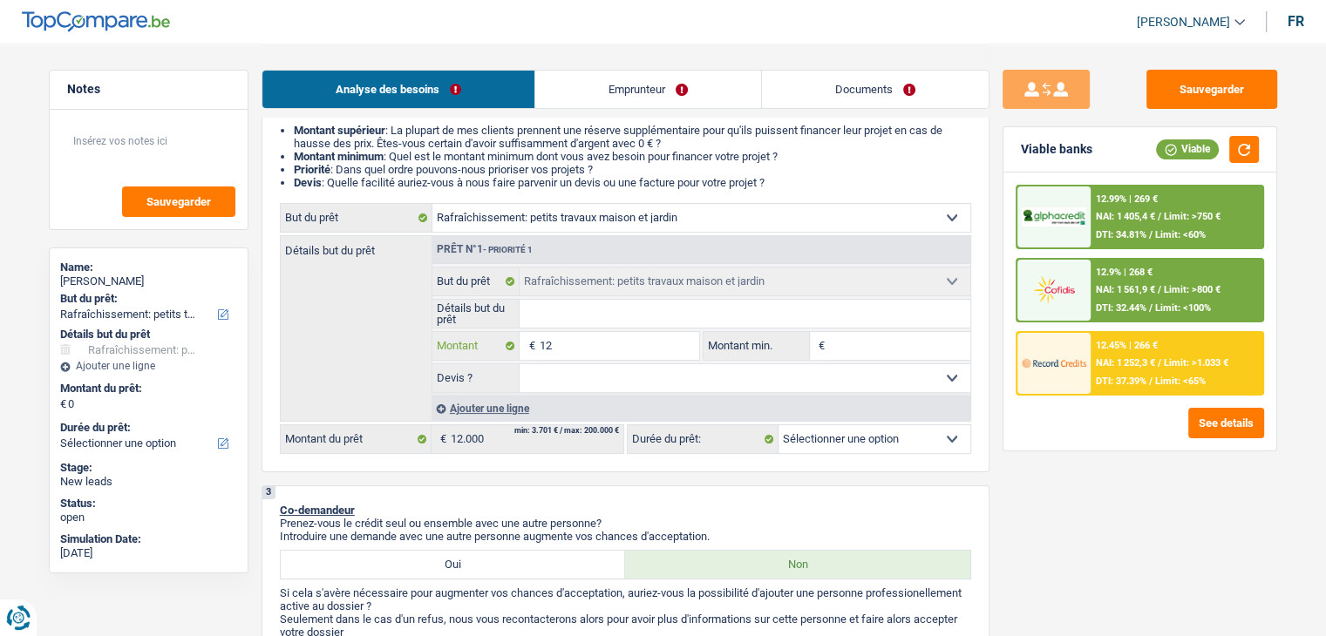
type input "120"
type input "1.200"
type input "12.000"
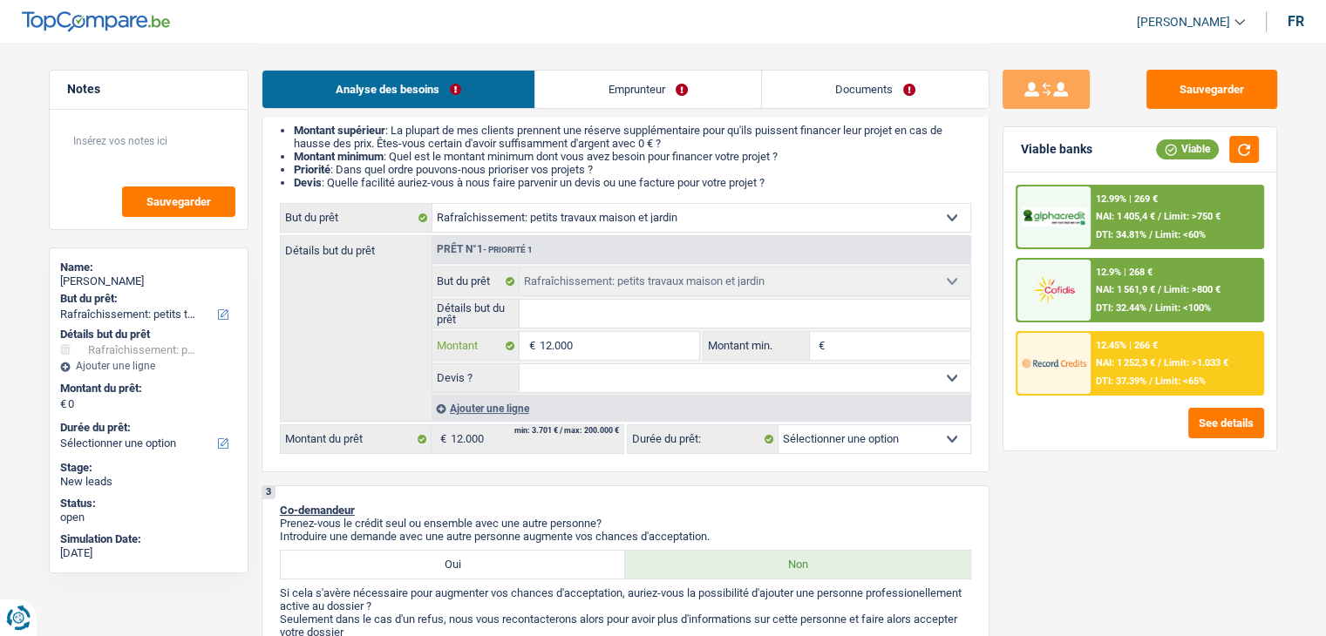
type input "12.000"
click at [809, 343] on label "Montant min." at bounding box center [756, 346] width 106 height 28
click at [829, 343] on input "Montant min." at bounding box center [899, 346] width 141 height 28
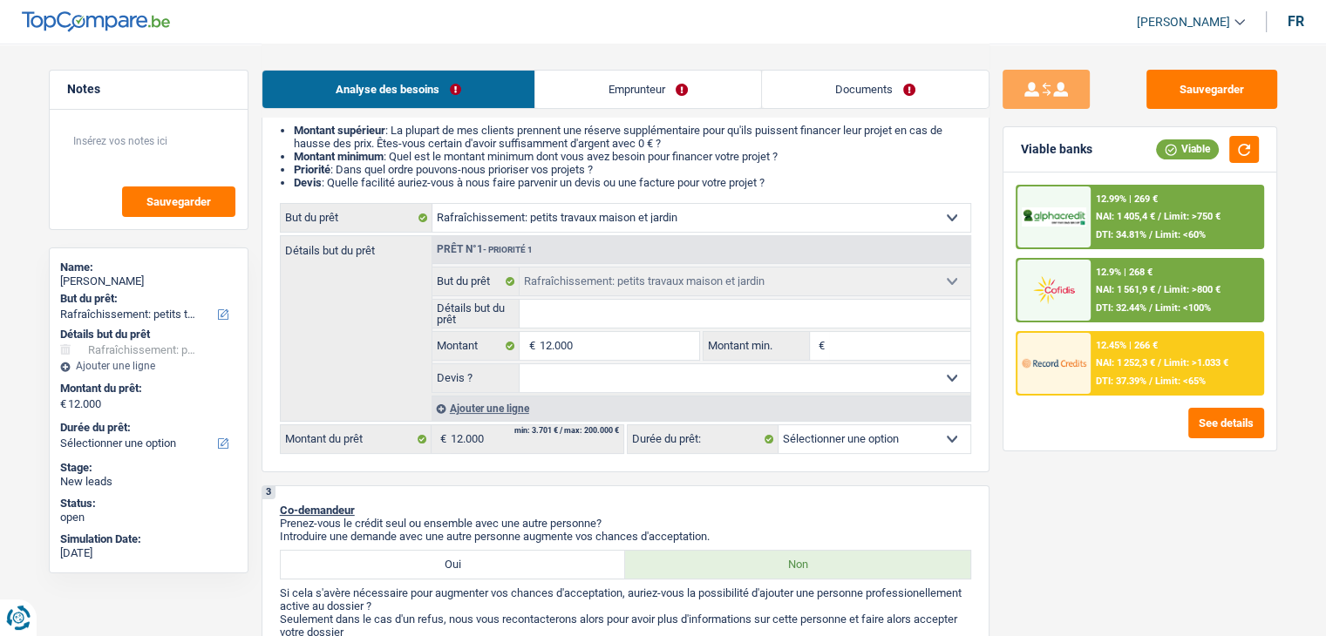
select select "60"
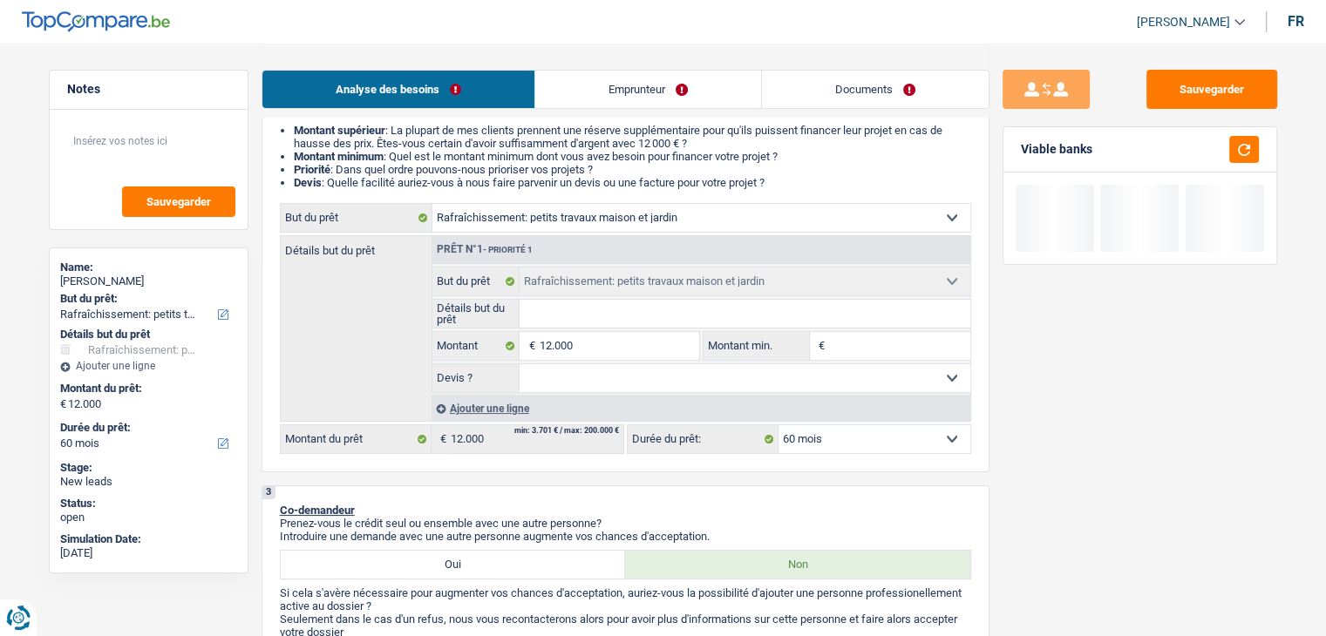
click at [831, 344] on input "Montant min." at bounding box center [899, 346] width 141 height 28
click at [703, 320] on input "Détails but du prêt" at bounding box center [744, 314] width 451 height 28
type input "p"
type input "pe"
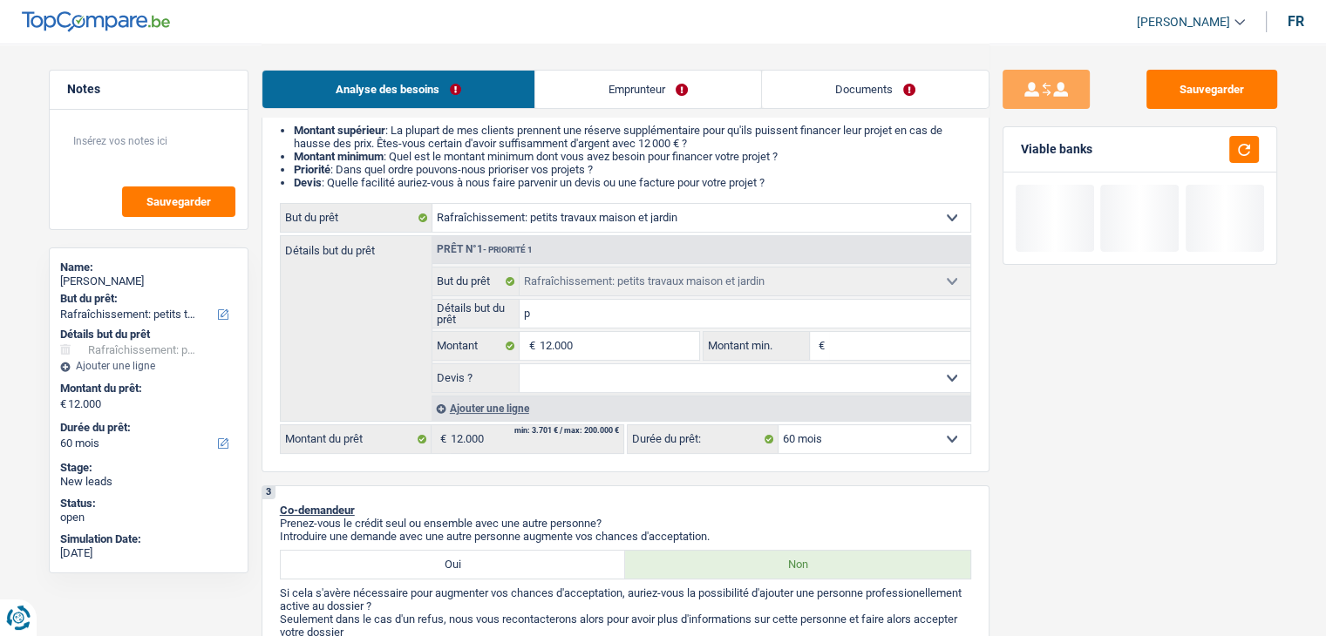
type input "pe"
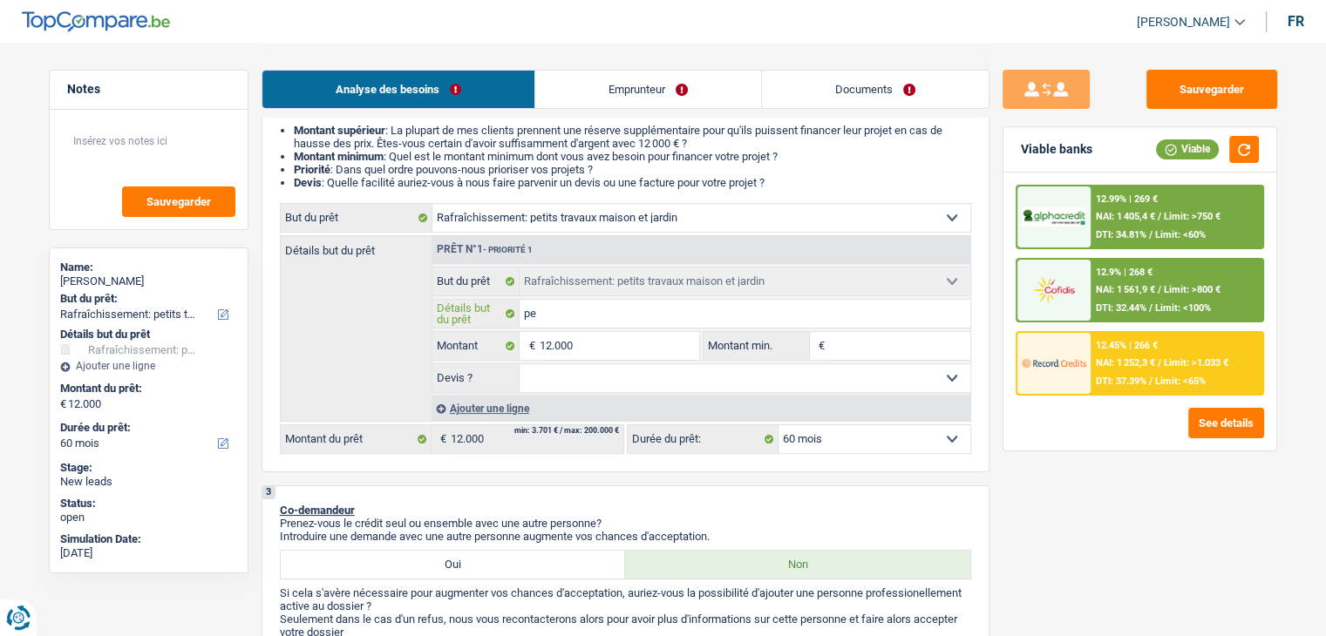
type input "pet"
type input "peti"
type input "petit"
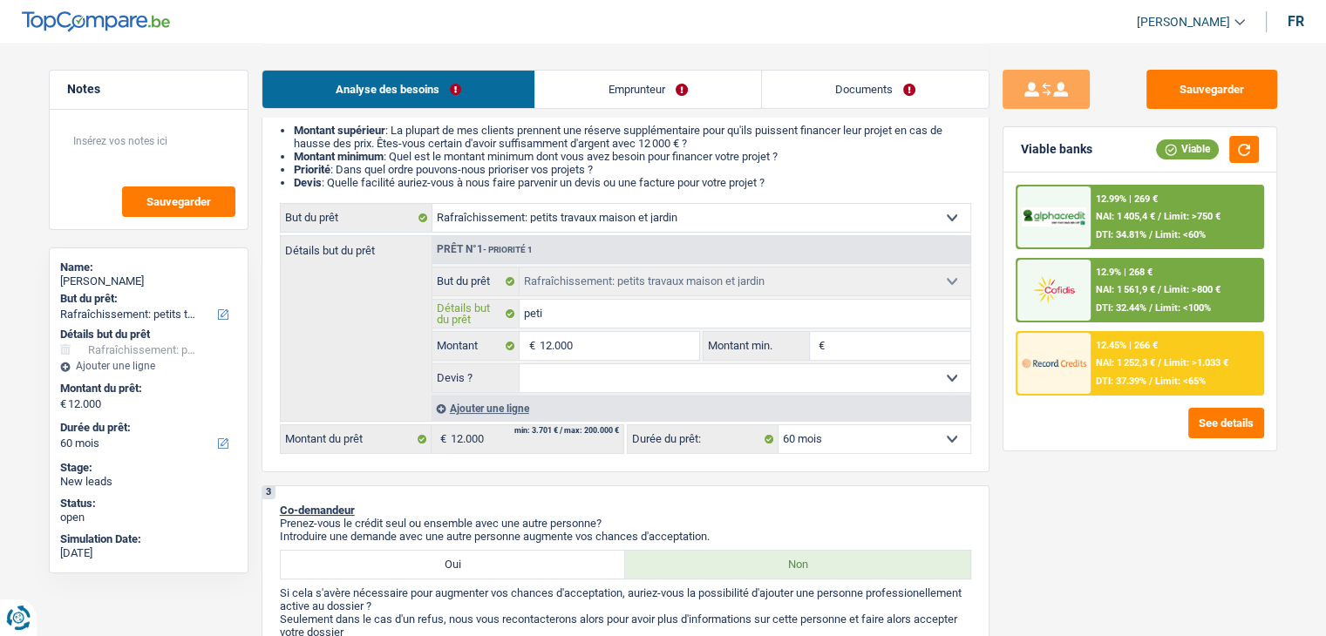
type input "petit"
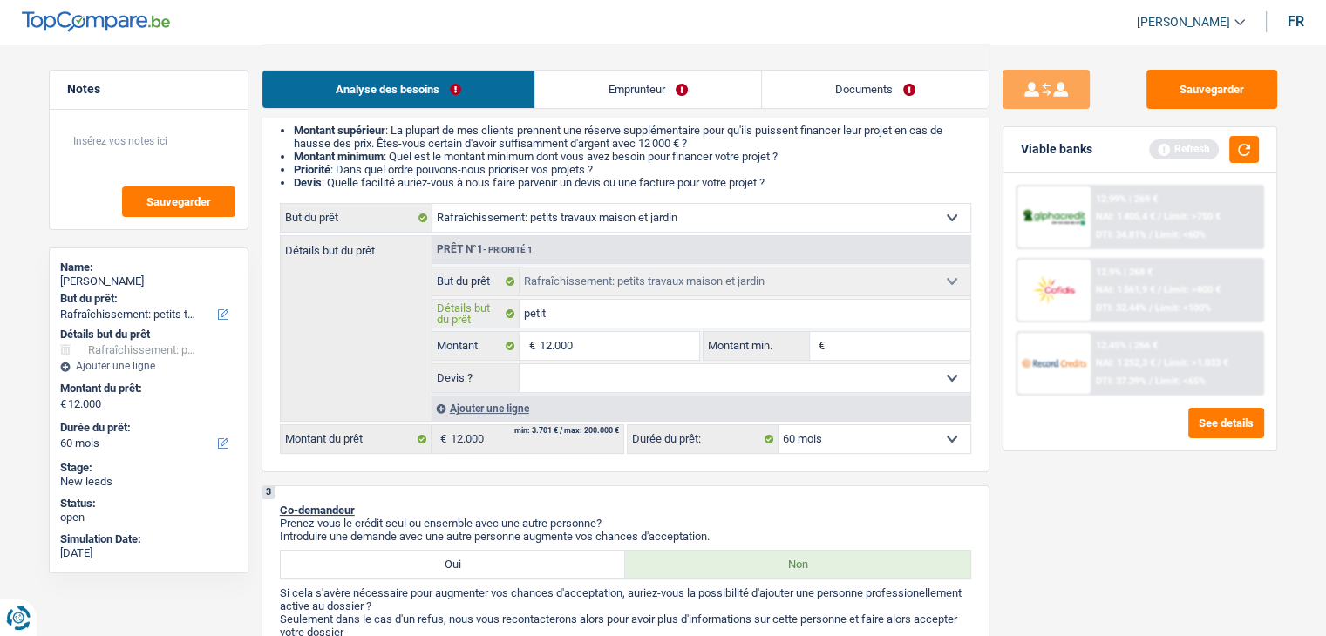
type input "petit"
type input "petit t"
type input "petit tr"
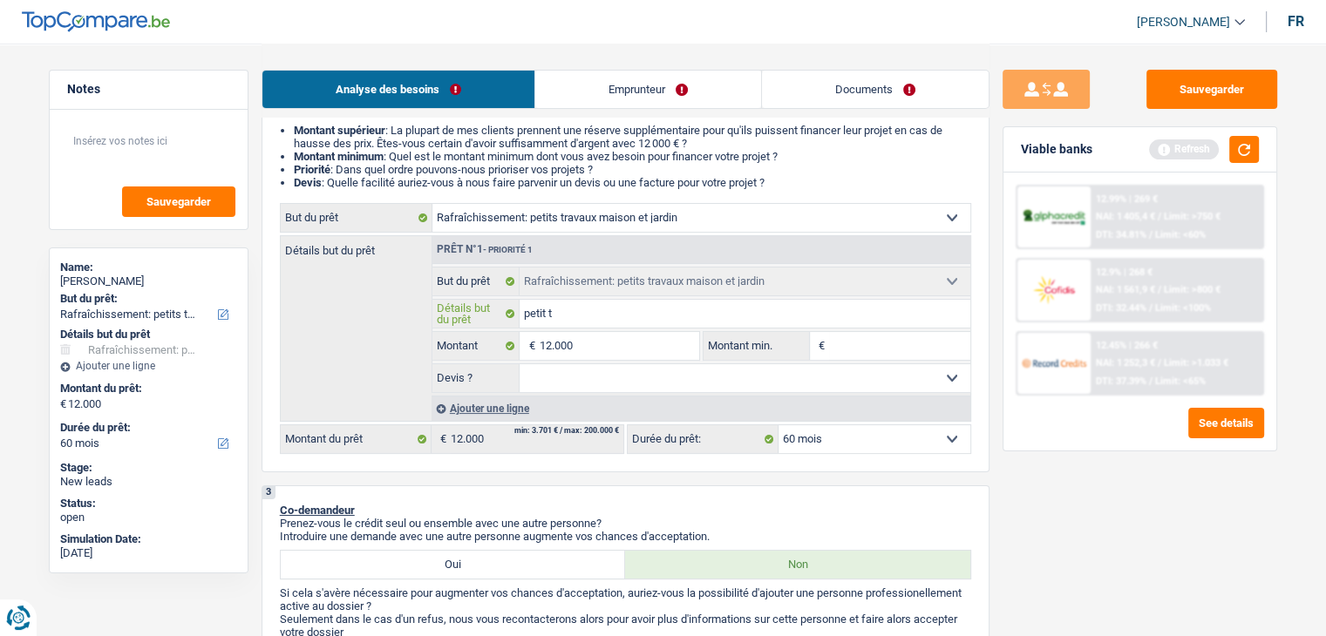
type input "petit tr"
type input "petit tra"
type input "petit trav"
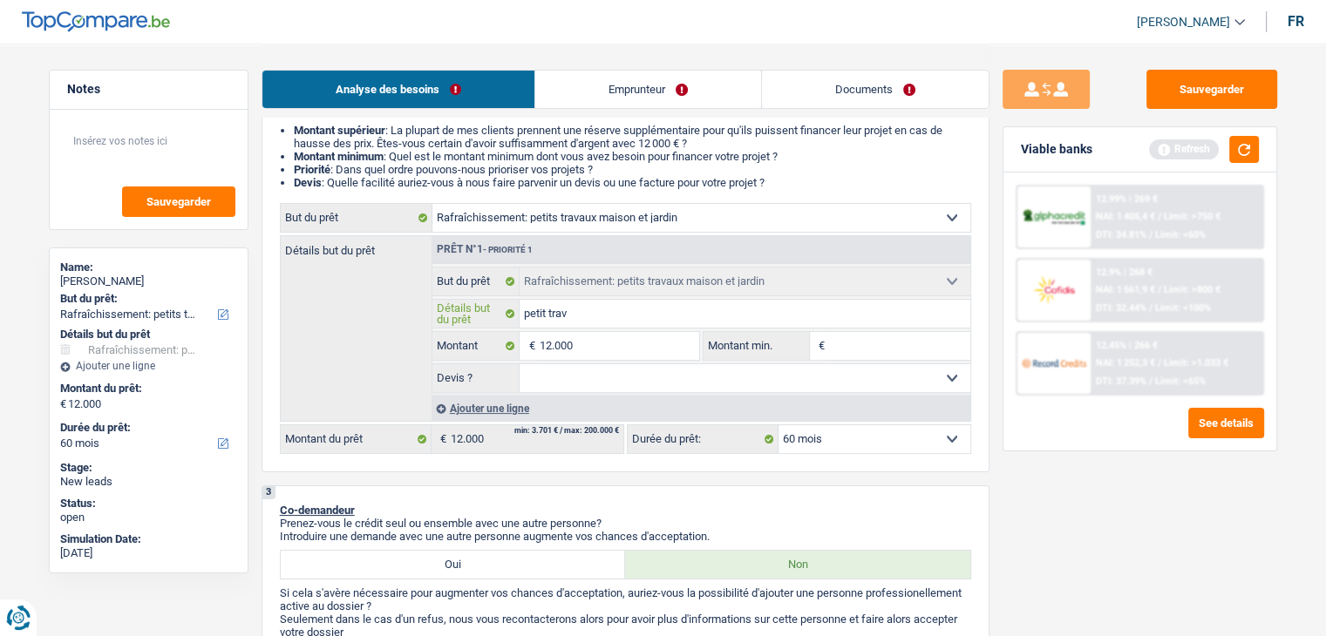
type input "petit trava"
type input "petit travax"
type input "petit trava"
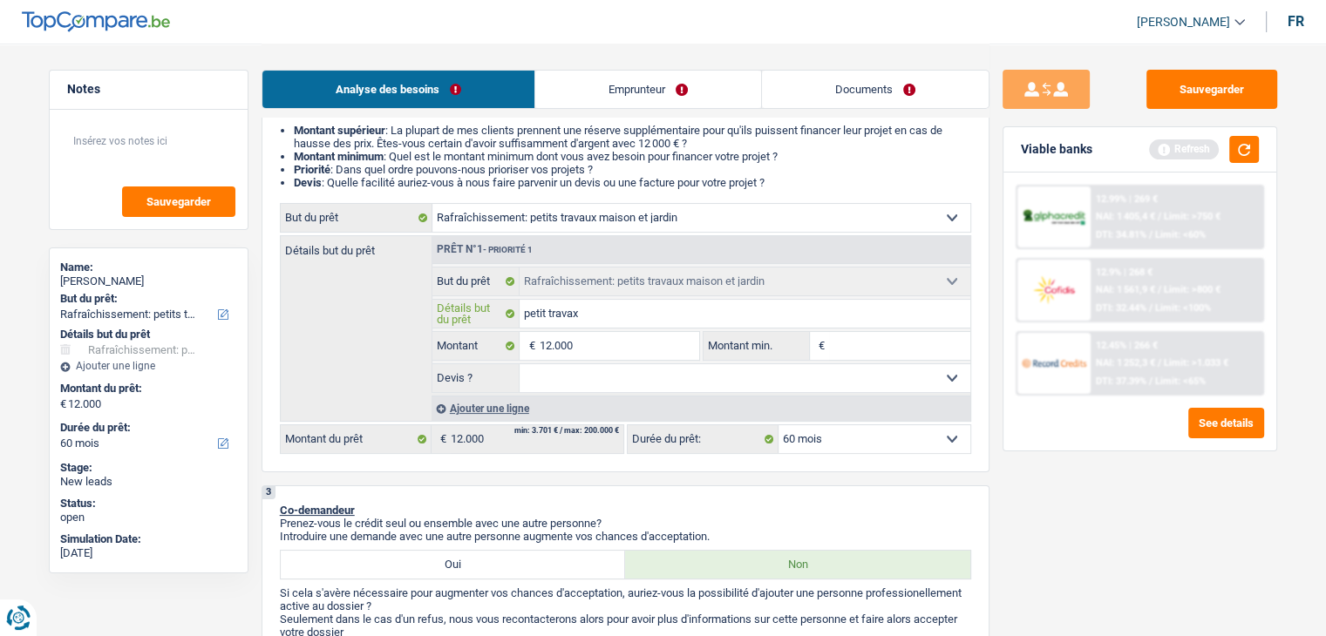
type input "petit trava"
type input "petit travau"
type input "petit travaux"
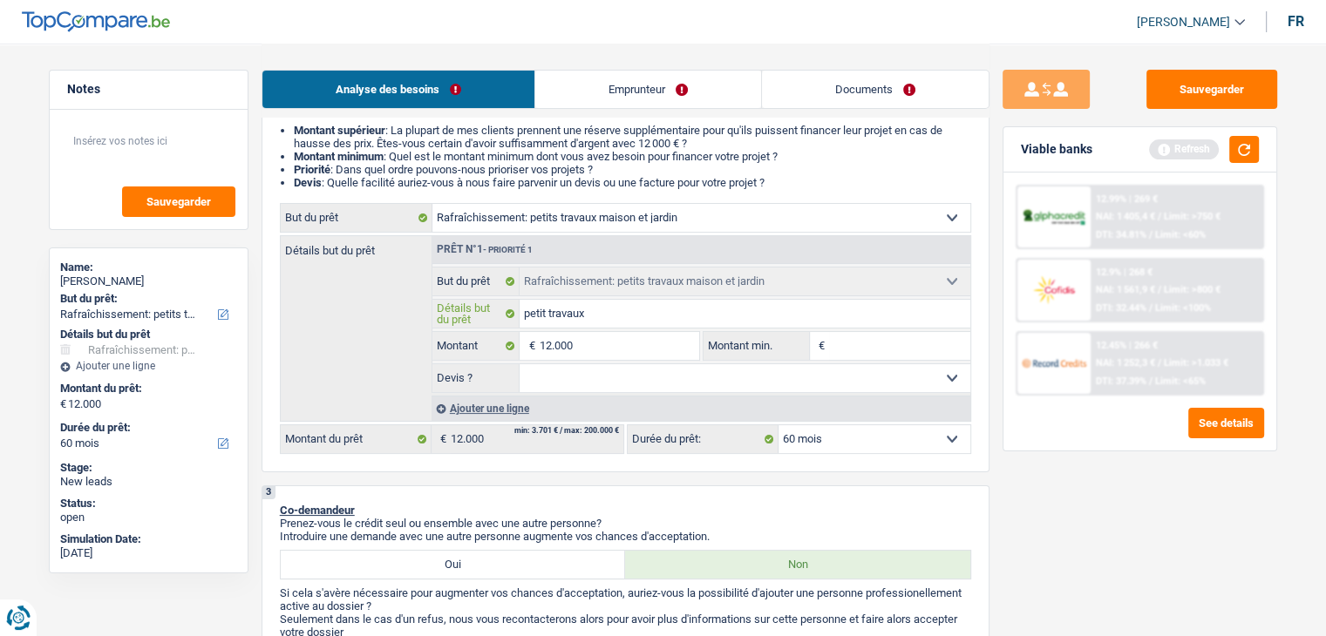
type input "petit travaux"
click at [662, 377] on select "Oui Non Non répondu Sélectionner une option" at bounding box center [744, 378] width 451 height 28
select select "false"
click at [519, 364] on select "Oui Non Non répondu Sélectionner une option" at bounding box center [744, 378] width 451 height 28
select select "false"
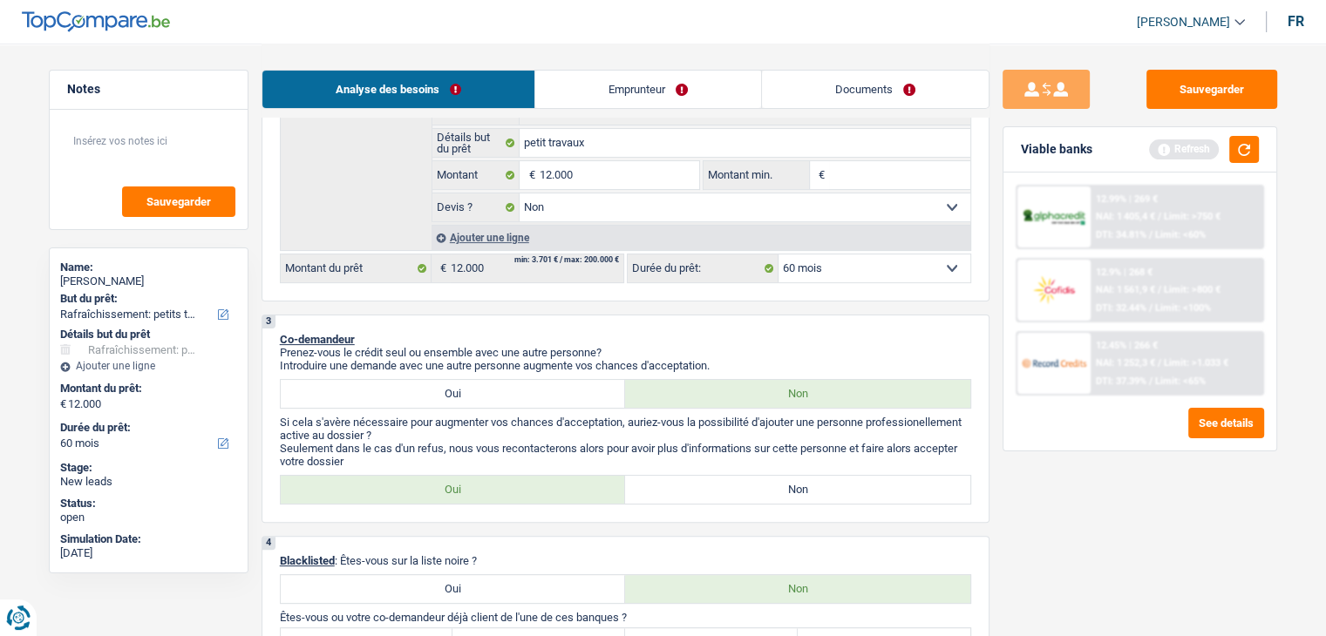
scroll to position [349, 0]
click at [720, 478] on label "Non" at bounding box center [797, 486] width 345 height 28
click at [720, 478] on input "Non" at bounding box center [797, 486] width 345 height 28
radio input "true"
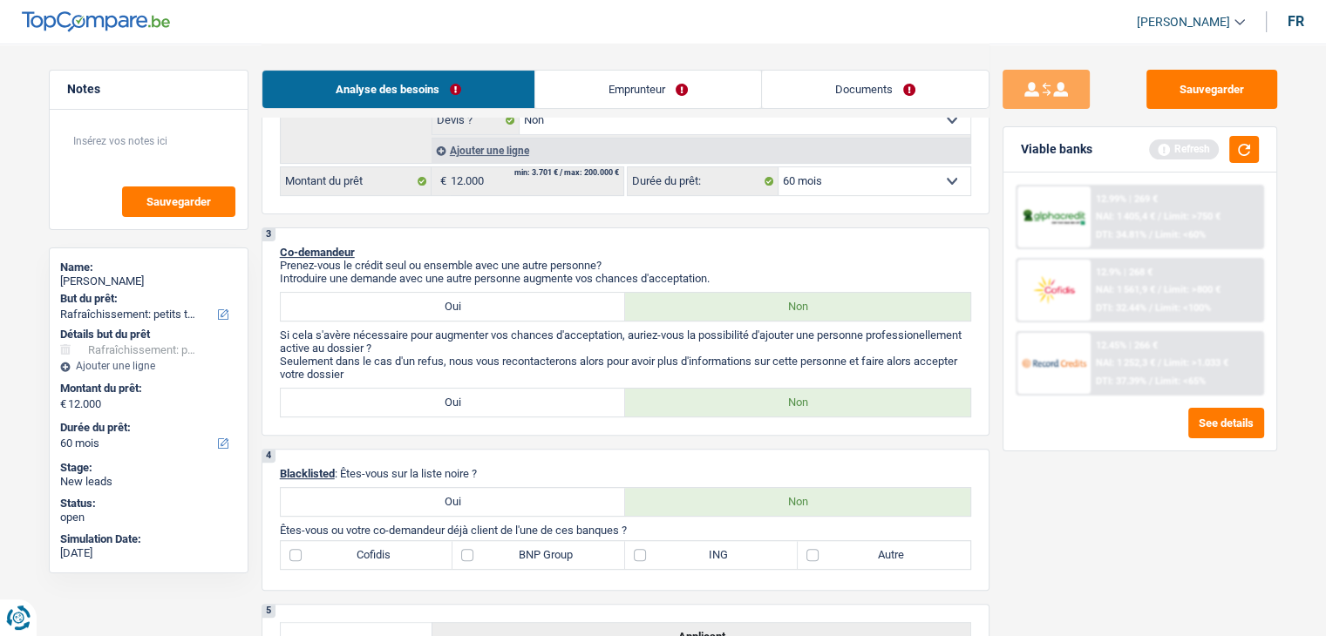
scroll to position [523, 0]
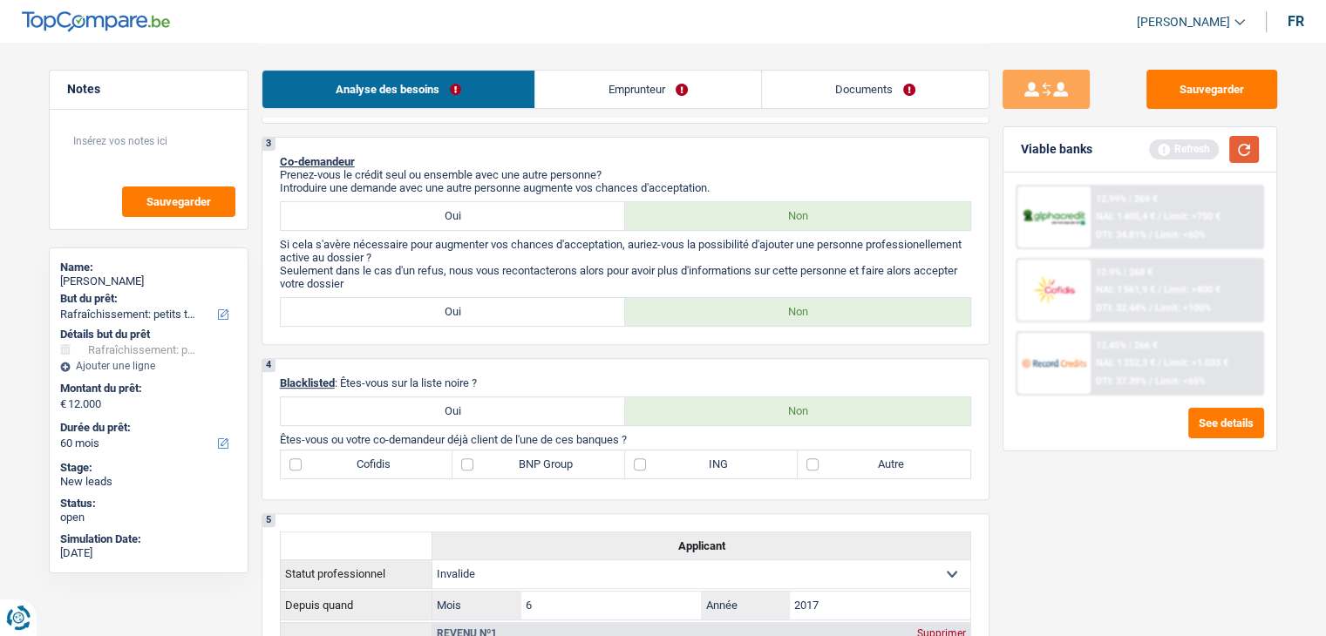
click at [1233, 153] on button "button" at bounding box center [1244, 149] width 30 height 27
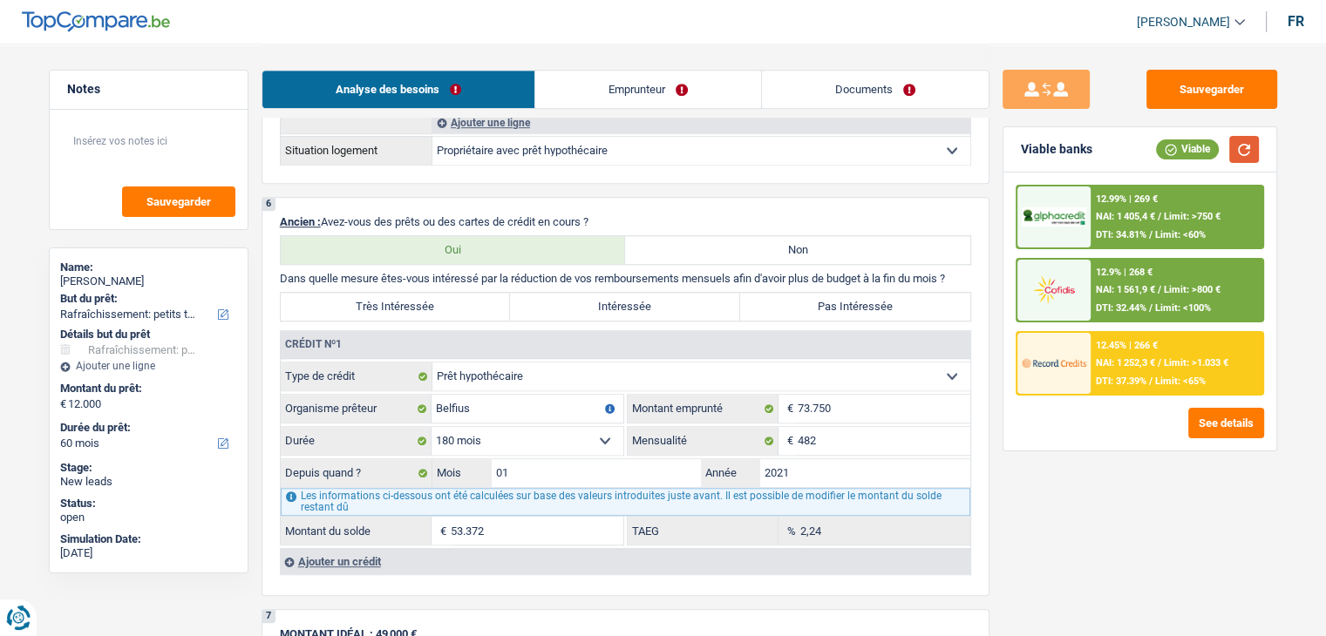
scroll to position [1307, 0]
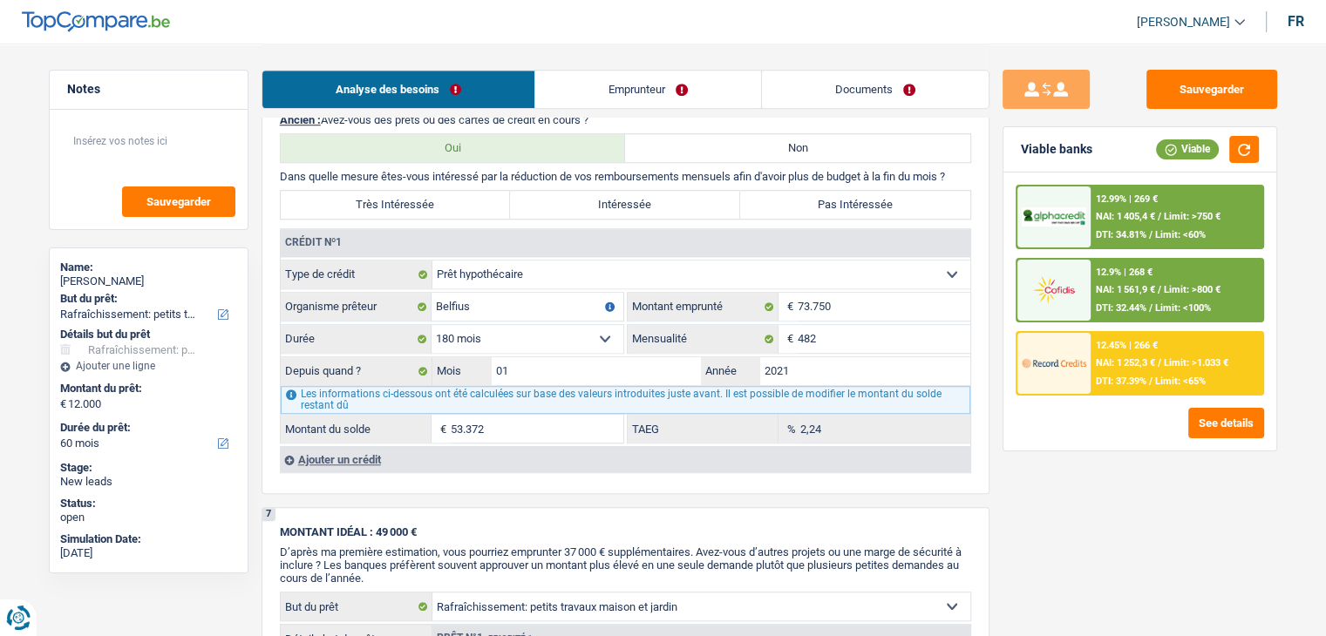
click at [578, 481] on div "6 Ancien : Avez-vous des prêts ou des cartes de crédit en cours ? Oui Non Dans …" at bounding box center [625, 294] width 728 height 399
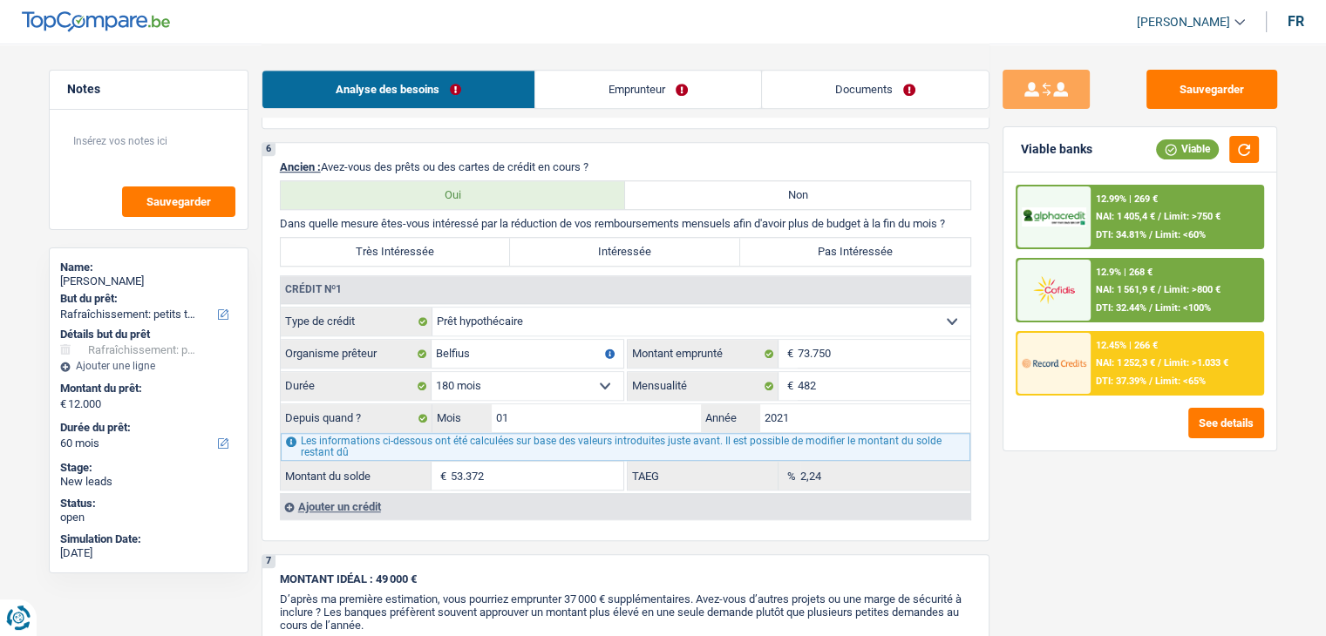
scroll to position [1220, 0]
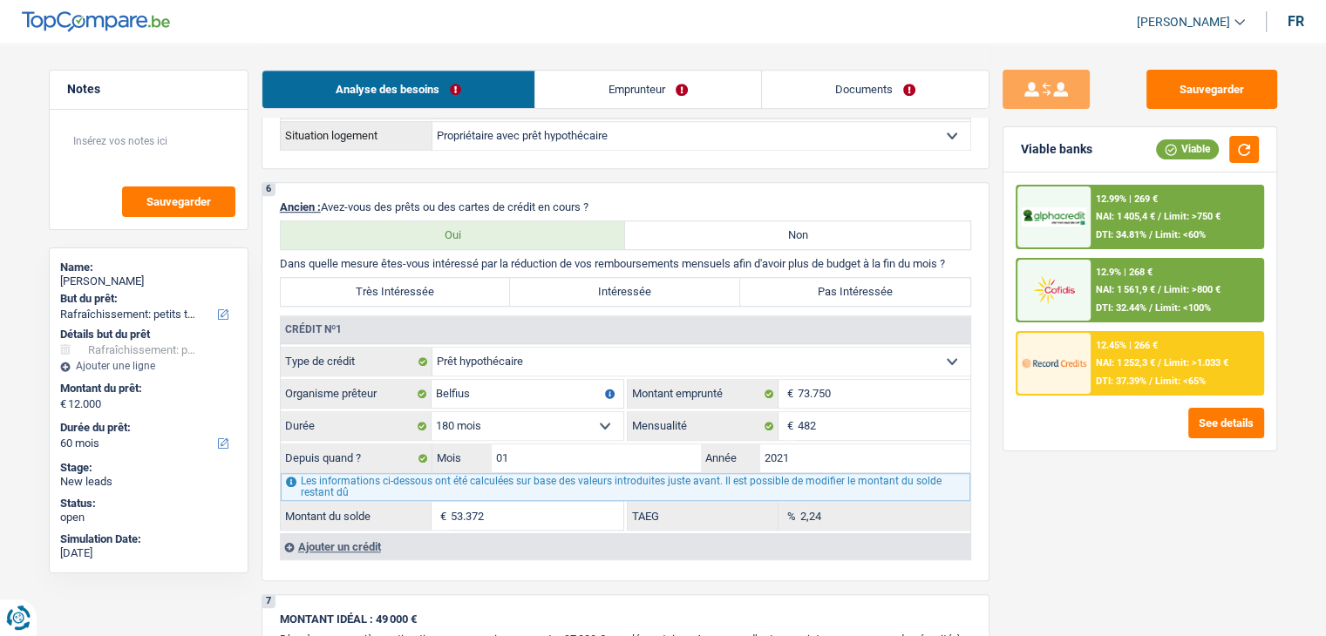
click at [997, 270] on div "Sauvegarder Viable banks Viable 12.99% | 269 € NAI: 1 405,4 € / Limit: >750 € D…" at bounding box center [1139, 339] width 301 height 539
drag, startPoint x: 959, startPoint y: 254, endPoint x: 276, endPoint y: 247, distance: 682.4
click at [276, 247] on div "6 Ancien : Avez-vous des prêts ou des cartes de crédit en cours ? Oui Non Dans …" at bounding box center [625, 381] width 728 height 399
drag, startPoint x: 276, startPoint y: 259, endPoint x: 966, endPoint y: 256, distance: 689.3
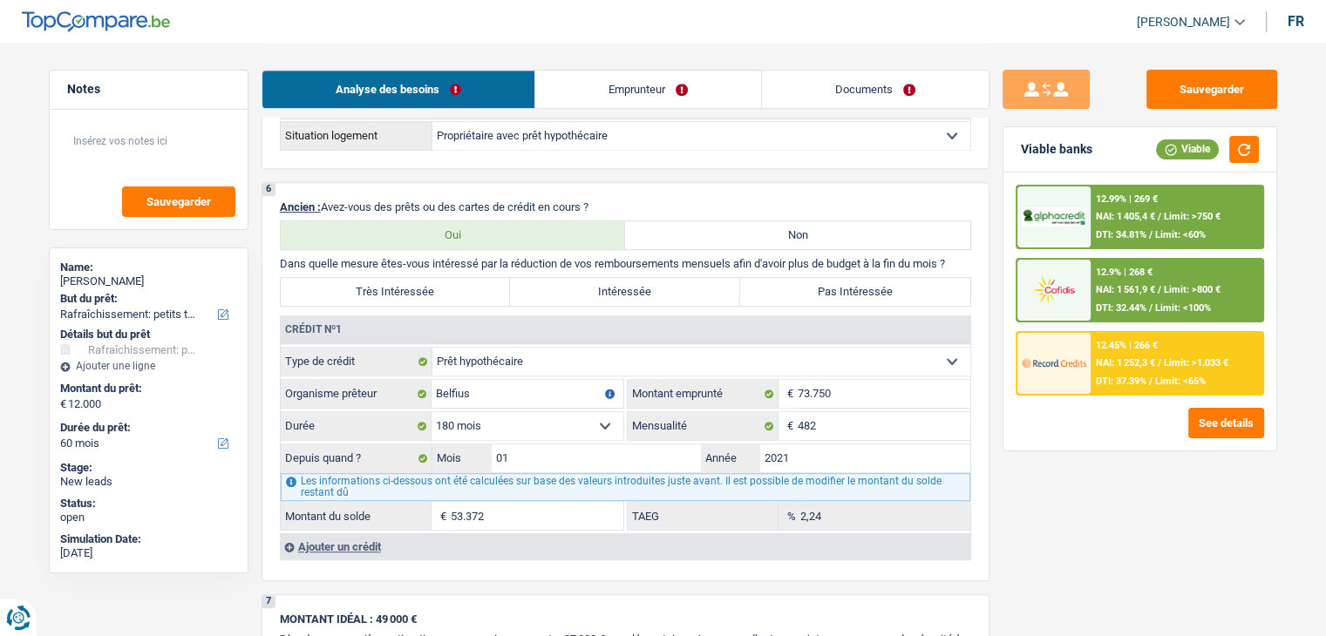
click at [966, 256] on div "6 Ancien : Avez-vous des prêts ou des cartes de crédit en cours ? Oui Non Dans …" at bounding box center [625, 381] width 728 height 399
click at [966, 257] on p "Dans quelle mesure êtes-vous intéressé par la réduction de vos remboursements m…" at bounding box center [625, 263] width 691 height 13
drag, startPoint x: 957, startPoint y: 255, endPoint x: 271, endPoint y: 257, distance: 685.9
click at [271, 257] on div "6 Ancien : Avez-vous des prêts ou des cartes de crédit en cours ? Oui Non Dans …" at bounding box center [625, 381] width 728 height 399
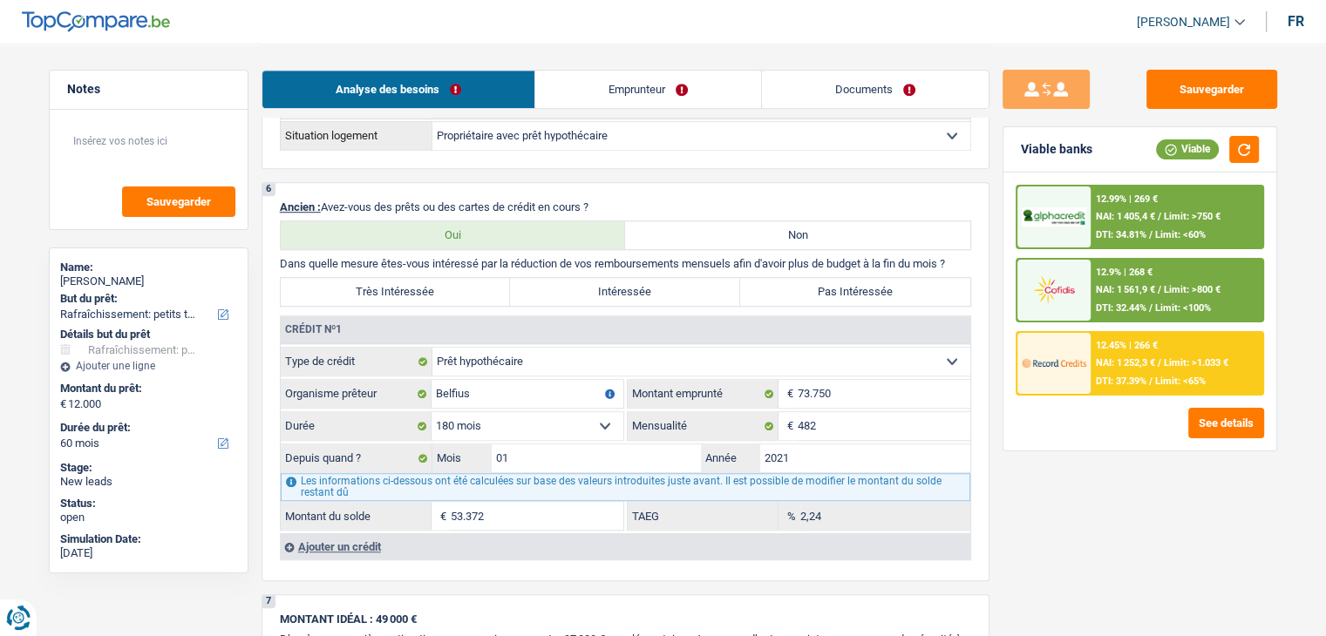
drag, startPoint x: 319, startPoint y: 256, endPoint x: 965, endPoint y: 259, distance: 645.8
click at [965, 259] on div "6 Ancien : Avez-vous des prêts ou des cartes de crédit en cours ? Oui Non Dans …" at bounding box center [625, 381] width 728 height 399
click at [965, 259] on p "Dans quelle mesure êtes-vous intéressé par la réduction de vos remboursements m…" at bounding box center [625, 263] width 691 height 13
drag, startPoint x: 962, startPoint y: 259, endPoint x: 307, endPoint y: 255, distance: 655.4
click at [308, 257] on p "Dans quelle mesure êtes-vous intéressé par la réduction de vos remboursements m…" at bounding box center [625, 263] width 691 height 13
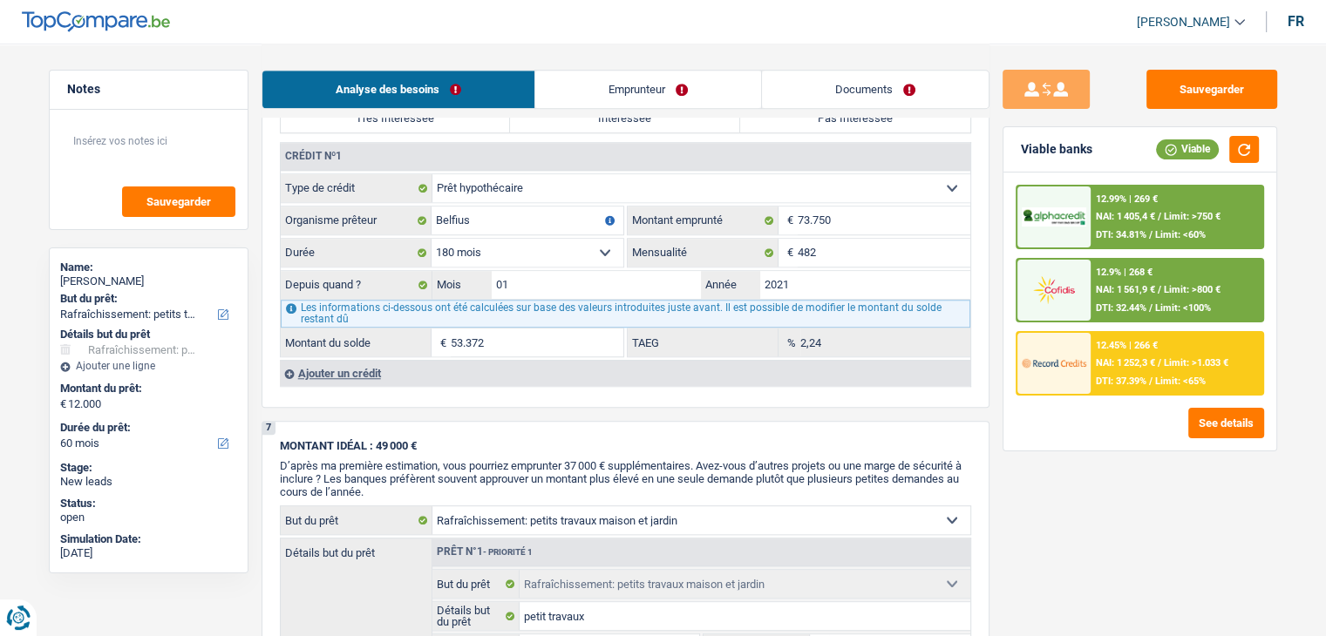
scroll to position [1394, 0]
click at [363, 368] on div "Ajouter un crédit" at bounding box center [625, 372] width 690 height 26
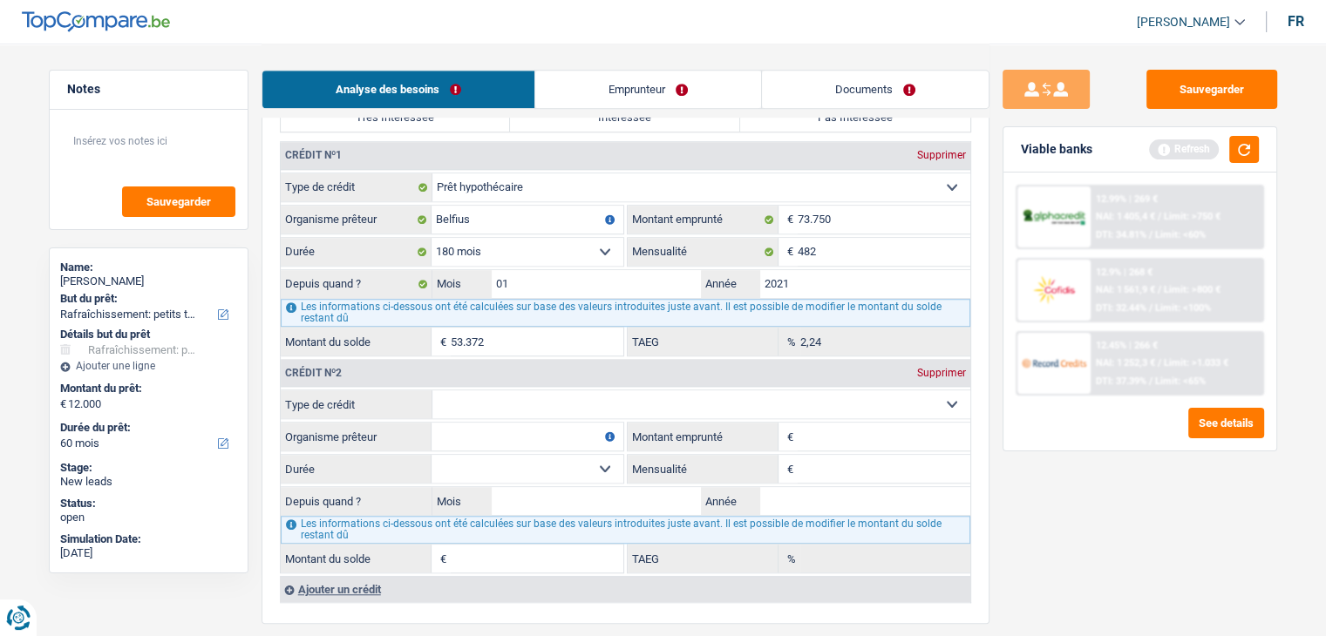
click at [530, 394] on select "Carte ou ouverture de crédit Prêt hypothécaire Vente à tempérament Prêt à tempé…" at bounding box center [701, 404] width 538 height 28
select select "cardOrCredit"
type input "0"
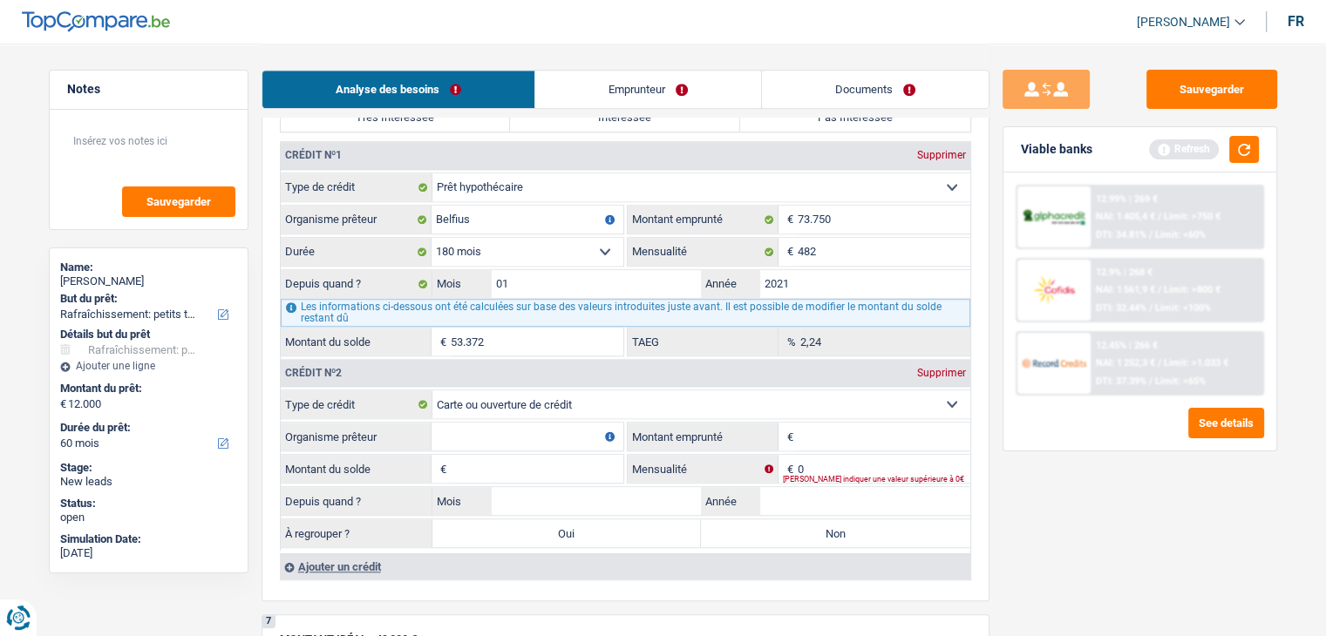
click at [492, 428] on input "Organisme prêteur" at bounding box center [527, 437] width 192 height 28
type input "buy way"
click at [885, 423] on input "Montant emprunté" at bounding box center [883, 437] width 173 height 28
type input "2.500"
click at [590, 466] on input "Montant du solde" at bounding box center [537, 469] width 173 height 28
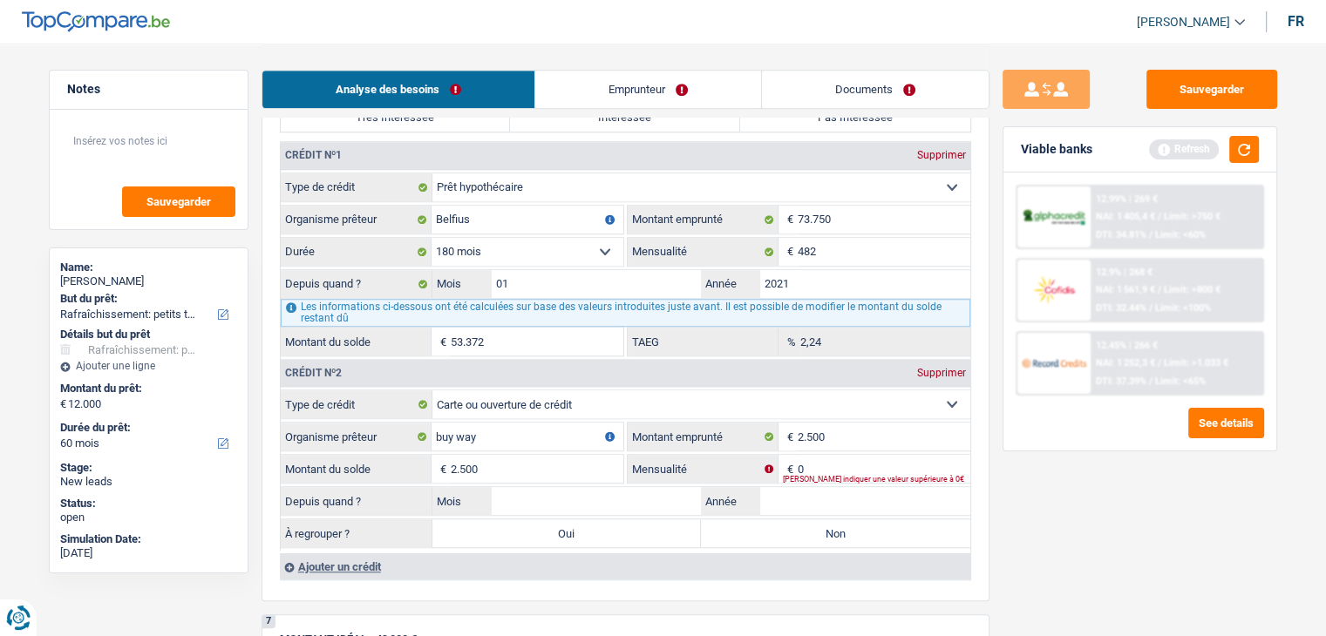
type input "2.500"
click at [812, 462] on input "0" at bounding box center [883, 469] width 173 height 28
type input "50"
click at [650, 487] on input "Mois" at bounding box center [597, 501] width 210 height 28
click at [678, 495] on input "Mois" at bounding box center [597, 501] width 210 height 28
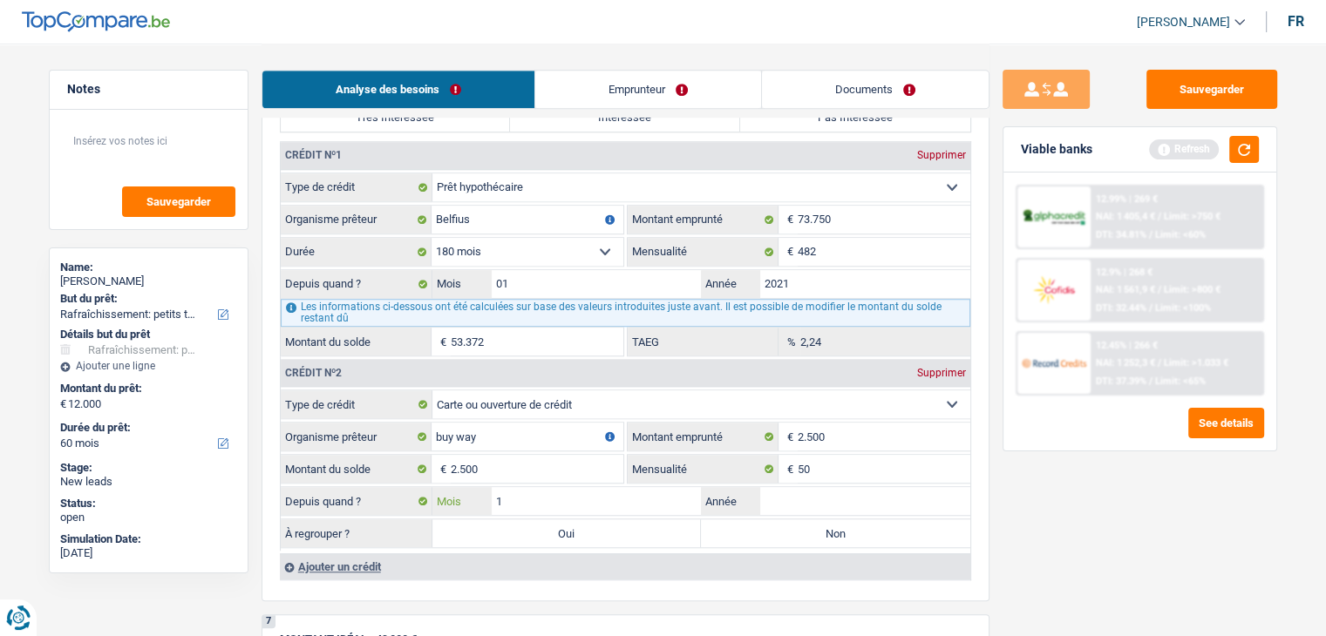
type input "10"
type input "2024"
click at [1066, 524] on div "Sauvegarder Viable banks Refresh 12.99% | 269 € NAI: 1 405,4 € / Limit: >750 € …" at bounding box center [1139, 339] width 301 height 539
click at [1244, 153] on button "button" at bounding box center [1244, 149] width 30 height 27
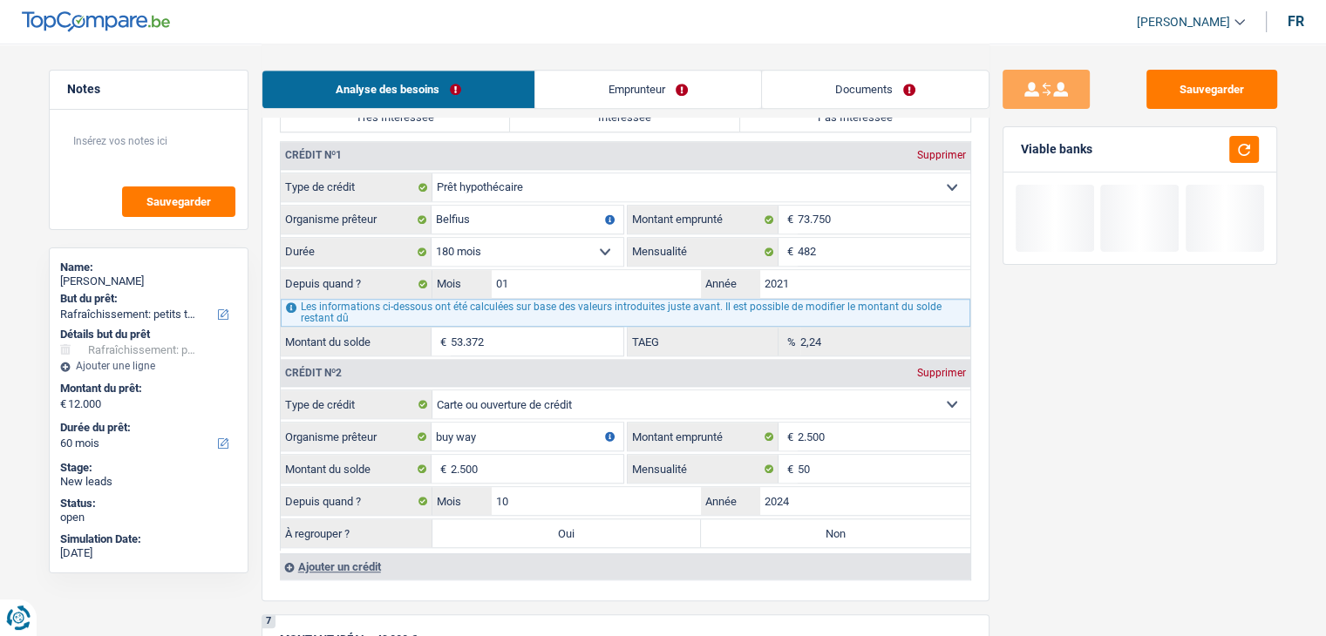
drag, startPoint x: 1082, startPoint y: 148, endPoint x: 1014, endPoint y: 148, distance: 68.0
click at [1014, 148] on div "Viable banks" at bounding box center [1139, 149] width 273 height 45
drag, startPoint x: 1021, startPoint y: 148, endPoint x: 1032, endPoint y: 148, distance: 10.5
click at [1032, 148] on div "Viable banks" at bounding box center [1056, 149] width 71 height 15
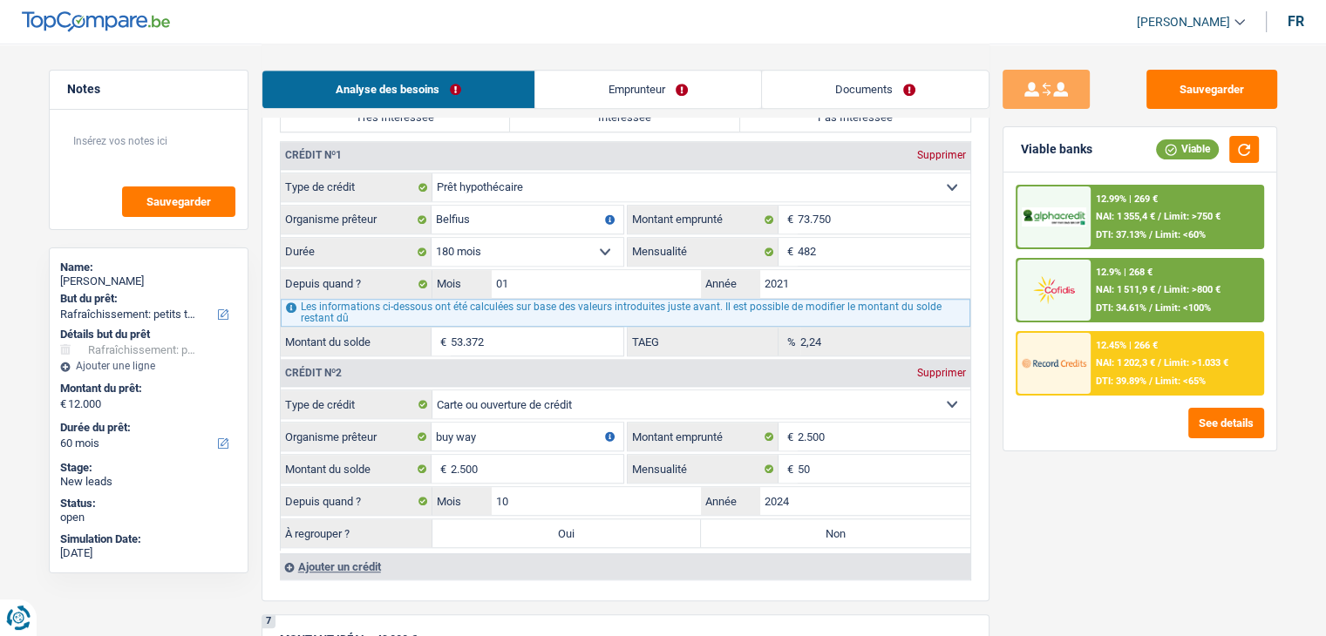
click at [1026, 545] on div "Sauvegarder Viable banks Viable 12.99% | 269 € NAI: 1 355,4 € / Limit: >750 € D…" at bounding box center [1139, 339] width 301 height 539
click at [807, 522] on label "Non" at bounding box center [835, 533] width 269 height 28
click at [807, 522] on input "Non" at bounding box center [835, 533] width 269 height 28
radio input "true"
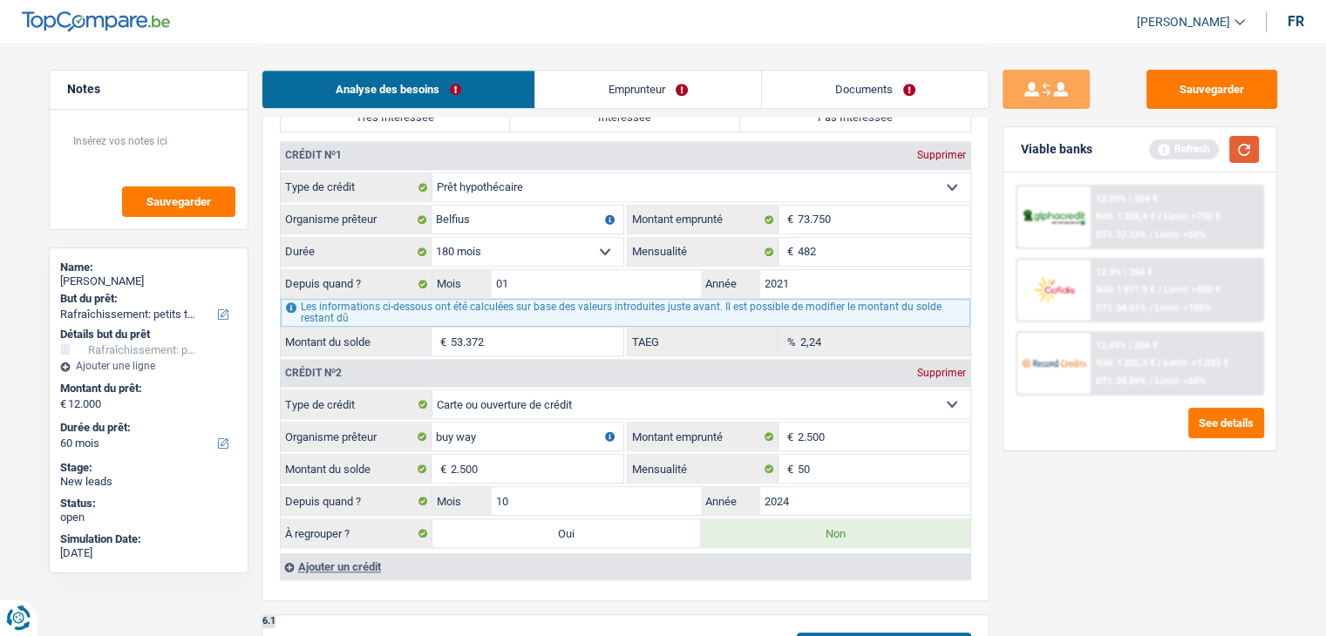
click at [1244, 156] on button "button" at bounding box center [1244, 149] width 30 height 27
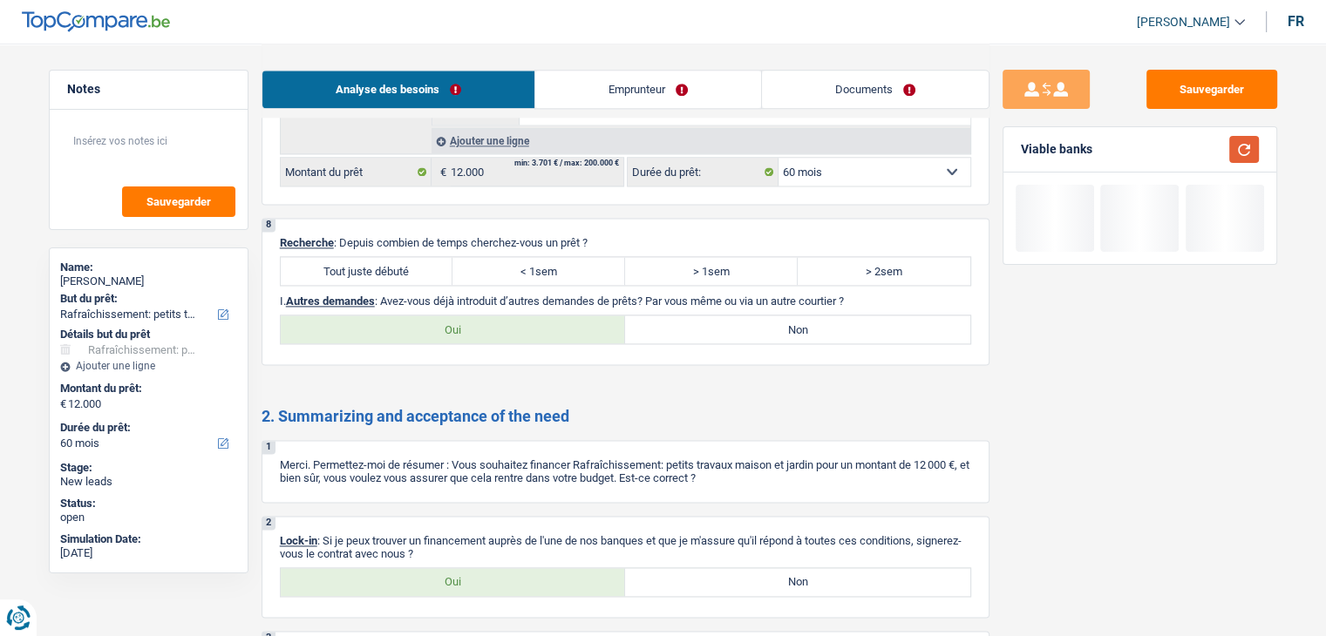
scroll to position [2353, 0]
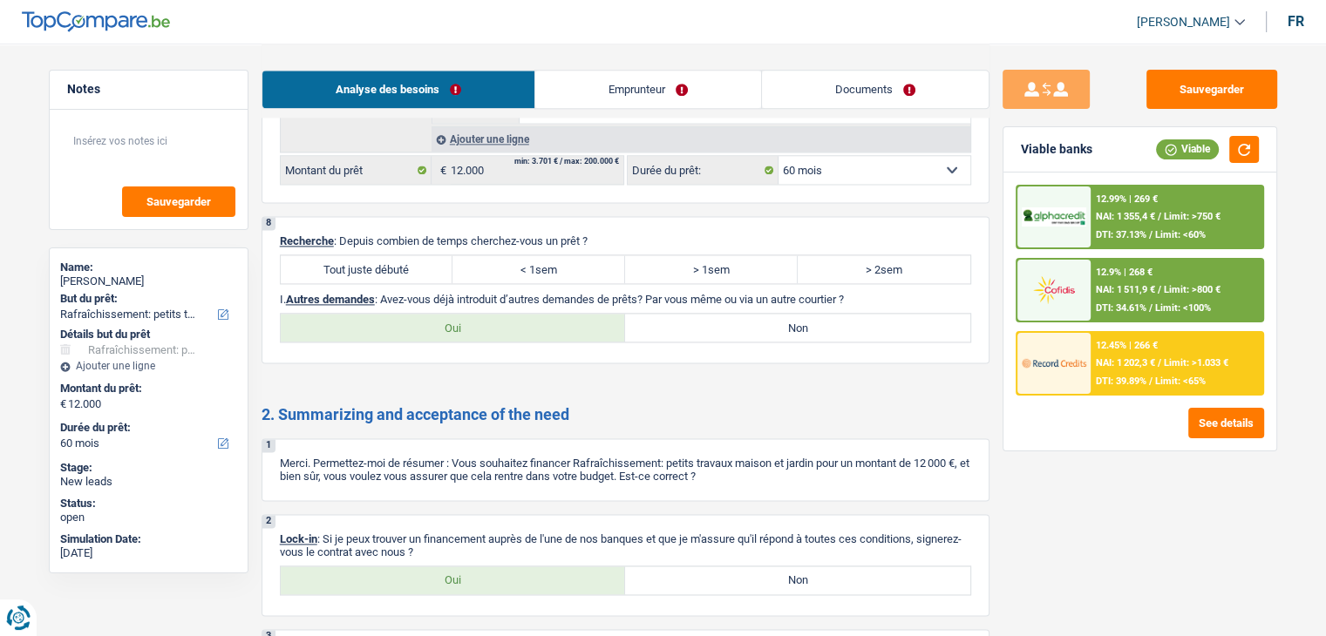
click at [387, 255] on label "Tout juste débuté" at bounding box center [367, 269] width 173 height 28
click at [387, 255] on input "Tout juste débuté" at bounding box center [367, 269] width 173 height 28
radio input "true"
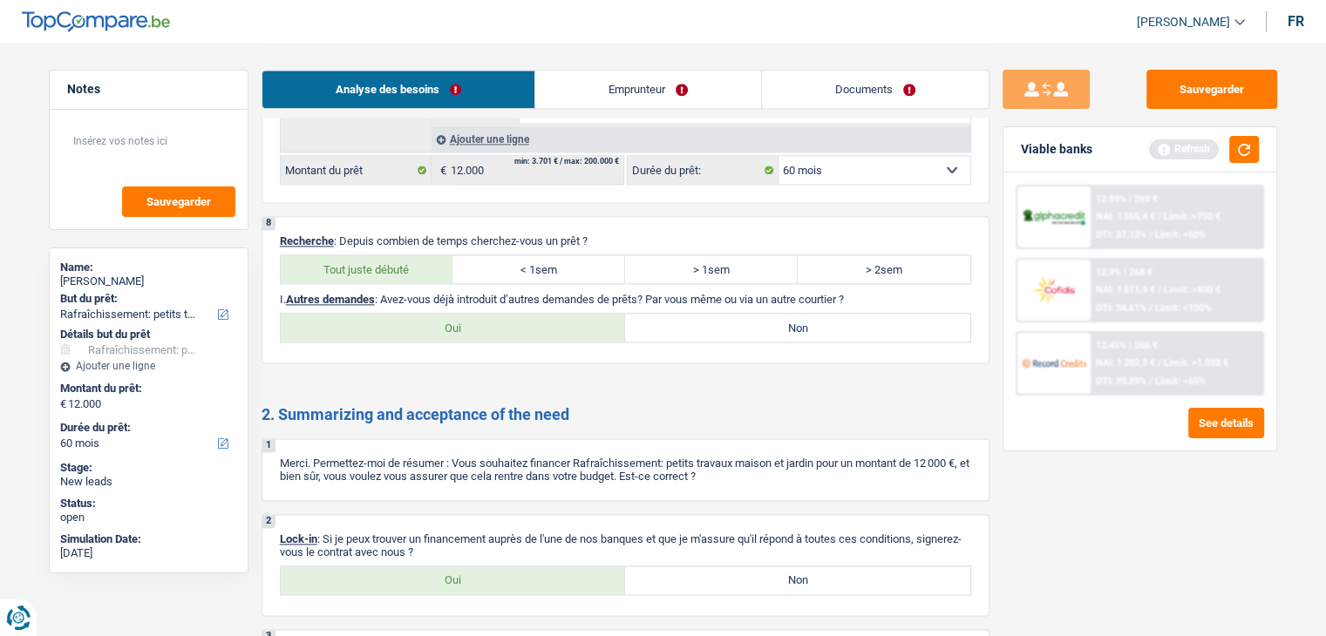
click at [723, 316] on label "Non" at bounding box center [797, 328] width 345 height 28
click at [723, 316] on input "Non" at bounding box center [797, 328] width 345 height 28
radio input "true"
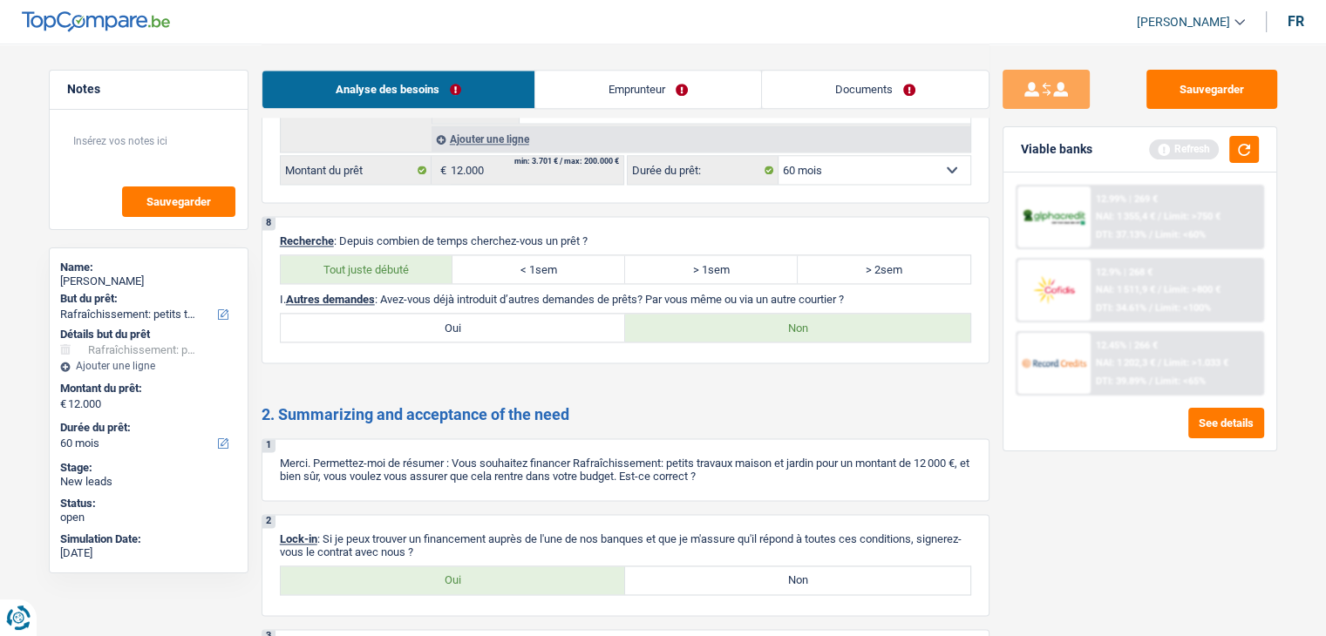
click at [516, 576] on label "Oui" at bounding box center [453, 580] width 345 height 28
click at [516, 576] on input "Oui" at bounding box center [453, 580] width 345 height 28
radio input "true"
click at [604, 87] on link "Emprunteur" at bounding box center [648, 89] width 226 height 37
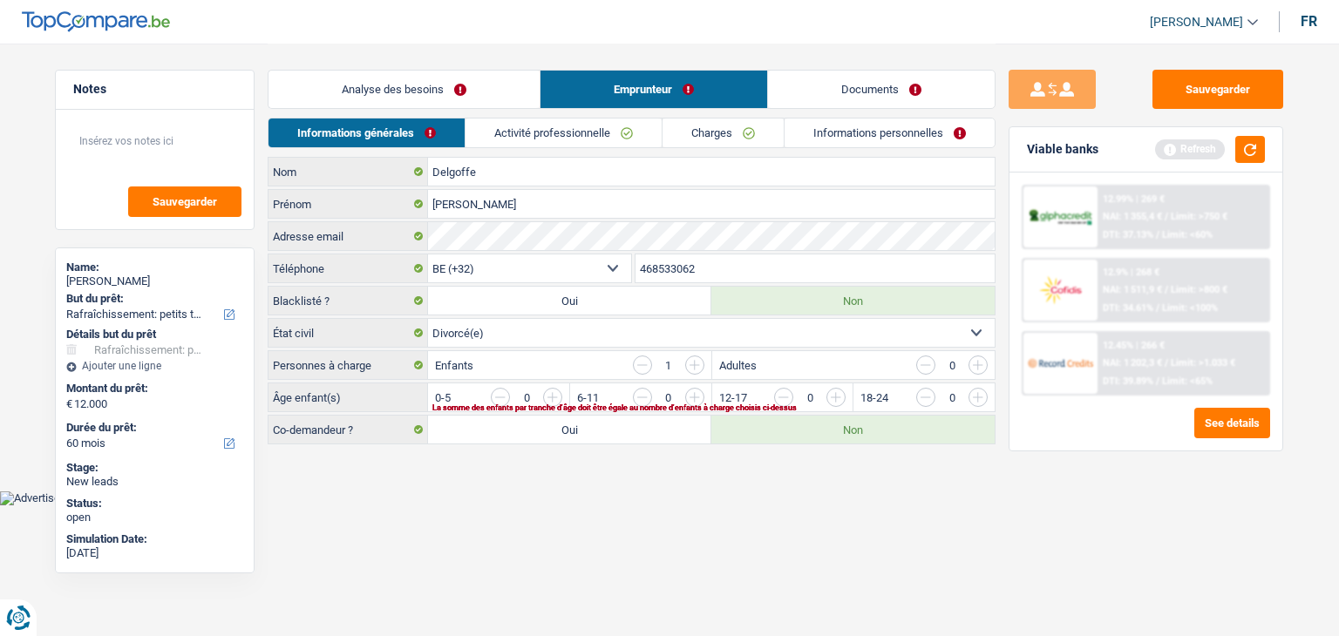
click at [554, 370] on div "Enfants 1" at bounding box center [569, 365] width 282 height 28
click at [835, 392] on input "button" at bounding box center [1189, 402] width 726 height 28
click at [599, 130] on link "Activité professionnelle" at bounding box center [564, 133] width 196 height 29
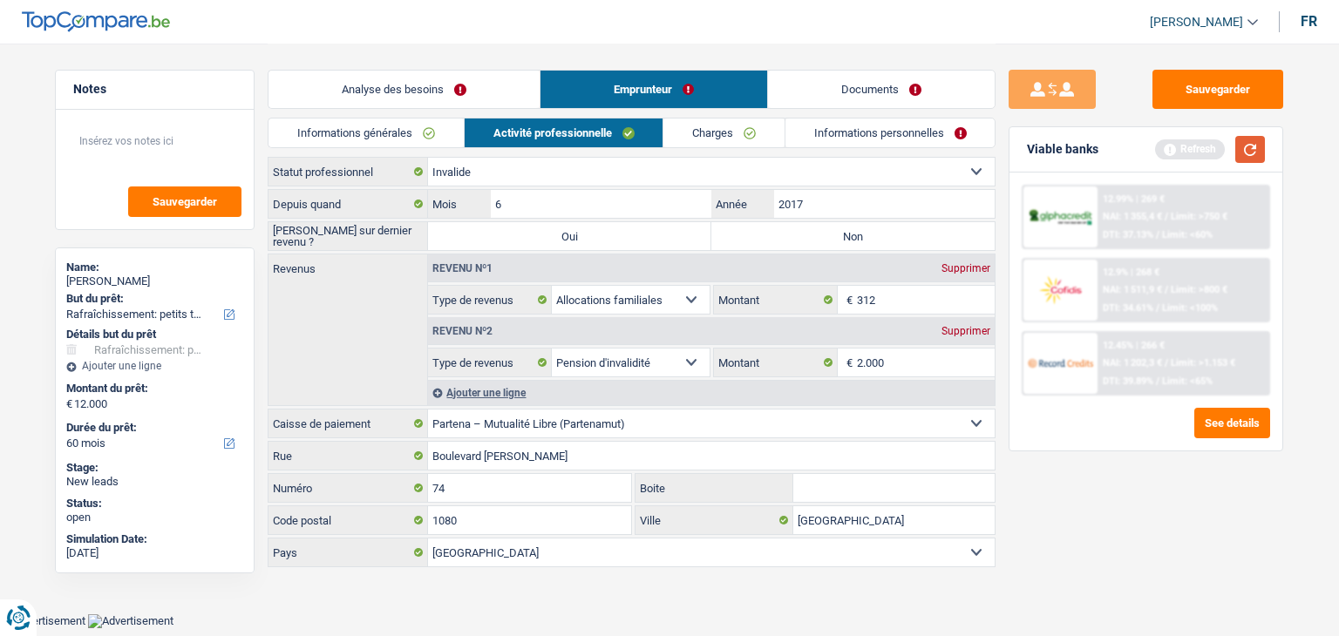
click at [1249, 149] on button "button" at bounding box center [1250, 149] width 30 height 27
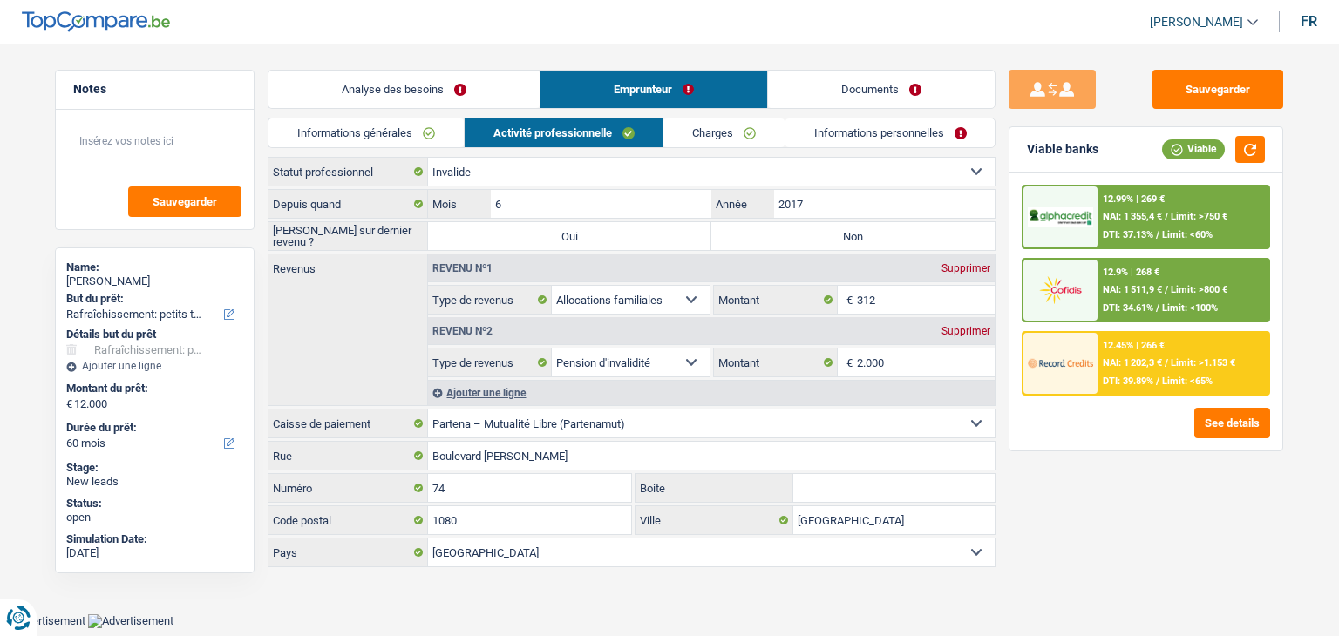
click at [1024, 478] on div "Sauvegarder Viable banks Viable 12.99% | 269 € NAI: 1 355,4 € / Limit: >750 € D…" at bounding box center [1145, 339] width 301 height 539
click at [1027, 474] on div "Sauvegarder Viable banks Viable 12.99% | 269 € NAI: 1 355,4 € / Limit: >750 € D…" at bounding box center [1145, 339] width 301 height 539
drag, startPoint x: 402, startPoint y: 234, endPoint x: 274, endPoint y: 242, distance: 128.3
click at [274, 242] on label "[PERSON_NAME] sur dernier revenu ?" at bounding box center [347, 236] width 159 height 28
click at [589, 235] on label "Oui" at bounding box center [569, 236] width 283 height 28
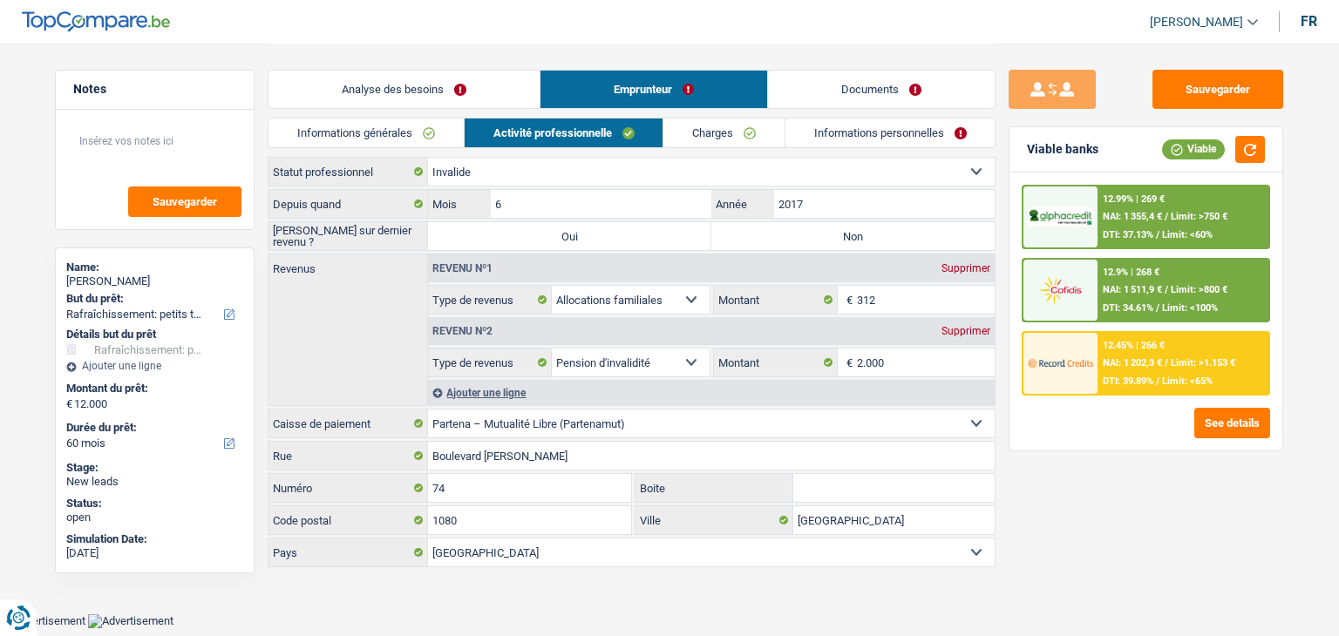
click at [589, 235] on input "Oui" at bounding box center [569, 236] width 283 height 28
radio input "true"
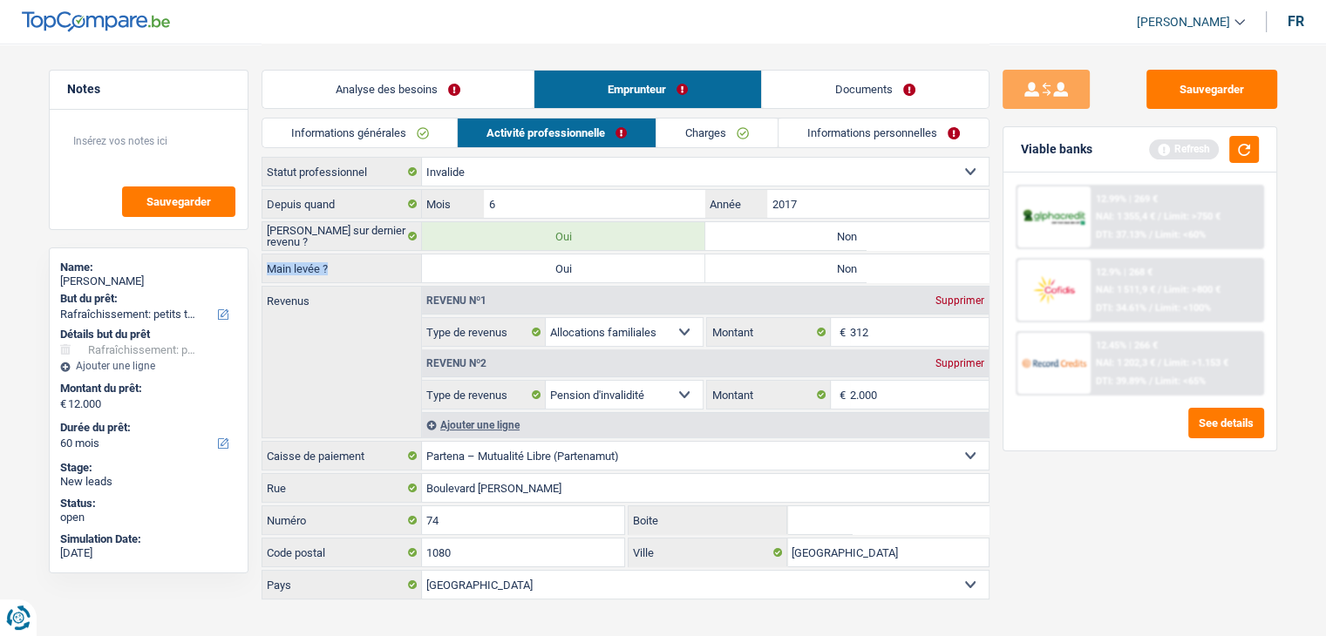
drag, startPoint x: 338, startPoint y: 268, endPoint x: 267, endPoint y: 261, distance: 71.8
click at [267, 261] on label "Main levée ?" at bounding box center [341, 268] width 159 height 28
click at [1254, 155] on button "button" at bounding box center [1244, 149] width 30 height 27
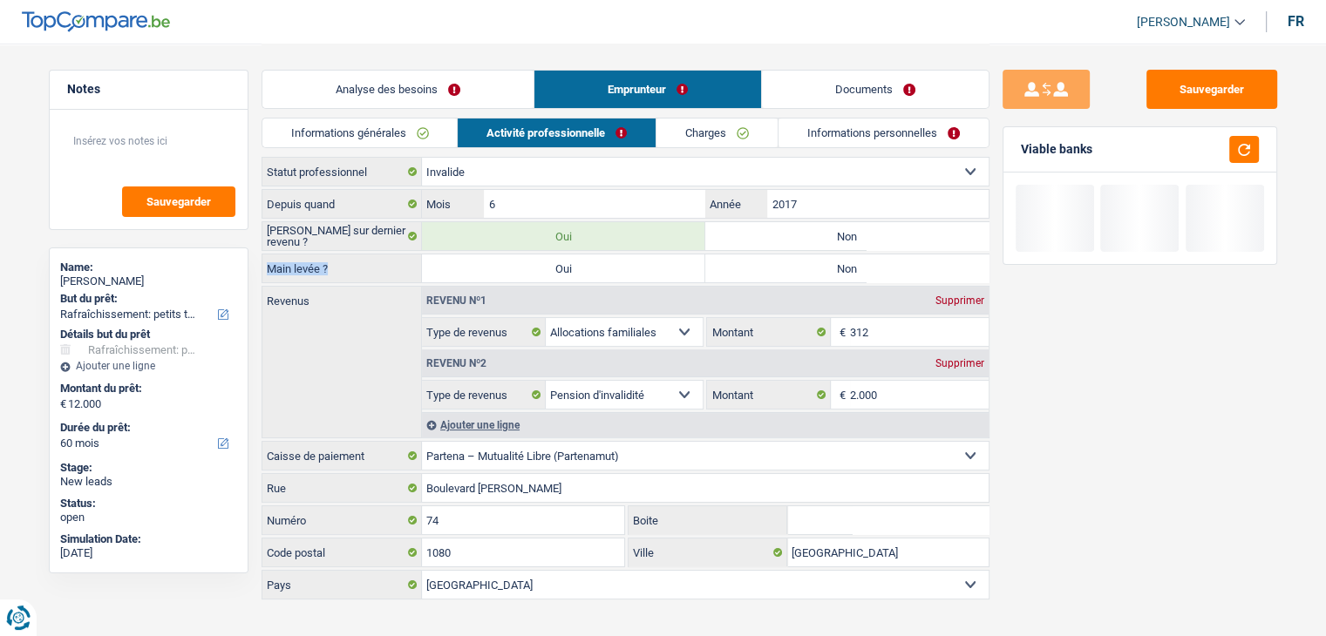
drag, startPoint x: 1116, startPoint y: 155, endPoint x: 1022, endPoint y: 147, distance: 94.4
click at [1022, 147] on div "Viable banks" at bounding box center [1139, 149] width 273 height 45
click at [1022, 147] on div "Viable banks" at bounding box center [1056, 149] width 71 height 15
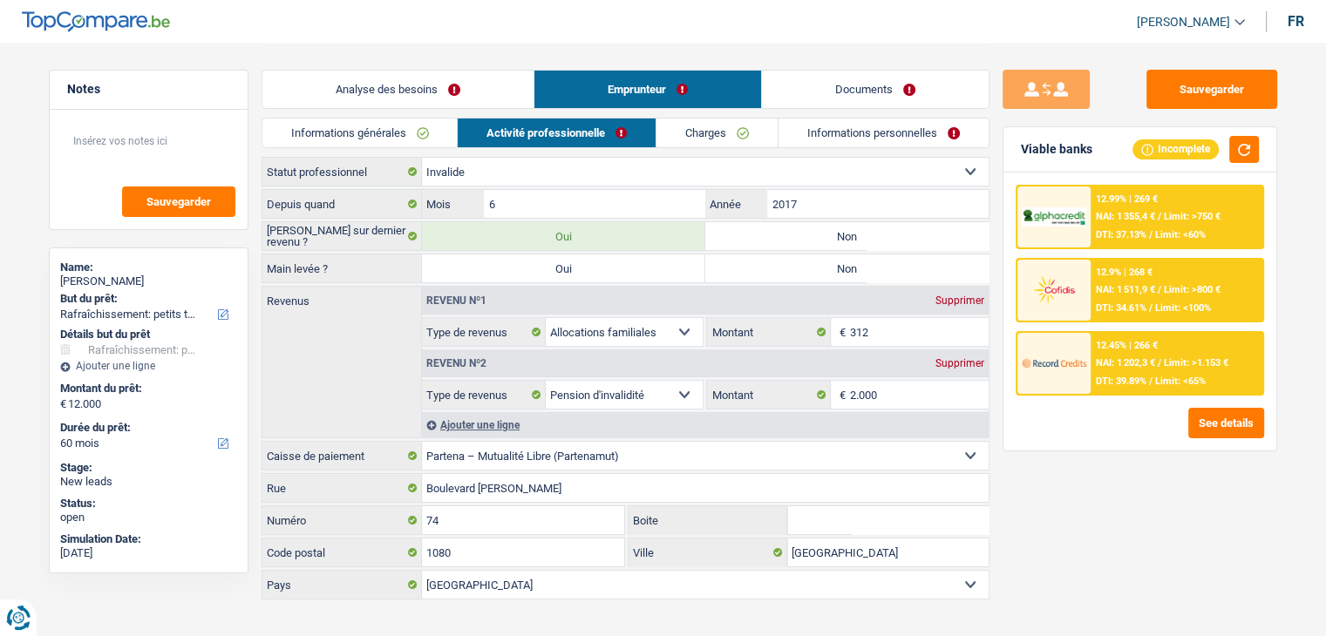
click at [410, 135] on link "Informations générales" at bounding box center [359, 133] width 195 height 29
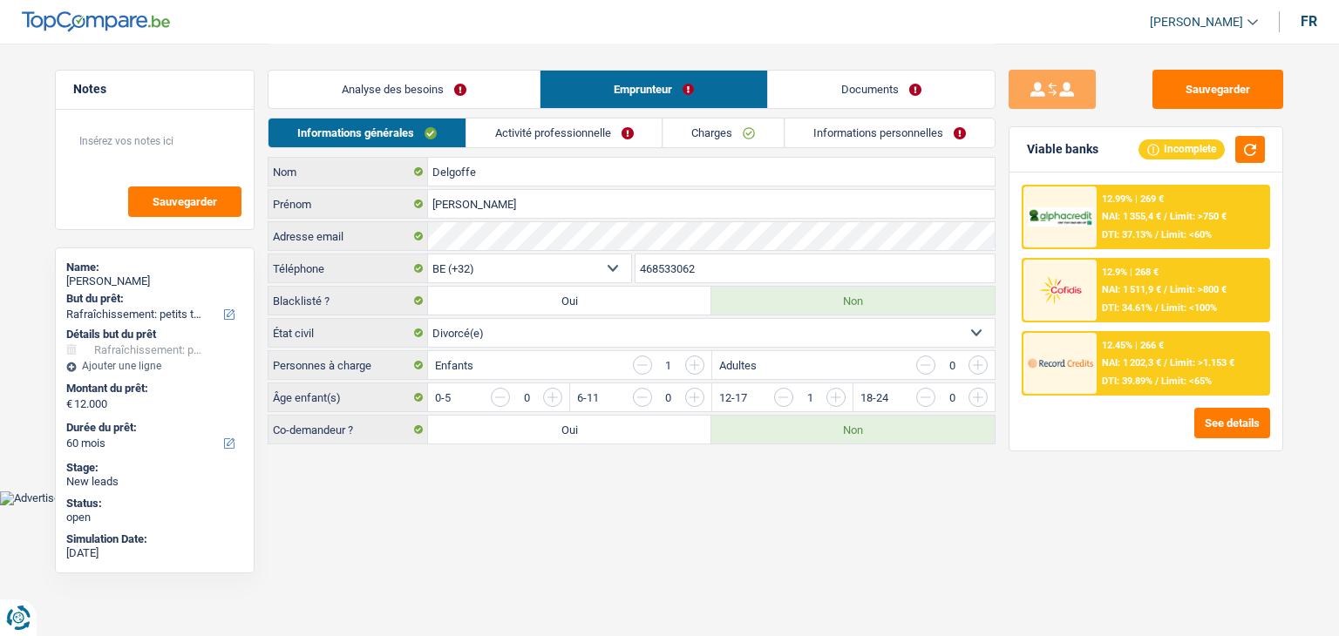
click at [464, 92] on link "Analyse des besoins" at bounding box center [403, 89] width 271 height 37
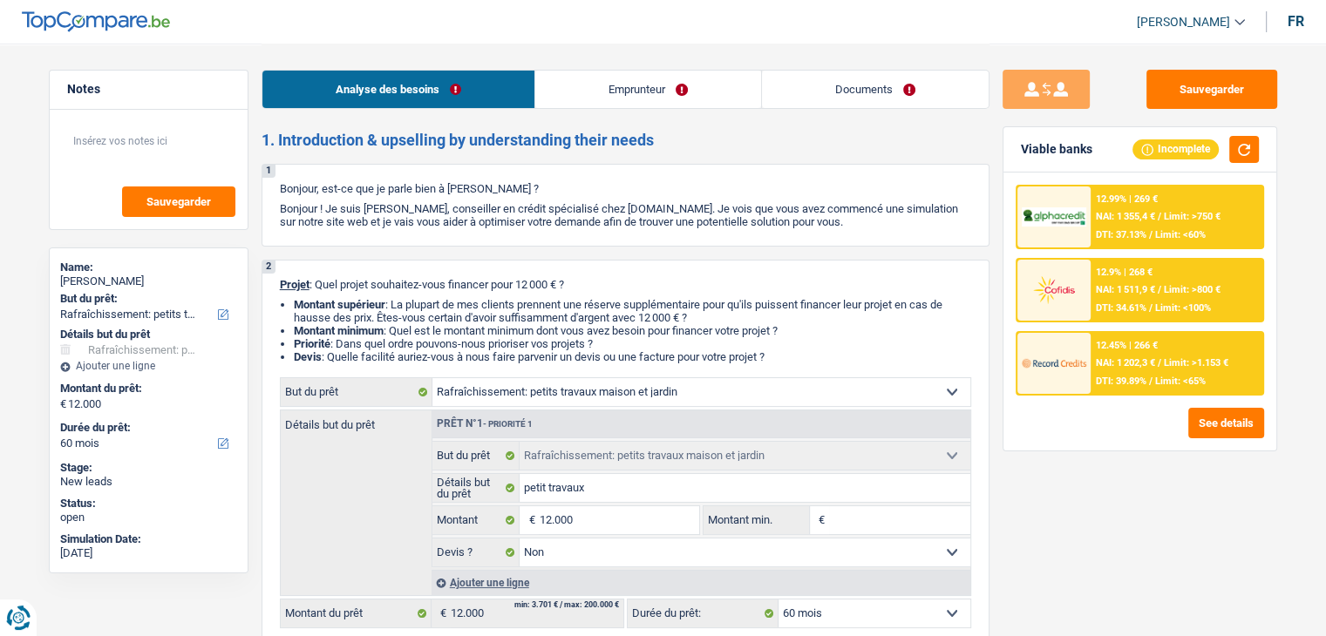
click at [1082, 188] on div at bounding box center [1053, 216] width 73 height 61
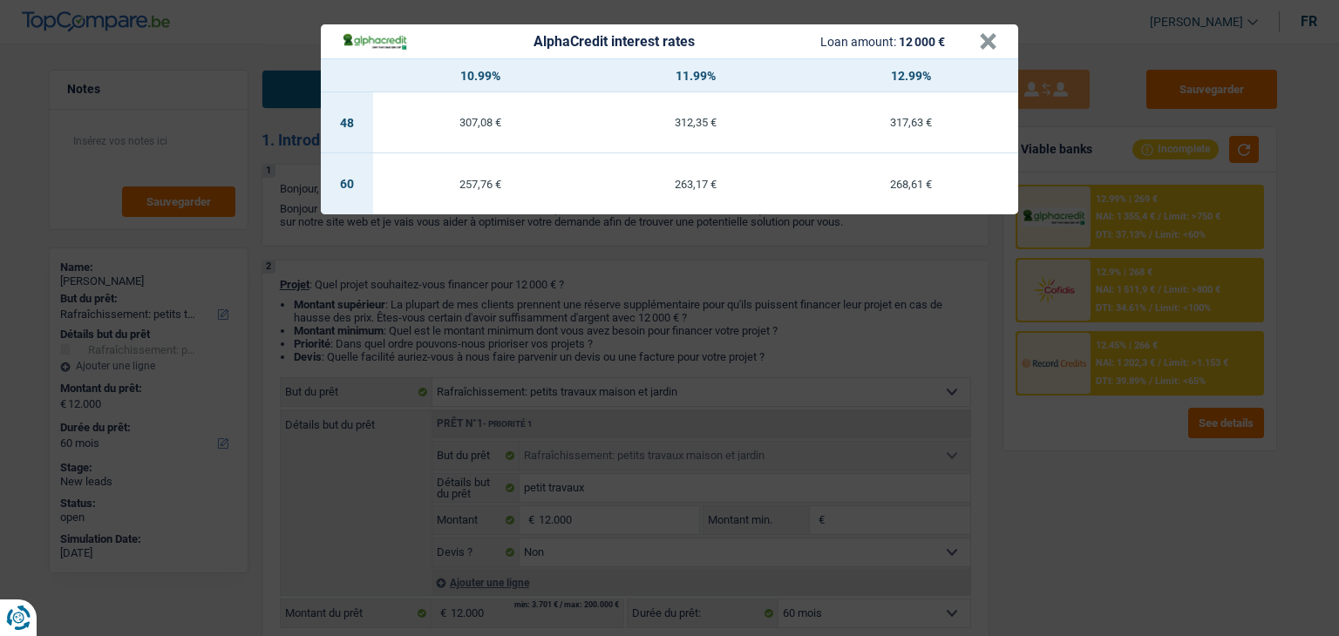
click at [1087, 301] on div "AlphaCredit interest rates Loan amount: 12 000 € × 10.99% 11.99% 12.99% 48 307,…" at bounding box center [669, 318] width 1339 height 636
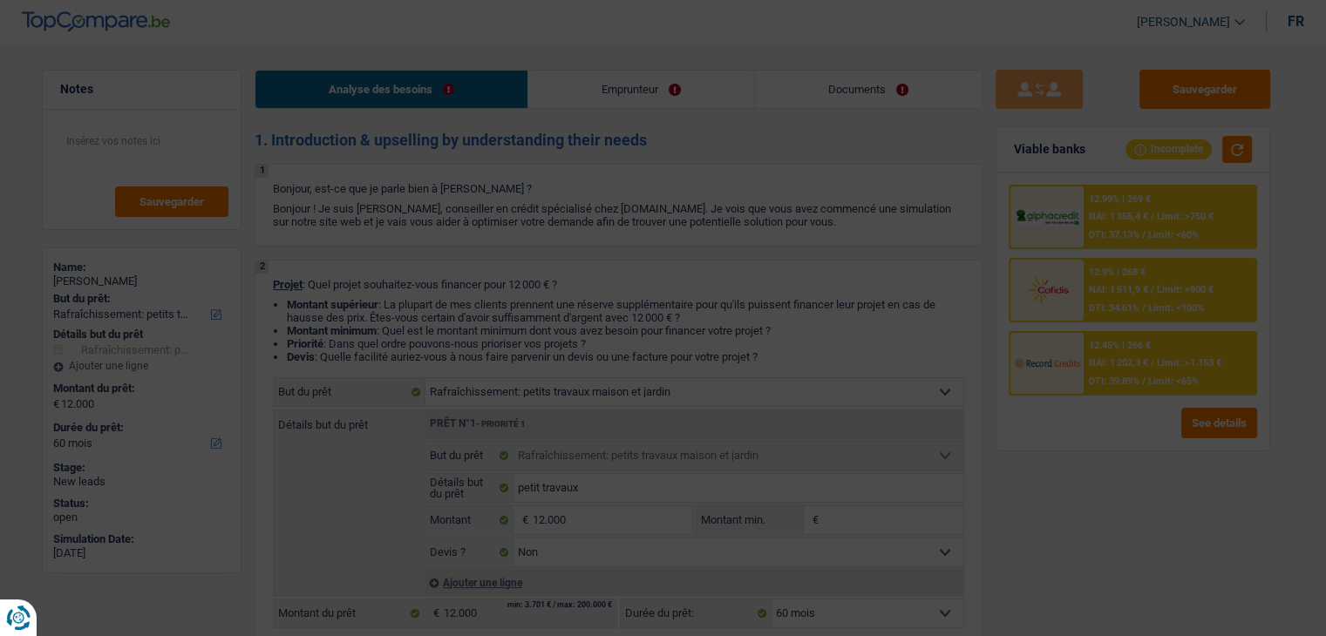
click at [1090, 301] on div "12.9% | 268 € NAI: 1 511,9 € / Limit: >800 € DTI: 34.61% / Limit: <100%" at bounding box center [1170, 290] width 172 height 61
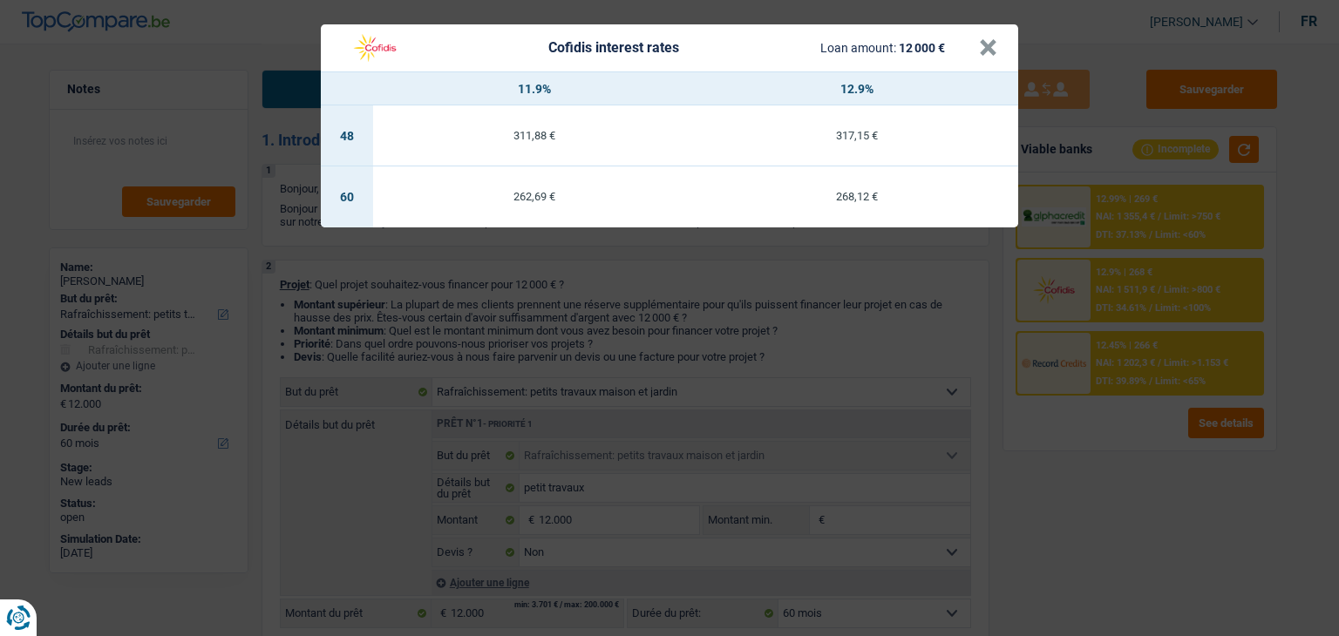
click at [1097, 354] on div "Cofidis interest rates Loan amount: 12 000 € × 11.9% 12.9% 48 311,88 € 317,15 €…" at bounding box center [669, 318] width 1339 height 636
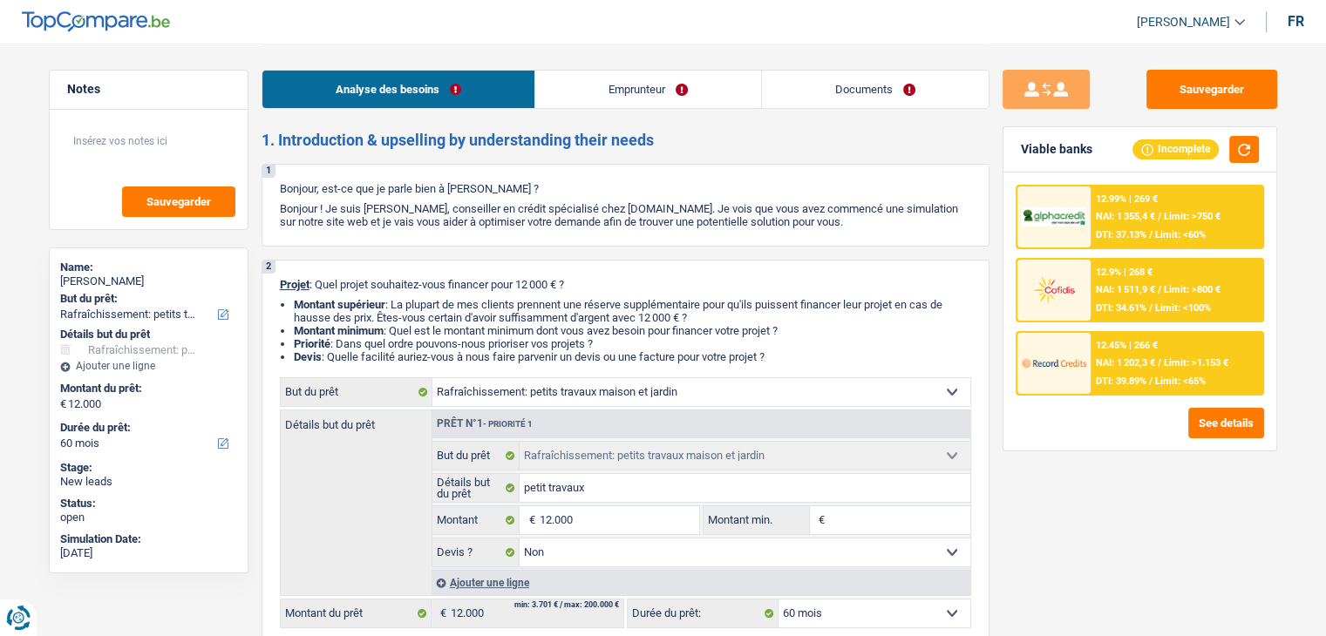
click at [1097, 354] on div "12.45% | 266 € NAI: 1 202,3 € / Limit: >1.153 € DTI: 39.89% / Limit: <65%" at bounding box center [1176, 363] width 172 height 61
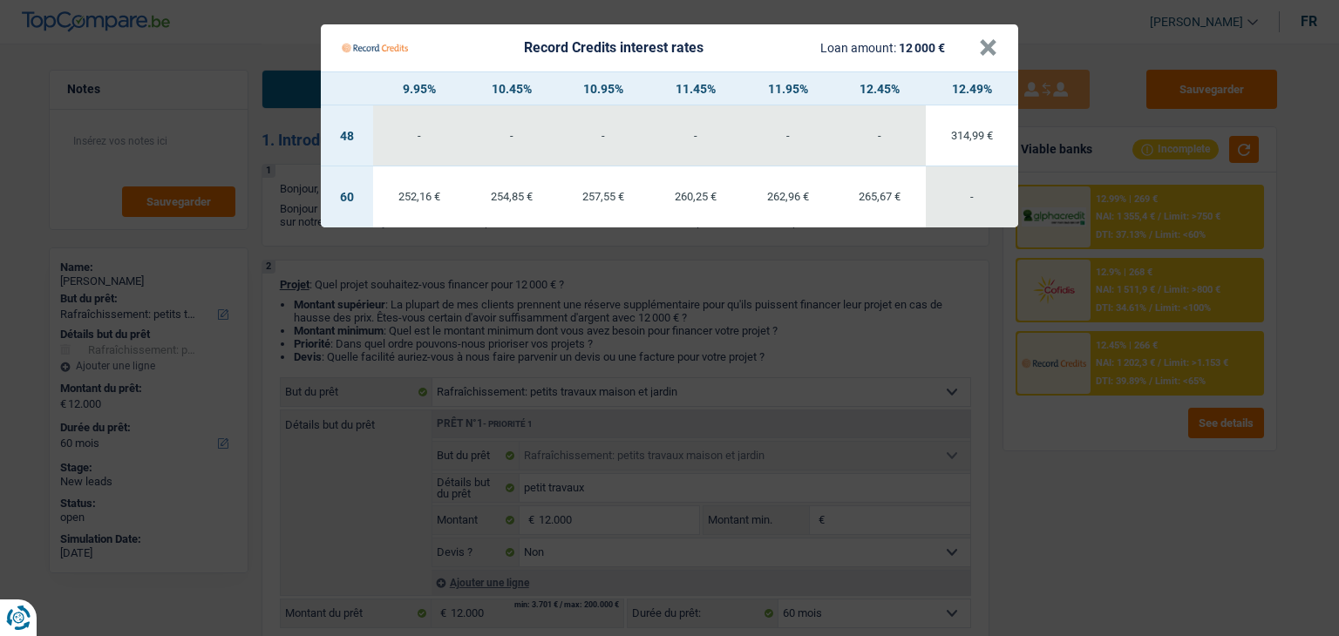
click at [1103, 480] on Credits "Record Credits interest rates Loan amount: 12 000 € × 9.95% 10.45% 10.95% 11.45…" at bounding box center [669, 318] width 1339 height 636
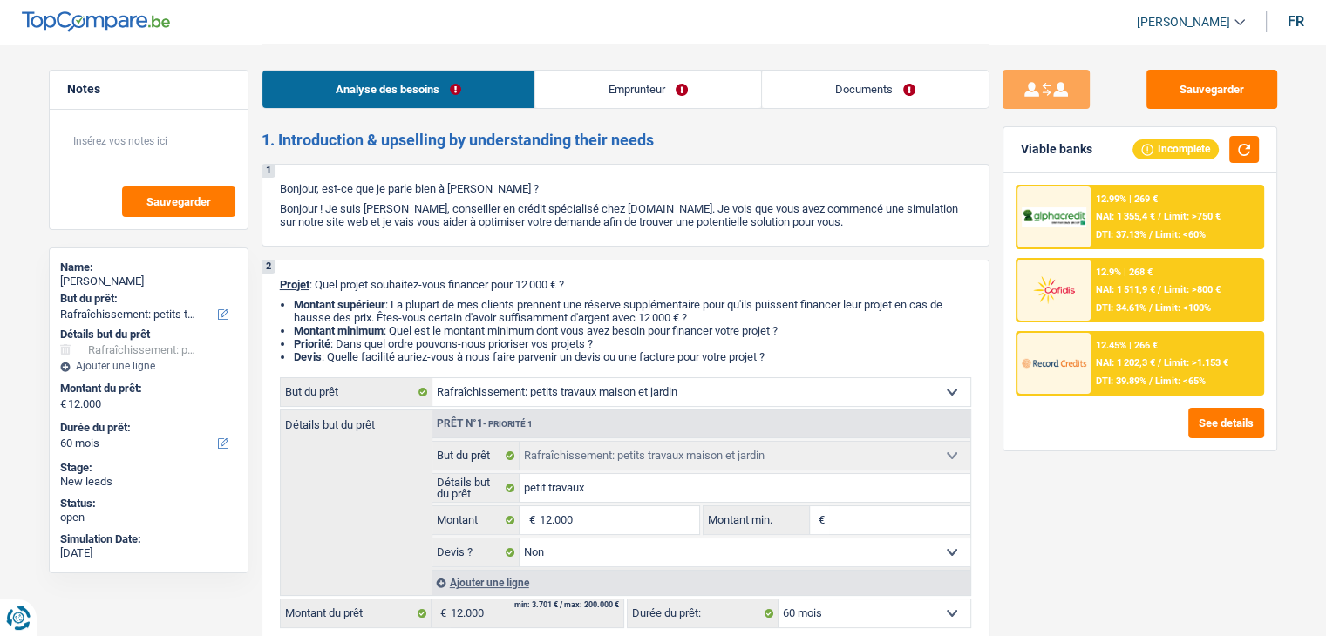
click at [1105, 360] on span "NAI: 1 202,3 €" at bounding box center [1124, 362] width 59 height 11
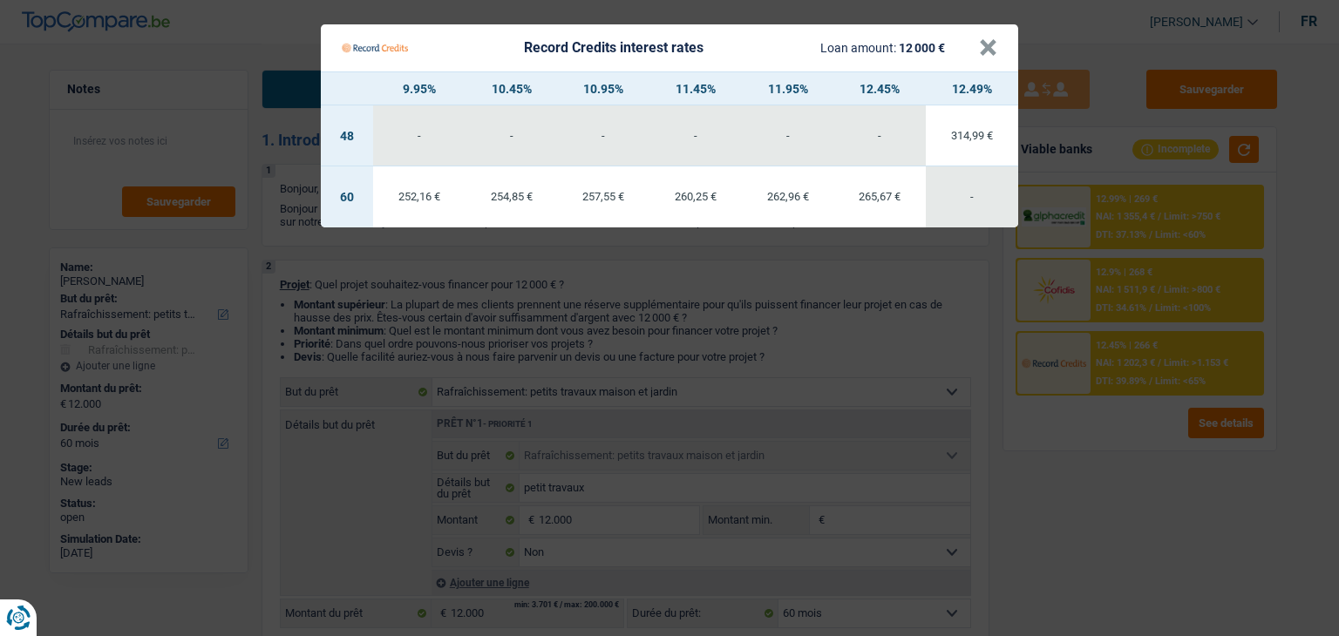
click at [987, 342] on Credits "Record Credits interest rates Loan amount: 12 000 € × 9.95% 10.45% 10.95% 11.45…" at bounding box center [669, 318] width 1339 height 636
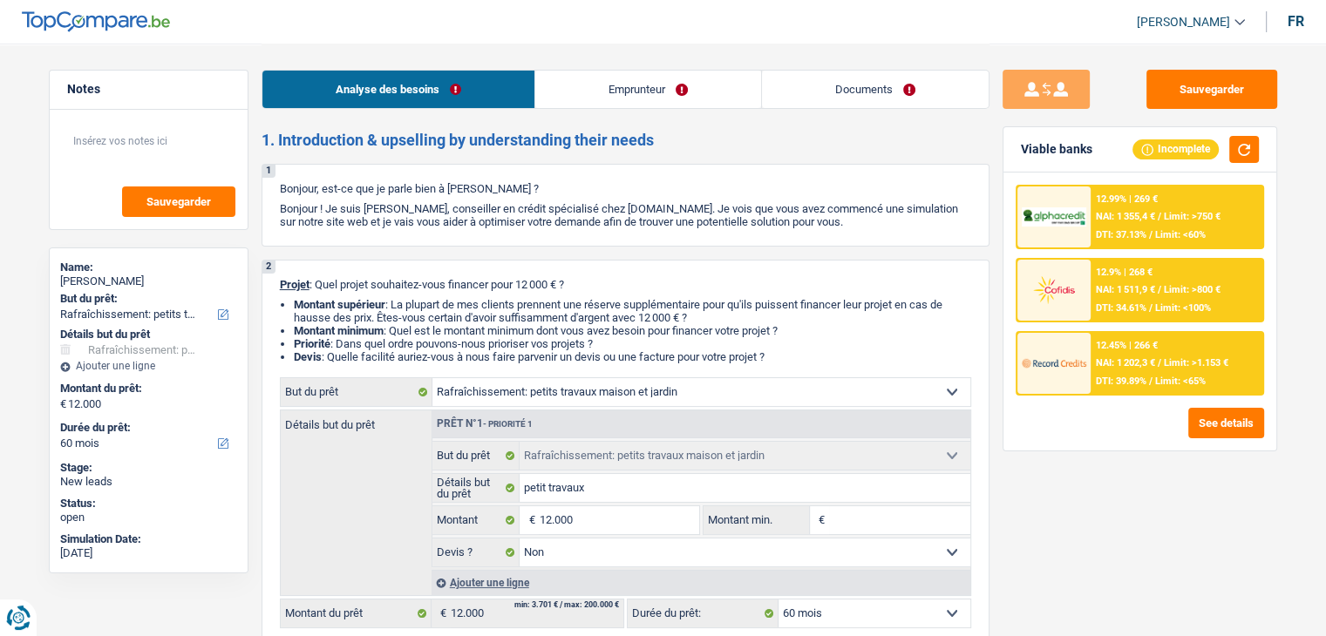
drag, startPoint x: 778, startPoint y: 360, endPoint x: 282, endPoint y: 277, distance: 502.7
click at [282, 277] on div "2 Projet : Quel projet souhaitez-vous financer pour 12 000 € ? Montant supérieu…" at bounding box center [625, 453] width 728 height 387
click at [342, 229] on div "1 Bonjour, est-ce que je parle bien à Audrey Delgoffe ? Bonjour ! Je suis Yanis…" at bounding box center [625, 205] width 728 height 83
click at [597, 96] on link "Emprunteur" at bounding box center [648, 89] width 226 height 37
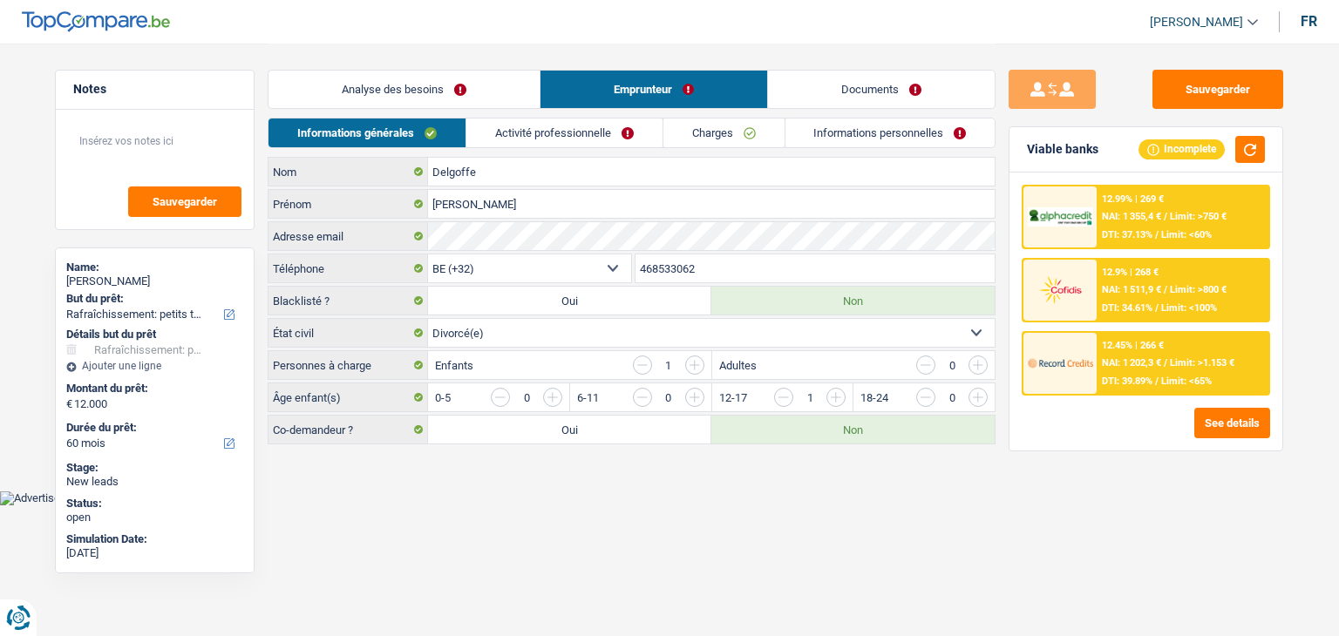
click at [567, 128] on link "Activité professionnelle" at bounding box center [564, 133] width 196 height 29
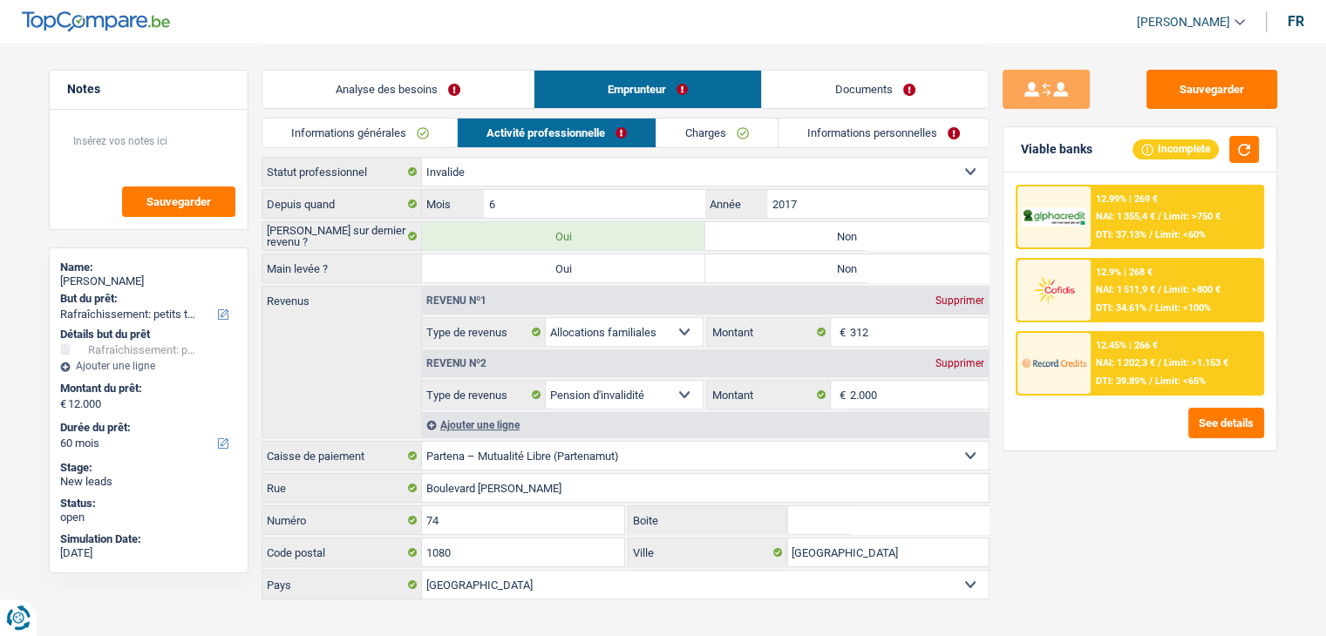
click at [786, 262] on label "Non" at bounding box center [846, 268] width 283 height 28
click at [786, 262] on input "Non" at bounding box center [846, 268] width 283 height 28
radio input "true"
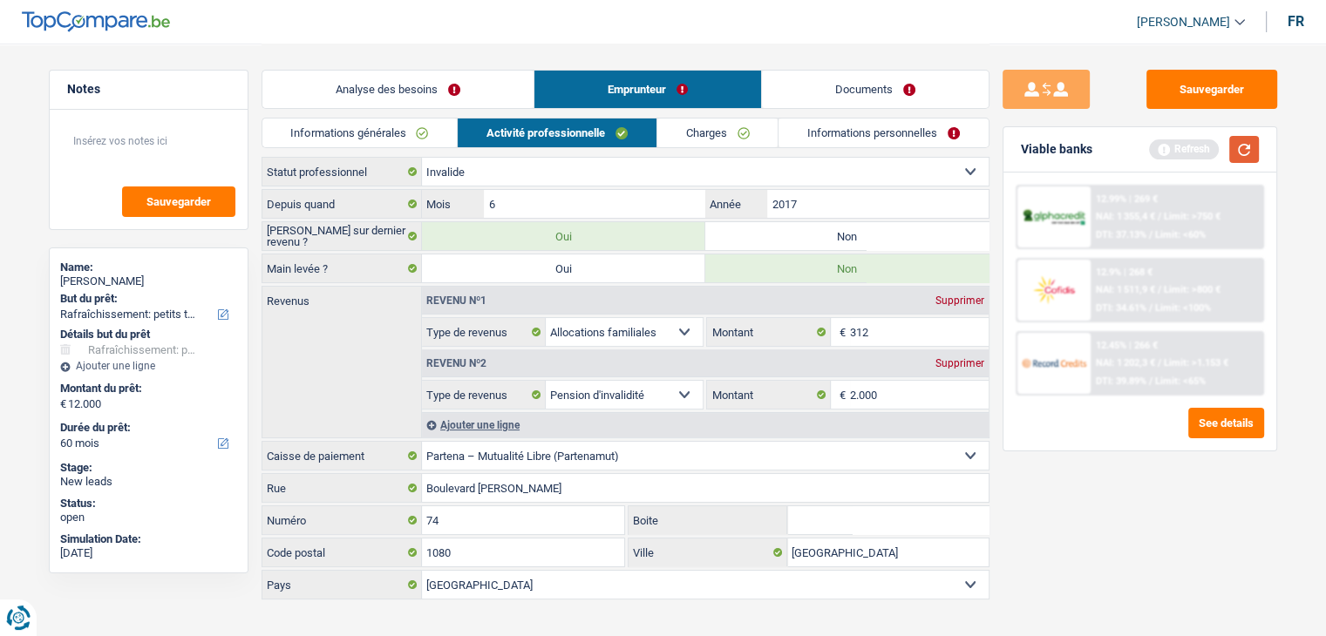
drag, startPoint x: 1241, startPoint y: 154, endPoint x: 1230, endPoint y: 154, distance: 11.3
click at [1240, 154] on button "button" at bounding box center [1244, 149] width 30 height 27
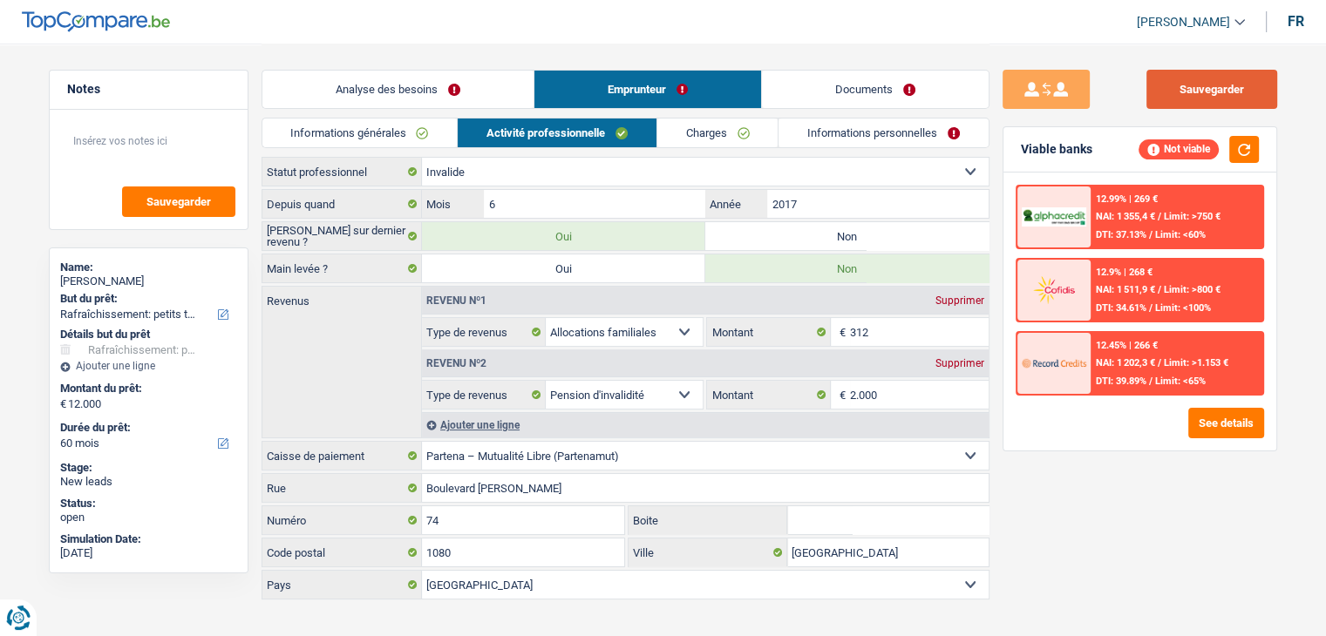
click at [1185, 78] on button "Sauvegarder" at bounding box center [1211, 89] width 131 height 39
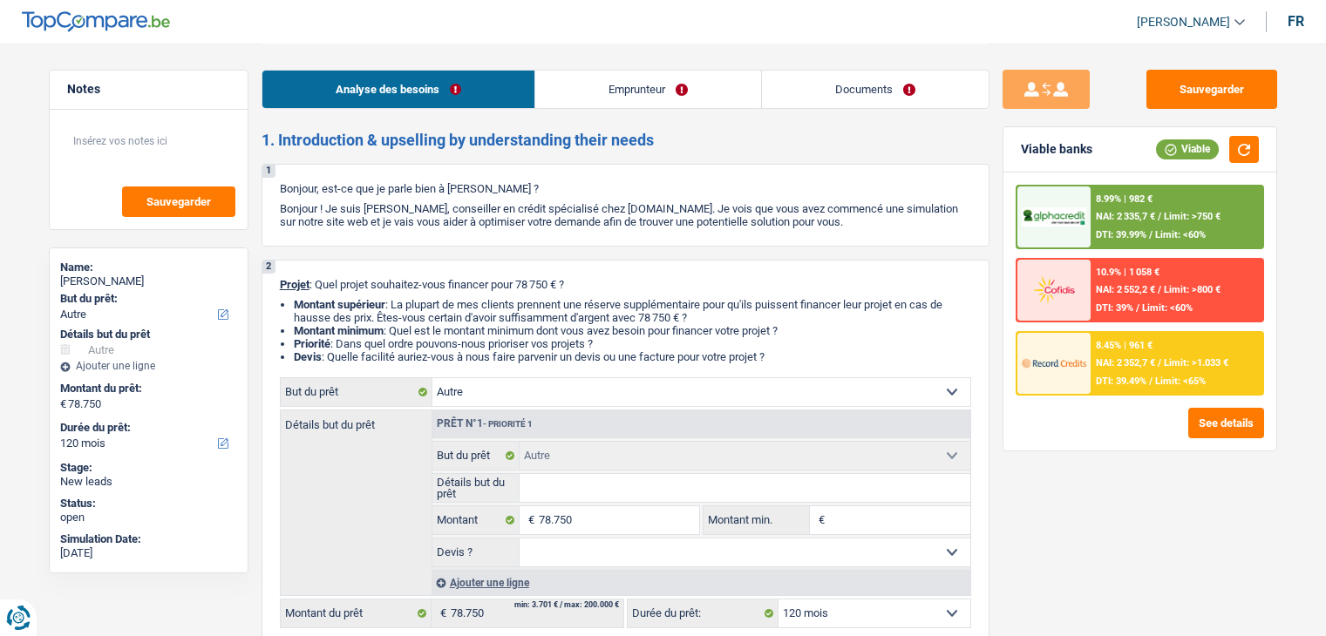
select select "other"
select select "120"
select select "other"
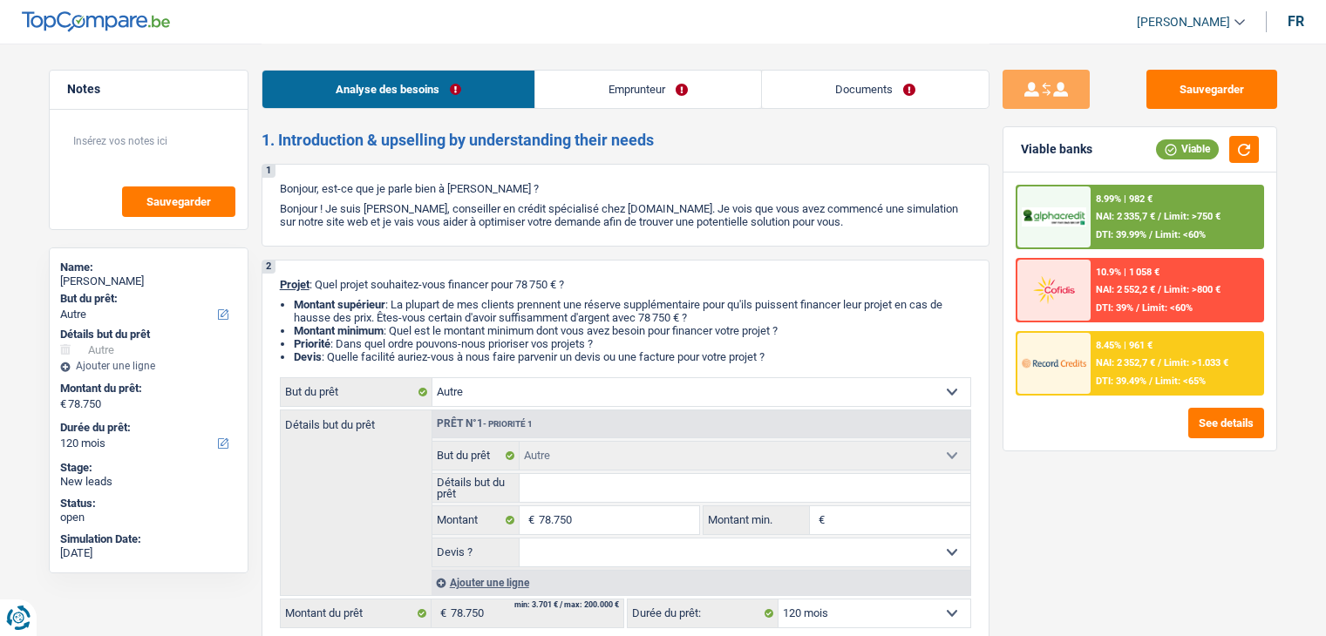
select select "120"
select select "publicEmployee"
select select "netSalary"
select select "familyAllowances"
select select "mealVouchers"
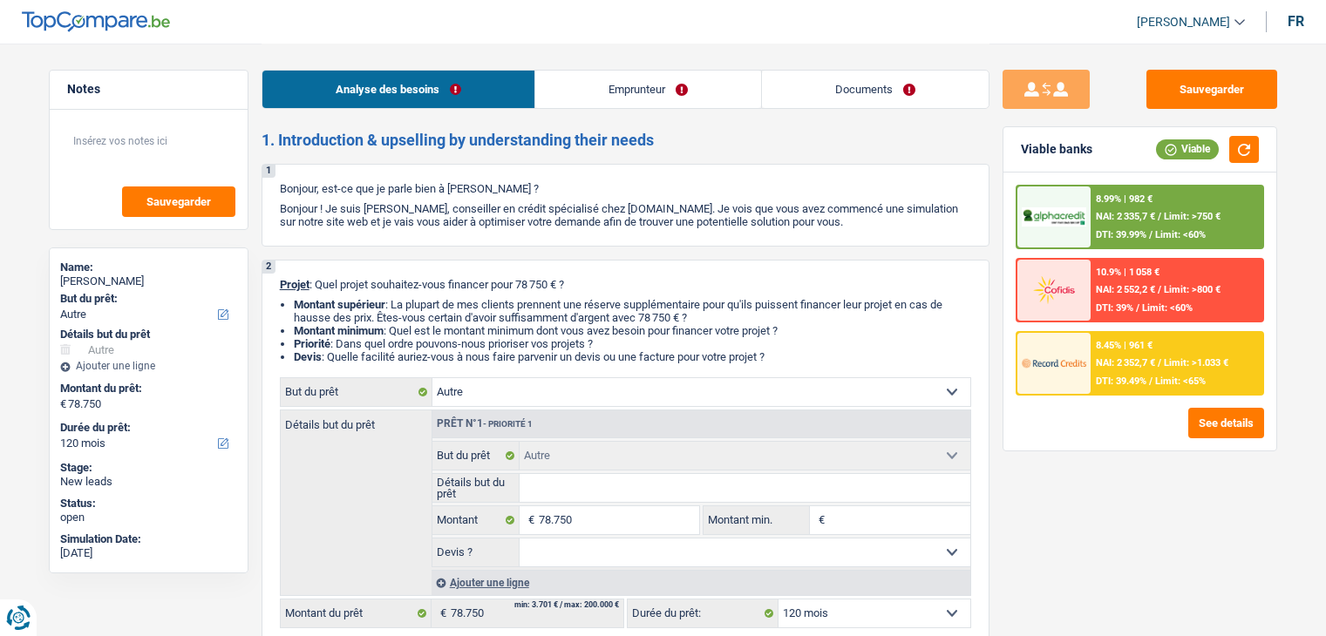
select select "ownerWithMortgage"
select select "mortgage"
select select "240"
select select "other"
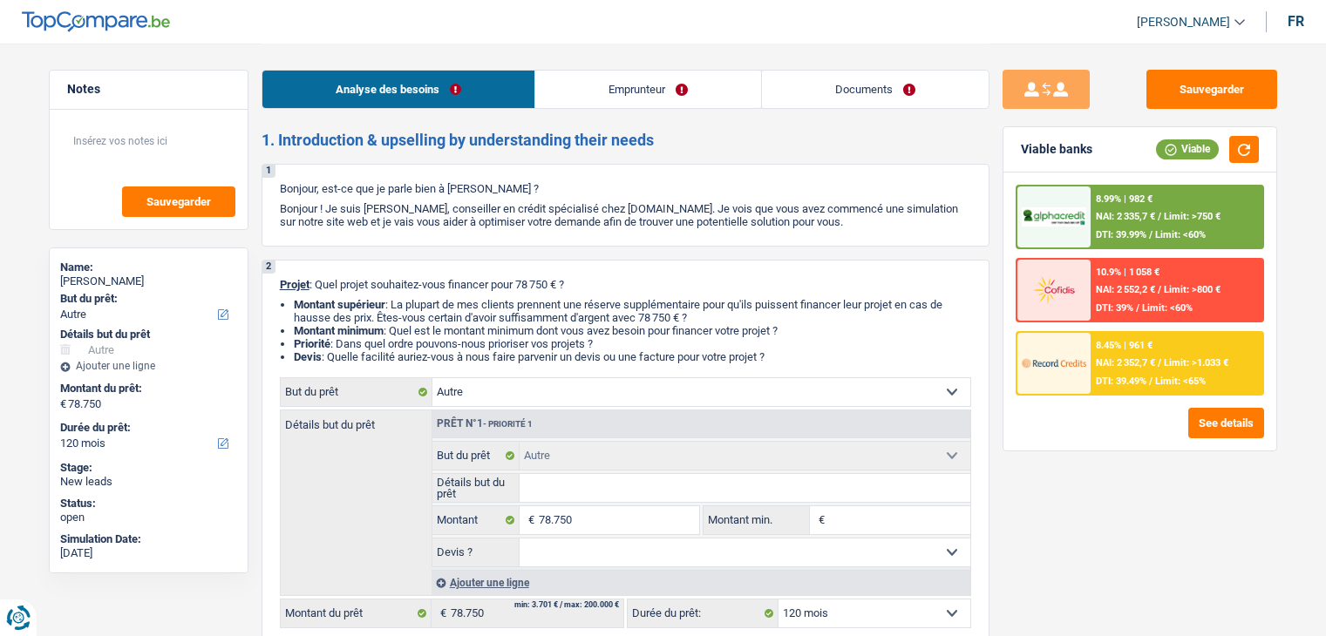
select select "120"
select select "publicEmployee"
select select "netSalary"
select select "familyAllowances"
select select "mealVouchers"
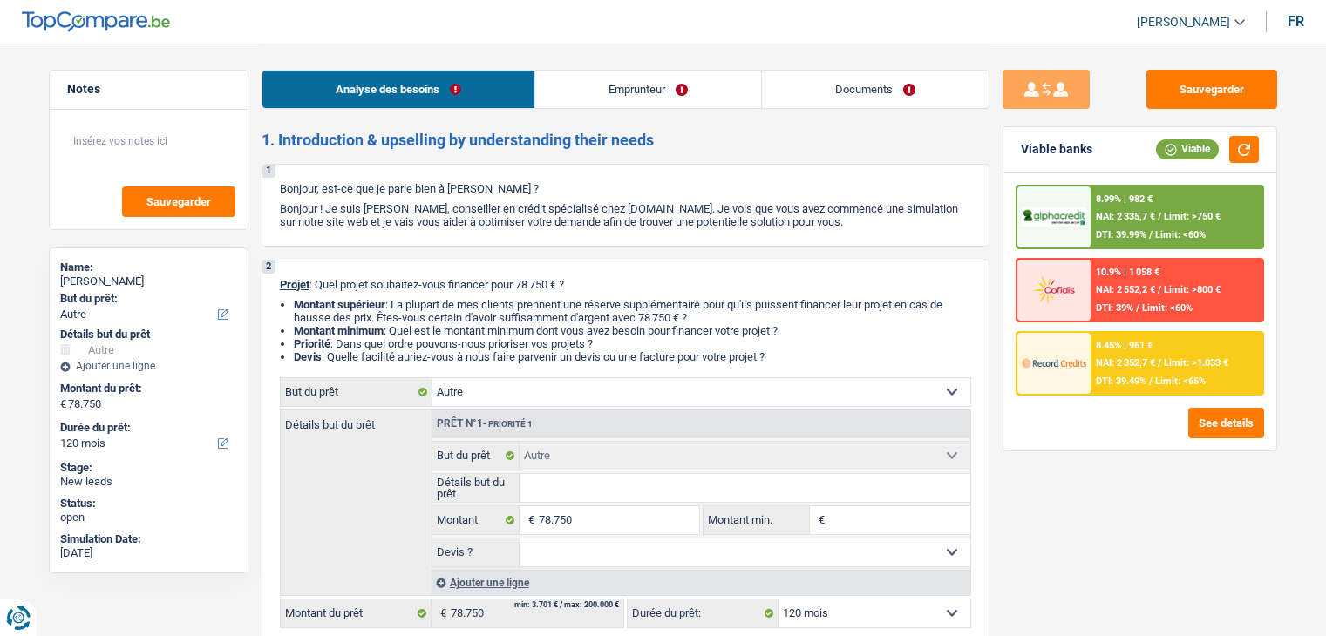
select select "BE"
select select "stateUniversityEu"
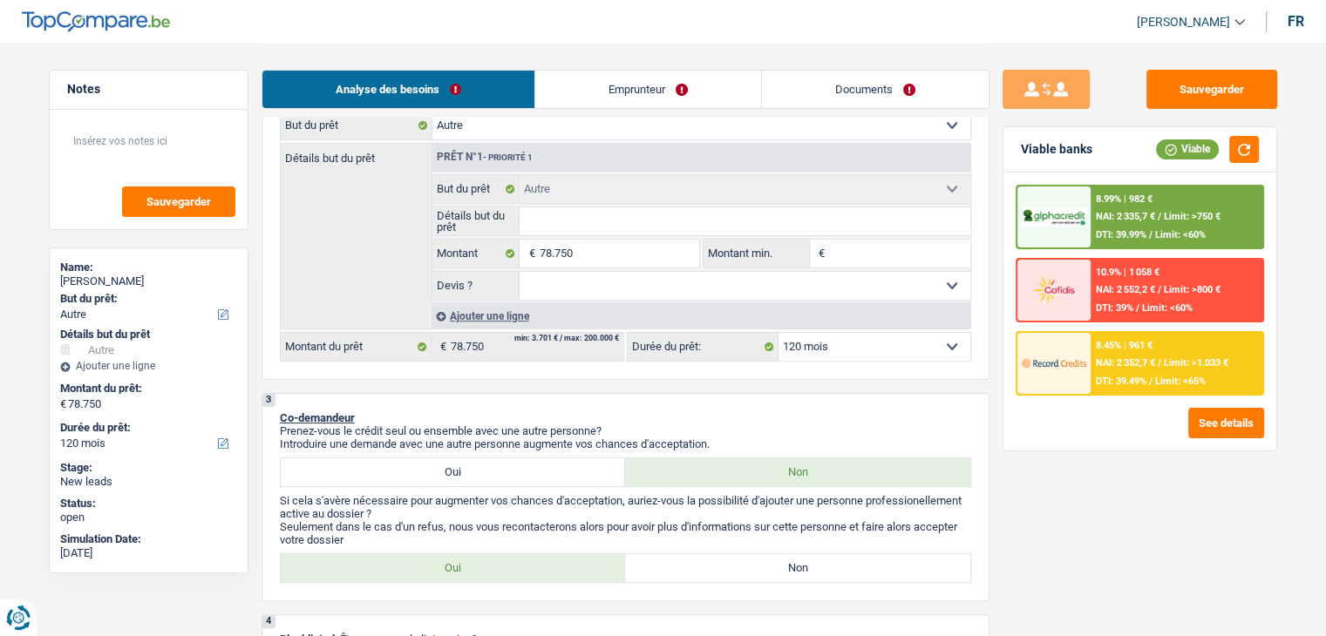
scroll to position [261, 0]
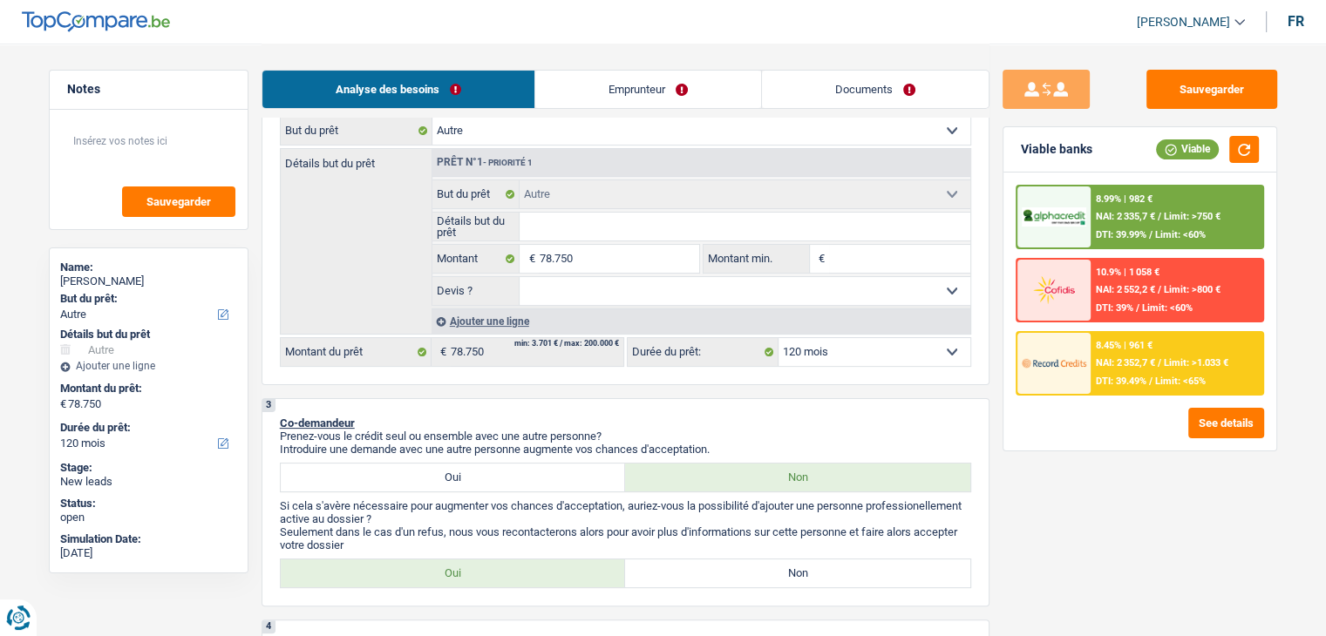
click at [647, 92] on link "Emprunteur" at bounding box center [648, 89] width 226 height 37
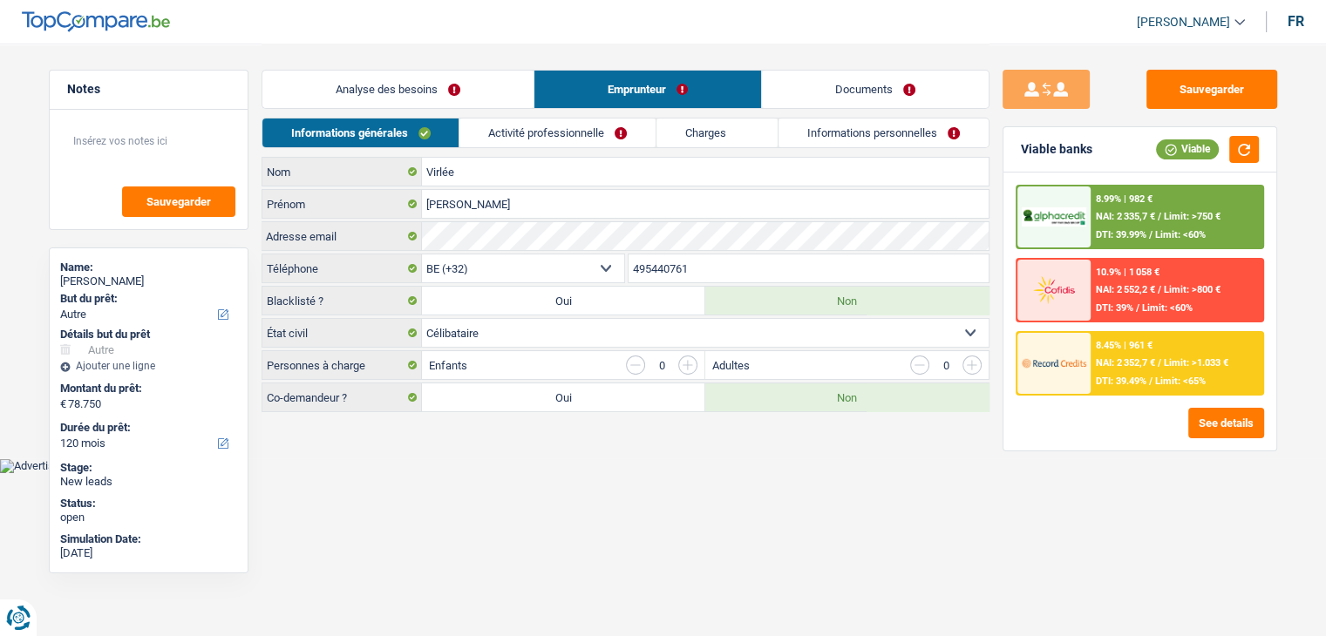
scroll to position [0, 0]
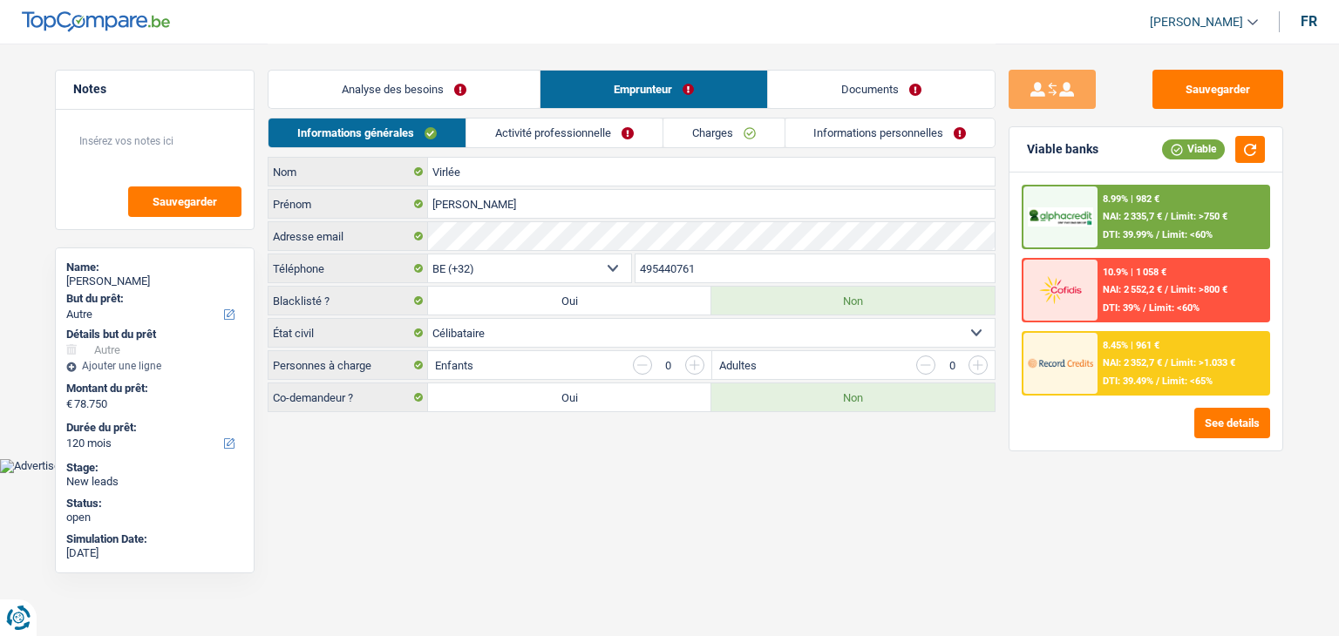
click at [530, 136] on link "Activité professionnelle" at bounding box center [564, 133] width 196 height 29
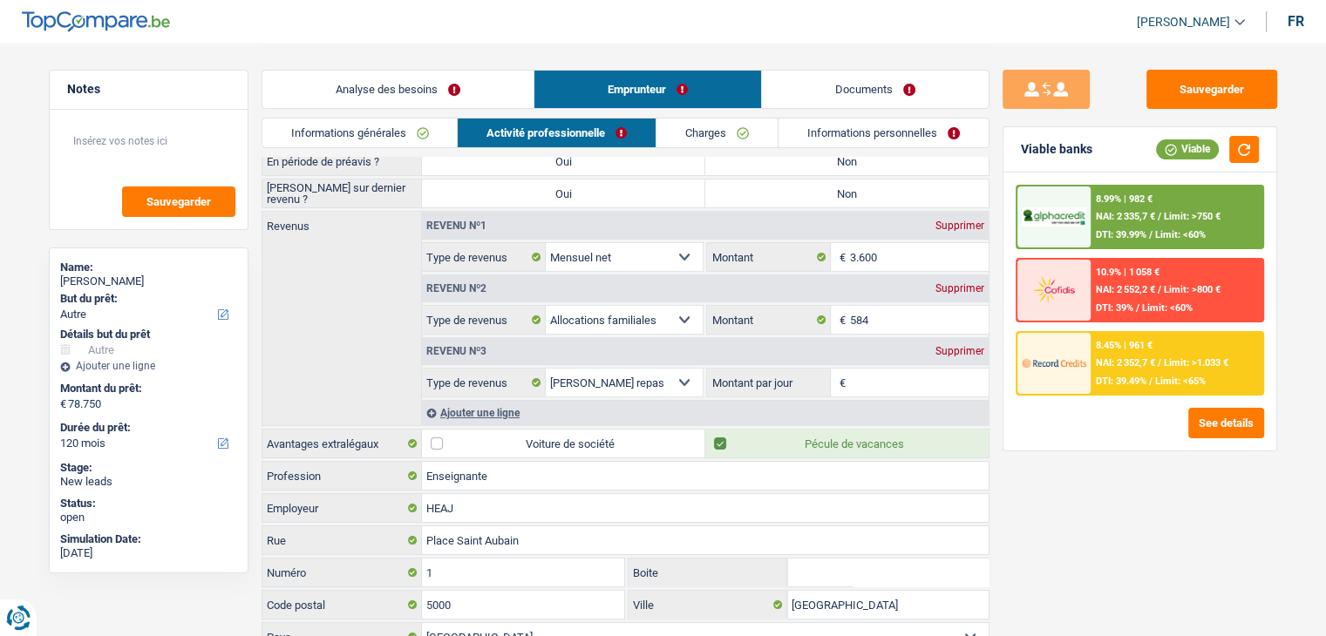
scroll to position [209, 0]
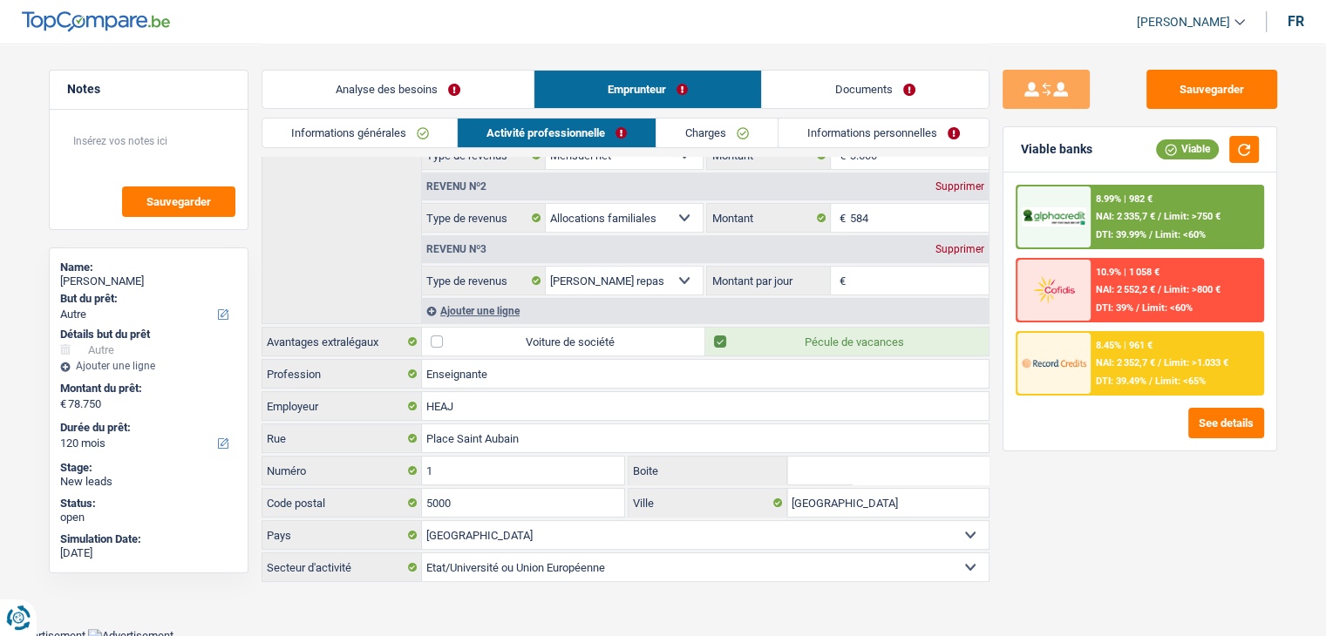
click at [759, 133] on link "Charges" at bounding box center [716, 133] width 121 height 29
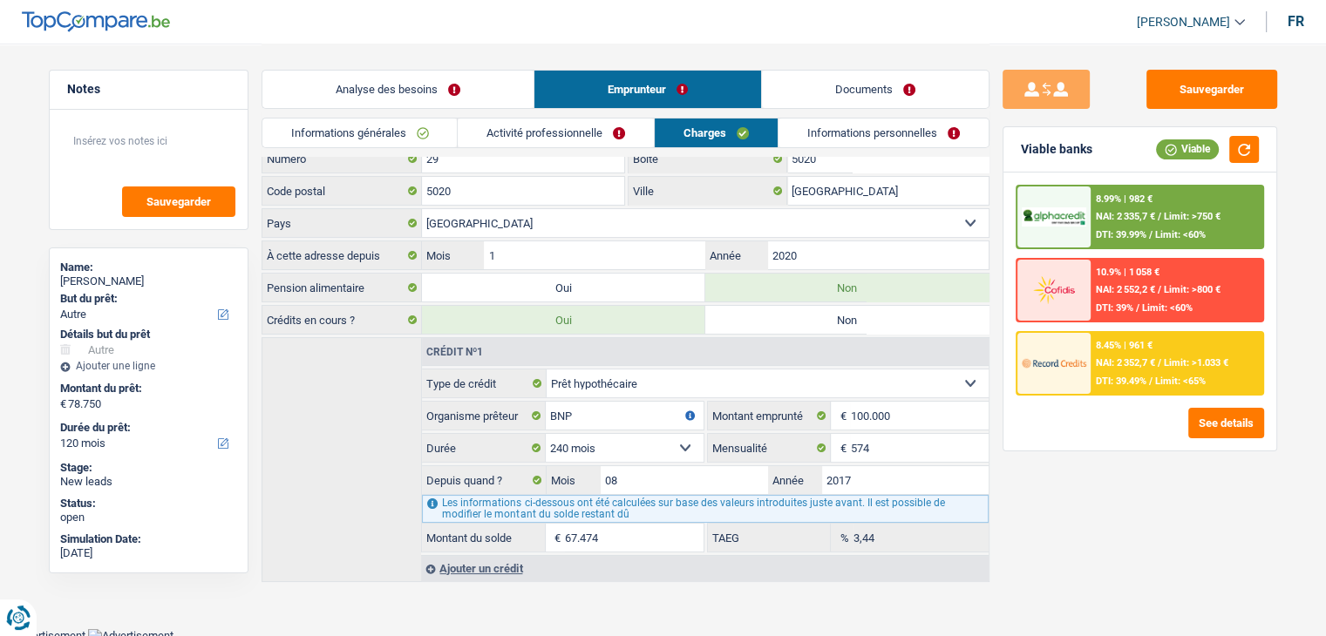
click at [553, 133] on link "Activité professionnelle" at bounding box center [556, 133] width 196 height 29
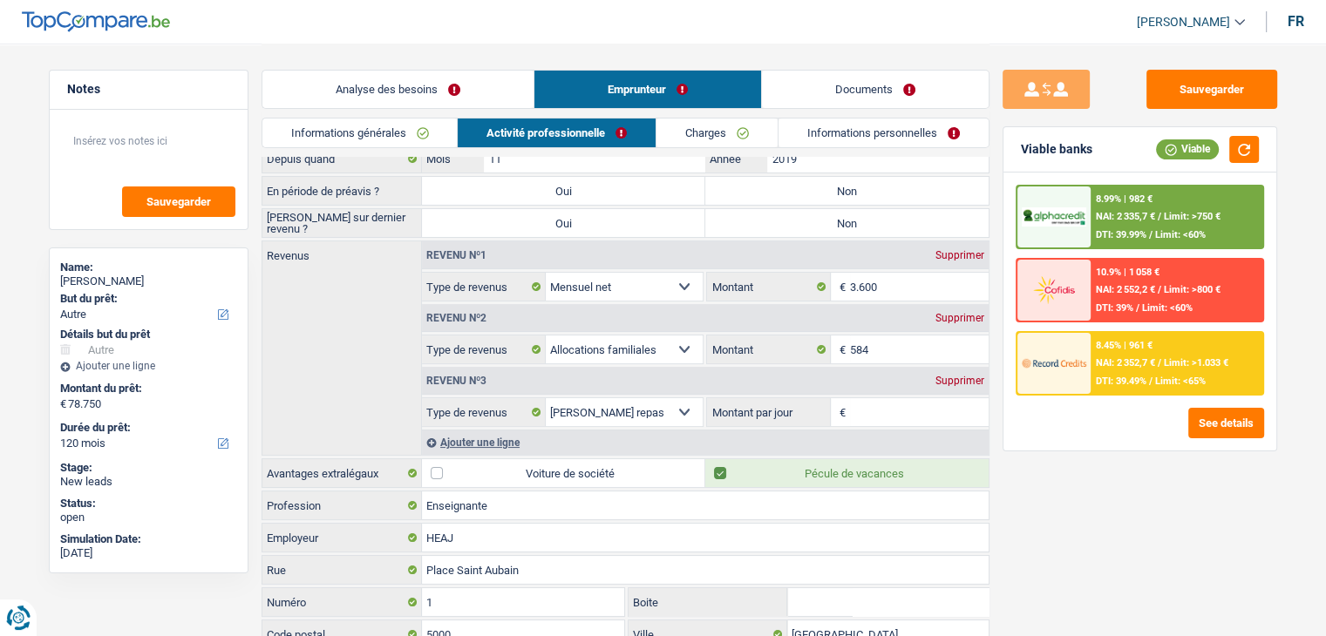
click at [767, 141] on link "Charges" at bounding box center [716, 133] width 121 height 29
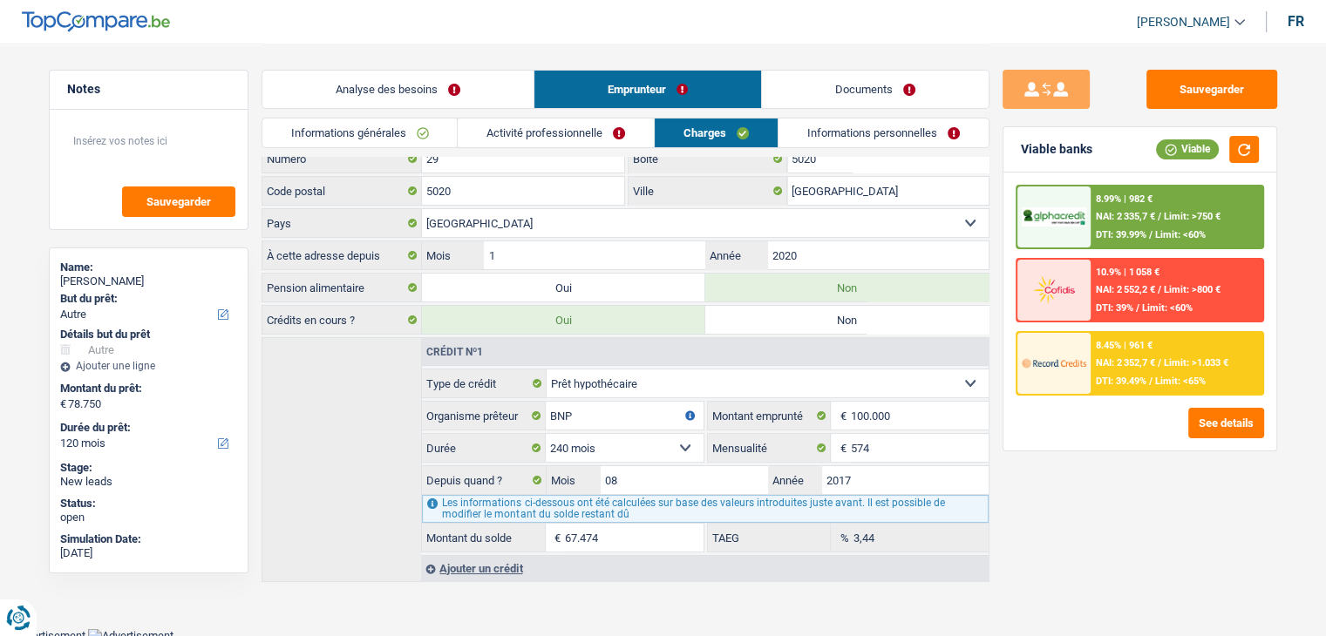
click at [837, 139] on link "Informations personnelles" at bounding box center [883, 133] width 210 height 29
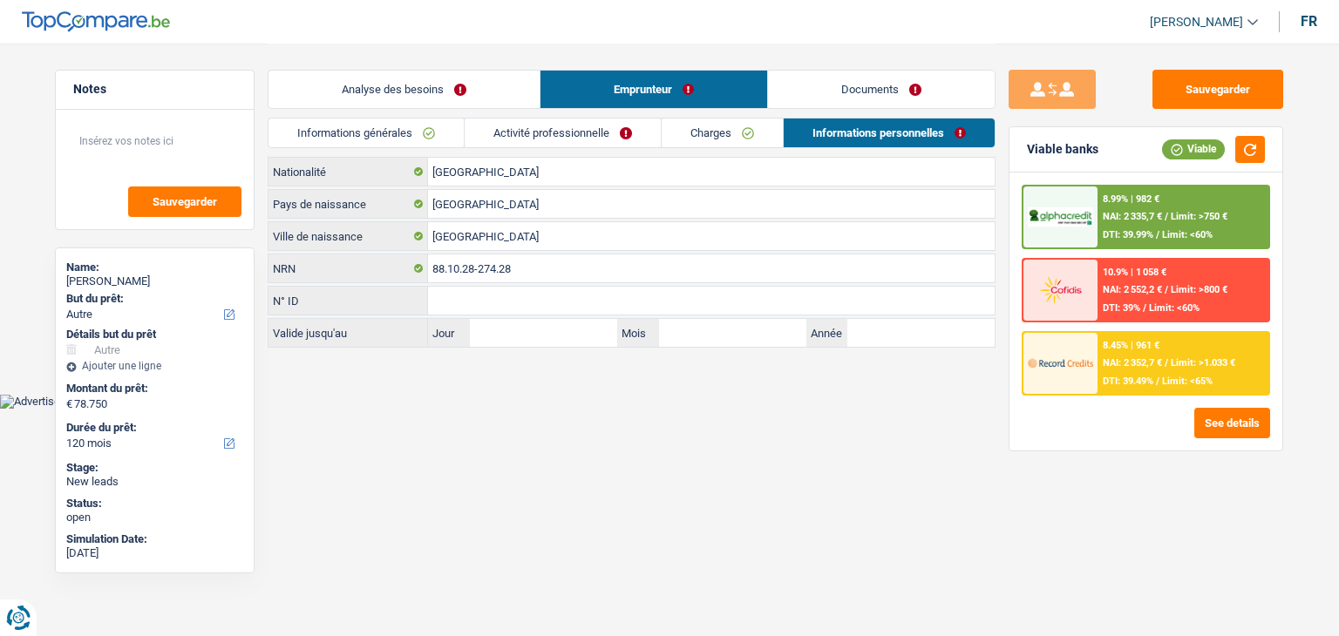
click at [828, 90] on link "Documents" at bounding box center [881, 89] width 227 height 37
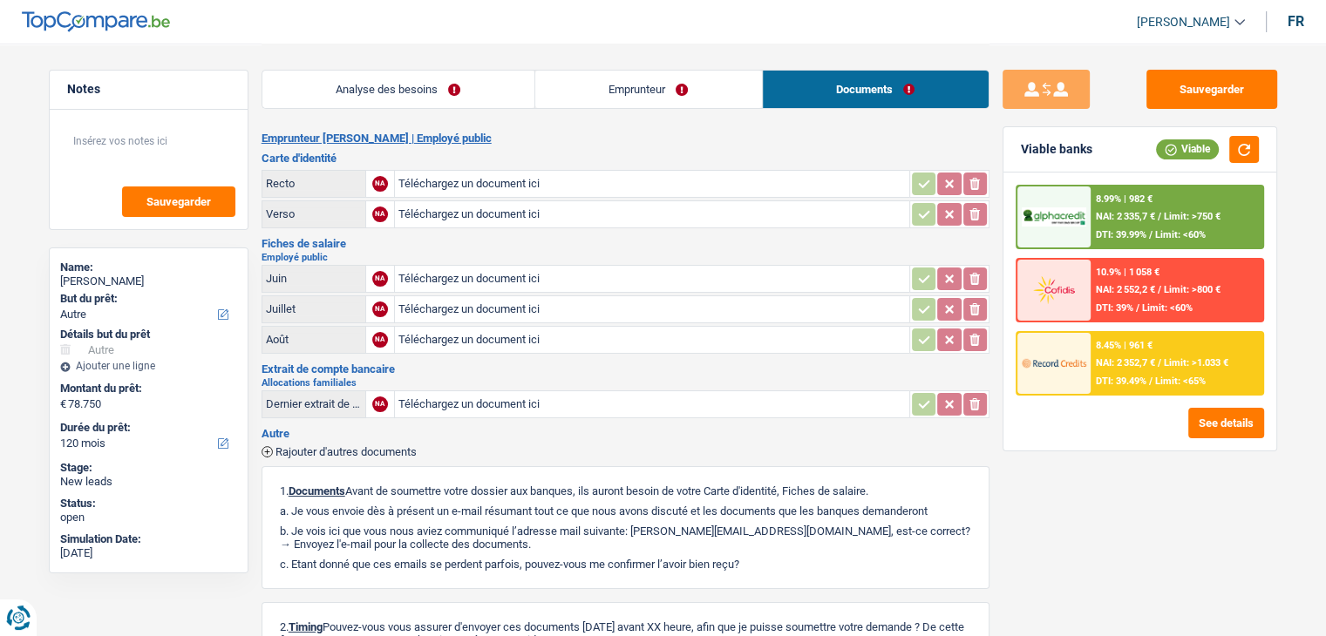
click at [566, 94] on link "Emprunteur" at bounding box center [648, 89] width 227 height 37
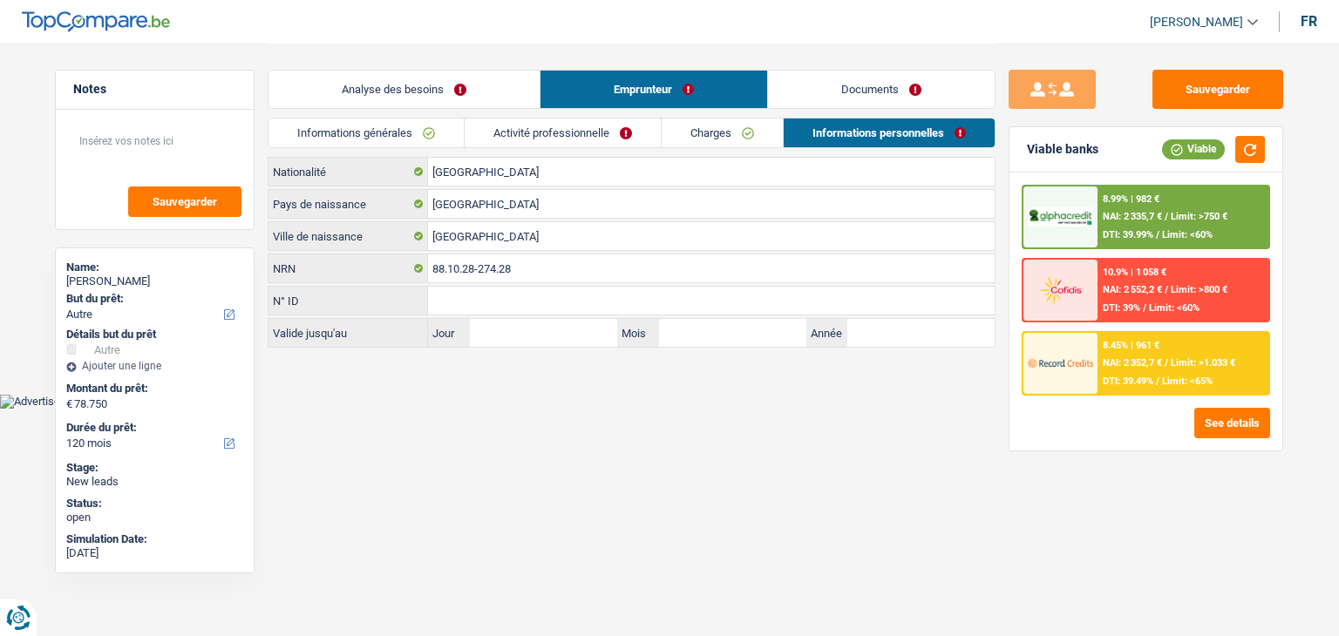
click at [501, 85] on link "Analyse des besoins" at bounding box center [403, 89] width 271 height 37
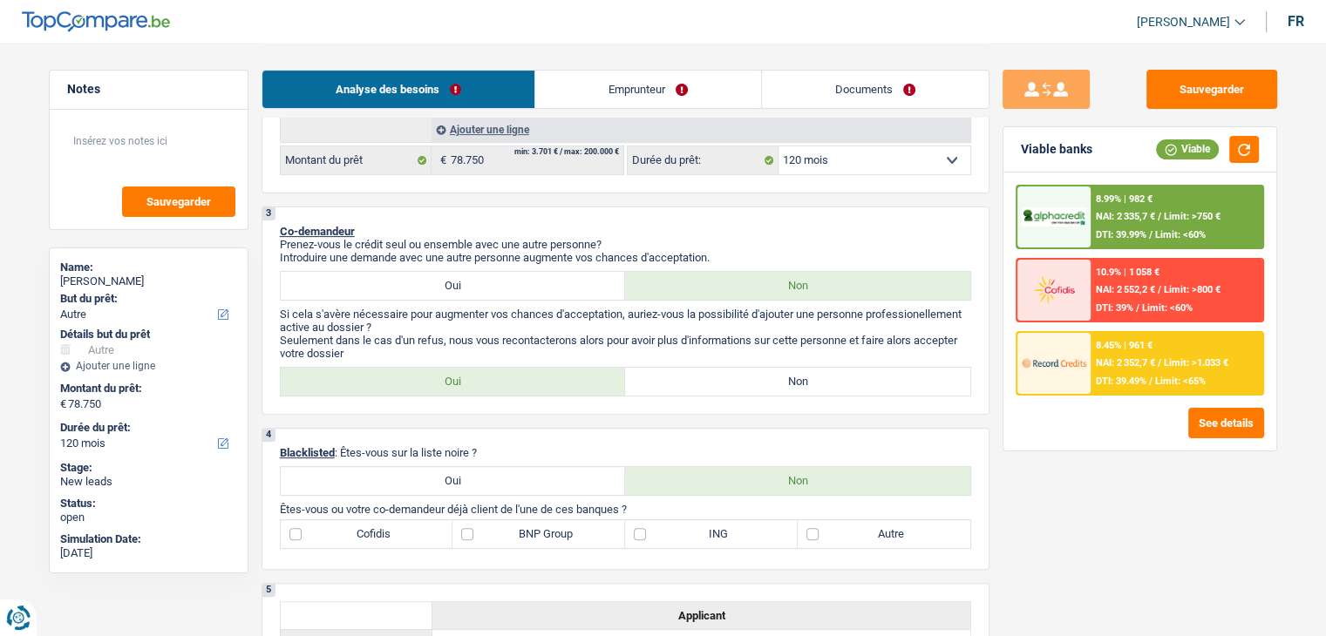
scroll to position [610, 0]
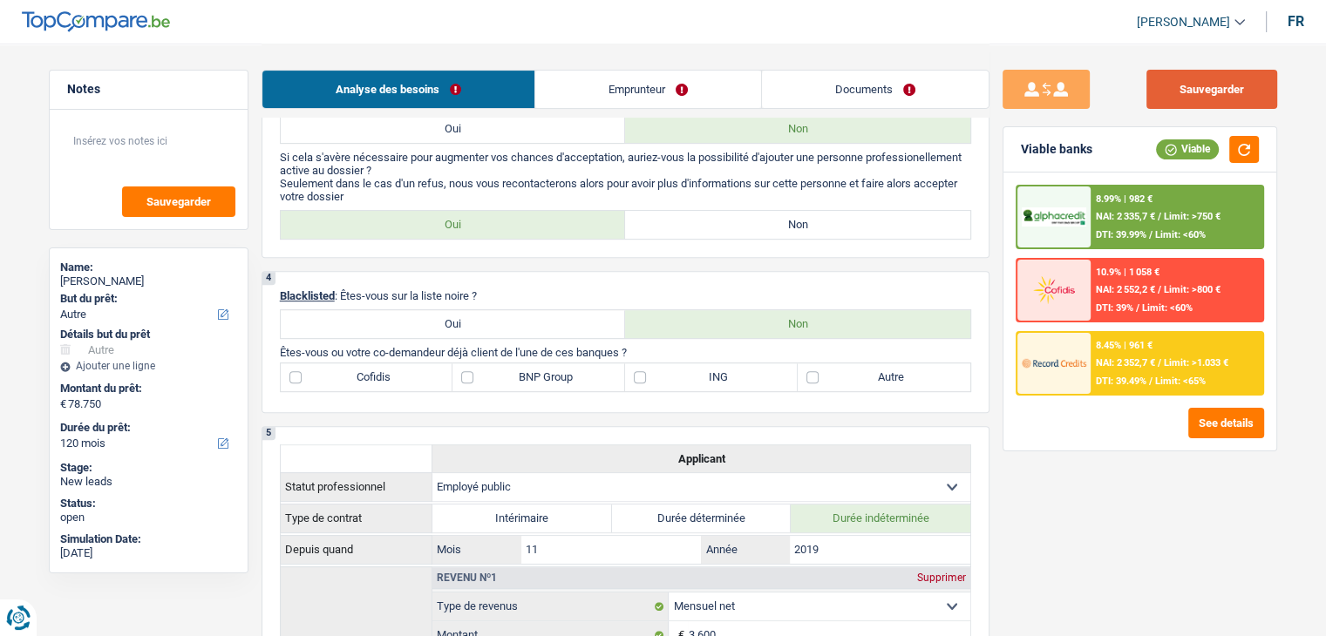
click at [1180, 84] on button "Sauvegarder" at bounding box center [1211, 89] width 131 height 39
click at [815, 80] on link "Documents" at bounding box center [875, 89] width 227 height 37
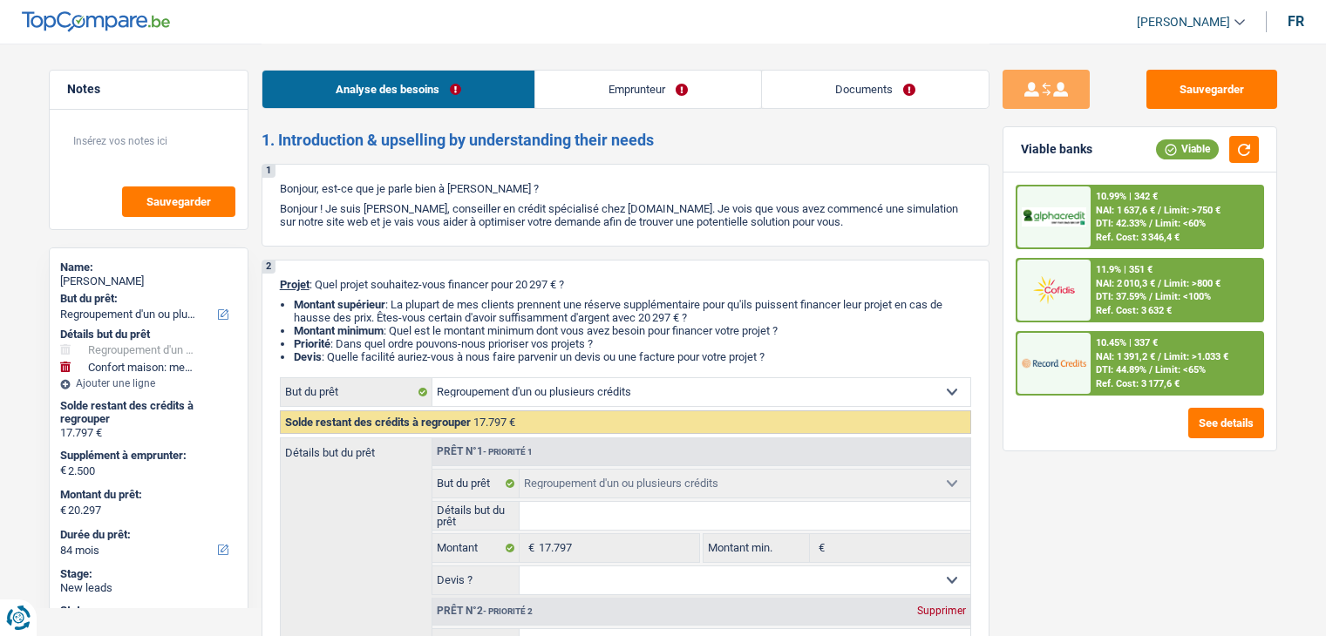
select select "refinancing"
select select "household"
select select "84"
select select "refinancing"
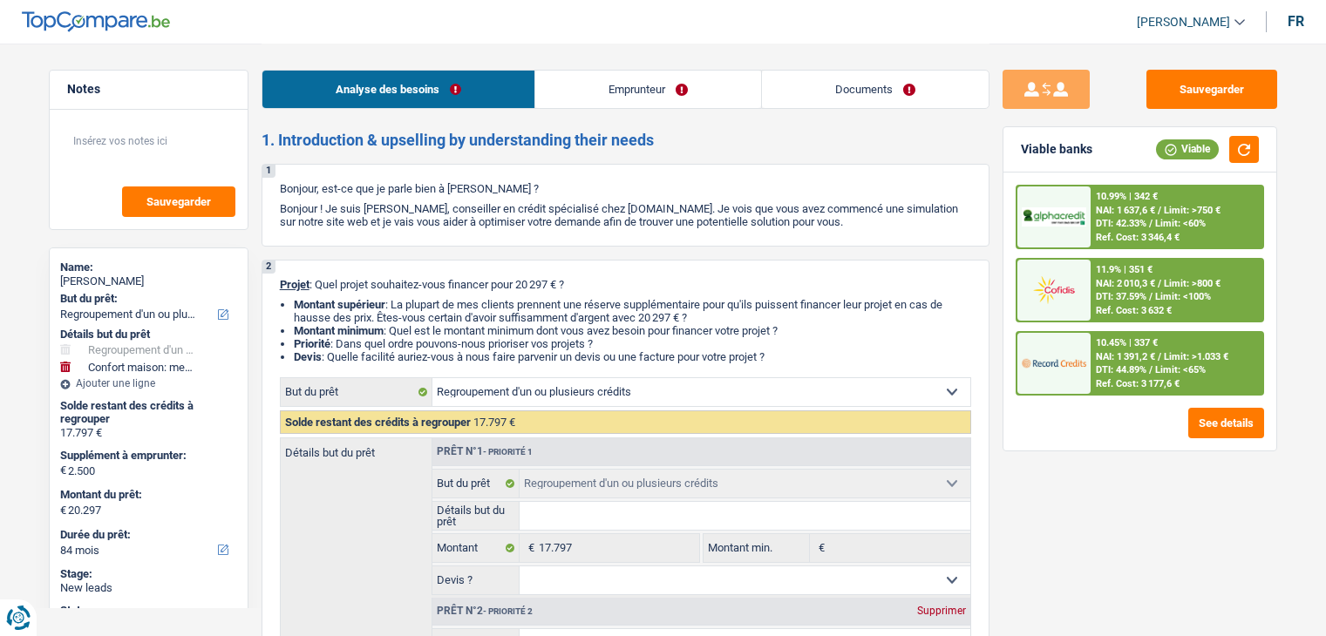
select select "refinancing"
select select "household"
select select "84"
select select "mutuality"
select select "familyAllowances"
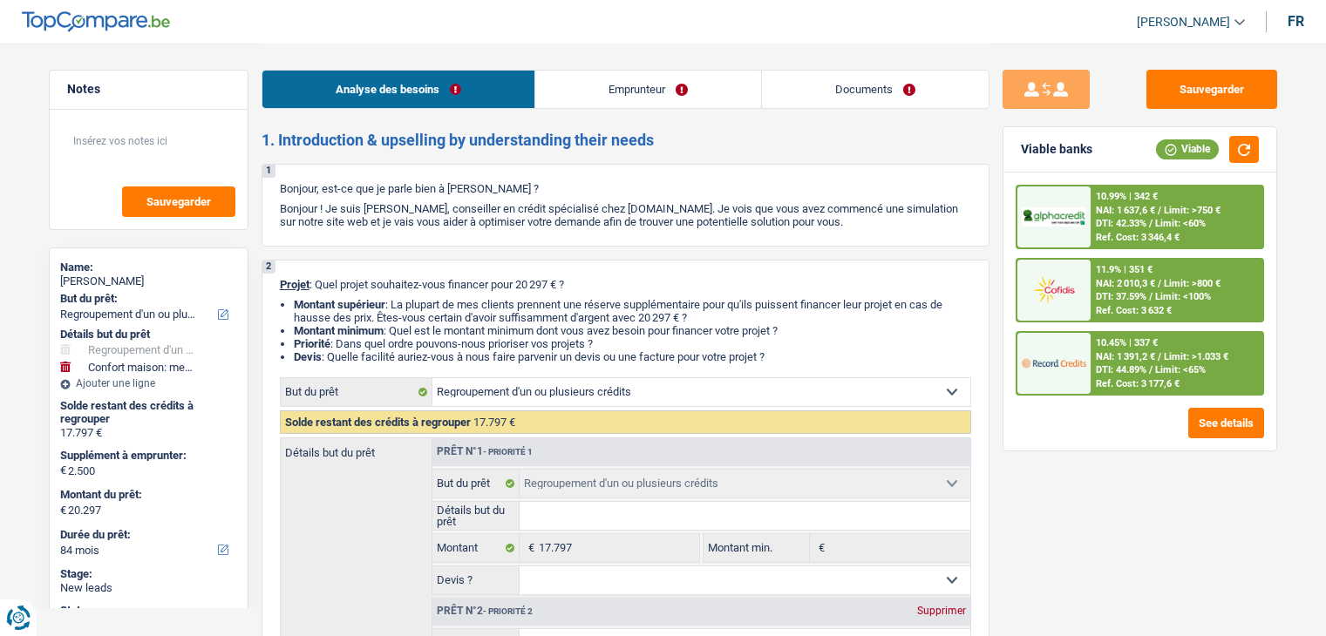
select select "mutualityIndemnity"
select select "rentalIncome"
select select "ownerWithMortgage"
select select "mortgage"
select select "360"
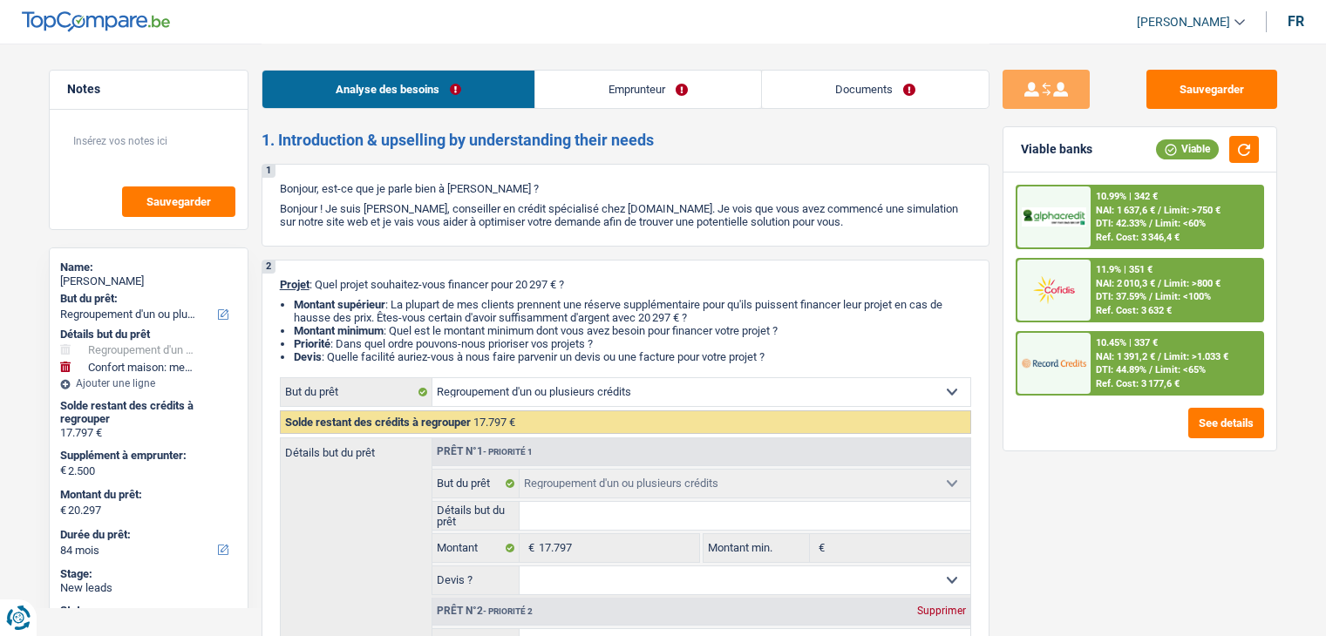
select select "cardOrCredit"
select select "personalLoan"
select select "homeFurnishingOrRelocation"
select select "60"
select select "cardOrCredit"
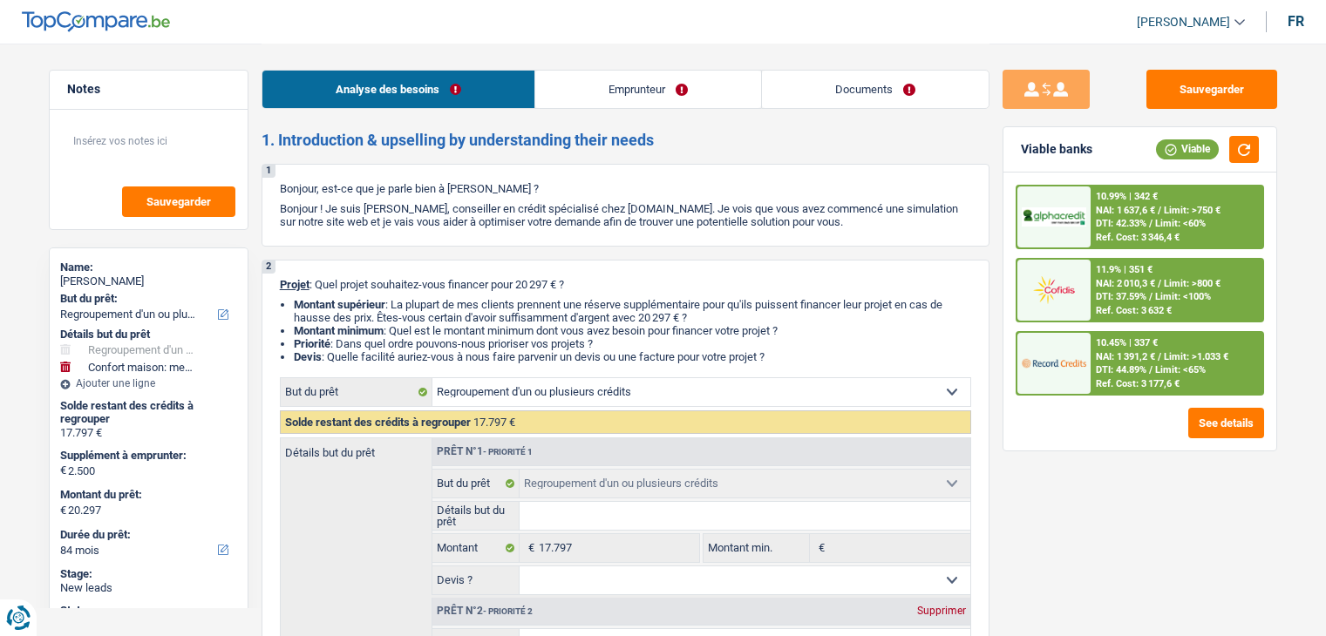
select select "refinancing"
select select "household"
select select "84"
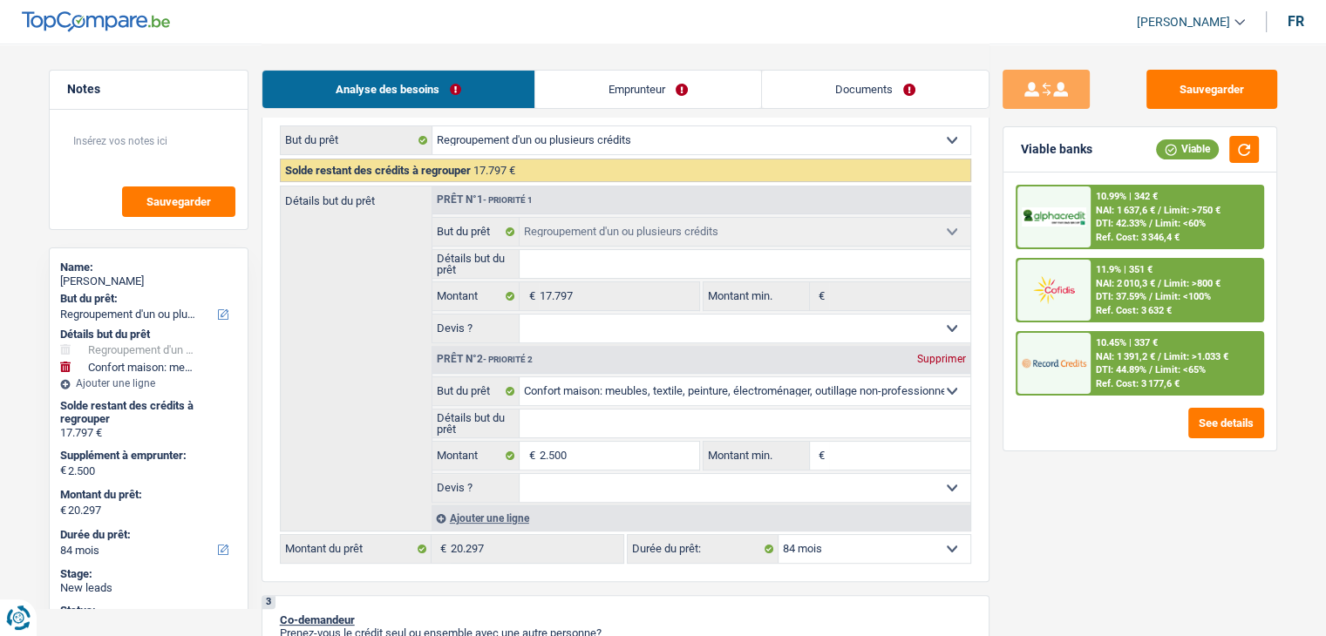
scroll to position [261, 0]
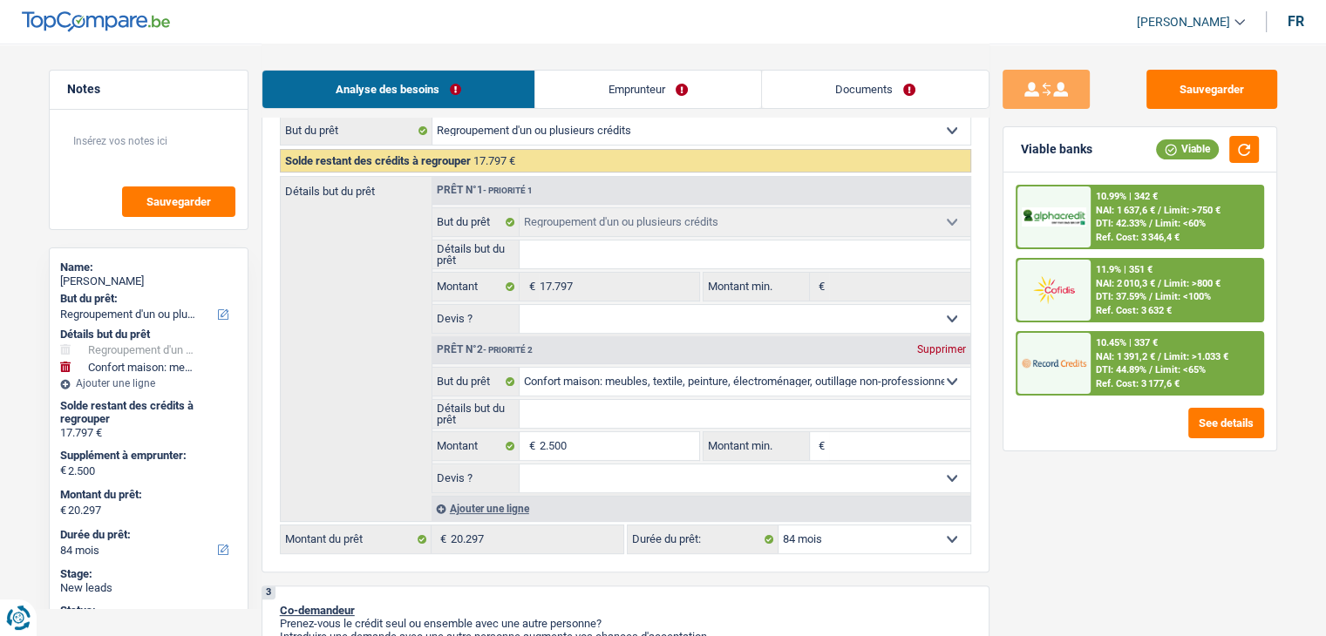
click at [1003, 336] on div "10.99% | 342 € NAI: 1 637,6 € / Limit: >750 € DTI: 42.33% / Limit: <60% Ref. Co…" at bounding box center [1139, 312] width 273 height 278
click at [1006, 330] on div "10.99% | 342 € NAI: 1 637,6 € / Limit: >750 € DTI: 42.33% / Limit: <60% Ref. Co…" at bounding box center [1139, 312] width 273 height 278
click at [1003, 329] on div "10.99% | 342 € NAI: 1 637,6 € / Limit: >750 € DTI: 42.33% / Limit: <60% Ref. Co…" at bounding box center [1139, 312] width 273 height 278
click at [1067, 299] on img at bounding box center [1053, 290] width 64 height 32
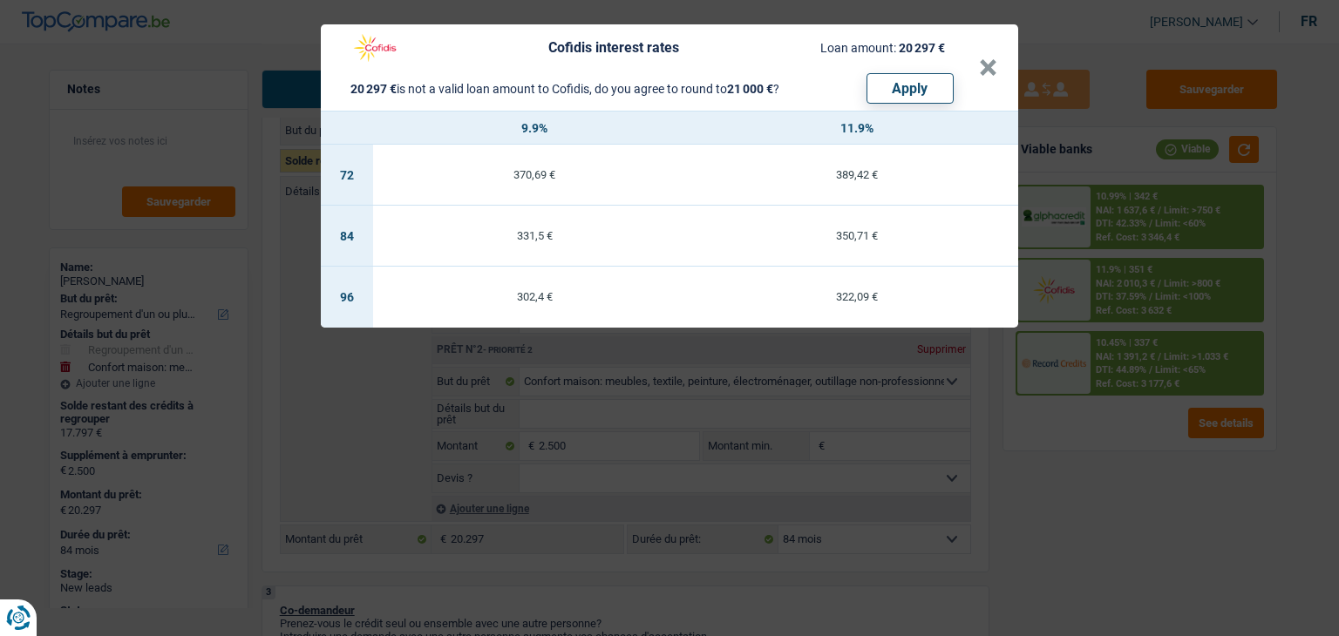
click at [1060, 423] on div "Cofidis interest rates Loan amount: 20 297 € 20 297 € is not a valid loan amoun…" at bounding box center [669, 318] width 1339 height 636
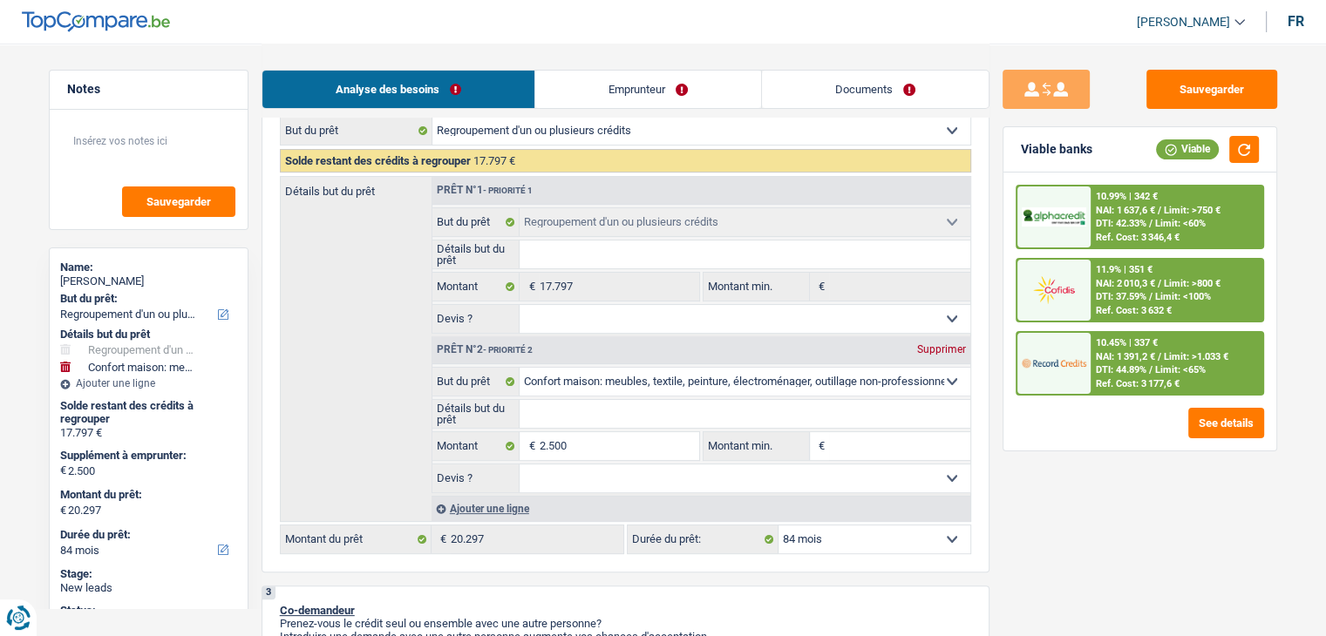
click at [1082, 366] on img at bounding box center [1053, 363] width 64 height 32
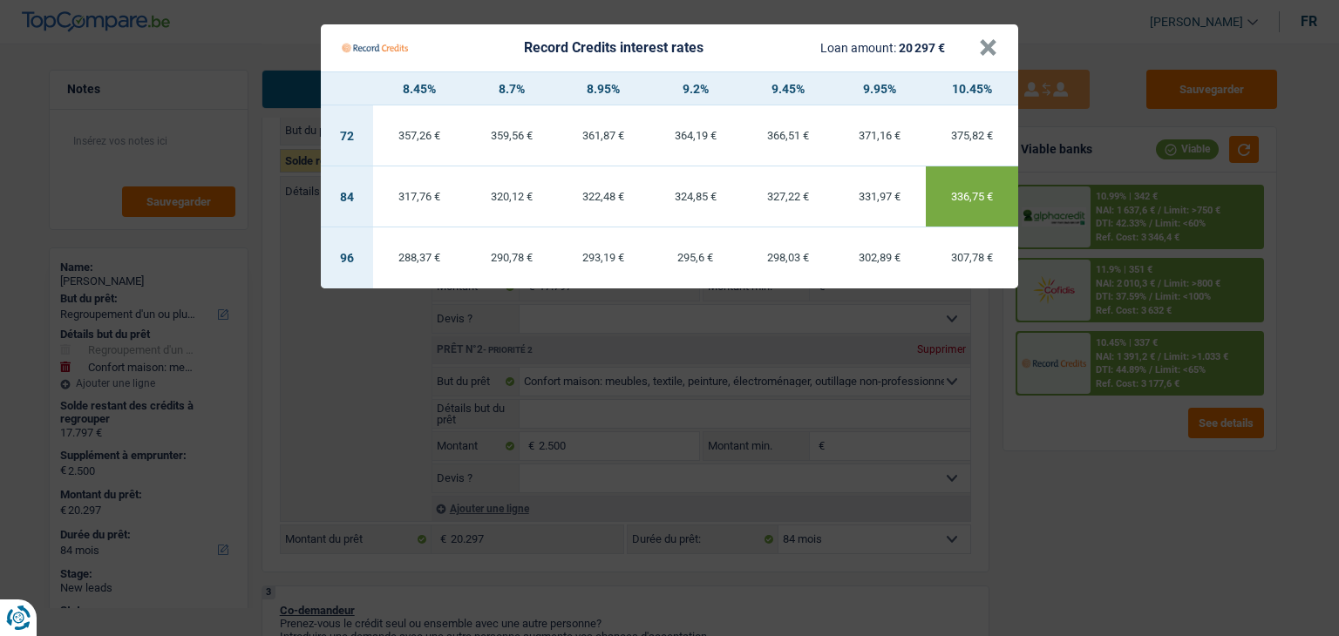
click at [1082, 426] on Credits "Record Credits interest rates Loan amount: 20 297 € × 8.45% 8.7% 8.95% 9.2% 9.4…" at bounding box center [669, 318] width 1339 height 636
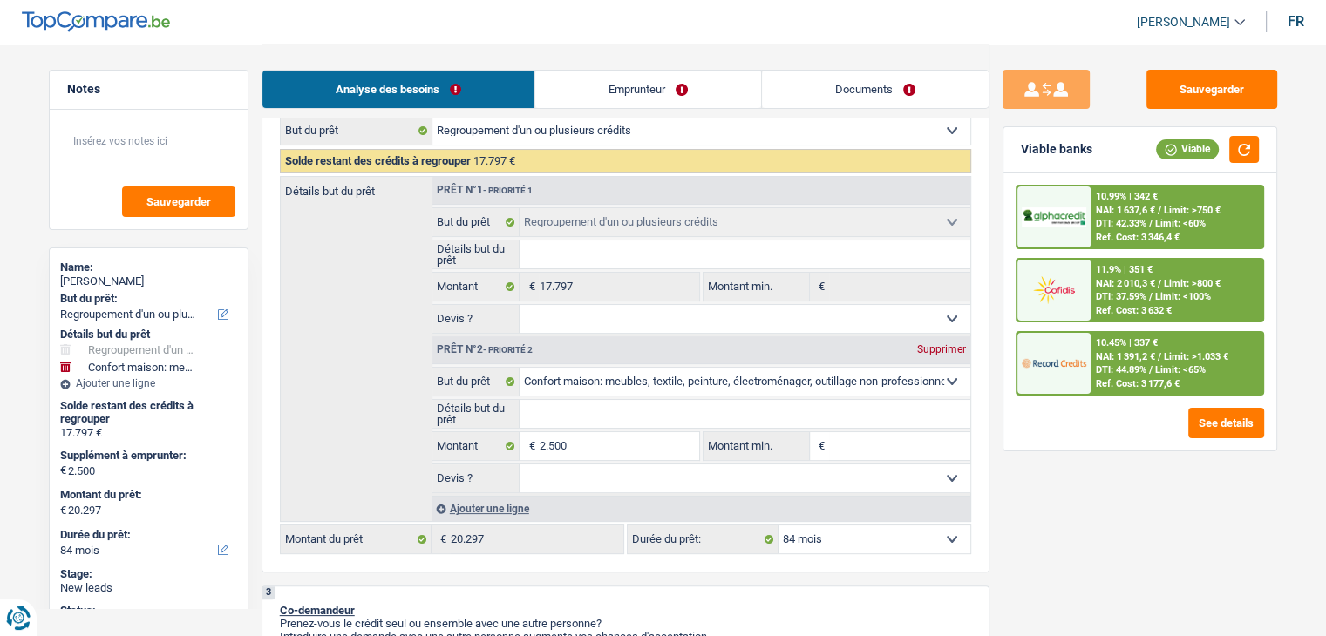
click at [1082, 366] on img at bounding box center [1053, 363] width 64 height 32
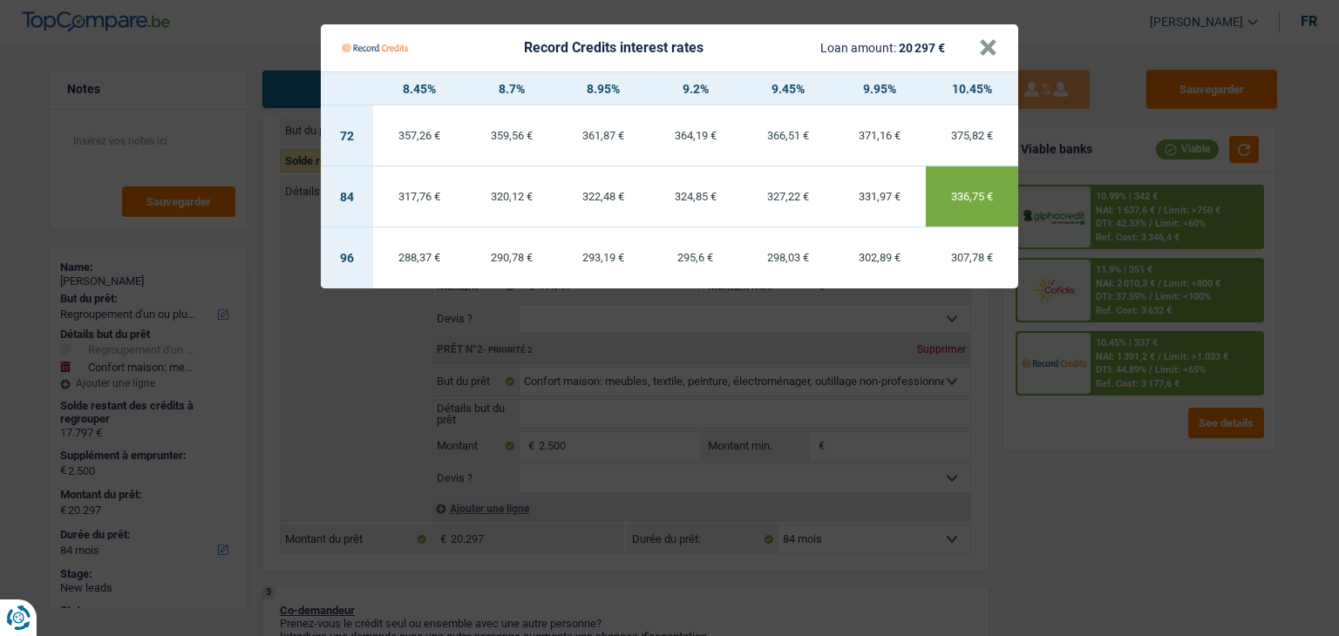
click at [1081, 412] on Credits "Record Credits interest rates Loan amount: 20 297 € × 8.45% 8.7% 8.95% 9.2% 9.4…" at bounding box center [669, 318] width 1339 height 636
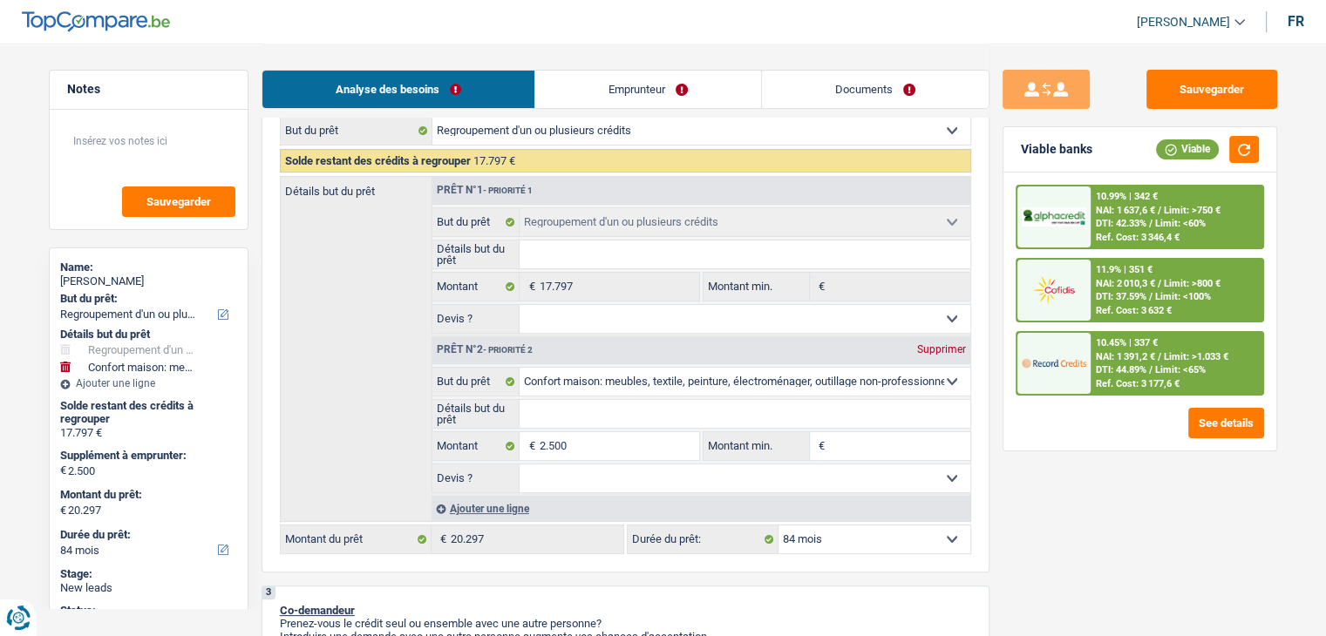
click at [990, 292] on div "Sauvegarder Viable banks Viable 10.99% | 342 € NAI: 1 637,6 € / Limit: >750 € D…" at bounding box center [1139, 339] width 301 height 539
click at [1004, 302] on div "10.99% | 342 € NAI: 1 637,6 € / Limit: >750 € DTI: 42.33% / Limit: <60% Ref. Co…" at bounding box center [1139, 312] width 273 height 278
click at [1124, 361] on div "10.45% | 337 € NAI: 1 391,2 € / Limit: >1.033 € DTI: 44.89% / Limit: <65% Ref. …" at bounding box center [1176, 363] width 172 height 61
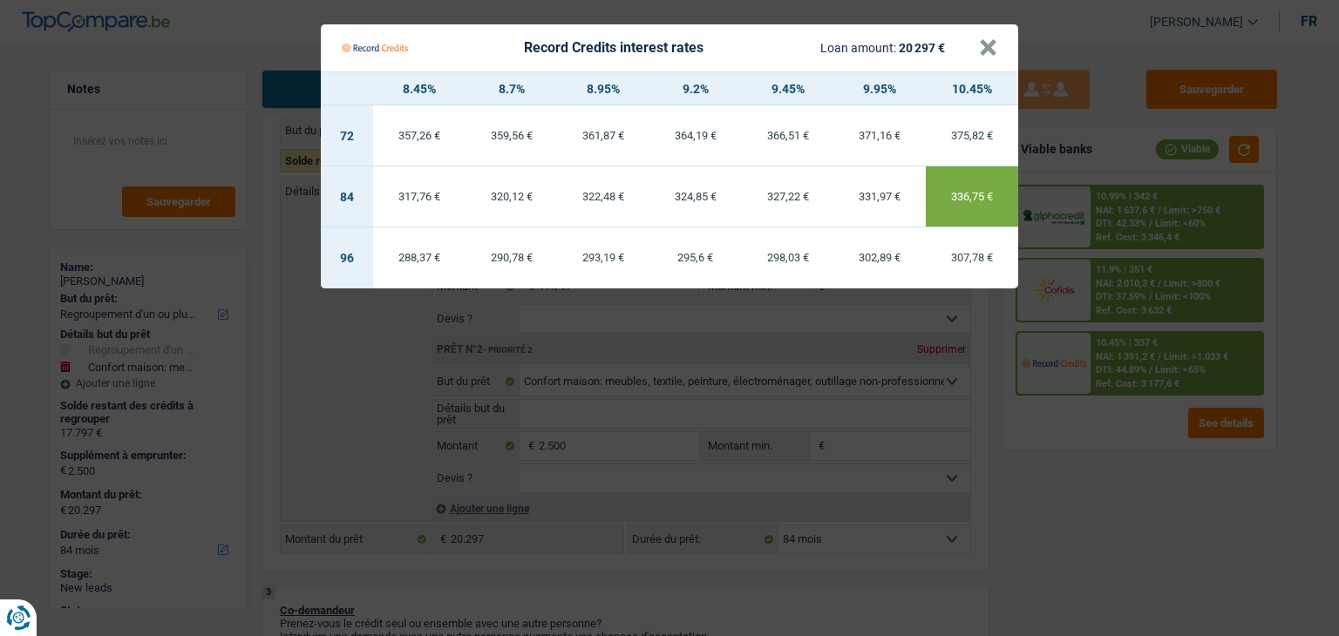
click at [1149, 453] on Credits "Record Credits interest rates Loan amount: 20 297 € × 8.45% 8.7% 8.95% 9.2% 9.4…" at bounding box center [669, 318] width 1339 height 636
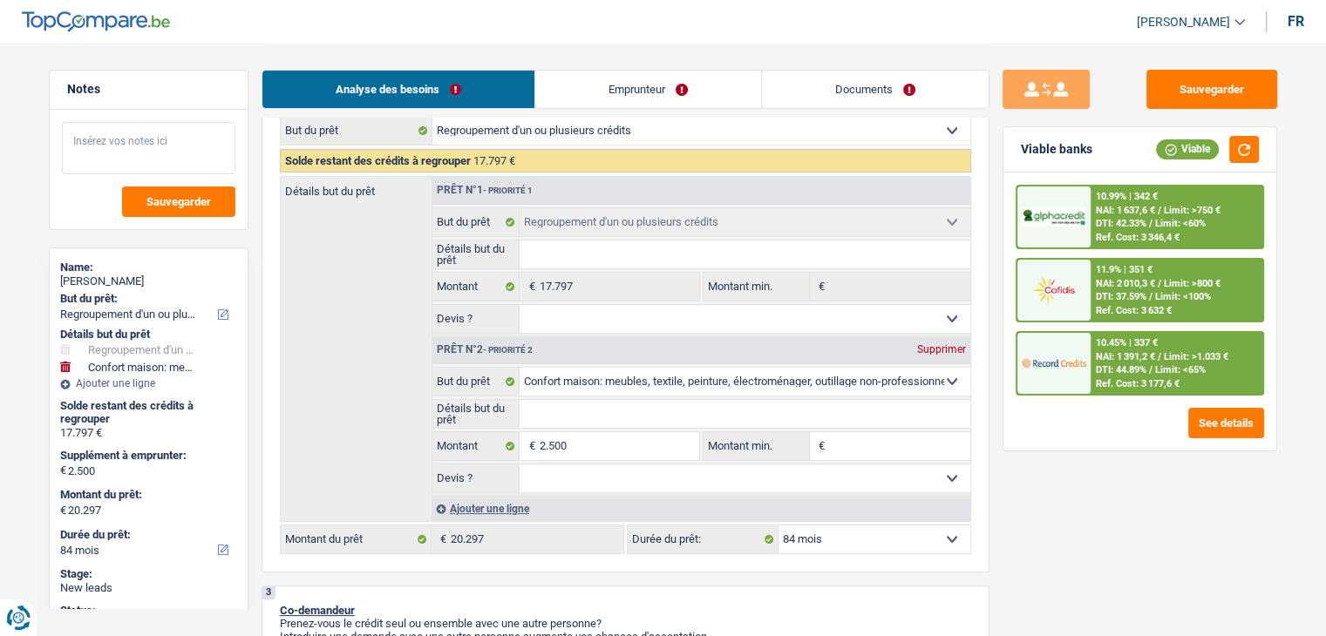
click at [134, 153] on textarea at bounding box center [148, 148] width 173 height 52
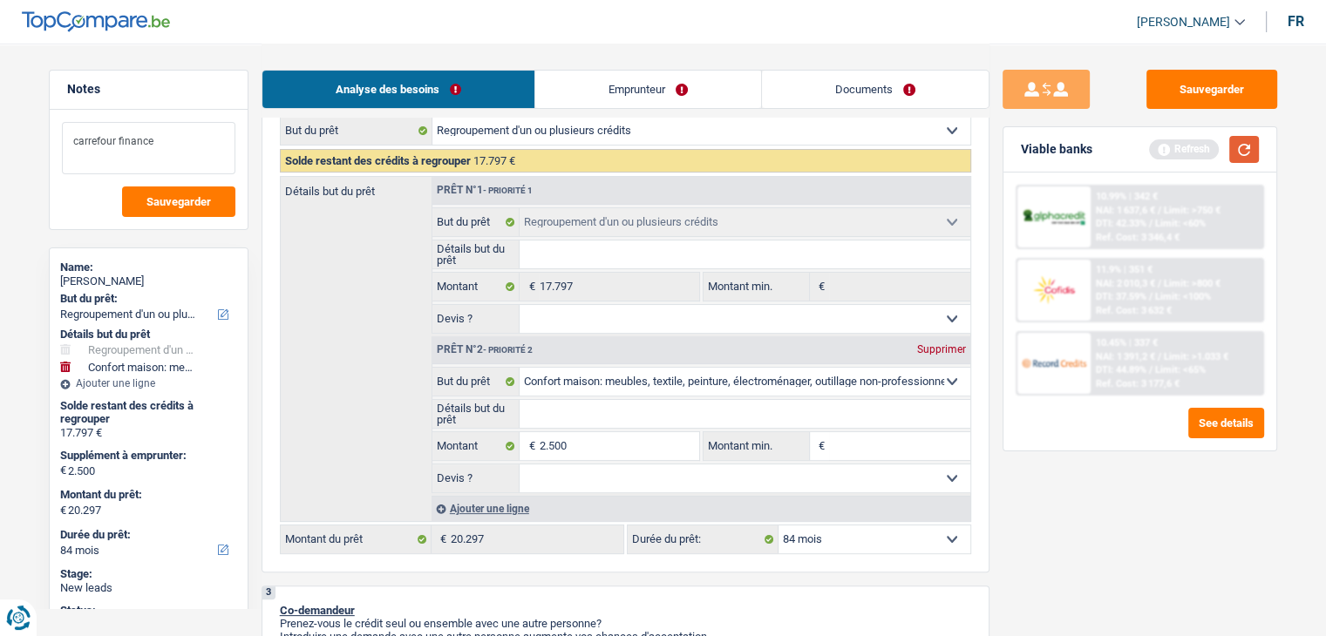
type textarea "carrefour finance"
click at [1254, 146] on button "button" at bounding box center [1244, 149] width 30 height 27
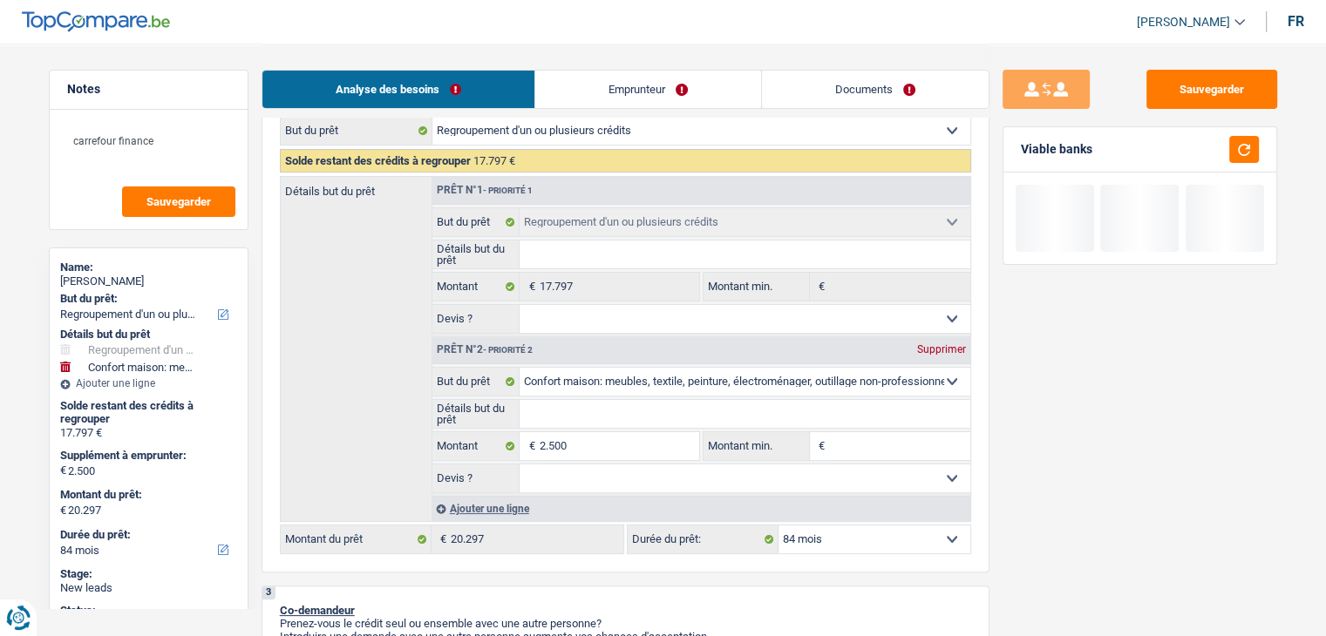
click at [993, 241] on div "Sauvegarder Viable banks" at bounding box center [1139, 339] width 301 height 539
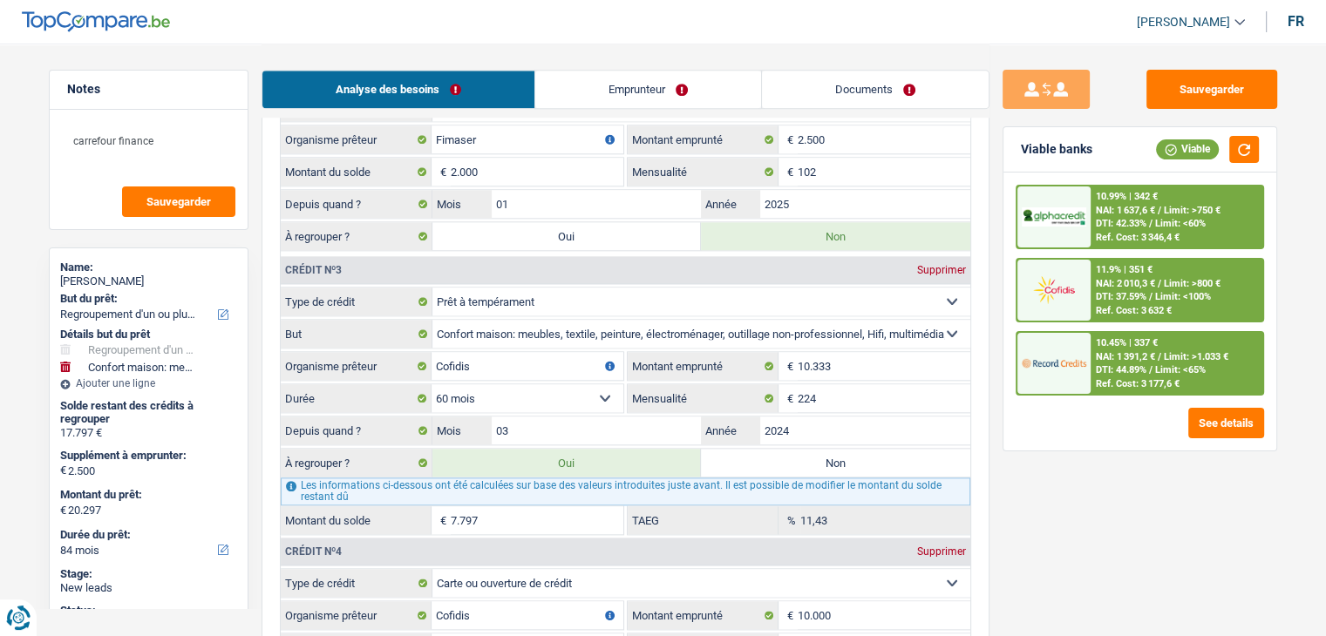
scroll to position [2092, 0]
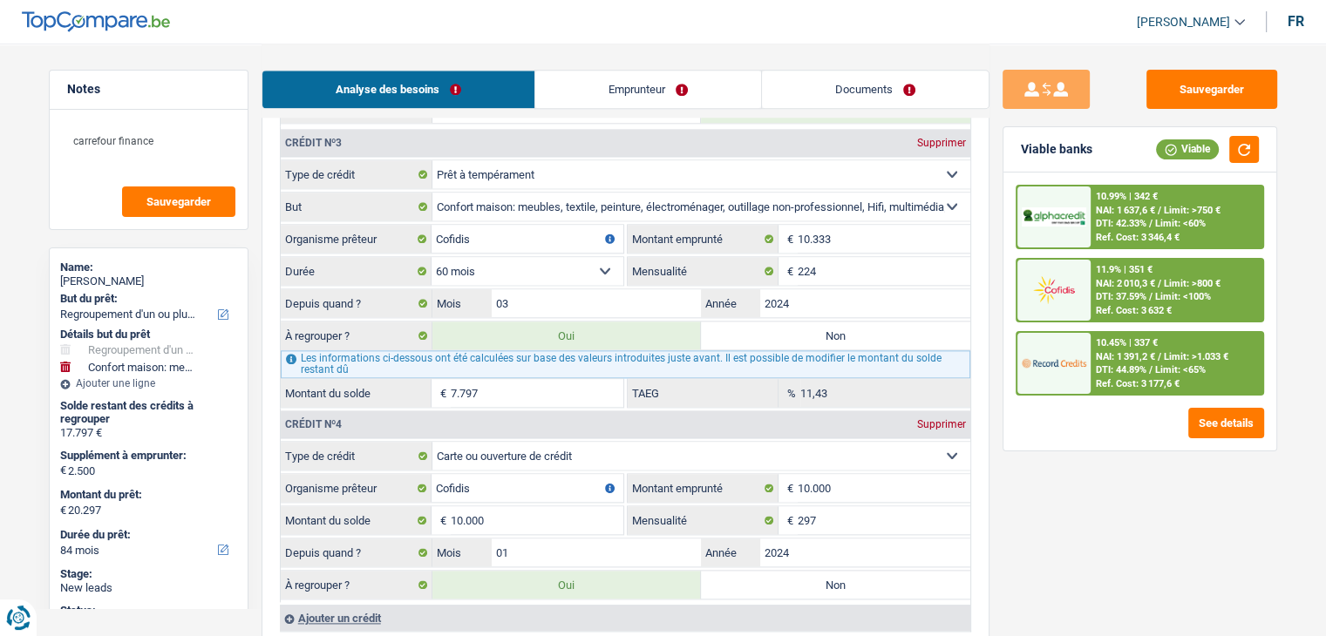
click at [1082, 353] on img at bounding box center [1053, 363] width 64 height 32
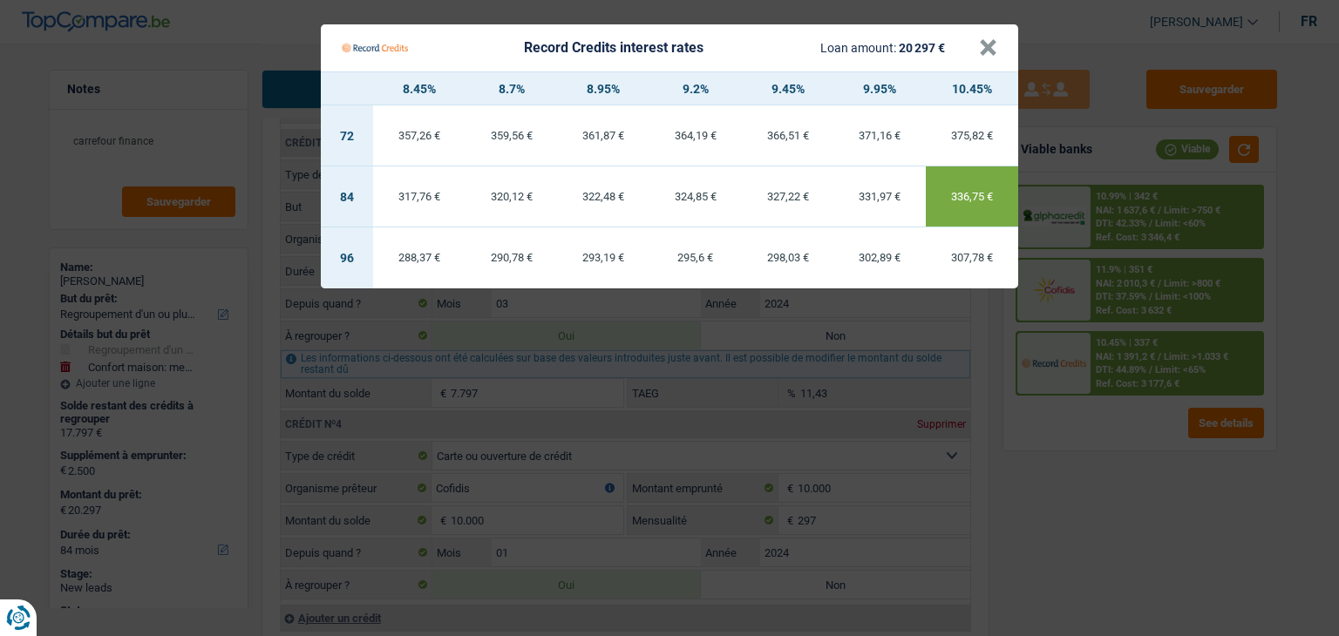
click at [1099, 478] on Credits "Record Credits interest rates Loan amount: 20 297 € × 8.45% 8.7% 8.95% 9.2% 9.4…" at bounding box center [669, 318] width 1339 height 636
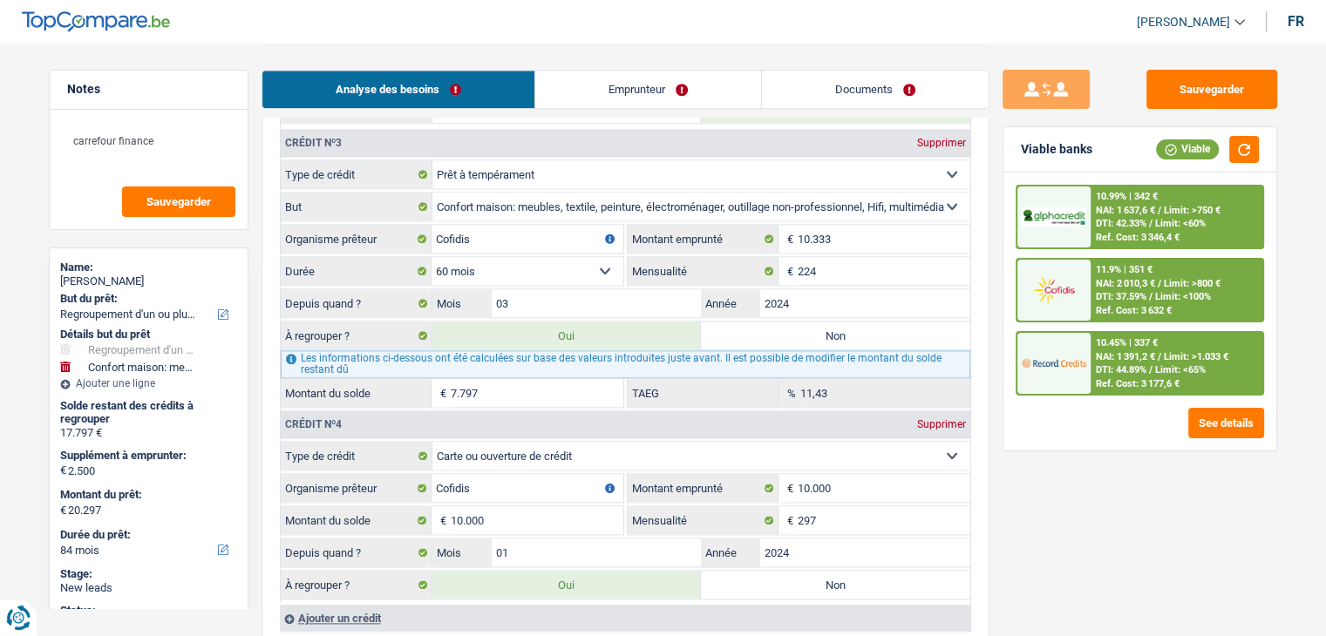
click at [1136, 298] on span "DTI: 37.59%" at bounding box center [1120, 296] width 51 height 11
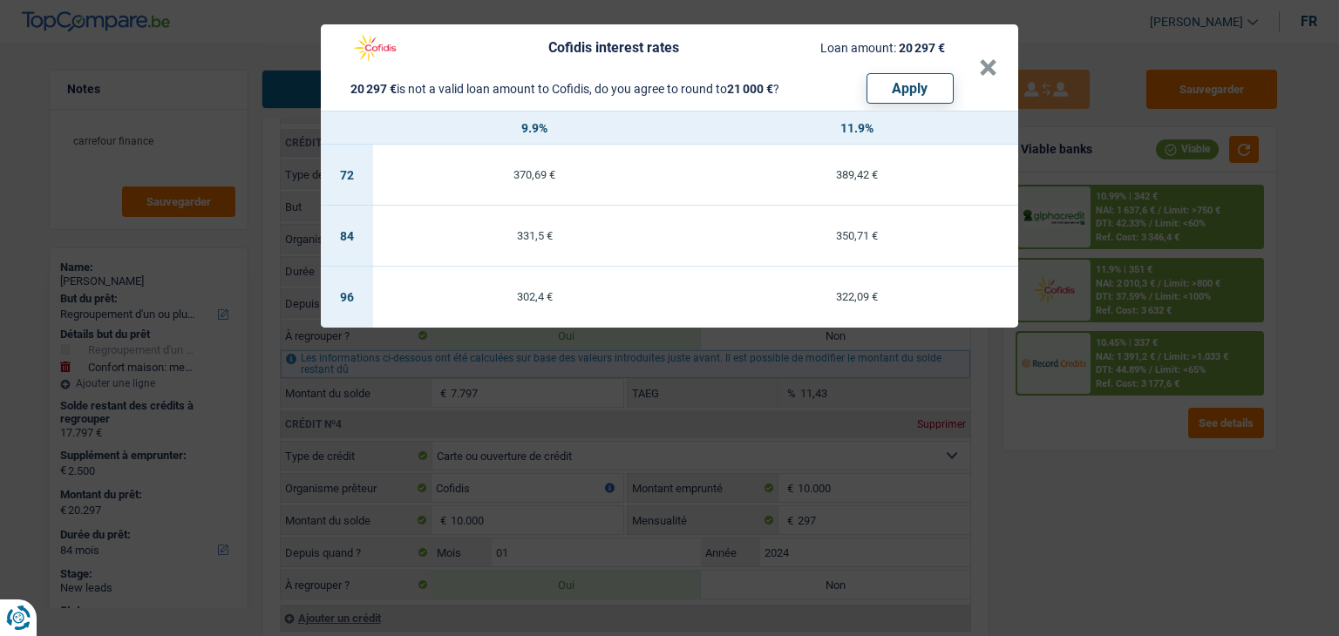
click at [1129, 433] on div "Cofidis interest rates Loan amount: 20 297 € 20 297 € is not a valid loan amoun…" at bounding box center [669, 318] width 1339 height 636
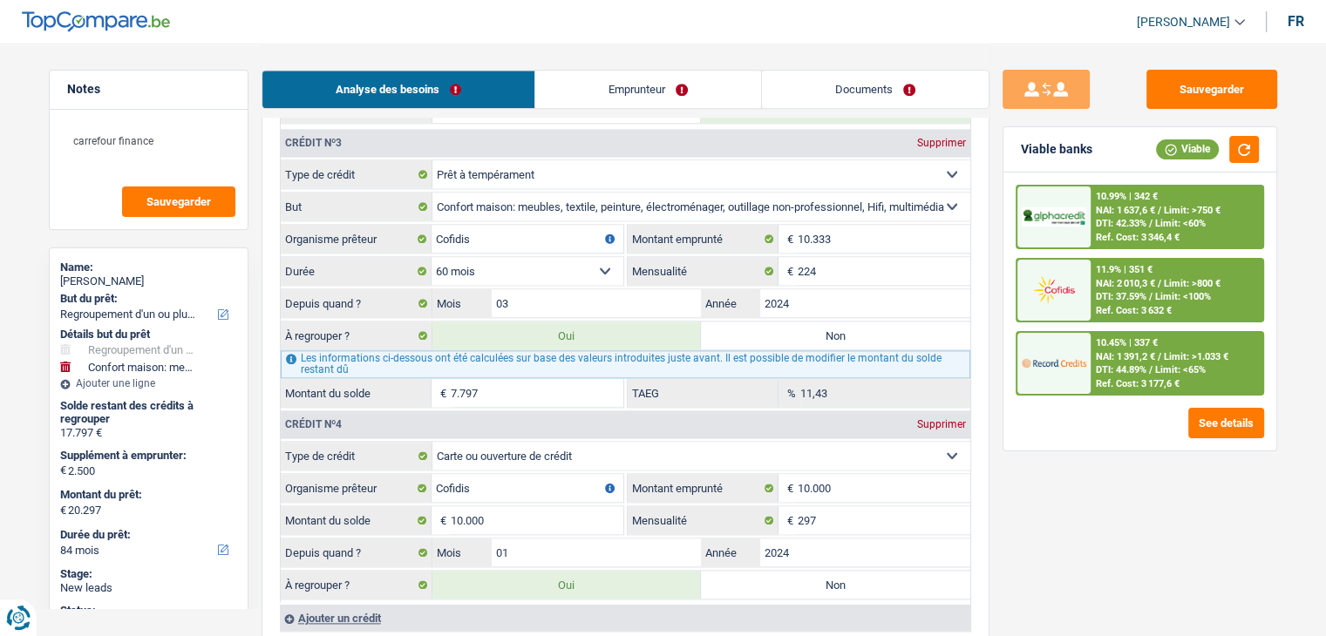
click at [1115, 221] on span "DTI: 42.33%" at bounding box center [1120, 223] width 51 height 11
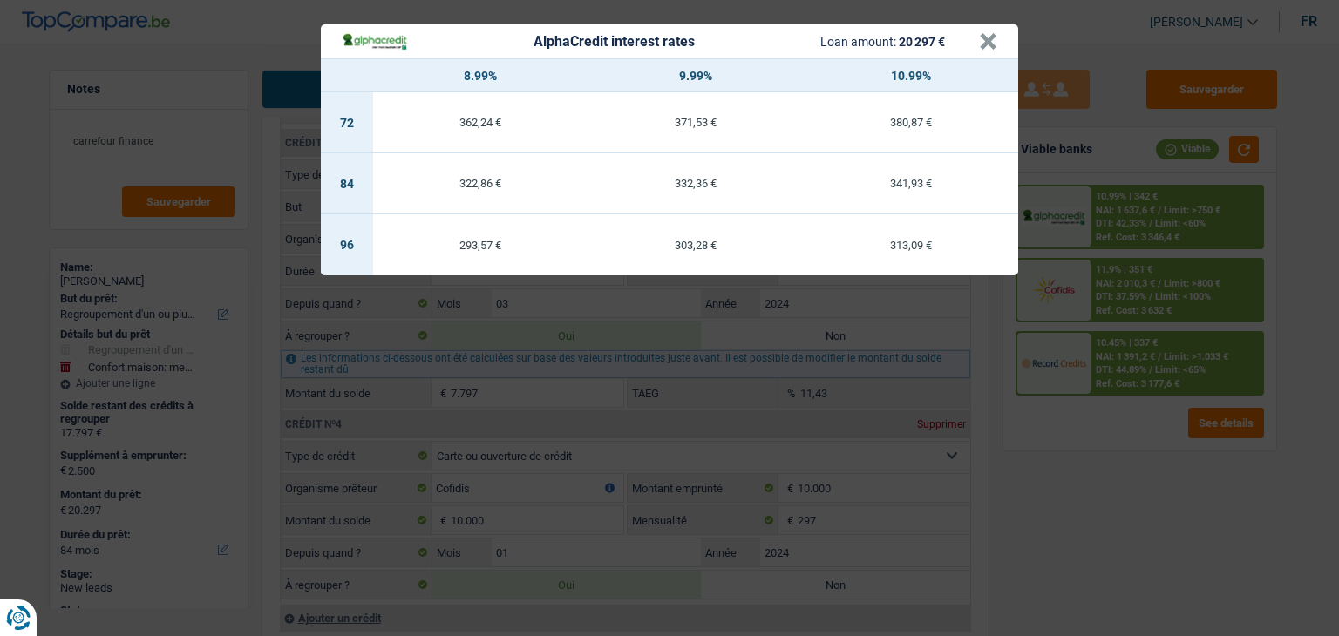
click at [1087, 433] on div "AlphaCredit interest rates Loan amount: 20 297 € × 8.99% 9.99% 10.99% 72 362,24…" at bounding box center [669, 318] width 1339 height 636
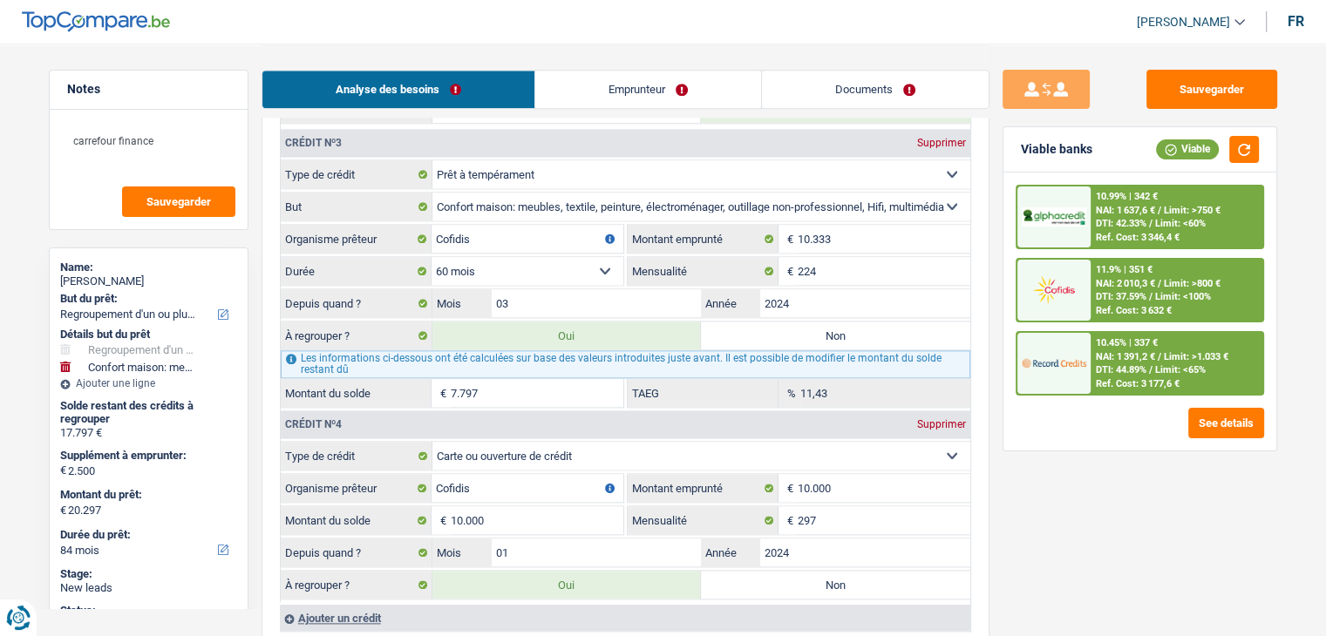
click at [1093, 362] on div "10.45% | 337 € NAI: 1 391,2 € / Limit: >1.033 € DTI: 44.89% / Limit: <65% Ref. …" at bounding box center [1176, 363] width 172 height 61
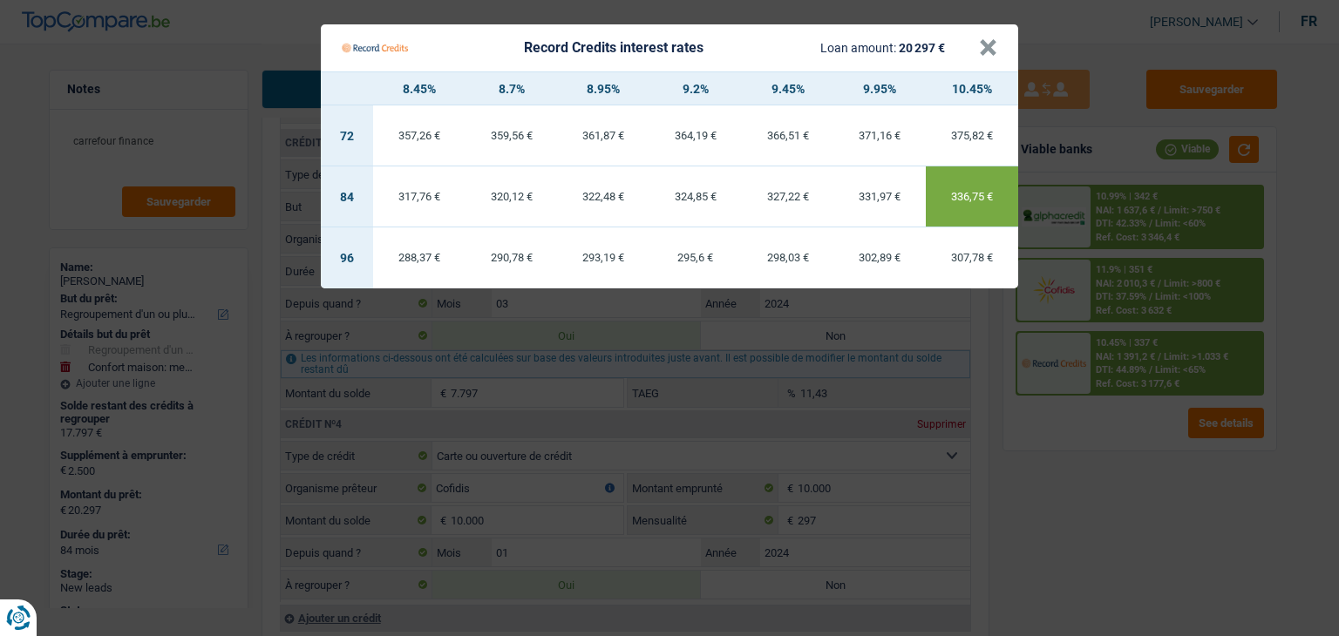
click at [1089, 507] on Credits "Record Credits interest rates Loan amount: 20 297 € × 8.45% 8.7% 8.95% 9.2% 9.4…" at bounding box center [669, 318] width 1339 height 636
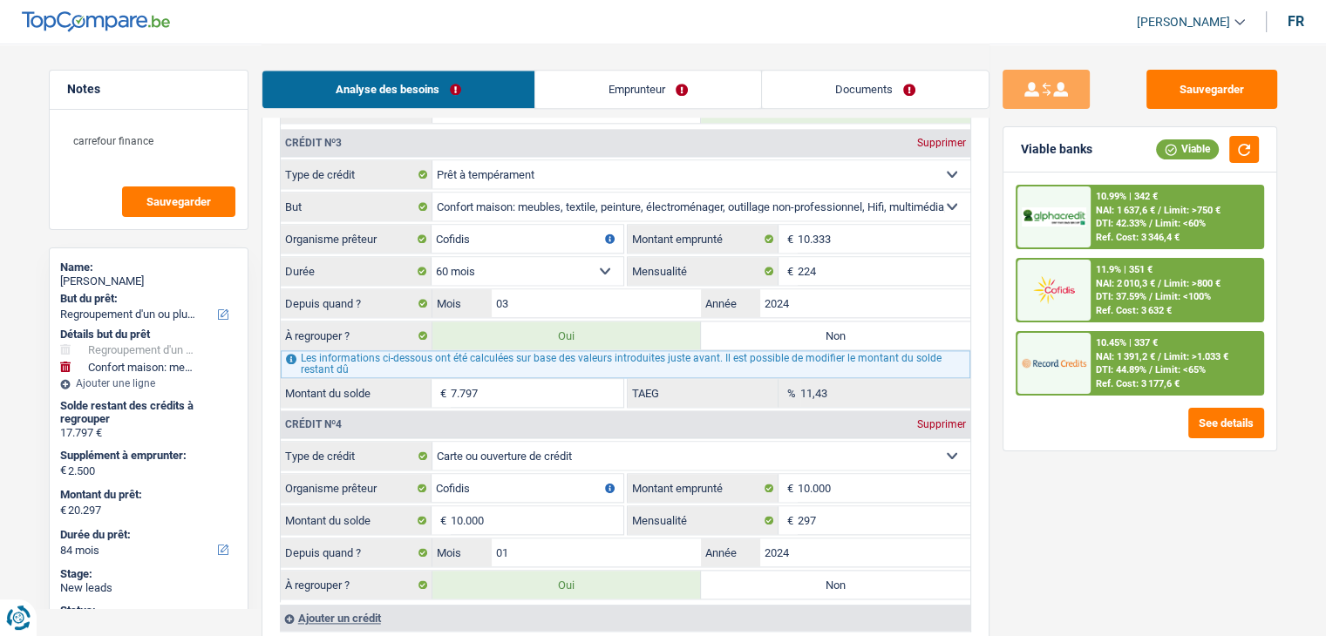
click at [1087, 372] on div at bounding box center [1053, 363] width 73 height 61
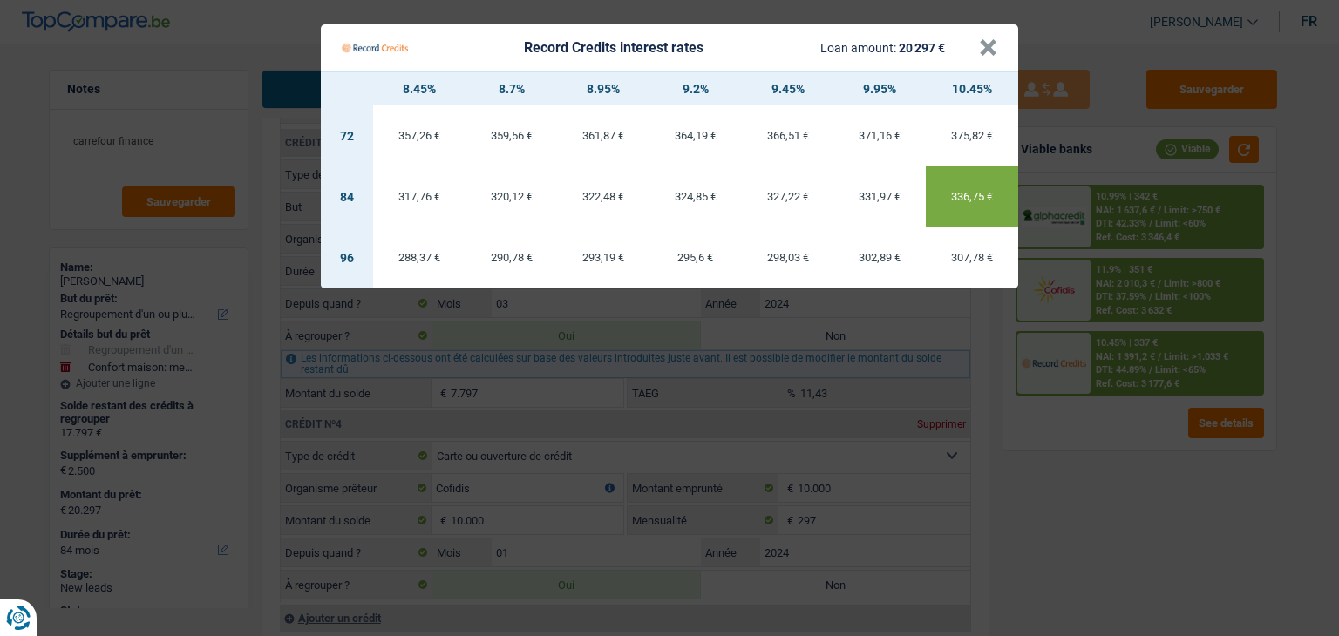
click at [1060, 505] on Credits "Record Credits interest rates Loan amount: 20 297 € × 8.45% 8.7% 8.95% 9.2% 9.4…" at bounding box center [669, 318] width 1339 height 636
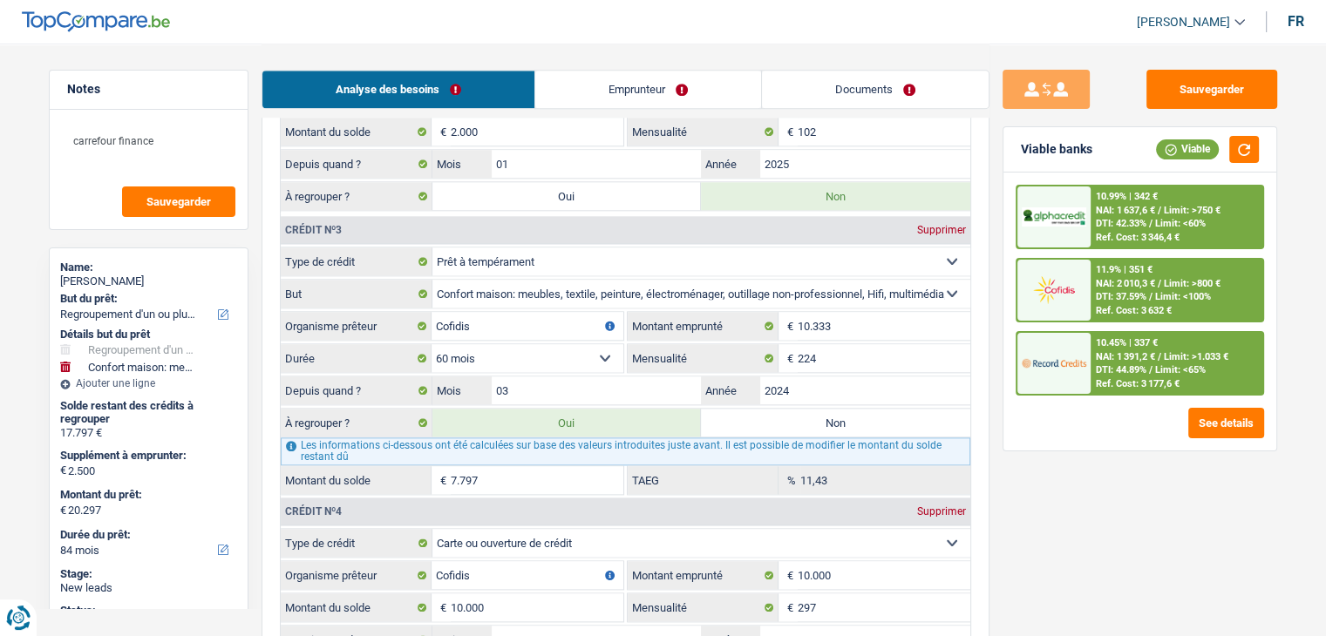
scroll to position [2266, 0]
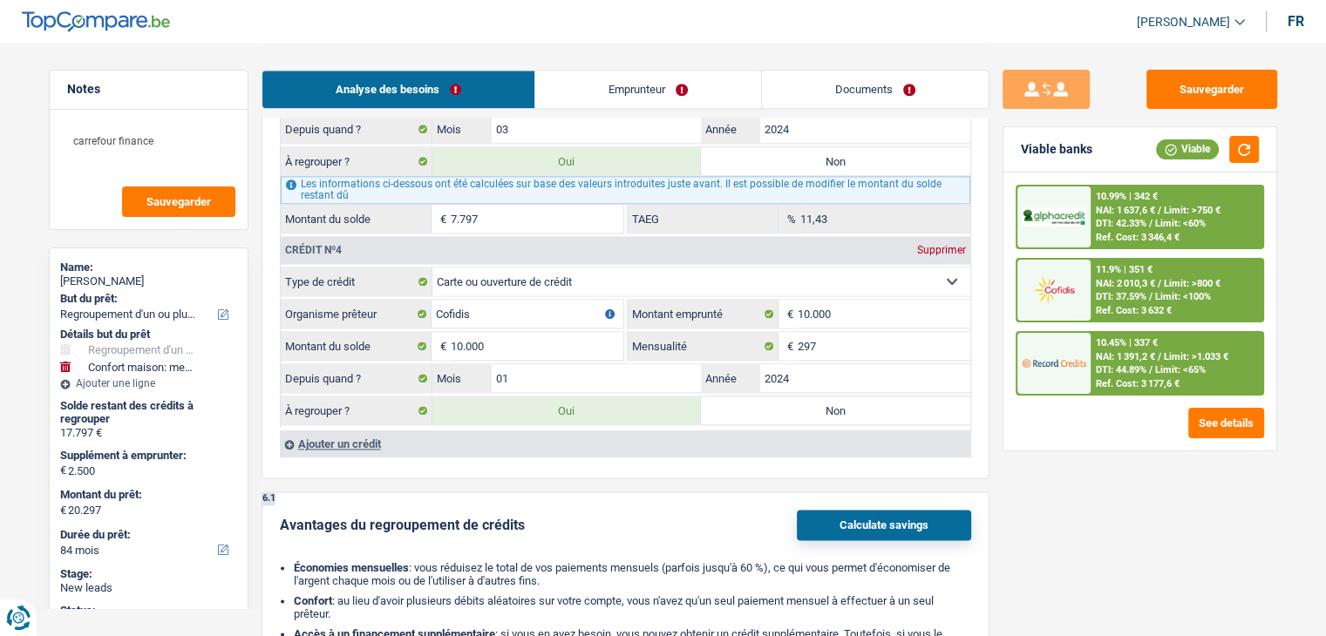
click at [1008, 327] on div "10.99% | 342 € NAI: 1 637,6 € / Limit: >750 € DTI: 42.33% / Limit: <60% Ref. Co…" at bounding box center [1139, 312] width 273 height 278
click at [1067, 353] on img at bounding box center [1053, 363] width 64 height 32
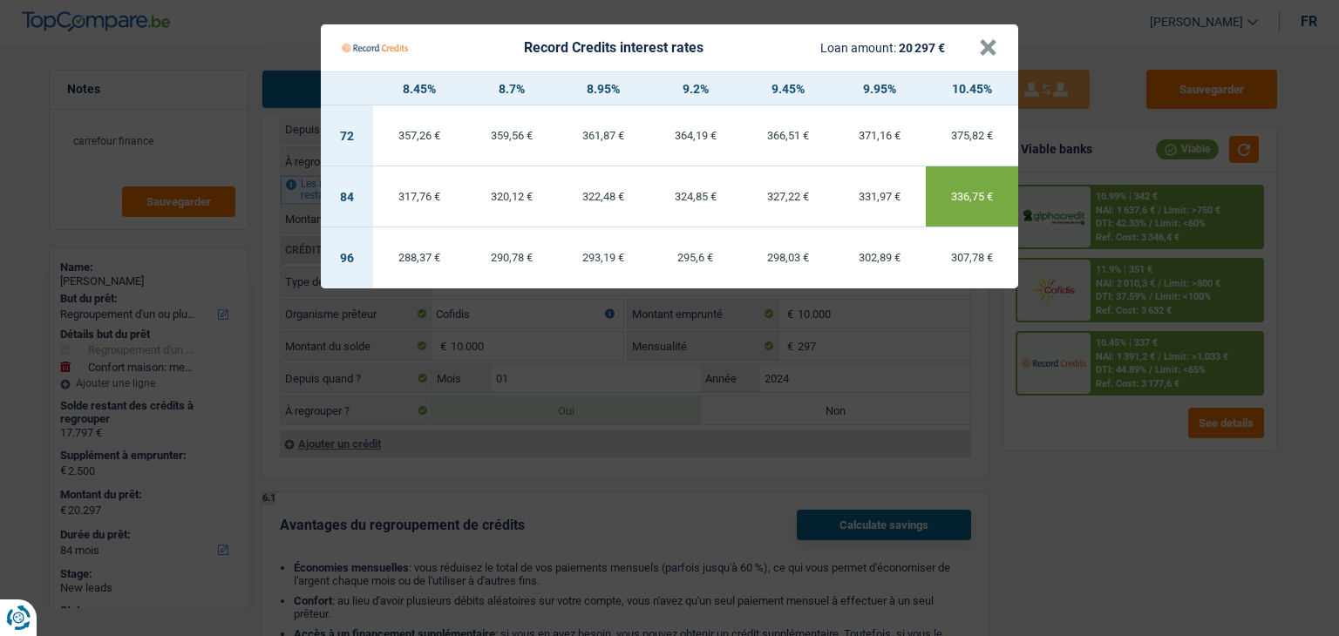
click at [1088, 366] on Credits "Record Credits interest rates Loan amount: 20 297 € × 8.45% 8.7% 8.95% 9.2% 9.4…" at bounding box center [669, 318] width 1339 height 636
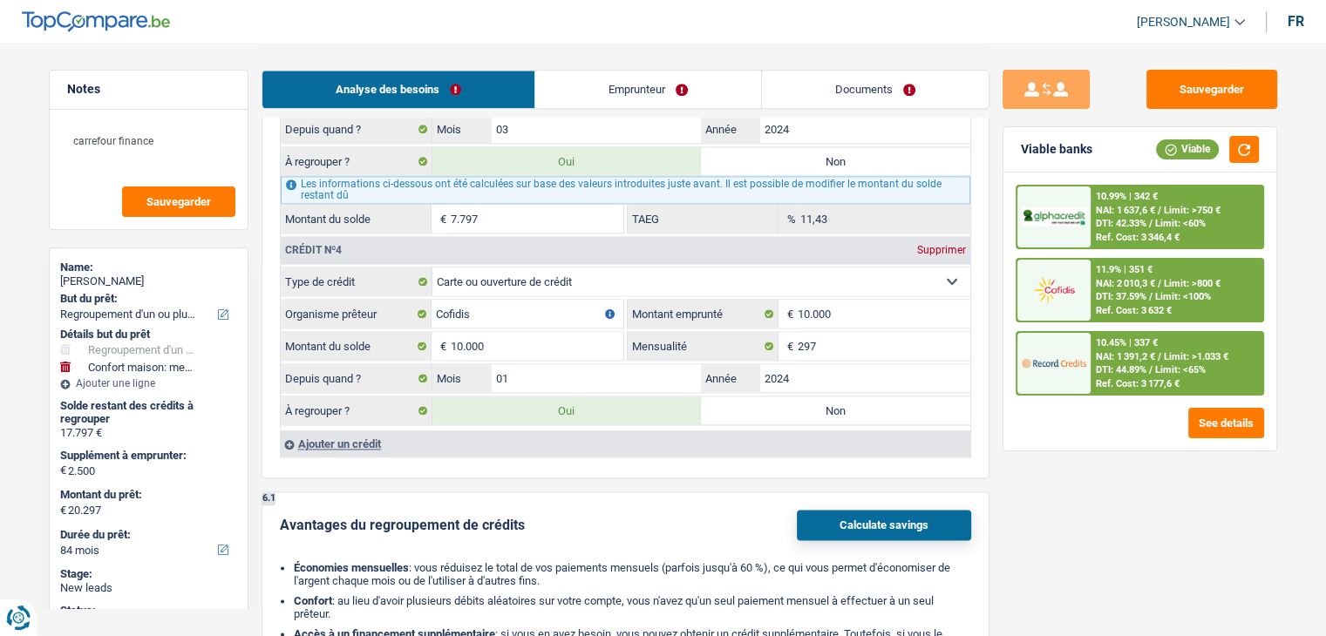
click at [1091, 412] on div "See details" at bounding box center [1139, 423] width 248 height 31
click at [1109, 364] on span "DTI: 44.89%" at bounding box center [1120, 369] width 51 height 11
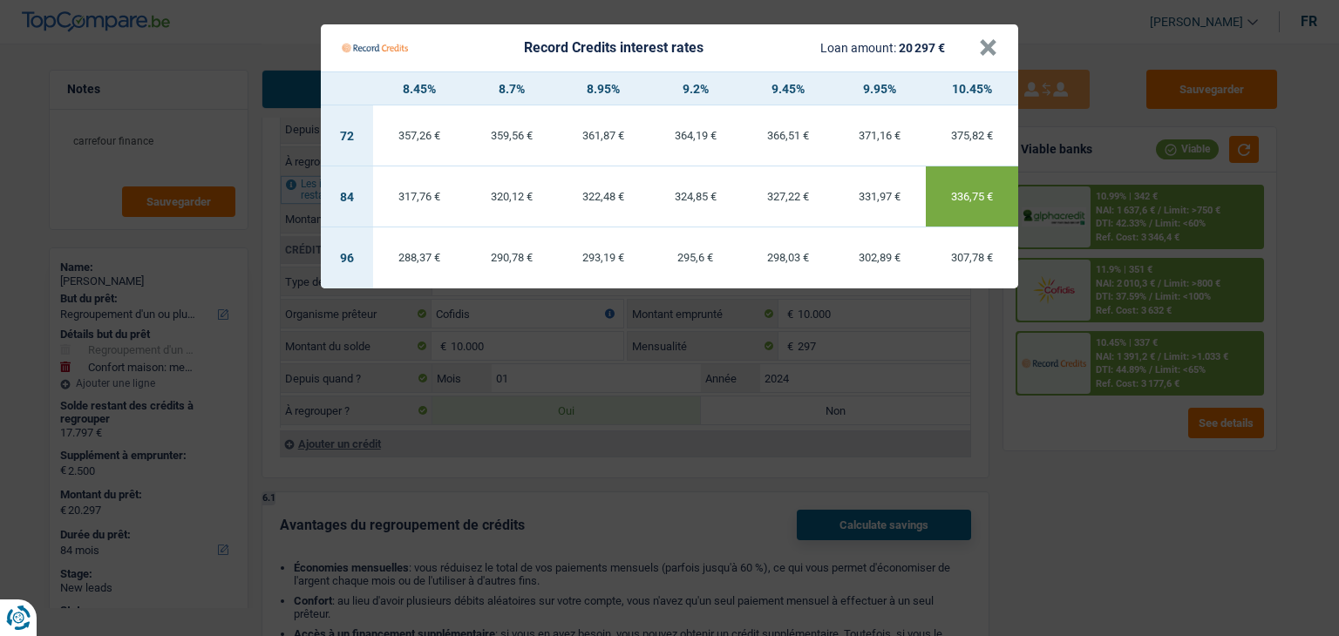
click at [1090, 437] on Credits "Record Credits interest rates Loan amount: 20 297 € × 8.45% 8.7% 8.95% 9.2% 9.4…" at bounding box center [669, 318] width 1339 height 636
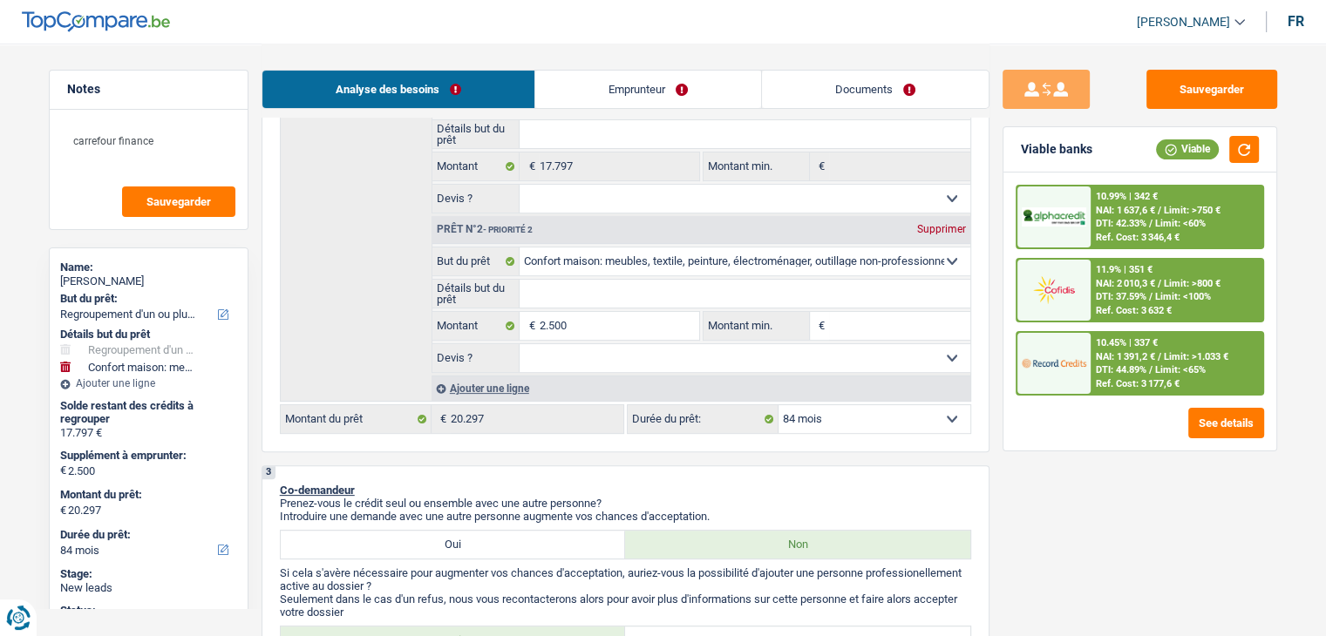
scroll to position [523, 0]
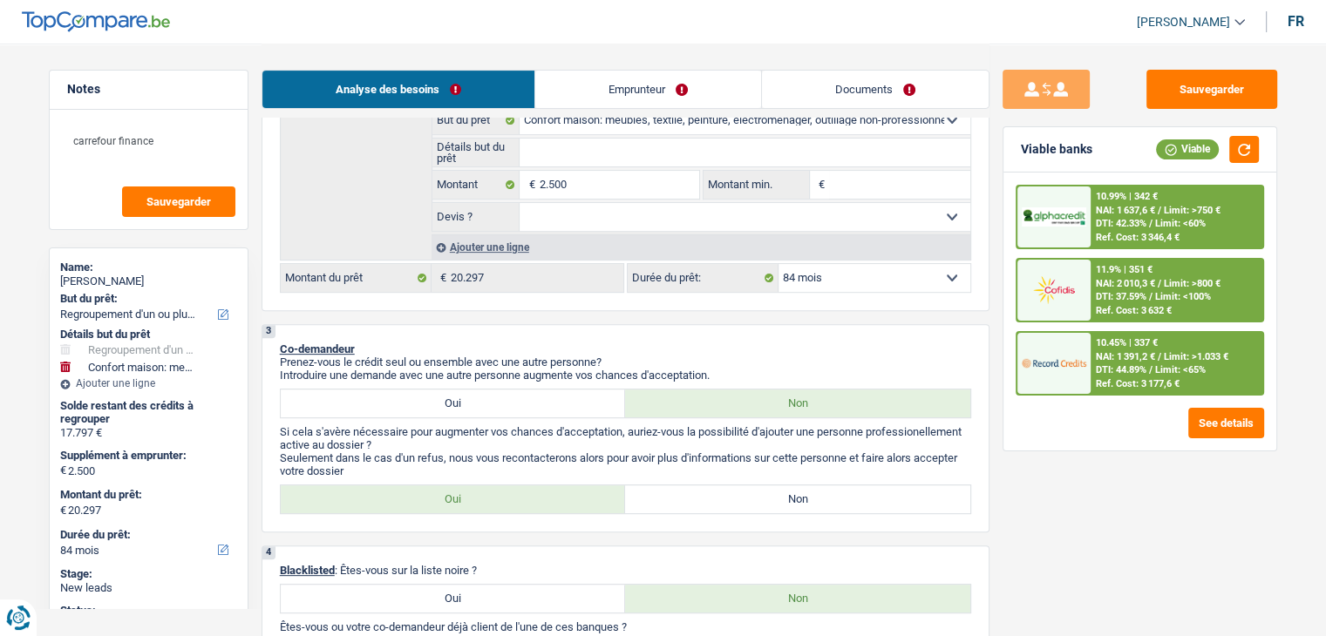
click at [1069, 365] on img at bounding box center [1053, 363] width 64 height 32
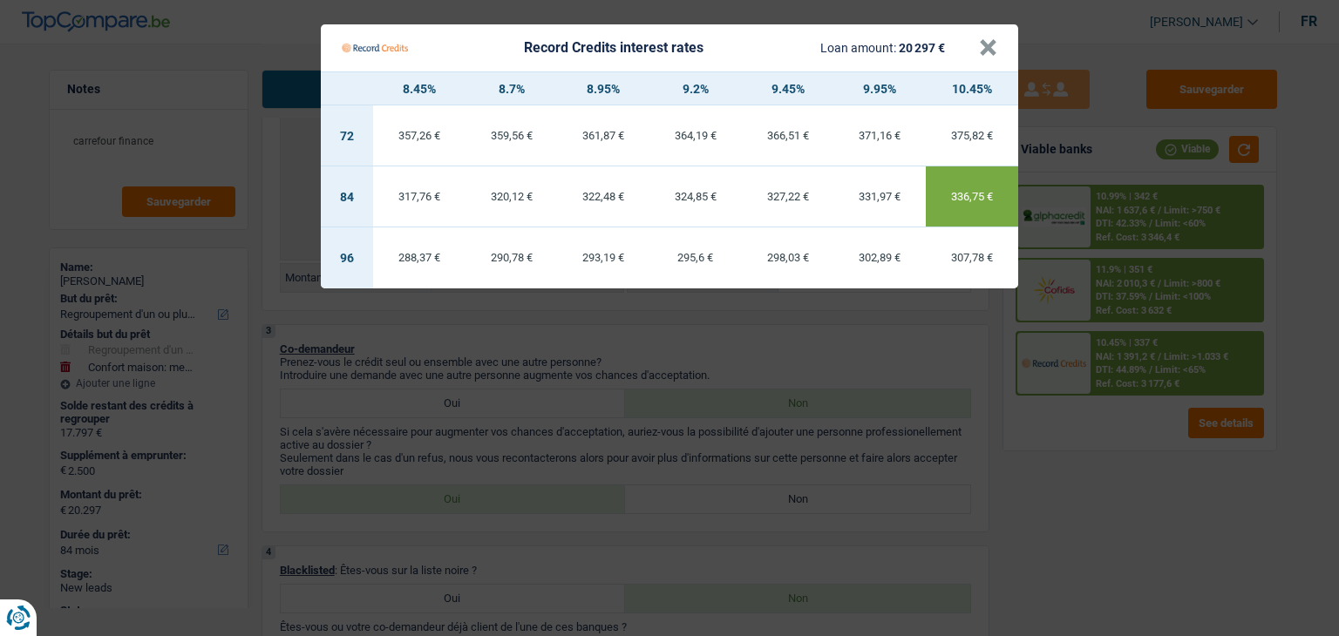
click at [1069, 447] on Credits "Record Credits interest rates Loan amount: 20 297 € × 8.45% 8.7% 8.95% 9.2% 9.4…" at bounding box center [669, 318] width 1339 height 636
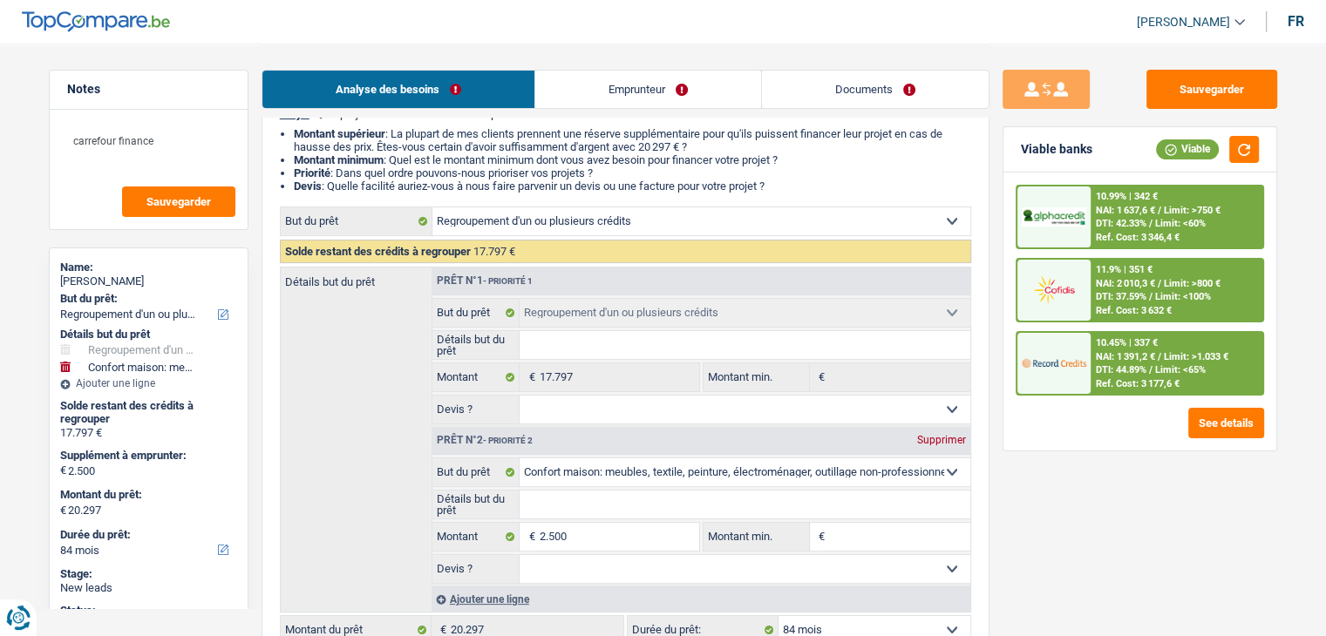
scroll to position [349, 0]
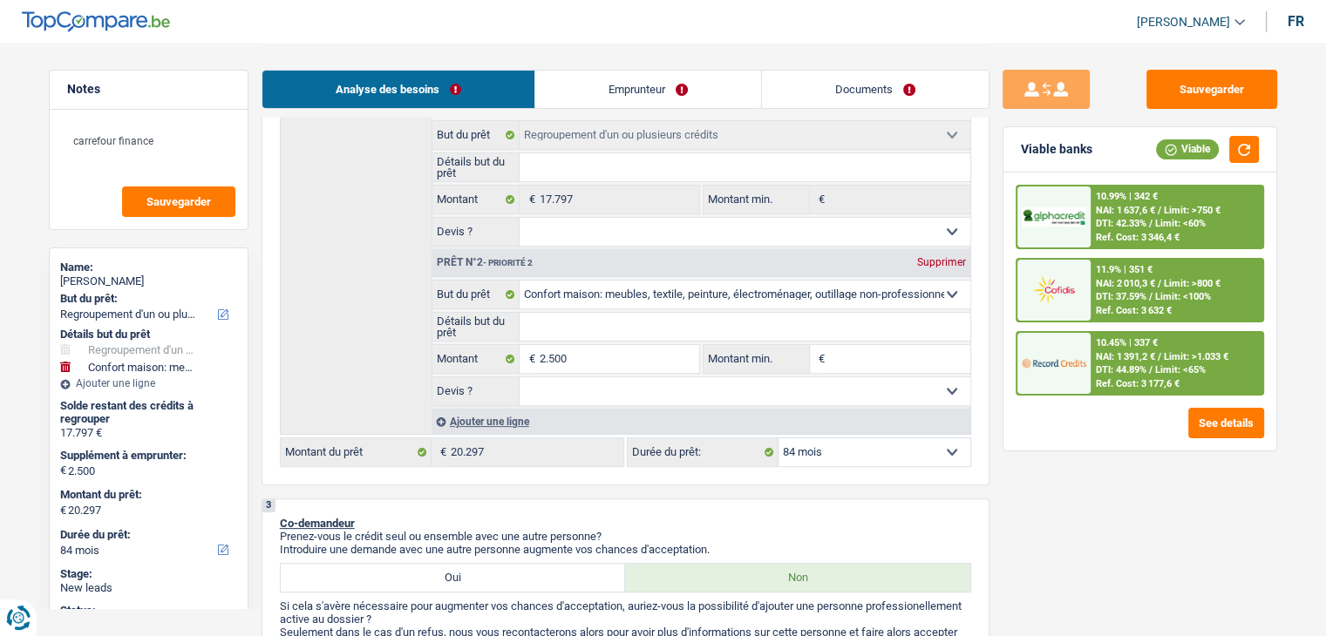
click at [1111, 359] on span "NAI: 1 391,2 €" at bounding box center [1124, 356] width 59 height 11
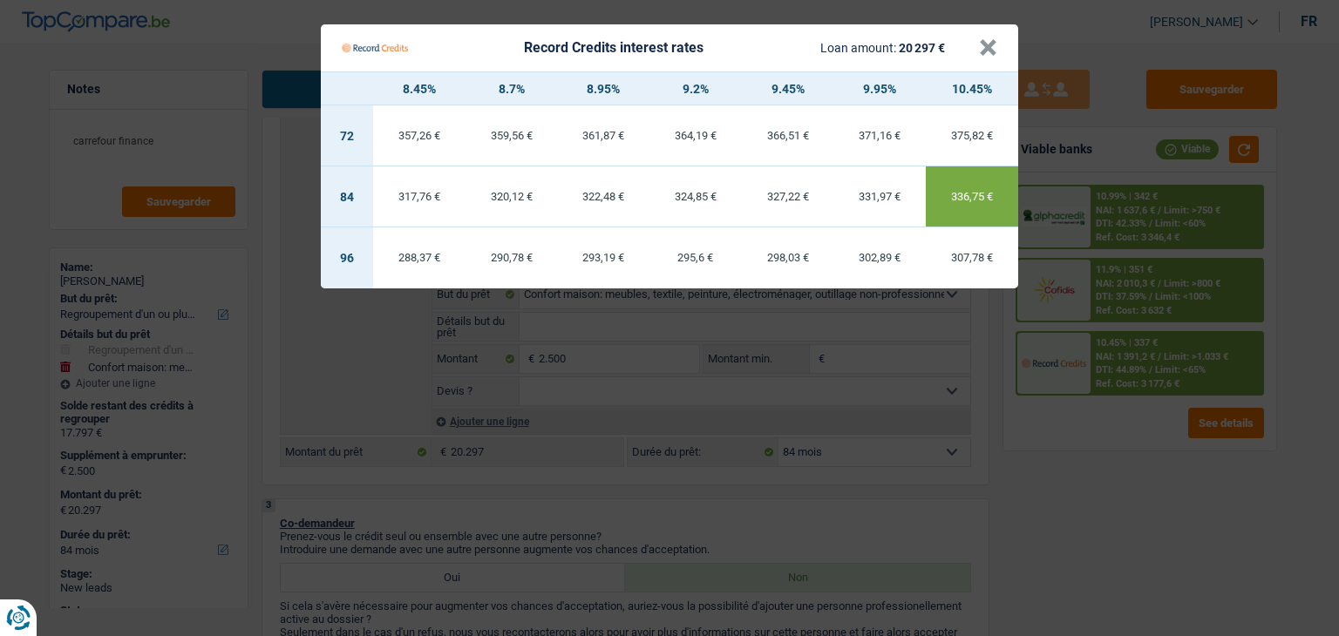
click at [1129, 301] on Credits "Record Credits interest rates Loan amount: 20 297 € × 8.45% 8.7% 8.95% 9.2% 9.4…" at bounding box center [669, 318] width 1339 height 636
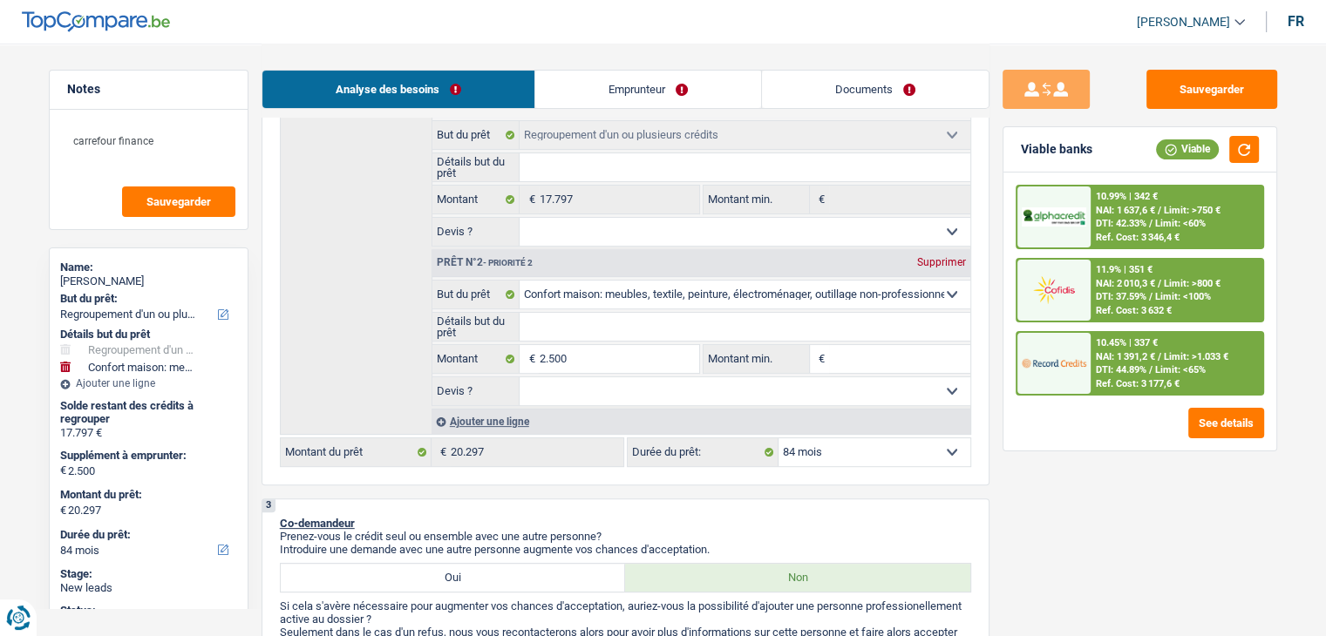
click at [1129, 284] on span "NAI: 2 010,3 €" at bounding box center [1124, 283] width 59 height 11
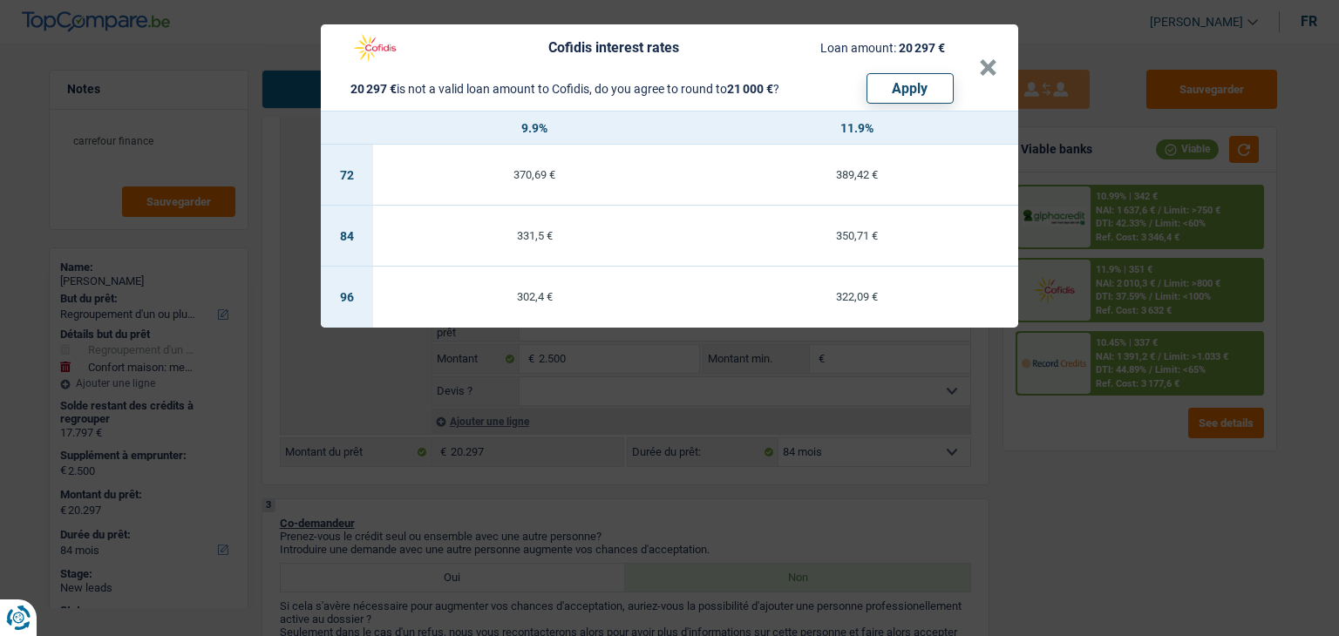
click at [1121, 236] on div "Cofidis interest rates Loan amount: 20 297 € 20 297 € is not a valid loan amoun…" at bounding box center [669, 318] width 1339 height 636
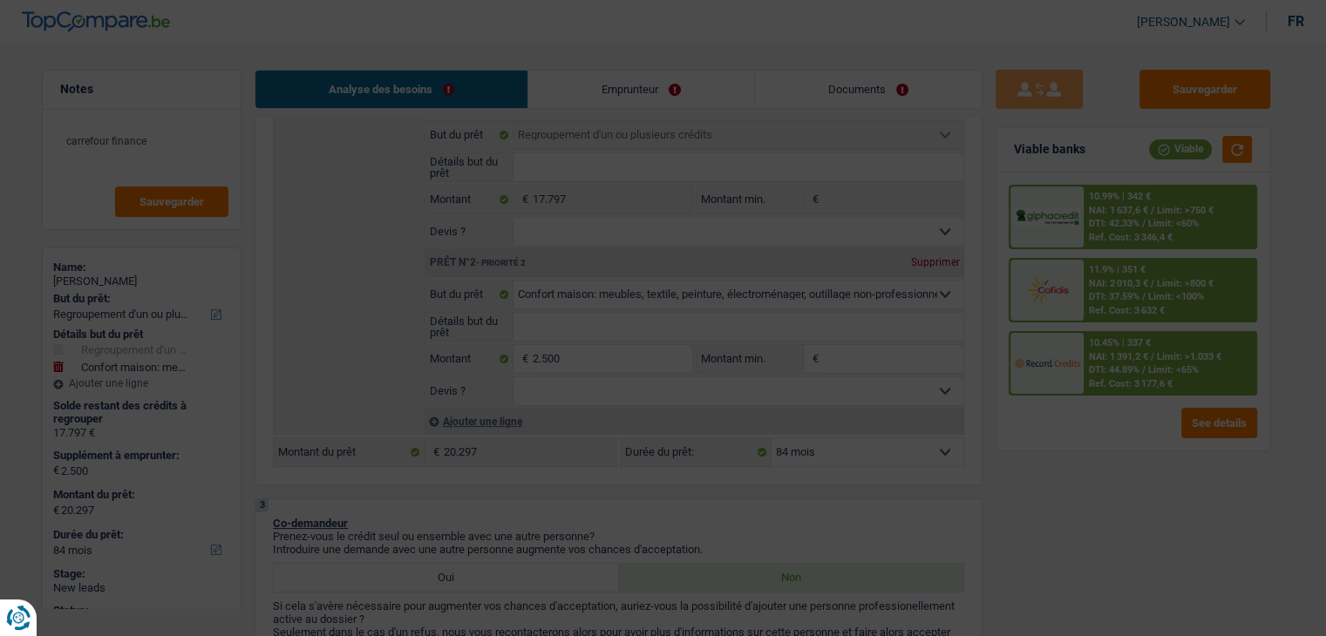
click at [1121, 236] on div "Ref. Cost: 3 346,4 €" at bounding box center [1131, 237] width 84 height 11
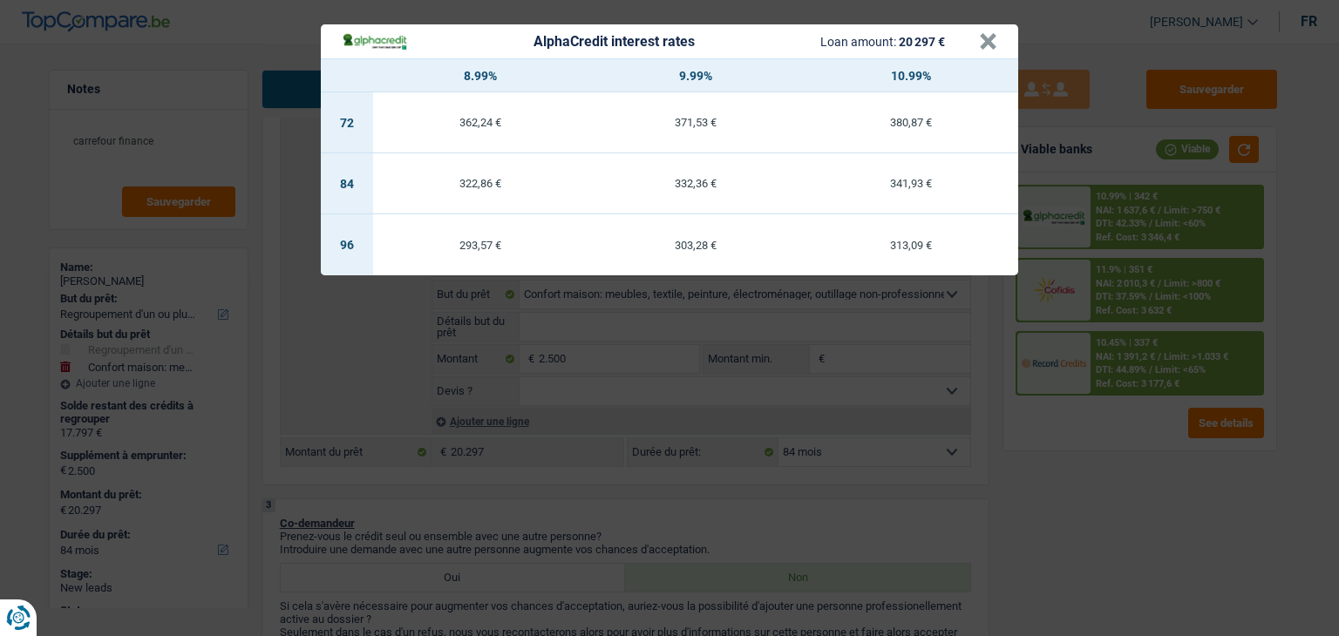
click at [1120, 292] on div "AlphaCredit interest rates Loan amount: 20 297 € × 8.99% 9.99% 10.99% 72 362,24…" at bounding box center [669, 318] width 1339 height 636
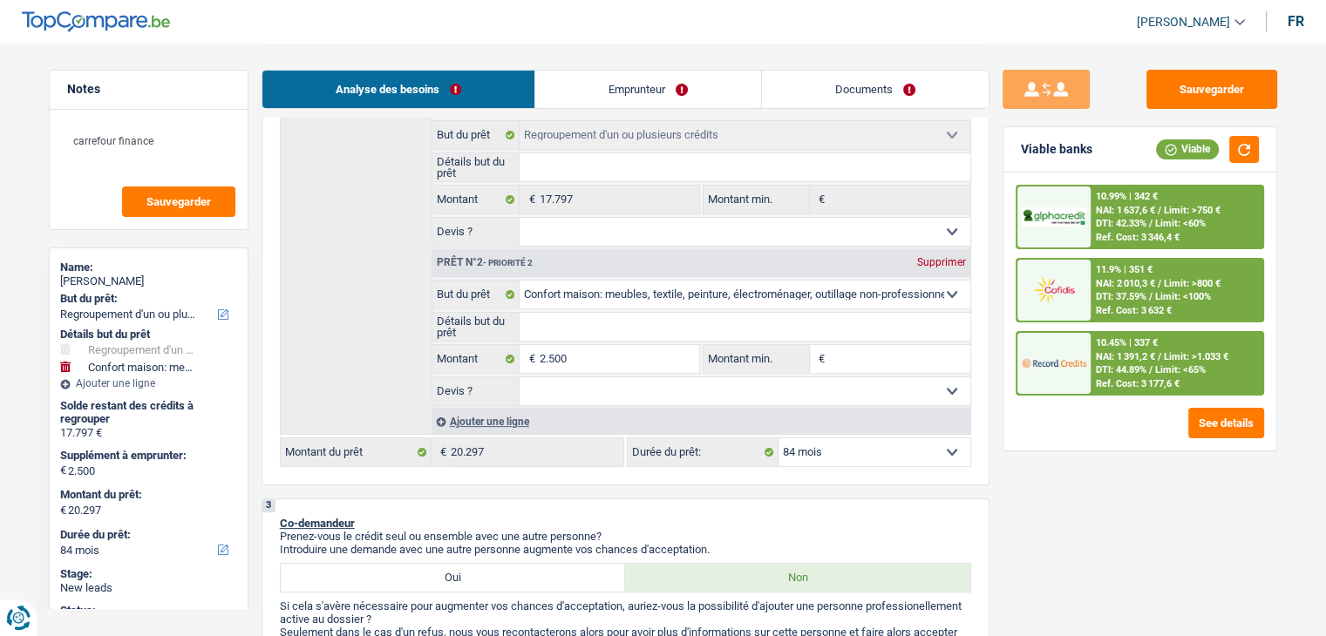
click at [1120, 292] on span "DTI: 37.59%" at bounding box center [1120, 296] width 51 height 11
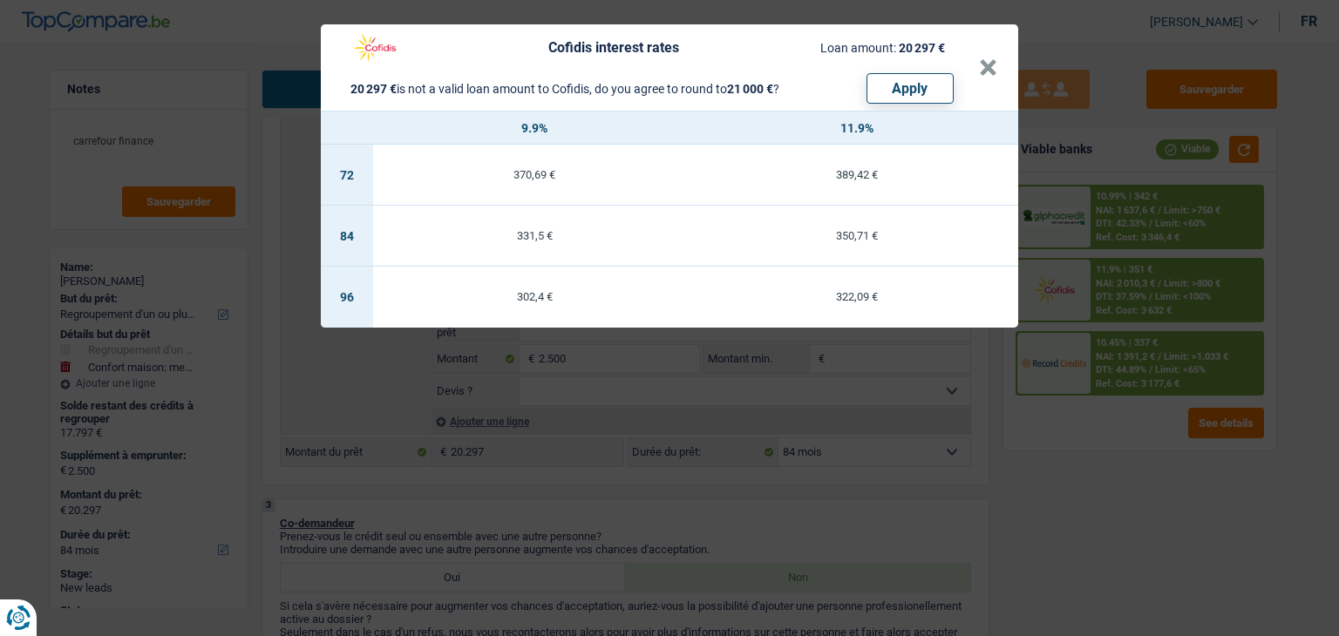
click at [1123, 395] on div "Cofidis interest rates Loan amount: 20 297 € 20 297 € is not a valid loan amoun…" at bounding box center [669, 318] width 1339 height 636
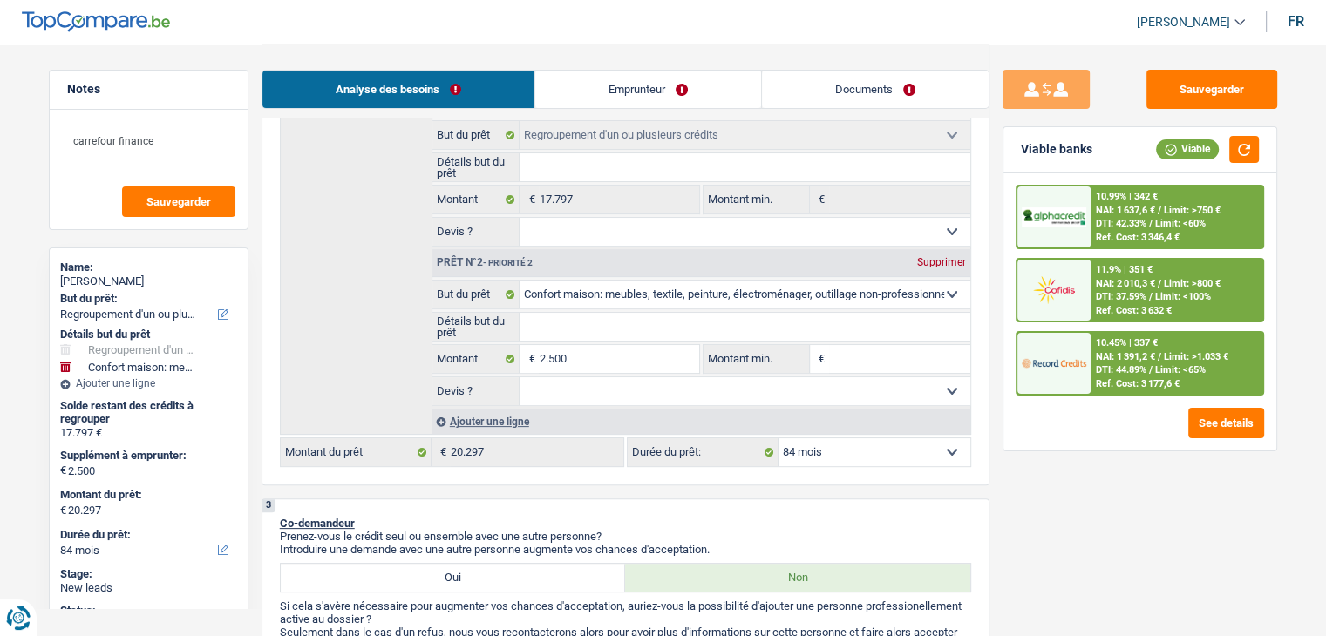
click at [1117, 364] on span "DTI: 44.89%" at bounding box center [1120, 369] width 51 height 11
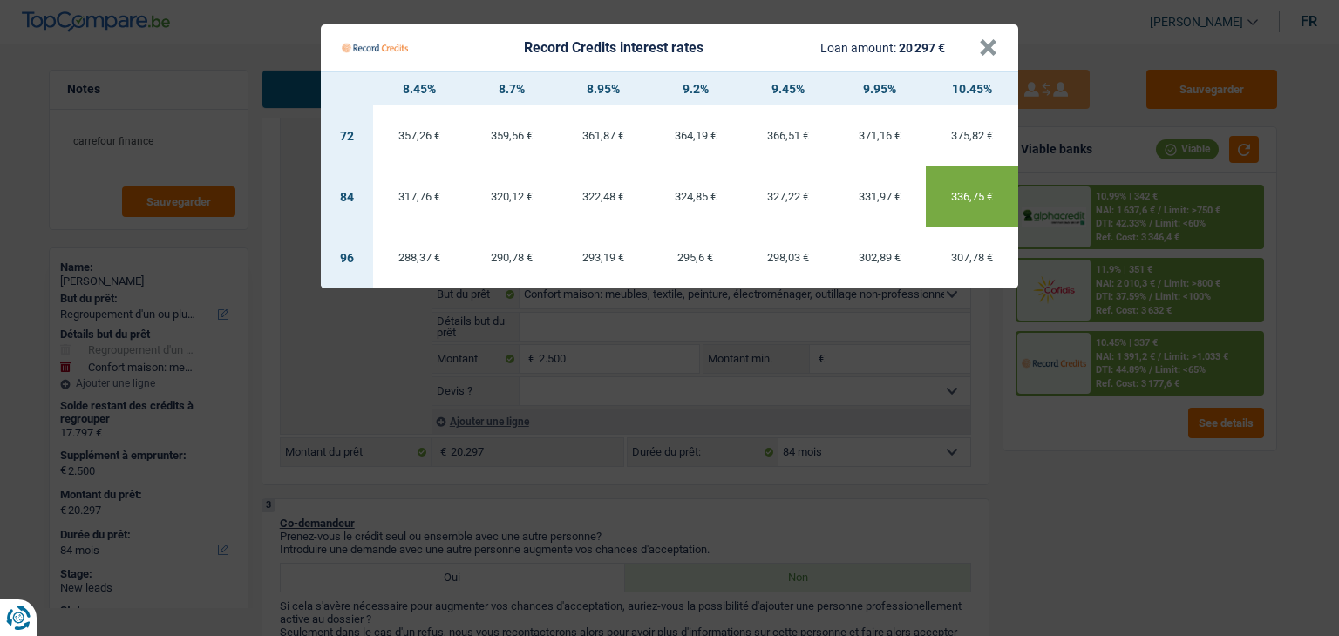
click at [1102, 479] on Credits "Record Credits interest rates Loan amount: 20 297 € × 8.45% 8.7% 8.95% 9.2% 9.4…" at bounding box center [669, 318] width 1339 height 636
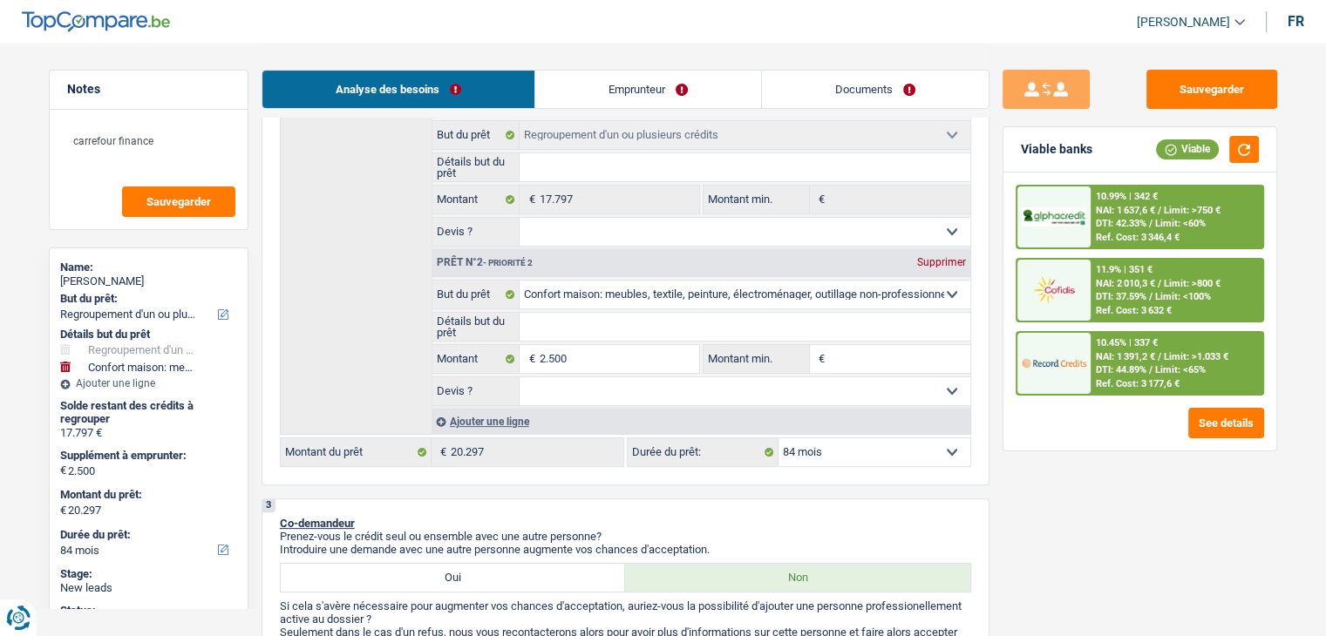
click at [1139, 275] on div "11.9% | 351 € NAI: 2 010,3 € / Limit: >800 € DTI: 37.59% / Limit: <100% Ref. Co…" at bounding box center [1176, 290] width 172 height 61
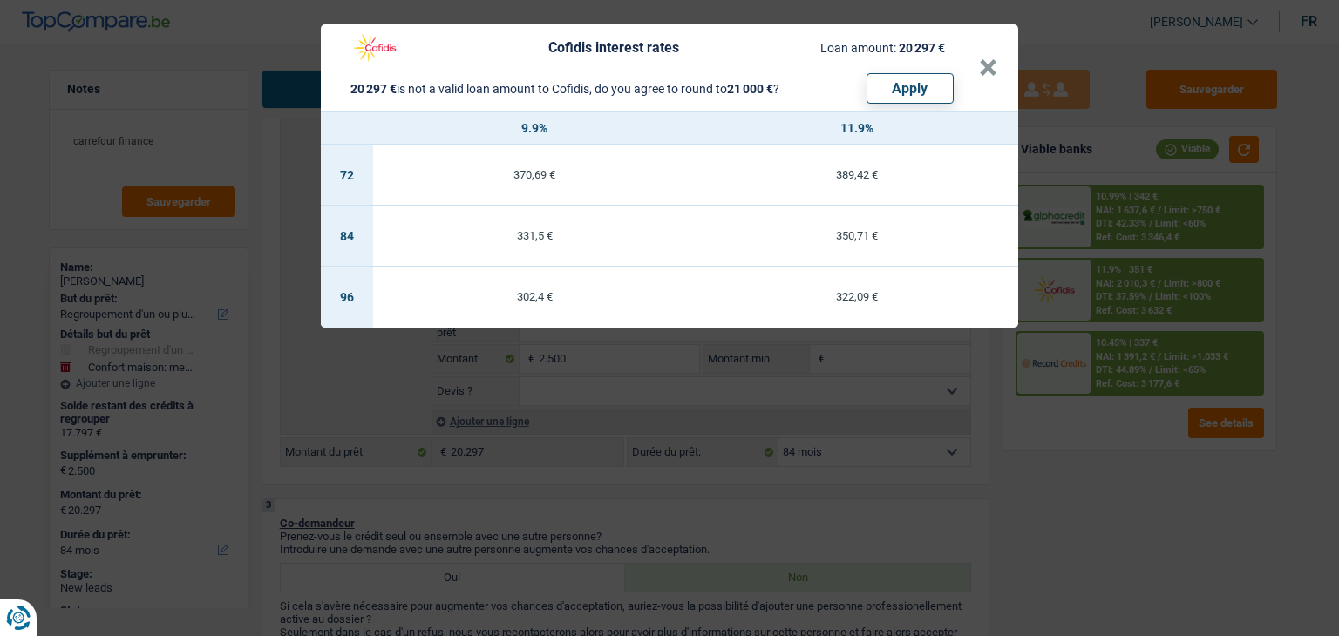
click at [1121, 440] on div "Cofidis interest rates Loan amount: 20 297 € 20 297 € is not a valid loan amoun…" at bounding box center [669, 318] width 1339 height 636
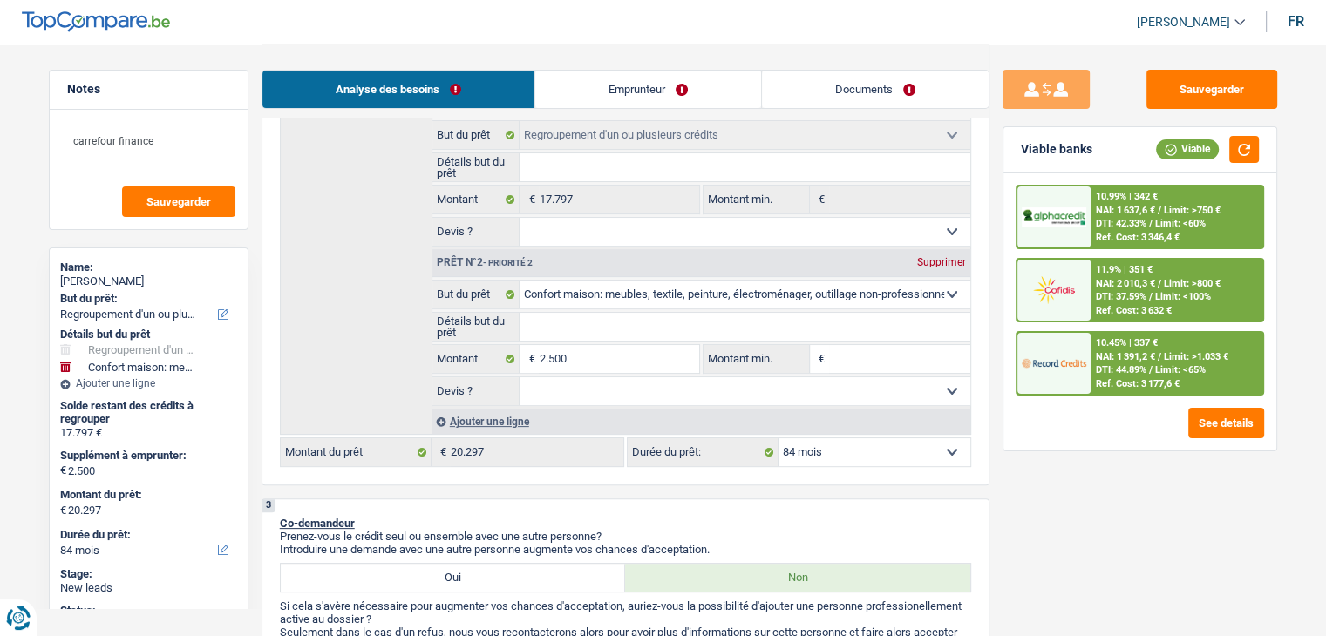
click at [1129, 194] on div "10.99% | 342 €" at bounding box center [1126, 196] width 62 height 11
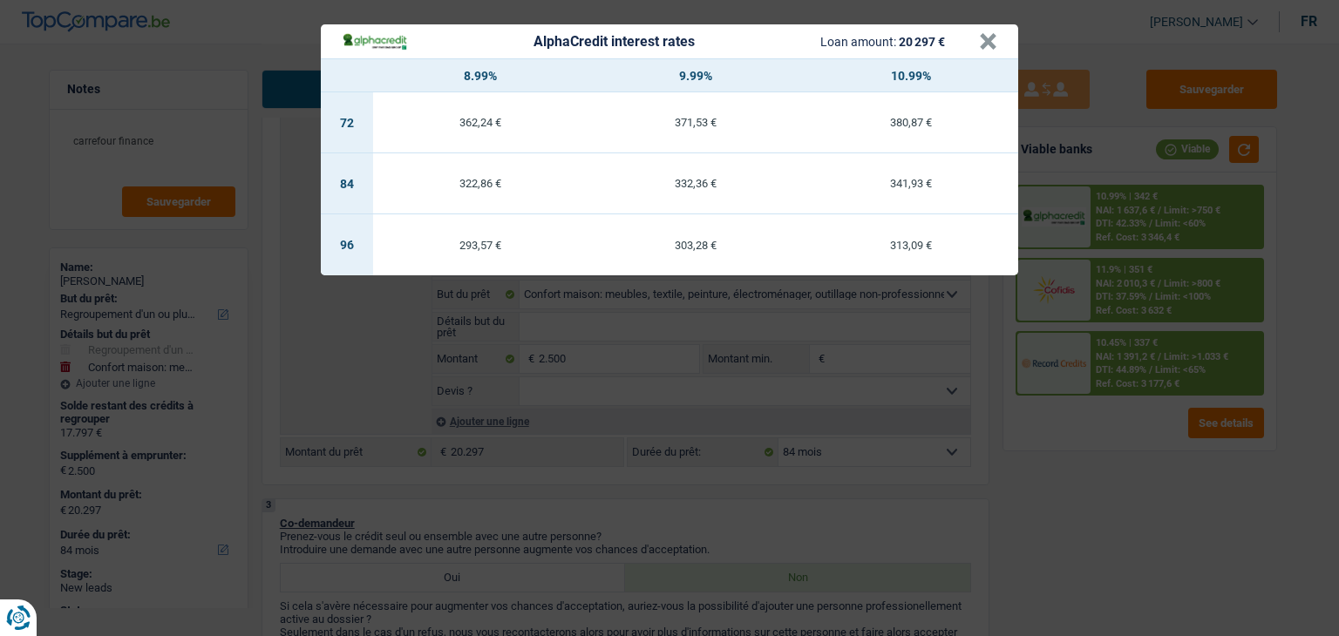
click at [1129, 464] on div "AlphaCredit interest rates Loan amount: 20 297 € × 8.99% 9.99% 10.99% 72 362,24…" at bounding box center [669, 318] width 1339 height 636
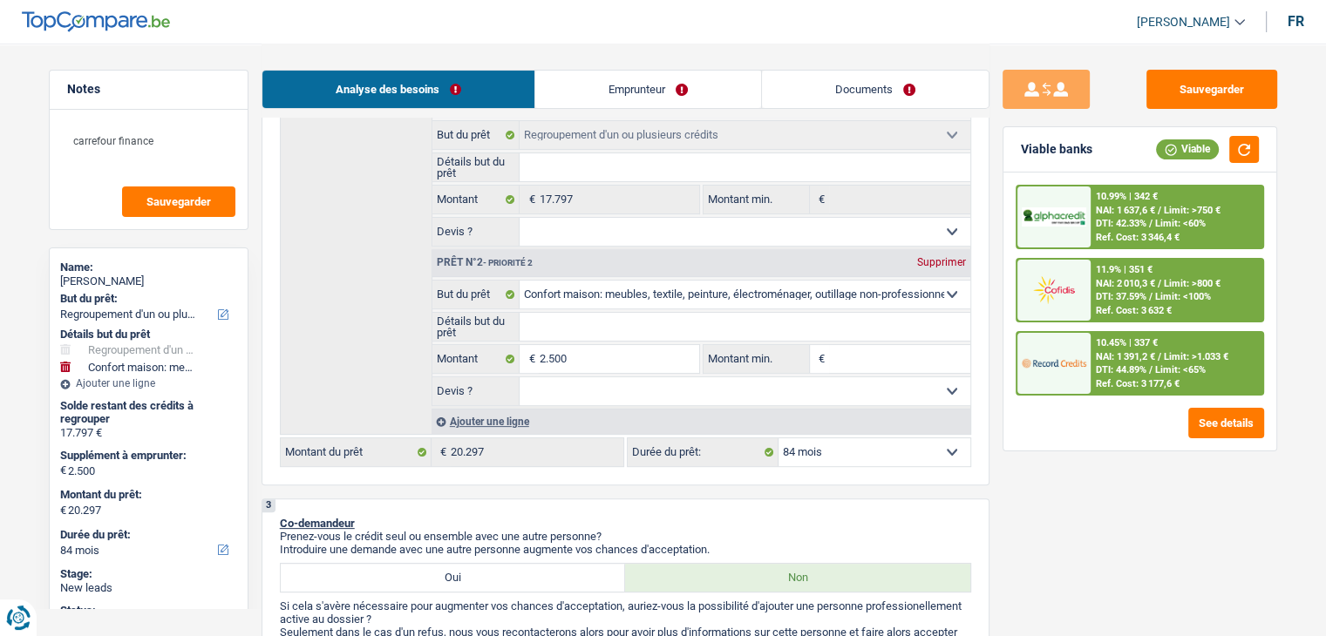
click at [989, 464] on div "Sauvegarder Viable banks Viable 10.99% | 342 € NAI: 1 637,6 € / Limit: >750 € D…" at bounding box center [1139, 339] width 301 height 539
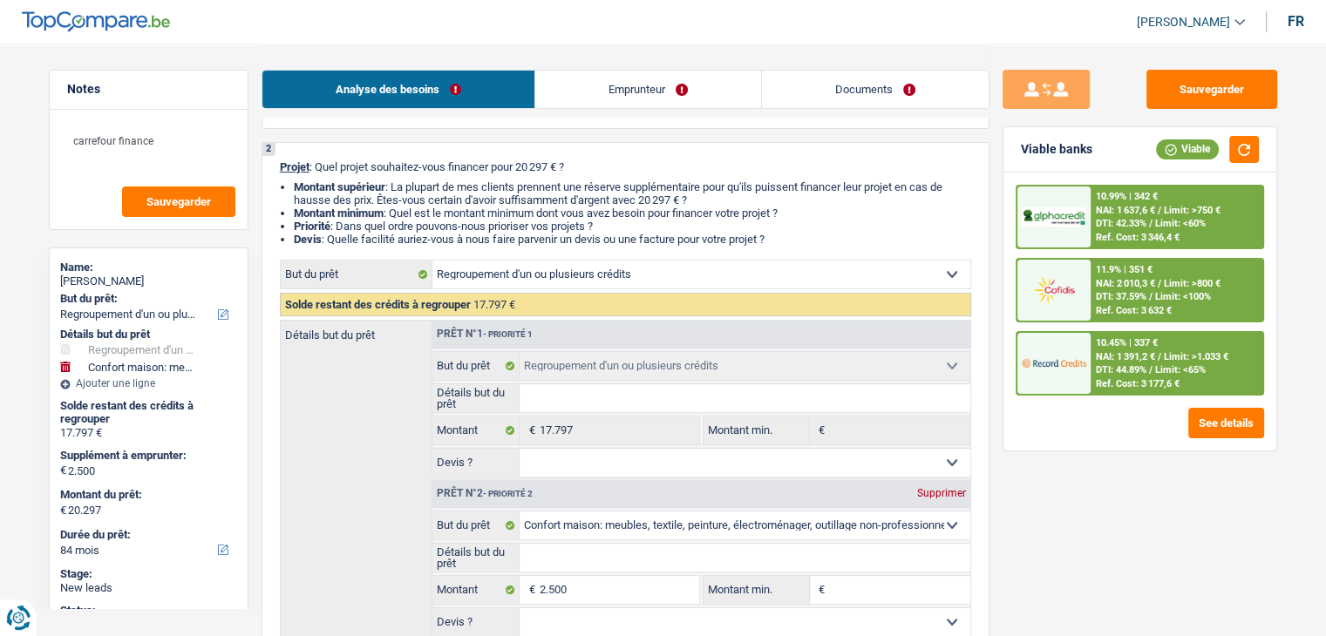
scroll to position [87, 0]
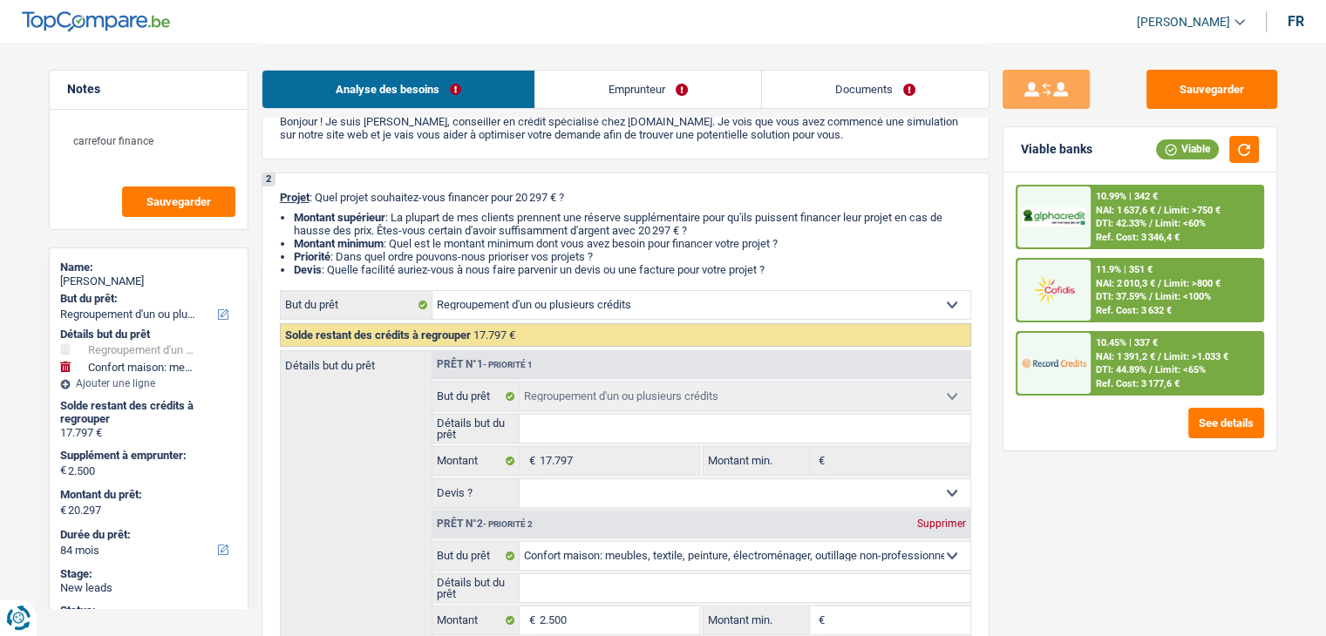
drag, startPoint x: 787, startPoint y: 268, endPoint x: 275, endPoint y: 179, distance: 519.2
click at [275, 179] on div "2 Projet : Quel projet souhaitez-vous financer pour 20 297 € ? Montant supérieu…" at bounding box center [625, 460] width 728 height 574
click at [278, 199] on div "2 Projet : Quel projet souhaitez-vous financer pour 20 297 € ? Montant supérieu…" at bounding box center [625, 460] width 728 height 574
drag, startPoint x: 291, startPoint y: 196, endPoint x: 817, endPoint y: 273, distance: 531.9
click at [817, 273] on div "2 Projet : Quel projet souhaitez-vous financer pour 20 297 € ? Montant supérieu…" at bounding box center [625, 460] width 728 height 574
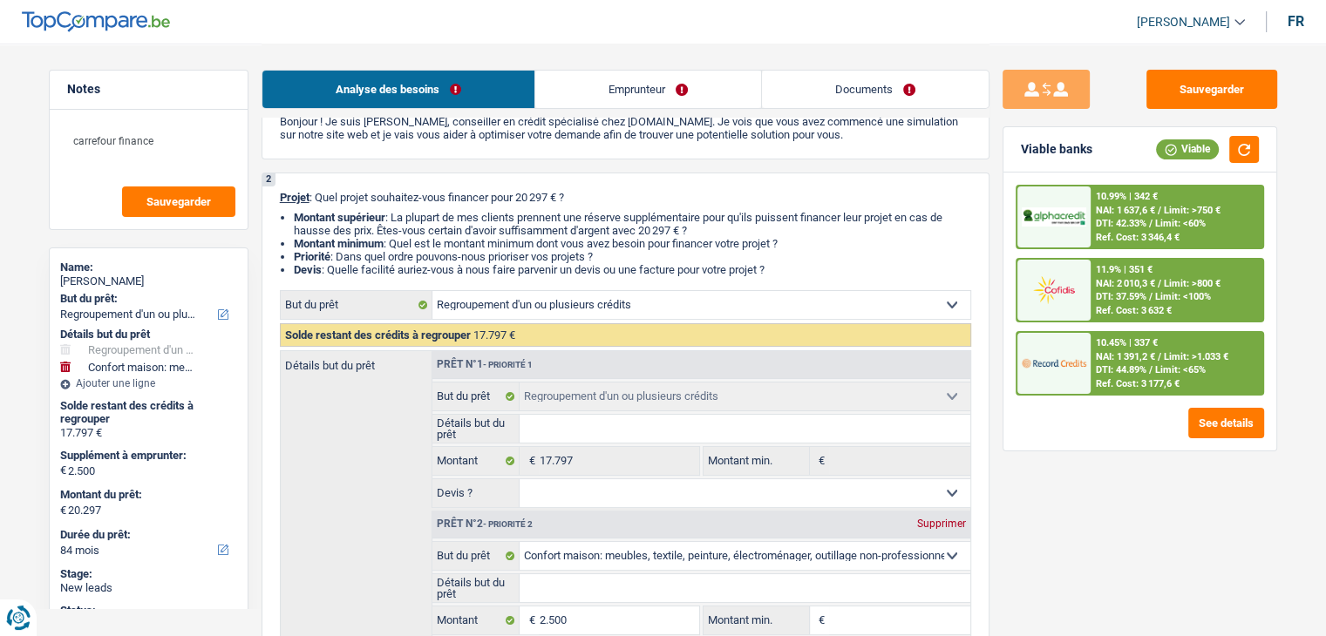
click at [817, 273] on li "Devis : Quelle facilité auriez-vous à nous faire parvenir un devis ou une factu…" at bounding box center [632, 269] width 677 height 13
drag, startPoint x: 790, startPoint y: 273, endPoint x: 271, endPoint y: 199, distance: 524.7
click at [271, 199] on div "2 Projet : Quel projet souhaitez-vous financer pour 20 297 € ? Montant supérieu…" at bounding box center [625, 460] width 728 height 574
drag, startPoint x: 275, startPoint y: 196, endPoint x: 859, endPoint y: 272, distance: 588.8
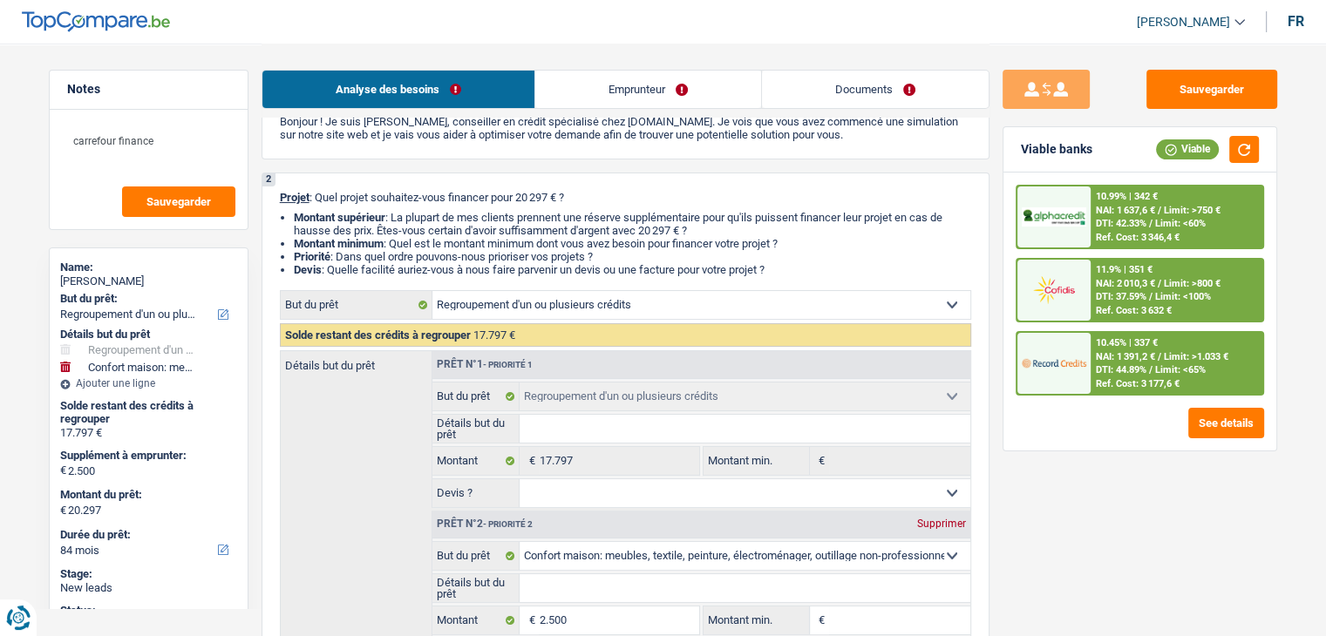
click at [859, 272] on div "2 Projet : Quel projet souhaitez-vous financer pour 20 297 € ? Montant supérieu…" at bounding box center [625, 460] width 728 height 574
click at [858, 272] on li "Devis : Quelle facilité auriez-vous à nous faire parvenir un devis ou une factu…" at bounding box center [632, 269] width 677 height 13
drag, startPoint x: 781, startPoint y: 270, endPoint x: 279, endPoint y: 193, distance: 507.9
click at [279, 193] on div "2 Projet : Quel projet souhaitez-vous financer pour 20 297 € ? Montant supérieu…" at bounding box center [625, 460] width 728 height 574
click at [280, 193] on span "Projet" at bounding box center [295, 197] width 30 height 13
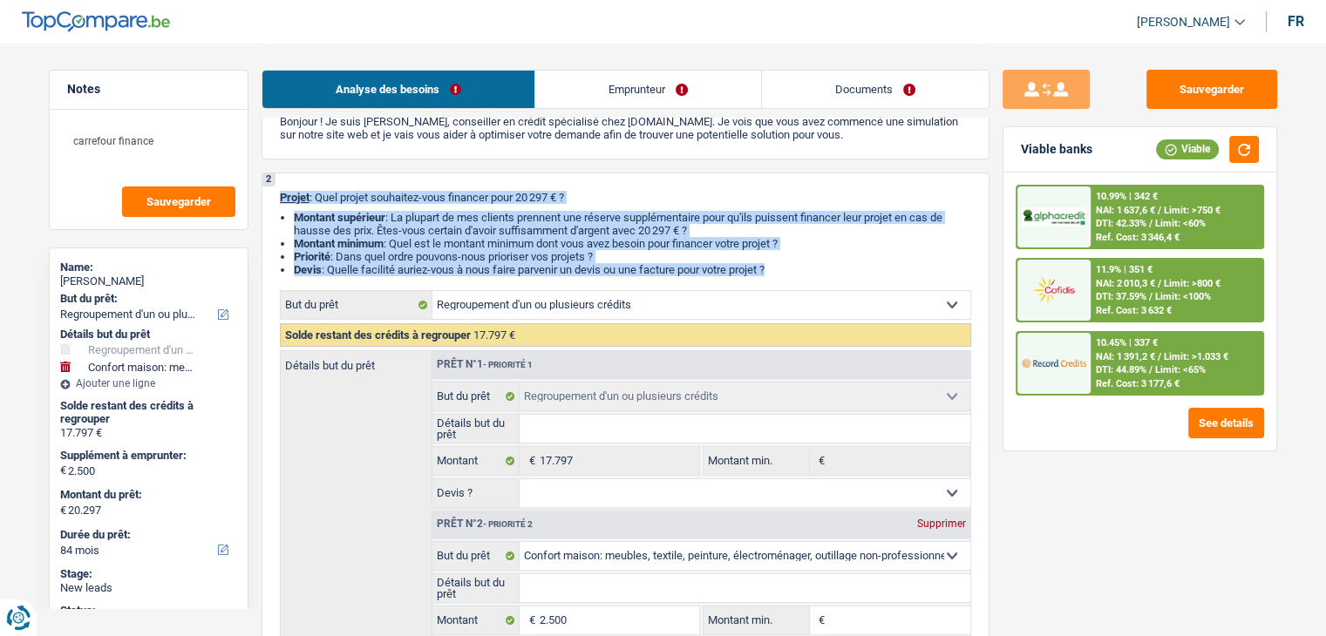
drag, startPoint x: 279, startPoint y: 193, endPoint x: 809, endPoint y: 265, distance: 534.8
click at [809, 265] on div "2 Projet : Quel projet souhaitez-vous financer pour 20 297 € ? Montant supérieu…" at bounding box center [625, 460] width 728 height 574
click at [809, 265] on li "Devis : Quelle facilité auriez-vous à nous faire parvenir un devis ou une factu…" at bounding box center [632, 269] width 677 height 13
drag, startPoint x: 798, startPoint y: 268, endPoint x: 279, endPoint y: 204, distance: 523.3
click at [279, 204] on div "2 Projet : Quel projet souhaitez-vous financer pour 20 297 € ? Montant supérieu…" at bounding box center [625, 460] width 728 height 574
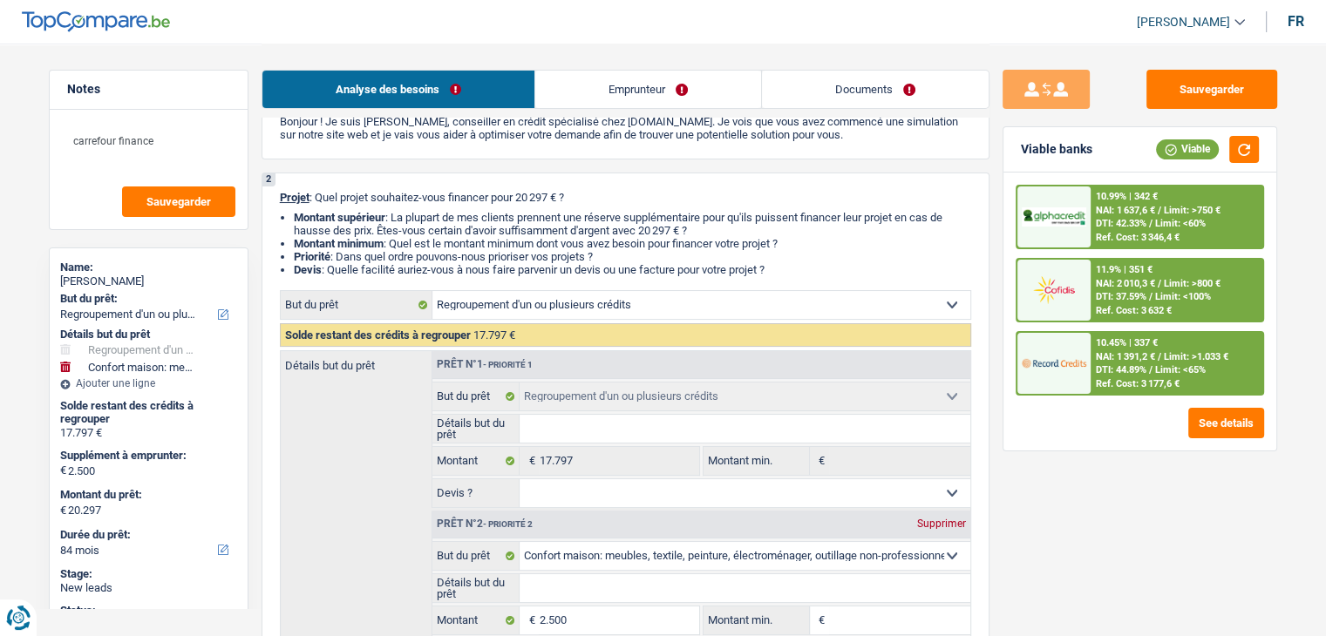
click at [277, 199] on div "2 Projet : Quel projet souhaitez-vous financer pour 20 297 € ? Montant supérieu…" at bounding box center [625, 460] width 728 height 574
click at [597, 95] on link "Emprunteur" at bounding box center [648, 89] width 226 height 37
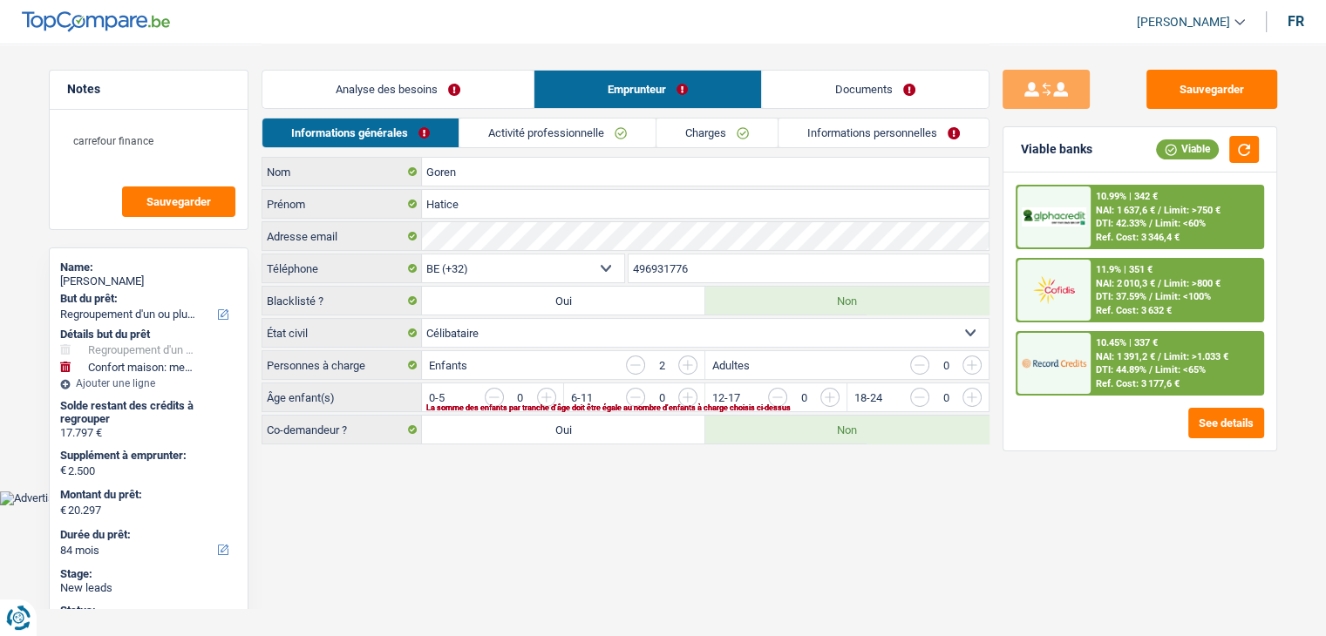
scroll to position [0, 0]
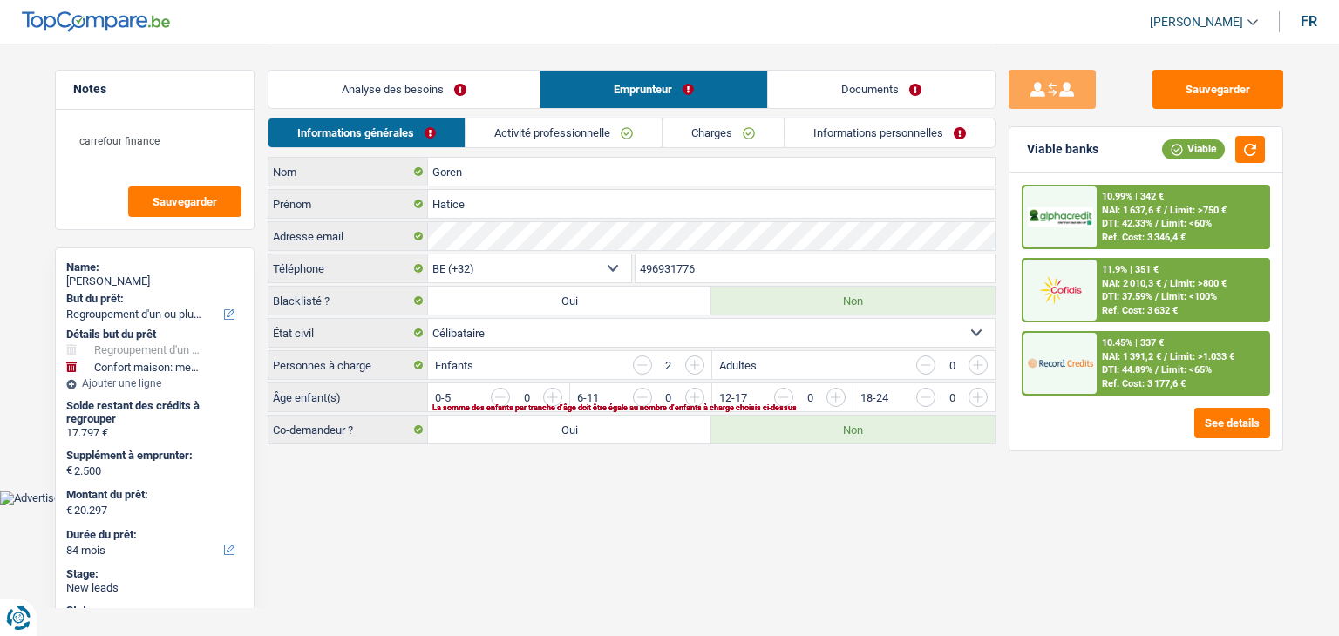
click at [579, 134] on link "Activité professionnelle" at bounding box center [563, 133] width 196 height 29
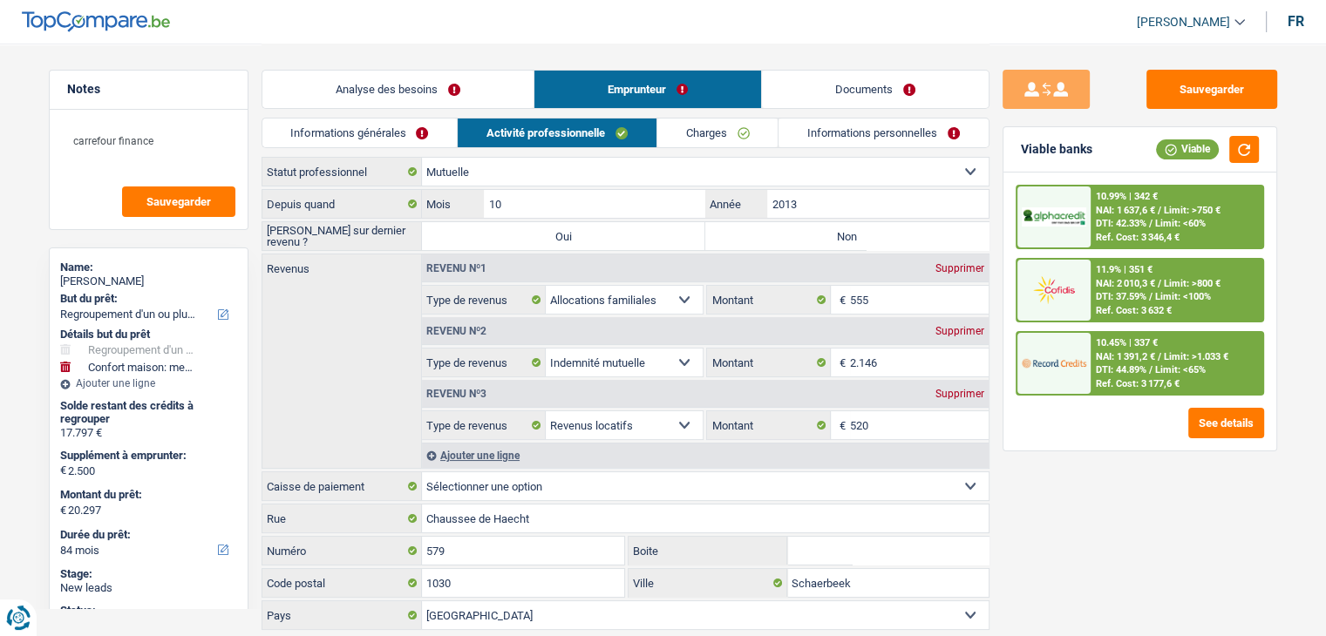
click at [396, 116] on div "Analyse des besoins Emprunteur Documents" at bounding box center [625, 81] width 728 height 74
click at [376, 125] on link "Informations générales" at bounding box center [359, 133] width 195 height 29
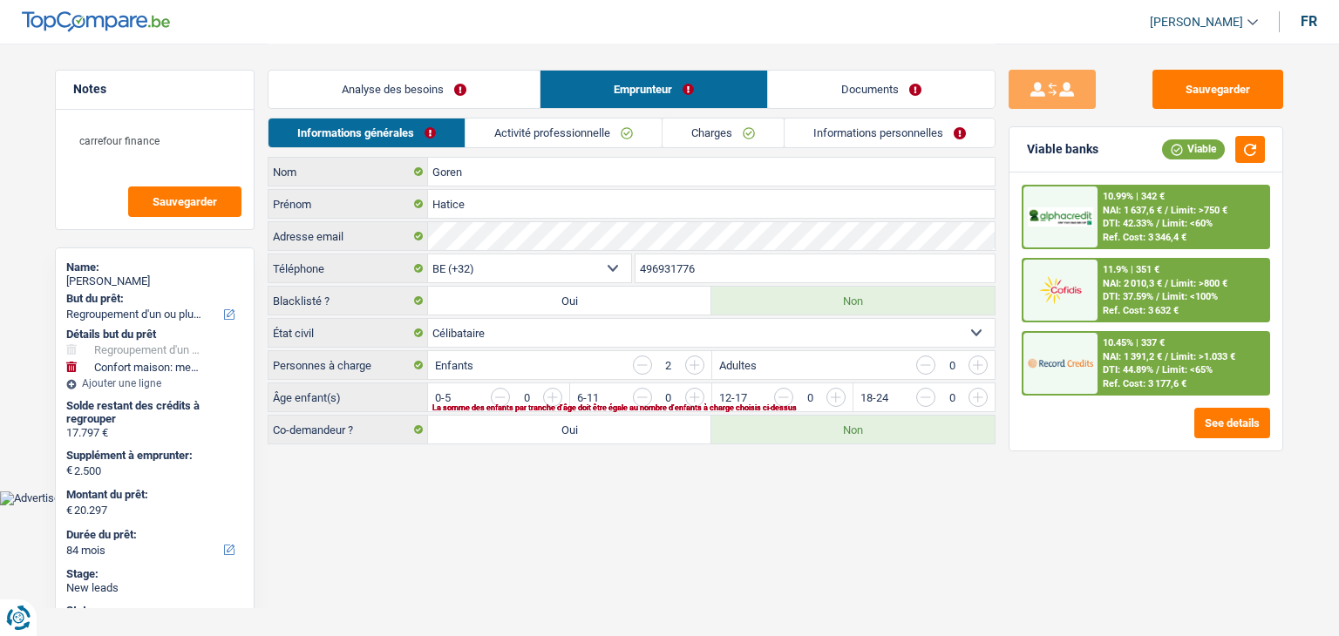
click at [546, 126] on link "Activité professionnelle" at bounding box center [563, 133] width 196 height 29
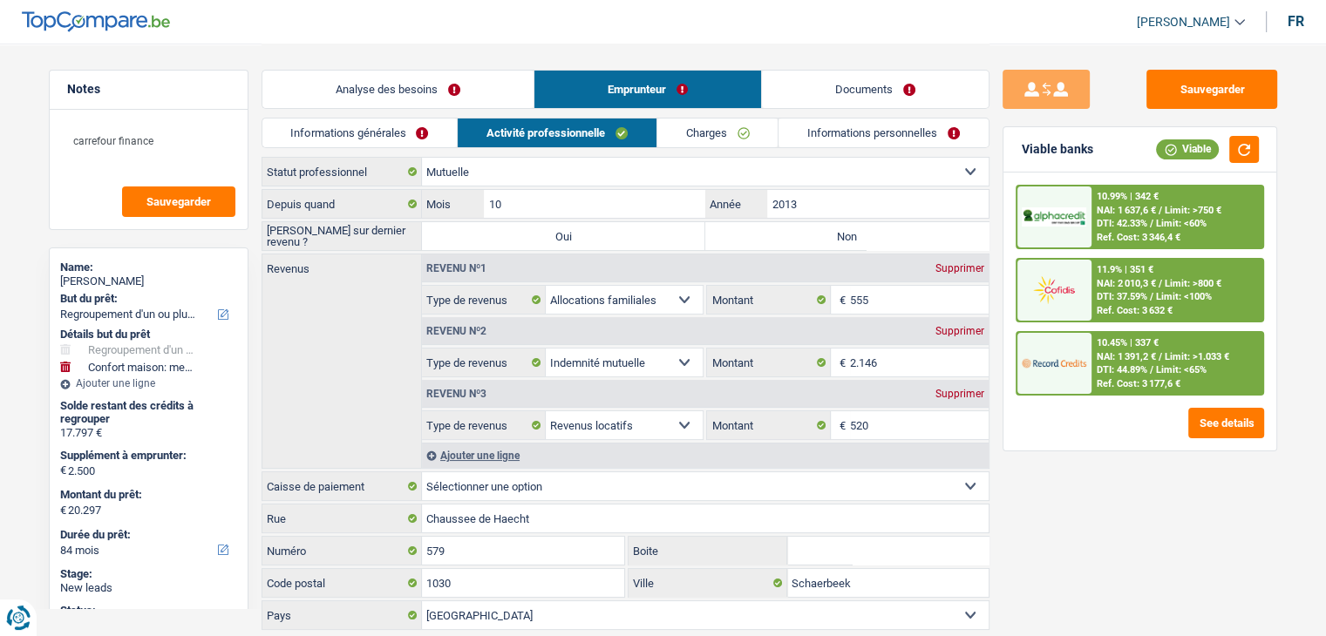
click at [418, 104] on link "Analyse des besoins" at bounding box center [397, 89] width 271 height 37
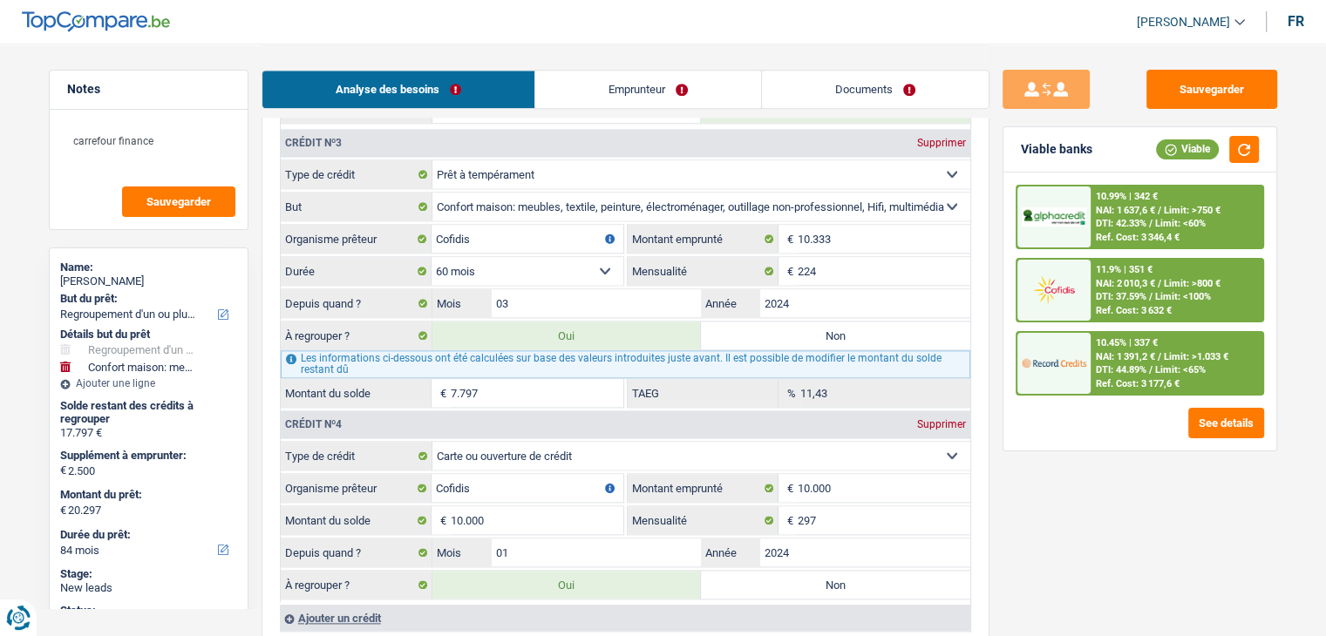
click at [618, 71] on link "Emprunteur" at bounding box center [648, 89] width 226 height 37
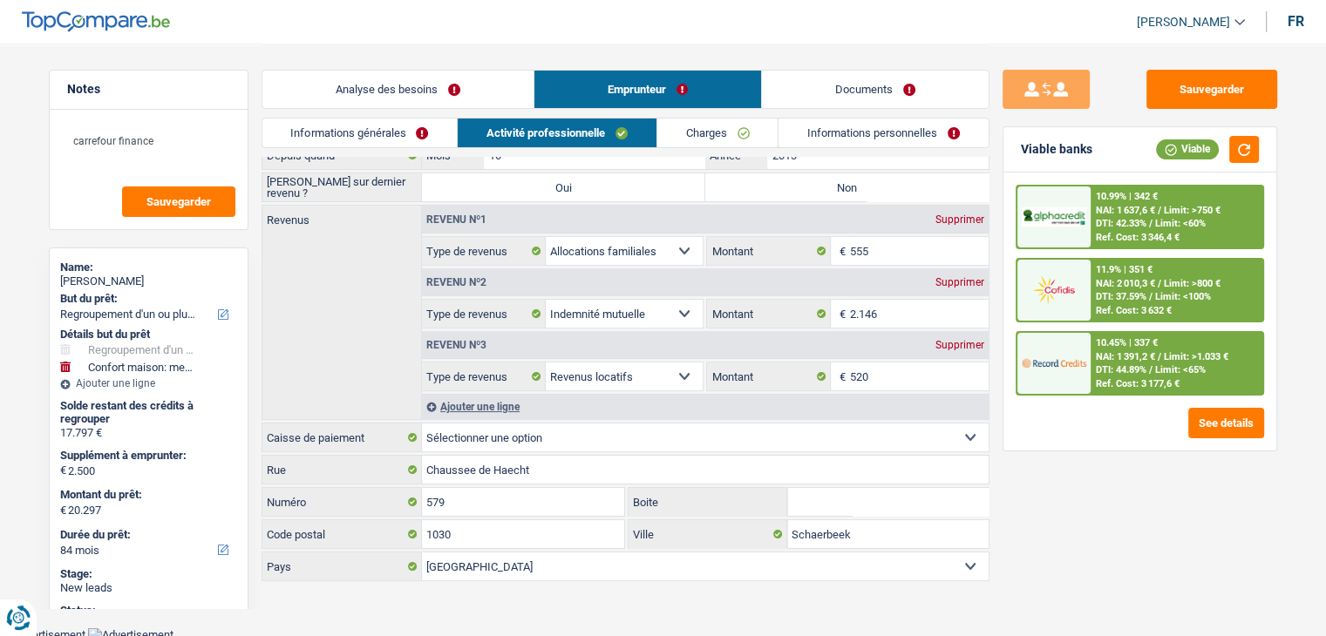
click at [538, 127] on link "Activité professionnelle" at bounding box center [557, 133] width 199 height 29
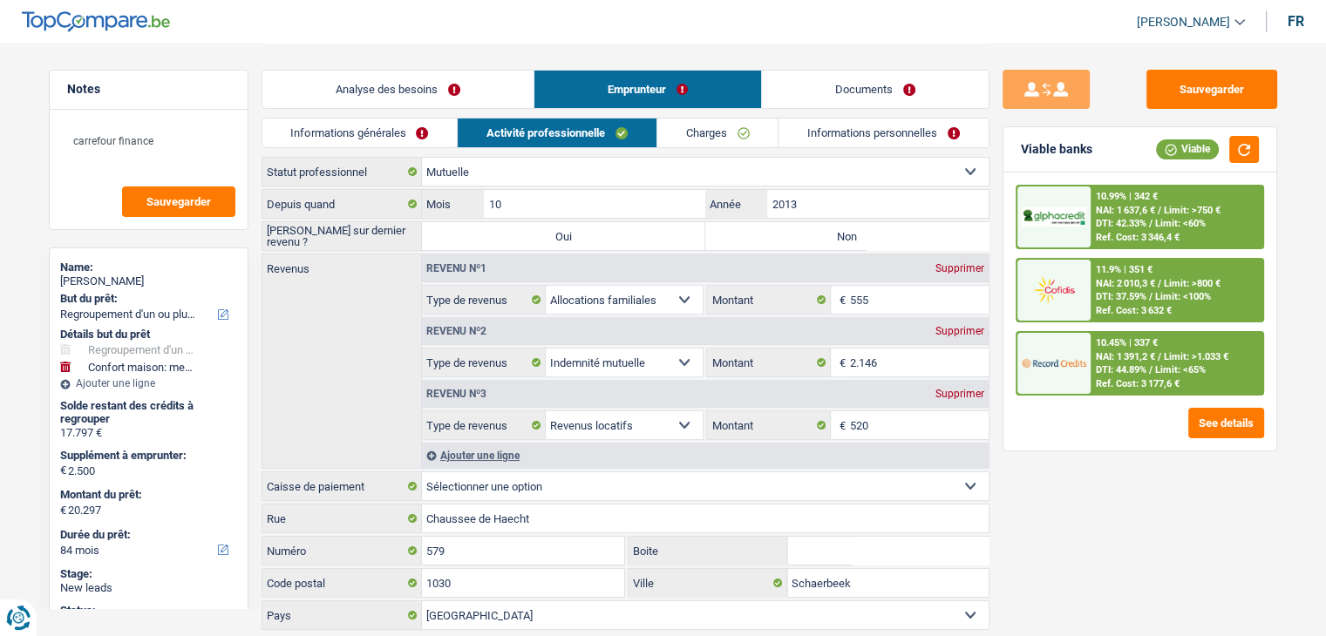
click at [411, 128] on link "Informations générales" at bounding box center [359, 133] width 195 height 29
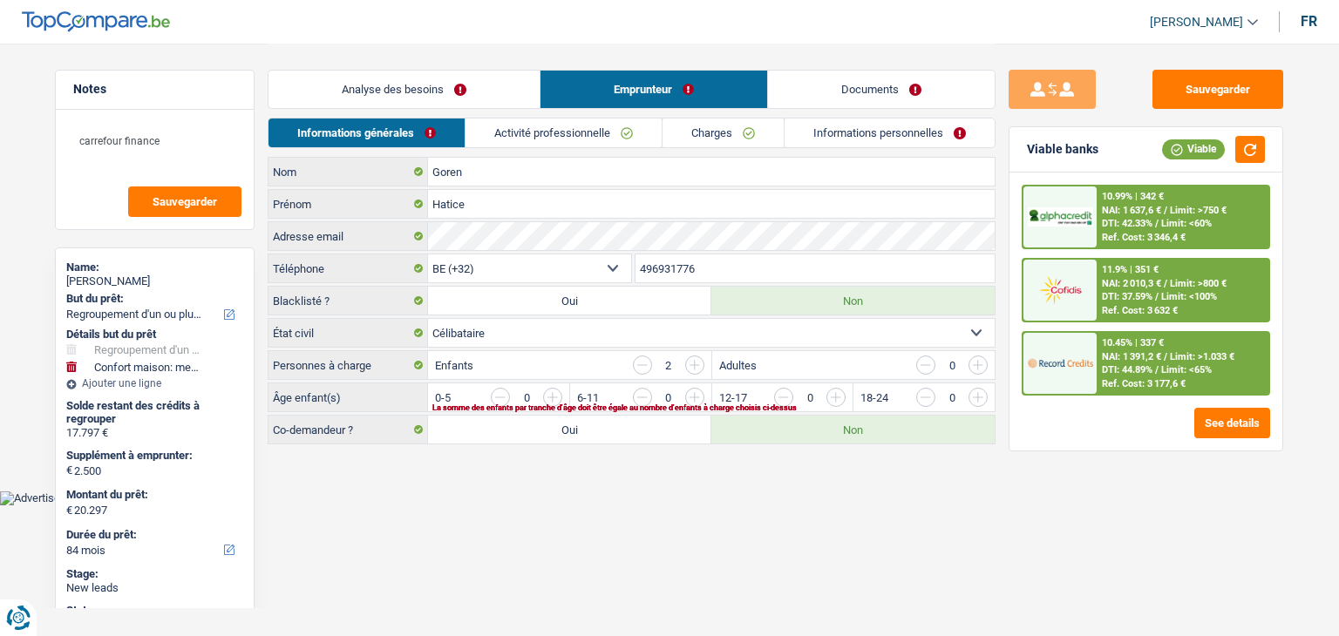
click at [407, 90] on link "Analyse des besoins" at bounding box center [403, 89] width 271 height 37
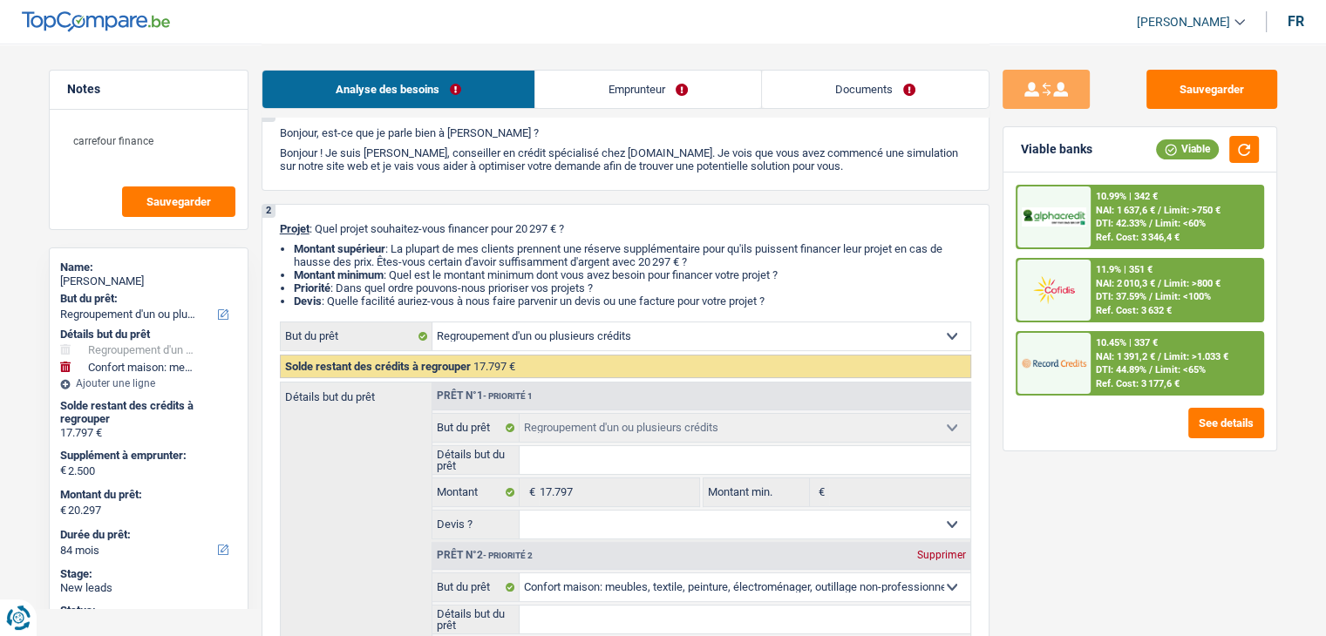
scroll to position [87, 0]
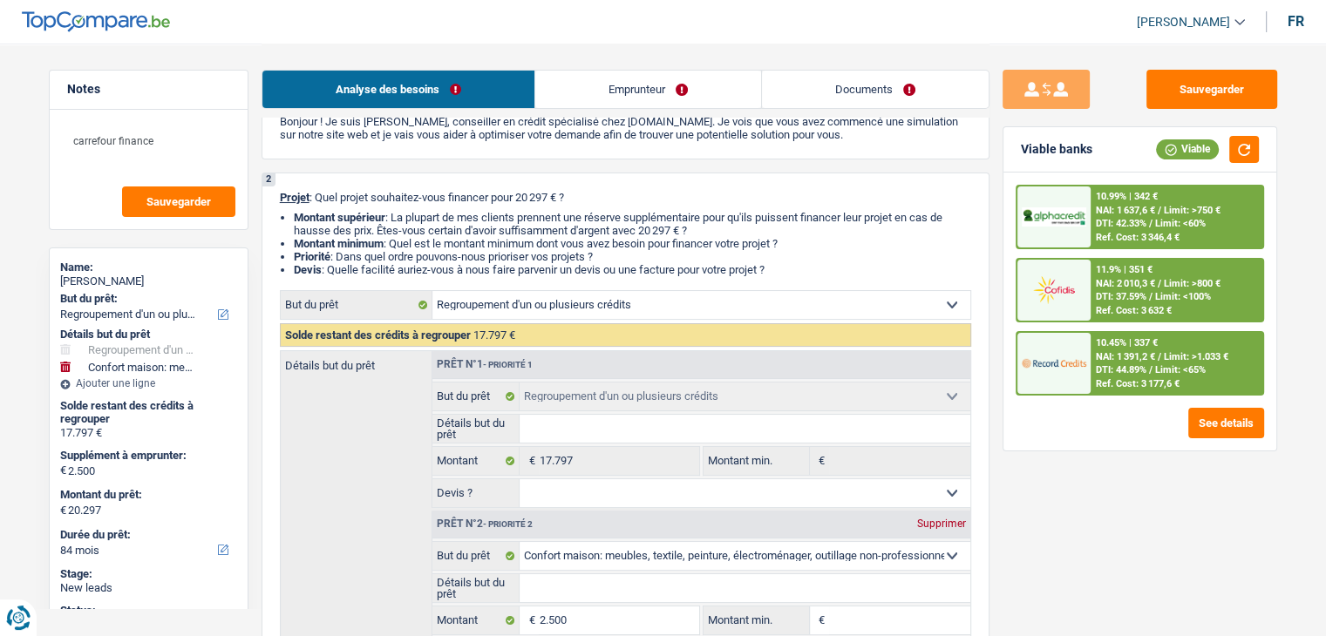
drag, startPoint x: 781, startPoint y: 263, endPoint x: 659, endPoint y: 271, distance: 122.3
click at [659, 271] on li "Devis : Quelle facilité auriez-vous à nous faire parvenir un devis ou une factu…" at bounding box center [632, 269] width 677 height 13
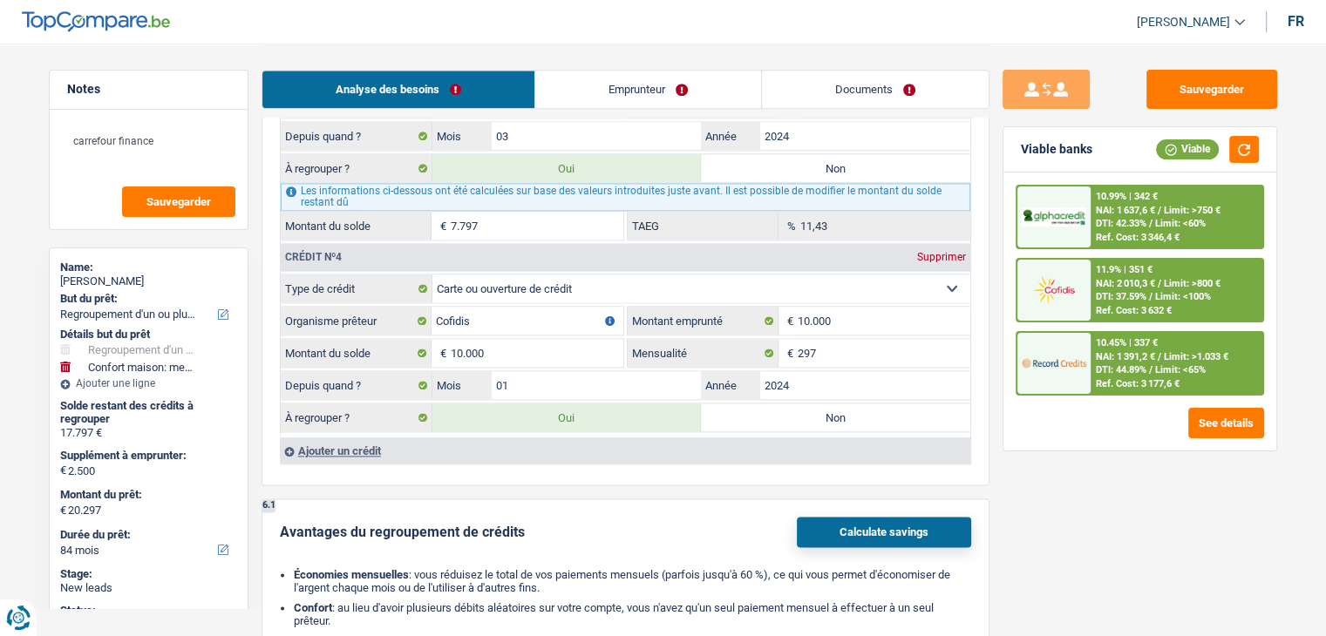
scroll to position [2266, 0]
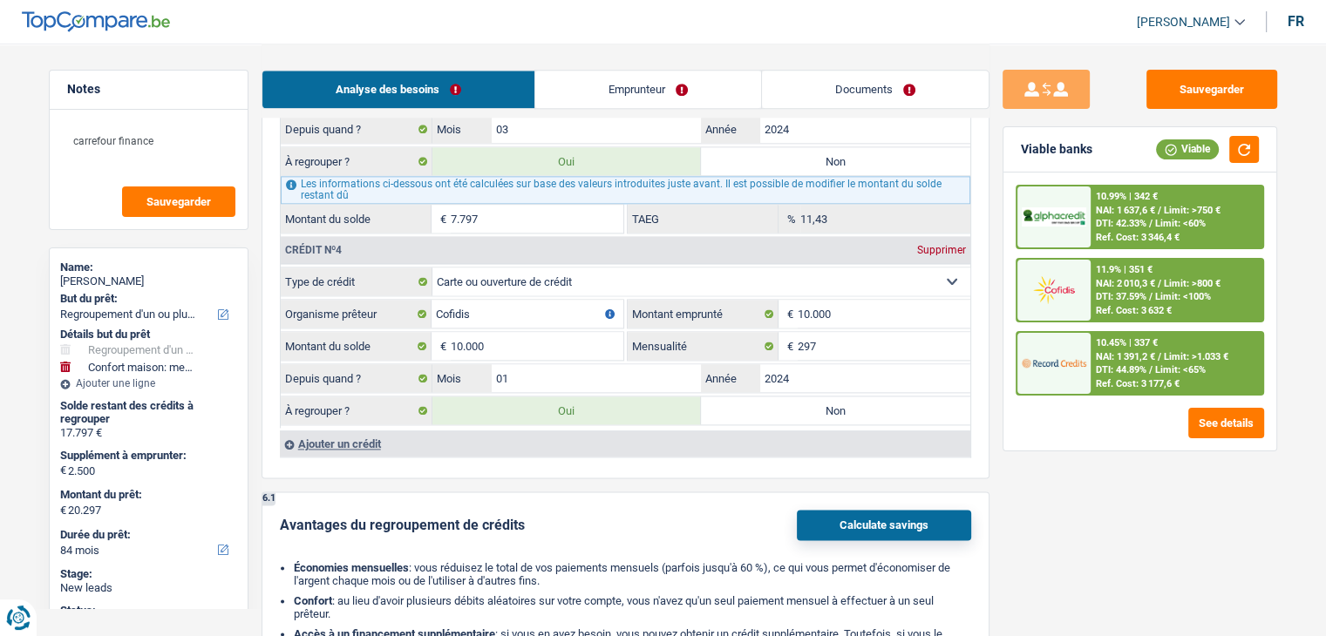
drag, startPoint x: 525, startPoint y: 506, endPoint x: 279, endPoint y: 509, distance: 245.8
click at [280, 510] on div "Avantages du regroupement de crédits Calculate savings" at bounding box center [625, 525] width 691 height 31
click at [278, 509] on div "6.1 Avantages du regroupement de crédits Calculate savings Économies mensuelles…" at bounding box center [625, 582] width 728 height 180
drag, startPoint x: 278, startPoint y: 509, endPoint x: 554, endPoint y: 513, distance: 276.3
click at [554, 513] on div "6.1 Avantages du regroupement de crédits Calculate savings Économies mensuelles…" at bounding box center [625, 582] width 728 height 180
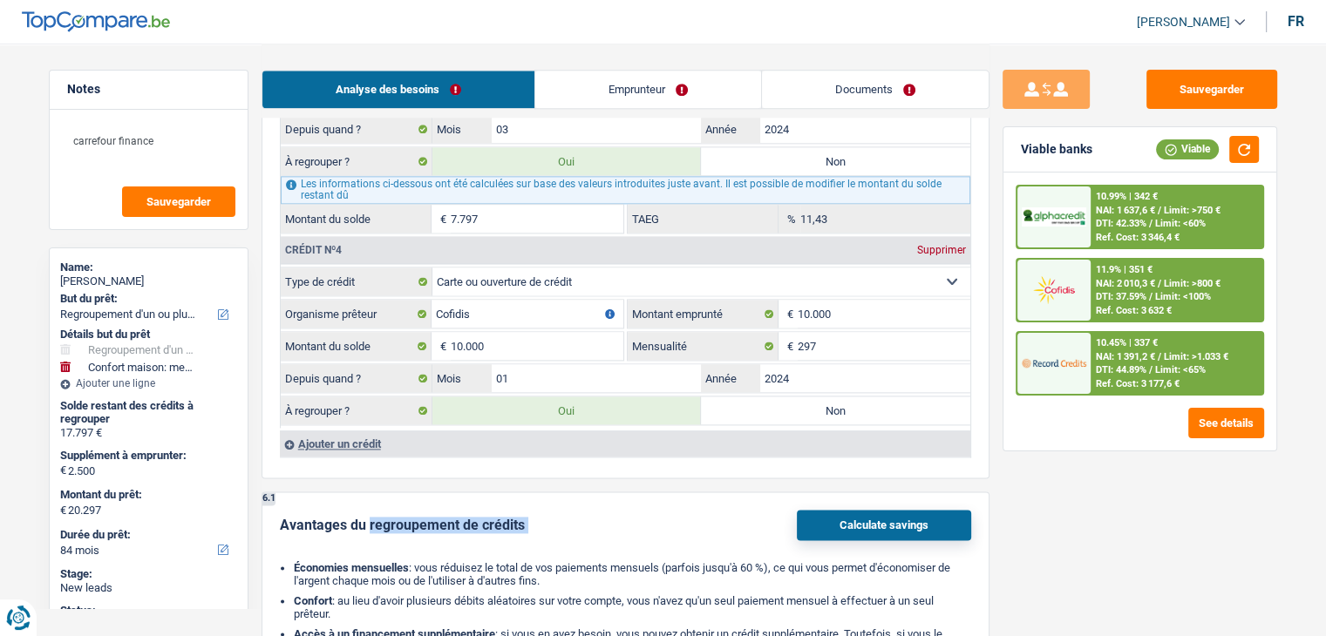
click at [554, 513] on div "Avantages du regroupement de crédits Calculate savings" at bounding box center [625, 525] width 691 height 31
click at [309, 561] on b "Économies mensuelles" at bounding box center [351, 567] width 115 height 13
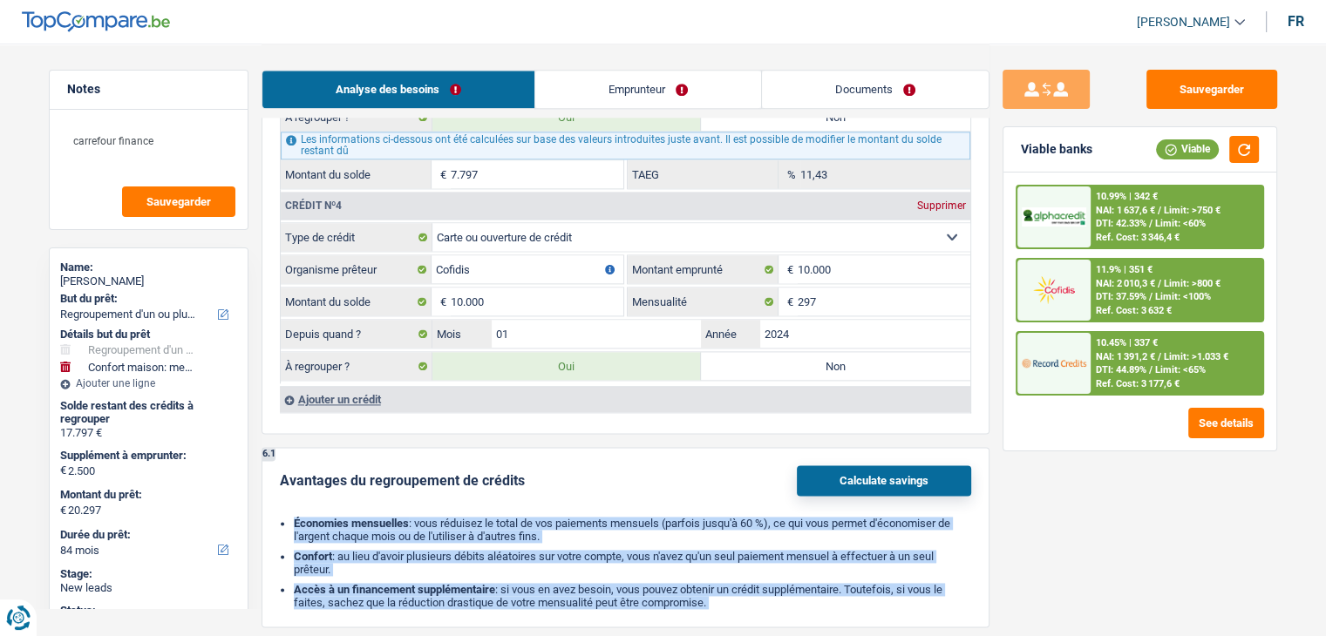
scroll to position [2353, 0]
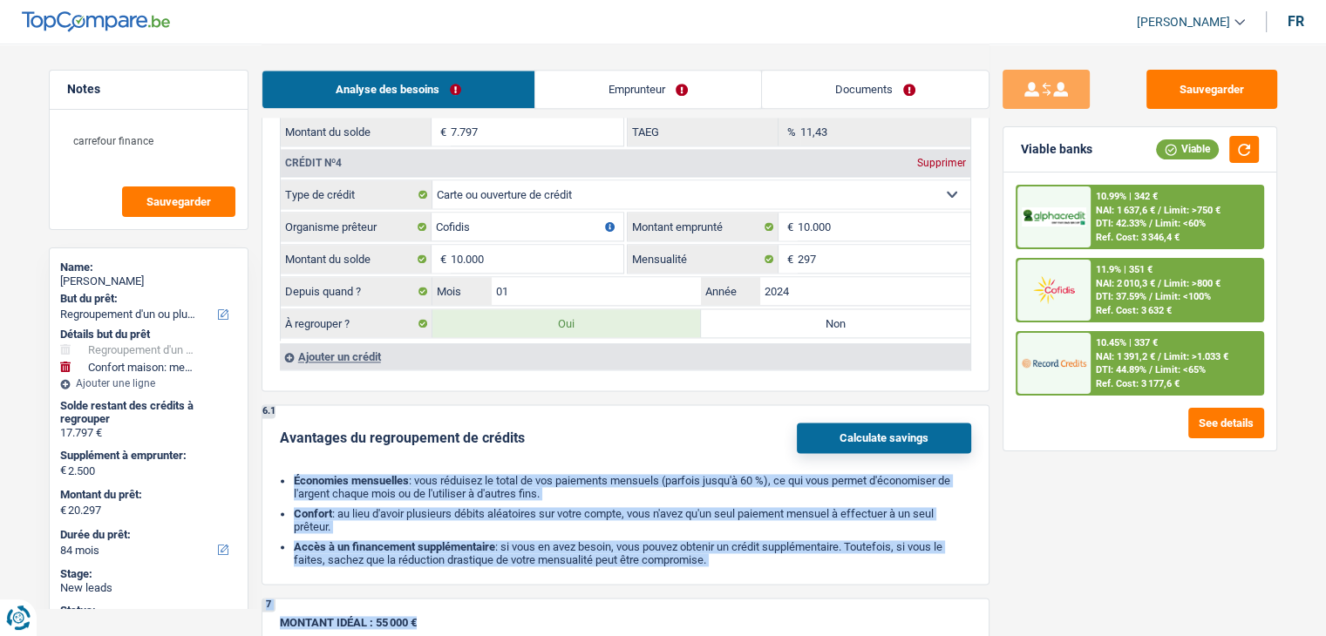
drag, startPoint x: 290, startPoint y: 549, endPoint x: 753, endPoint y: 549, distance: 462.8
click at [753, 549] on ul "Économies mensuelles : vous réduisez le total de vos paiements mensuels (parfoi…" at bounding box center [625, 520] width 691 height 92
click at [753, 549] on li "Accès à un financement supplémentaire : si vous en avez besoin, vous pouvez obt…" at bounding box center [632, 553] width 677 height 26
drag, startPoint x: 722, startPoint y: 548, endPoint x: 286, endPoint y: 448, distance: 447.1
click at [286, 448] on div "Avantages du regroupement de crédits Calculate savings Économies mensuelles : v…" at bounding box center [625, 495] width 691 height 144
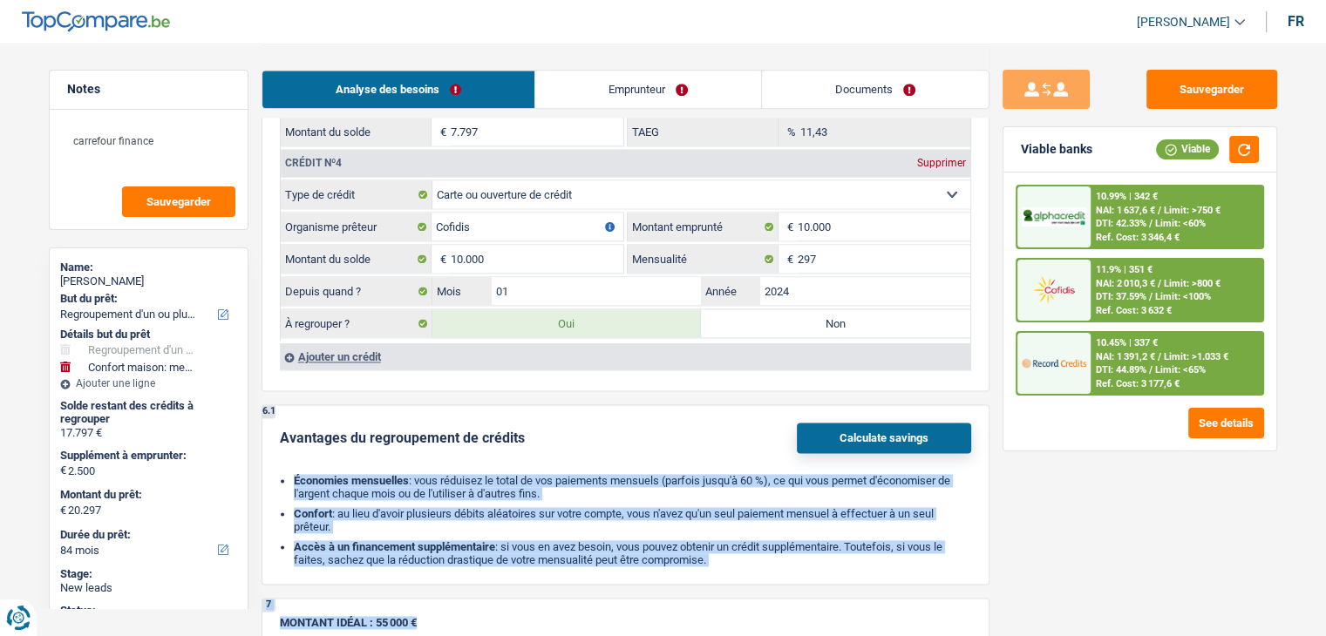
click at [286, 448] on div "Avantages du regroupement de crédits Calculate savings Économies mensuelles : v…" at bounding box center [625, 495] width 691 height 144
drag, startPoint x: 294, startPoint y: 464, endPoint x: 770, endPoint y: 545, distance: 483.5
click at [781, 545] on ul "Économies mensuelles : vous réduisez le total de vos paiements mensuels (parfoi…" at bounding box center [625, 520] width 691 height 92
drag, startPoint x: 746, startPoint y: 548, endPoint x: 711, endPoint y: 545, distance: 35.0
click at [746, 548] on li "Accès à un financement supplémentaire : si vous en avez besoin, vous pouvez obt…" at bounding box center [632, 553] width 677 height 26
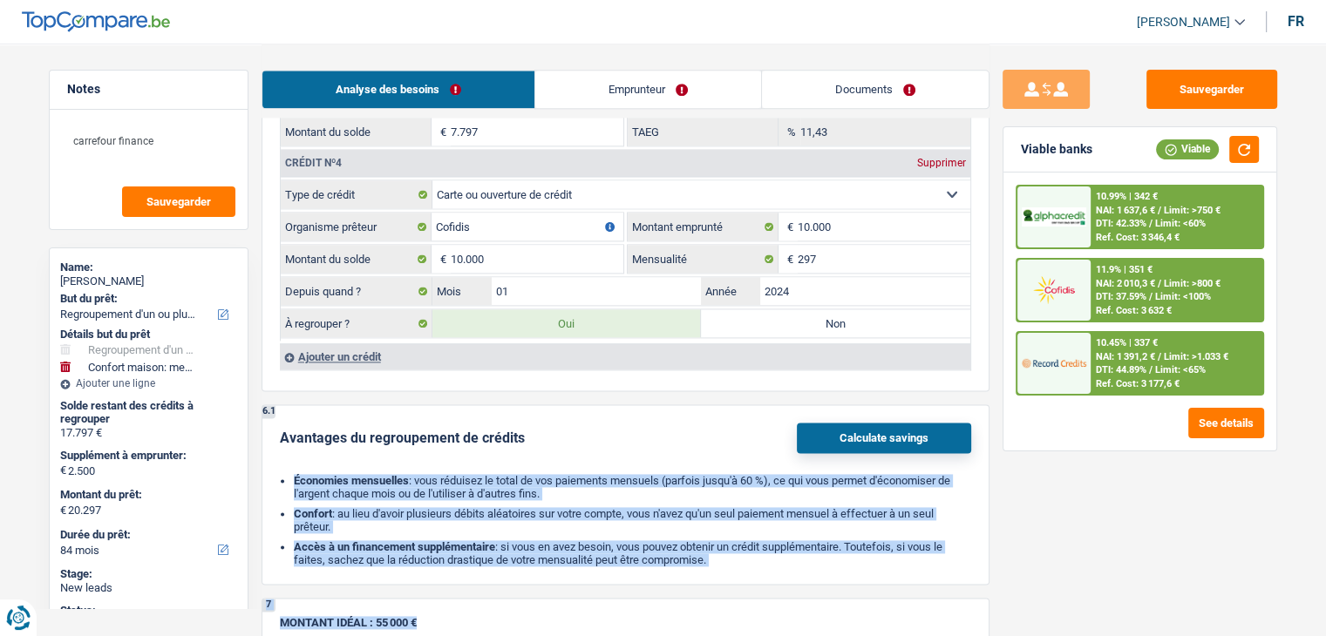
click at [710, 545] on li "Accès à un financement supplémentaire : si vous en avez besoin, vous pouvez obt…" at bounding box center [632, 553] width 677 height 26
drag, startPoint x: 714, startPoint y: 545, endPoint x: 295, endPoint y: 455, distance: 427.8
click at [295, 455] on div "Avantages du regroupement de crédits Calculate savings Économies mensuelles : v…" at bounding box center [625, 495] width 691 height 144
drag, startPoint x: 293, startPoint y: 463, endPoint x: 722, endPoint y: 545, distance: 436.5
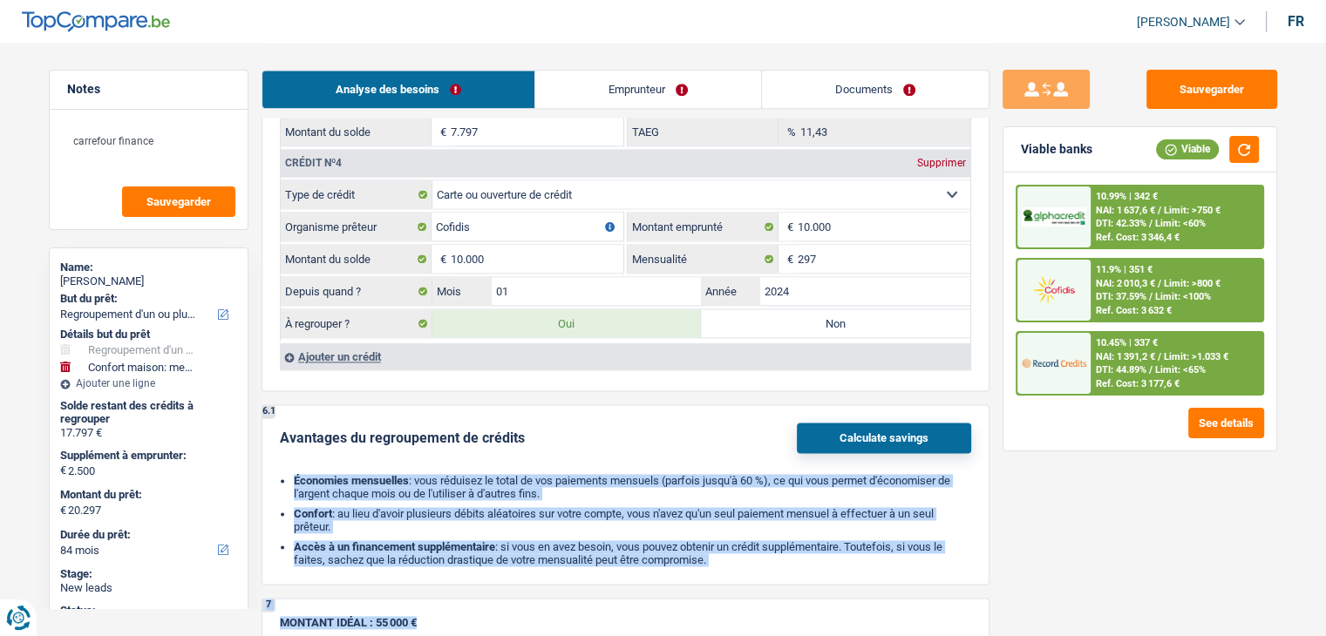
click at [722, 545] on ul "Économies mensuelles : vous réduisez le total de vos paiements mensuels (parfoi…" at bounding box center [625, 520] width 691 height 92
click at [722, 545] on li "Accès à un financement supplémentaire : si vous en avez besoin, vous pouvez obt…" at bounding box center [632, 553] width 677 height 26
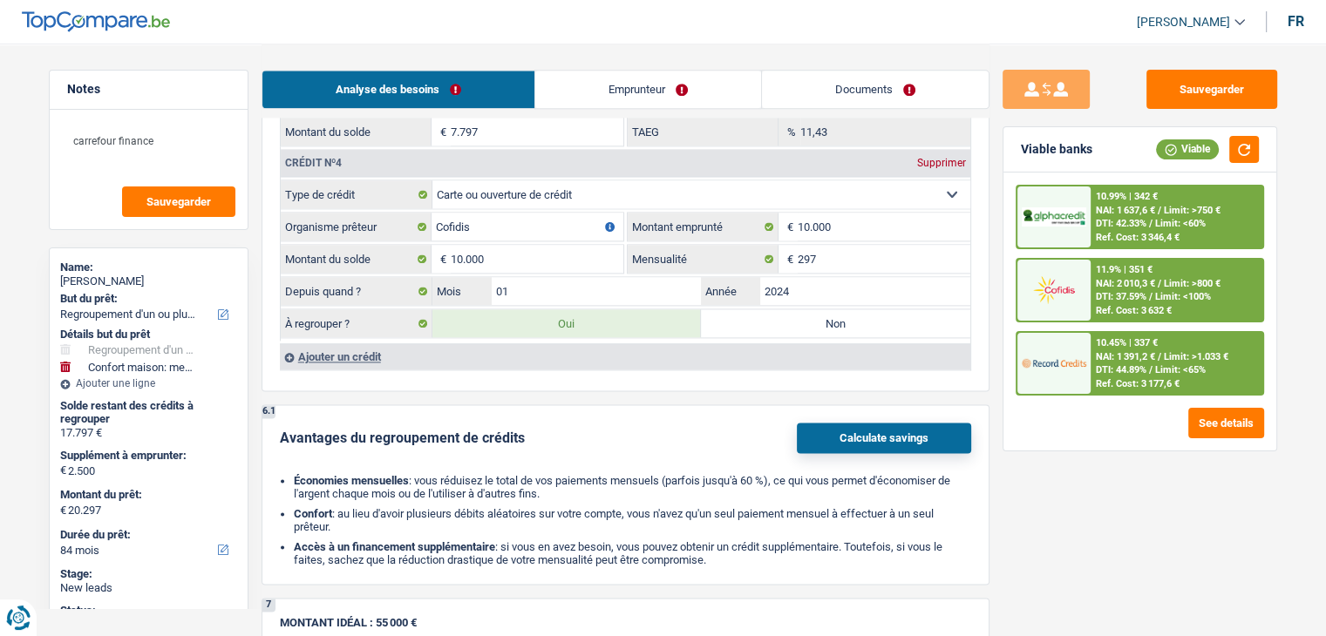
click at [708, 543] on li "Accès à un financement supplémentaire : si vous en avez besoin, vous pouvez obt…" at bounding box center [632, 553] width 677 height 26
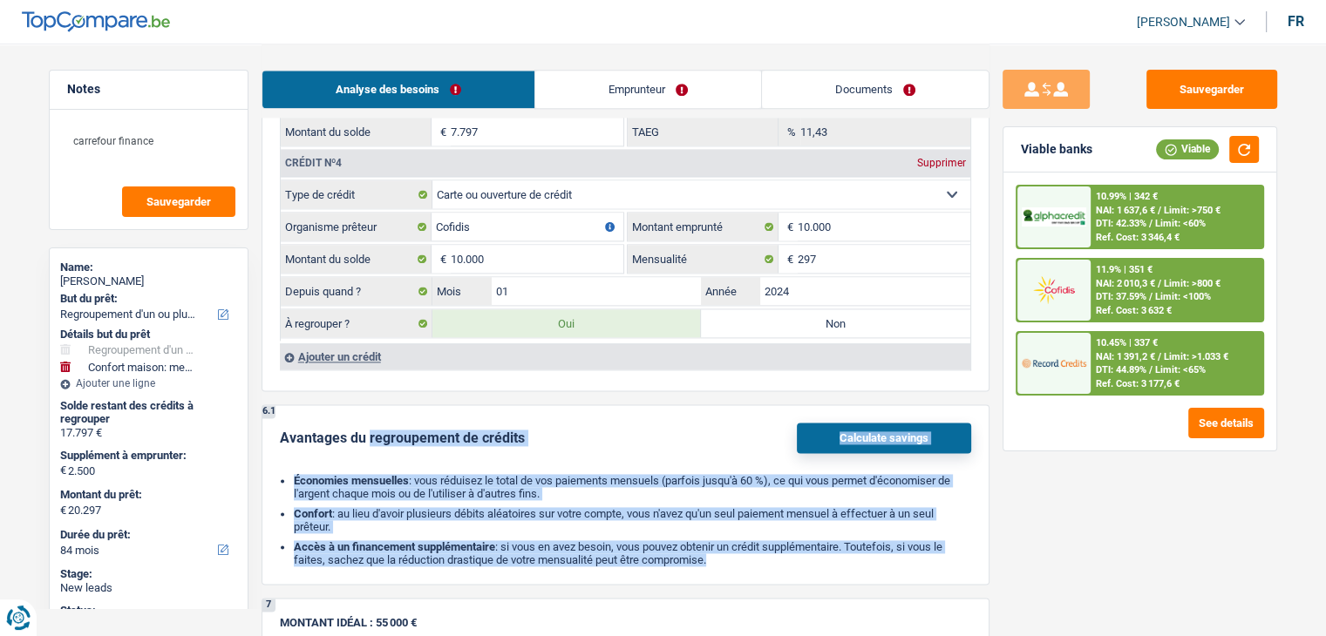
drag, startPoint x: 711, startPoint y: 543, endPoint x: 276, endPoint y: 423, distance: 451.2
click at [276, 423] on div "6.1 Avantages du regroupement de crédits Calculate savings Économies mensuelles…" at bounding box center [625, 494] width 728 height 180
drag, startPoint x: 354, startPoint y: 431, endPoint x: 766, endPoint y: 542, distance: 427.0
click at [766, 542] on div "6.1 Avantages du regroupement de crédits Calculate savings Économies mensuelles…" at bounding box center [625, 494] width 728 height 180
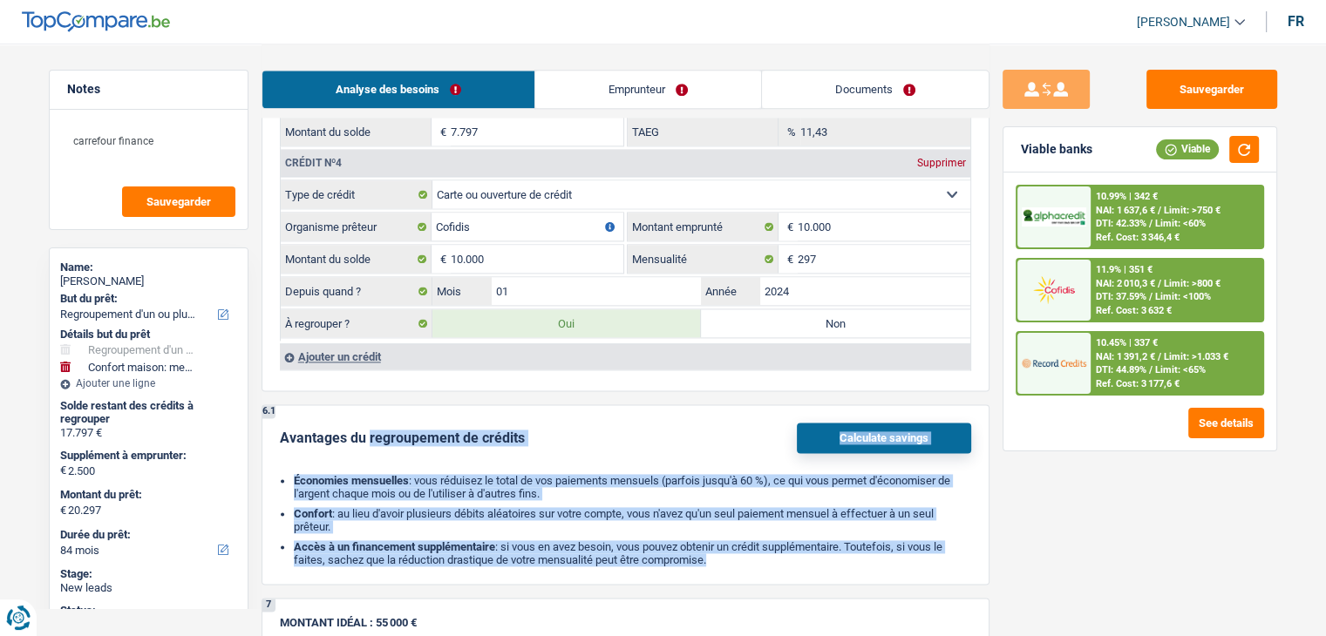
click at [766, 542] on li "Accès à un financement supplémentaire : si vous en avez besoin, vous pouvez obt…" at bounding box center [632, 553] width 677 height 26
drag, startPoint x: 731, startPoint y: 543, endPoint x: 275, endPoint y: 409, distance: 476.0
click at [275, 409] on div "6.1 Avantages du regroupement de crédits Calculate savings Économies mensuelles…" at bounding box center [625, 494] width 728 height 180
drag, startPoint x: 275, startPoint y: 424, endPoint x: 784, endPoint y: 548, distance: 524.8
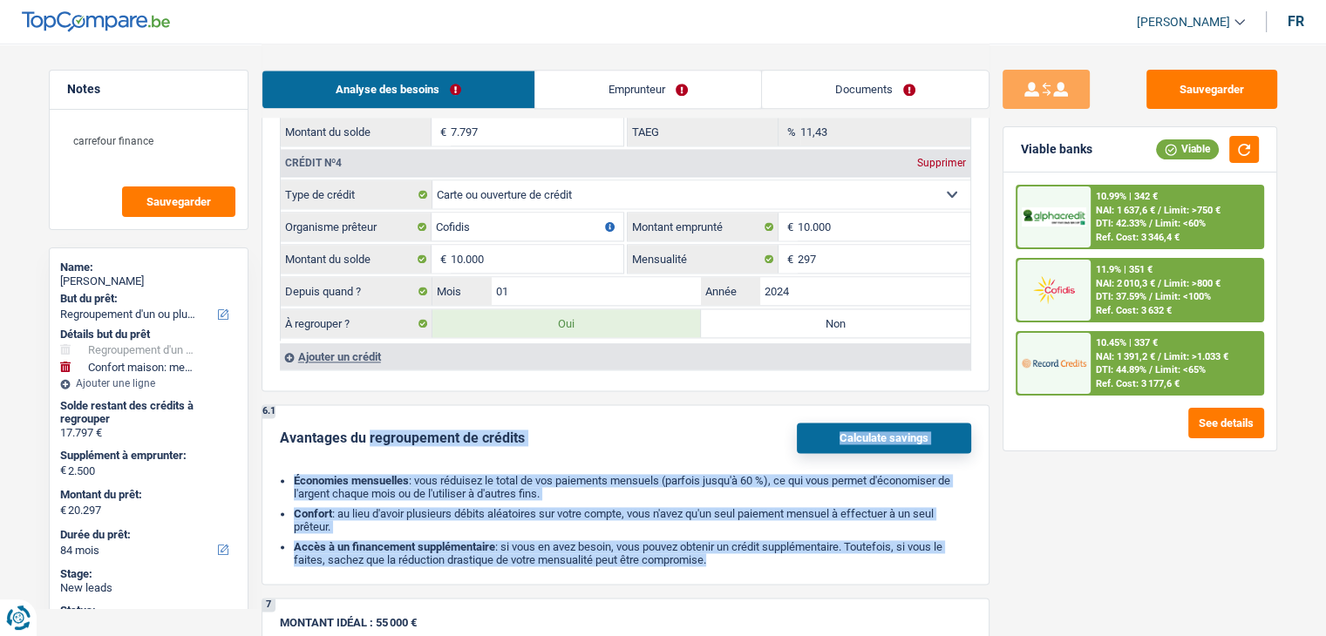
click at [784, 548] on div "6.1 Avantages du regroupement de crédits Calculate savings Économies mensuelles…" at bounding box center [625, 494] width 728 height 180
click at [784, 548] on li "Accès à un financement supplémentaire : si vous en avez besoin, vous pouvez obt…" at bounding box center [632, 553] width 677 height 26
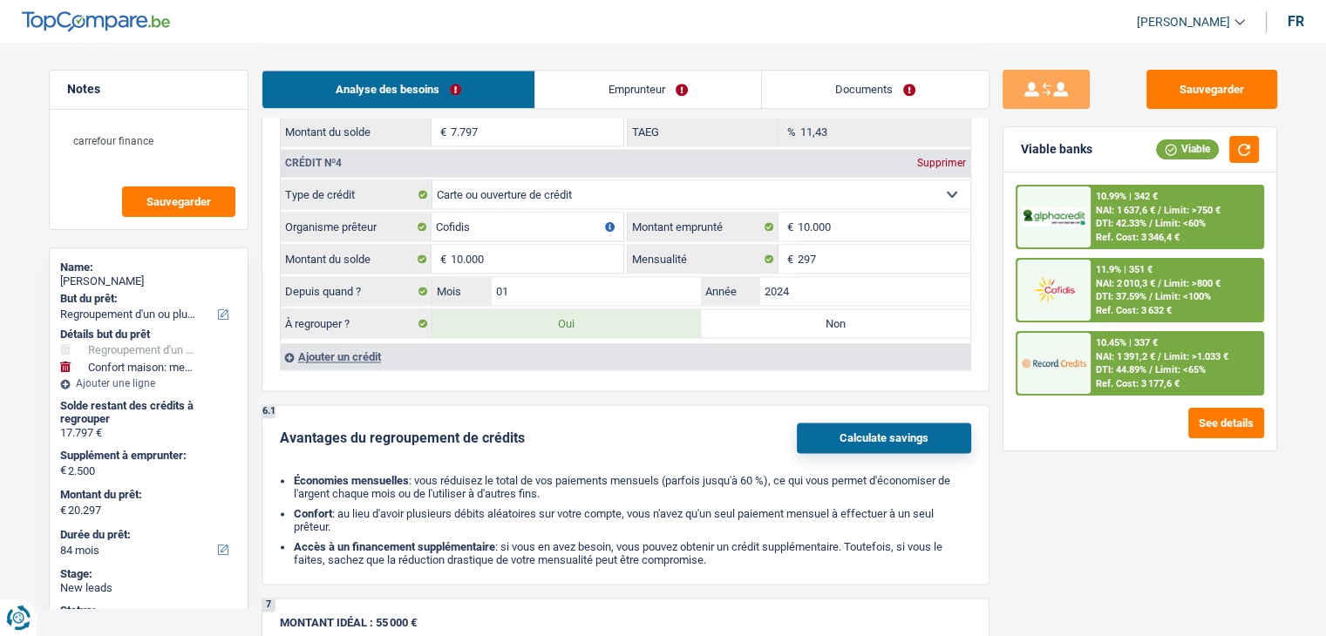
click at [622, 86] on link "Emprunteur" at bounding box center [648, 89] width 226 height 37
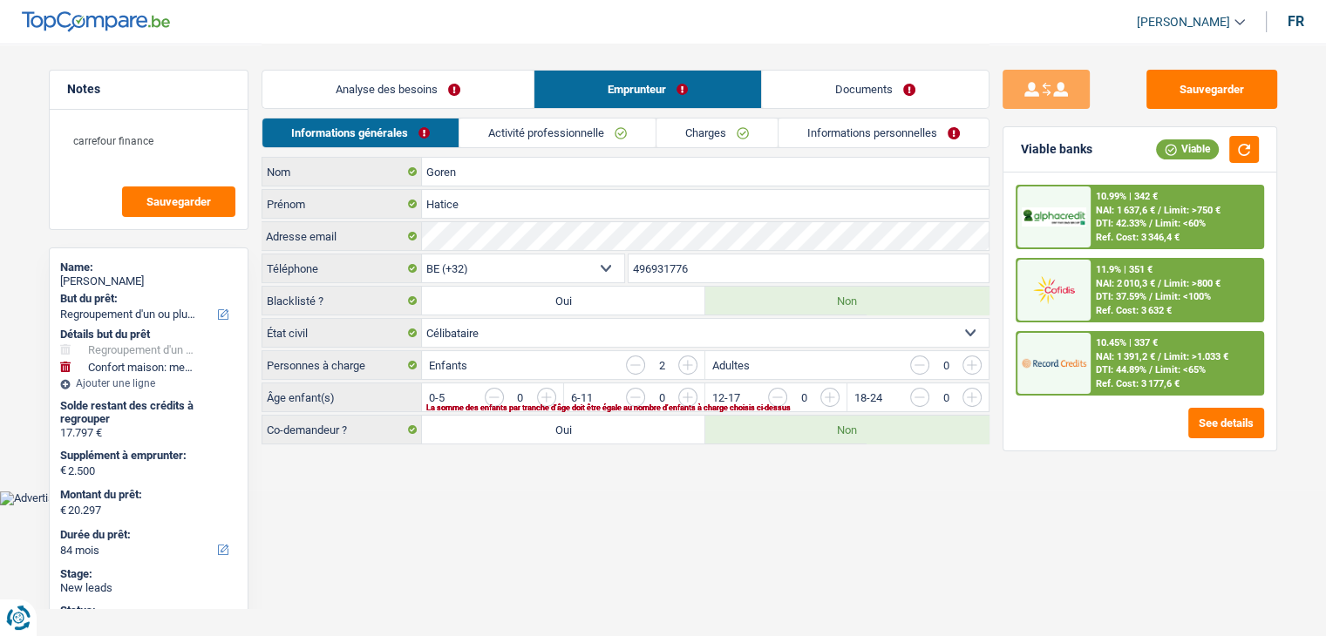
scroll to position [0, 0]
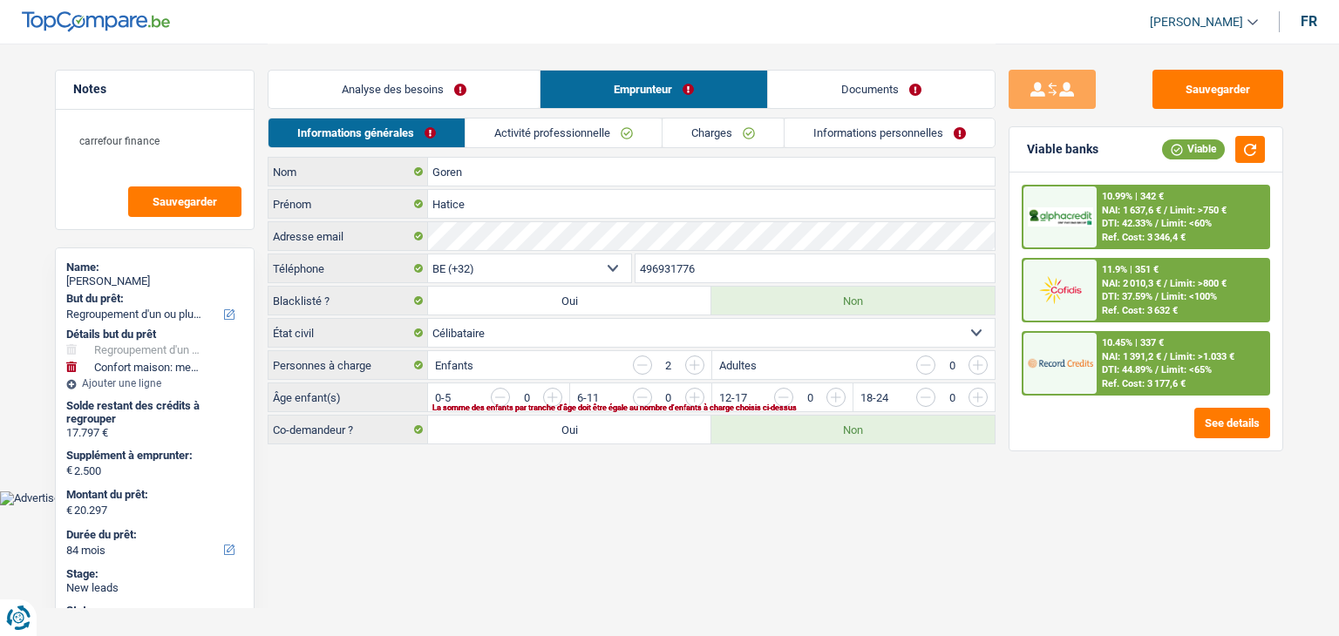
click at [533, 140] on link "Activité professionnelle" at bounding box center [563, 133] width 196 height 29
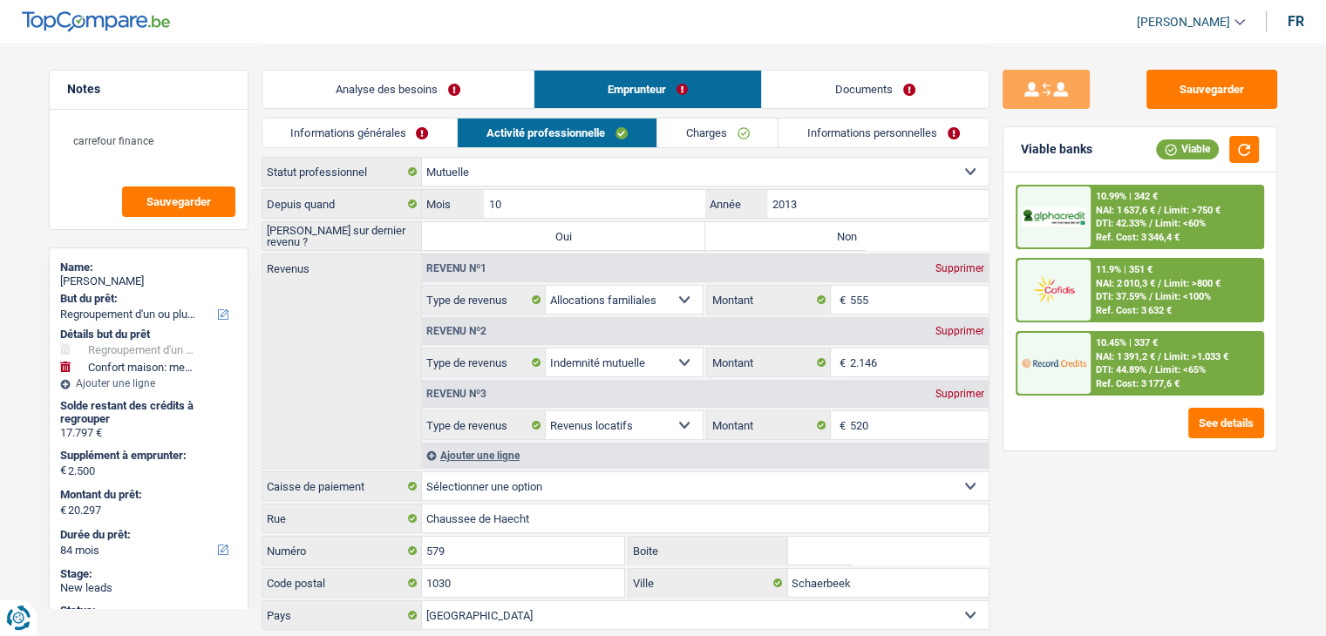
click at [797, 137] on link "Informations personnelles" at bounding box center [883, 133] width 210 height 29
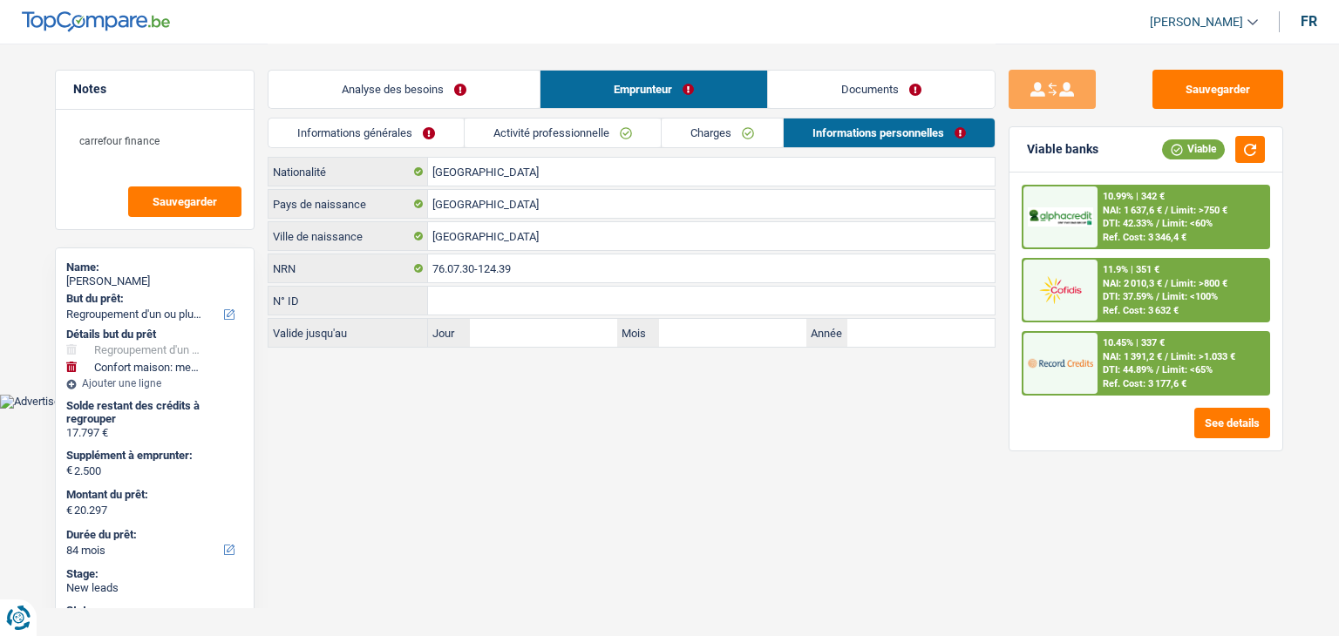
click at [830, 95] on link "Documents" at bounding box center [881, 89] width 227 height 37
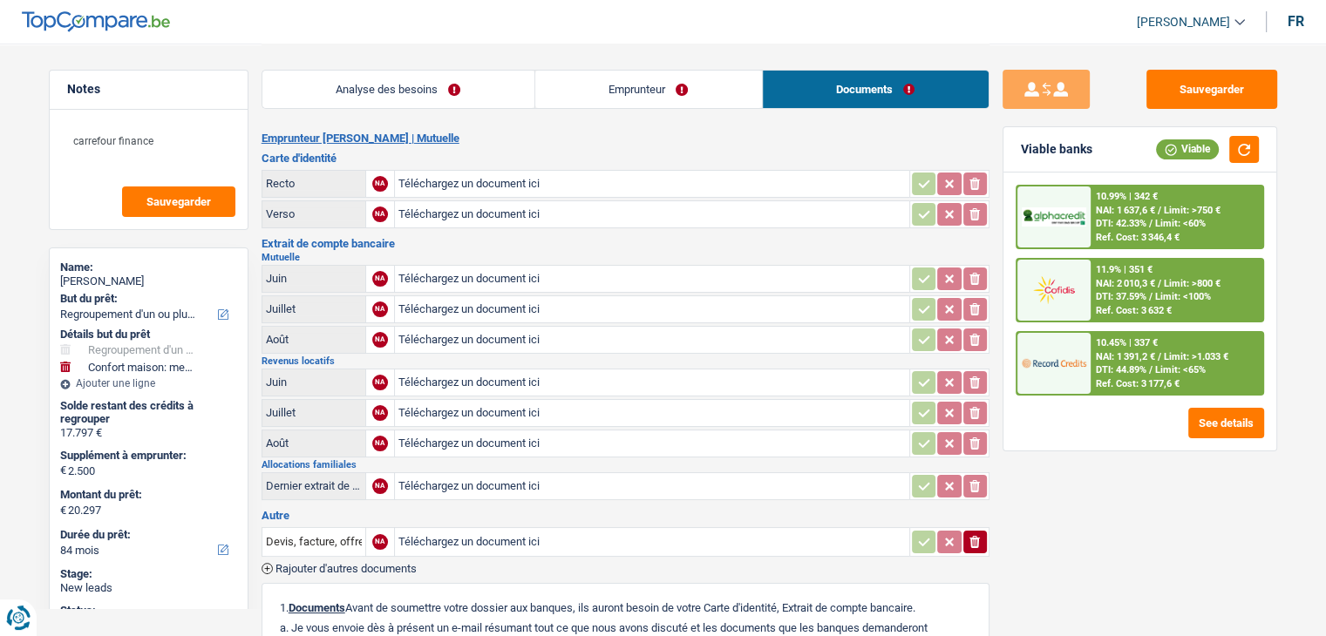
click at [613, 82] on link "Emprunteur" at bounding box center [648, 89] width 227 height 37
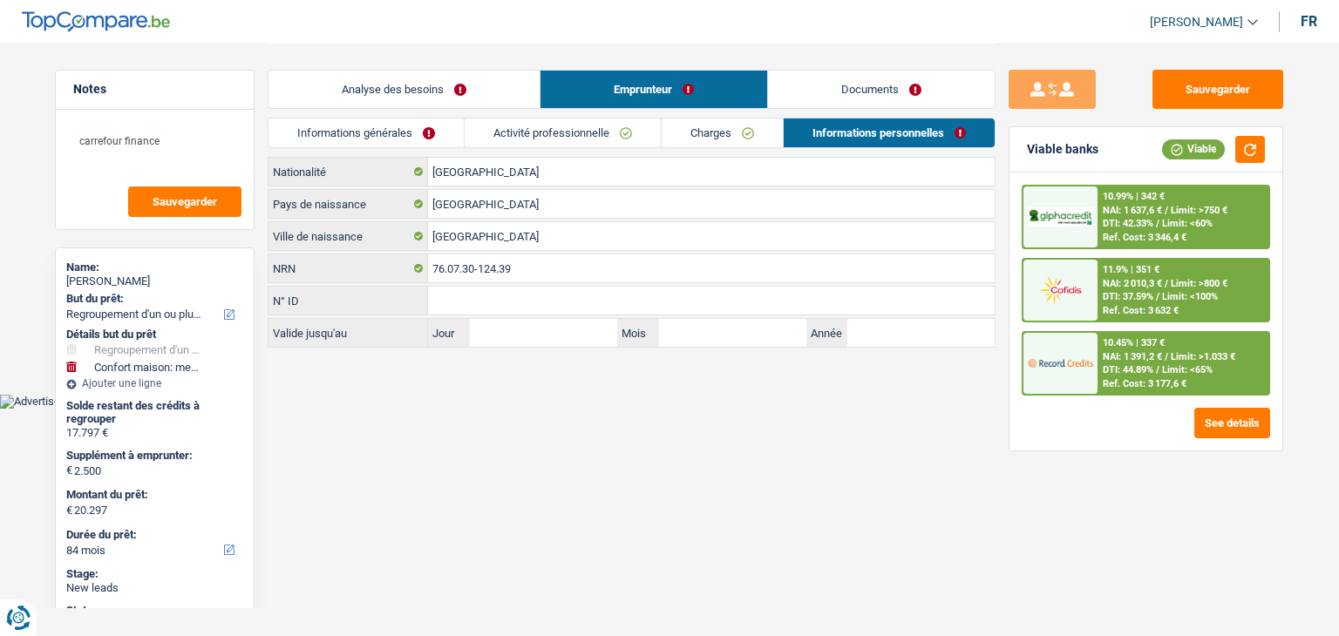
click at [533, 140] on link "Activité professionnelle" at bounding box center [562, 133] width 196 height 29
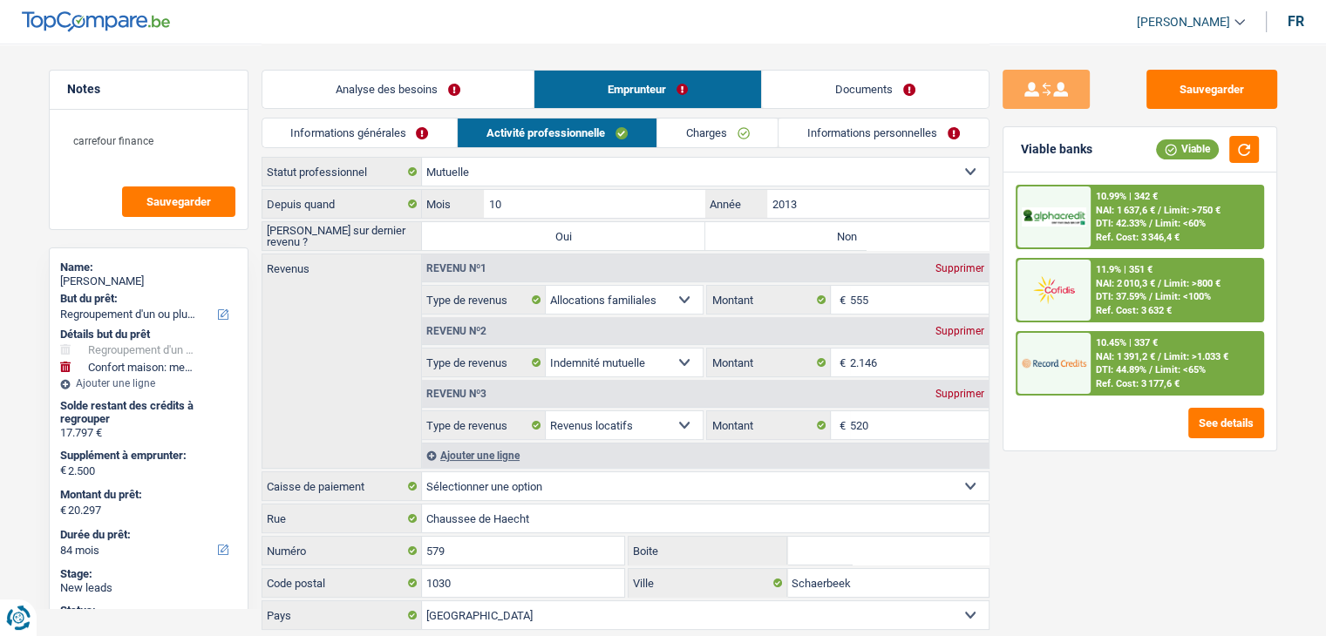
click at [1049, 440] on div "10.99% | 342 € NAI: 1 637,6 € / Limit: >750 € DTI: 42.33% / Limit: <60% Ref. Co…" at bounding box center [1139, 312] width 273 height 278
click at [691, 152] on div "Informations générales Activité professionnelle Charges Informations personnell…" at bounding box center [625, 137] width 728 height 39
drag, startPoint x: 733, startPoint y: 126, endPoint x: 781, endPoint y: 128, distance: 48.0
click at [733, 126] on link "Charges" at bounding box center [717, 133] width 121 height 29
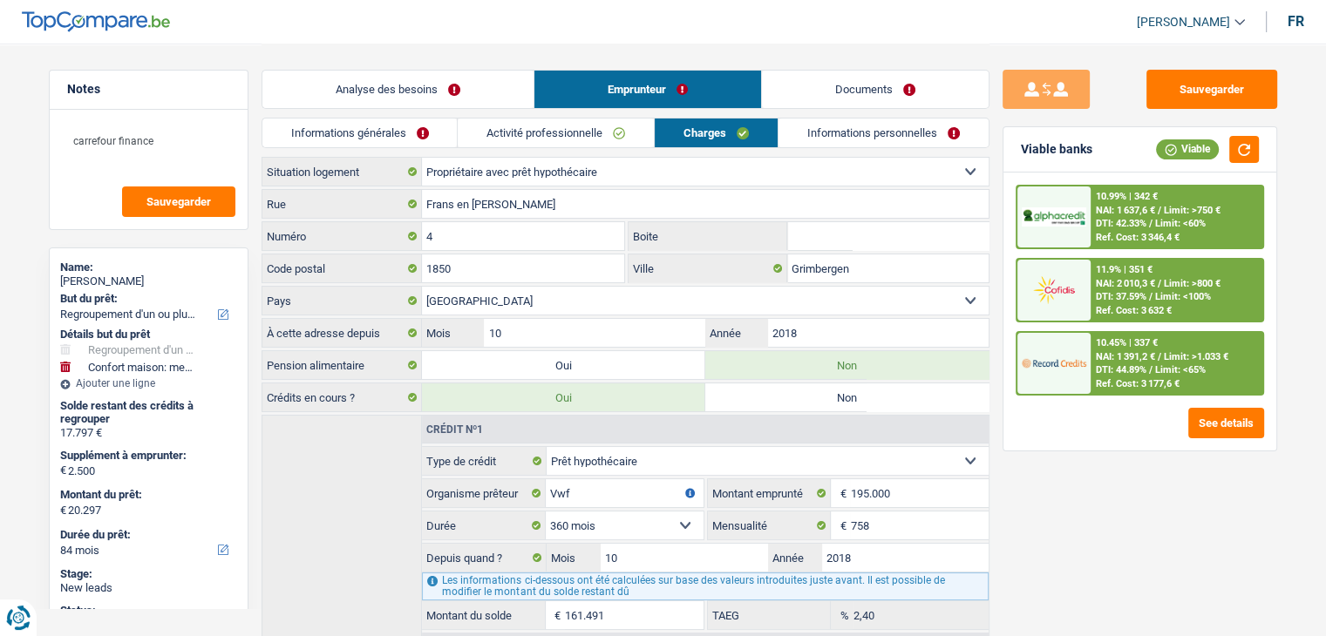
click at [847, 128] on link "Informations personnelles" at bounding box center [883, 133] width 210 height 29
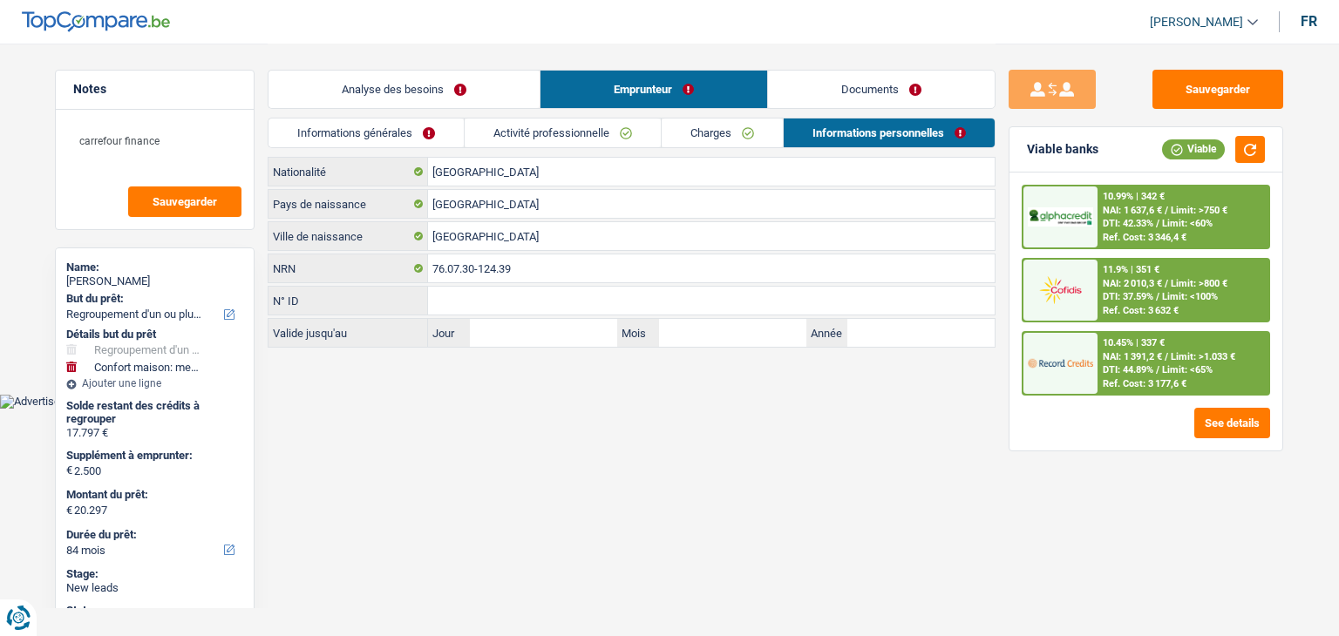
click at [844, 88] on link "Documents" at bounding box center [881, 89] width 227 height 37
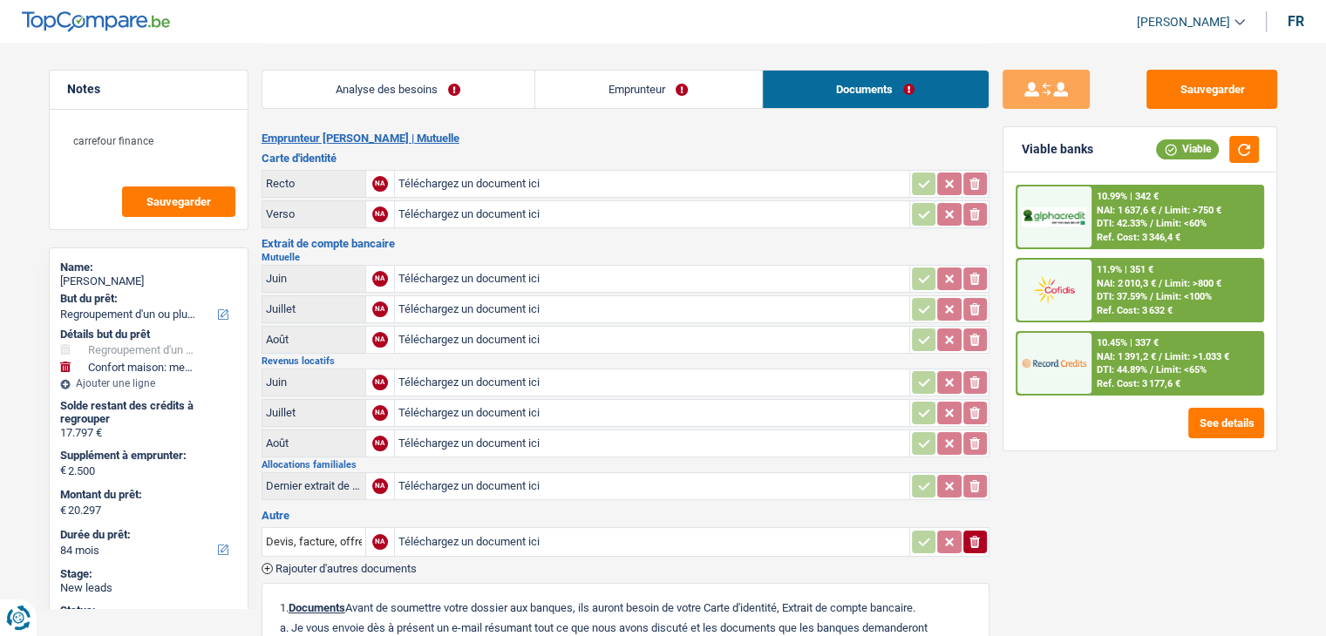
click at [676, 85] on link "Emprunteur" at bounding box center [648, 89] width 227 height 37
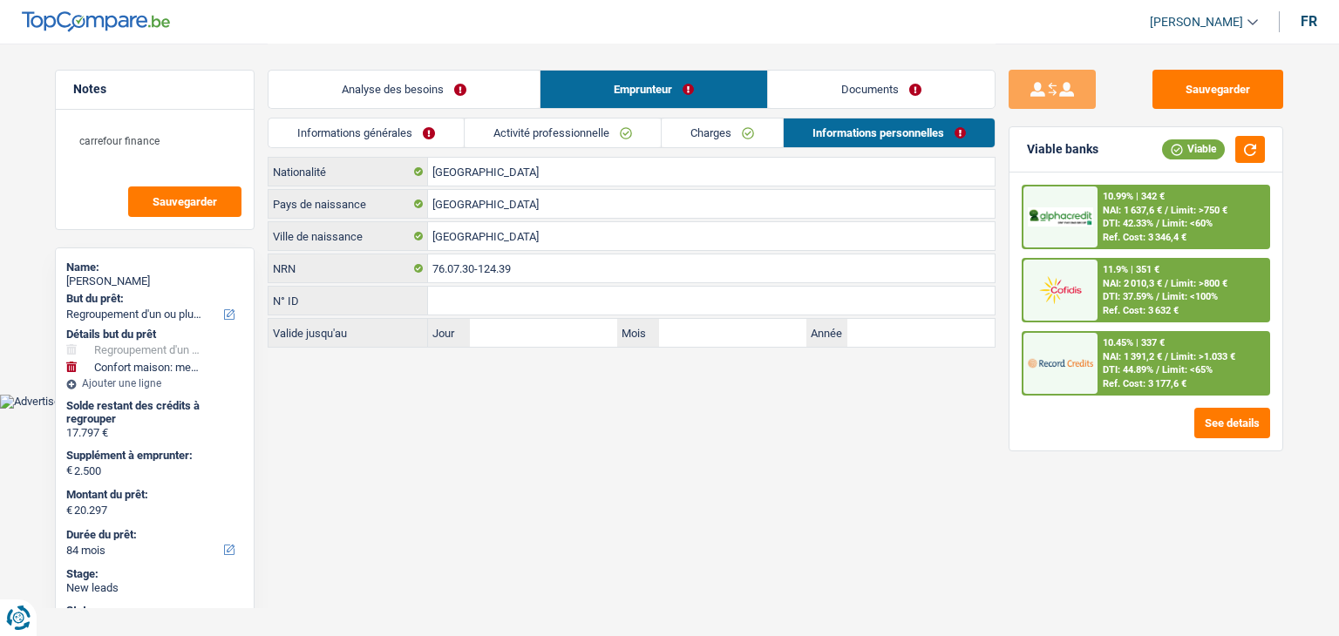
click at [404, 91] on link "Analyse des besoins" at bounding box center [403, 89] width 271 height 37
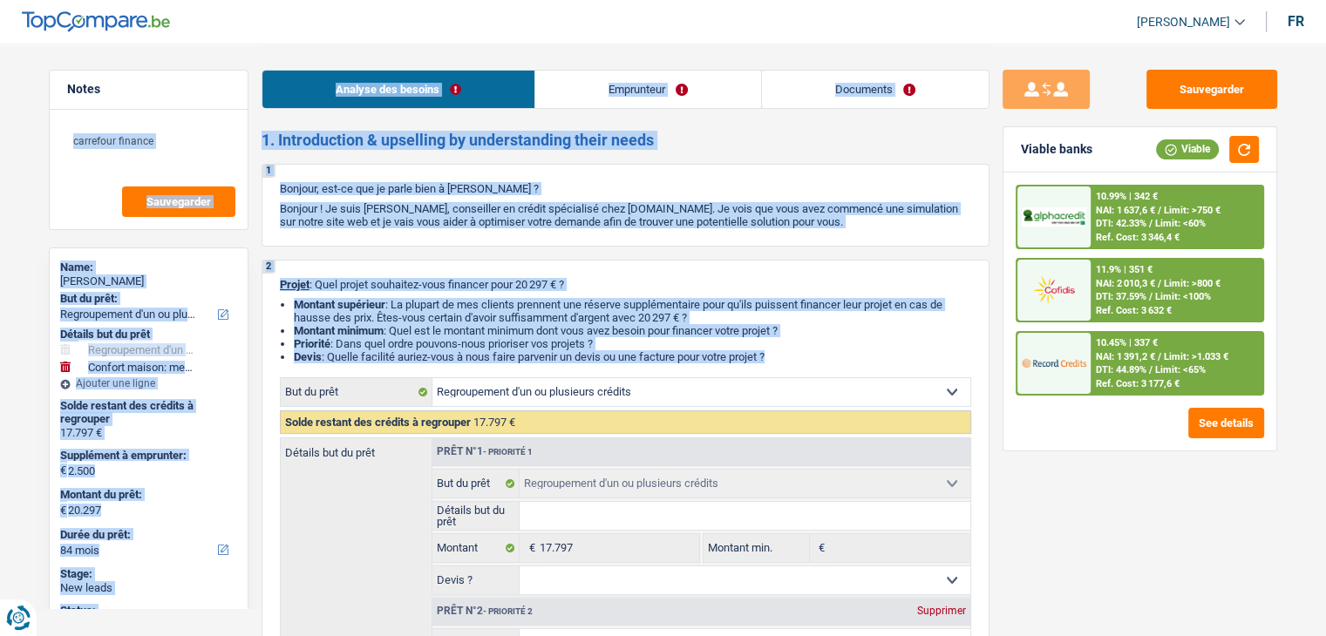
drag, startPoint x: 254, startPoint y: 137, endPoint x: 794, endPoint y: 367, distance: 587.3
click at [788, 349] on li "Priorité : Dans quel ordre pouvons-nous prioriser vos projets ?" at bounding box center [632, 343] width 677 height 13
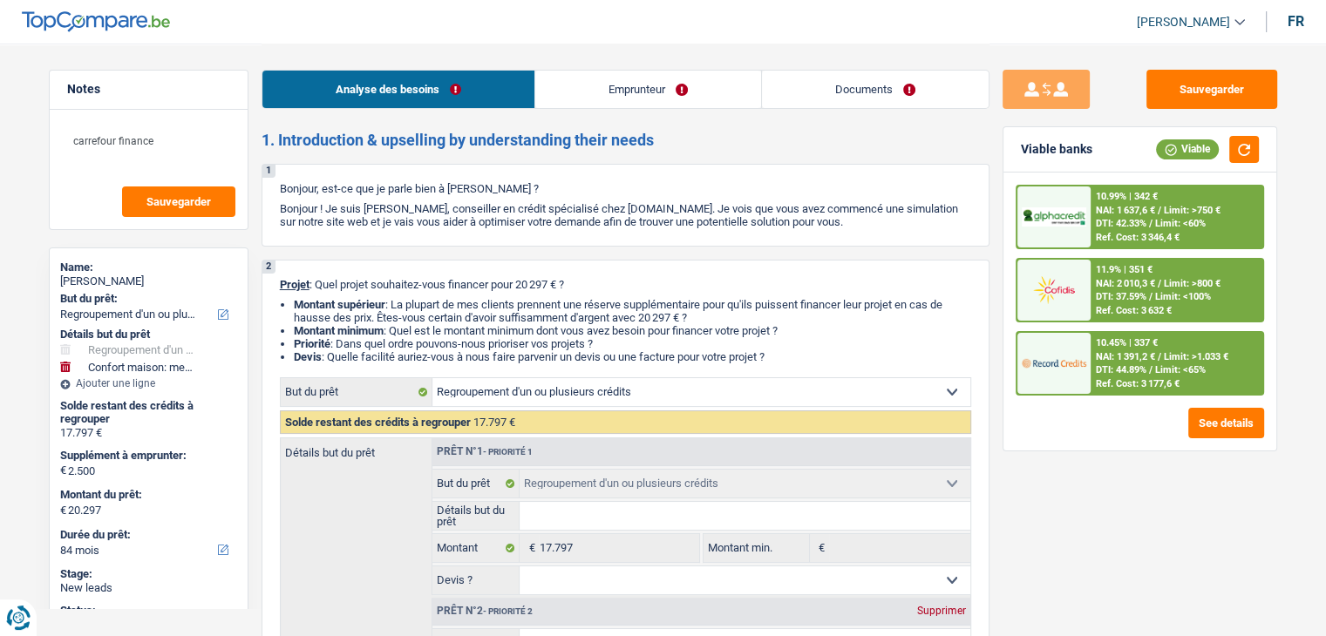
drag, startPoint x: 776, startPoint y: 355, endPoint x: 256, endPoint y: 132, distance: 565.7
click at [256, 132] on div "Notes carrefour finance Sauvegarder Name: [PERSON_NAME] But du prêt: Confort ma…" at bounding box center [149, 339] width 226 height 539
drag, startPoint x: 270, startPoint y: 141, endPoint x: 788, endPoint y: 360, distance: 562.0
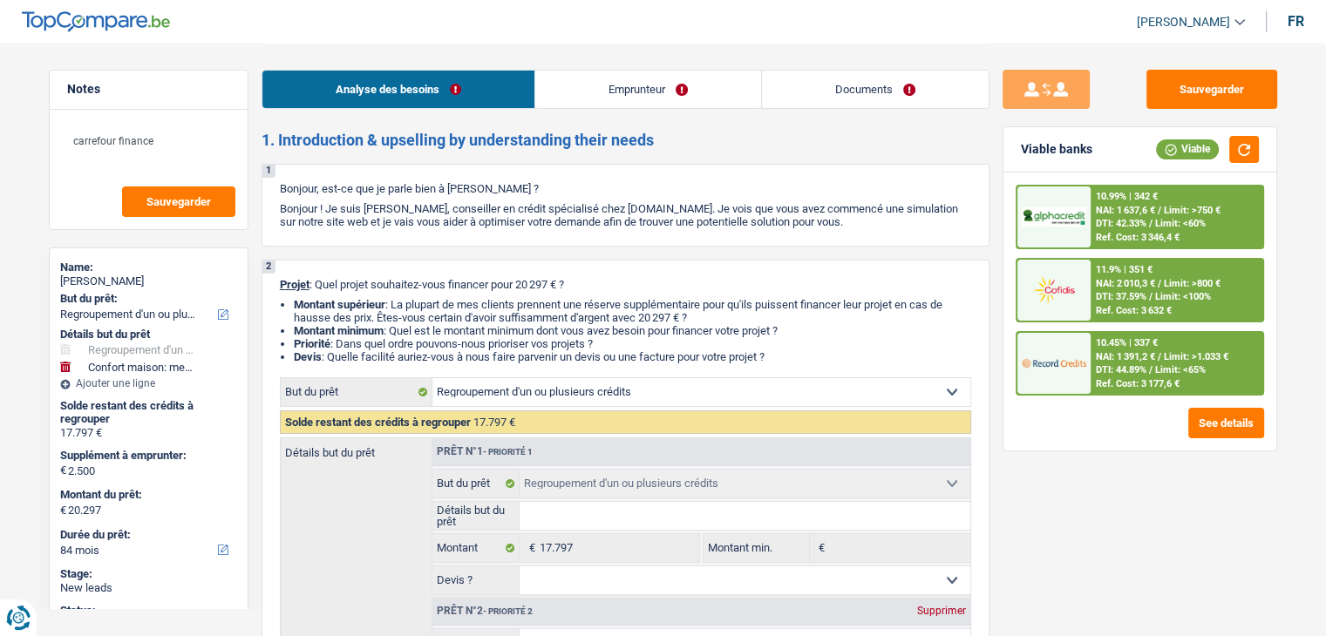
click at [788, 360] on li "Devis : Quelle facilité auriez-vous à nous faire parvenir un devis ou une factu…" at bounding box center [632, 356] width 677 height 13
drag, startPoint x: 779, startPoint y: 353, endPoint x: 289, endPoint y: 275, distance: 496.0
click at [289, 275] on div "2 Projet : Quel projet souhaitez-vous financer pour 20 297 € ? Montant supérieu…" at bounding box center [625, 547] width 728 height 574
click at [617, 88] on link "Emprunteur" at bounding box center [648, 89] width 226 height 37
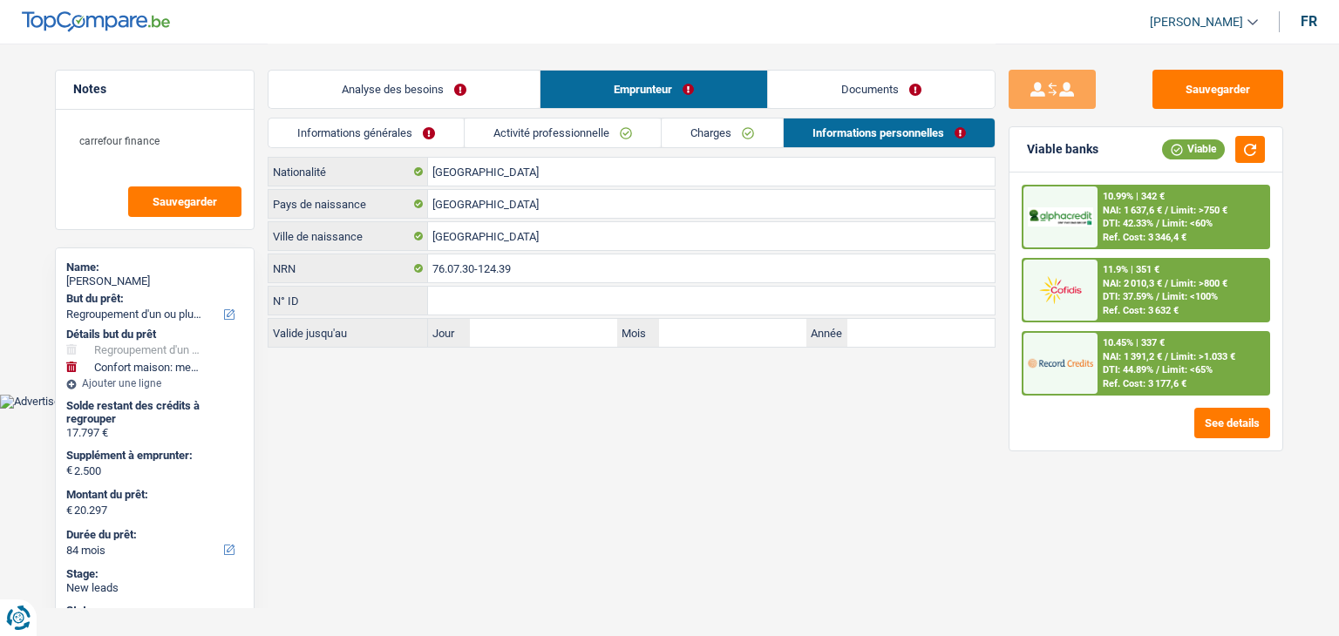
click at [536, 144] on link "Activité professionnelle" at bounding box center [562, 133] width 196 height 29
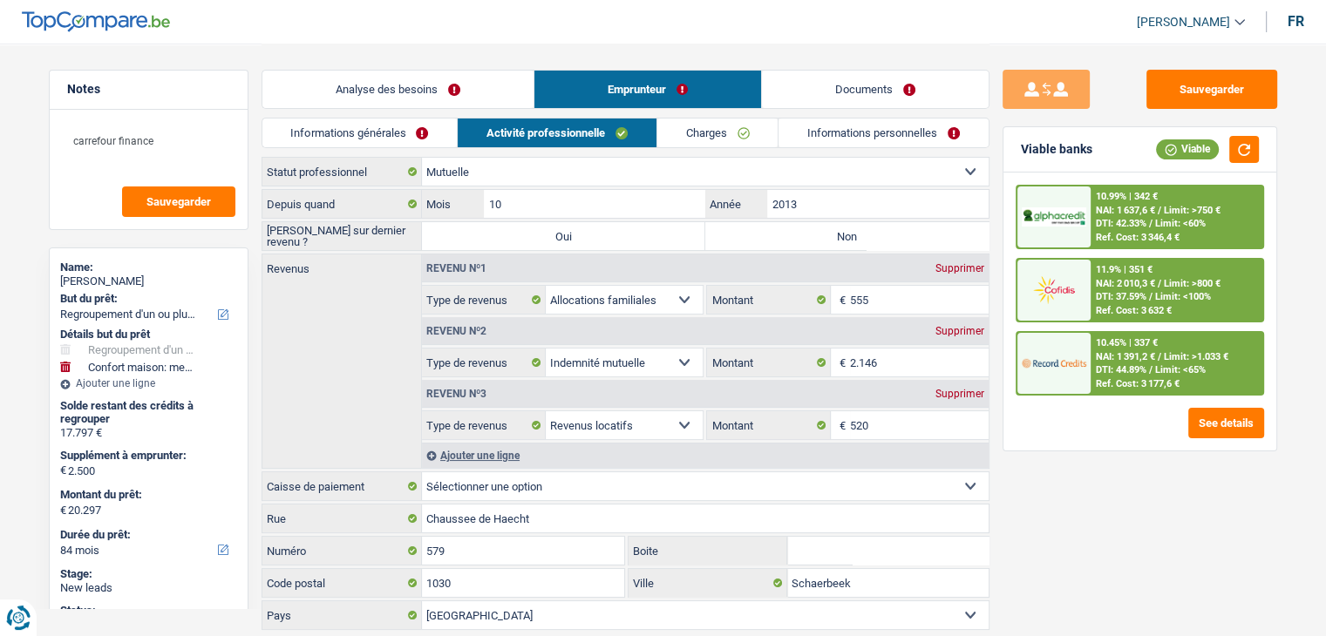
click at [394, 143] on link "Informations générales" at bounding box center [359, 133] width 195 height 29
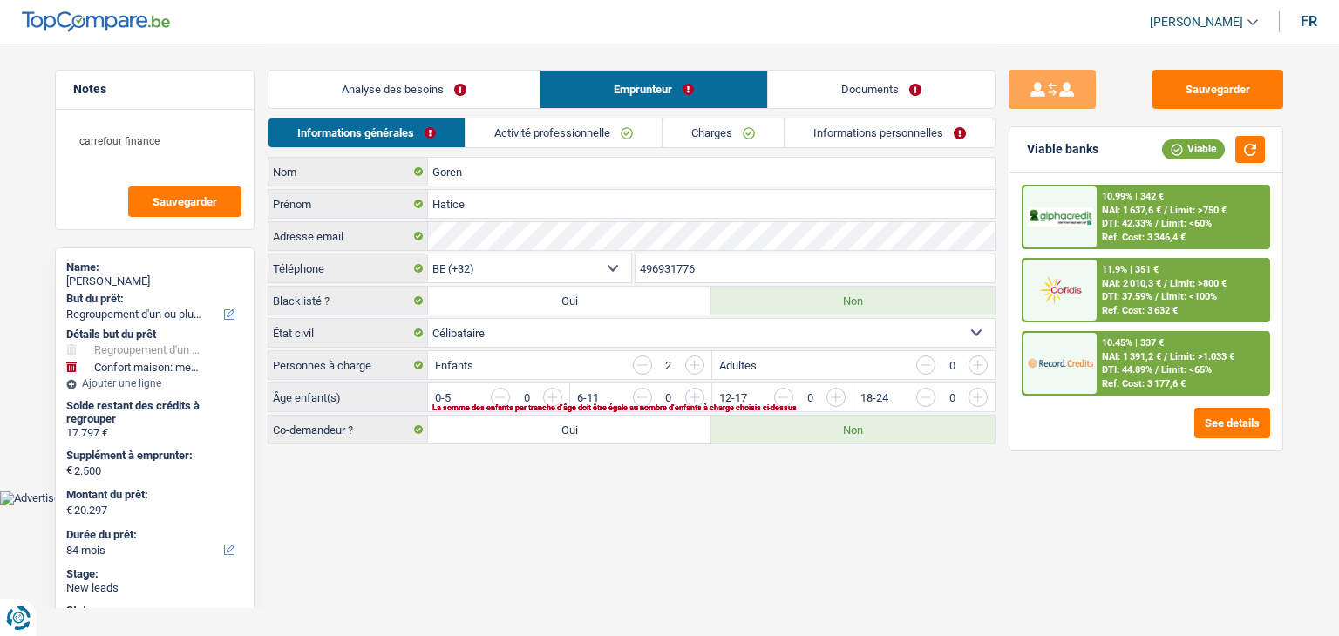
click at [677, 135] on link "Charges" at bounding box center [722, 133] width 121 height 29
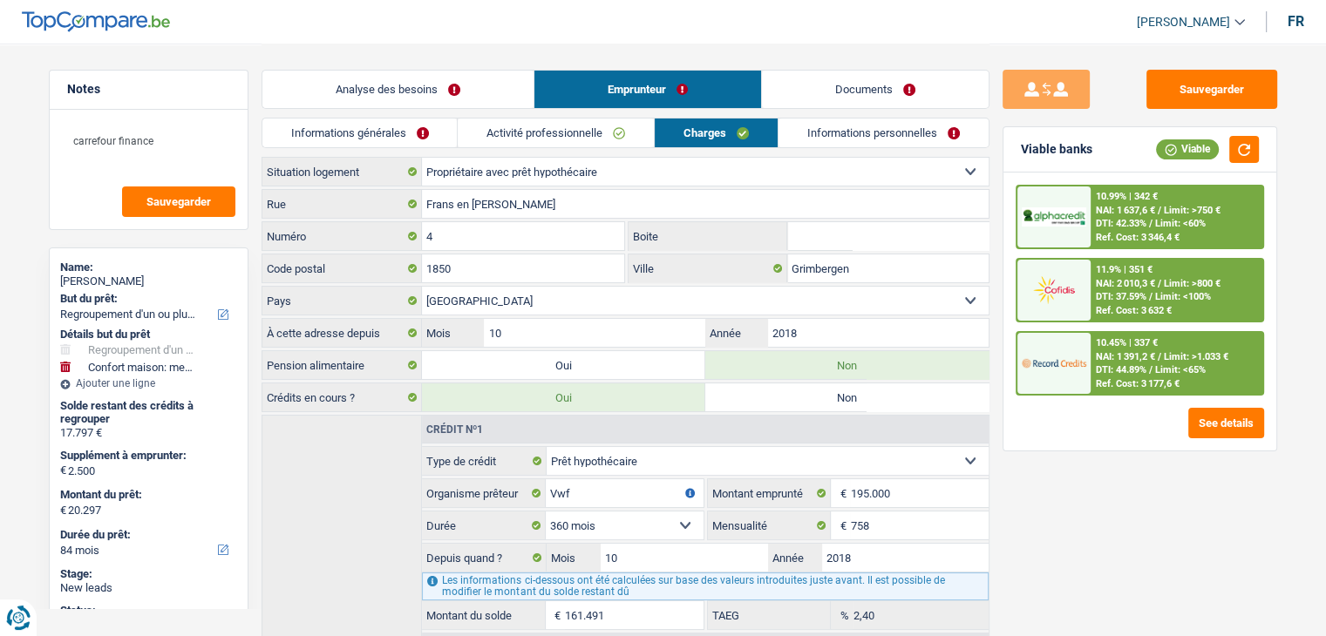
click at [804, 133] on link "Informations personnelles" at bounding box center [883, 133] width 210 height 29
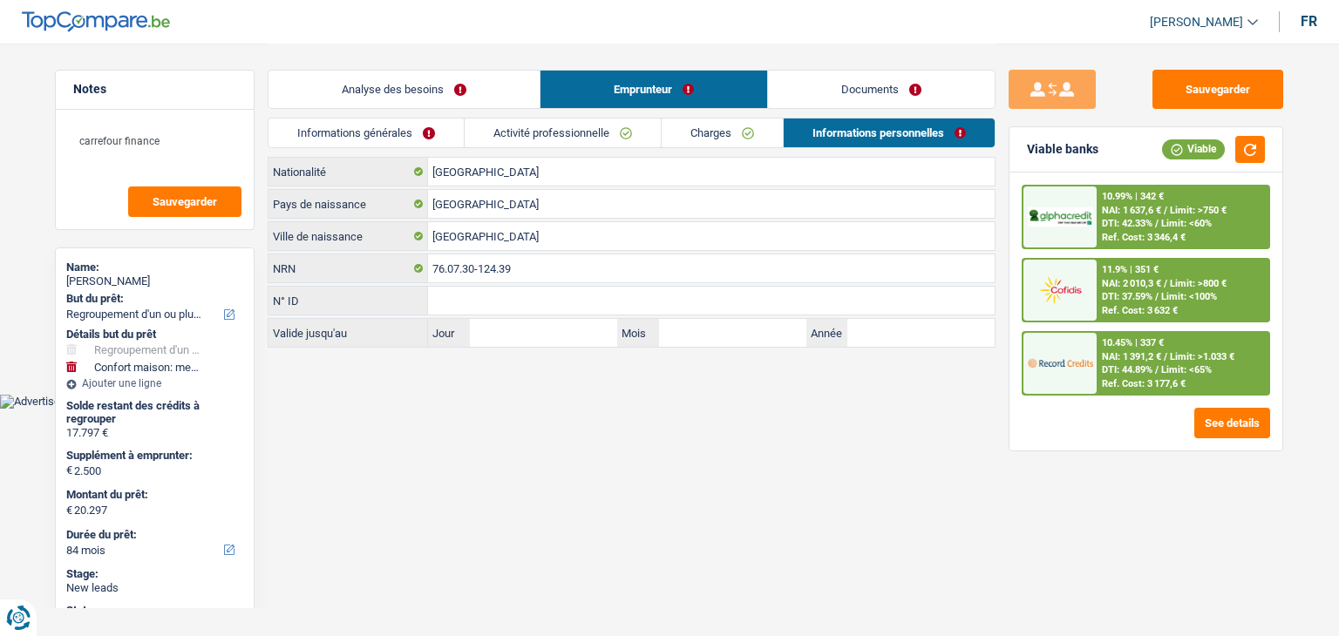
click at [811, 100] on link "Documents" at bounding box center [881, 89] width 227 height 37
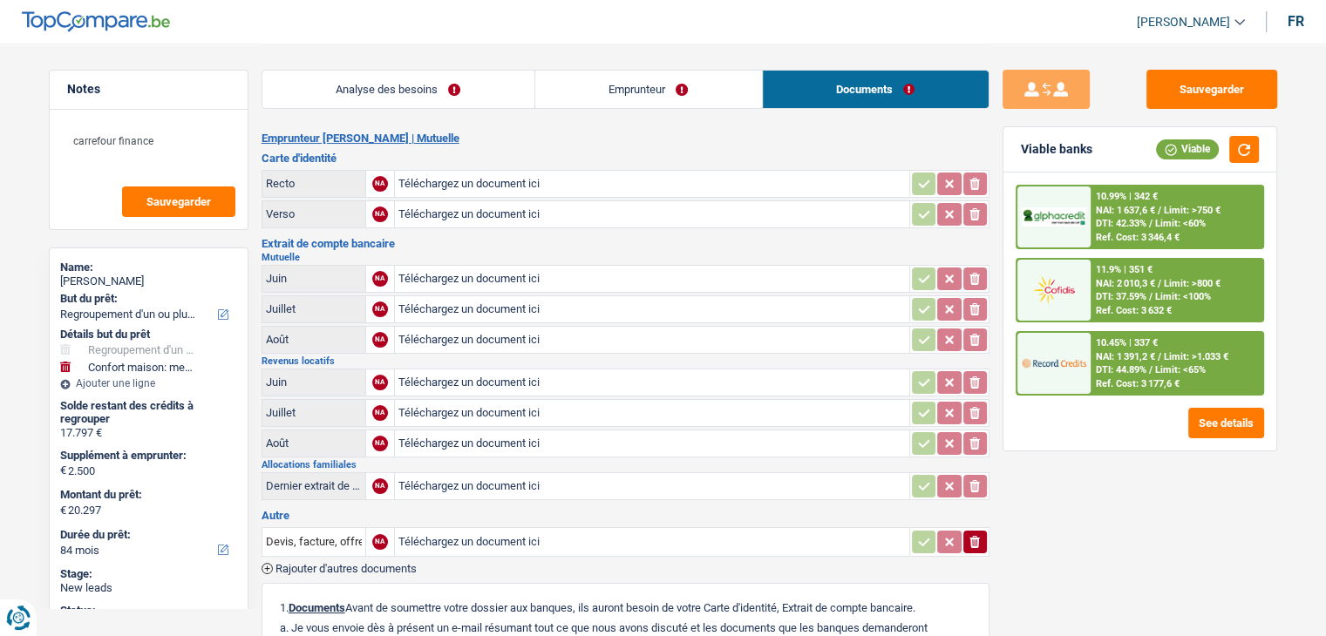
click at [453, 96] on link "Analyse des besoins" at bounding box center [398, 89] width 272 height 37
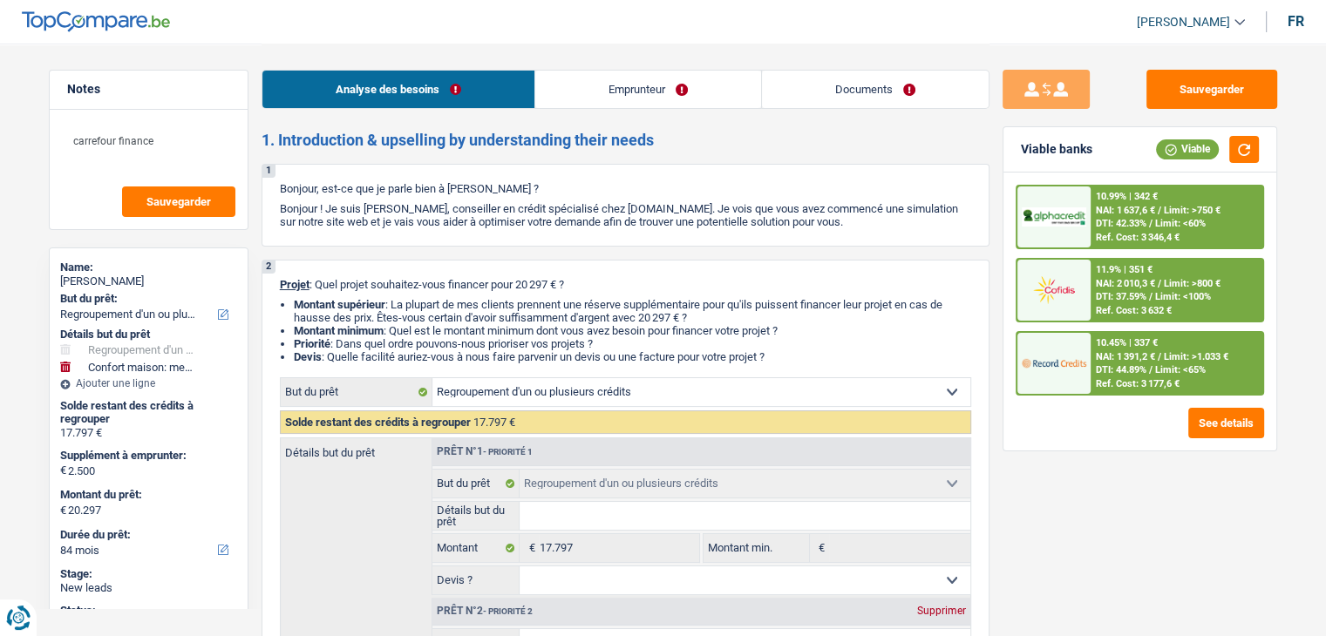
click at [559, 239] on div "1 Bonjour, est-ce que je parle bien à [PERSON_NAME] ? Bonjour ! Je suis [PERSON…" at bounding box center [625, 205] width 728 height 83
drag, startPoint x: 277, startPoint y: 190, endPoint x: 844, endPoint y: 355, distance: 590.8
click at [844, 355] on li "Devis : Quelle facilité auriez-vous à nous faire parvenir un devis ou une factu…" at bounding box center [632, 356] width 677 height 13
click at [780, 357] on li "Devis : Quelle facilité auriez-vous à nous faire parvenir un devis ou une factu…" at bounding box center [632, 356] width 677 height 13
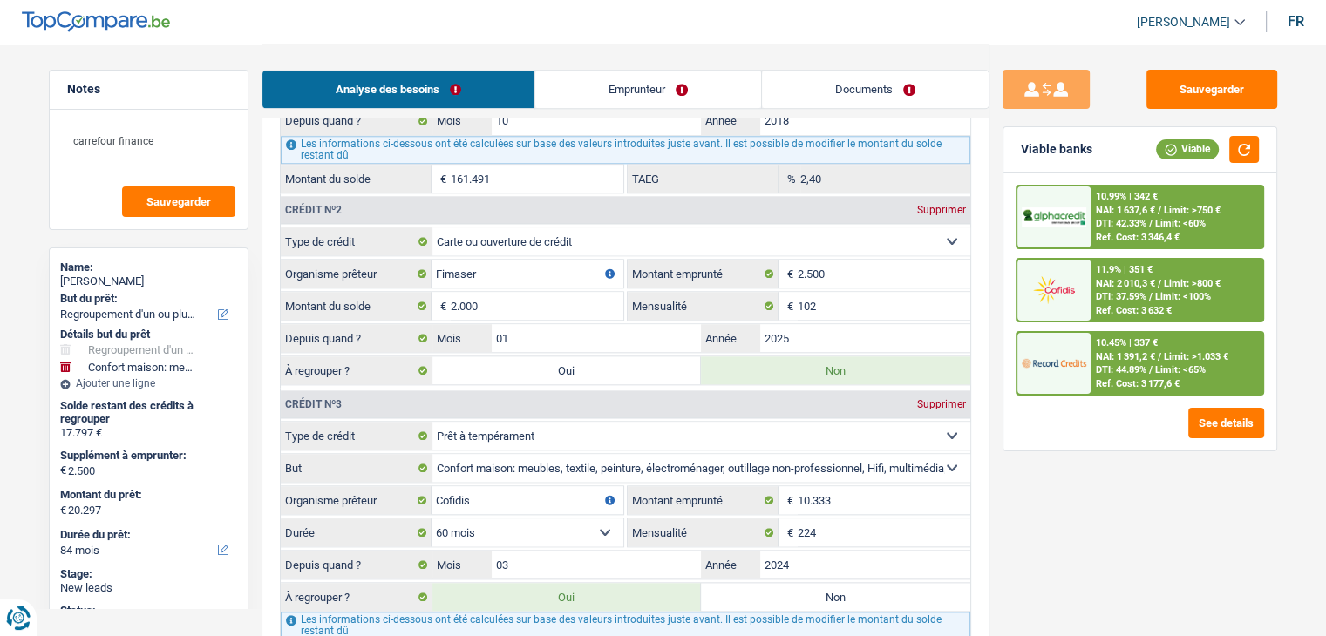
scroll to position [2004, 0]
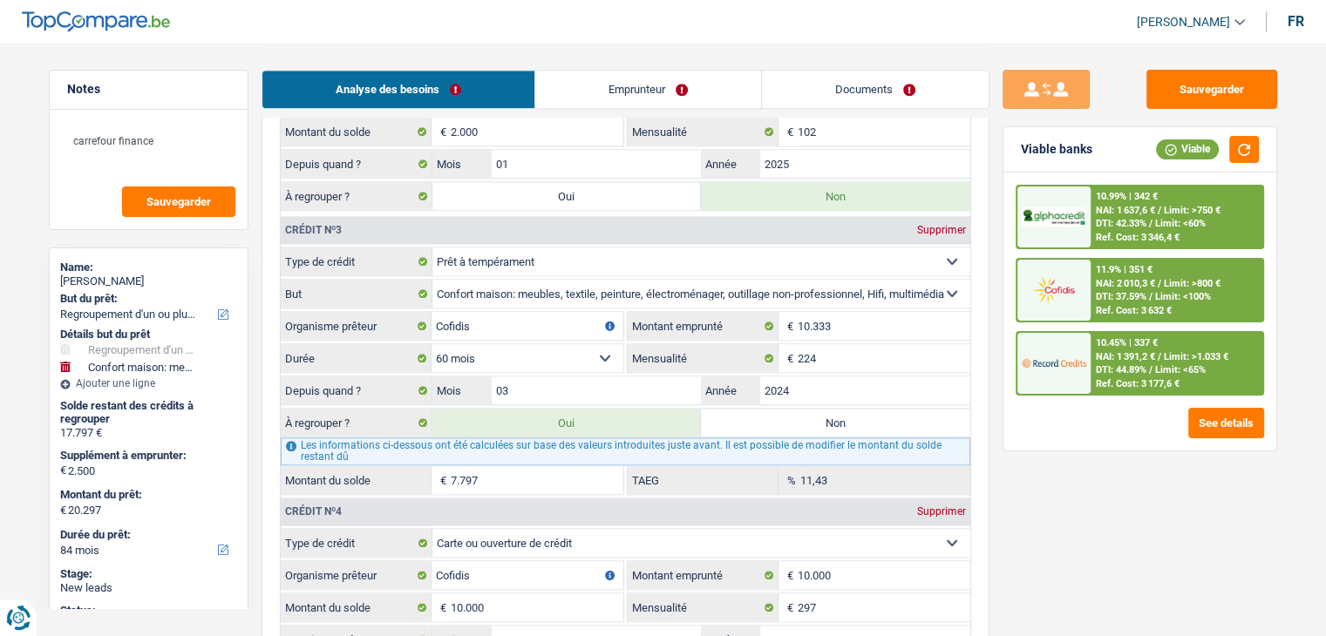
click at [1075, 513] on div "Sauvegarder Viable banks Viable 10.99% | 342 € NAI: 1 637,6 € / Limit: >750 € D…" at bounding box center [1139, 339] width 301 height 539
click at [648, 379] on input "03" at bounding box center [597, 390] width 210 height 28
type input "20.143"
